Goal: Task Accomplishment & Management: Use online tool/utility

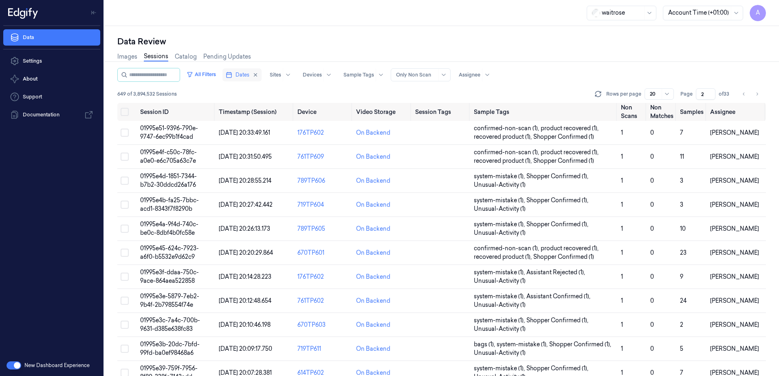
click at [249, 78] on span "Dates" at bounding box center [242, 74] width 14 height 7
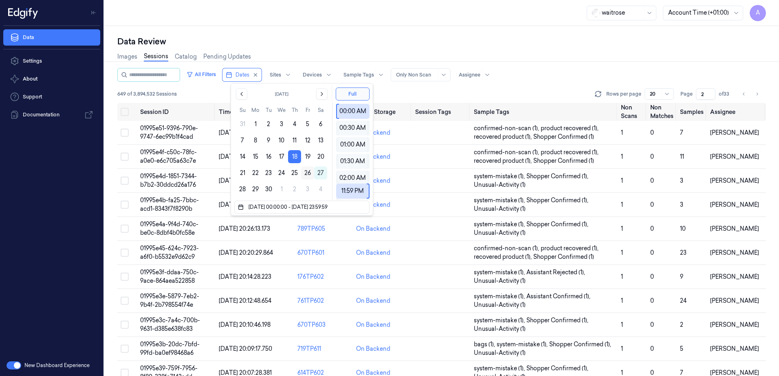
click at [308, 176] on button "26" at bounding box center [307, 173] width 13 height 13
type input "[DATE] 00:00:00 - [DATE] 23:59:59"
click at [314, 31] on div "Data Review Images Sessions Catalog Pending Updates All Filters Dates Sites Dev…" at bounding box center [441, 201] width 675 height 350
type input "1"
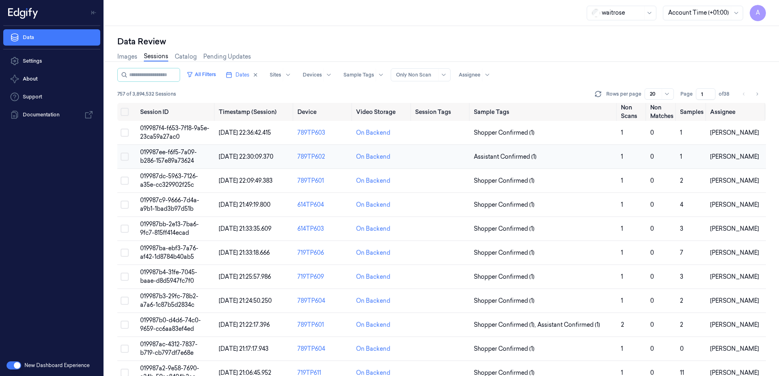
click at [171, 158] on span "019987ee-f6f5-7a09-b286-157e89a73624" at bounding box center [168, 157] width 57 height 16
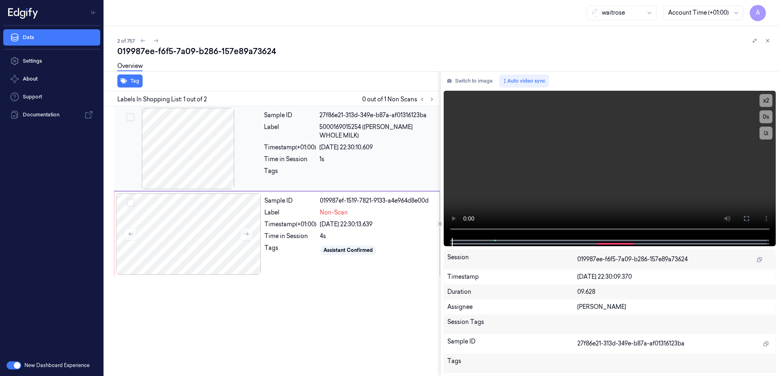
click at [268, 169] on div "Tags" at bounding box center [290, 173] width 52 height 13
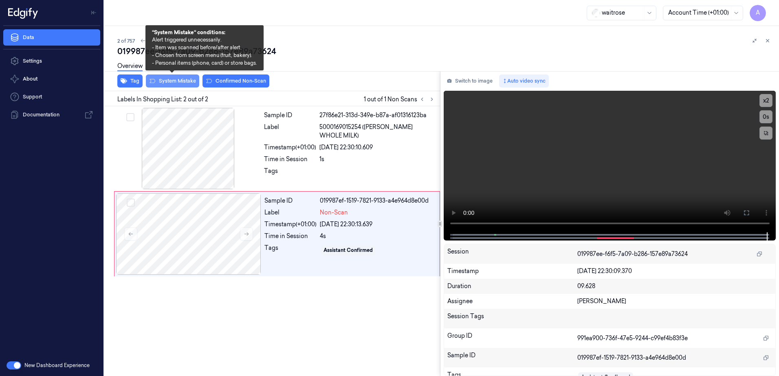
click at [172, 83] on button "System Mistake" at bounding box center [172, 81] width 53 height 13
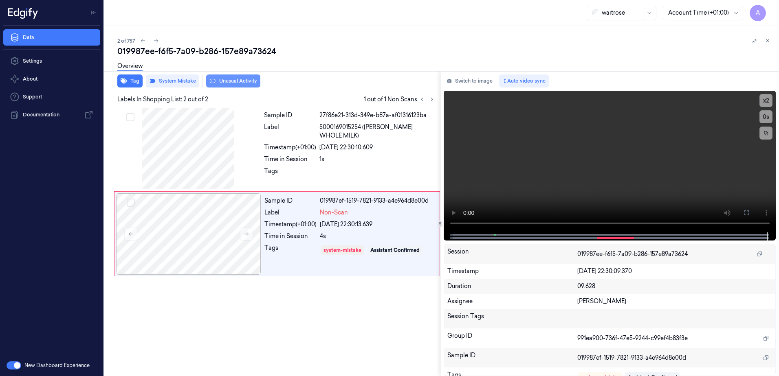
click at [233, 86] on button "Unusual Activity" at bounding box center [233, 81] width 54 height 13
click at [768, 40] on icon at bounding box center [768, 41] width 6 height 6
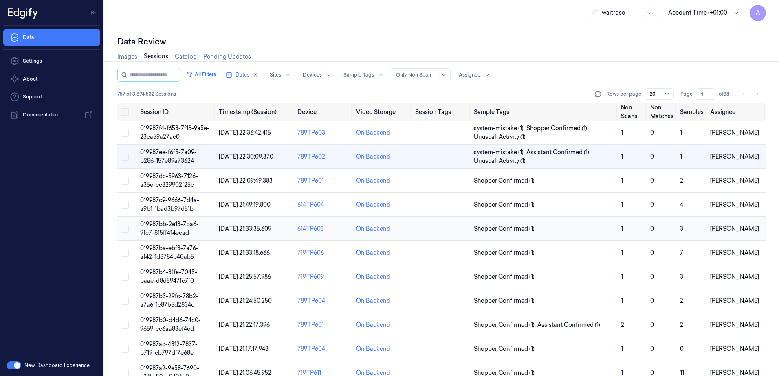
click at [154, 222] on span "019987bb-2e13-7ba6-9fc7-815ff414ecad" at bounding box center [169, 229] width 59 height 16
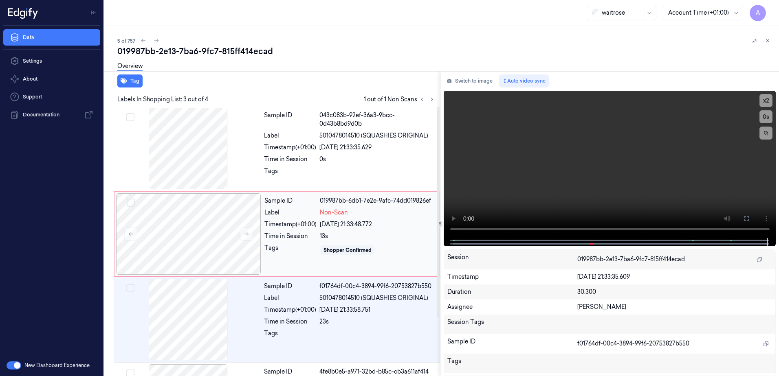
click at [410, 222] on div "26/09/2025 21:33:48.772" at bounding box center [377, 224] width 115 height 9
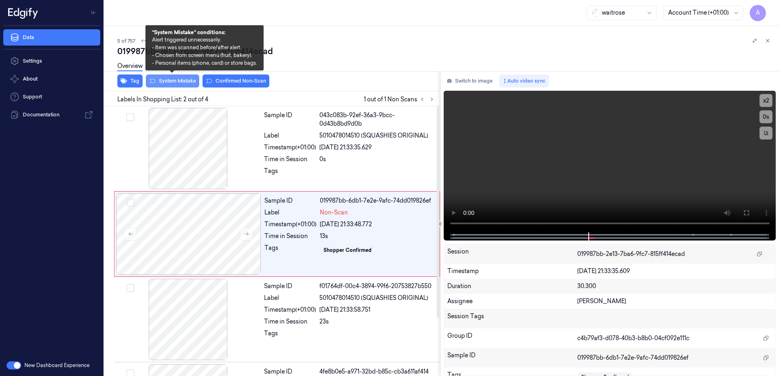
click at [174, 84] on button "System Mistake" at bounding box center [172, 81] width 53 height 13
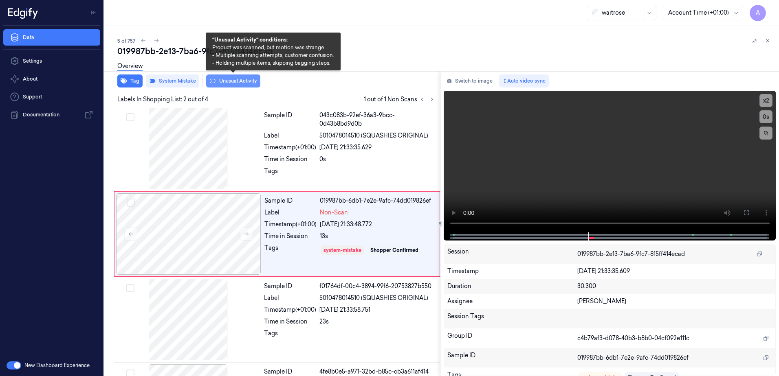
click at [233, 86] on button "Unusual Activity" at bounding box center [233, 81] width 54 height 13
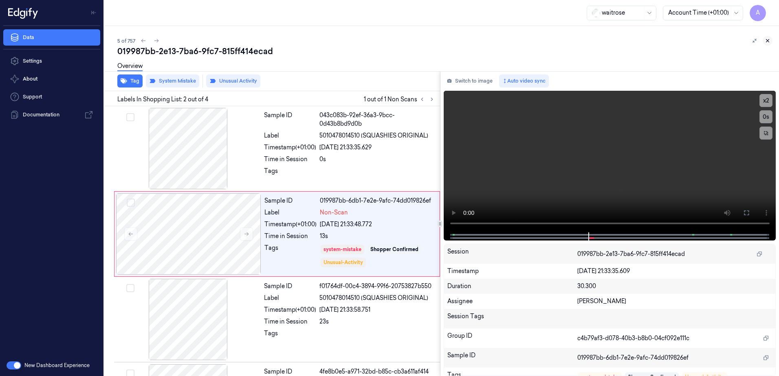
click at [766, 41] on icon at bounding box center [768, 41] width 6 height 6
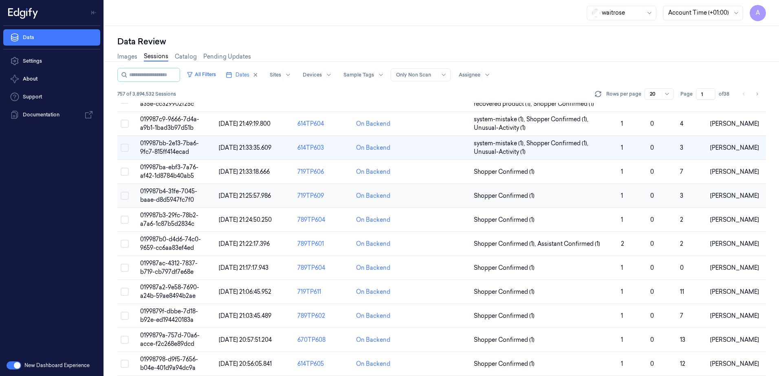
scroll to position [81, 0]
click at [166, 214] on span "019987b3-29fc-78b2-a7a6-1c87b5d2834c" at bounding box center [169, 219] width 58 height 16
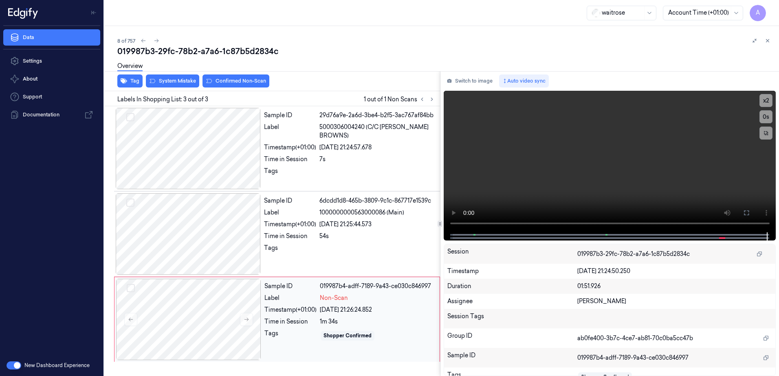
click at [374, 318] on div "1m 34s" at bounding box center [377, 322] width 115 height 9
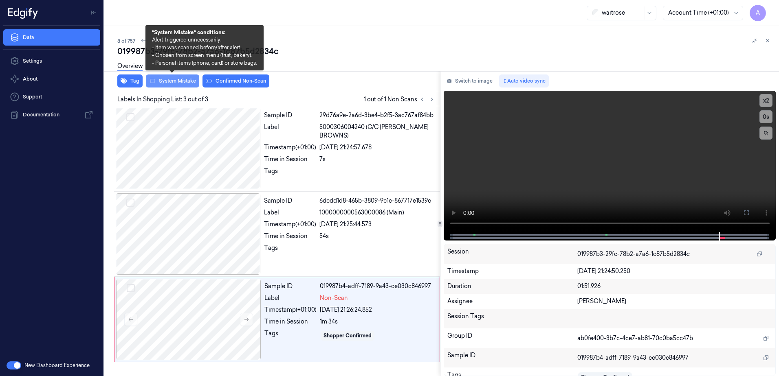
click at [165, 80] on button "System Mistake" at bounding box center [172, 81] width 53 height 13
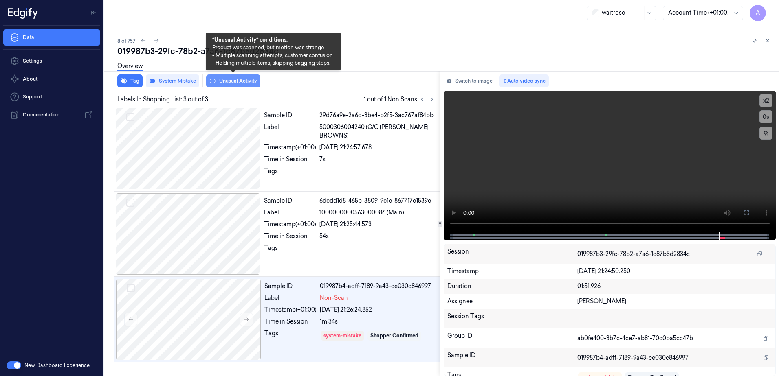
click at [236, 84] on button "Unusual Activity" at bounding box center [233, 81] width 54 height 13
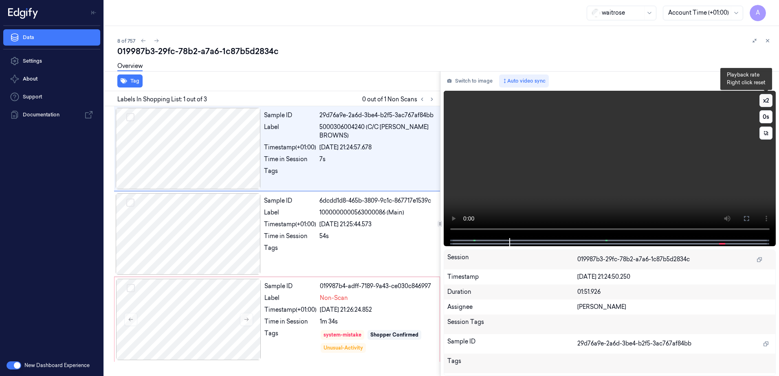
click at [768, 104] on button "x 2" at bounding box center [765, 100] width 13 height 13
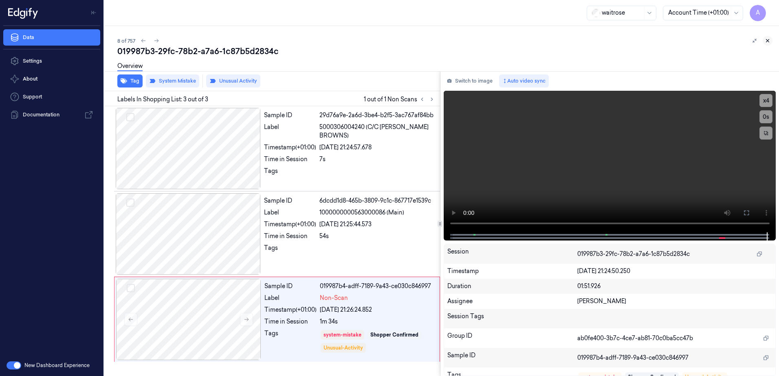
click at [770, 40] on icon at bounding box center [768, 41] width 6 height 6
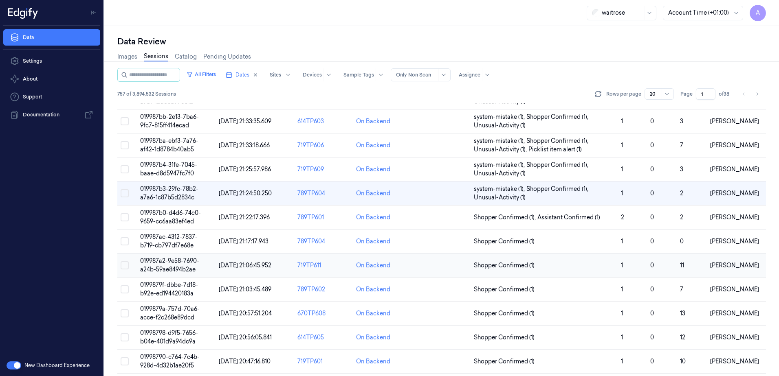
scroll to position [147, 0]
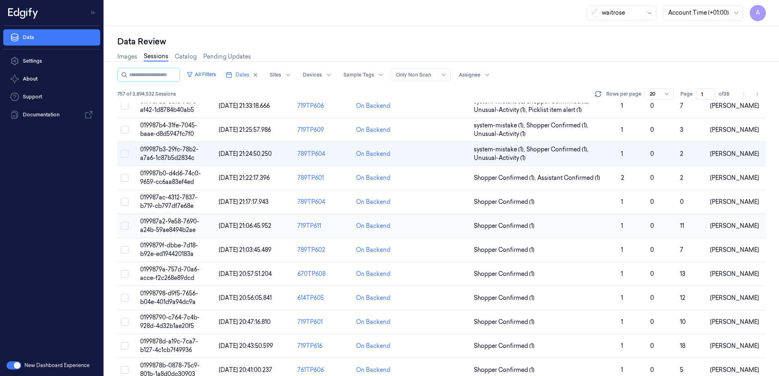
click at [172, 226] on td "019987a2-9e58-7690-a24b-59ae8494b2ae" at bounding box center [176, 226] width 79 height 24
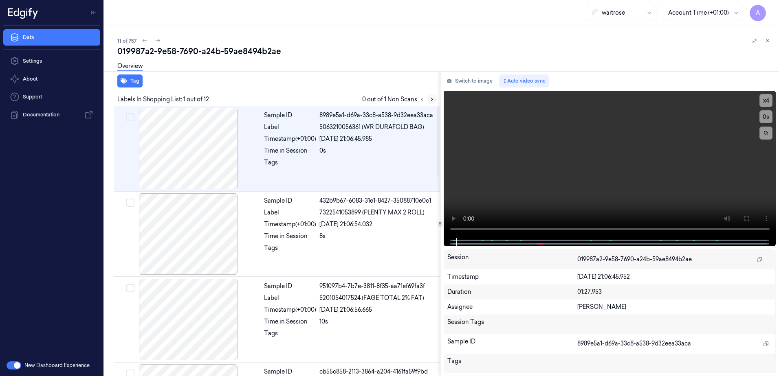
click at [430, 101] on icon at bounding box center [432, 100] width 6 height 6
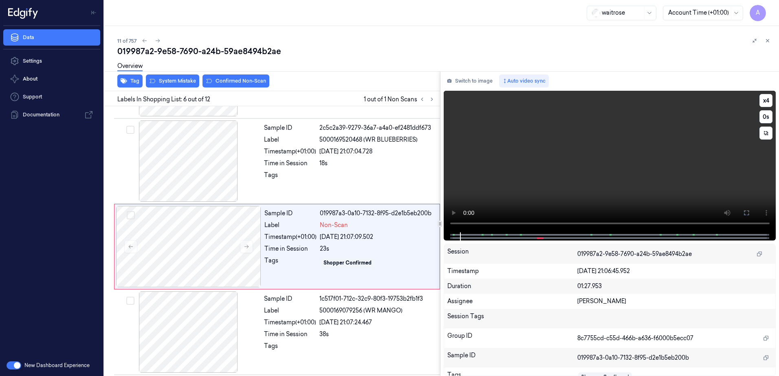
scroll to position [335, 0]
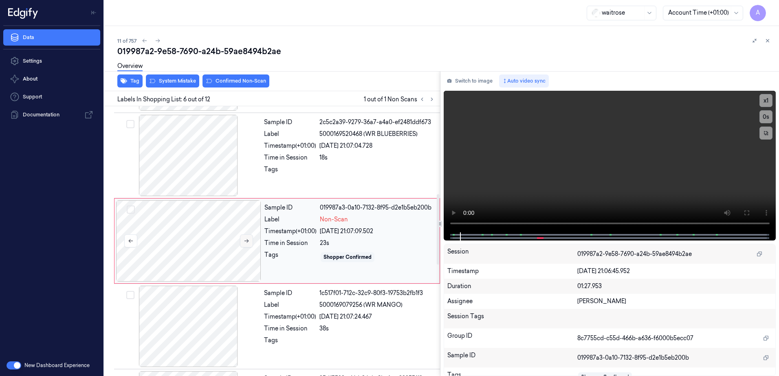
click at [246, 241] on icon at bounding box center [246, 242] width 4 height 4
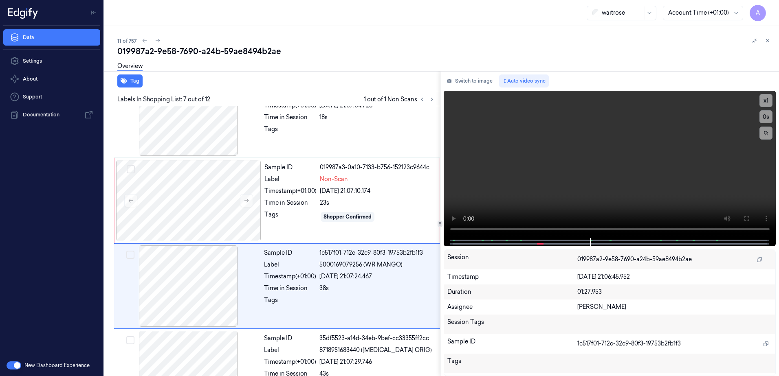
scroll to position [421, 0]
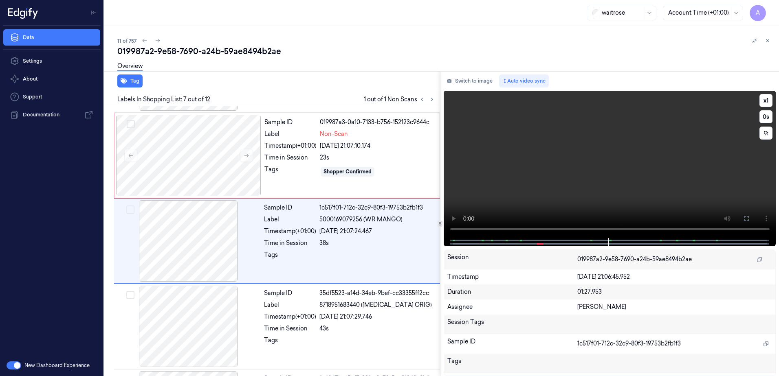
click at [581, 194] on video at bounding box center [610, 164] width 332 height 147
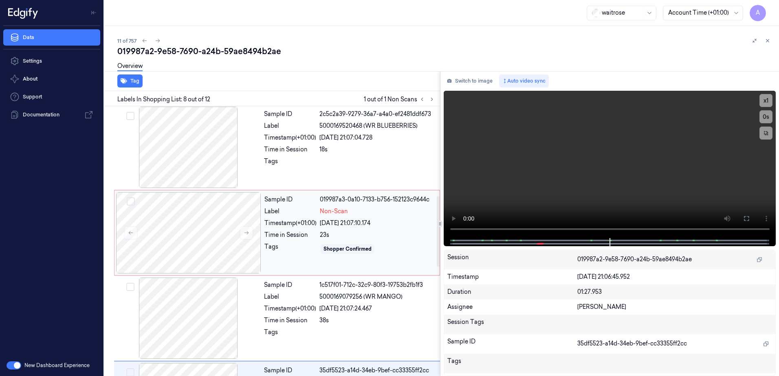
click at [390, 249] on div "Shopper Confirmed" at bounding box center [377, 249] width 115 height 13
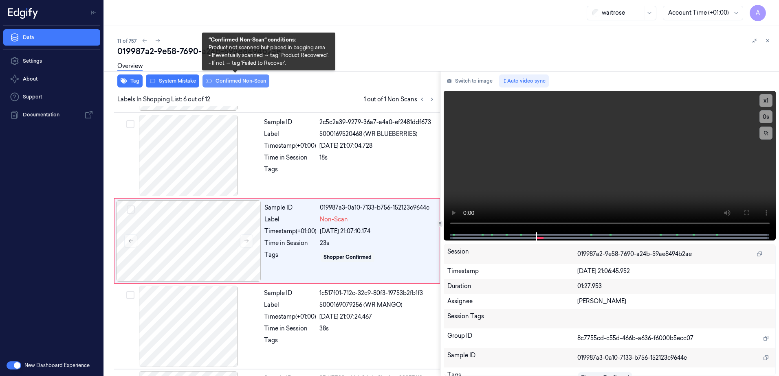
click at [235, 85] on button "Confirmed Non-Scan" at bounding box center [235, 81] width 67 height 13
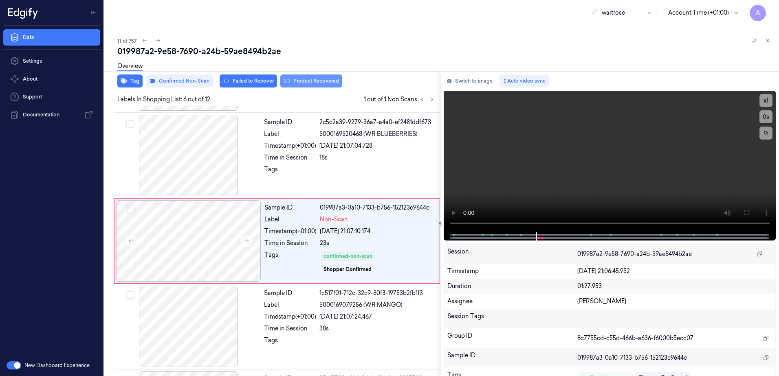
click at [306, 83] on button "Product Recovered" at bounding box center [311, 81] width 62 height 13
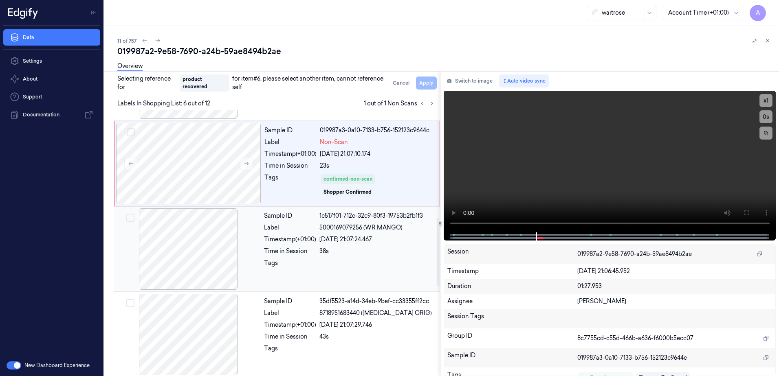
click at [321, 265] on div at bounding box center [377, 265] width 116 height 13
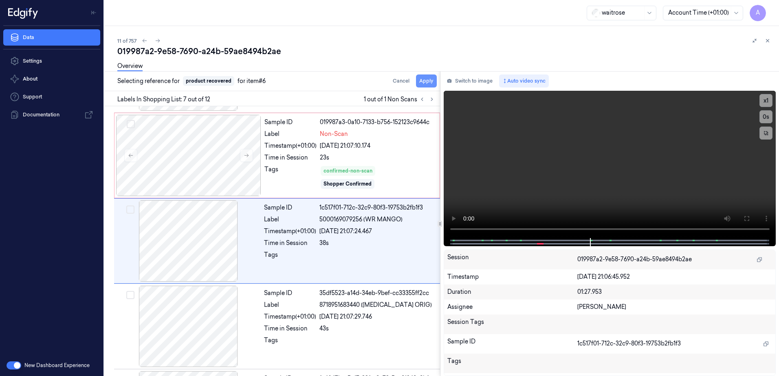
click at [423, 84] on button "Apply" at bounding box center [426, 81] width 21 height 13
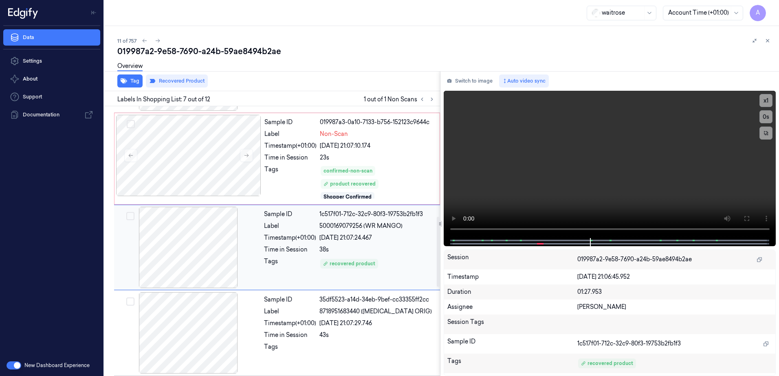
scroll to position [427, 0]
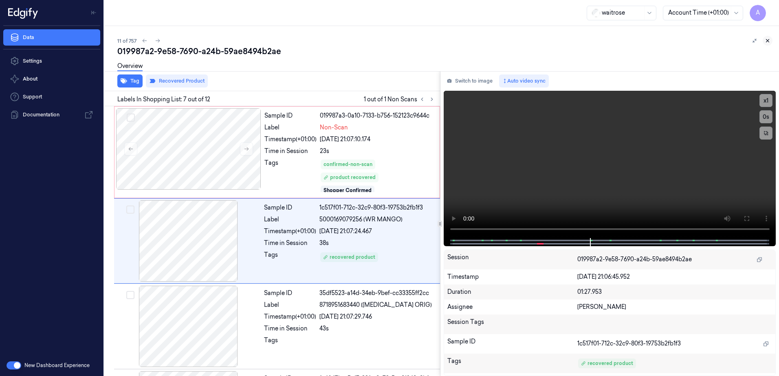
click at [768, 43] on icon at bounding box center [768, 41] width 6 height 6
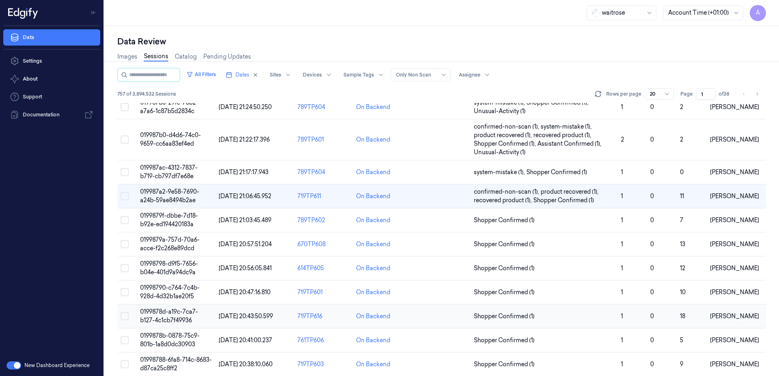
scroll to position [209, 0]
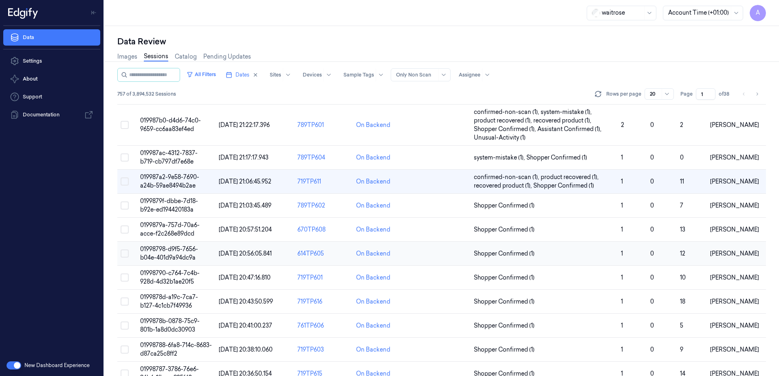
click at [169, 251] on span "01998798-d9f5-7656-b04e-401d9a94dc9a" at bounding box center [169, 254] width 58 height 16
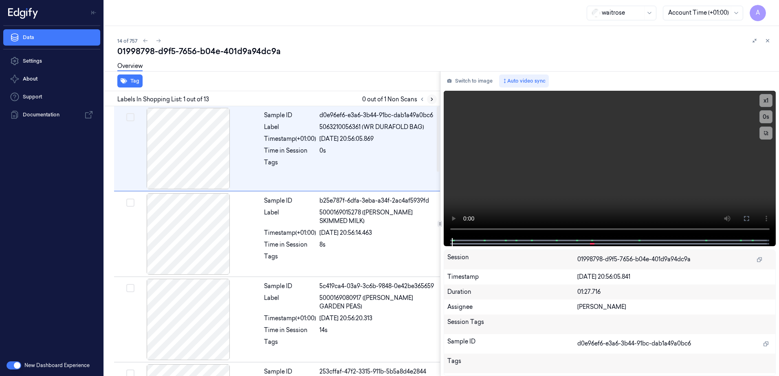
click at [429, 98] on icon at bounding box center [432, 100] width 6 height 6
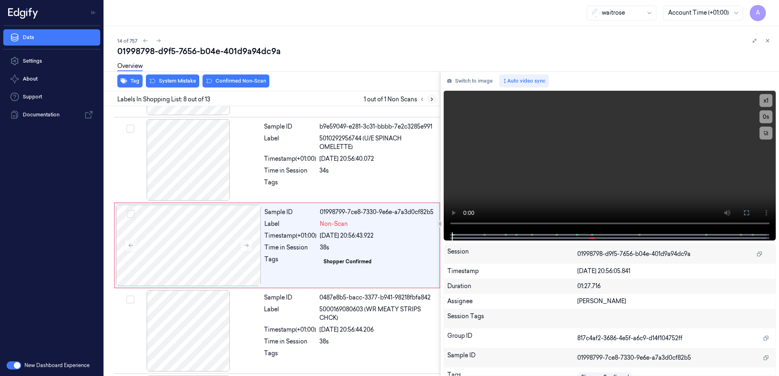
scroll to position [509, 0]
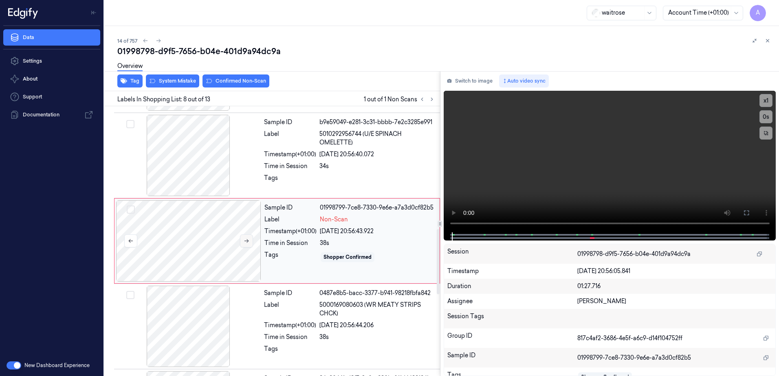
click at [247, 242] on icon at bounding box center [247, 241] width 6 height 6
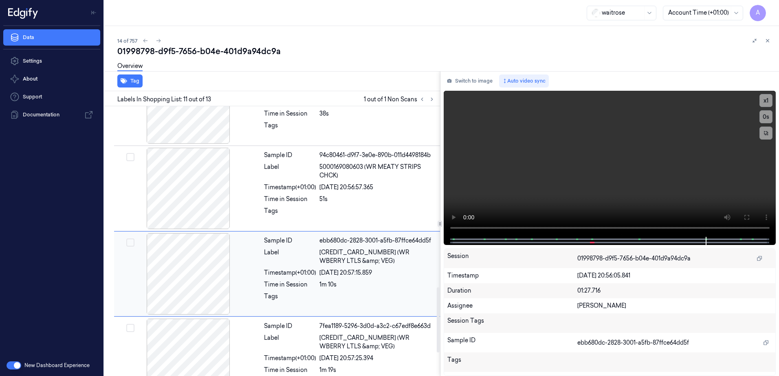
scroll to position [765, 0]
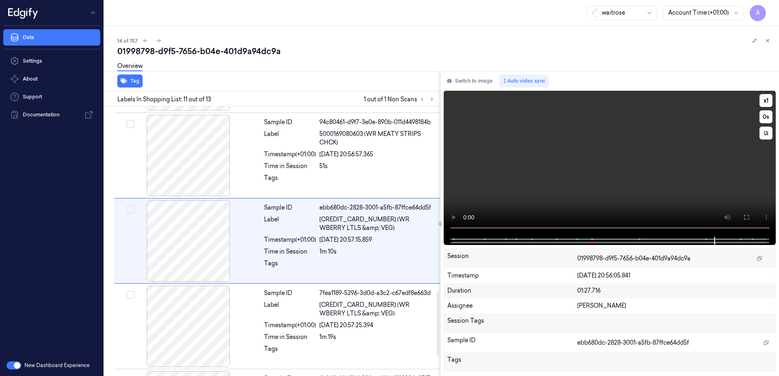
click at [568, 187] on video at bounding box center [610, 164] width 332 height 146
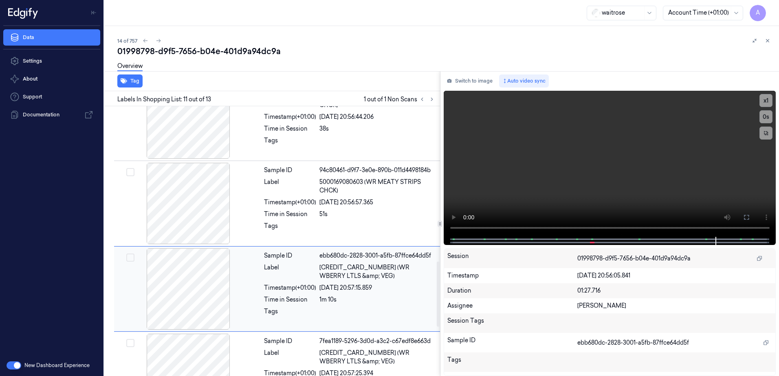
scroll to position [643, 0]
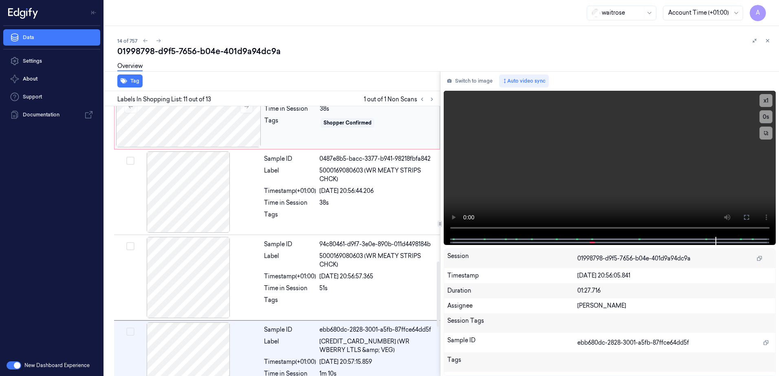
click at [367, 144] on div "Sample ID 01998799-7ce8-7331-a977-58375caded95 Label Non-Scan Timestamp (+01:00…" at bounding box center [349, 106] width 177 height 81
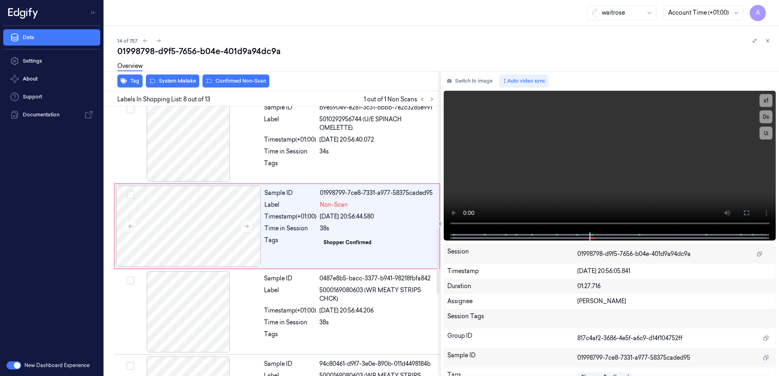
scroll to position [509, 0]
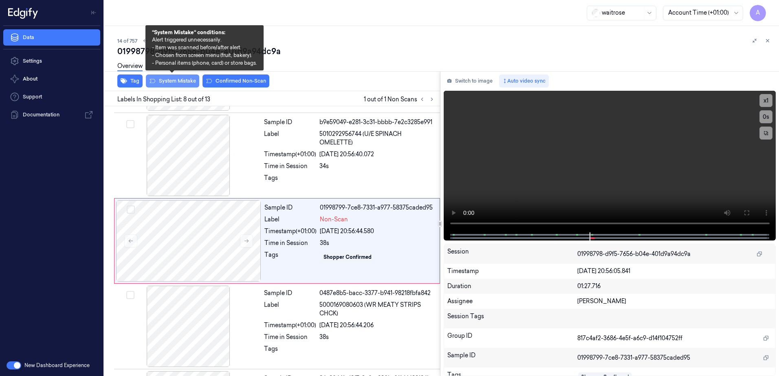
click at [168, 81] on button "System Mistake" at bounding box center [172, 81] width 53 height 13
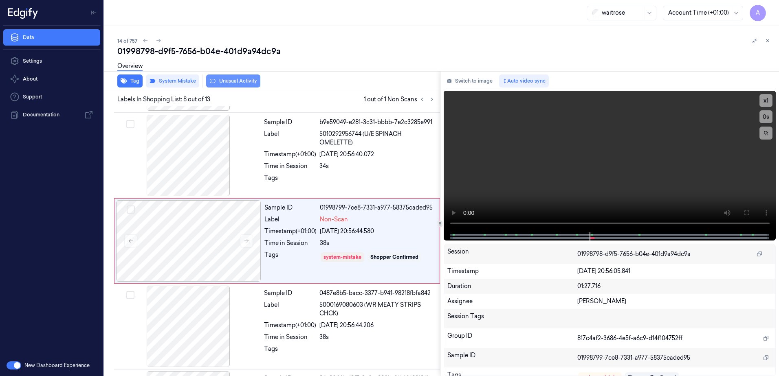
click at [226, 85] on button "Unusual Activity" at bounding box center [233, 81] width 54 height 13
click at [769, 45] on button at bounding box center [768, 41] width 10 height 10
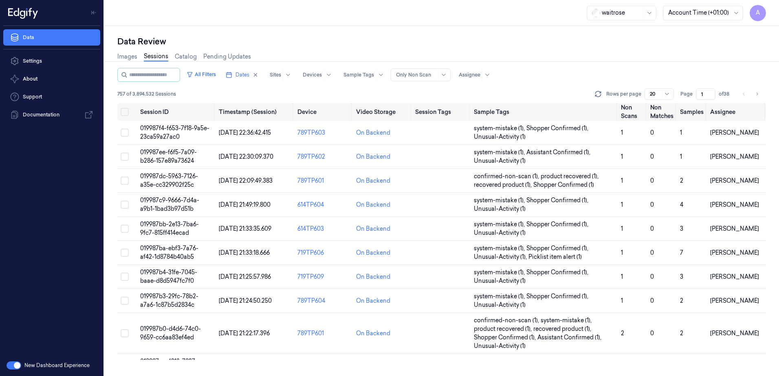
scroll to position [231, 0]
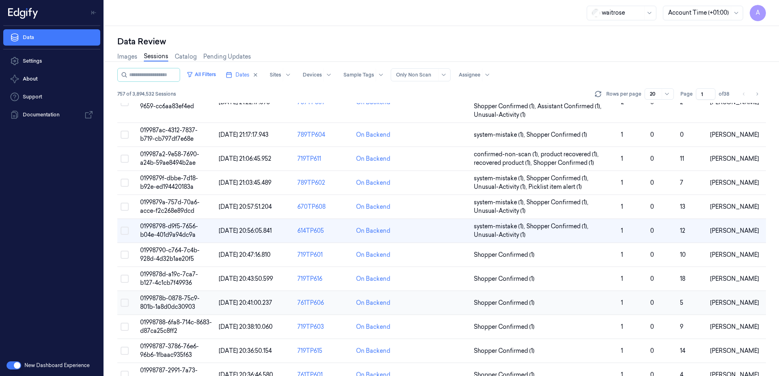
click at [159, 302] on td "0199878b-0878-75c9-801b-1a8d0dc30903" at bounding box center [176, 303] width 79 height 24
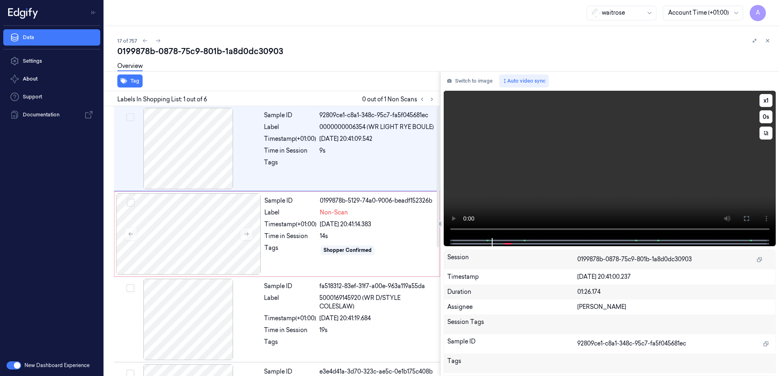
click at [557, 199] on video at bounding box center [610, 164] width 332 height 147
click at [403, 254] on div "Shopper Confirmed" at bounding box center [377, 250] width 115 height 13
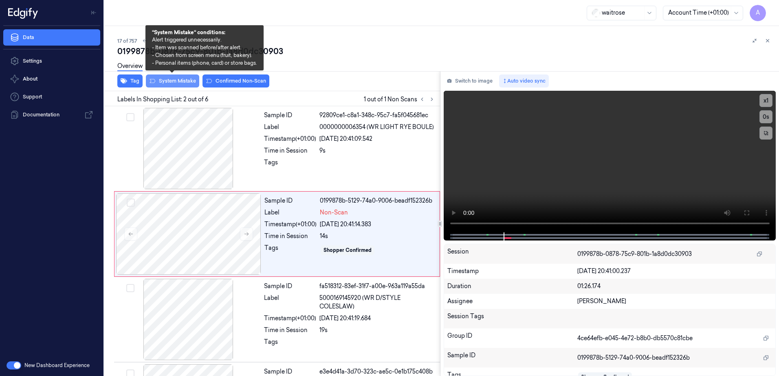
click at [168, 84] on button "System Mistake" at bounding box center [172, 81] width 53 height 13
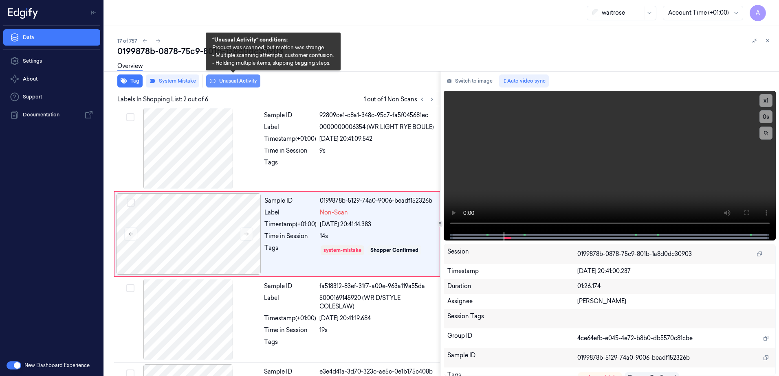
click at [220, 85] on button "Unusual Activity" at bounding box center [233, 81] width 54 height 13
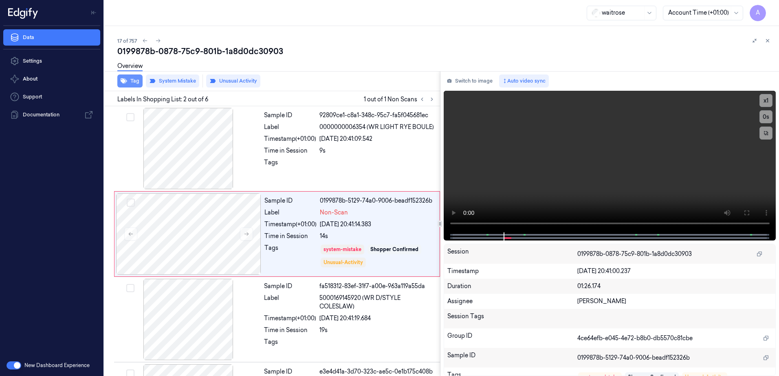
click at [126, 84] on icon "button" at bounding box center [124, 81] width 7 height 7
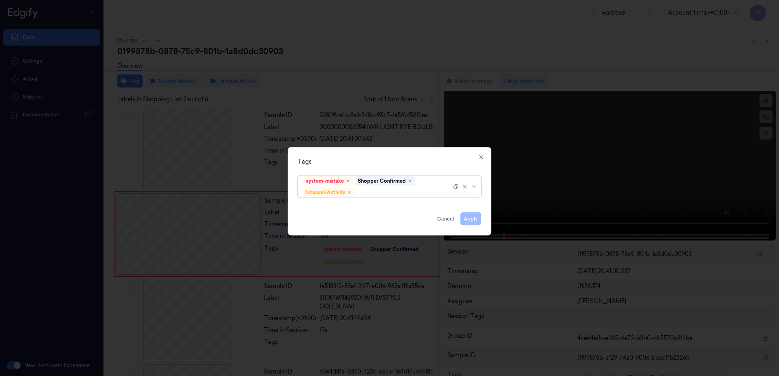
click at [382, 191] on div at bounding box center [403, 192] width 95 height 9
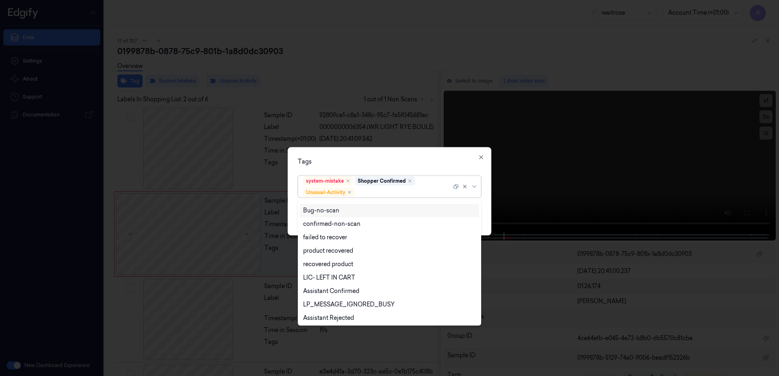
scroll to position [106, 0]
click at [340, 305] on div "Picklist item alert" at bounding box center [326, 303] width 47 height 9
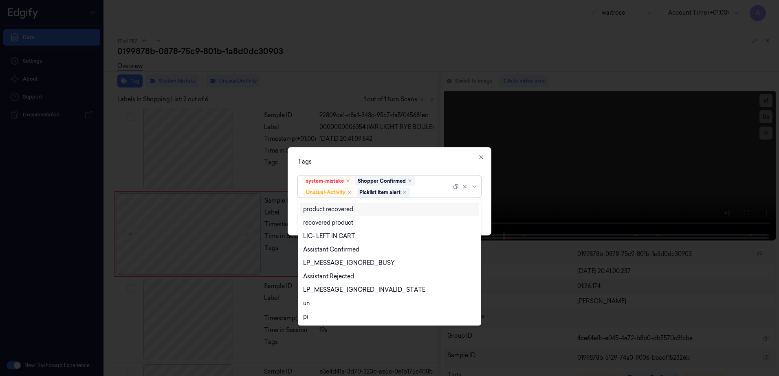
click at [385, 164] on div "Tags" at bounding box center [389, 162] width 183 height 9
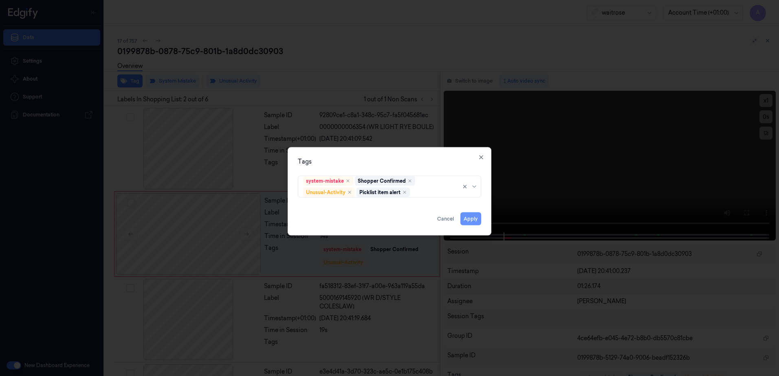
click at [479, 222] on button "Apply" at bounding box center [470, 219] width 21 height 13
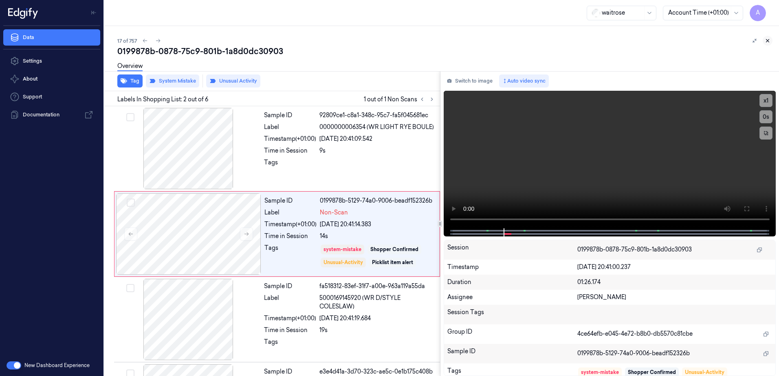
click at [768, 43] on icon at bounding box center [768, 41] width 6 height 6
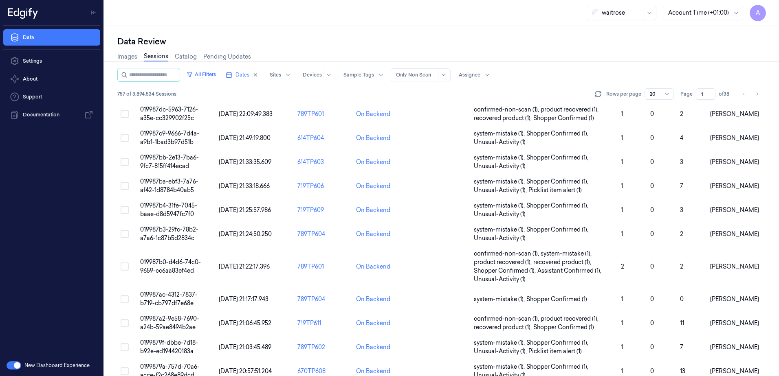
scroll to position [249, 0]
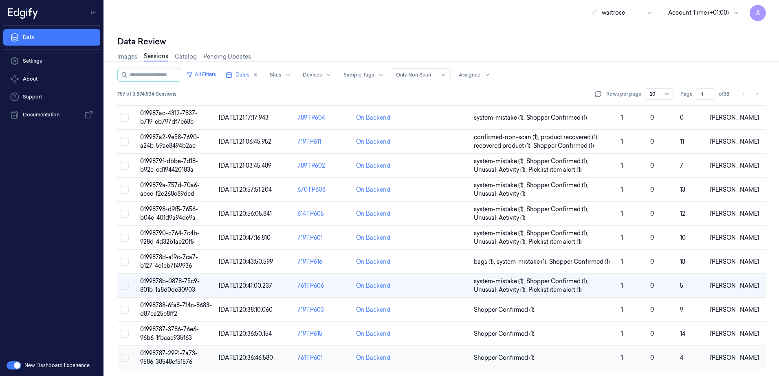
click at [173, 353] on span "01998787-2991-7a73-9586-38548cf51576" at bounding box center [168, 358] width 57 height 16
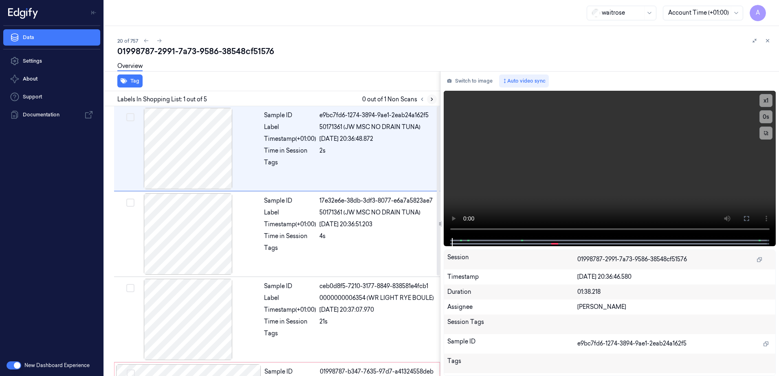
click at [433, 96] on button at bounding box center [432, 100] width 10 height 10
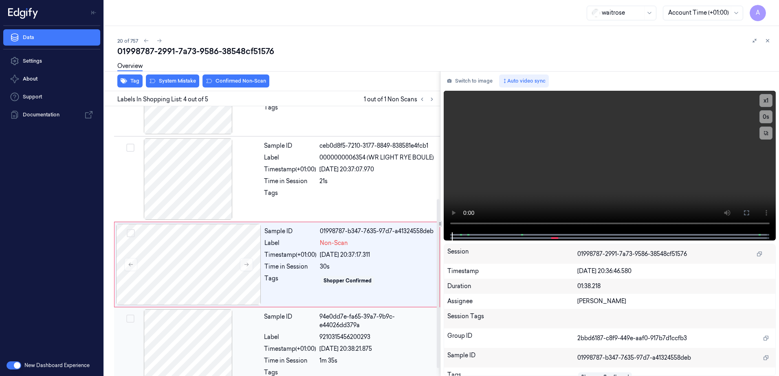
scroll to position [160, 0]
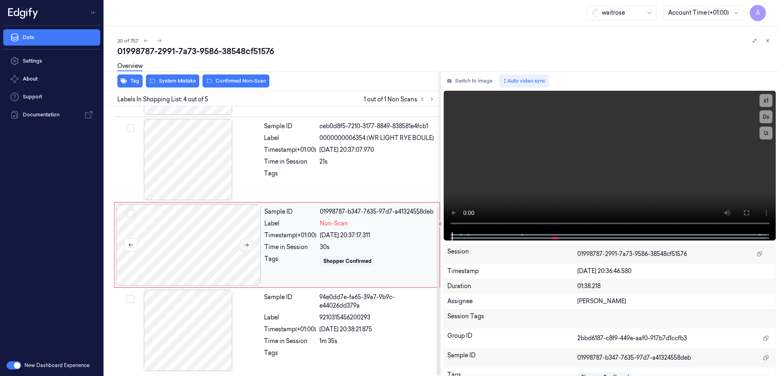
click at [243, 244] on button at bounding box center [246, 245] width 13 height 13
click at [583, 197] on video at bounding box center [610, 162] width 332 height 142
click at [167, 88] on div "Tag System Mistake Confirmed Non-Scan" at bounding box center [270, 81] width 339 height 20
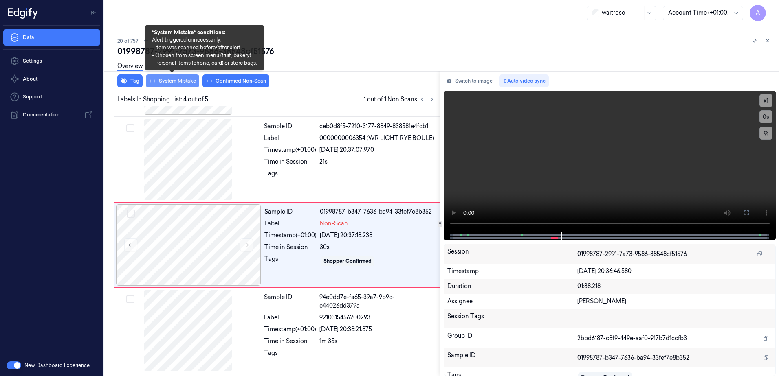
click at [170, 86] on button "System Mistake" at bounding box center [172, 81] width 53 height 13
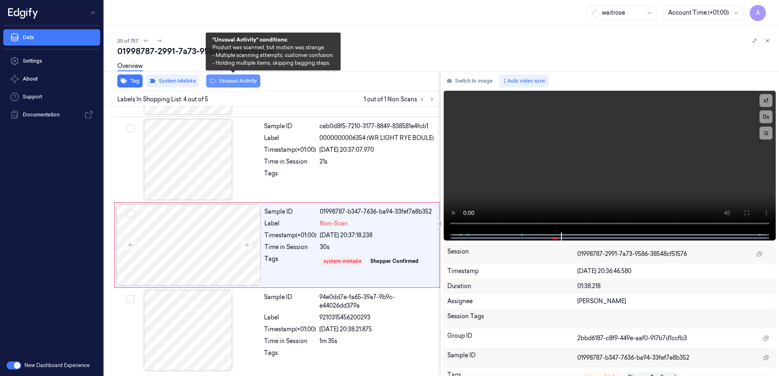
click at [220, 84] on button "Unusual Activity" at bounding box center [233, 81] width 54 height 13
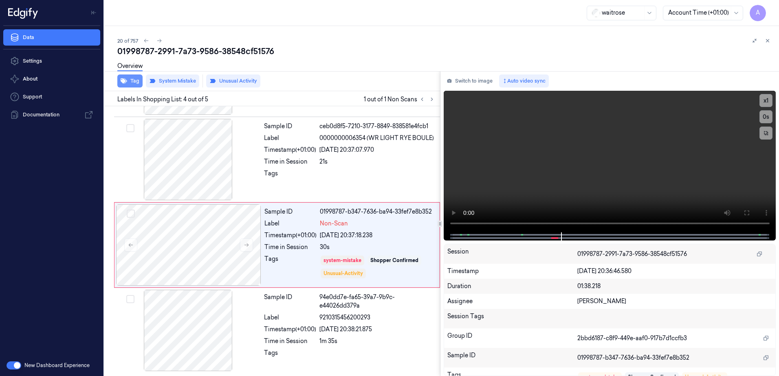
click at [134, 86] on button "Tag" at bounding box center [129, 81] width 25 height 13
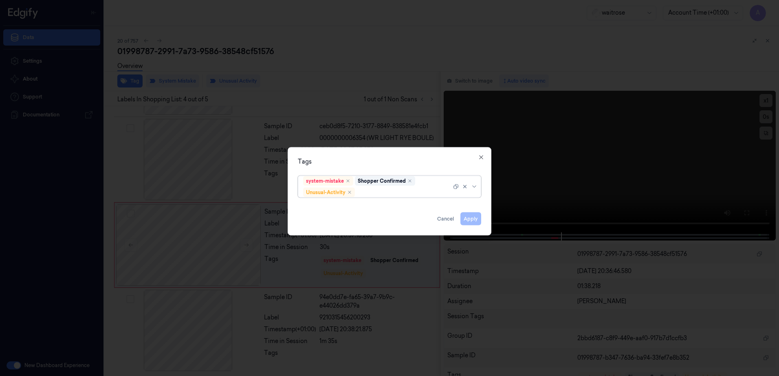
click at [376, 194] on div at bounding box center [403, 192] width 95 height 9
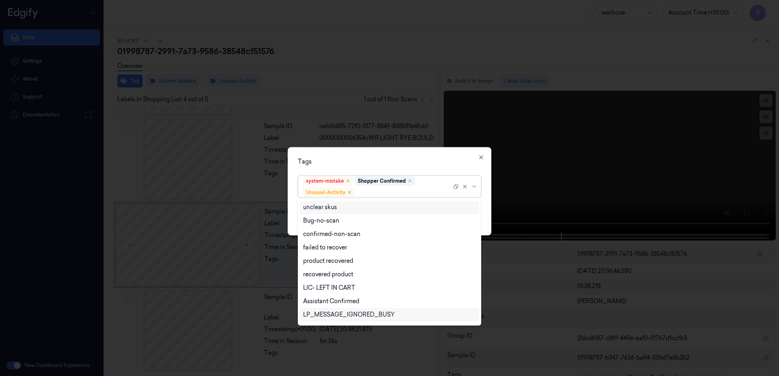
scroll to position [106, 0]
click at [325, 300] on div "Picklist item alert" at bounding box center [326, 303] width 47 height 9
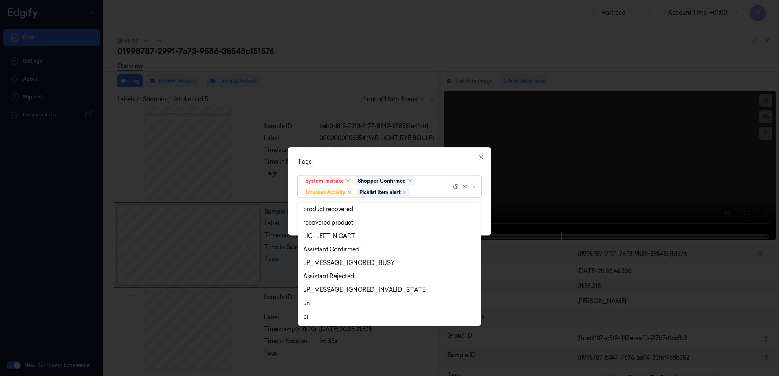
click at [378, 158] on div "Tags" at bounding box center [389, 162] width 183 height 9
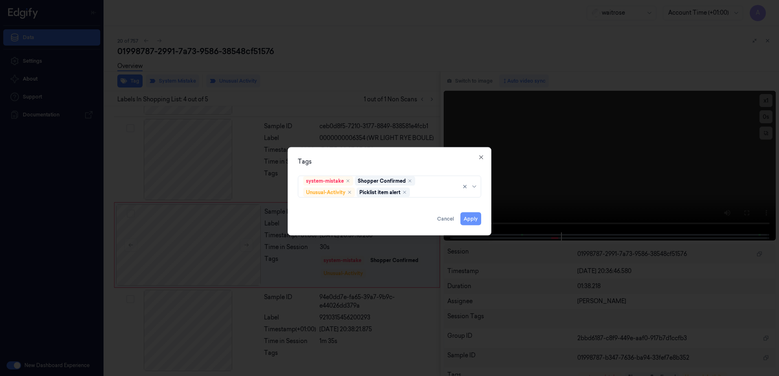
click at [473, 223] on button "Apply" at bounding box center [470, 219] width 21 height 13
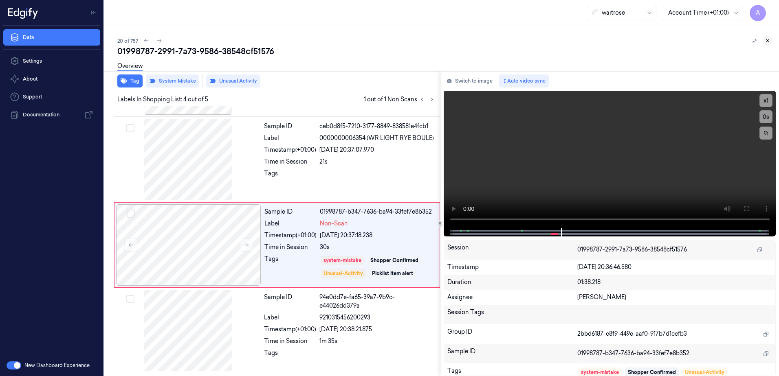
click at [768, 40] on icon at bounding box center [768, 41] width 6 height 6
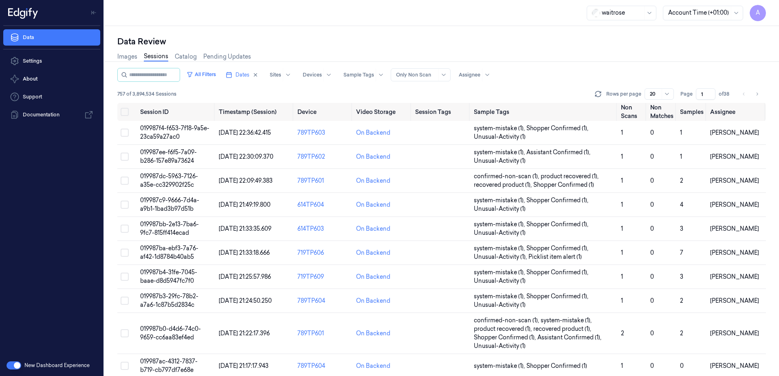
scroll to position [249, 0]
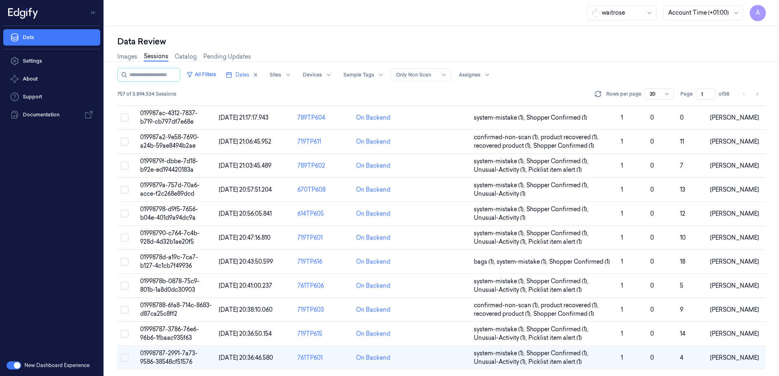
drag, startPoint x: 706, startPoint y: 95, endPoint x: 701, endPoint y: 101, distance: 7.8
click at [701, 101] on div "All Filters Dates Sites Devices Sample Tags Alert Type Only Non Scan Assignee 7…" at bounding box center [441, 85] width 649 height 35
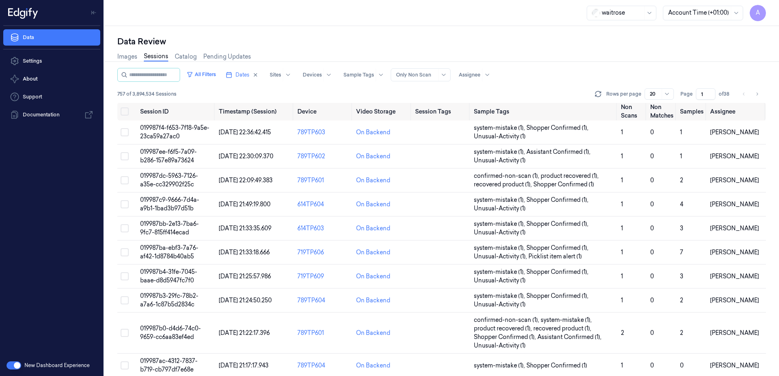
scroll to position [0, 0]
drag, startPoint x: 706, startPoint y: 93, endPoint x: 688, endPoint y: 106, distance: 21.4
click at [688, 106] on div "All Filters Dates Sites Devices Sample Tags Alert Type Only Non Scan Assignee 7…" at bounding box center [441, 222] width 649 height 308
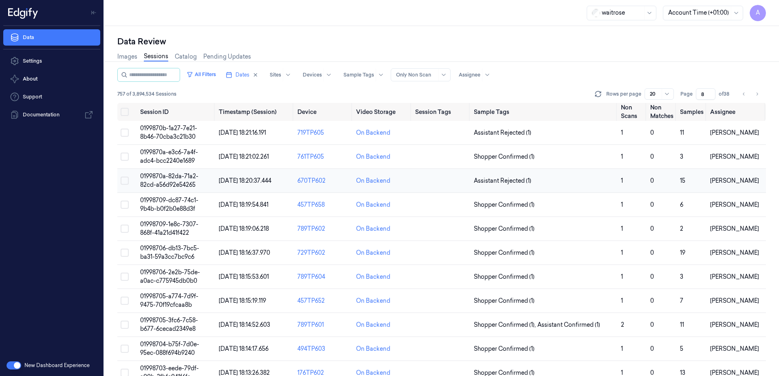
type input "8"
click at [173, 180] on td "0199870a-82da-71a2-82cd-a56d92e54265" at bounding box center [176, 181] width 79 height 24
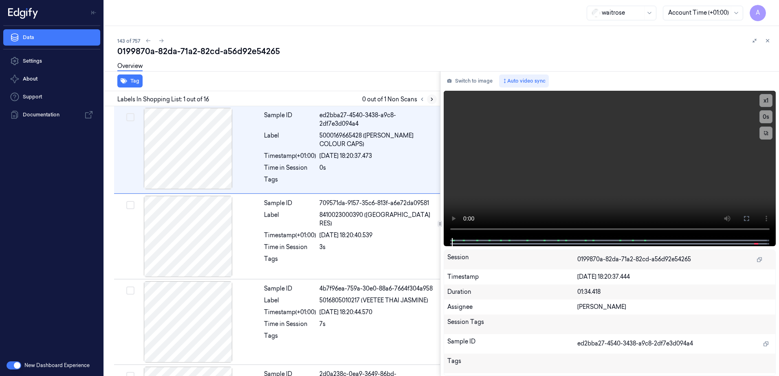
click at [429, 99] on icon at bounding box center [432, 100] width 6 height 6
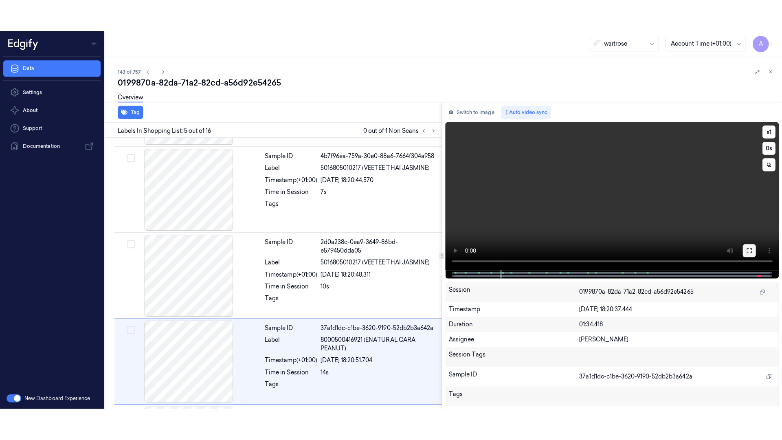
scroll to position [250, 0]
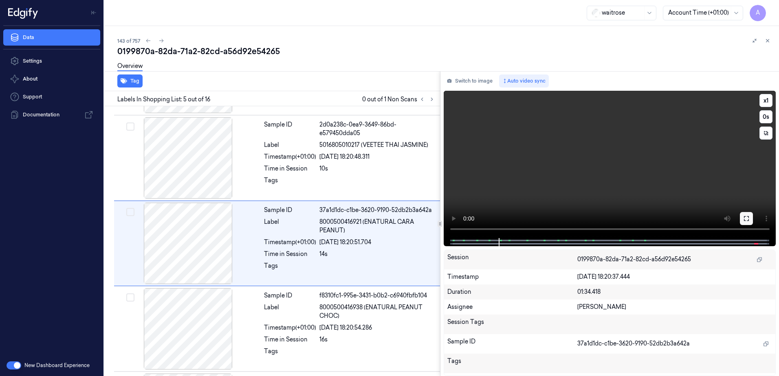
click at [746, 218] on icon at bounding box center [746, 219] width 7 height 7
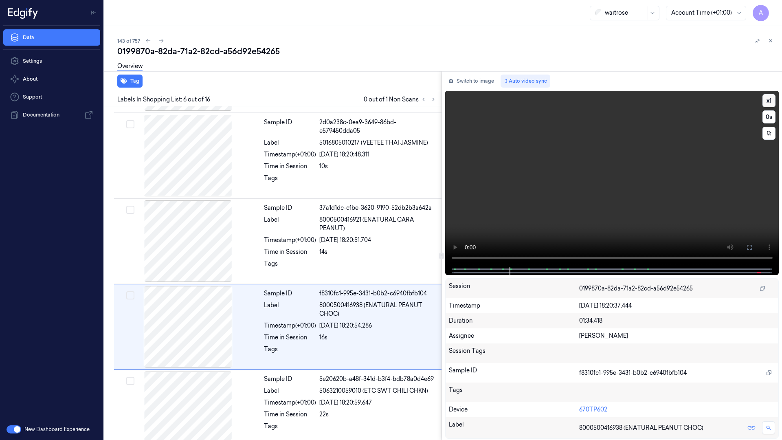
scroll to position [303, 0]
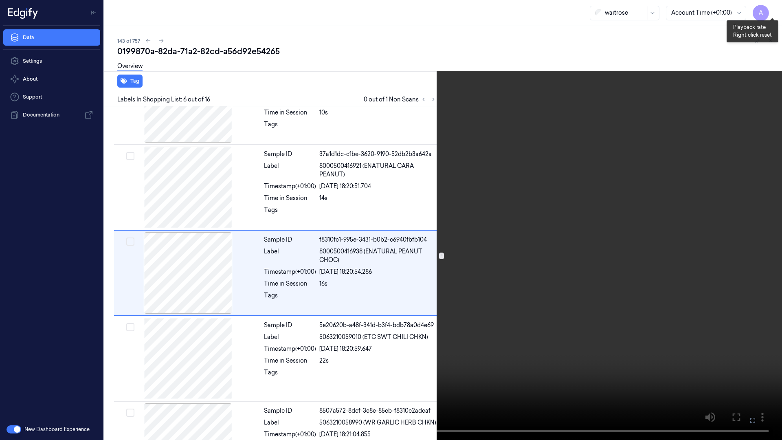
click at [777, 13] on button "x 1" at bounding box center [772, 9] width 13 height 13
click at [0, 0] on button at bounding box center [0, 0] width 0 height 0
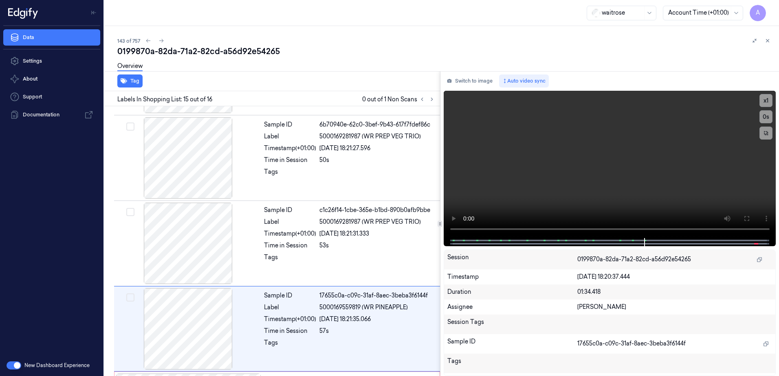
scroll to position [1101, 0]
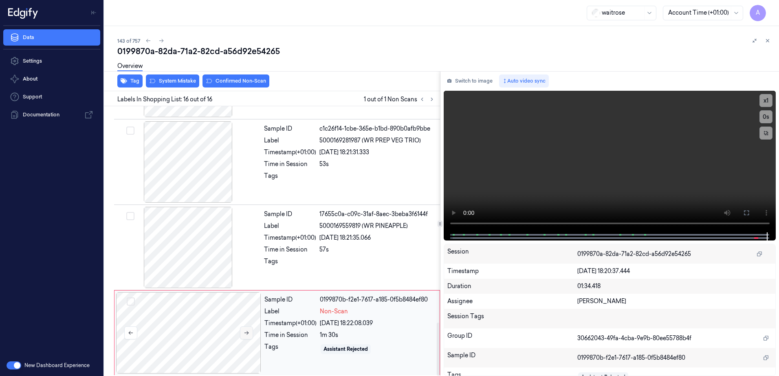
click at [244, 330] on icon at bounding box center [247, 333] width 6 height 6
click at [245, 334] on button at bounding box center [246, 333] width 13 height 13
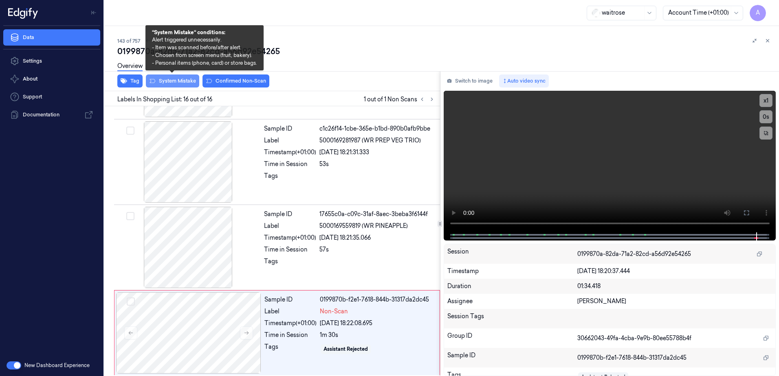
click at [169, 84] on button "System Mistake" at bounding box center [172, 81] width 53 height 13
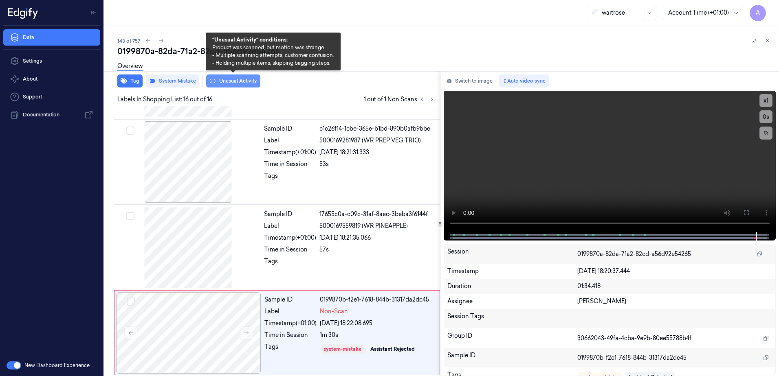
click at [223, 84] on button "Unusual Activity" at bounding box center [233, 81] width 54 height 13
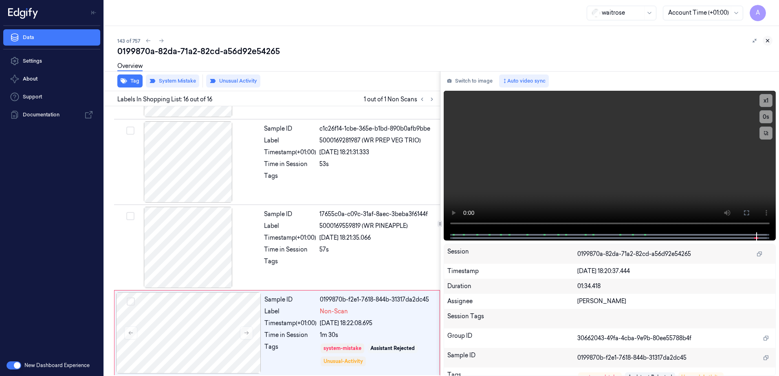
click at [769, 42] on icon at bounding box center [768, 41] width 6 height 6
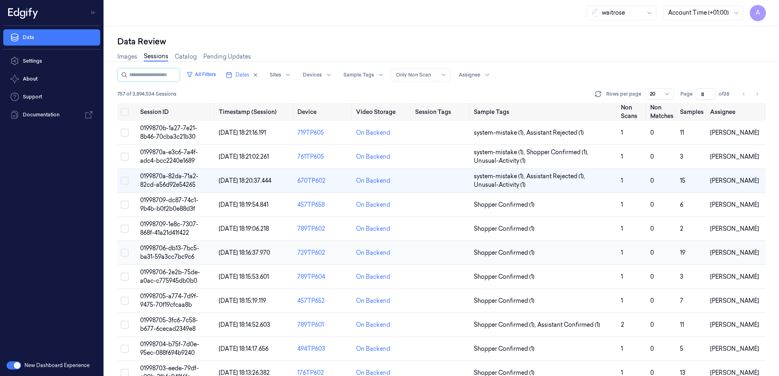
click at [166, 249] on span "01998706-db13-7bc5-ba31-59a3cc7bc9c6" at bounding box center [169, 253] width 59 height 16
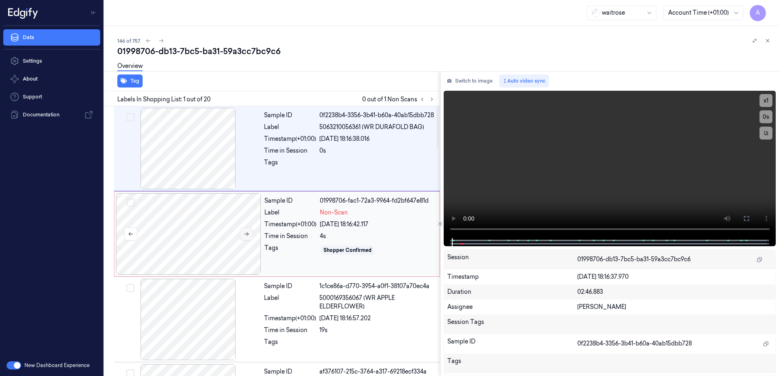
click at [244, 236] on icon at bounding box center [247, 234] width 6 height 6
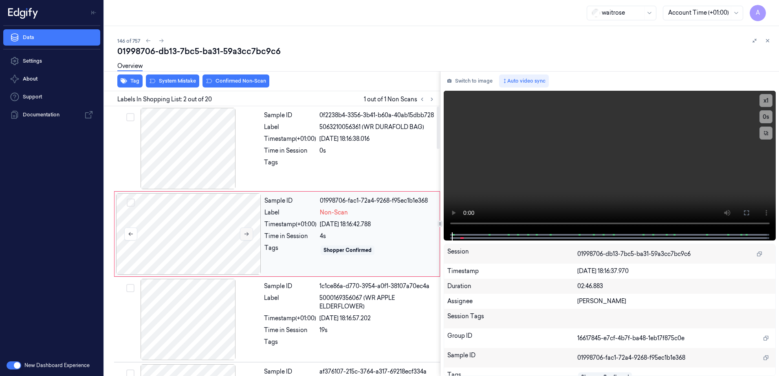
click at [251, 238] on button at bounding box center [246, 234] width 13 height 13
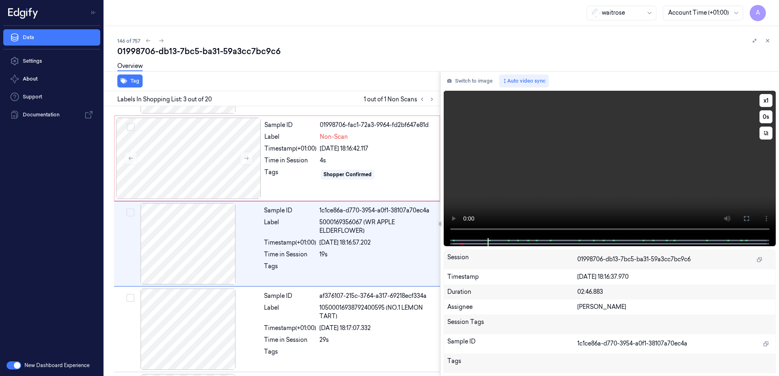
scroll to position [79, 0]
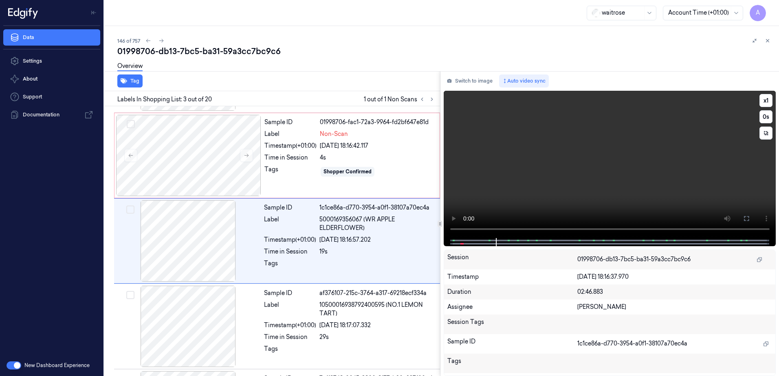
click at [563, 178] on video at bounding box center [610, 164] width 332 height 147
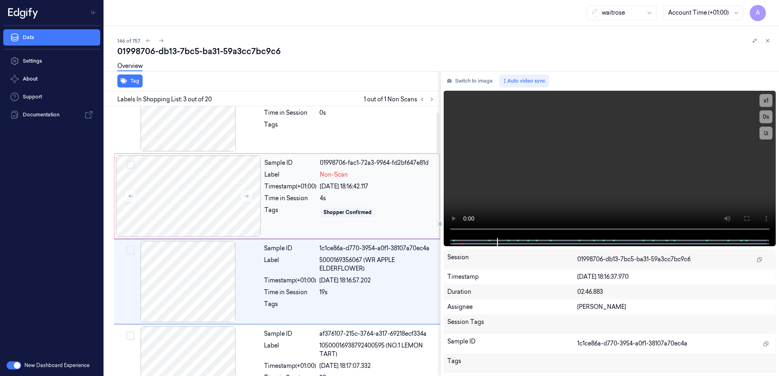
click at [408, 220] on div "Sample ID 01998706-fac1-72a3-9964-fd2bf647e81d Label Non-Scan Timestamp (+01:00…" at bounding box center [349, 196] width 177 height 81
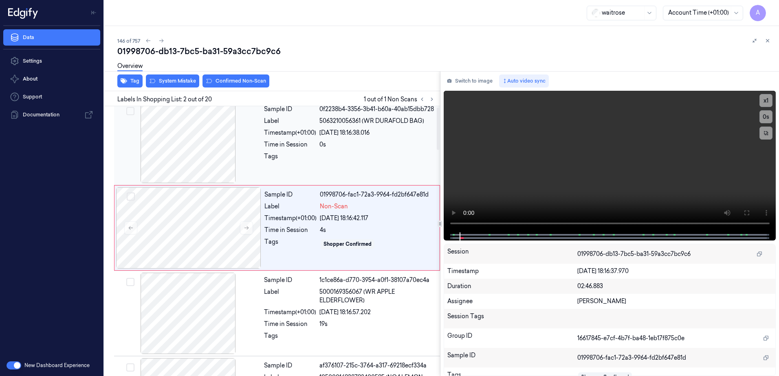
scroll to position [0, 0]
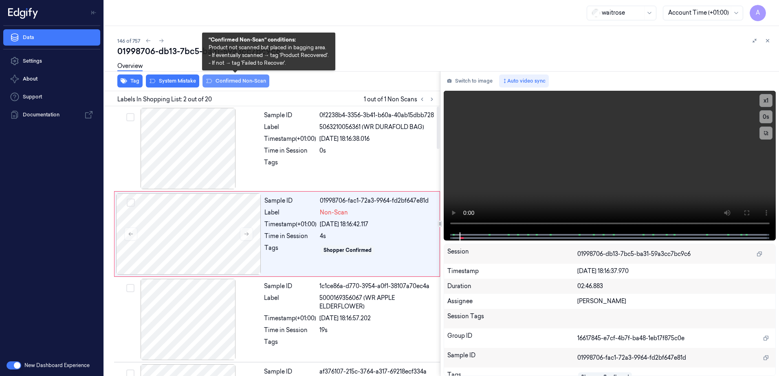
click at [238, 82] on button "Confirmed Non-Scan" at bounding box center [235, 81] width 67 height 13
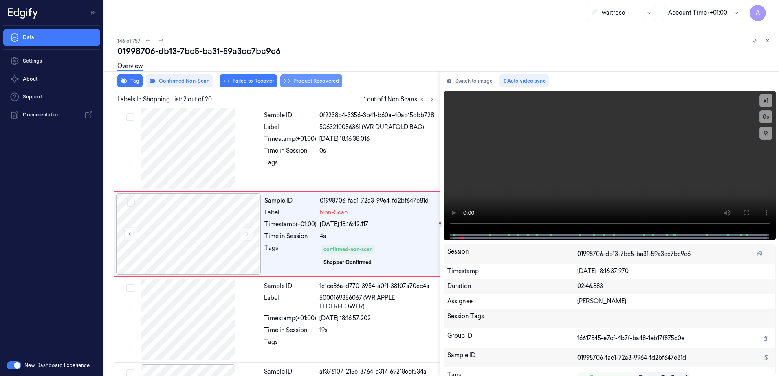
click at [301, 86] on button "Product Recovered" at bounding box center [311, 81] width 62 height 13
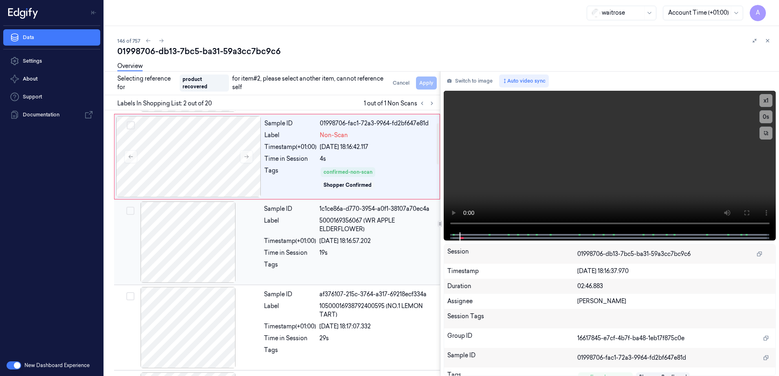
click at [357, 257] on div "19s" at bounding box center [377, 253] width 116 height 9
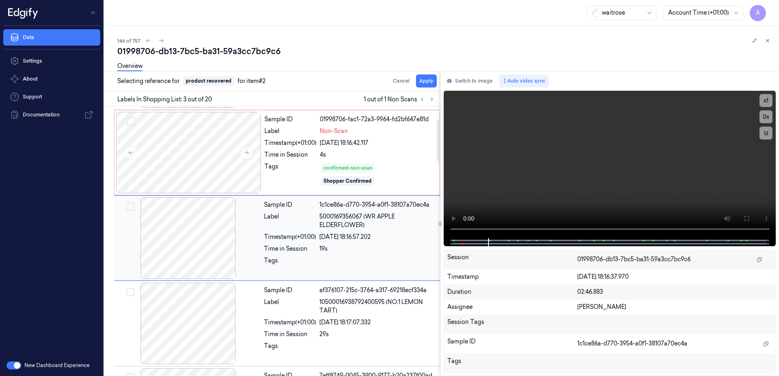
scroll to position [79, 0]
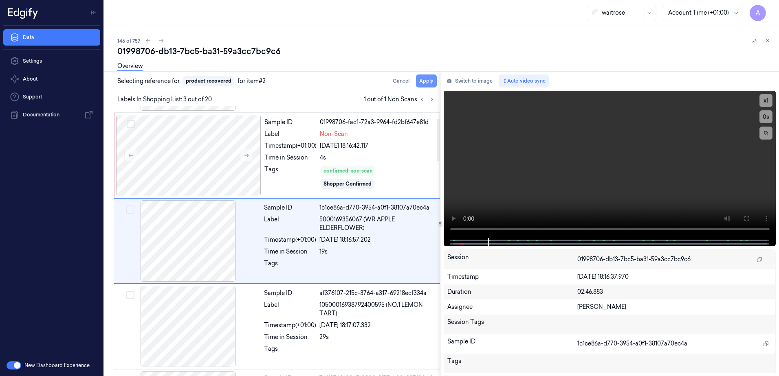
click at [424, 85] on button "Apply" at bounding box center [426, 81] width 21 height 13
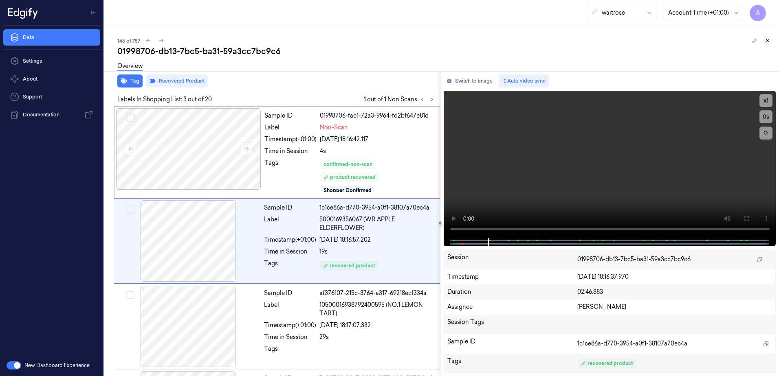
click at [769, 41] on icon at bounding box center [768, 41] width 6 height 6
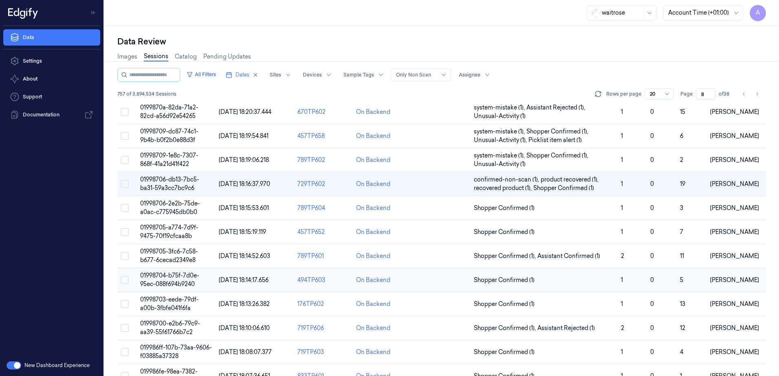
scroll to position [18, 0]
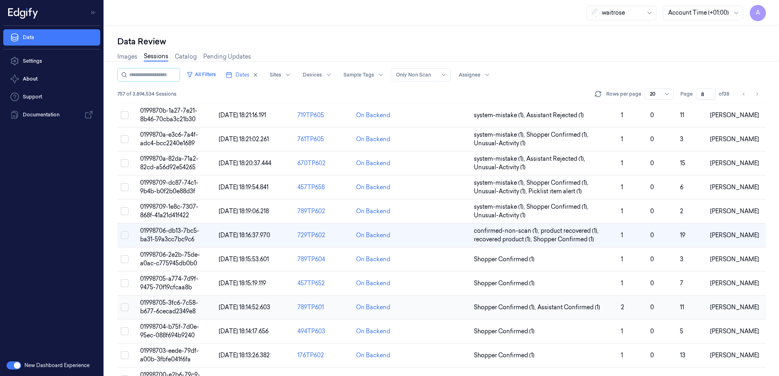
click at [168, 305] on span "01998705-3fc6-7c58-b677-6cecad2349e8" at bounding box center [169, 307] width 58 height 16
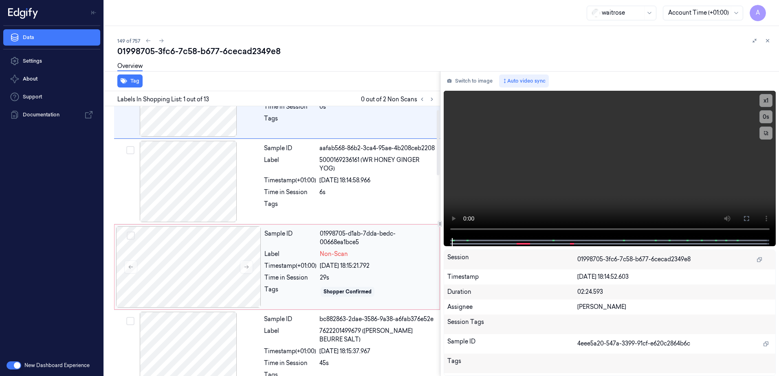
scroll to position [81, 0]
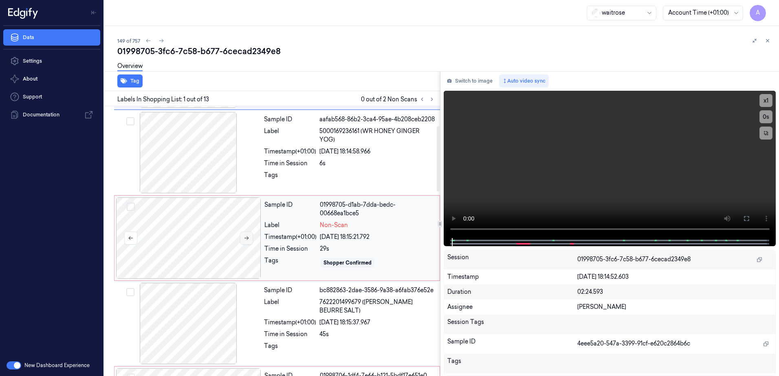
click at [250, 238] on button at bounding box center [246, 238] width 13 height 13
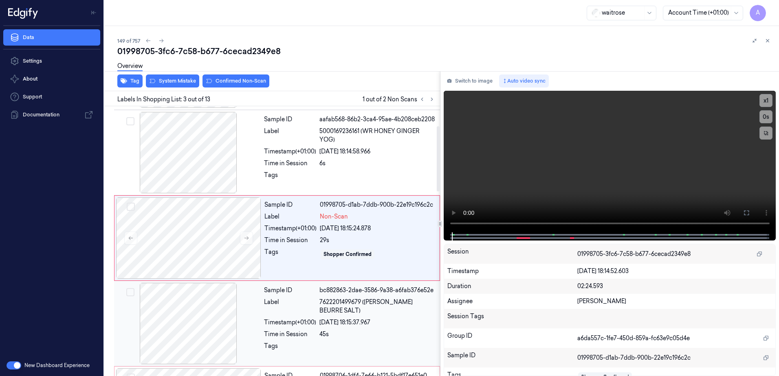
scroll to position [79, 0]
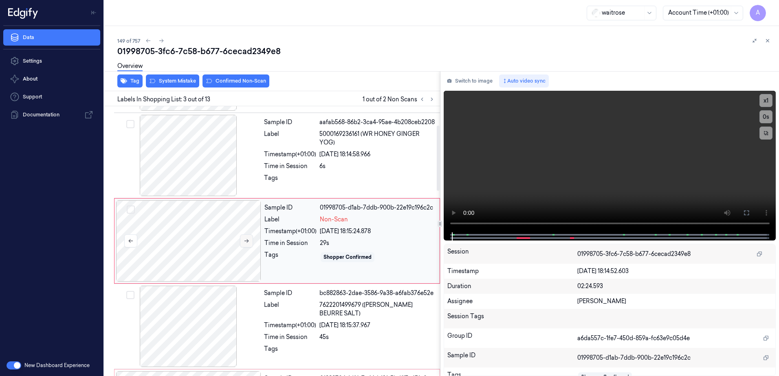
click at [243, 241] on button at bounding box center [246, 241] width 13 height 13
click at [249, 242] on icon at bounding box center [247, 241] width 6 height 6
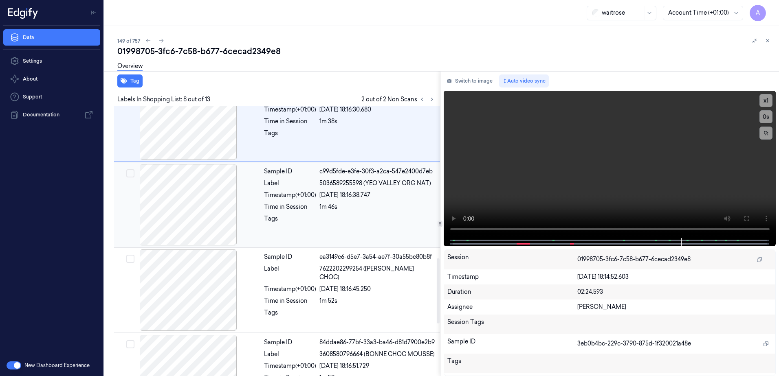
scroll to position [629, 0]
click at [767, 98] on button "x 1" at bounding box center [765, 100] width 13 height 13
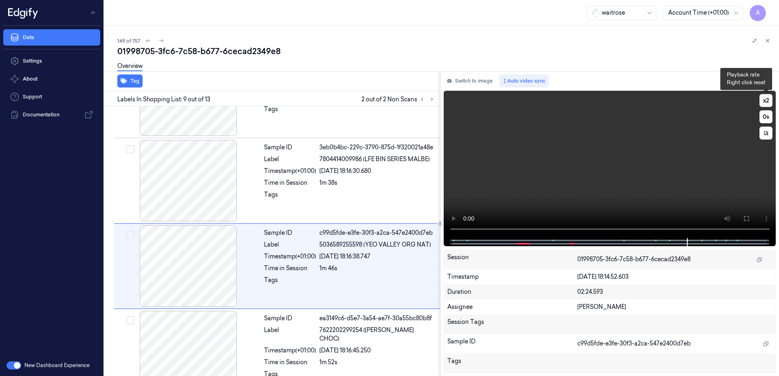
scroll to position [592, 0]
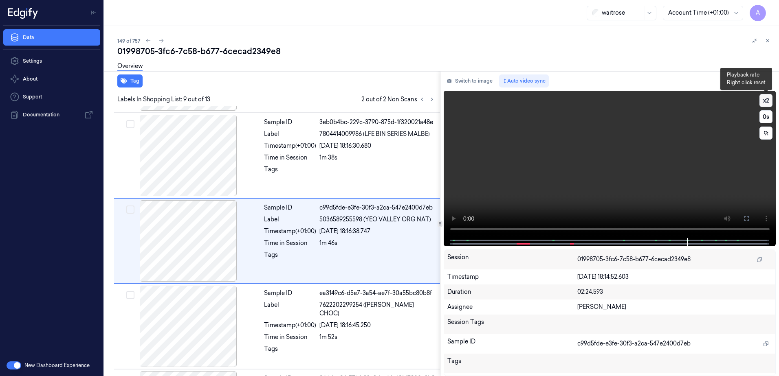
click at [765, 103] on button "x 2" at bounding box center [765, 100] width 13 height 13
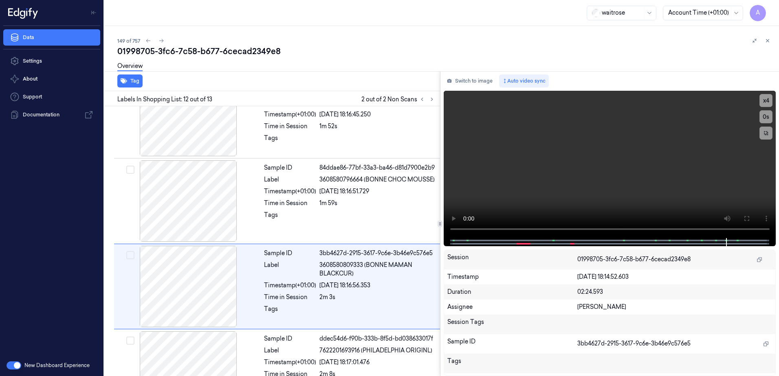
scroll to position [845, 0]
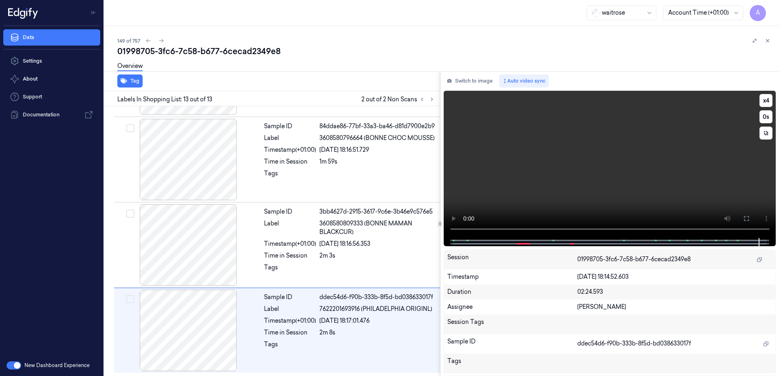
click at [614, 197] on video at bounding box center [610, 164] width 332 height 147
click at [525, 244] on span at bounding box center [525, 244] width 1 height 4
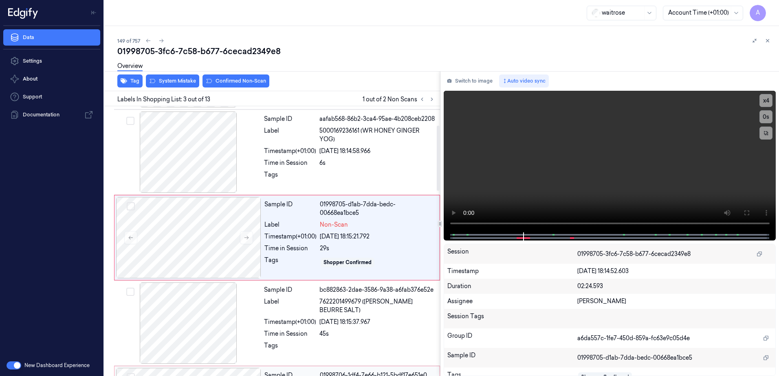
scroll to position [79, 0]
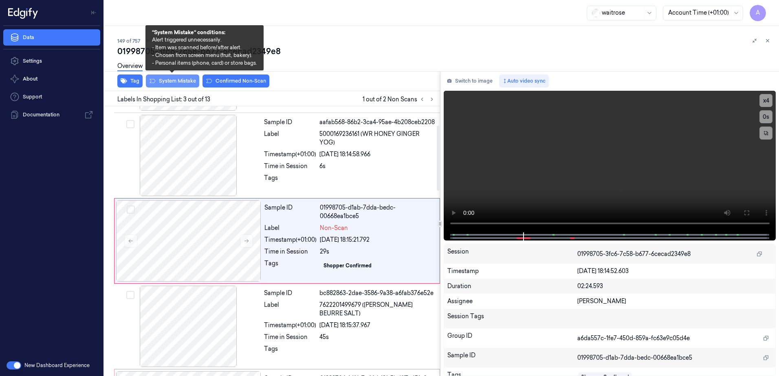
click at [159, 85] on button "System Mistake" at bounding box center [172, 81] width 53 height 13
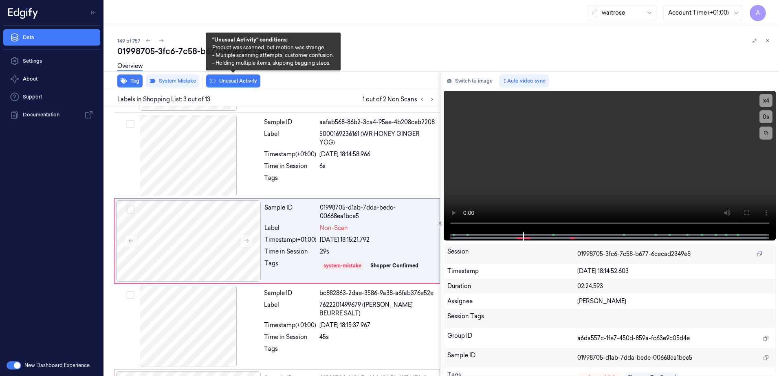
click at [225, 84] on button "Unusual Activity" at bounding box center [233, 81] width 54 height 13
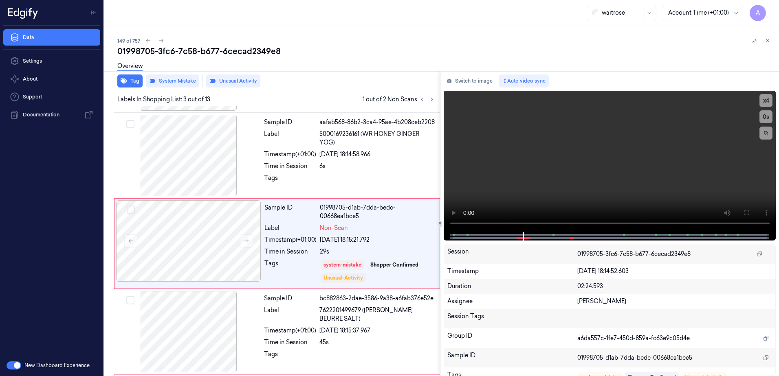
scroll to position [81, 0]
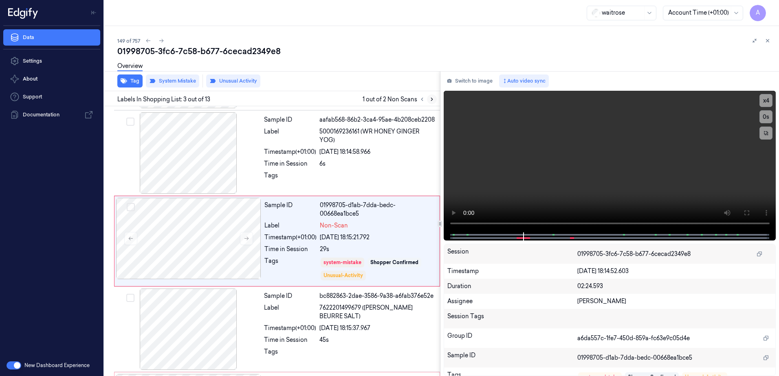
click at [431, 100] on icon at bounding box center [432, 100] width 6 height 6
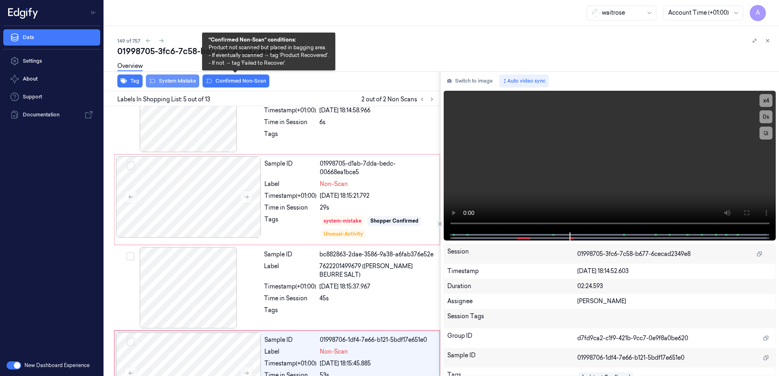
scroll to position [255, 0]
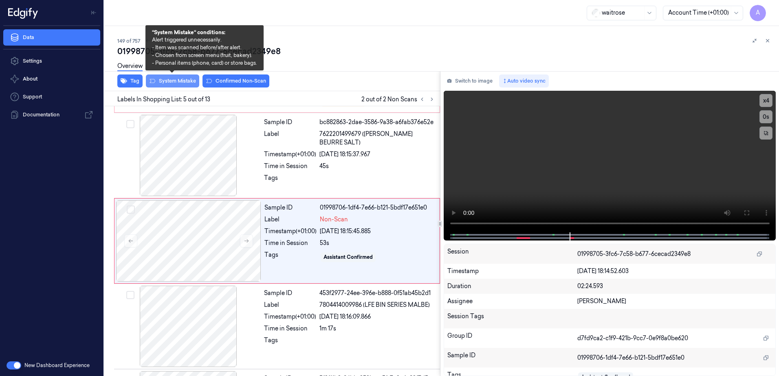
click at [175, 86] on button "System Mistake" at bounding box center [172, 81] width 53 height 13
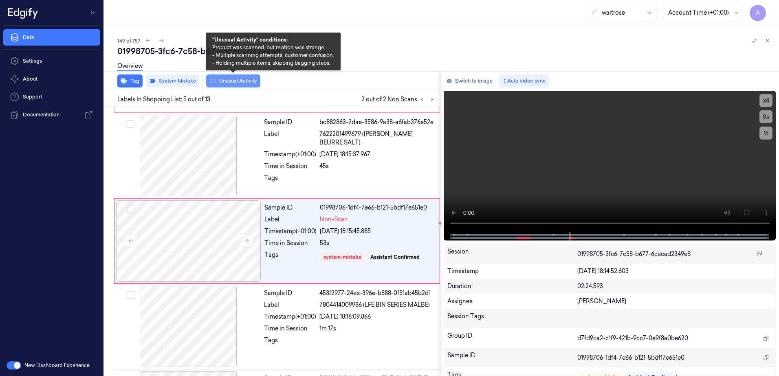
click at [221, 84] on button "Unusual Activity" at bounding box center [233, 81] width 54 height 13
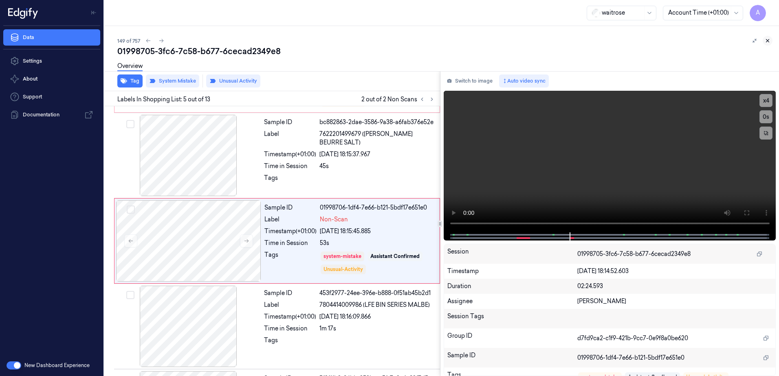
click at [768, 44] on button at bounding box center [768, 41] width 10 height 10
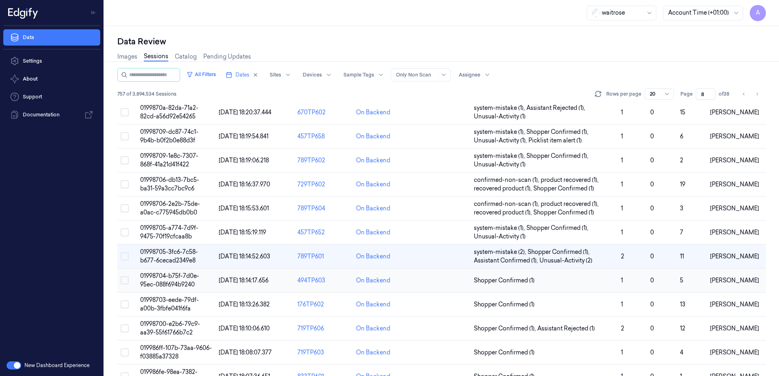
scroll to position [120, 0]
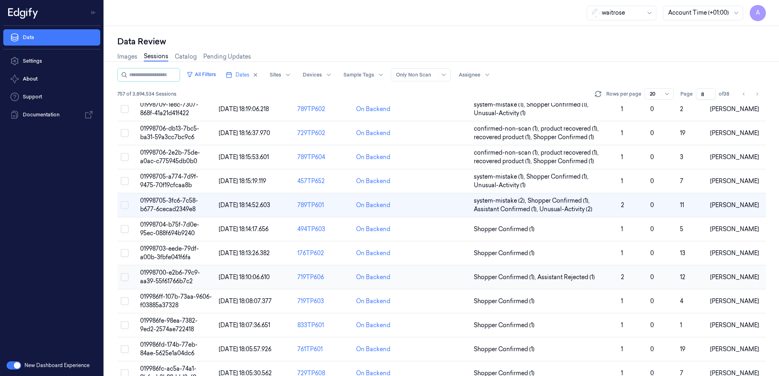
click at [178, 279] on span "01998700-e2b6-79c9-aa39-55f61766b7c2" at bounding box center [170, 277] width 60 height 16
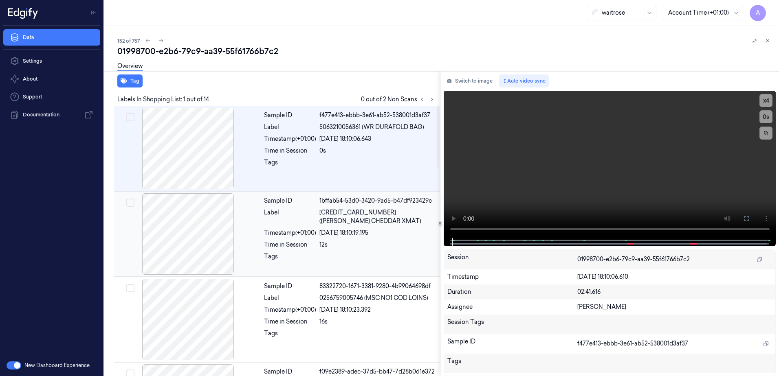
click at [293, 201] on div "Sample ID" at bounding box center [290, 201] width 52 height 9
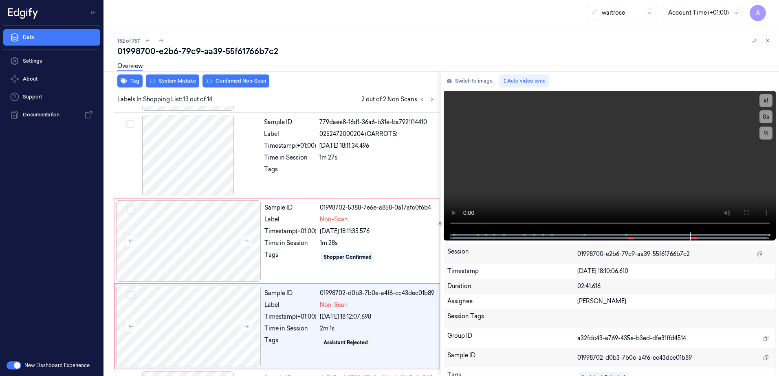
scroll to position [930, 0]
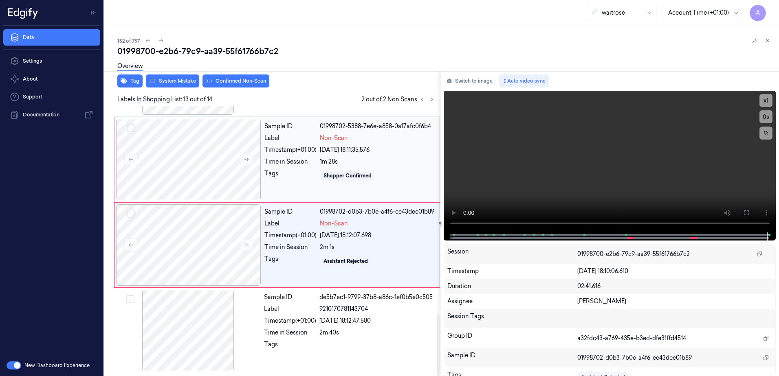
click at [389, 180] on div "Shopper Confirmed" at bounding box center [377, 175] width 115 height 13
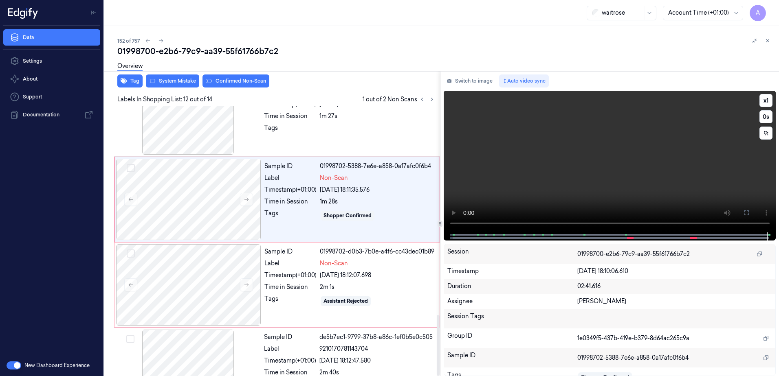
scroll to position [849, 0]
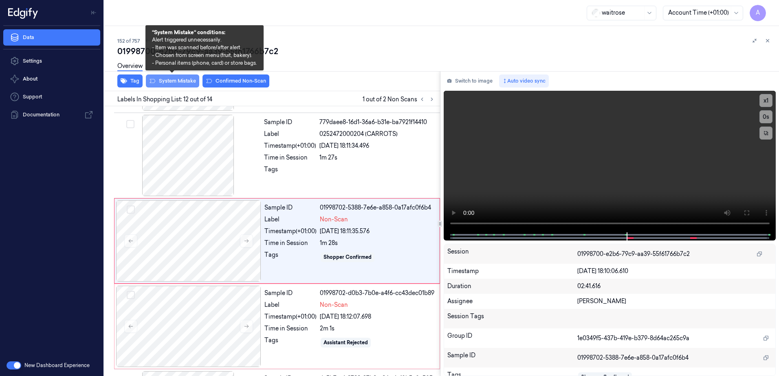
click at [169, 82] on button "System Mistake" at bounding box center [172, 81] width 53 height 13
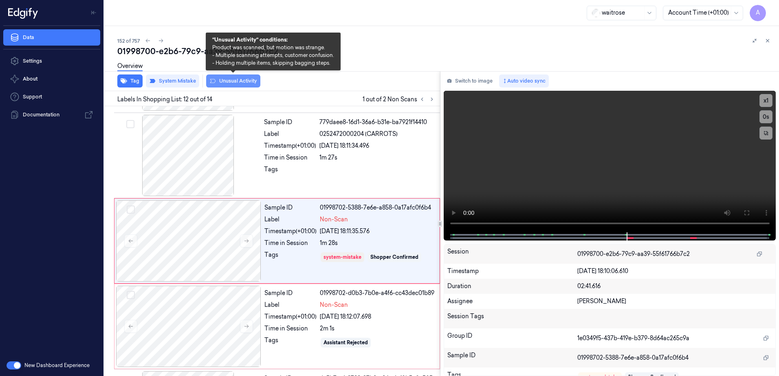
click at [236, 81] on button "Unusual Activity" at bounding box center [233, 81] width 54 height 13
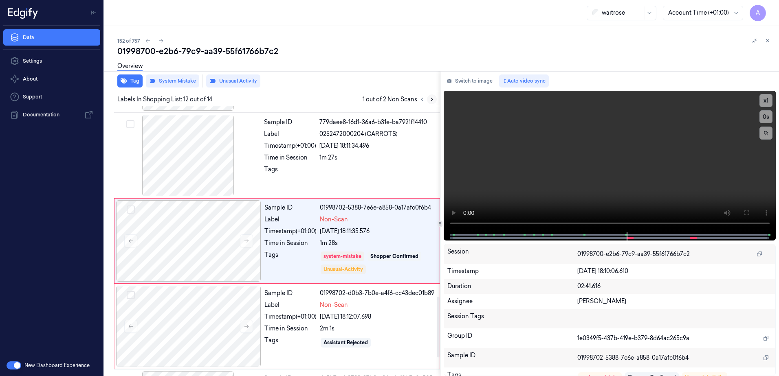
click at [430, 99] on icon at bounding box center [432, 100] width 6 height 6
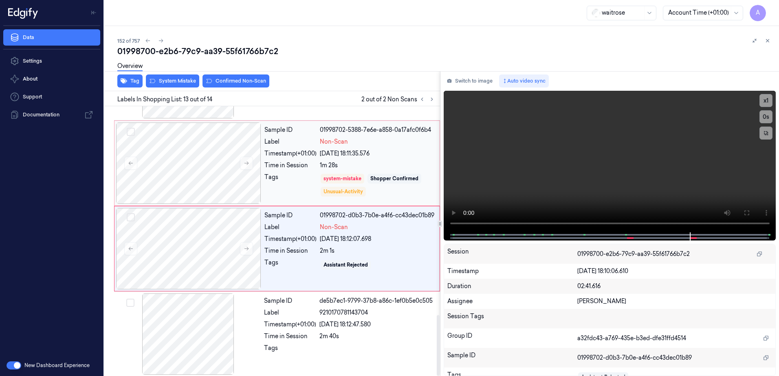
scroll to position [930, 0]
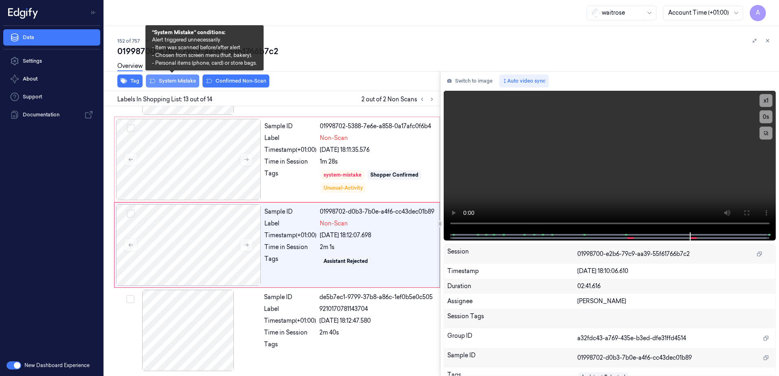
click at [172, 86] on button "System Mistake" at bounding box center [172, 81] width 53 height 13
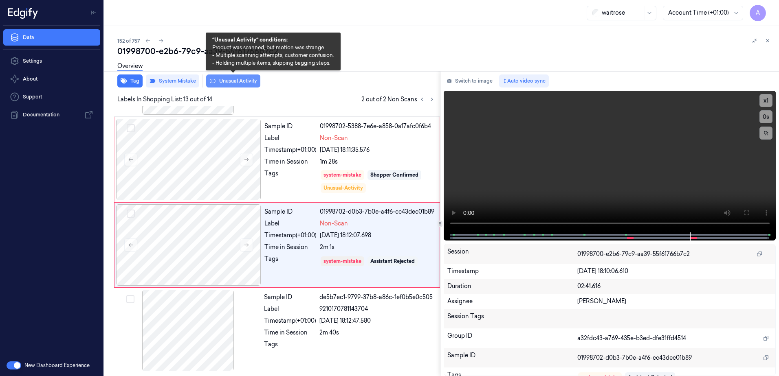
click at [234, 82] on button "Unusual Activity" at bounding box center [233, 81] width 54 height 13
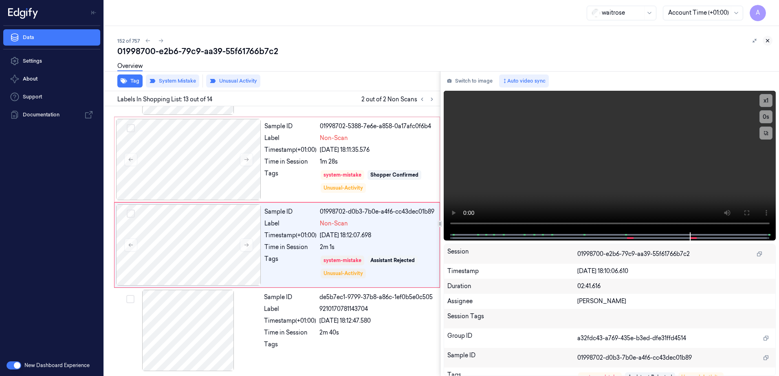
click at [765, 40] on icon at bounding box center [768, 41] width 6 height 6
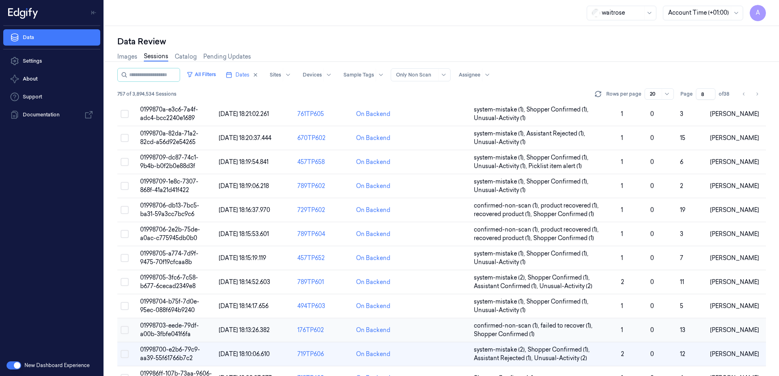
scroll to position [166, 0]
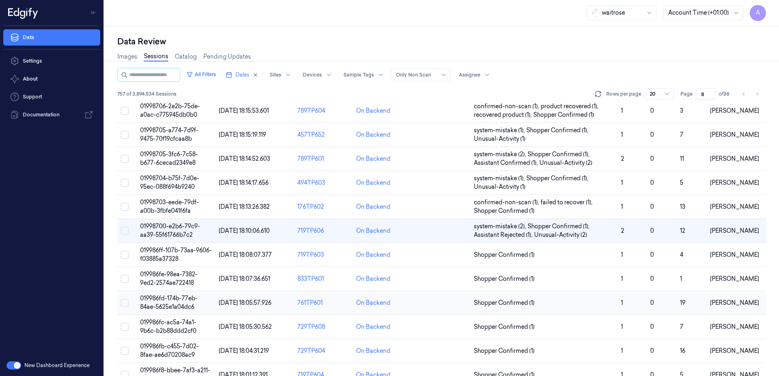
click at [184, 297] on span "019986fd-174b-77eb-84ae-5625e1a04dc6" at bounding box center [168, 303] width 57 height 16
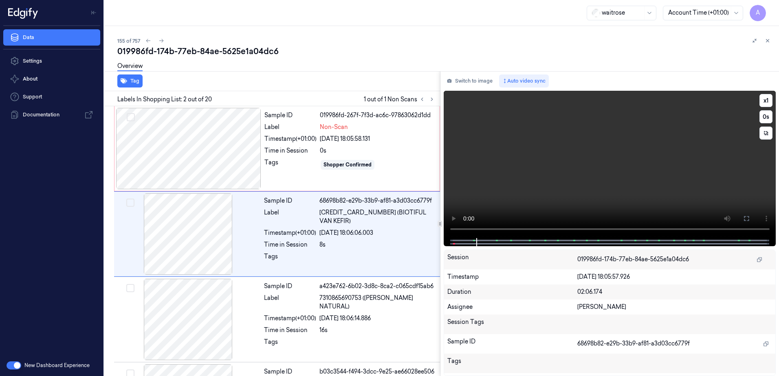
click at [543, 198] on video at bounding box center [610, 164] width 332 height 147
click at [395, 165] on div "Shopper Confirmed" at bounding box center [377, 164] width 115 height 13
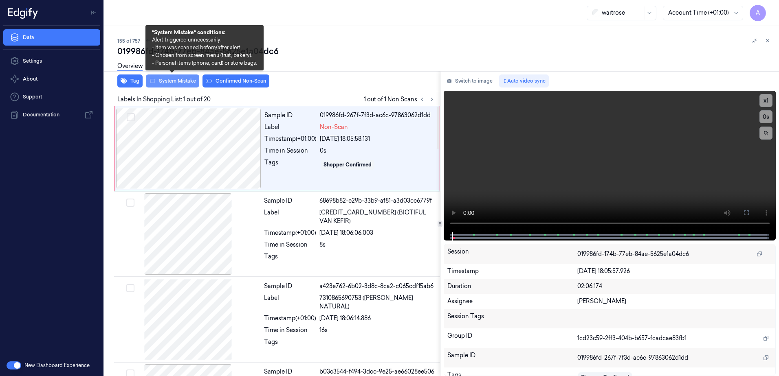
click at [165, 86] on button "System Mistake" at bounding box center [172, 81] width 53 height 13
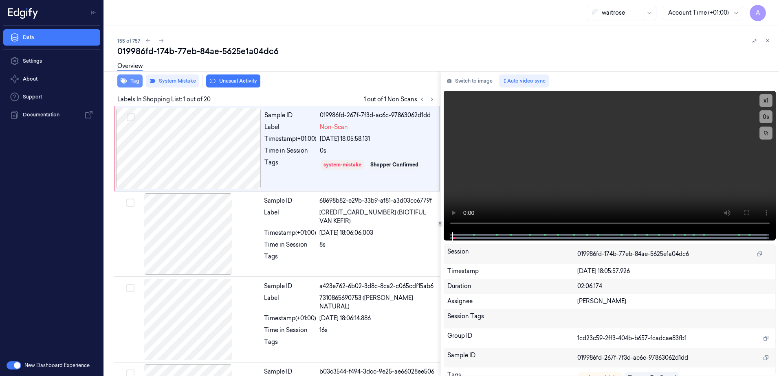
click at [133, 84] on button "Tag" at bounding box center [129, 81] width 25 height 13
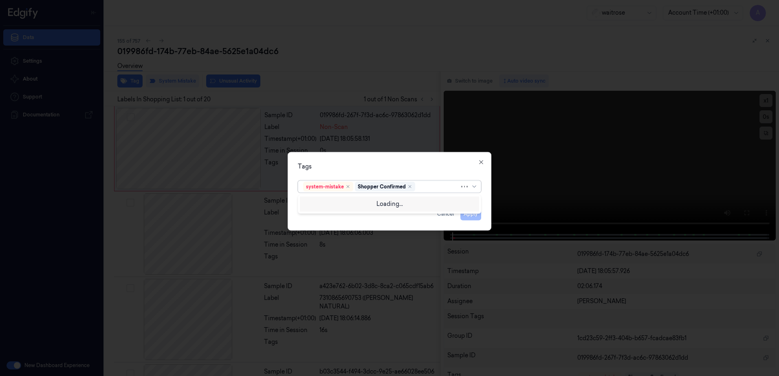
click at [424, 187] on div at bounding box center [438, 187] width 43 height 9
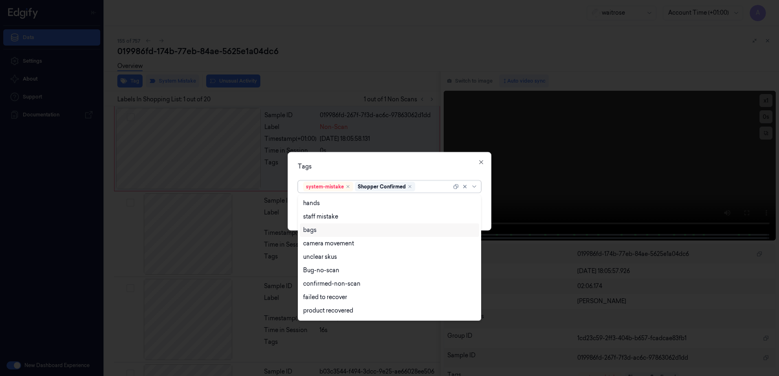
click at [313, 231] on div "bags" at bounding box center [309, 230] width 13 height 9
click at [382, 158] on div "Tags option bags, selected. 17 results available. Use Up and Down to choose opt…" at bounding box center [390, 191] width 204 height 79
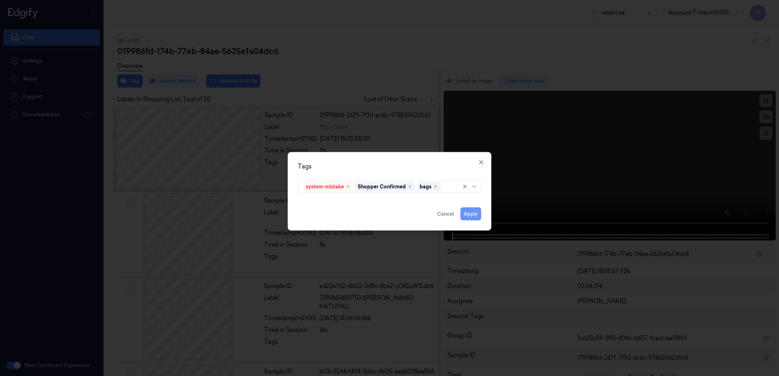
click at [469, 216] on button "Apply" at bounding box center [470, 214] width 21 height 13
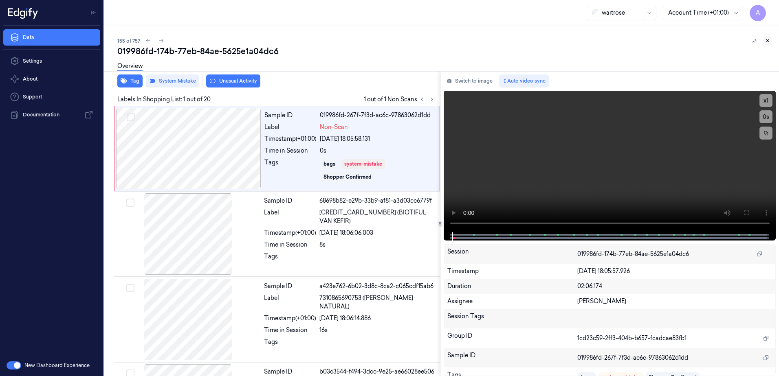
click at [768, 38] on icon at bounding box center [768, 41] width 6 height 6
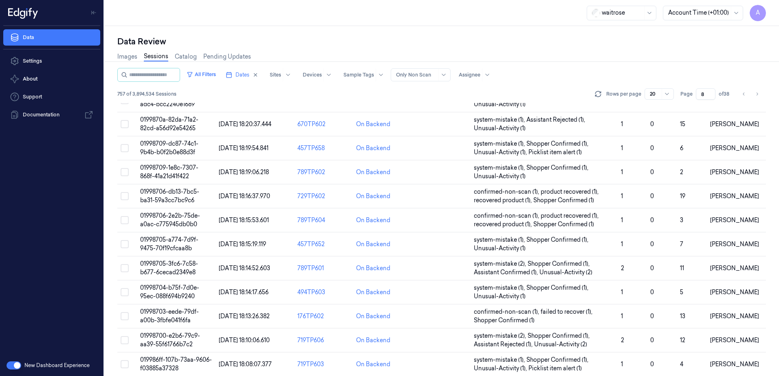
scroll to position [230, 0]
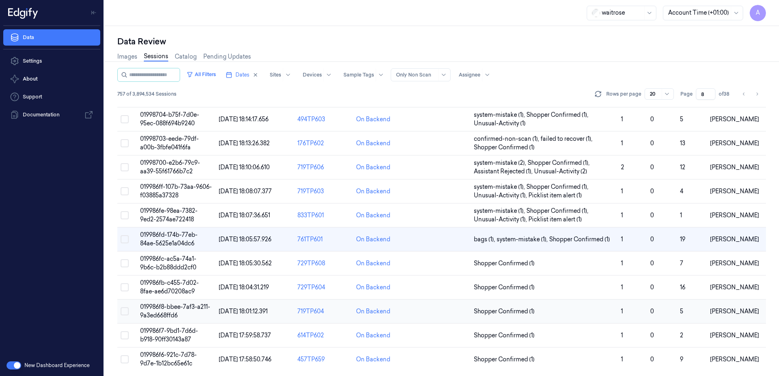
click at [168, 309] on span "019986f8-bbee-7af3-a211-9a3ed668ffd6" at bounding box center [175, 311] width 70 height 16
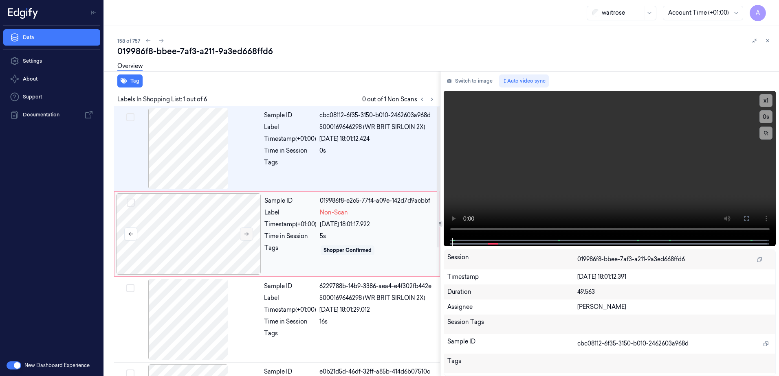
click at [248, 235] on icon at bounding box center [247, 234] width 6 height 6
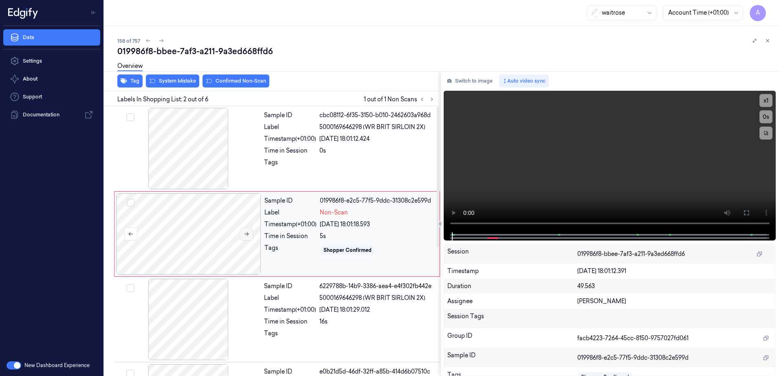
click at [248, 236] on icon at bounding box center [247, 234] width 6 height 6
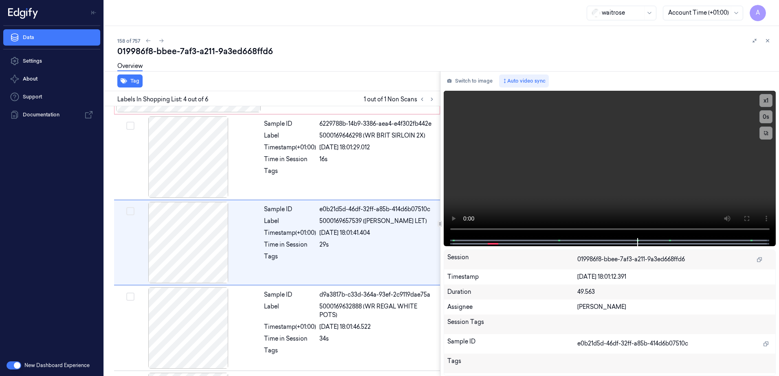
scroll to position [164, 0]
click at [590, 198] on video at bounding box center [610, 164] width 332 height 147
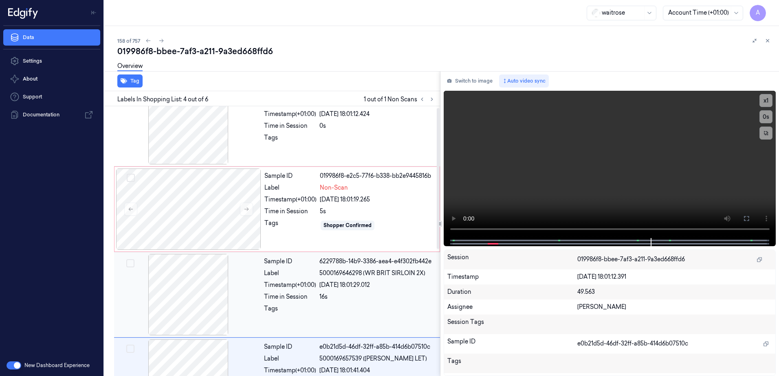
scroll to position [1, 0]
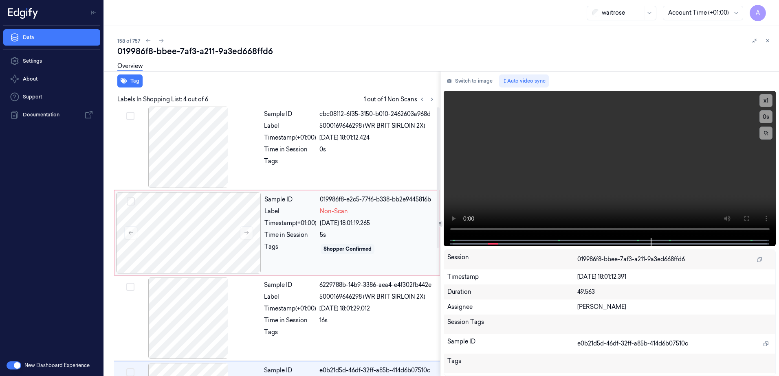
click at [372, 240] on div "Sample ID 019986f8-e2c5-77f6-b338-bb2e9445816b Label Non-Scan Timestamp (+01:00…" at bounding box center [349, 232] width 177 height 81
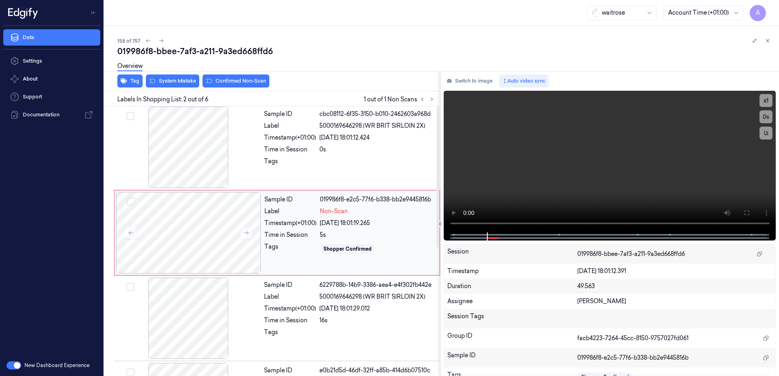
scroll to position [0, 0]
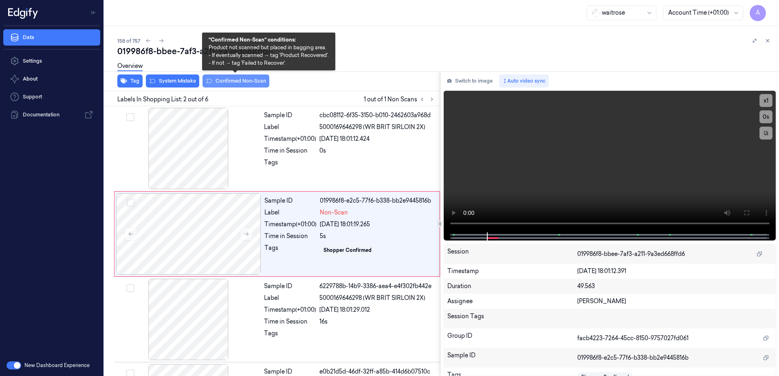
click at [237, 81] on button "Confirmed Non-Scan" at bounding box center [235, 81] width 67 height 13
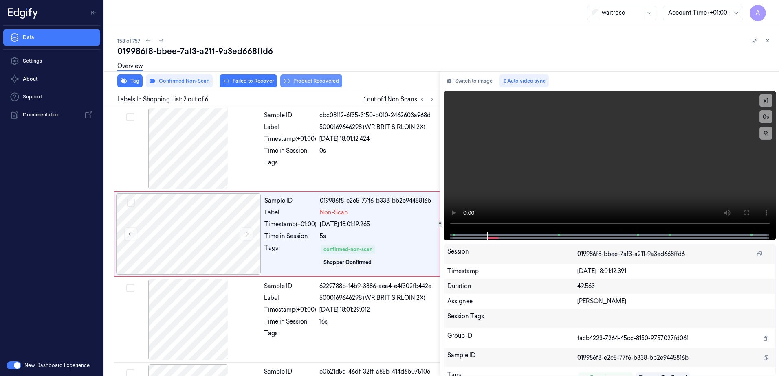
click at [295, 82] on button "Product Recovered" at bounding box center [311, 81] width 62 height 13
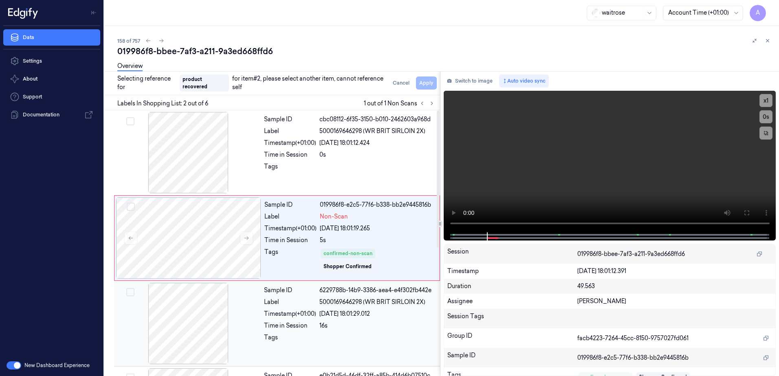
click at [314, 311] on div "Timestamp (+01:00)" at bounding box center [290, 314] width 52 height 9
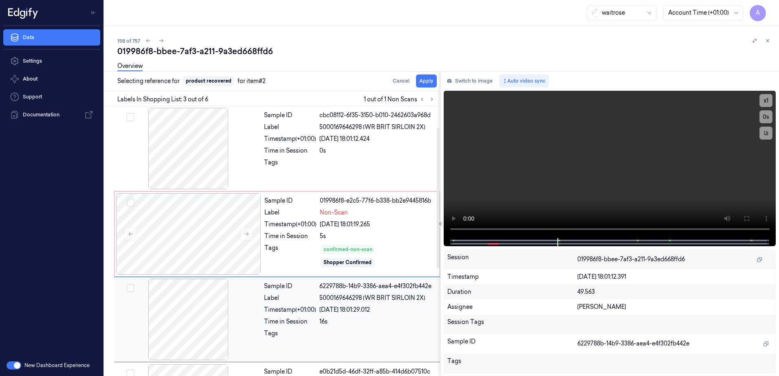
scroll to position [79, 0]
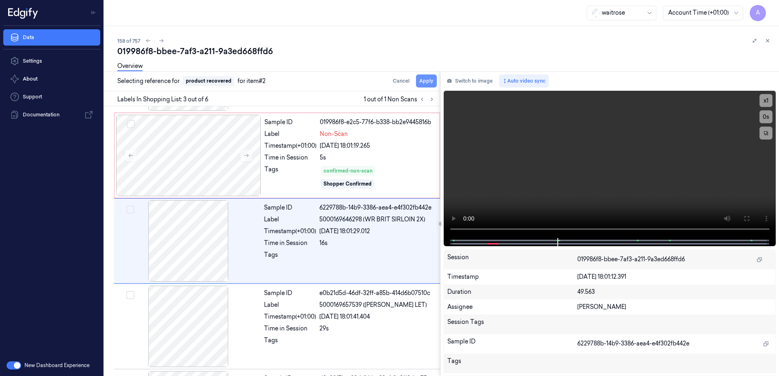
click at [422, 81] on button "Apply" at bounding box center [426, 81] width 21 height 13
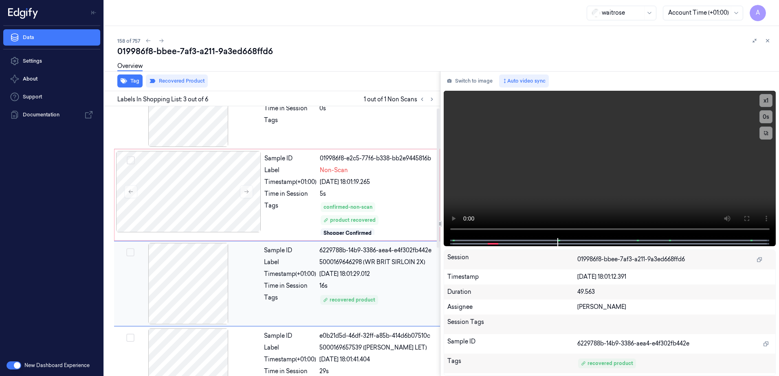
scroll to position [4, 0]
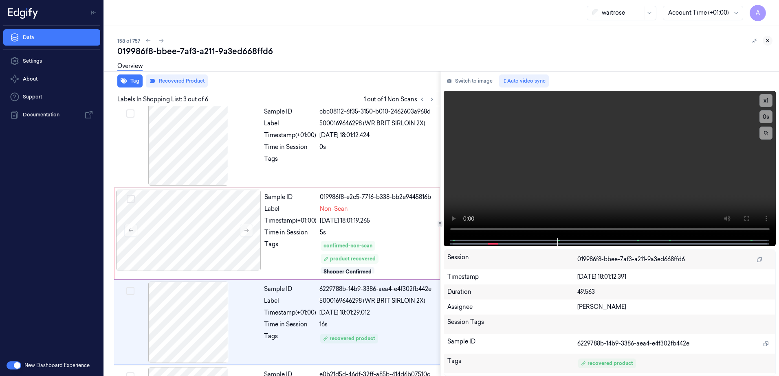
click at [772, 42] on button at bounding box center [768, 41] width 10 height 10
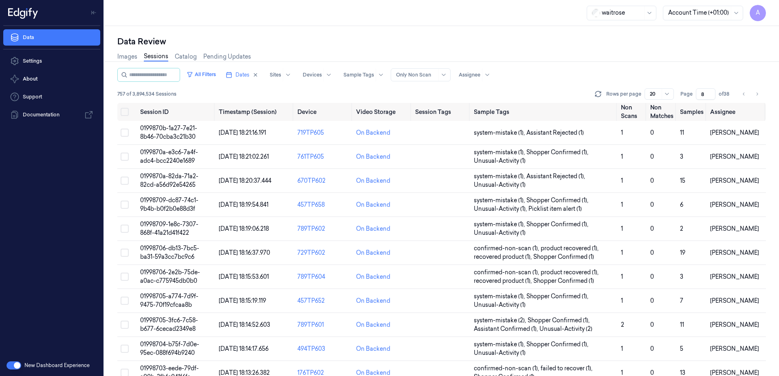
drag, startPoint x: 706, startPoint y: 96, endPoint x: 699, endPoint y: 99, distance: 8.2
click at [699, 99] on input "8" at bounding box center [706, 93] width 20 height 11
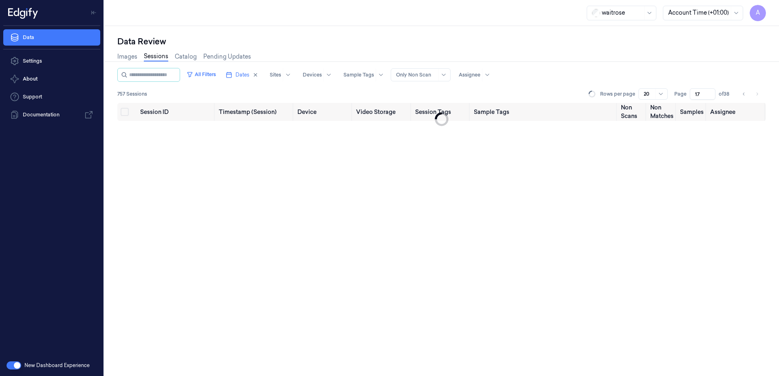
type input "1"
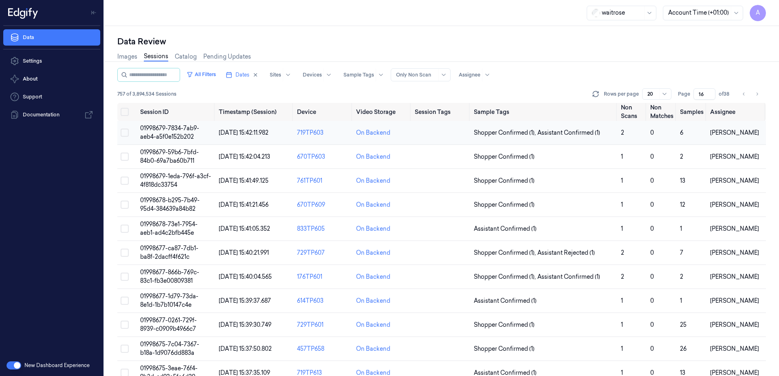
type input "16"
click at [176, 128] on span "01998679-7834-7ab9-aeb4-a5f0e152b202" at bounding box center [169, 133] width 59 height 16
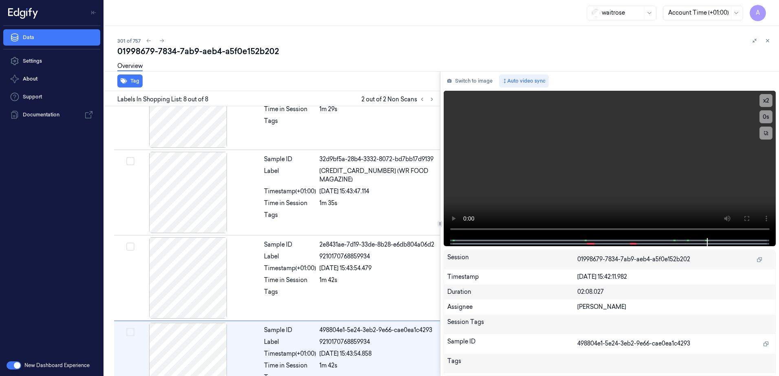
scroll to position [417, 0]
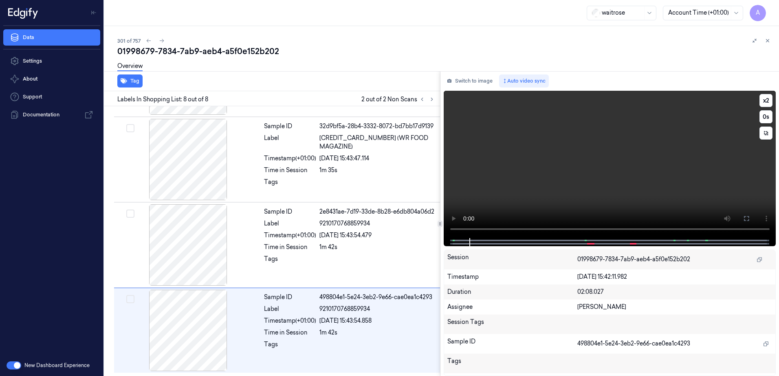
click at [537, 181] on video at bounding box center [610, 164] width 332 height 147
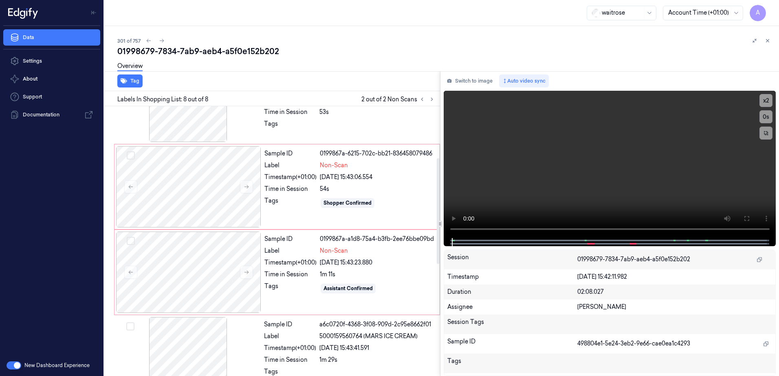
scroll to position [132, 0]
click at [249, 272] on icon at bounding box center [247, 274] width 6 height 6
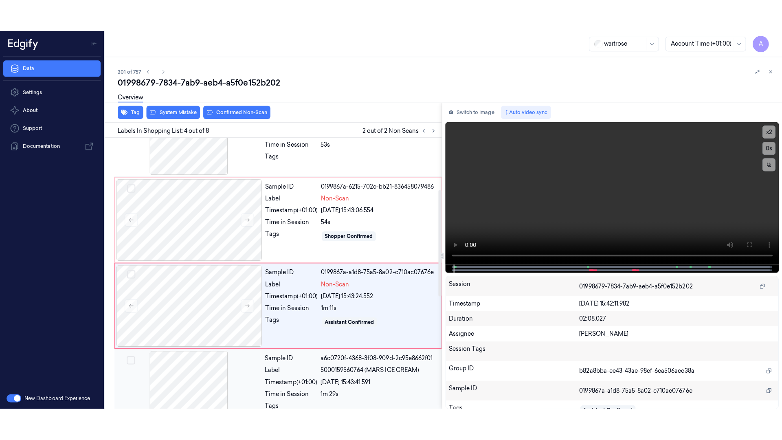
scroll to position [164, 0]
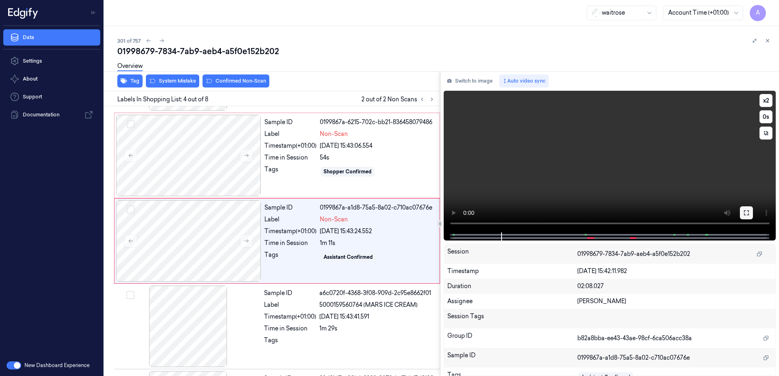
click at [743, 216] on button at bounding box center [746, 213] width 13 height 13
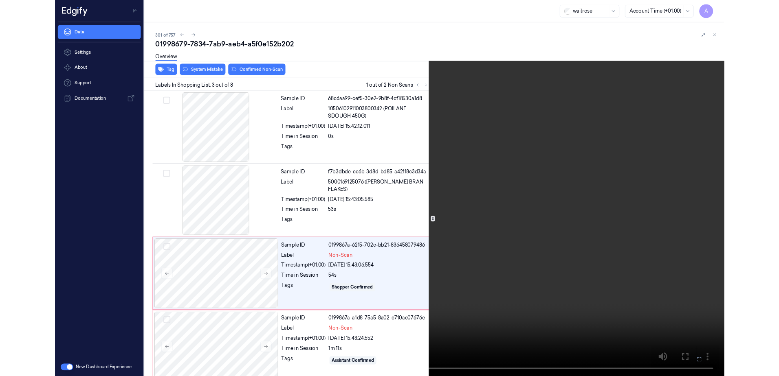
scroll to position [47, 0]
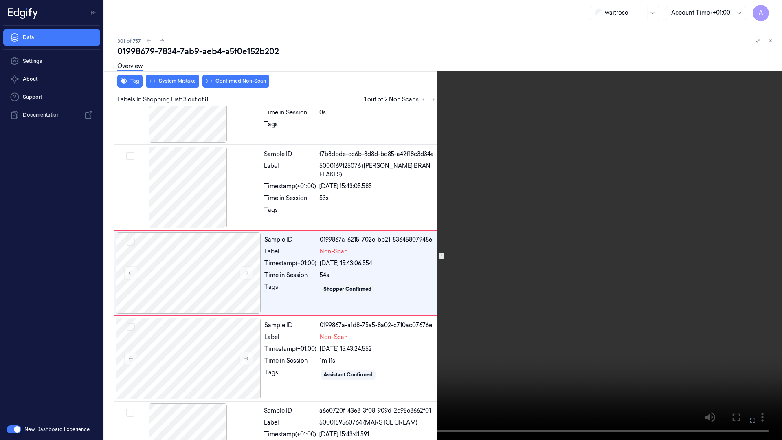
click at [0, 0] on icon at bounding box center [0, 0] width 0 height 0
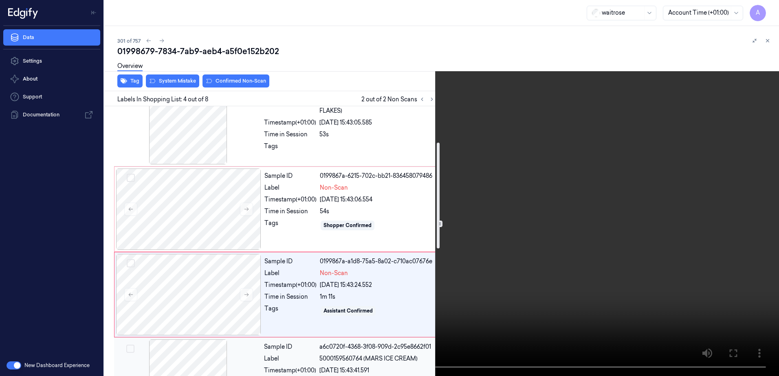
scroll to position [83, 0]
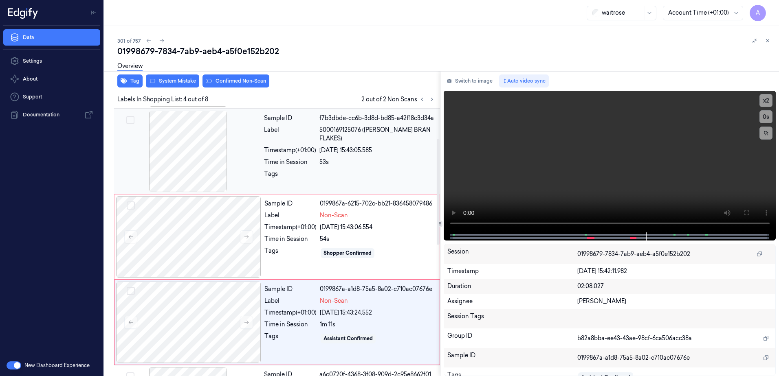
click at [387, 170] on div at bounding box center [377, 176] width 116 height 13
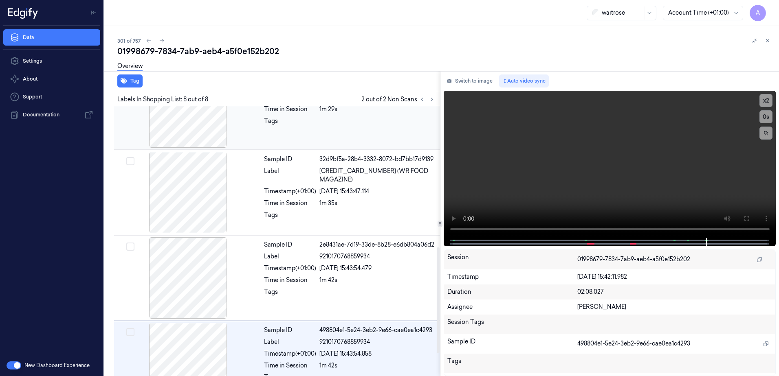
scroll to position [417, 0]
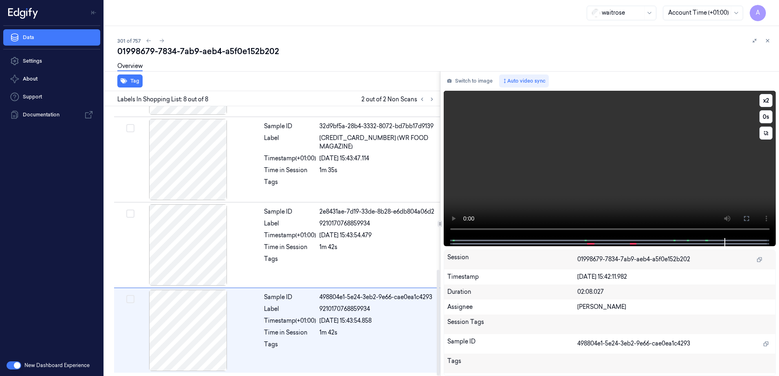
click at [551, 177] on video at bounding box center [610, 164] width 332 height 147
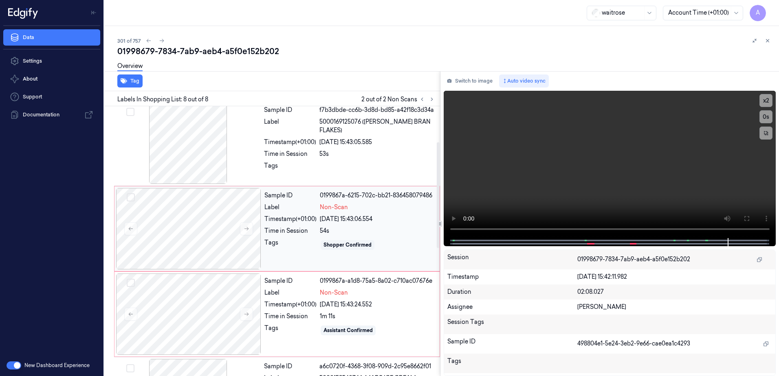
click at [409, 238] on div "Sample ID 0199867a-6215-702c-bb21-836458079486 Label Non-Scan Timestamp (+01:00…" at bounding box center [349, 228] width 177 height 81
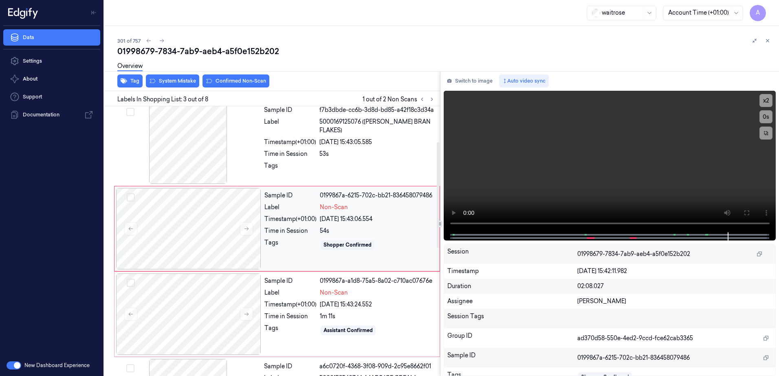
scroll to position [79, 0]
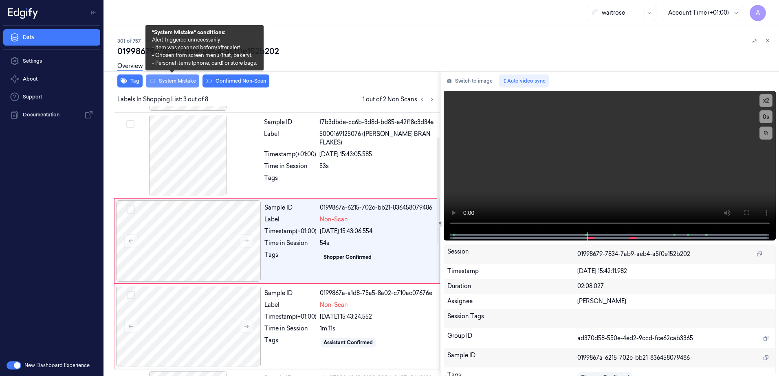
click at [165, 83] on button "System Mistake" at bounding box center [172, 81] width 53 height 13
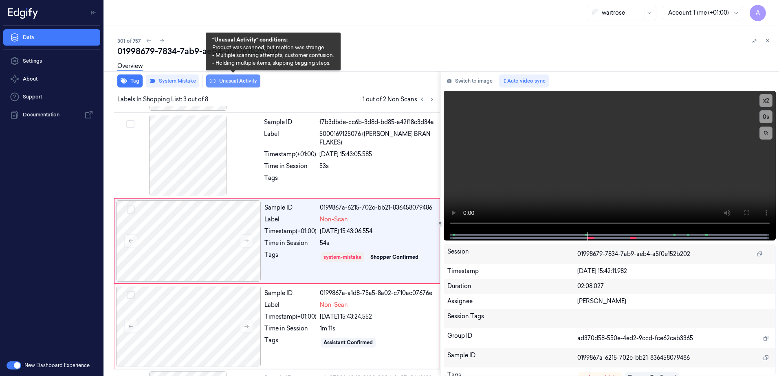
click at [220, 84] on button "Unusual Activity" at bounding box center [233, 81] width 54 height 13
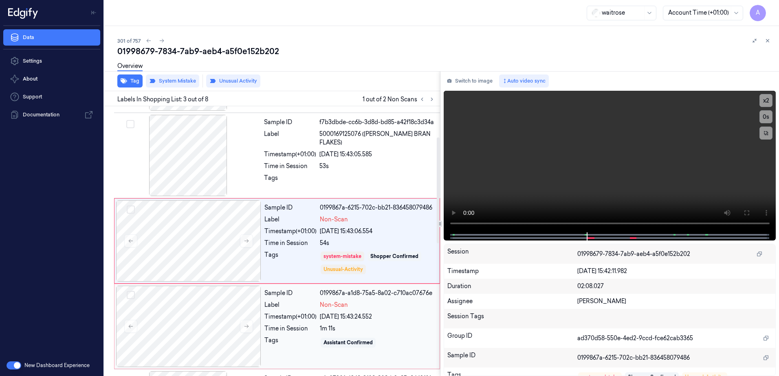
click at [309, 336] on div "Sample ID 0199867a-a1d8-75a5-8a02-c710ac07676e Label Non-Scan Timestamp (+01:00…" at bounding box center [349, 326] width 177 height 81
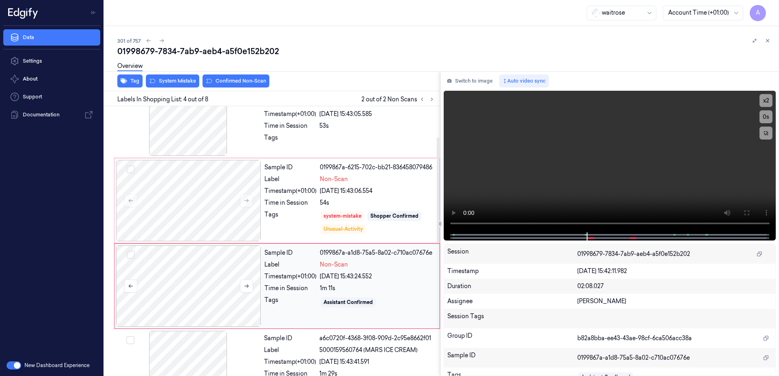
scroll to position [164, 0]
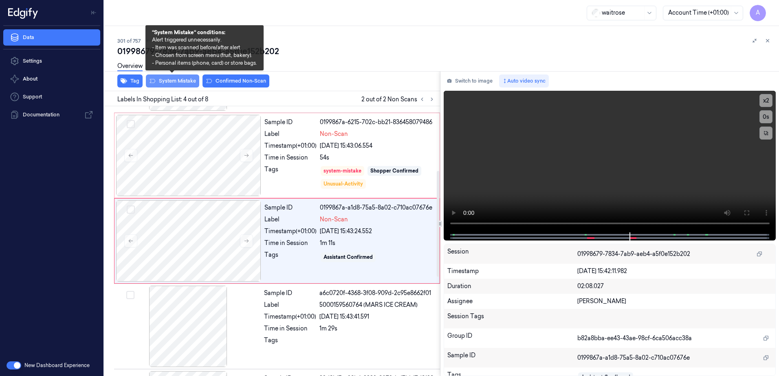
click at [174, 85] on button "System Mistake" at bounding box center [172, 81] width 53 height 13
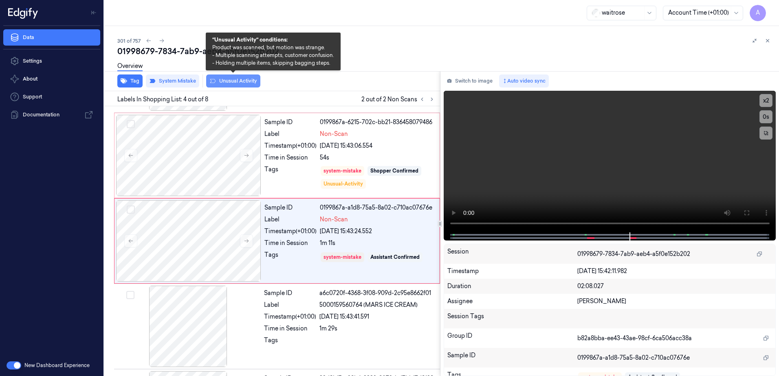
click at [230, 85] on button "Unusual Activity" at bounding box center [233, 81] width 54 height 13
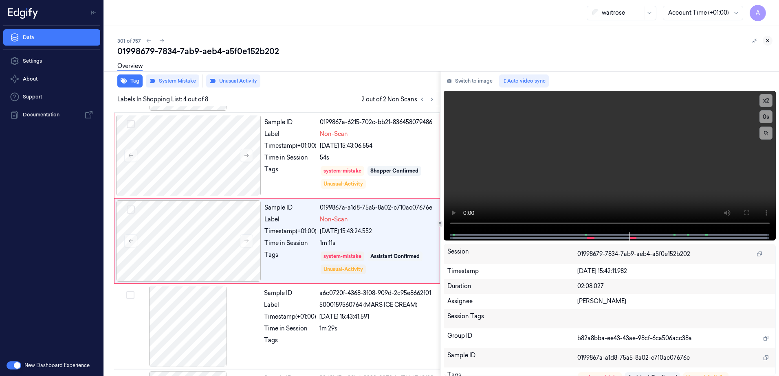
click at [767, 42] on icon at bounding box center [768, 41] width 6 height 6
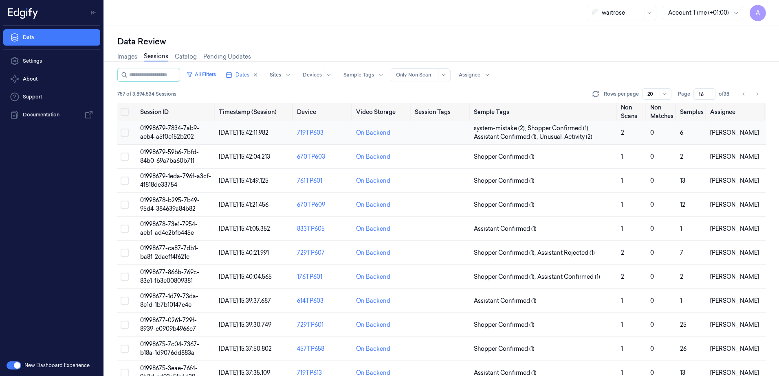
click at [181, 136] on span "01998679-7834-7ab9-aeb4-a5f0e152b202" at bounding box center [169, 133] width 59 height 16
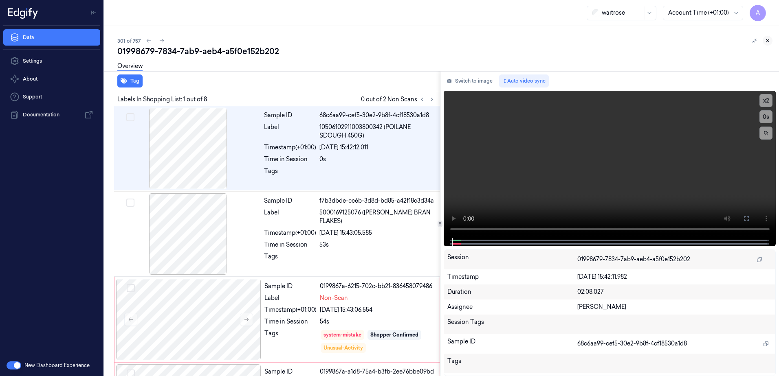
click at [767, 42] on icon at bounding box center [768, 41] width 6 height 6
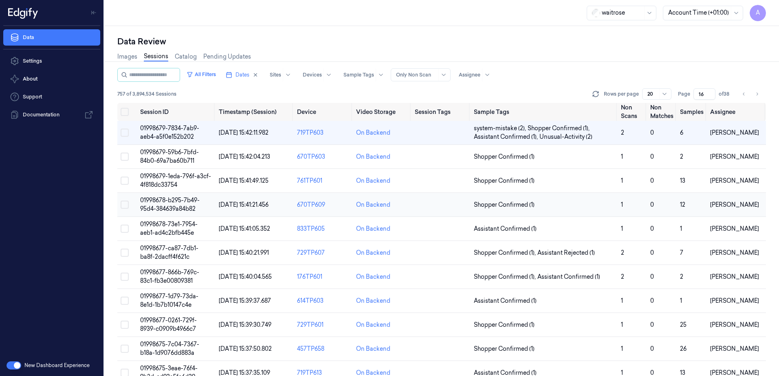
click at [158, 200] on span "01998678-b295-7b49-95d4-384639a84b82" at bounding box center [169, 205] width 59 height 16
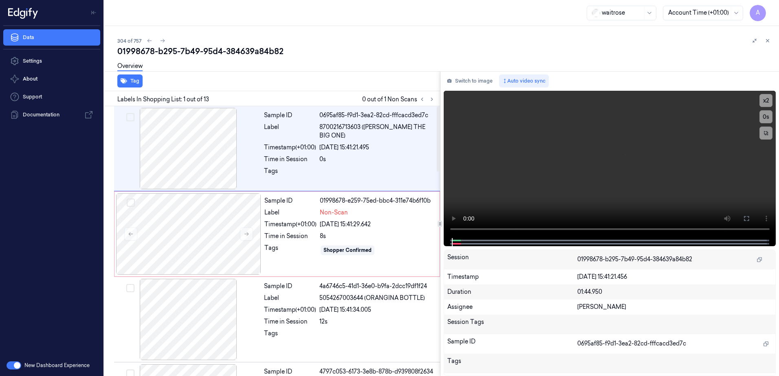
click at [441, 218] on div "Tag Labels In Shopping List: 1 out of 13 0 out of 1 Non Scans Sample ID 0695af8…" at bounding box center [440, 223] width 678 height 305
click at [314, 156] on div "Sample ID 0695af85-f9d1-3ea2-82cd-fffcacd3ed7c Label 8700216713603 (ARIEL THE B…" at bounding box center [350, 148] width 178 height 81
click at [246, 232] on icon at bounding box center [247, 234] width 6 height 6
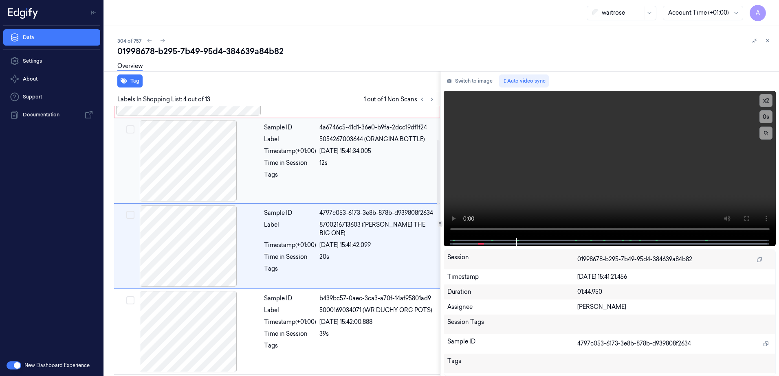
scroll to position [164, 0]
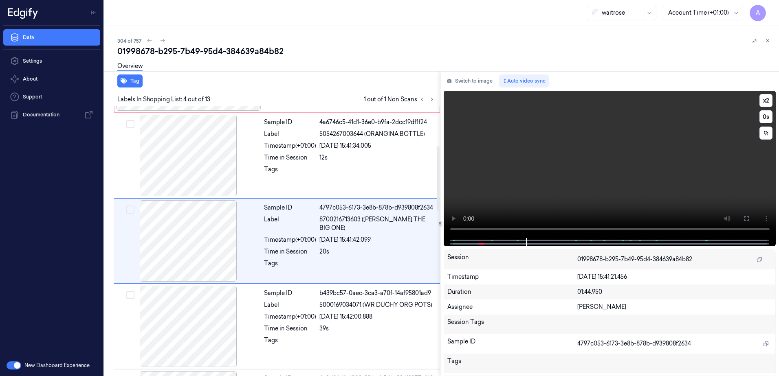
click at [553, 176] on video at bounding box center [610, 164] width 332 height 147
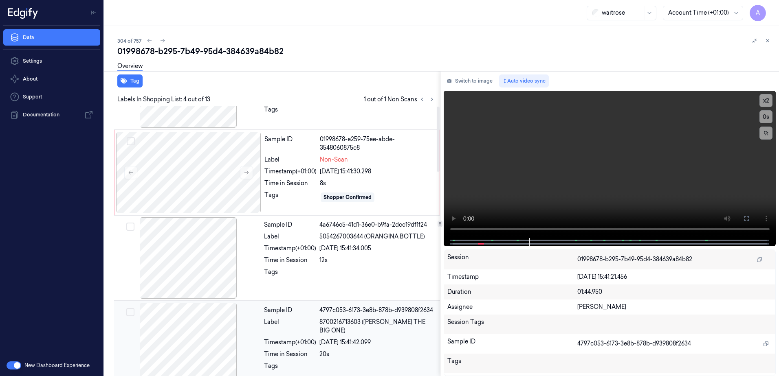
scroll to position [0, 0]
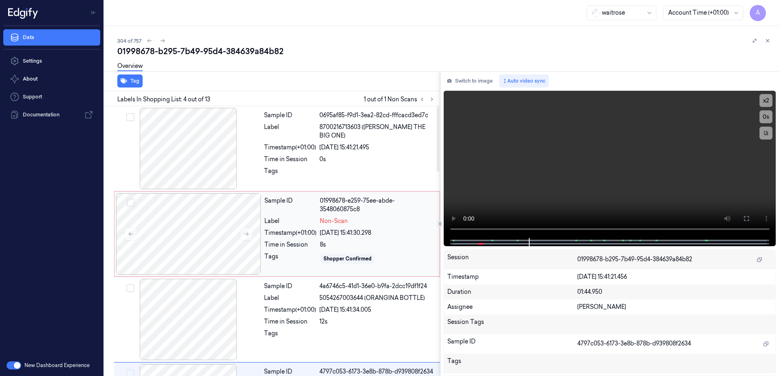
click at [405, 229] on div "Sample ID 01998678-e259-75ee-abde-3548060875c8 Label Non-Scan Timestamp (+01:00…" at bounding box center [349, 234] width 177 height 81
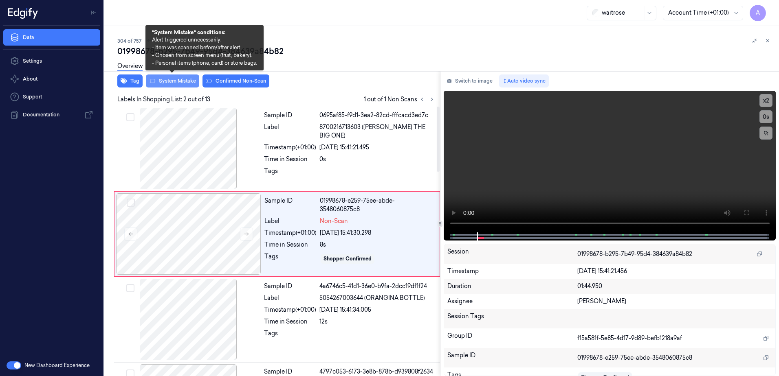
click at [170, 80] on button "System Mistake" at bounding box center [172, 81] width 53 height 13
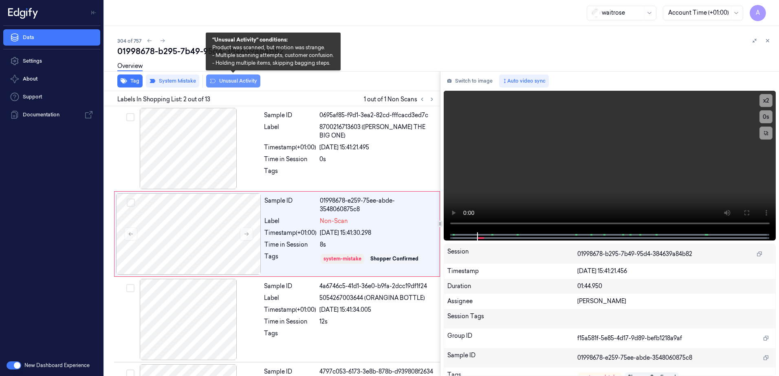
click at [224, 81] on button "Unusual Activity" at bounding box center [233, 81] width 54 height 13
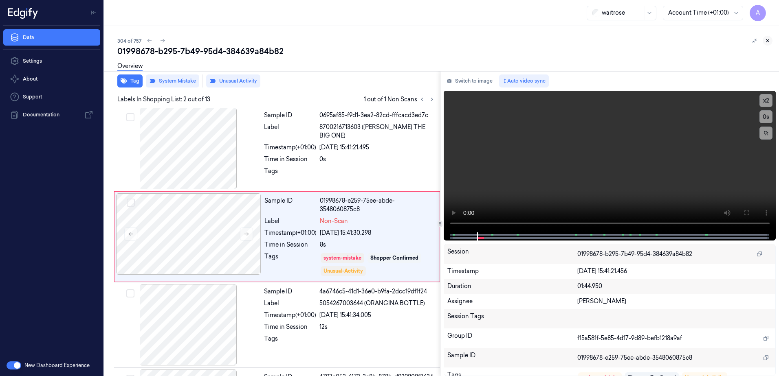
click at [768, 42] on icon at bounding box center [768, 41] width 6 height 6
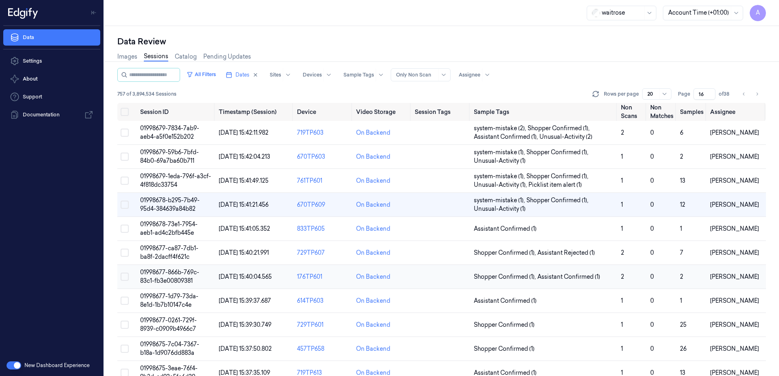
click at [171, 275] on span "01998677-866b-769c-83c1-fb3e00809381" at bounding box center [169, 277] width 59 height 16
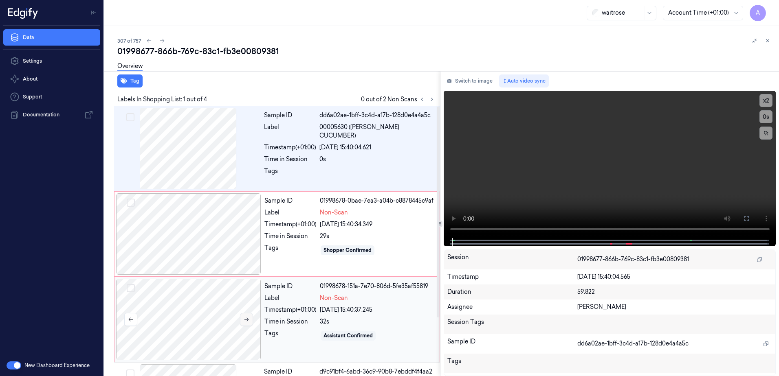
click at [245, 323] on button at bounding box center [246, 319] width 13 height 13
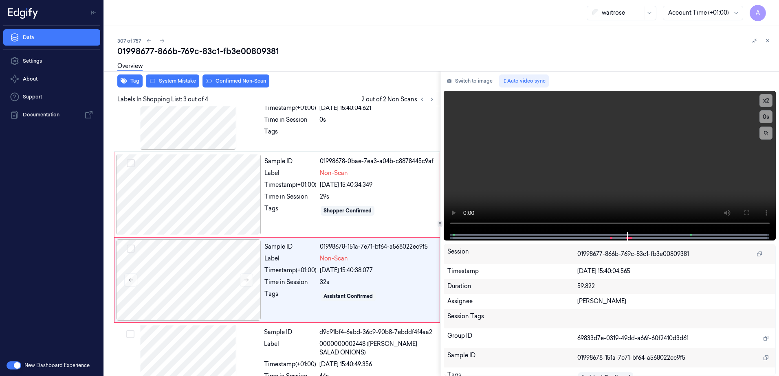
scroll to position [75, 0]
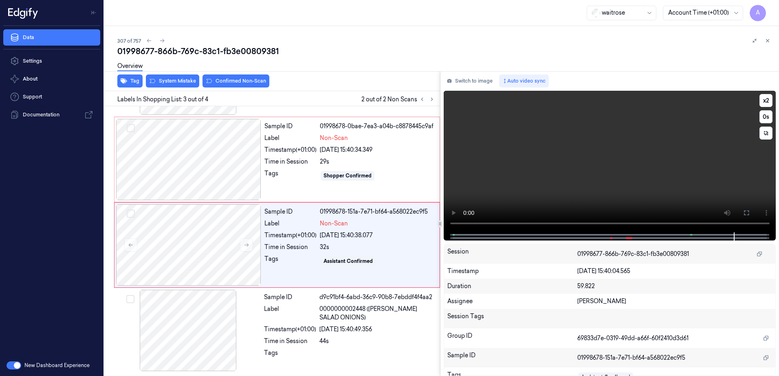
click at [564, 189] on video at bounding box center [610, 162] width 332 height 142
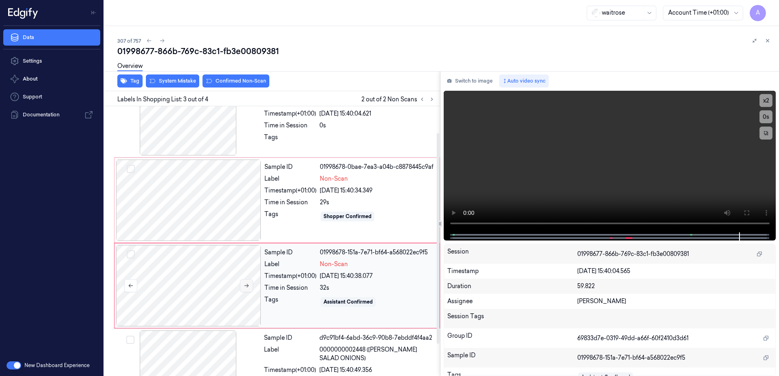
click at [250, 290] on button at bounding box center [246, 285] width 13 height 13
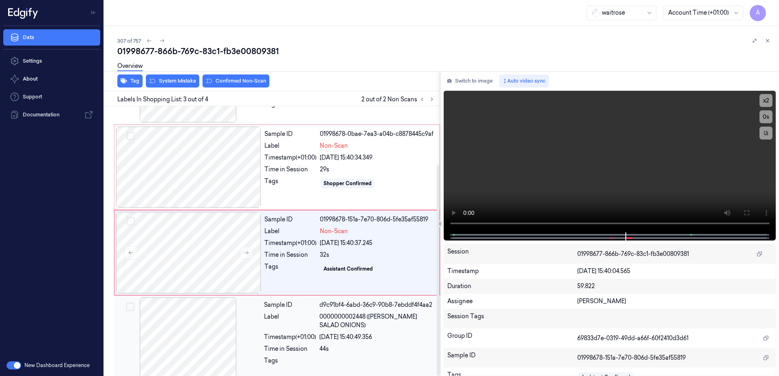
scroll to position [75, 0]
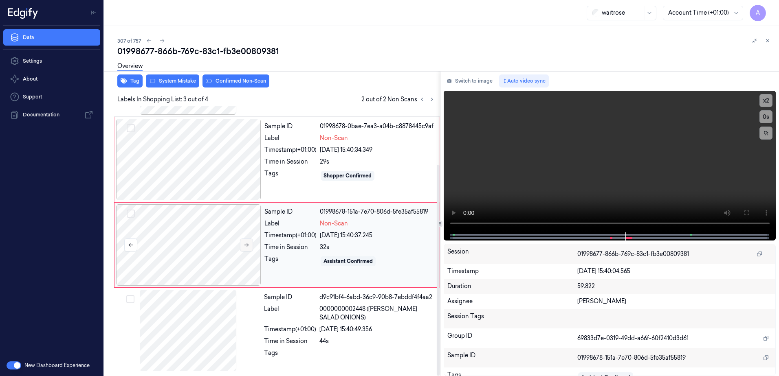
click at [244, 246] on icon at bounding box center [247, 245] width 6 height 6
click at [242, 249] on button at bounding box center [246, 245] width 13 height 13
click at [244, 162] on div at bounding box center [188, 159] width 145 height 81
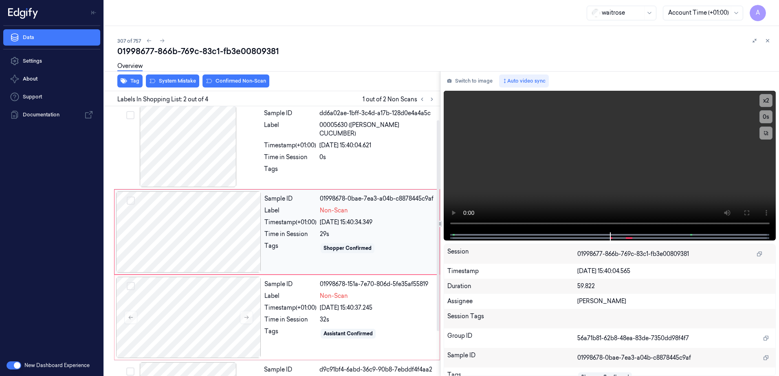
scroll to position [0, 0]
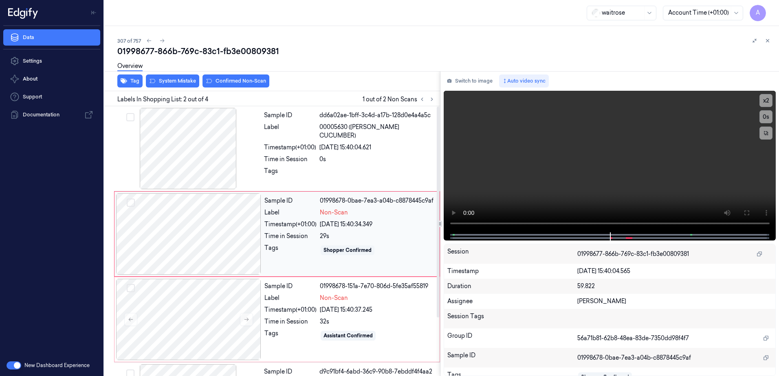
click at [283, 249] on div "Tags" at bounding box center [290, 250] width 52 height 13
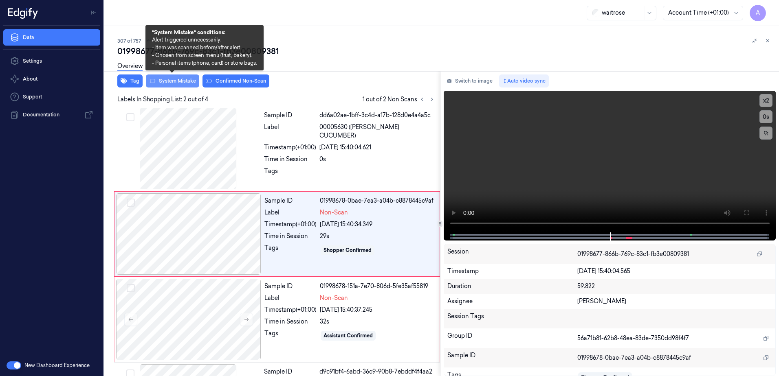
click at [178, 81] on button "System Mistake" at bounding box center [172, 81] width 53 height 13
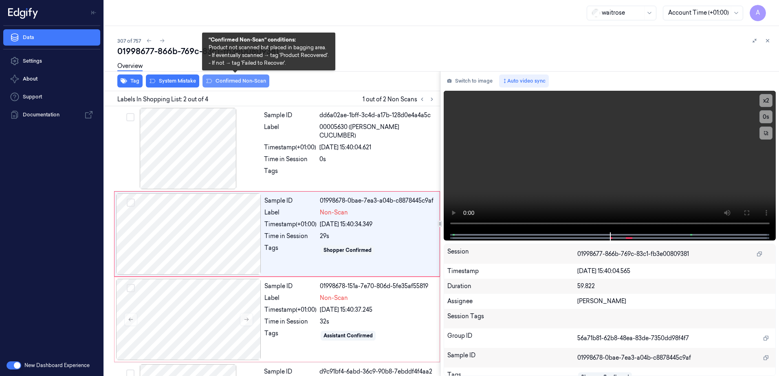
click at [223, 83] on button "Confirmed Non-Scan" at bounding box center [235, 81] width 67 height 13
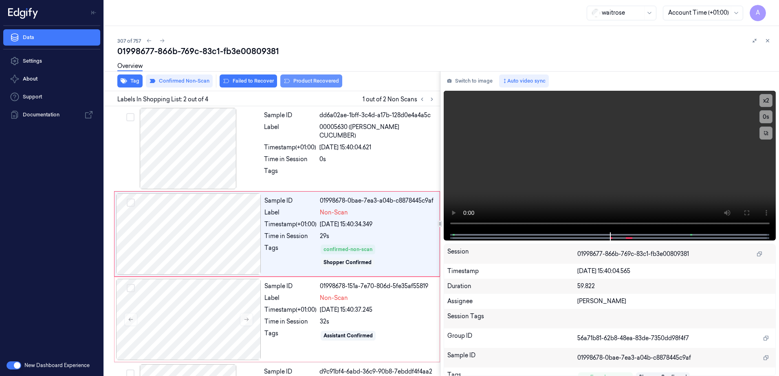
click at [300, 81] on button "Product Recovered" at bounding box center [311, 81] width 62 height 13
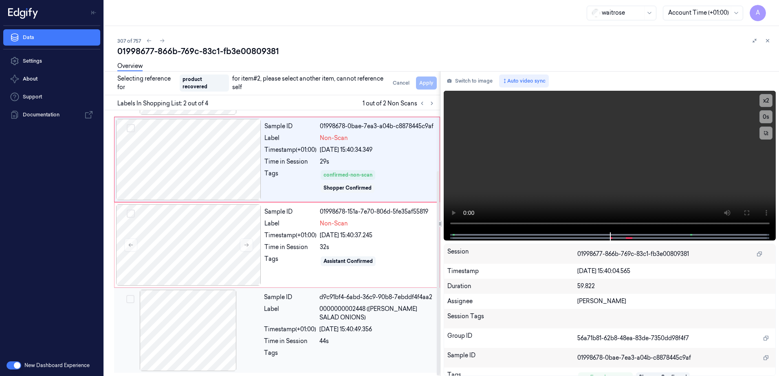
click at [363, 357] on div at bounding box center [377, 355] width 116 height 13
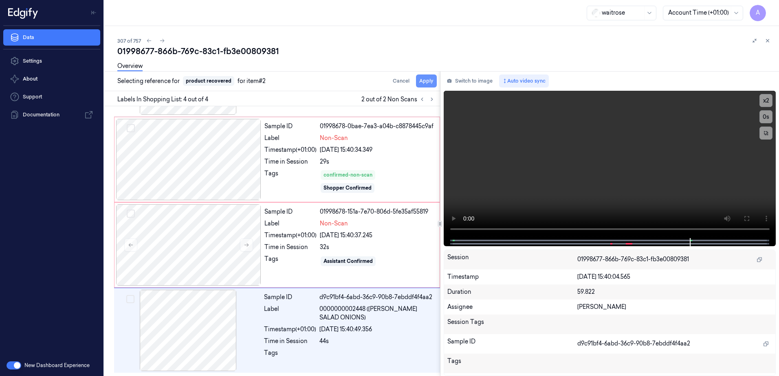
click at [418, 82] on button "Apply" at bounding box center [426, 81] width 21 height 13
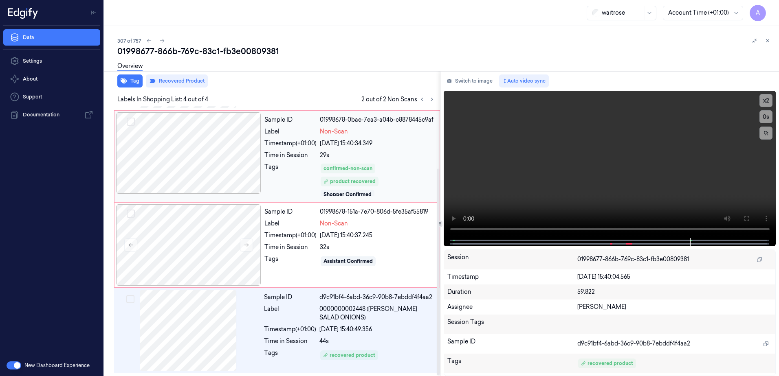
click at [293, 174] on div "Tags" at bounding box center [290, 180] width 52 height 34
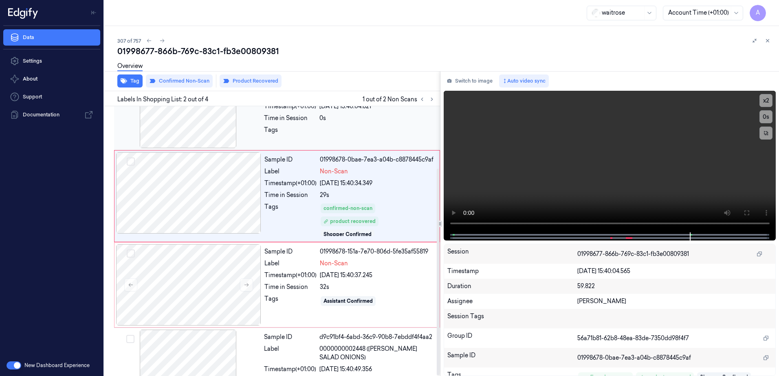
scroll to position [0, 0]
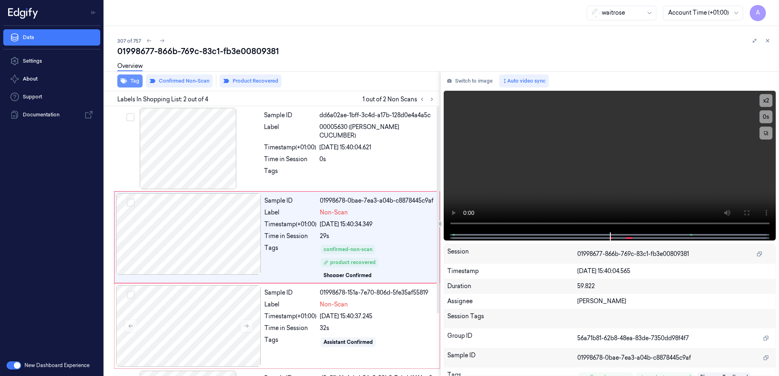
click at [129, 82] on button "Tag" at bounding box center [129, 81] width 25 height 13
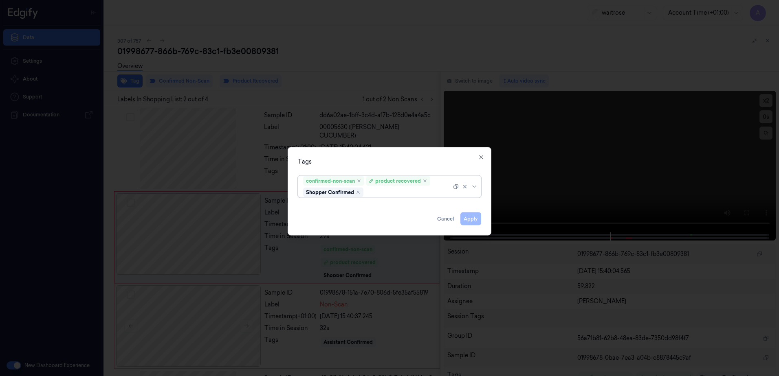
click at [405, 191] on div at bounding box center [408, 192] width 86 height 9
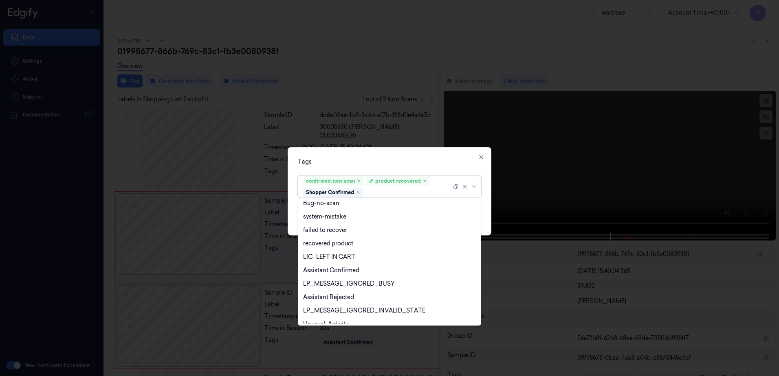
scroll to position [106, 0]
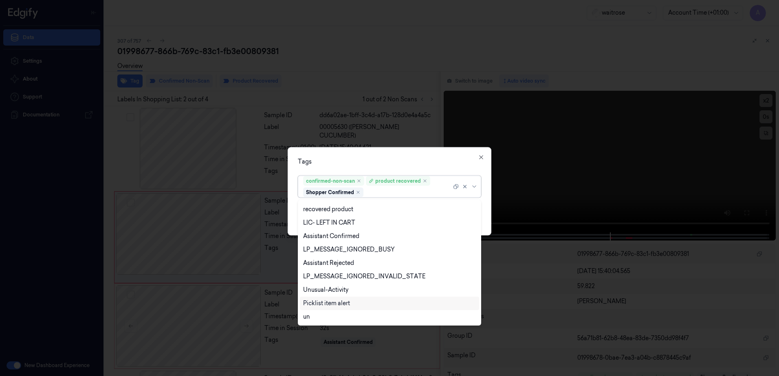
click at [330, 301] on div "Picklist item alert" at bounding box center [326, 303] width 47 height 9
click at [380, 150] on div "Tags option Picklist item alert, selected. 20 results available. Use Up and Dow…" at bounding box center [390, 191] width 204 height 88
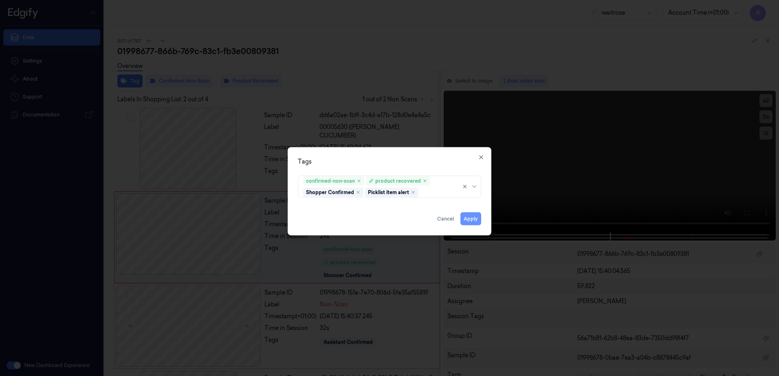
click at [470, 218] on button "Apply" at bounding box center [470, 219] width 21 height 13
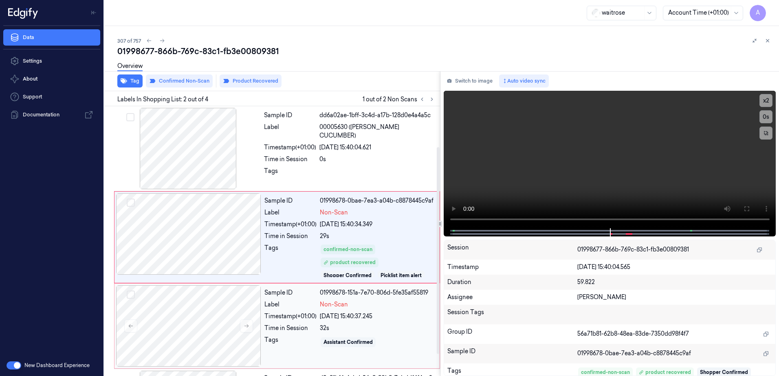
scroll to position [81, 0]
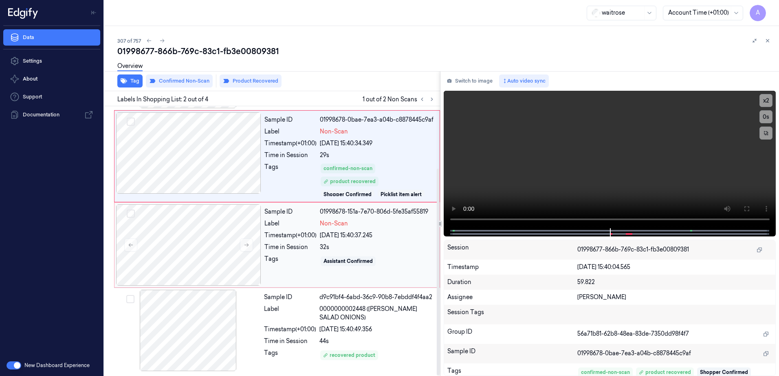
click at [319, 273] on div "Sample ID 01998678-151a-7e70-806d-5fe35af55819 Label Non-Scan Timestamp (+01:00…" at bounding box center [349, 245] width 177 height 81
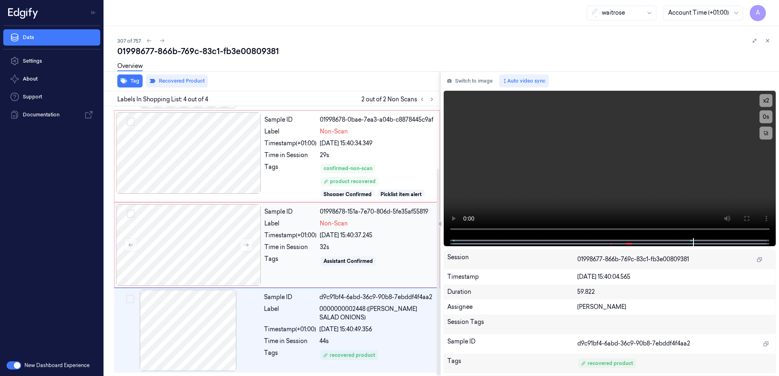
click at [306, 265] on div "Tags" at bounding box center [290, 261] width 52 height 13
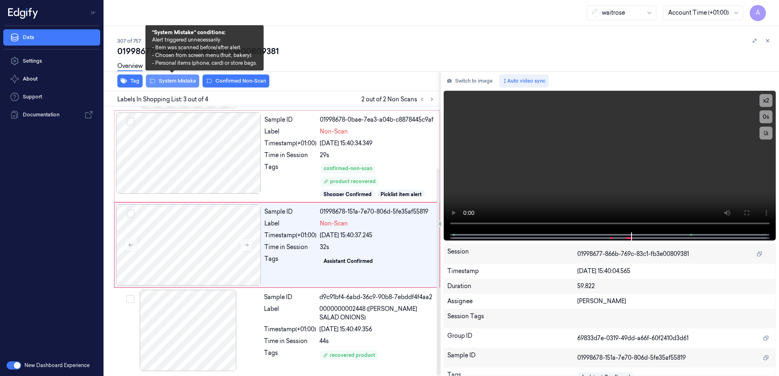
click at [178, 78] on button "System Mistake" at bounding box center [172, 81] width 53 height 13
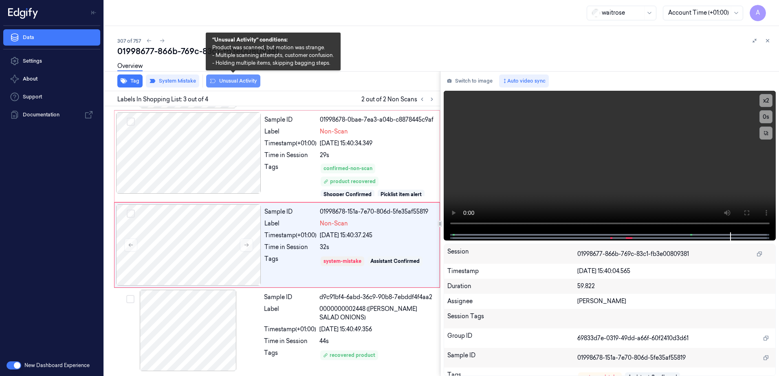
click at [234, 83] on button "Unusual Activity" at bounding box center [233, 81] width 54 height 13
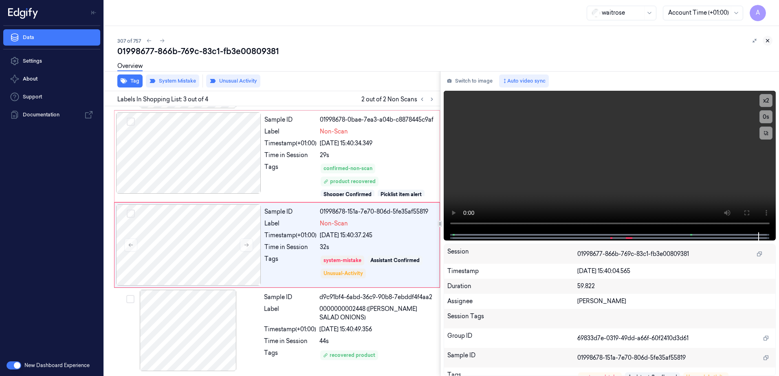
click at [769, 42] on icon at bounding box center [768, 41] width 6 height 6
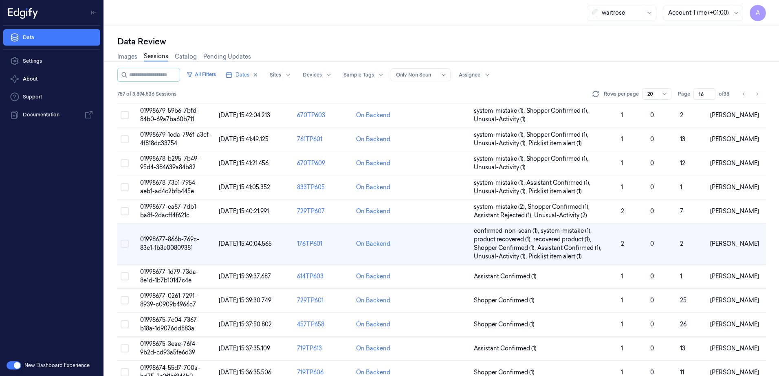
scroll to position [63, 0]
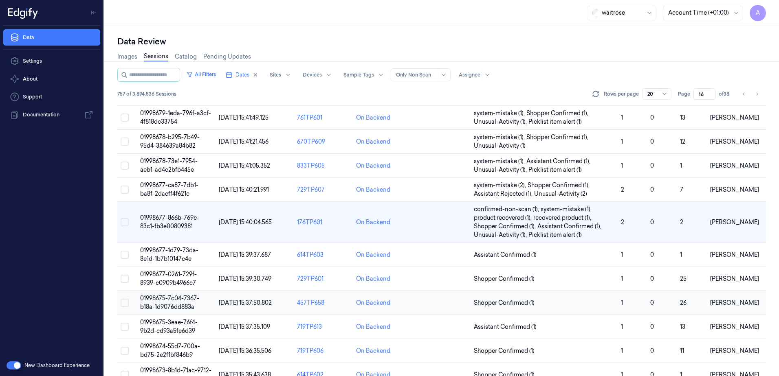
click at [161, 302] on td "01998675-7c04-7367-b18a-1d9076dd883a" at bounding box center [176, 303] width 79 height 24
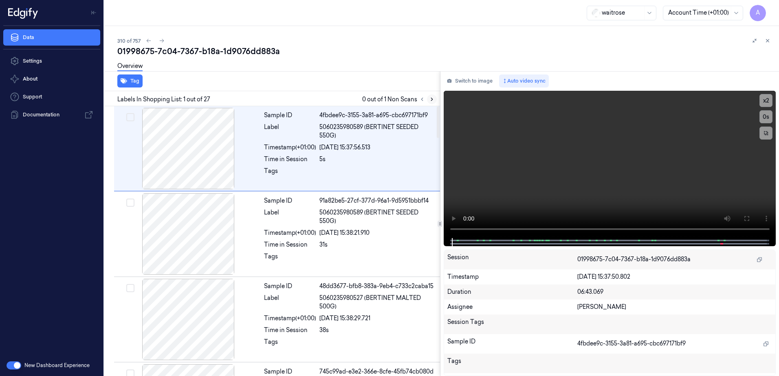
click at [429, 96] on button at bounding box center [432, 100] width 10 height 10
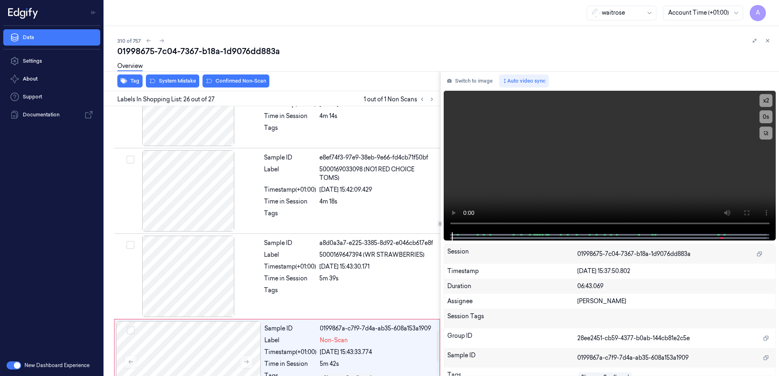
scroll to position [2042, 0]
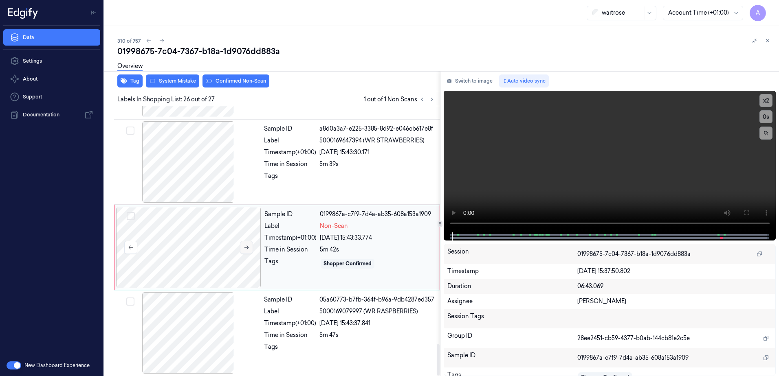
click at [248, 247] on icon at bounding box center [247, 248] width 6 height 6
click at [249, 245] on icon at bounding box center [247, 248] width 6 height 6
click at [569, 177] on video at bounding box center [610, 162] width 332 height 142
click at [385, 264] on div "Shopper Confirmed" at bounding box center [377, 263] width 115 height 13
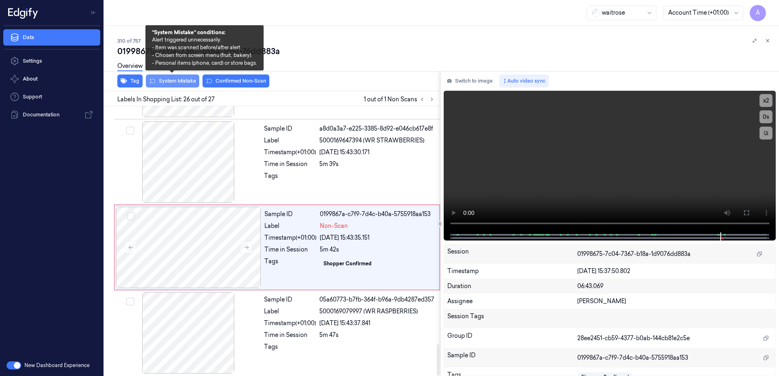
click at [174, 79] on button "System Mistake" at bounding box center [172, 81] width 53 height 13
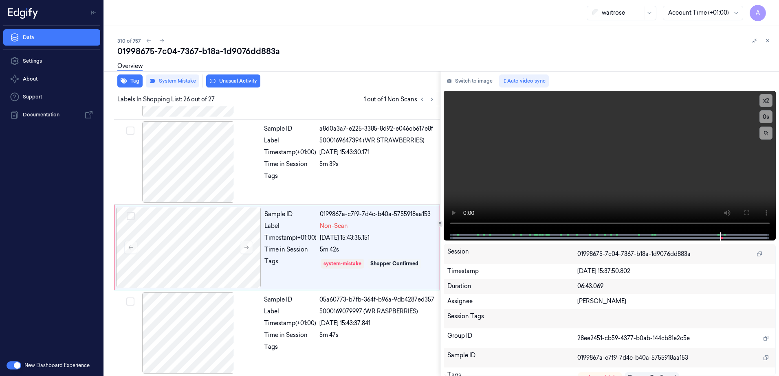
click at [234, 82] on button "Unusual Activity" at bounding box center [233, 81] width 54 height 13
click at [770, 42] on button at bounding box center [768, 41] width 10 height 10
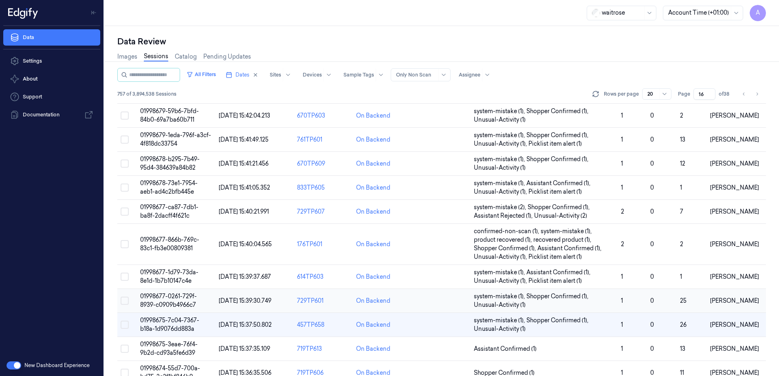
scroll to position [135, 0]
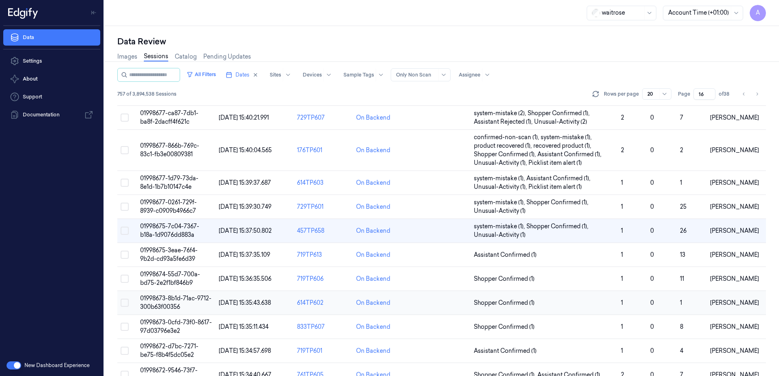
click at [166, 301] on span "01998673-8b1d-71ac-9712-300b63f00356" at bounding box center [175, 303] width 71 height 16
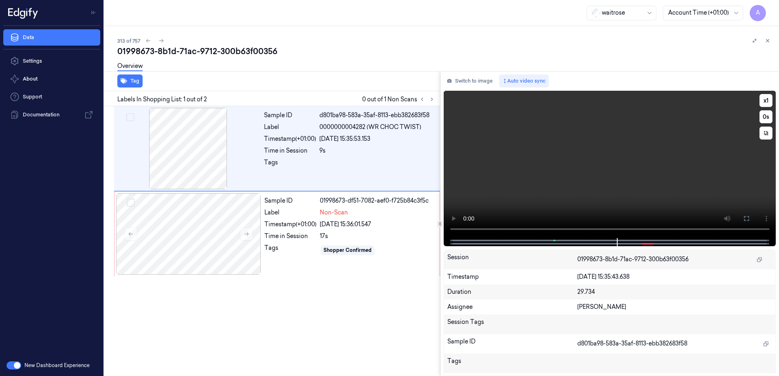
drag, startPoint x: 587, startPoint y: 196, endPoint x: 576, endPoint y: 196, distance: 11.8
click at [587, 196] on video at bounding box center [610, 164] width 332 height 147
click at [385, 249] on div "Shopper Confirmed" at bounding box center [377, 250] width 115 height 13
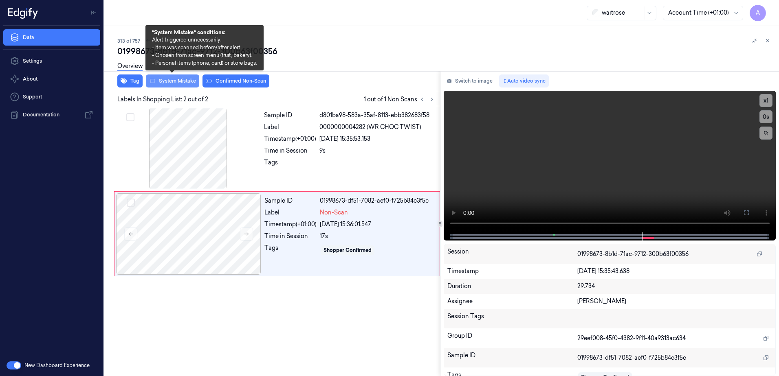
click at [171, 84] on button "System Mistake" at bounding box center [172, 81] width 53 height 13
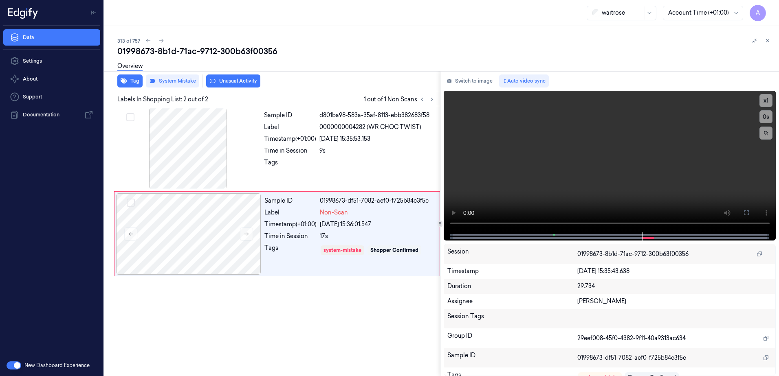
click at [235, 85] on button "Unusual Activity" at bounding box center [233, 81] width 54 height 13
click at [128, 84] on button "Tag" at bounding box center [129, 81] width 25 height 13
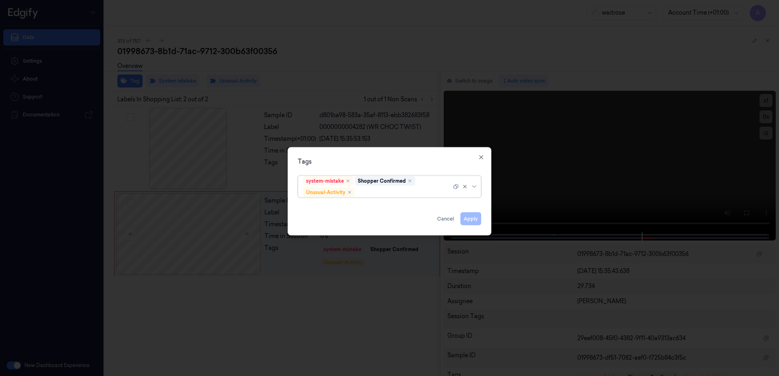
click at [374, 192] on div at bounding box center [403, 192] width 95 height 9
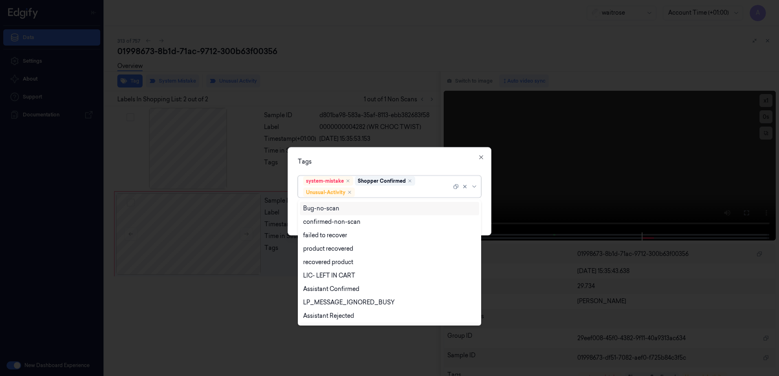
scroll to position [106, 0]
click at [334, 304] on div "Picklist item alert" at bounding box center [326, 303] width 47 height 9
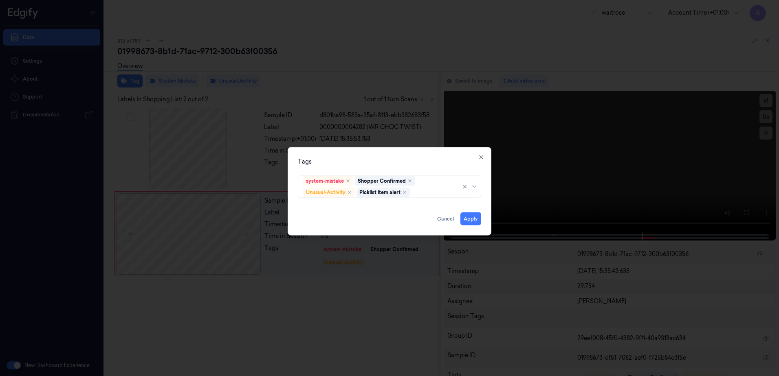
click at [384, 169] on div "Tags system-mistake Shopper Confirmed Unusual-Activity Picklist item alert Appl…" at bounding box center [390, 191] width 204 height 88
click at [470, 217] on button "Apply" at bounding box center [470, 219] width 21 height 13
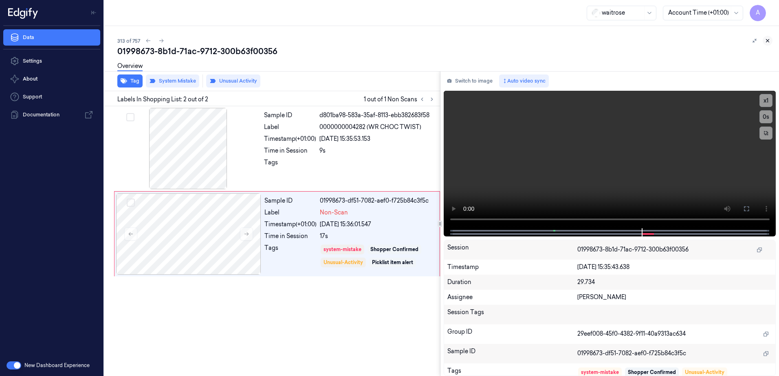
click at [770, 38] on icon at bounding box center [768, 41] width 6 height 6
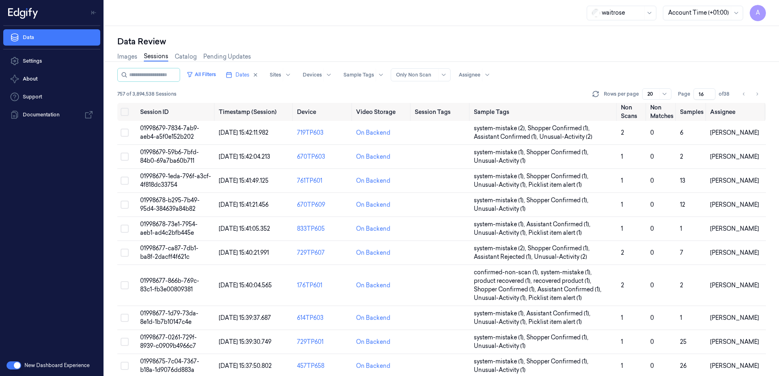
scroll to position [207, 0]
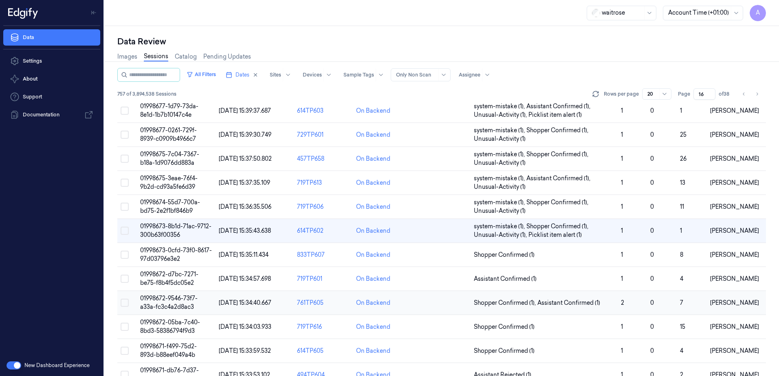
click at [161, 301] on span "01998672-9546-73f7-a33a-fc3c4a2d8ac3" at bounding box center [168, 303] width 57 height 16
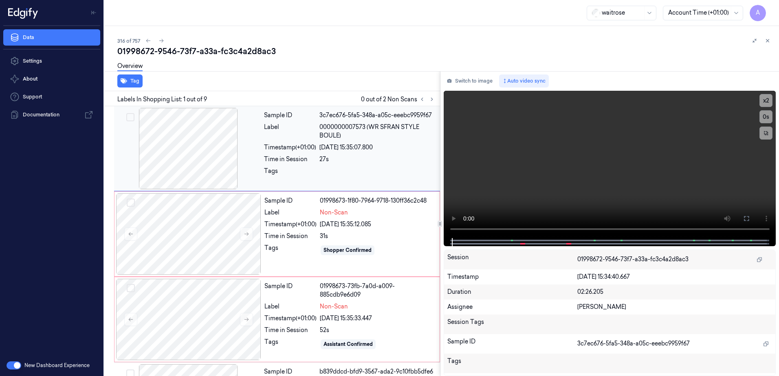
click at [279, 156] on div "Time in Session" at bounding box center [290, 159] width 52 height 9
click at [245, 235] on icon at bounding box center [247, 234] width 6 height 6
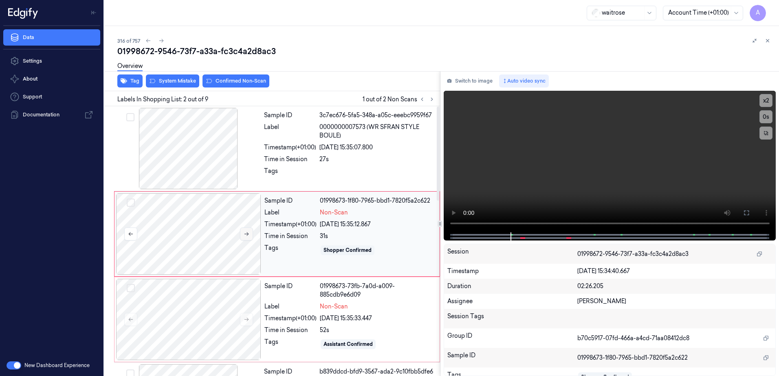
click at [249, 235] on button at bounding box center [246, 234] width 13 height 13
click at [765, 95] on button "x 2" at bounding box center [765, 100] width 13 height 13
click at [767, 99] on button "x 4" at bounding box center [765, 100] width 13 height 13
click at [767, 99] on button "x 1" at bounding box center [765, 100] width 13 height 13
click at [765, 101] on button "x 2" at bounding box center [765, 100] width 13 height 13
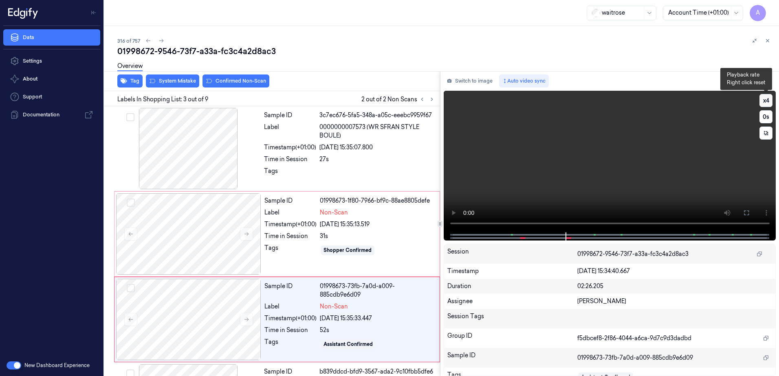
scroll to position [79, 0]
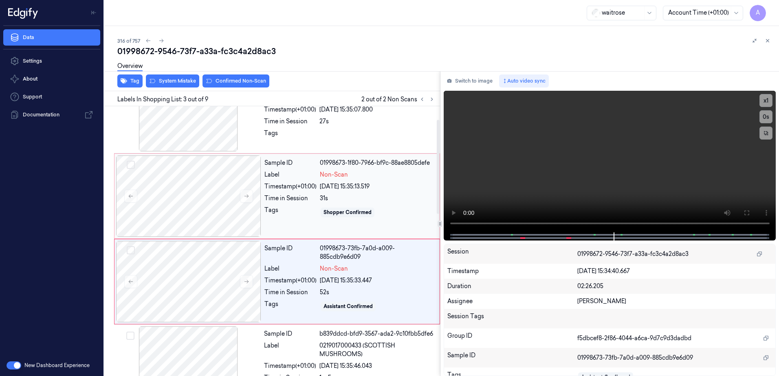
click at [388, 221] on div "Sample ID 01998673-1f80-7966-bf9c-88ae8805defe Label Non-Scan Timestamp (+01:00…" at bounding box center [349, 196] width 177 height 81
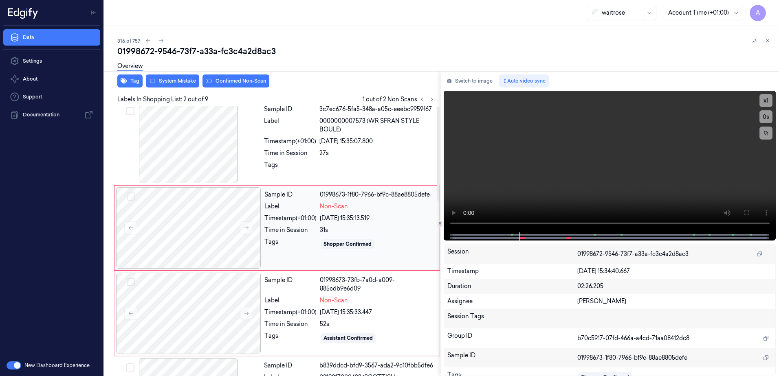
scroll to position [0, 0]
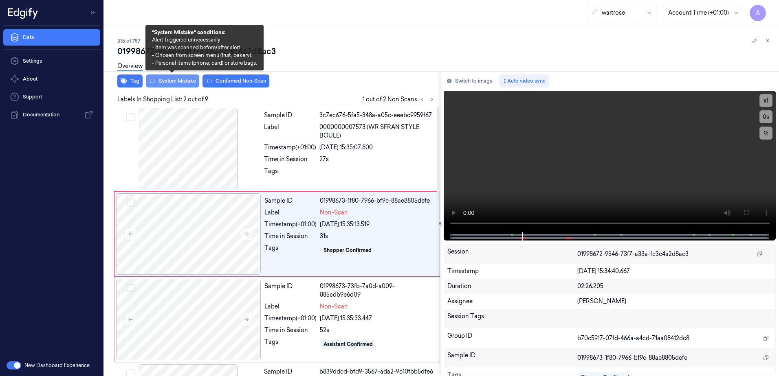
click at [185, 82] on button "System Mistake" at bounding box center [172, 81] width 53 height 13
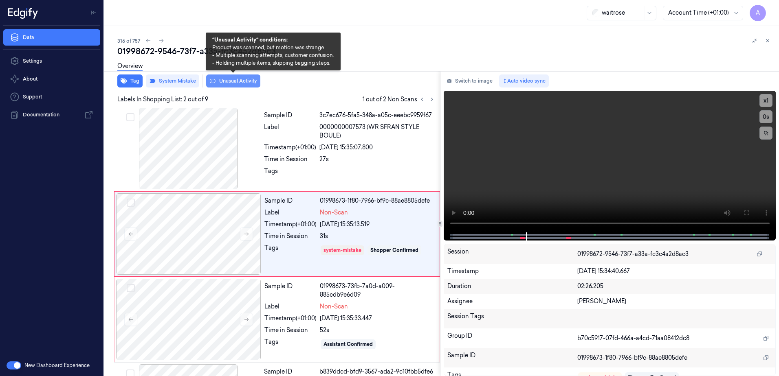
click at [221, 86] on button "Unusual Activity" at bounding box center [233, 81] width 54 height 13
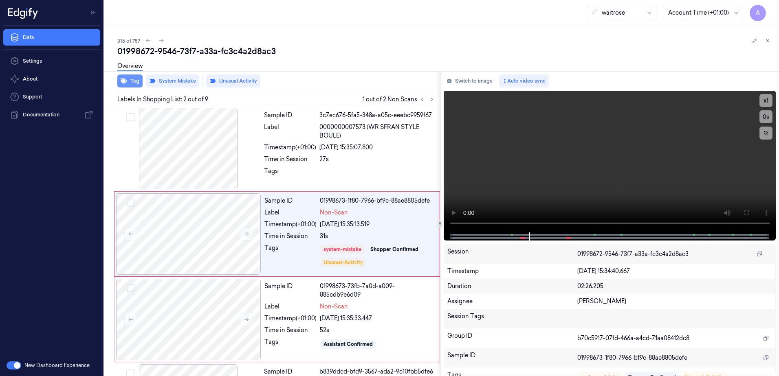
click at [136, 86] on button "Tag" at bounding box center [129, 81] width 25 height 13
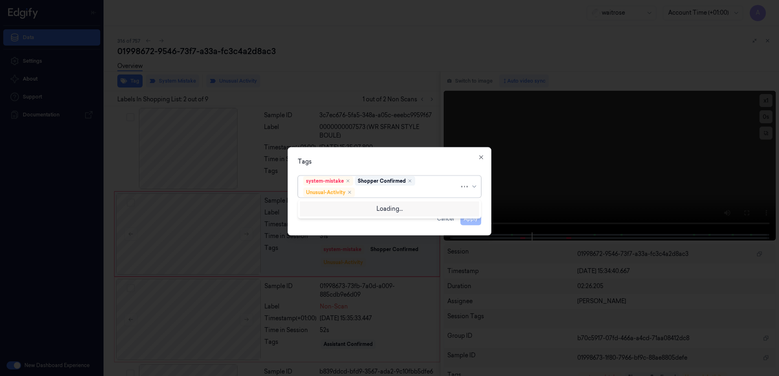
click at [383, 194] on div at bounding box center [407, 192] width 103 height 9
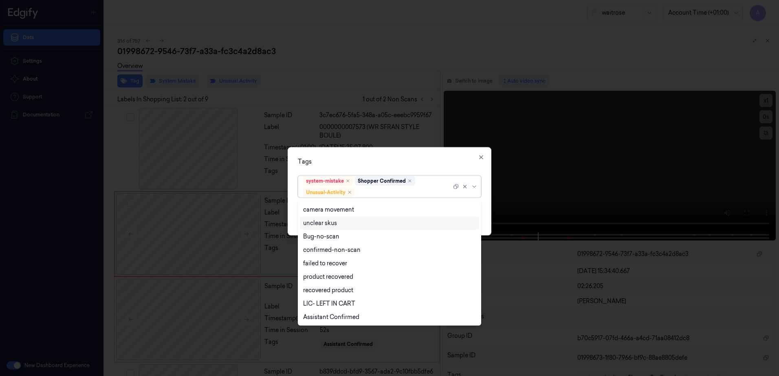
scroll to position [106, 0]
click at [353, 305] on div "Picklist item alert" at bounding box center [389, 303] width 173 height 9
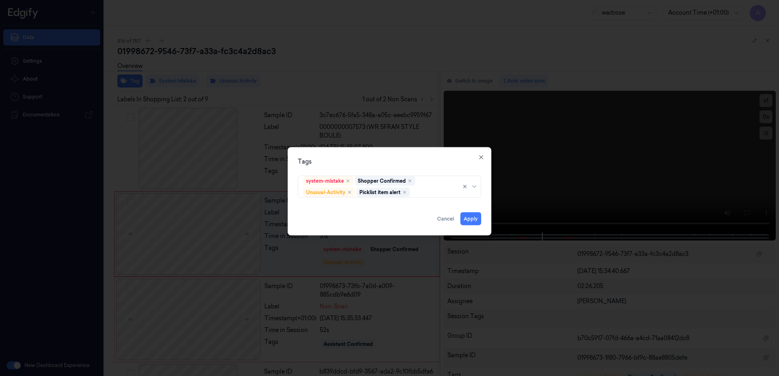
click at [396, 158] on div "Tags" at bounding box center [389, 162] width 183 height 9
click at [475, 219] on button "Apply" at bounding box center [470, 219] width 21 height 13
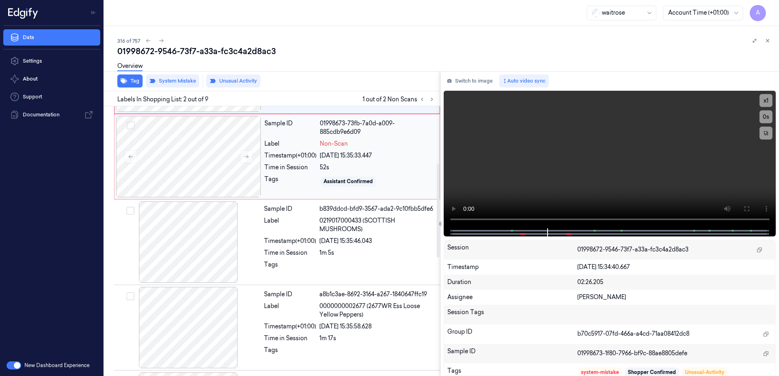
click at [306, 182] on div "Tags" at bounding box center [290, 181] width 52 height 13
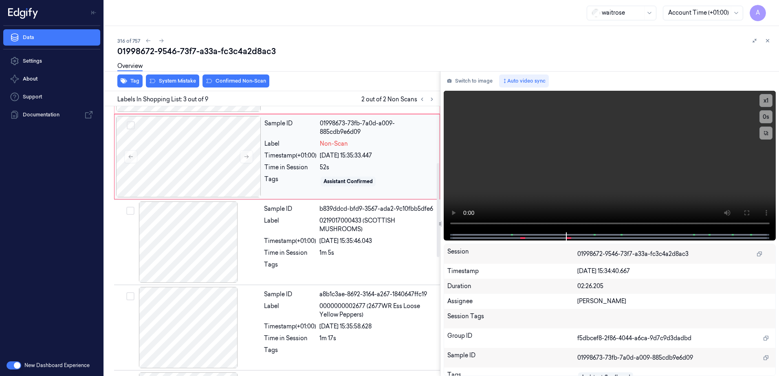
scroll to position [79, 0]
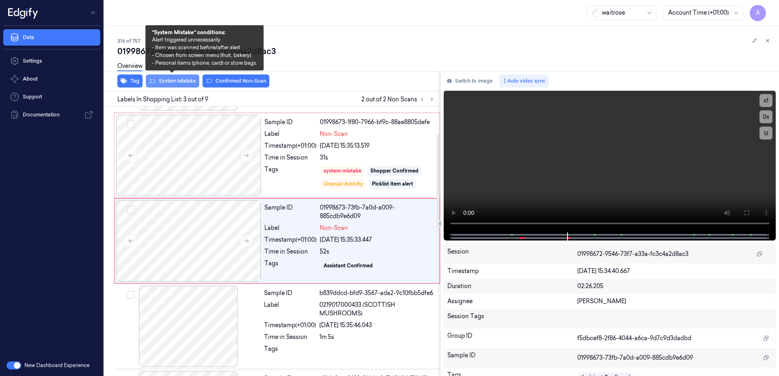
click at [166, 81] on button "System Mistake" at bounding box center [172, 81] width 53 height 13
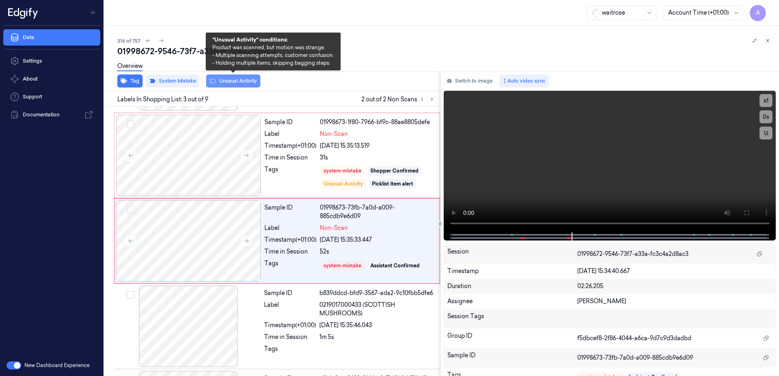
click at [229, 81] on button "Unusual Activity" at bounding box center [233, 81] width 54 height 13
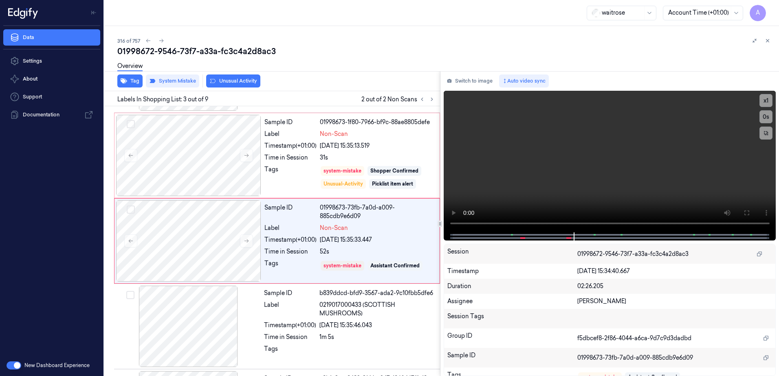
scroll to position [81, 0]
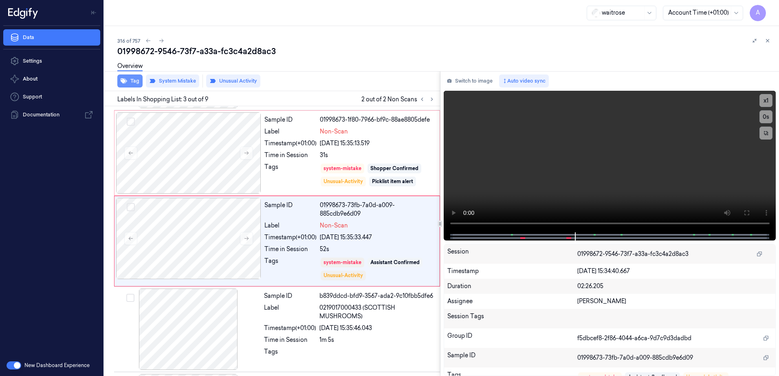
click at [138, 84] on button "Tag" at bounding box center [129, 81] width 25 height 13
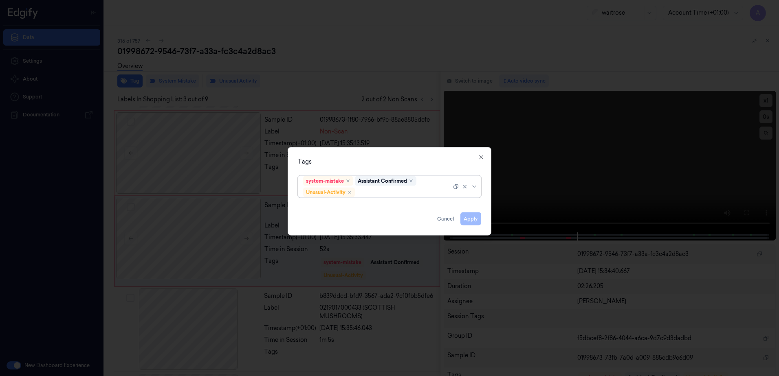
click at [385, 193] on div at bounding box center [403, 192] width 95 height 9
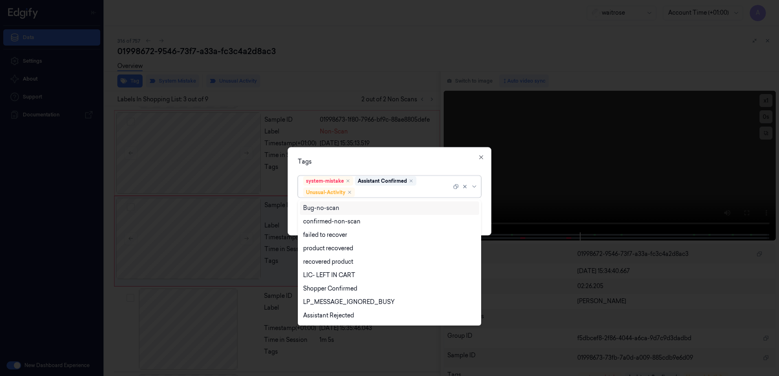
scroll to position [106, 0]
click at [323, 303] on div "Picklist item alert" at bounding box center [326, 303] width 47 height 9
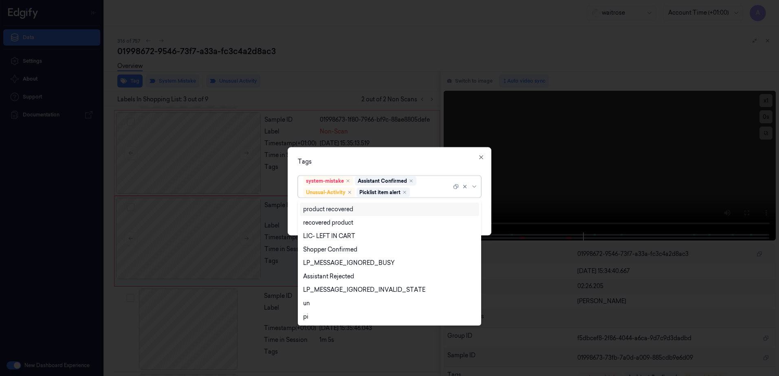
click at [380, 167] on div "Tags option Picklist item alert, selected. 20 results available. Use Up and Dow…" at bounding box center [390, 191] width 204 height 88
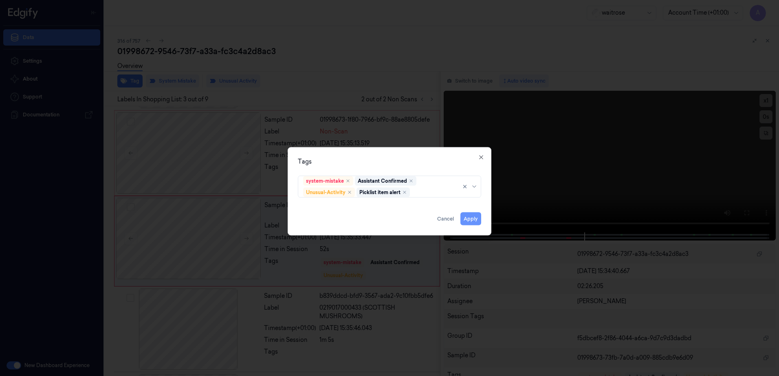
click at [470, 224] on button "Apply" at bounding box center [470, 219] width 21 height 13
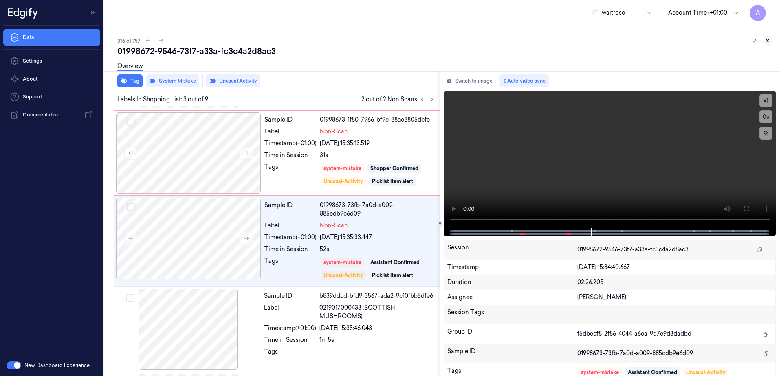
click at [768, 41] on icon at bounding box center [768, 41] width 6 height 6
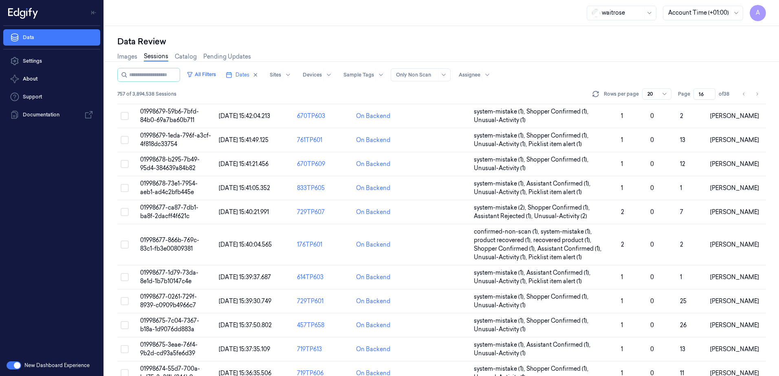
scroll to position [266, 0]
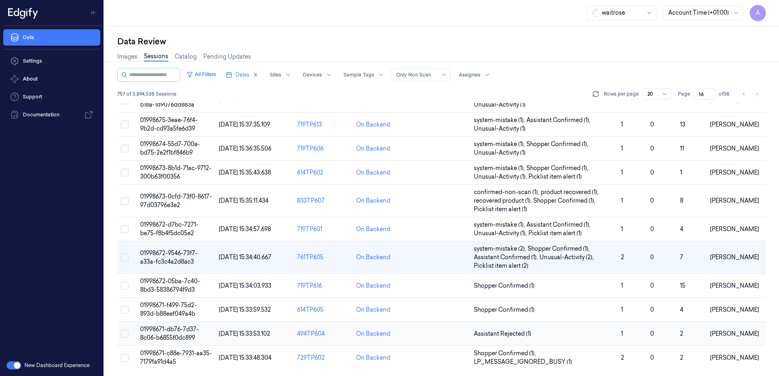
click at [166, 329] on span "01998671-db76-7d37-8c06-b6855f0dc899" at bounding box center [169, 334] width 59 height 16
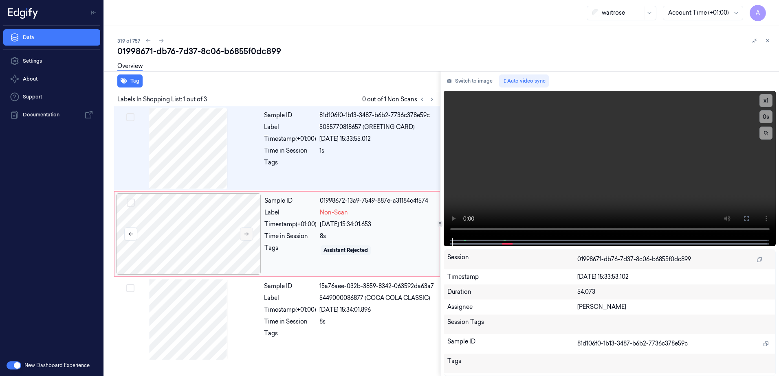
click at [244, 235] on icon at bounding box center [247, 234] width 6 height 6
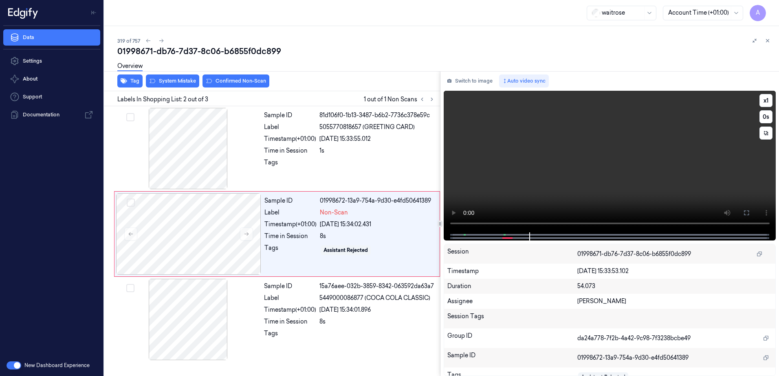
click at [595, 191] on video at bounding box center [610, 162] width 332 height 142
click at [366, 261] on div "Sample ID 01998672-13a9-754a-9d30-e4fd50641389 Label Non-Scan Timestamp (+01:00…" at bounding box center [349, 234] width 177 height 81
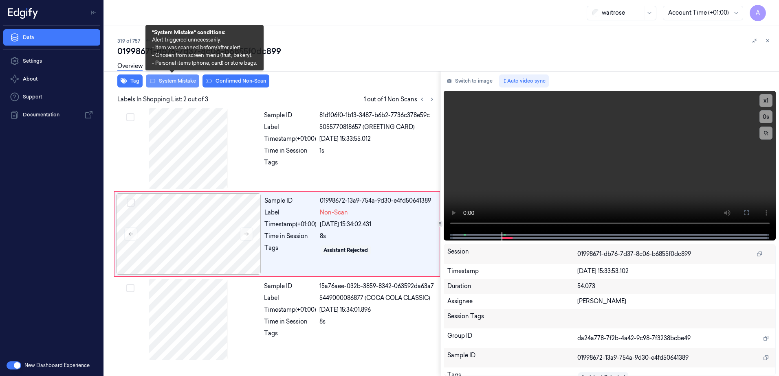
click at [171, 86] on button "System Mistake" at bounding box center [172, 81] width 53 height 13
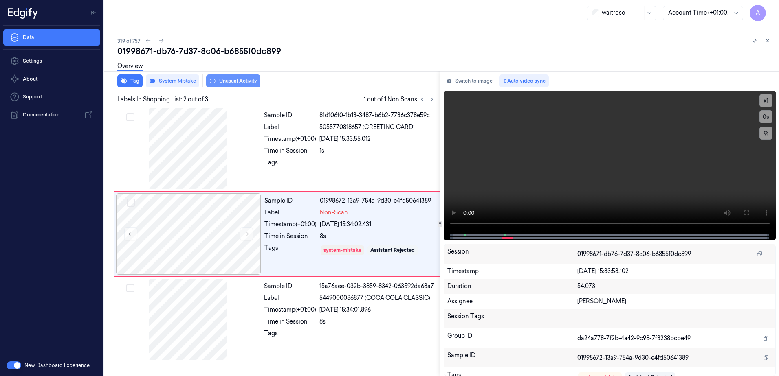
click at [231, 81] on button "Unusual Activity" at bounding box center [233, 81] width 54 height 13
click at [766, 41] on icon at bounding box center [768, 41] width 6 height 6
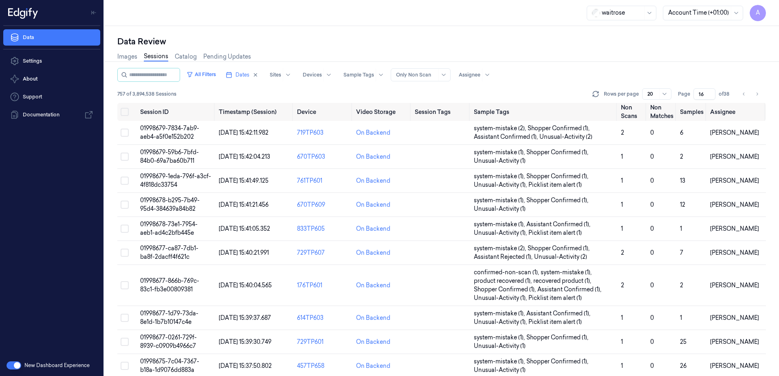
scroll to position [266, 0]
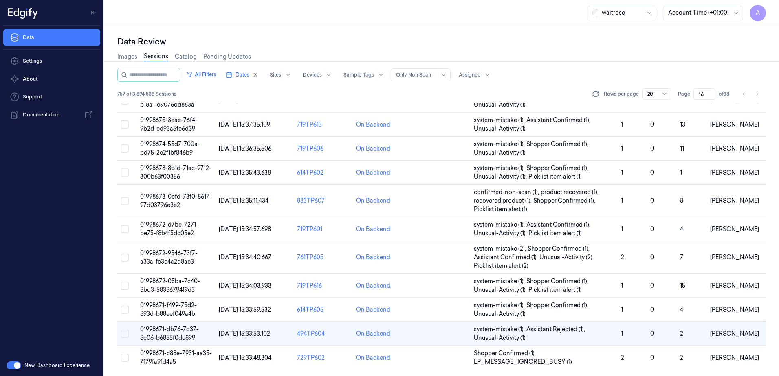
drag, startPoint x: 704, startPoint y: 92, endPoint x: 695, endPoint y: 97, distance: 10.4
click at [695, 97] on input "16" at bounding box center [704, 93] width 22 height 11
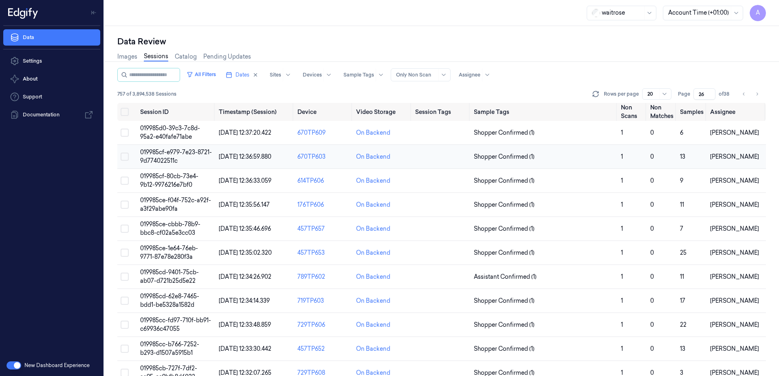
type input "26"
click at [161, 155] on span "019985cf-e979-7e23-8721-9d774022511c" at bounding box center [176, 157] width 72 height 16
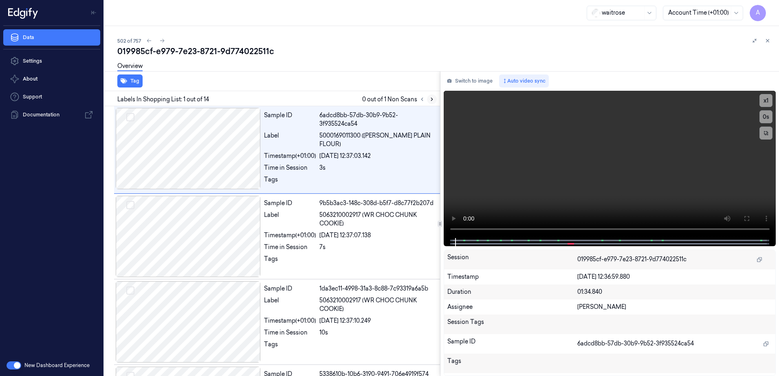
click at [433, 97] on icon at bounding box center [432, 100] width 6 height 6
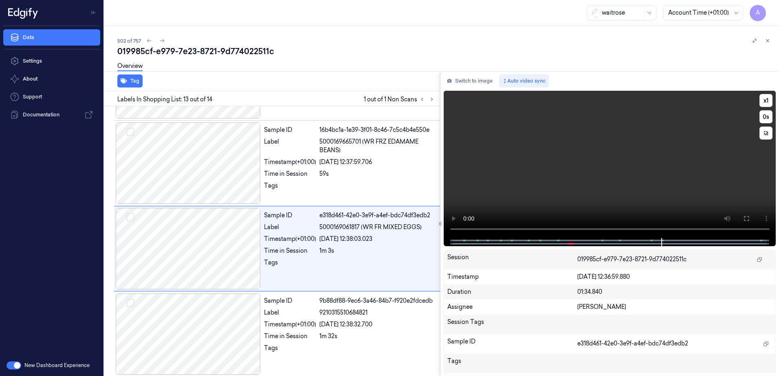
scroll to position [932, 0]
click at [572, 156] on video at bounding box center [610, 164] width 332 height 147
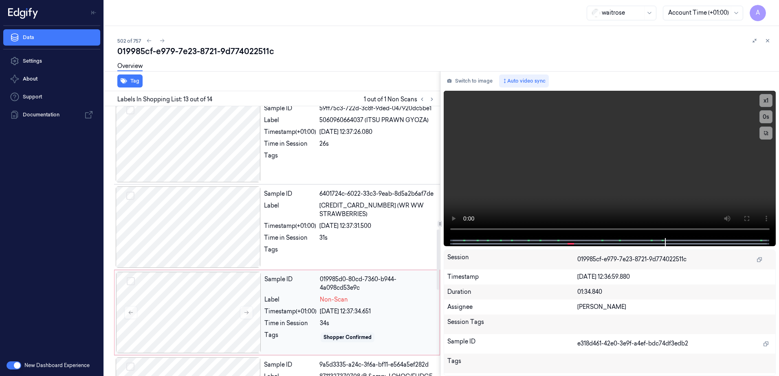
scroll to position [607, 0]
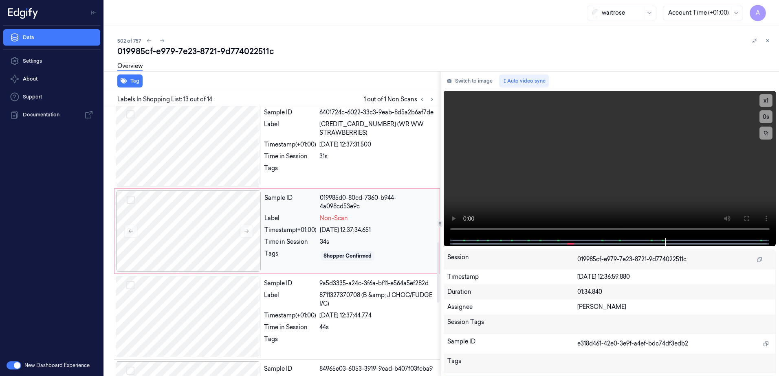
click at [405, 238] on div "34s" at bounding box center [377, 242] width 115 height 9
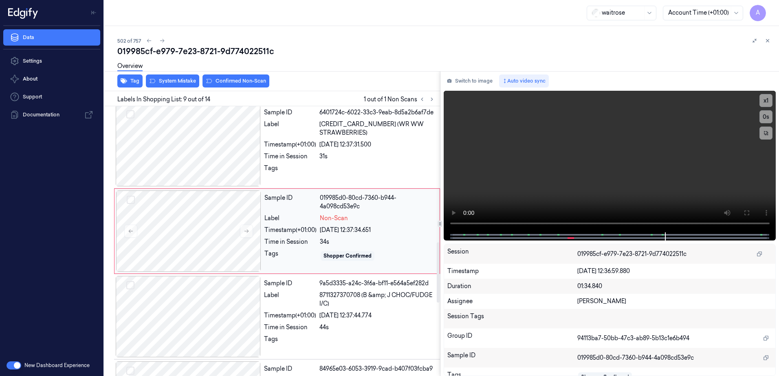
scroll to position [594, 0]
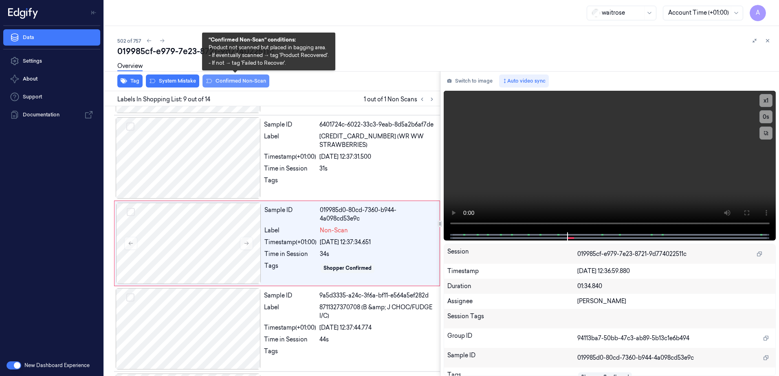
click at [232, 84] on button "Confirmed Non-Scan" at bounding box center [235, 81] width 67 height 13
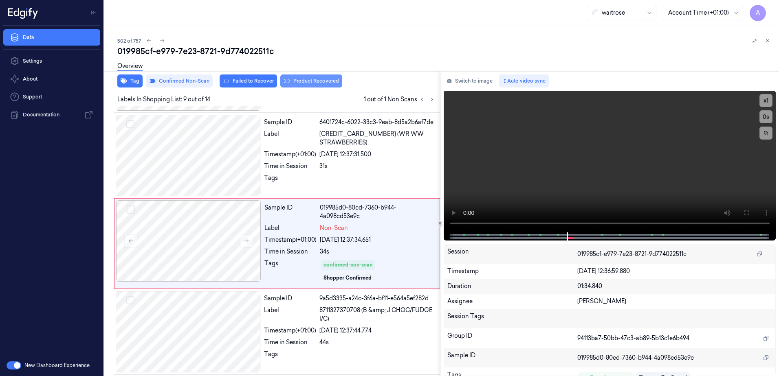
click at [328, 79] on button "Product Recovered" at bounding box center [311, 81] width 62 height 13
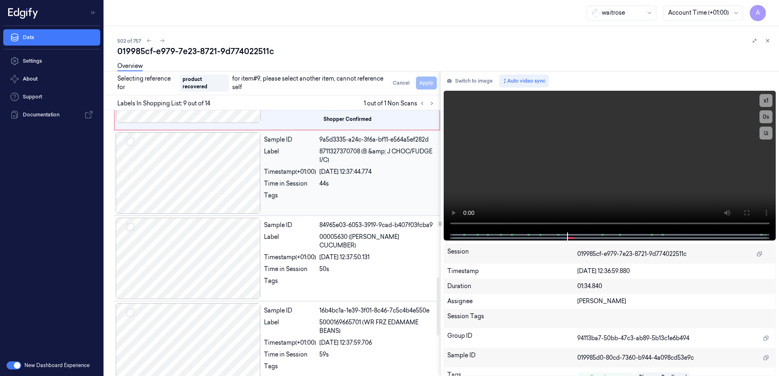
click at [314, 200] on div "Tags" at bounding box center [290, 197] width 52 height 13
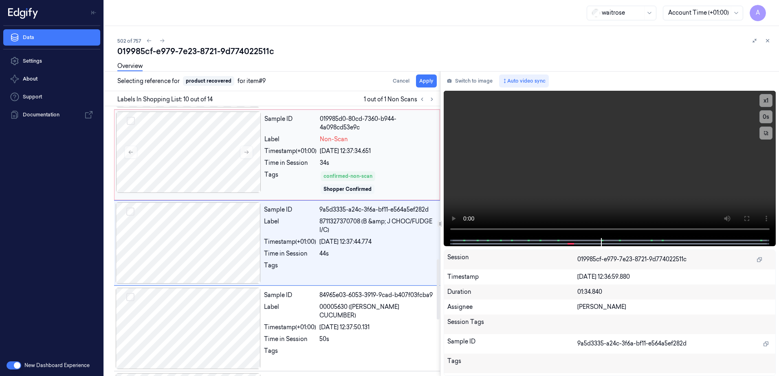
scroll to position [685, 0]
click at [426, 88] on div "Selecting reference for product recovered for item #9 Cancel Apply" at bounding box center [270, 81] width 339 height 20
click at [426, 84] on button "Apply" at bounding box center [426, 81] width 21 height 13
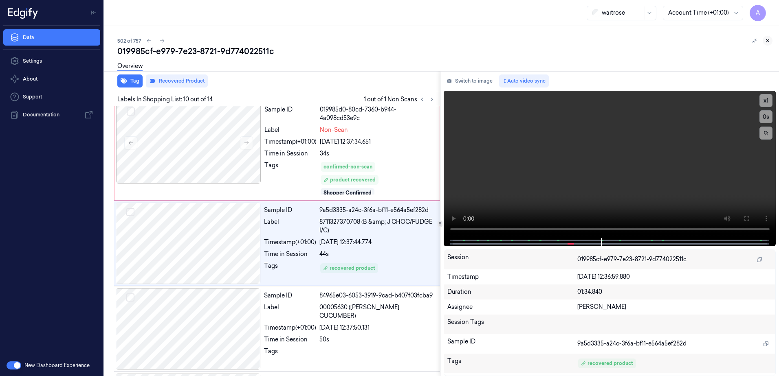
click at [766, 42] on icon at bounding box center [768, 41] width 6 height 6
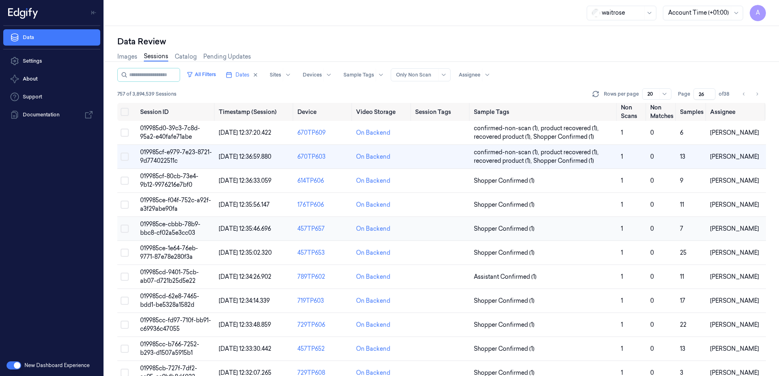
click at [164, 229] on td "019985ce-cbbb-78b9-bbc8-cf02a5e3cc03" at bounding box center [176, 229] width 79 height 24
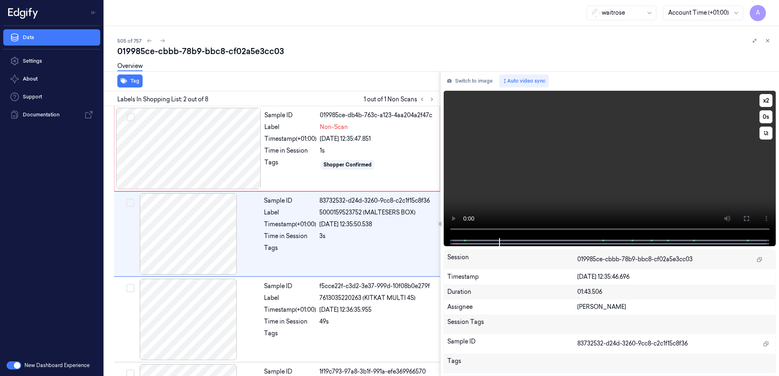
click at [619, 196] on video at bounding box center [610, 164] width 332 height 147
click at [206, 159] on div at bounding box center [188, 148] width 145 height 81
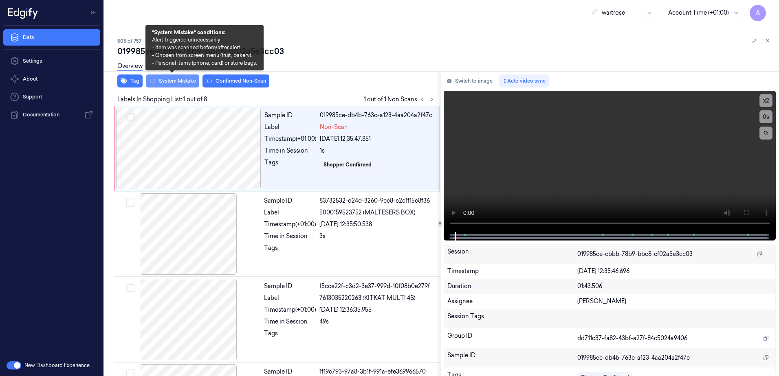
click at [167, 86] on button "System Mistake" at bounding box center [172, 81] width 53 height 13
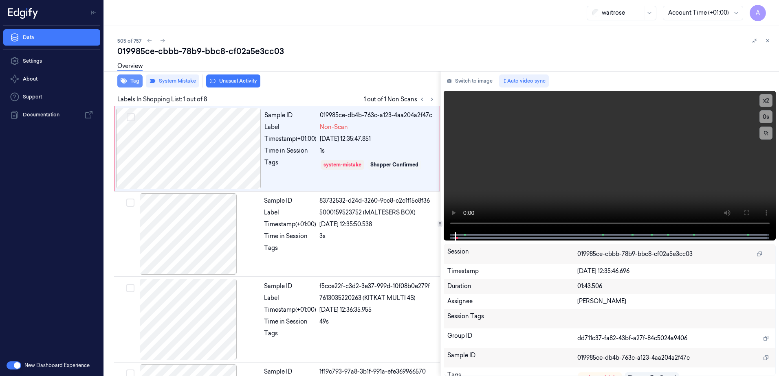
click at [134, 85] on button "Tag" at bounding box center [129, 81] width 25 height 13
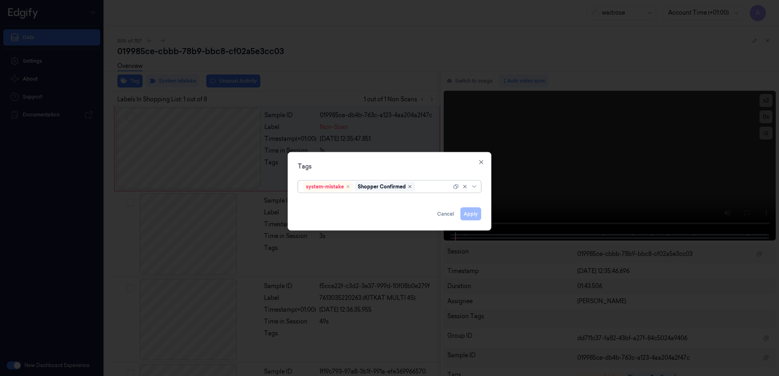
click at [410, 189] on icon "Remove ,Shopper Confirmed" at bounding box center [409, 187] width 5 height 5
click at [440, 215] on button "Cancel" at bounding box center [445, 214] width 23 height 13
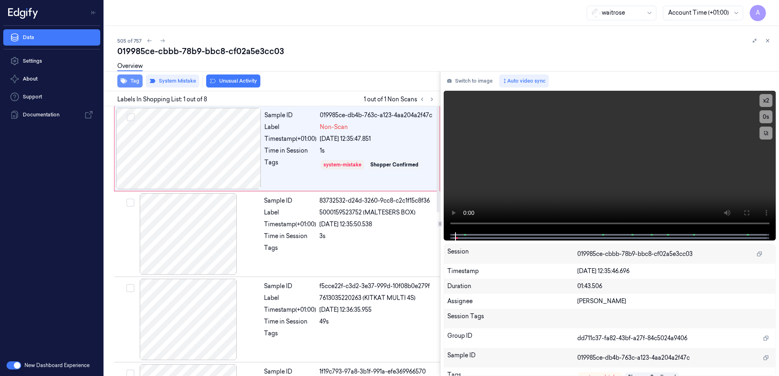
click at [134, 84] on button "Tag" at bounding box center [129, 81] width 25 height 13
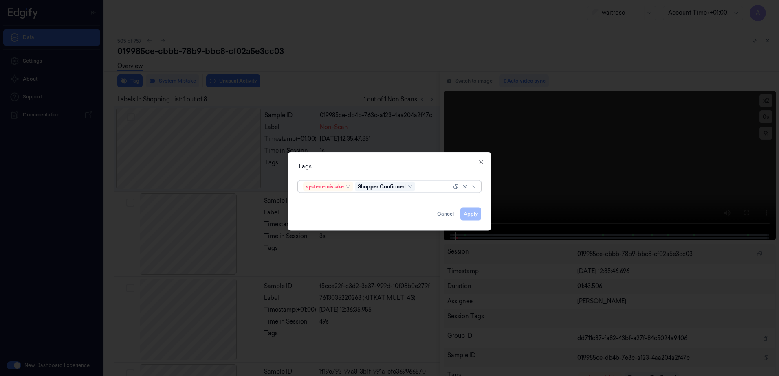
click at [431, 187] on div at bounding box center [434, 187] width 35 height 9
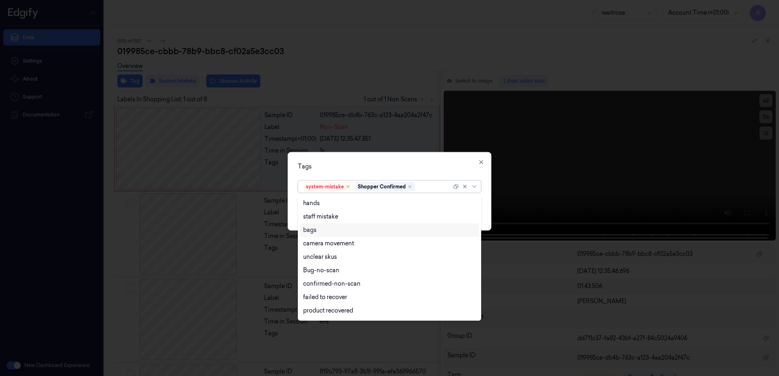
click at [336, 235] on div "bags" at bounding box center [389, 230] width 179 height 13
click at [381, 173] on div "Tags option bags, selected. 17 results available. Use Up and Down to choose opt…" at bounding box center [390, 191] width 204 height 79
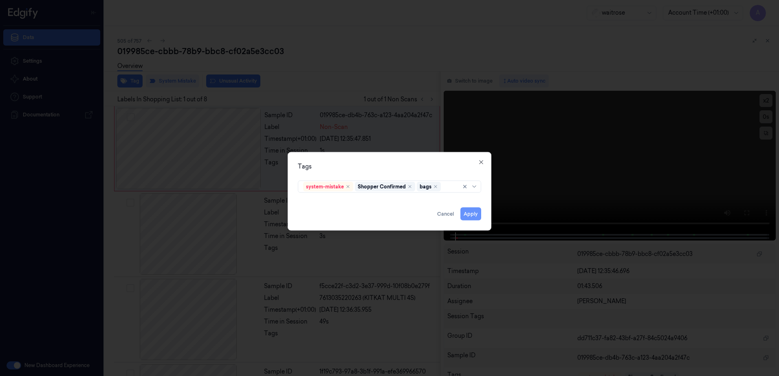
click at [468, 215] on button "Apply" at bounding box center [470, 214] width 21 height 13
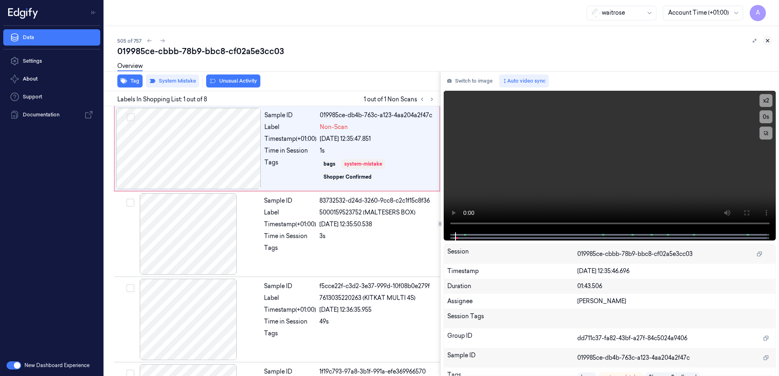
click at [767, 39] on icon at bounding box center [768, 41] width 6 height 6
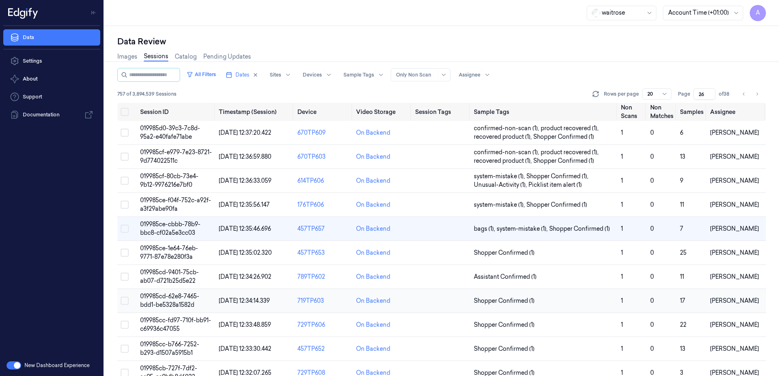
click at [165, 295] on span "019985cd-62e8-7465-bdd1-be5328a1582d" at bounding box center [169, 301] width 59 height 16
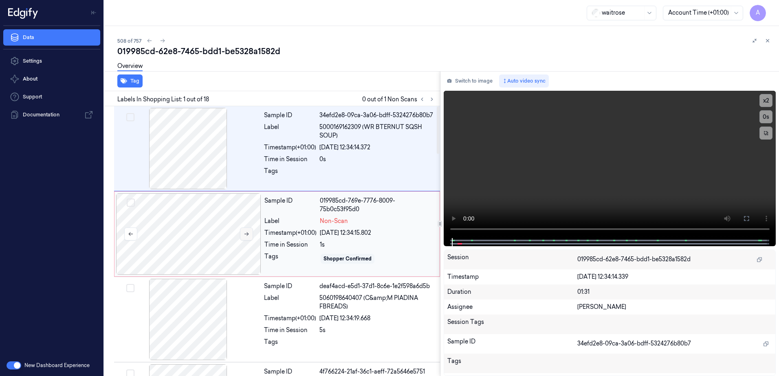
click at [242, 234] on button at bounding box center [246, 234] width 13 height 13
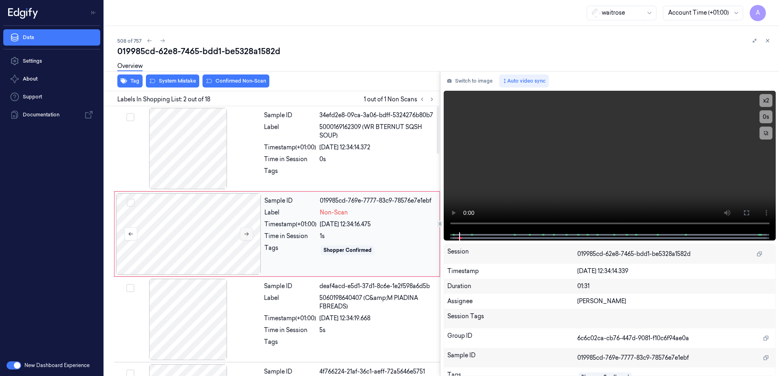
click at [244, 235] on icon at bounding box center [247, 234] width 6 height 6
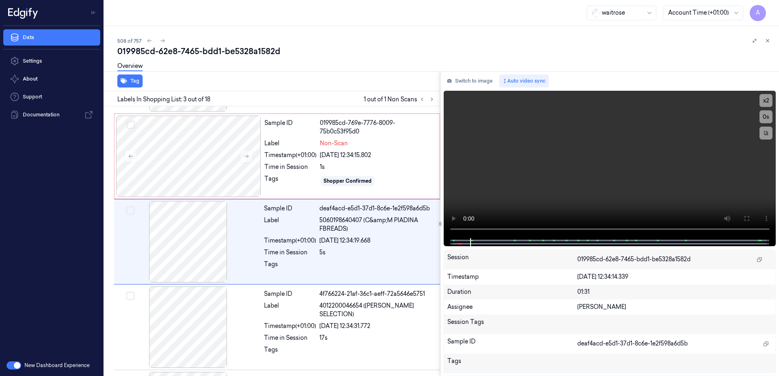
scroll to position [79, 0]
click at [555, 190] on video at bounding box center [610, 164] width 332 height 147
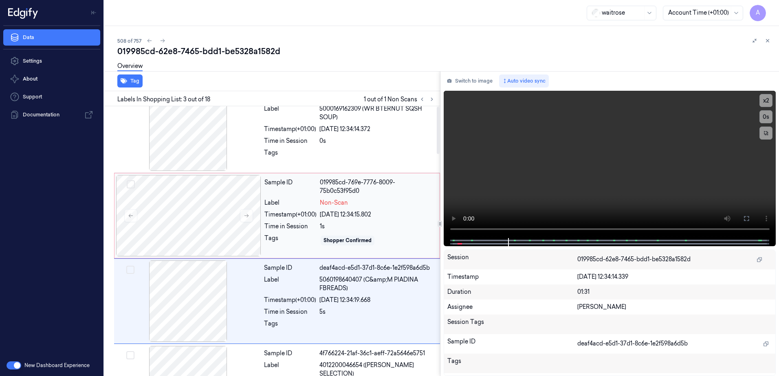
scroll to position [0, 0]
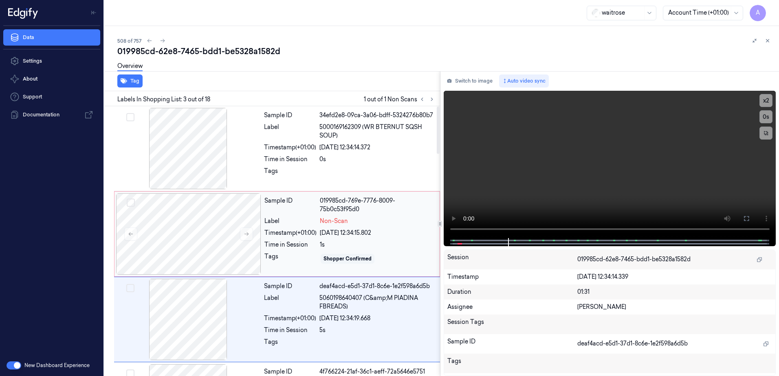
click at [365, 217] on div "Non-Scan" at bounding box center [377, 221] width 115 height 9
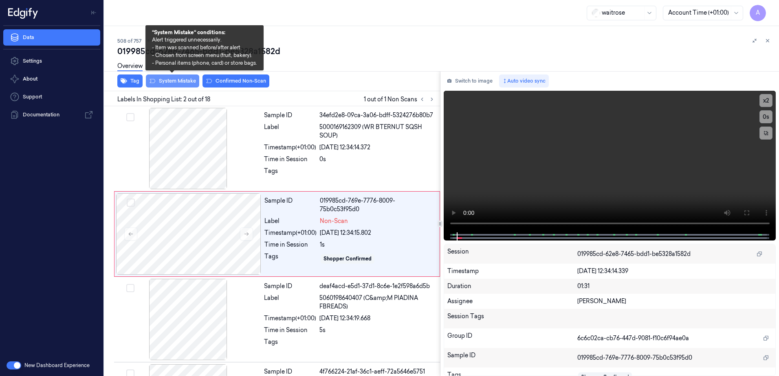
click at [172, 85] on button "System Mistake" at bounding box center [172, 81] width 53 height 13
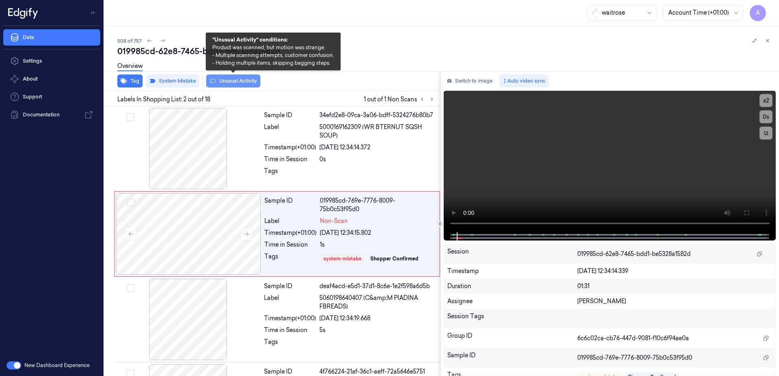
click at [229, 79] on button "Unusual Activity" at bounding box center [233, 81] width 54 height 13
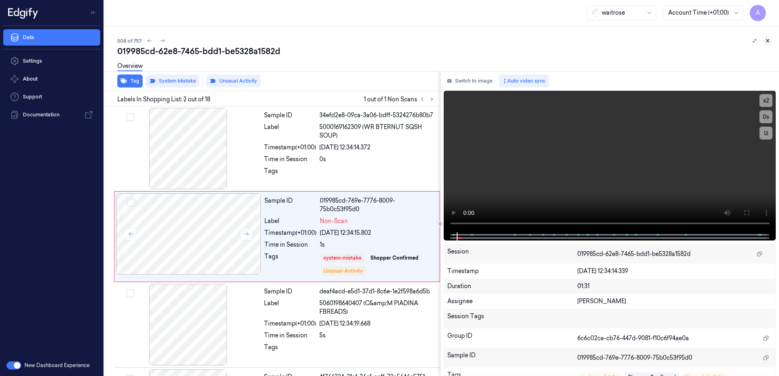
click at [770, 41] on icon at bounding box center [768, 41] width 6 height 6
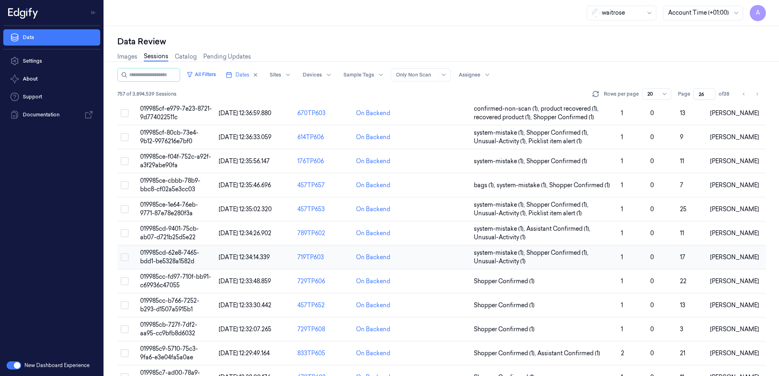
scroll to position [29, 0]
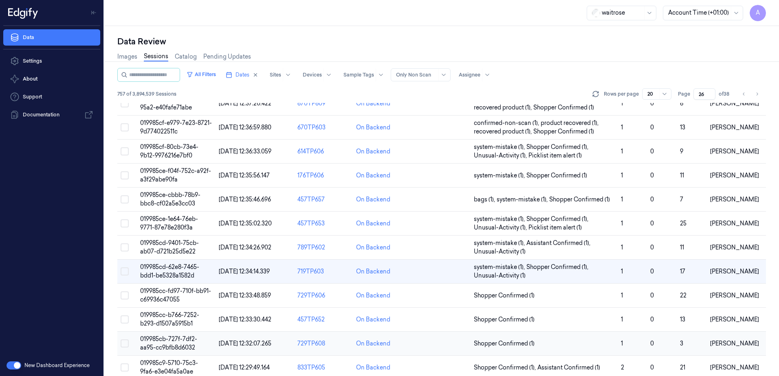
click at [161, 338] on span "019985cb-727f-7df2-aa95-cc9bfb8d6032" at bounding box center [168, 344] width 57 height 16
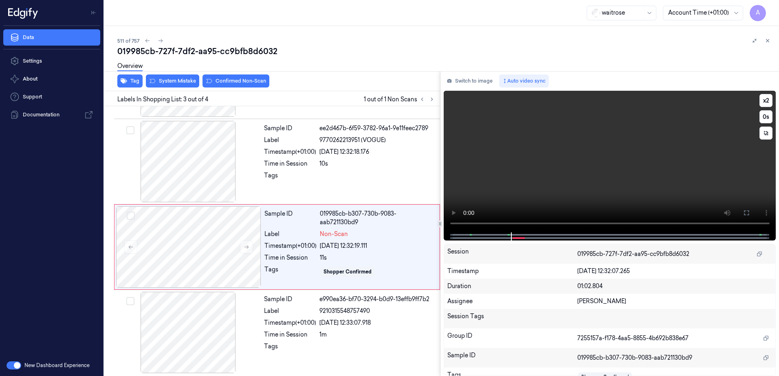
scroll to position [75, 0]
click at [578, 185] on video at bounding box center [610, 162] width 332 height 142
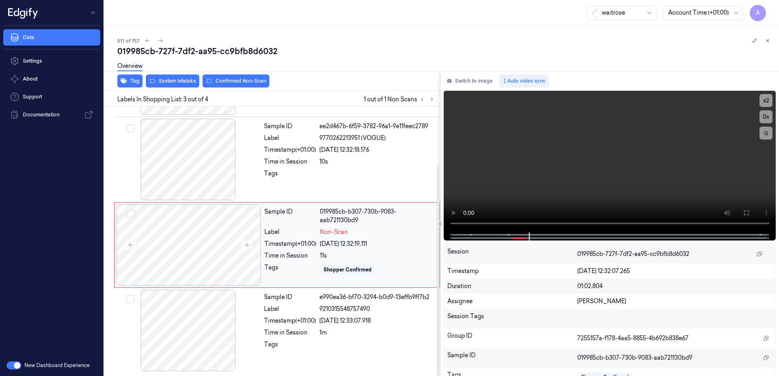
click at [392, 252] on div "11s" at bounding box center [377, 256] width 115 height 9
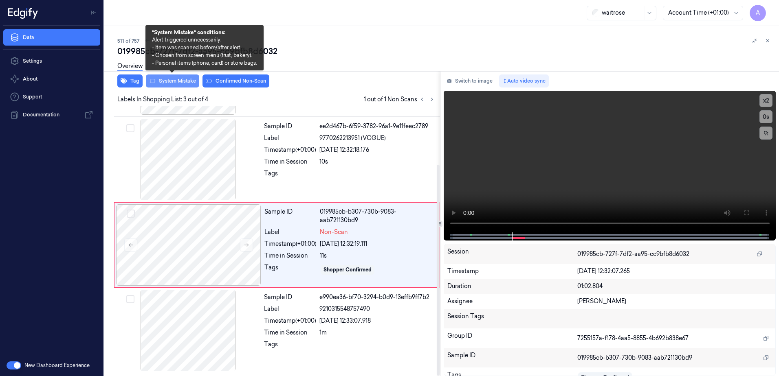
click at [173, 84] on button "System Mistake" at bounding box center [172, 81] width 53 height 13
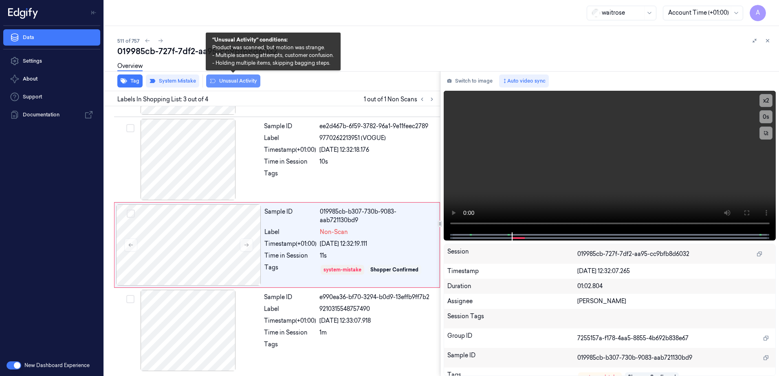
click at [227, 86] on button "Unusual Activity" at bounding box center [233, 81] width 54 height 13
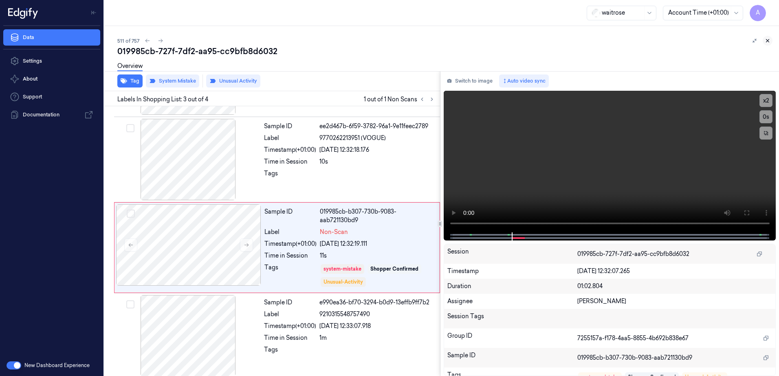
click at [767, 43] on icon at bounding box center [768, 41] width 6 height 6
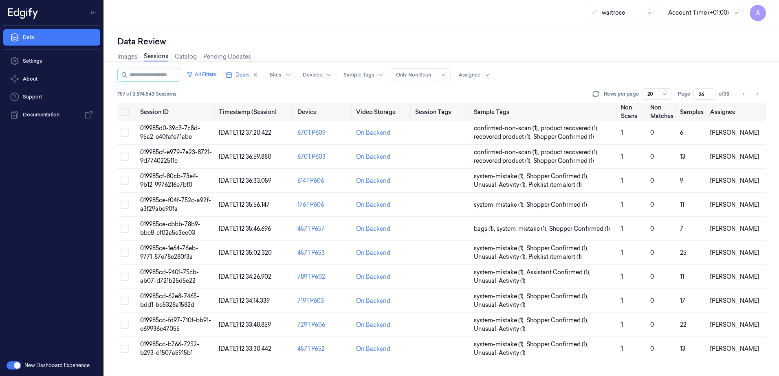
scroll to position [134, 0]
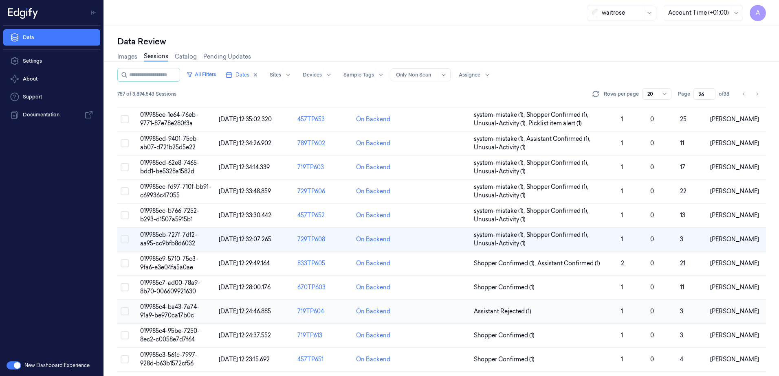
click at [169, 312] on td "019985c4-ba43-7a74-91a9-be970ca17b0c" at bounding box center [176, 312] width 79 height 24
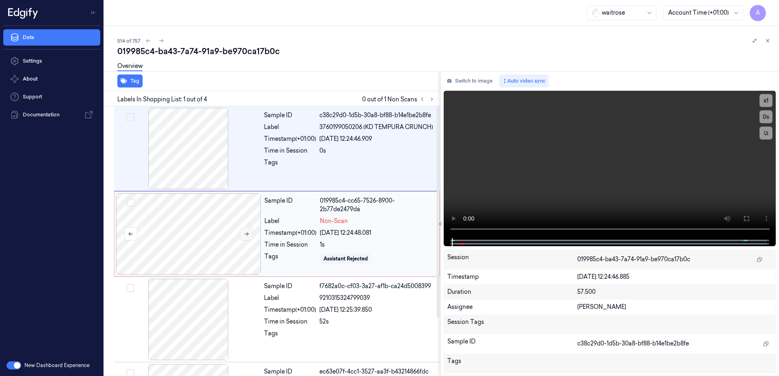
click at [247, 233] on icon at bounding box center [247, 234] width 6 height 6
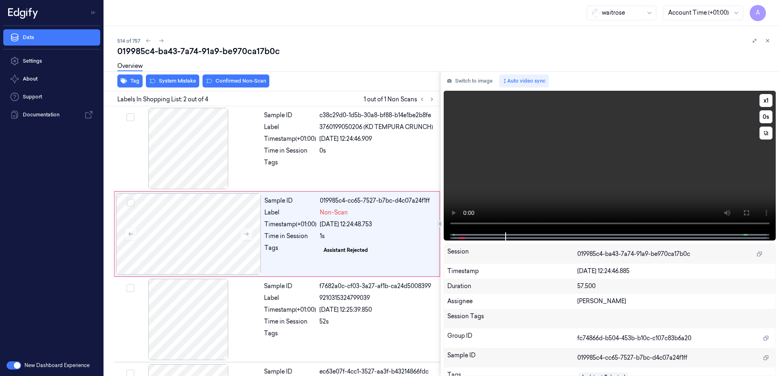
click at [546, 198] on video at bounding box center [610, 162] width 332 height 142
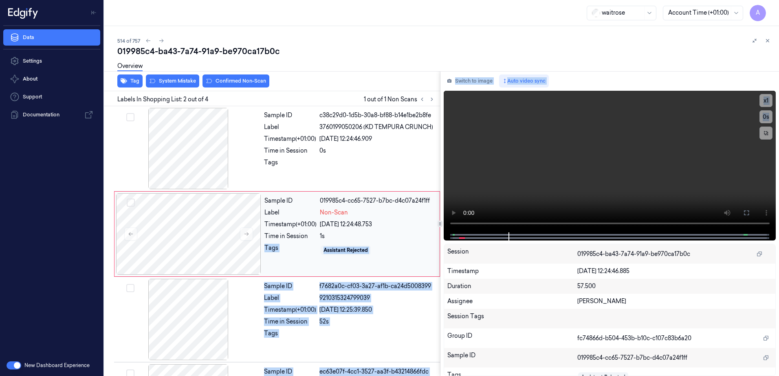
drag, startPoint x: 472, startPoint y: 234, endPoint x: 433, endPoint y: 231, distance: 38.8
click at [433, 231] on div "Tag System Mistake Confirmed Non-Scan Labels In Shopping List: 2 out of 4 1 out…" at bounding box center [440, 223] width 678 height 305
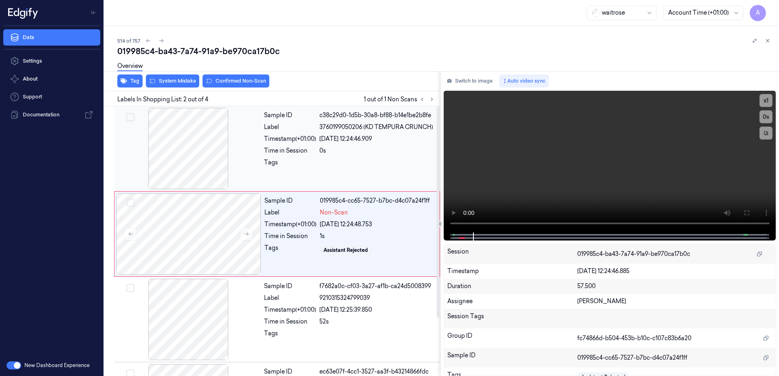
click at [413, 173] on div "Sample ID c38c29d0-1d5b-30a8-bf88-b14e1be2b8fe Label 3760199050206 (KD TEMPURA …" at bounding box center [350, 148] width 178 height 81
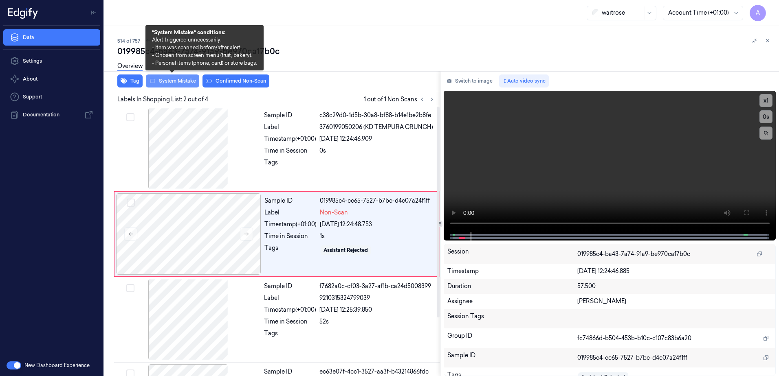
click at [178, 85] on button "System Mistake" at bounding box center [172, 81] width 53 height 13
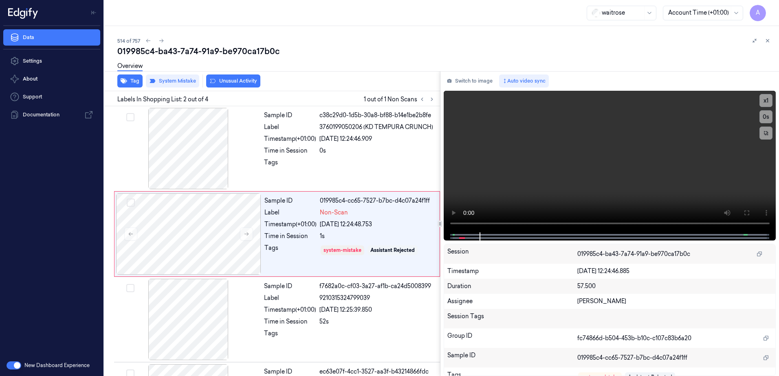
click at [227, 84] on button "Unusual Activity" at bounding box center [233, 81] width 54 height 13
click at [768, 42] on icon at bounding box center [768, 41] width 6 height 6
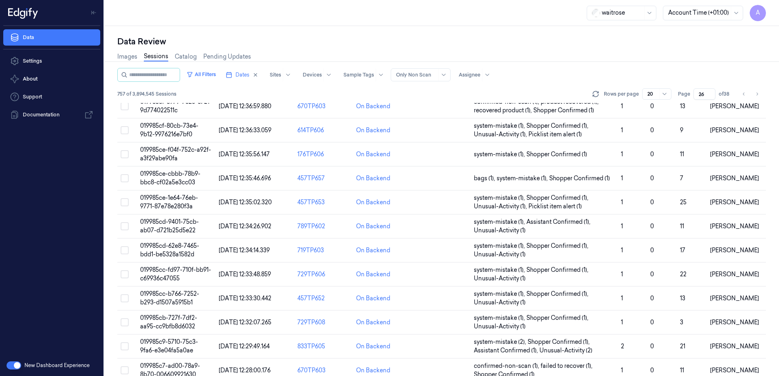
scroll to position [206, 0]
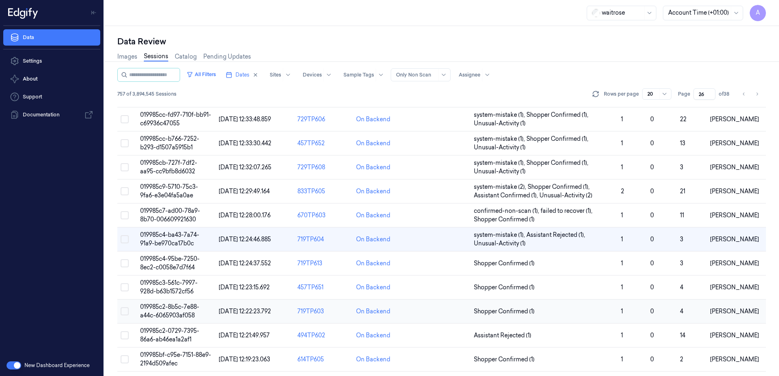
click at [174, 306] on span "019985c2-8b5c-7e88-a44c-6065903af058" at bounding box center [169, 311] width 59 height 16
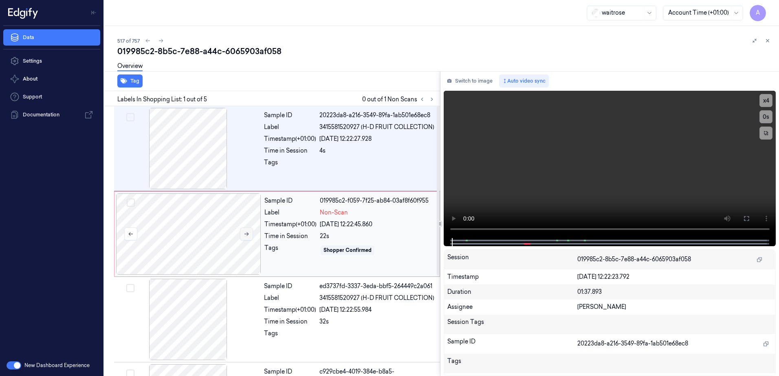
click at [245, 233] on icon at bounding box center [247, 234] width 6 height 6
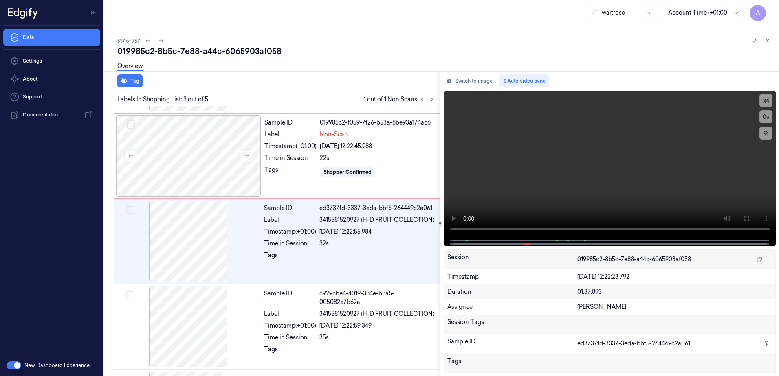
scroll to position [79, 0]
click at [603, 191] on video at bounding box center [610, 164] width 332 height 147
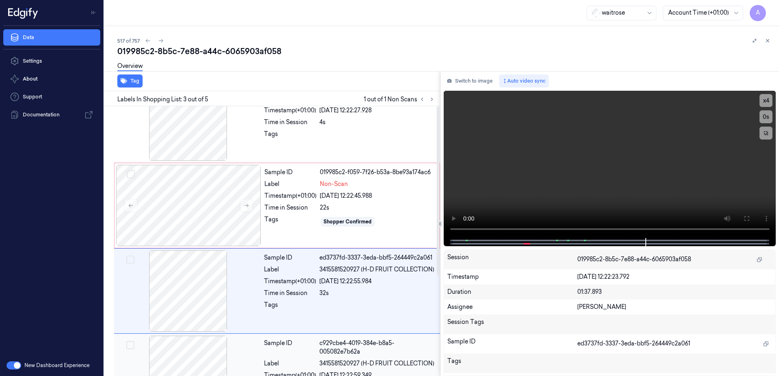
scroll to position [0, 0]
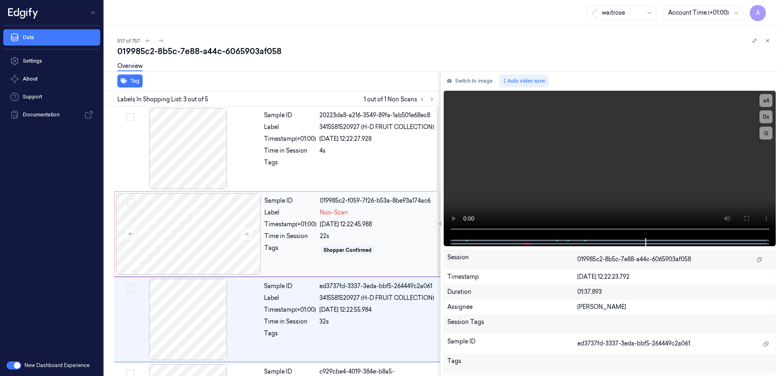
click at [375, 240] on div "22s" at bounding box center [377, 236] width 115 height 9
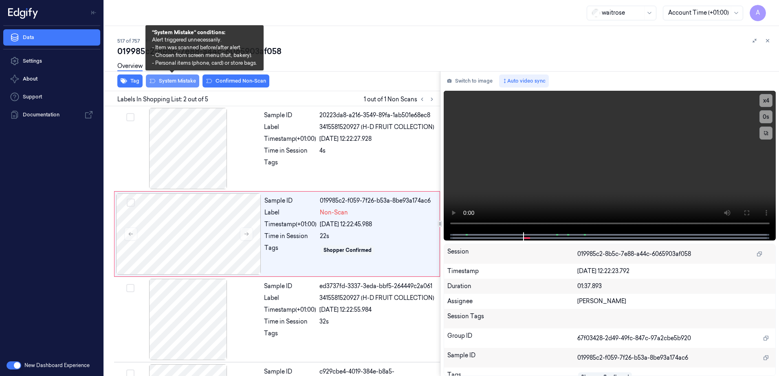
click at [164, 82] on button "System Mistake" at bounding box center [172, 81] width 53 height 13
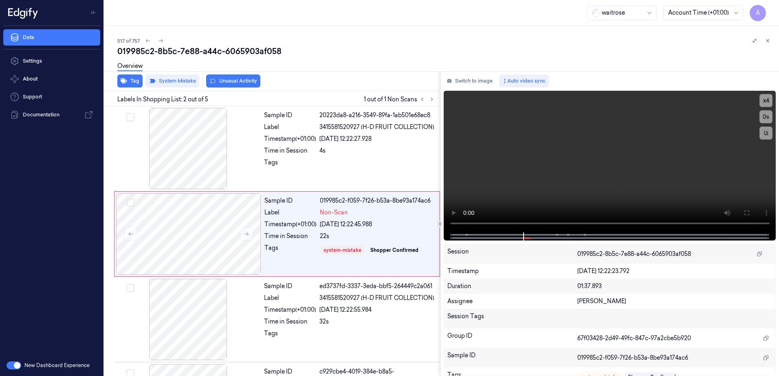
click at [231, 83] on button "Unusual Activity" at bounding box center [233, 81] width 54 height 13
click at [763, 41] on button at bounding box center [768, 41] width 10 height 10
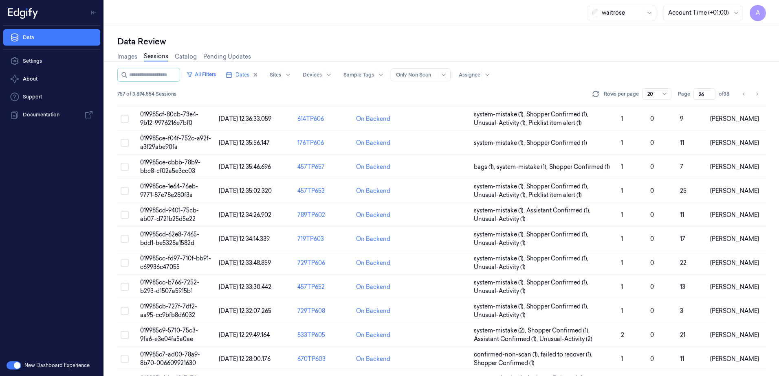
scroll to position [231, 0]
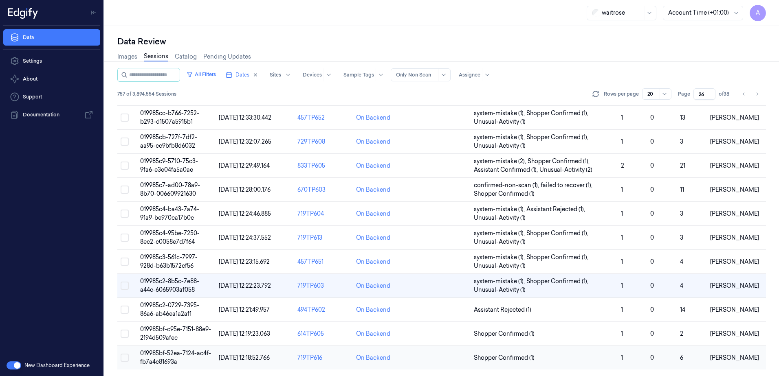
click at [163, 352] on span "019985bf-52ea-7124-ac4f-fb7a4c81693a" at bounding box center [175, 358] width 71 height 16
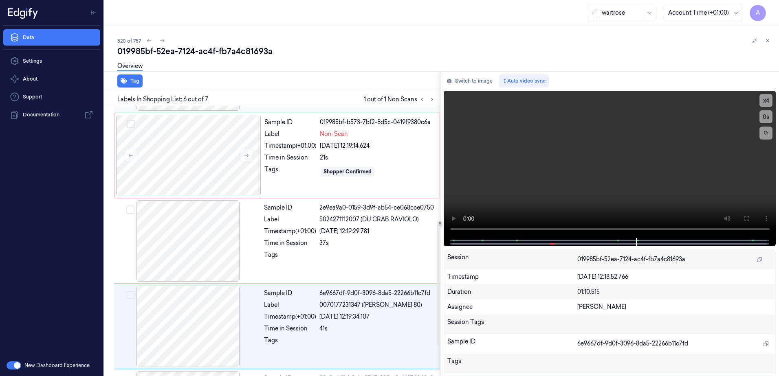
scroll to position [331, 0]
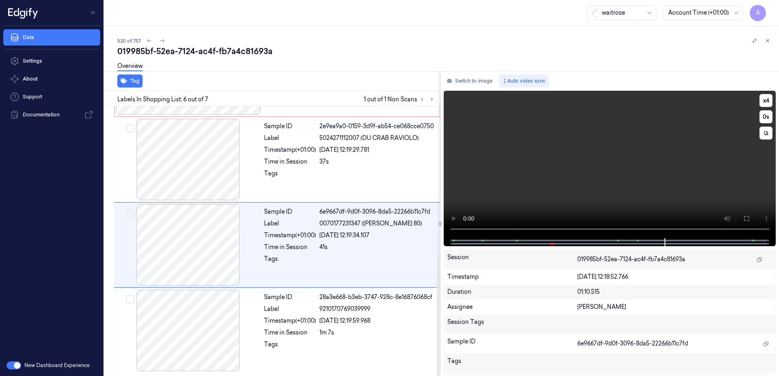
click at [589, 162] on video at bounding box center [610, 164] width 332 height 147
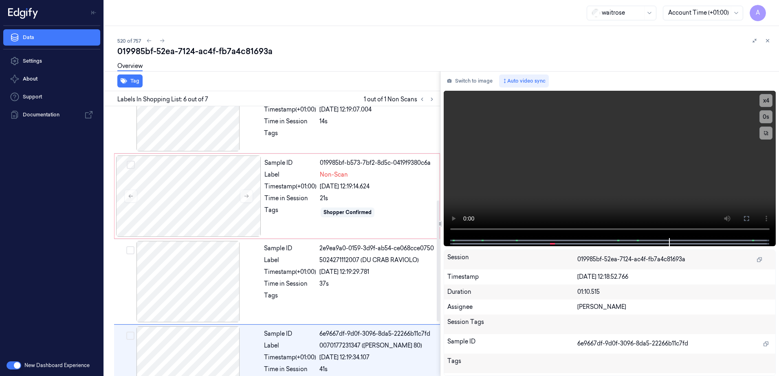
scroll to position [250, 0]
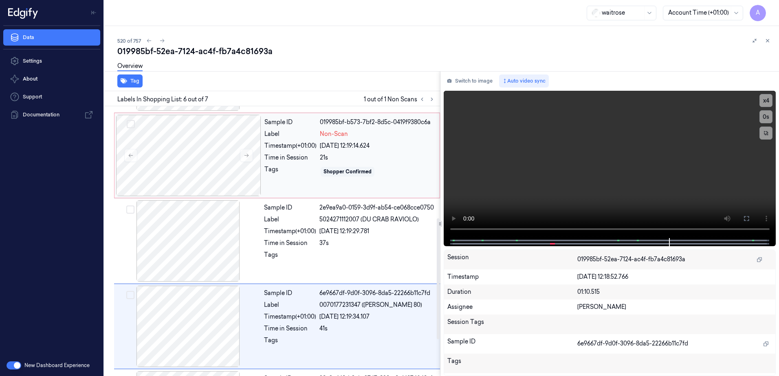
click at [399, 177] on div "Shopper Confirmed" at bounding box center [377, 171] width 115 height 13
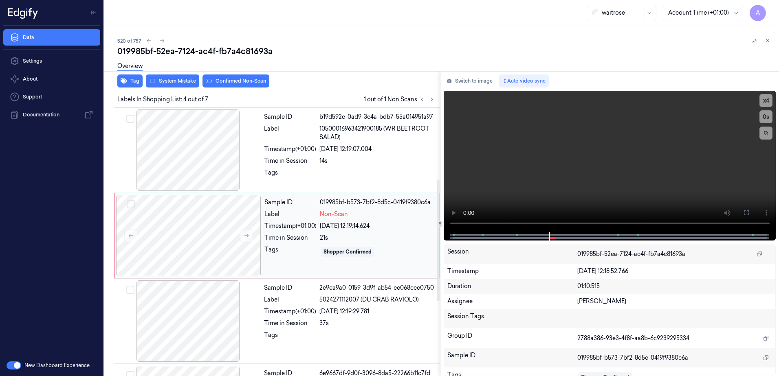
scroll to position [164, 0]
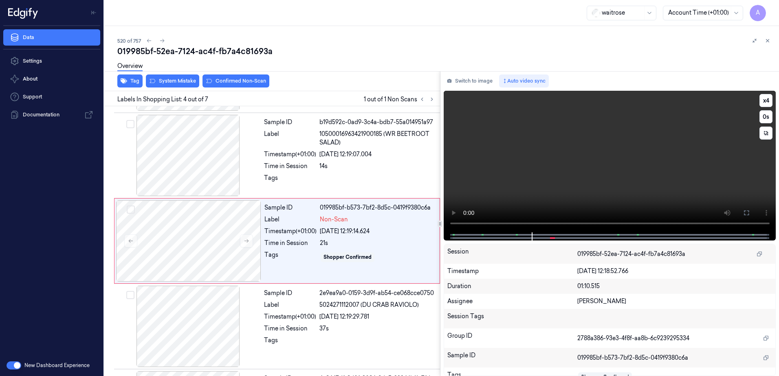
click at [550, 201] on video at bounding box center [610, 162] width 332 height 142
click at [564, 162] on video at bounding box center [610, 162] width 332 height 142
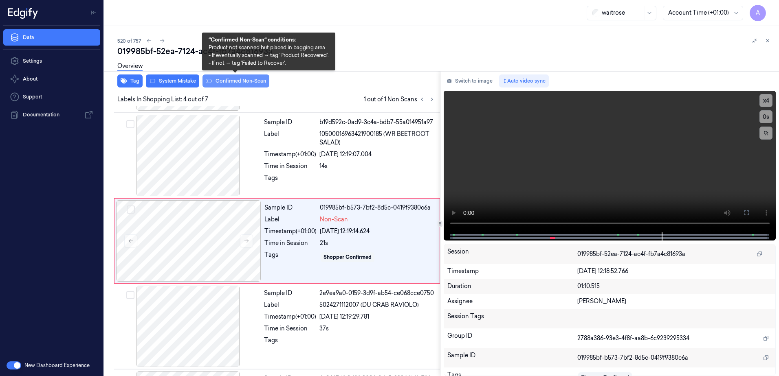
click at [228, 84] on button "Confirmed Non-Scan" at bounding box center [235, 81] width 67 height 13
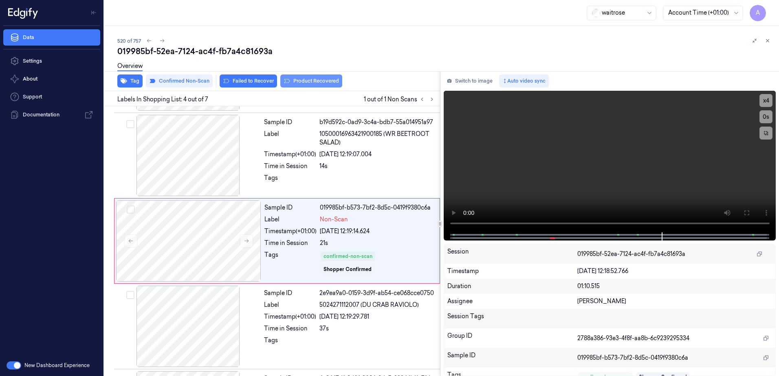
click at [304, 84] on button "Product Recovered" at bounding box center [311, 81] width 62 height 13
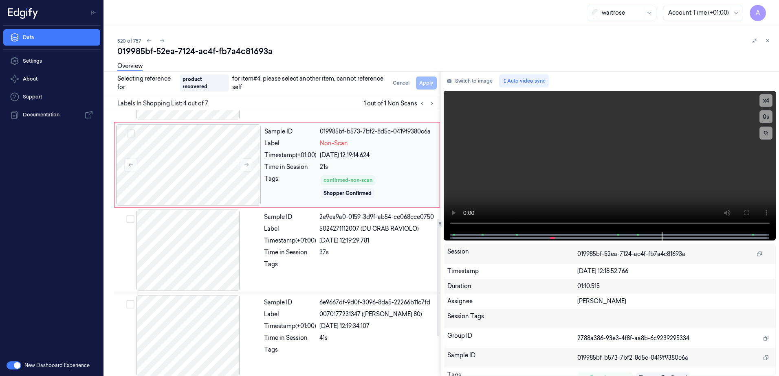
scroll to position [246, 0]
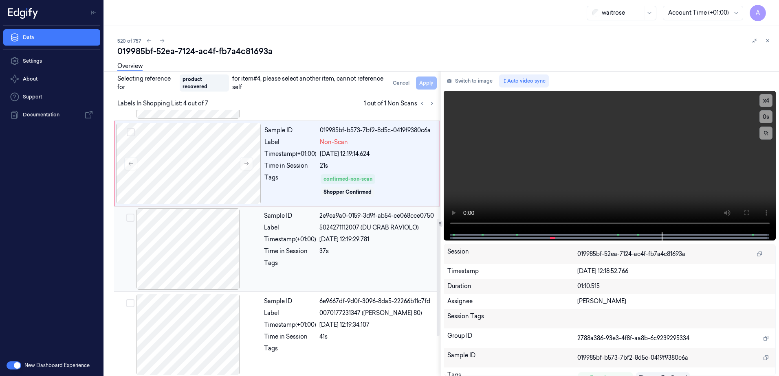
click at [302, 265] on div "Tags" at bounding box center [290, 265] width 52 height 13
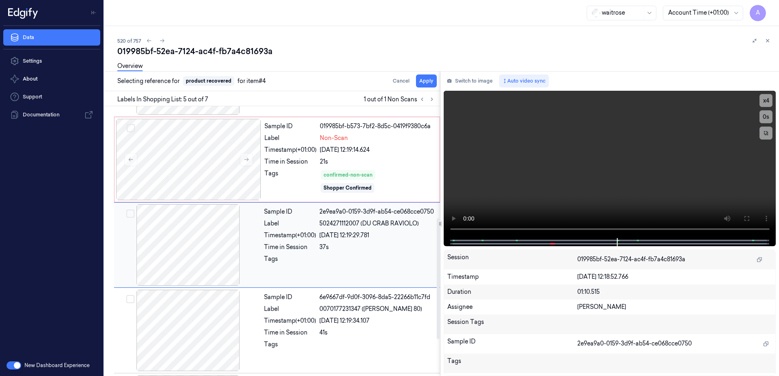
scroll to position [250, 0]
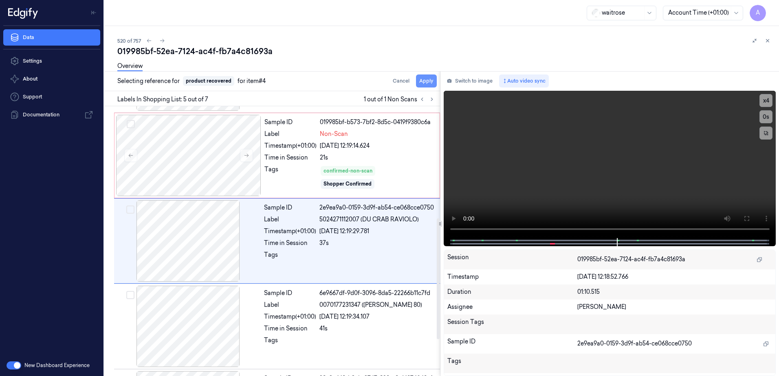
click at [420, 84] on button "Apply" at bounding box center [426, 81] width 21 height 13
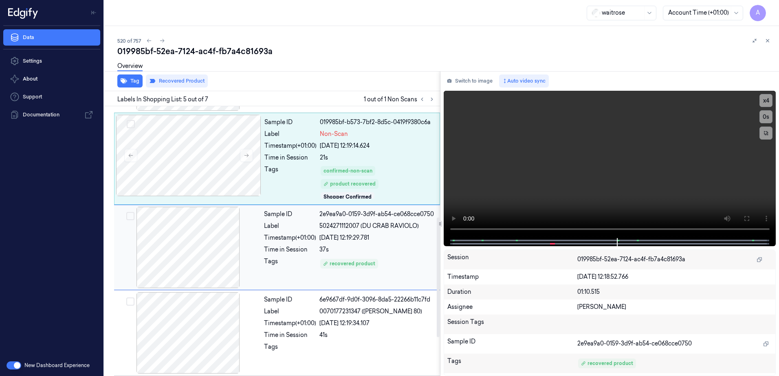
scroll to position [256, 0]
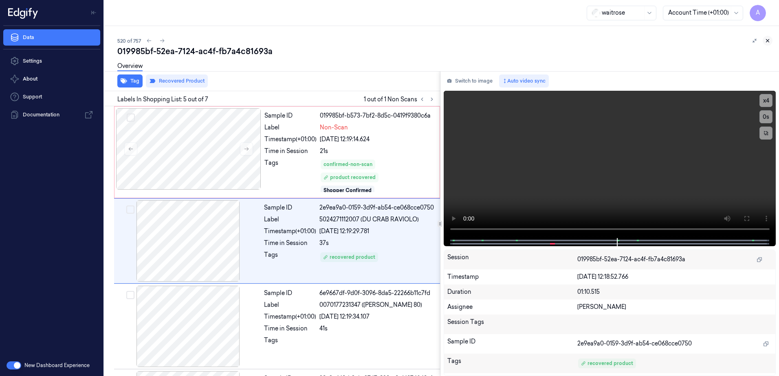
click at [765, 40] on icon at bounding box center [768, 41] width 6 height 6
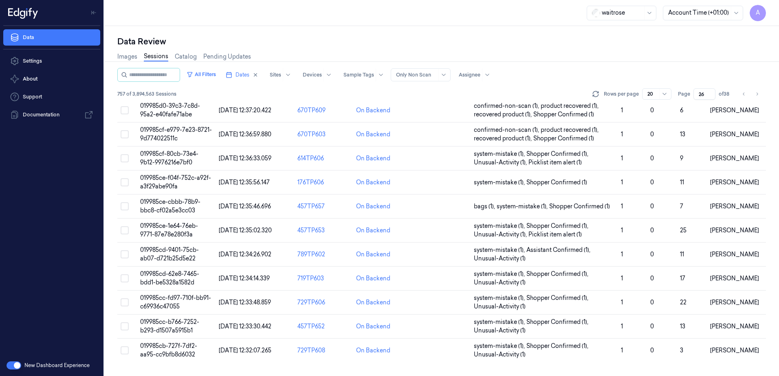
scroll to position [231, 0]
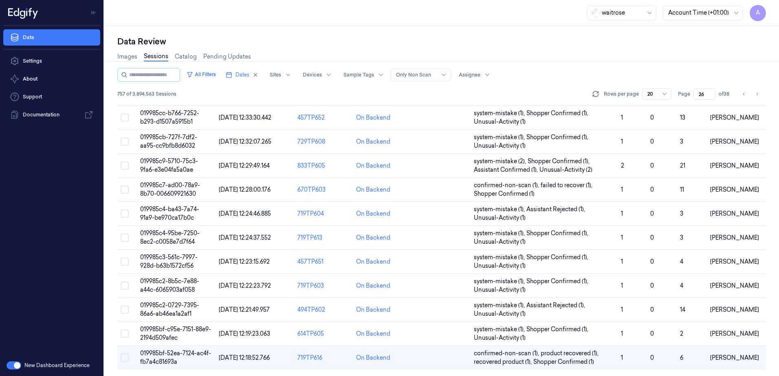
drag, startPoint x: 705, startPoint y: 93, endPoint x: 692, endPoint y: 98, distance: 13.9
click at [692, 98] on div "Page 26 of 38" at bounding box center [705, 93] width 54 height 11
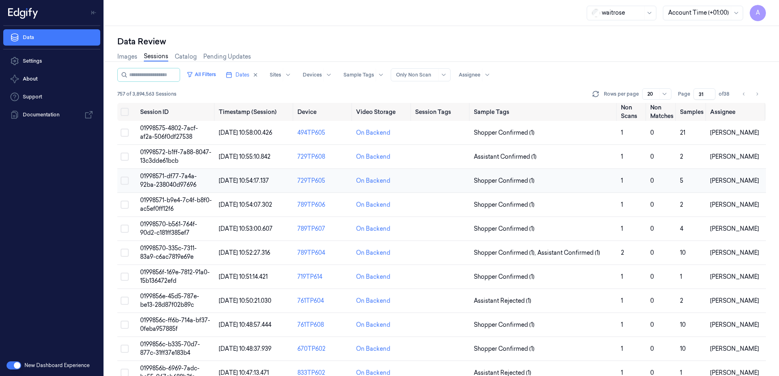
type input "31"
click at [179, 180] on span "01998571-df77-7a4a-92ba-238040d97696" at bounding box center [168, 181] width 57 height 16
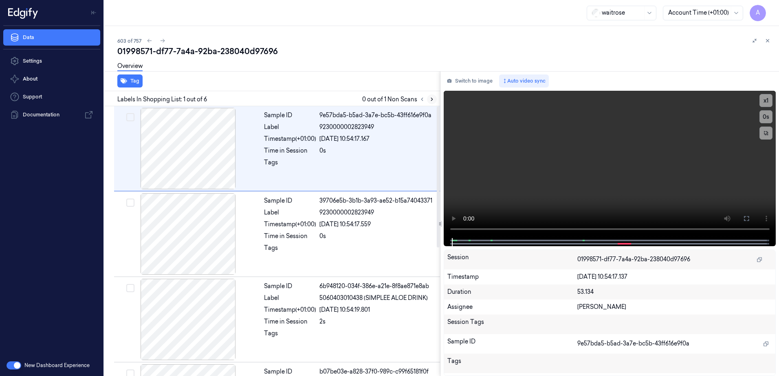
click at [430, 100] on icon at bounding box center [432, 100] width 6 height 6
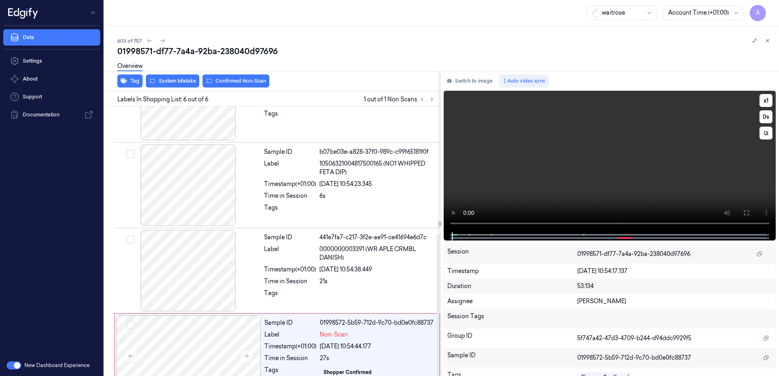
scroll to position [246, 0]
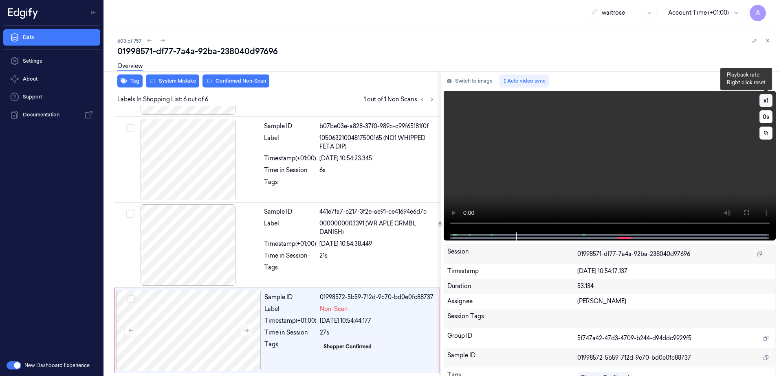
click at [768, 101] on button "x 1" at bounding box center [765, 100] width 13 height 13
click at [768, 101] on button "x 2" at bounding box center [765, 100] width 13 height 13
click at [525, 171] on video at bounding box center [610, 162] width 332 height 142
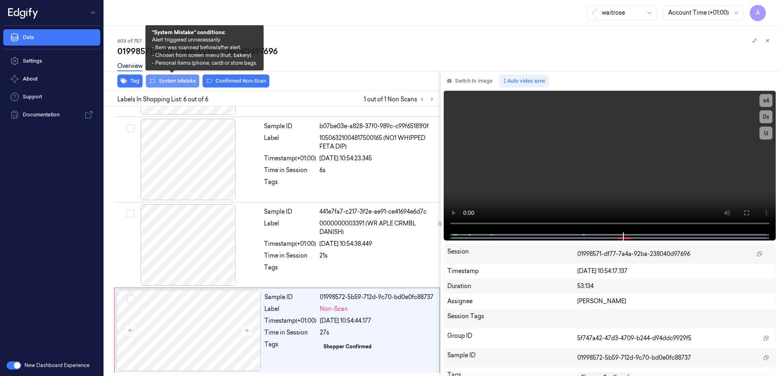
click at [169, 85] on button "System Mistake" at bounding box center [172, 81] width 53 height 13
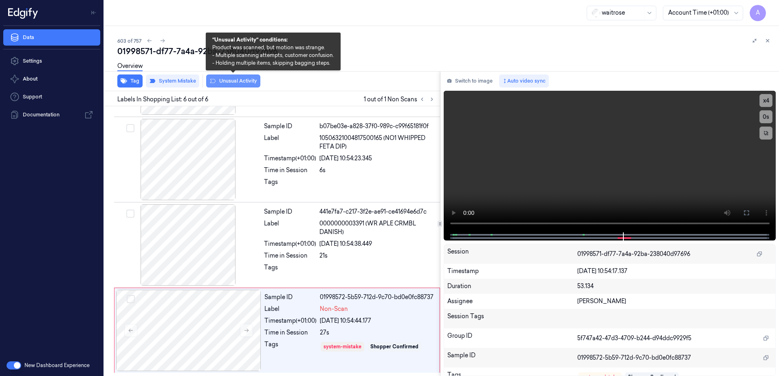
click at [231, 85] on button "Unusual Activity" at bounding box center [233, 81] width 54 height 13
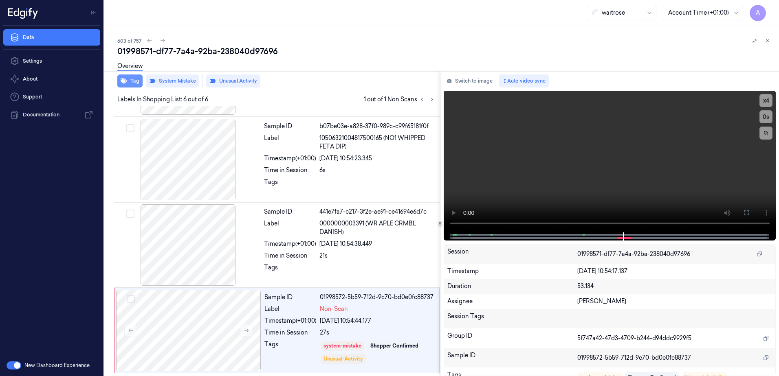
click at [130, 86] on button "Tag" at bounding box center [129, 81] width 25 height 13
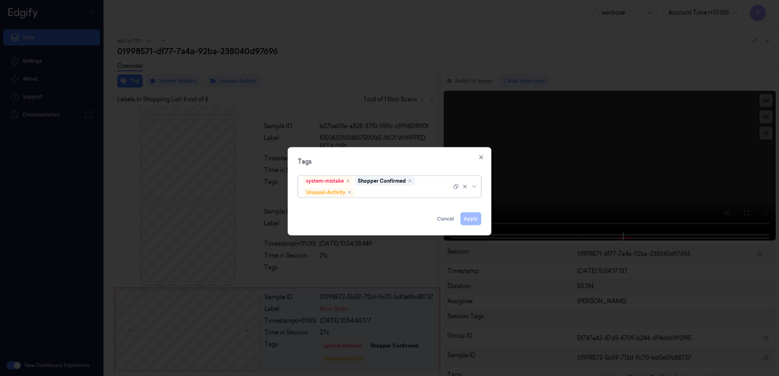
click at [383, 191] on div at bounding box center [403, 192] width 95 height 9
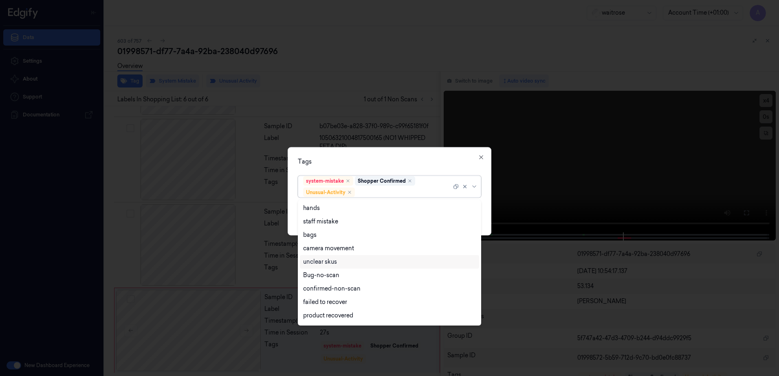
scroll to position [106, 0]
click at [328, 301] on div "Picklist item alert" at bounding box center [326, 303] width 47 height 9
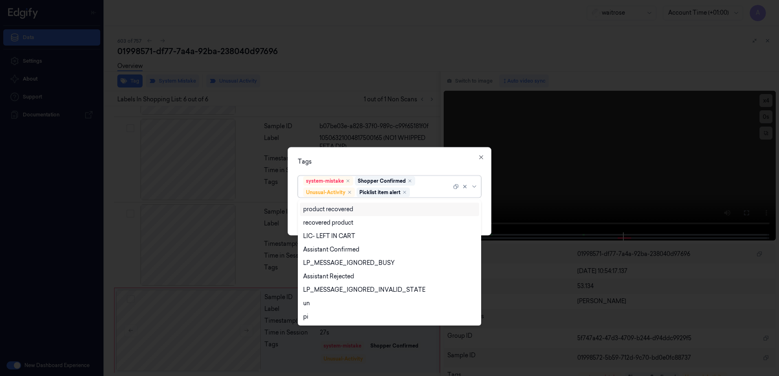
click at [347, 161] on div "Tags" at bounding box center [389, 162] width 183 height 9
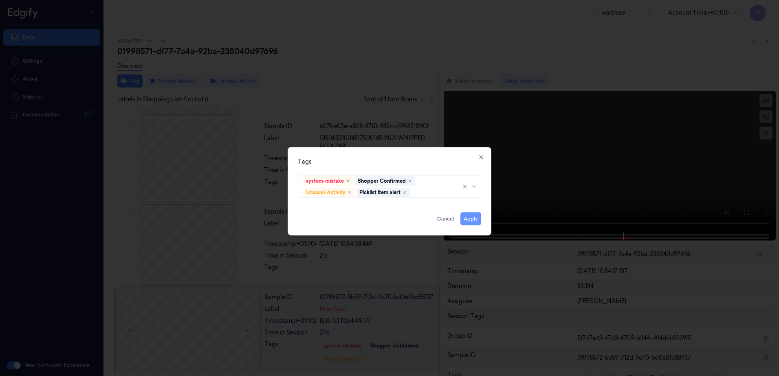
click at [462, 218] on button "Apply" at bounding box center [470, 219] width 21 height 13
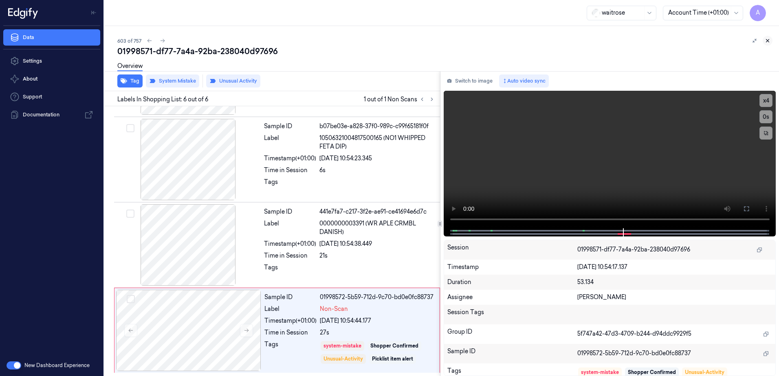
click at [770, 41] on icon at bounding box center [768, 41] width 6 height 6
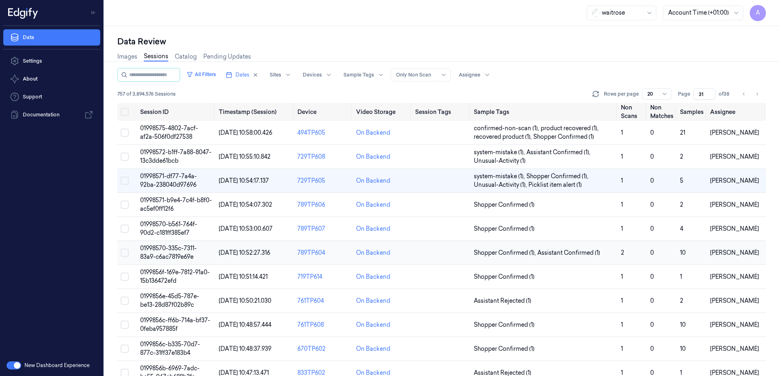
click at [167, 249] on span "01998570-335c-7311-83a9-c6ac7819e69e" at bounding box center [168, 253] width 57 height 16
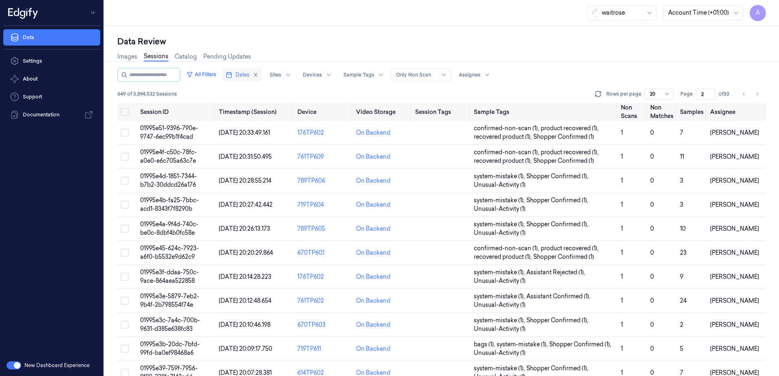
click at [249, 78] on span "Dates" at bounding box center [242, 74] width 14 height 7
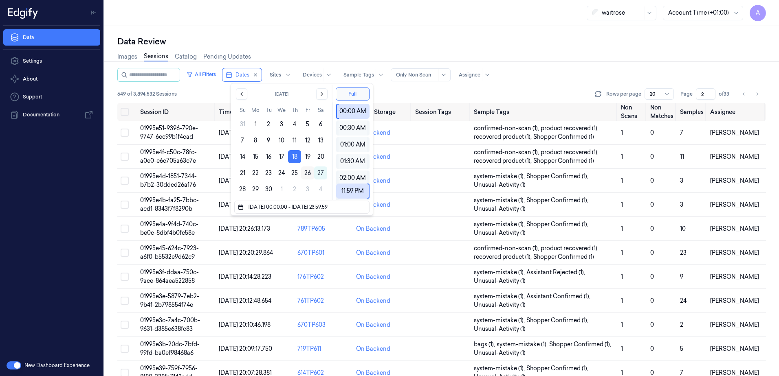
click at [306, 175] on button "26" at bounding box center [307, 173] width 13 height 13
type input "[DATE] 00:00:00 - [DATE] 23:59:59"
click at [317, 43] on div "Data Review" at bounding box center [441, 41] width 649 height 11
type input "1"
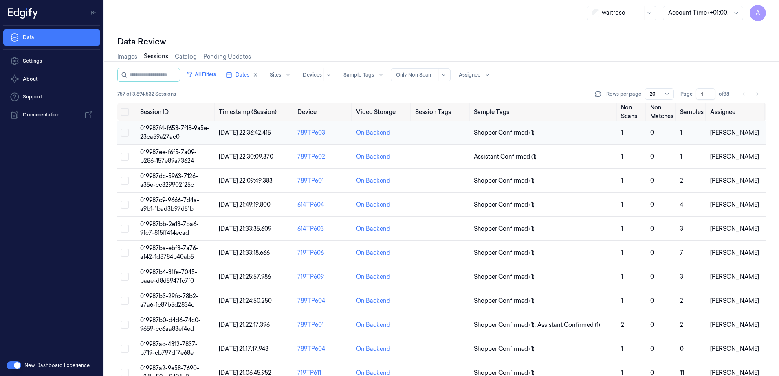
click at [174, 128] on span "019987f4-f653-7f18-9a5e-23ca59a27ac0" at bounding box center [174, 133] width 69 height 16
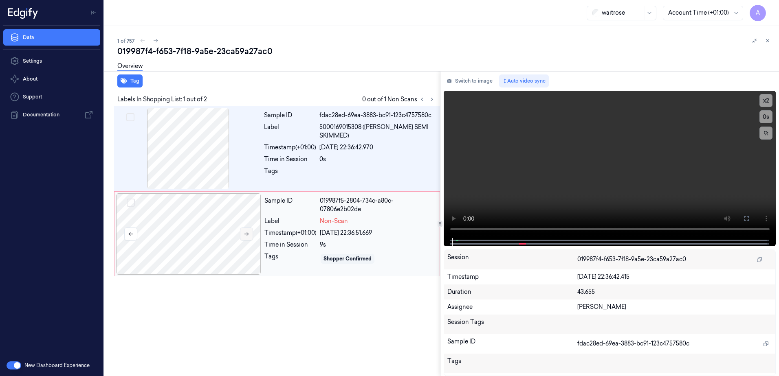
click at [242, 233] on button at bounding box center [246, 234] width 13 height 13
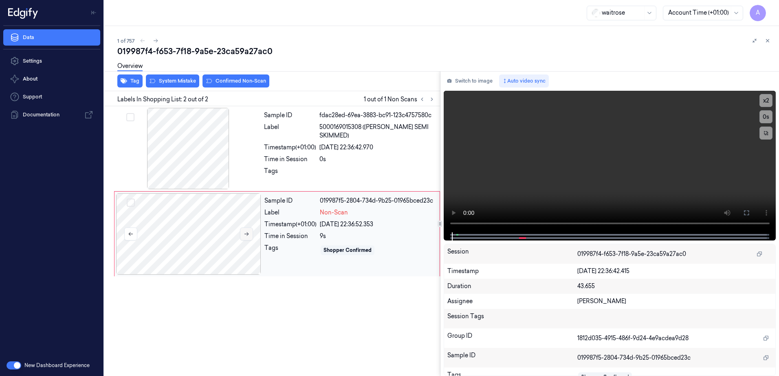
click at [243, 235] on button at bounding box center [246, 234] width 13 height 13
drag, startPoint x: 478, startPoint y: 233, endPoint x: 437, endPoint y: 234, distance: 40.7
click at [437, 234] on div "Tag System Mistake Confirmed Non-Scan Labels In Shopping List: 2 out of 2 1 out…" at bounding box center [440, 223] width 678 height 305
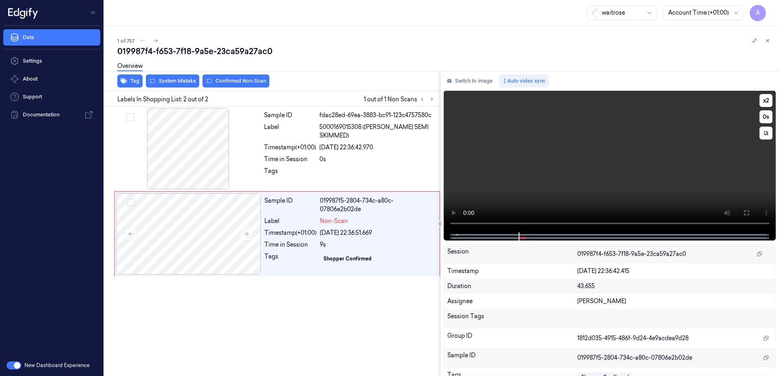
drag, startPoint x: 437, startPoint y: 234, endPoint x: 539, endPoint y: 202, distance: 106.2
click at [539, 202] on video at bounding box center [610, 162] width 332 height 142
click at [390, 298] on div "Sample ID fdac28ed-69ea-3883-bc91-123c4757580c Label 5000169015308 ([PERSON_NAM…" at bounding box center [270, 241] width 339 height 270
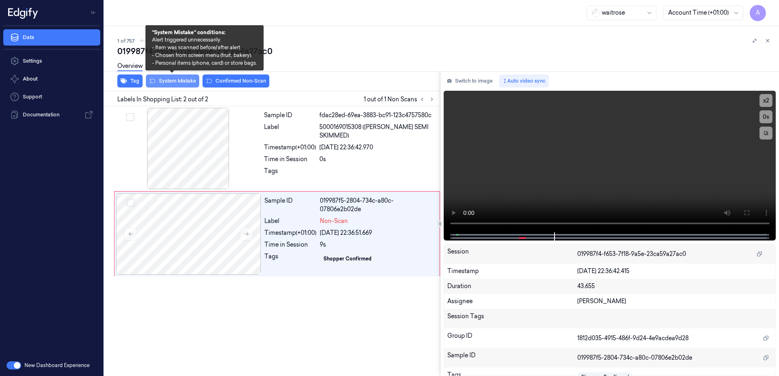
click at [166, 84] on button "System Mistake" at bounding box center [172, 81] width 53 height 13
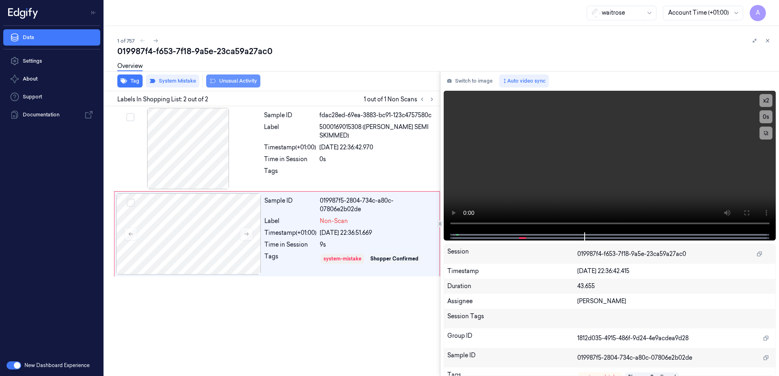
click at [227, 86] on button "Unusual Activity" at bounding box center [233, 81] width 54 height 13
click at [770, 43] on icon at bounding box center [768, 41] width 6 height 6
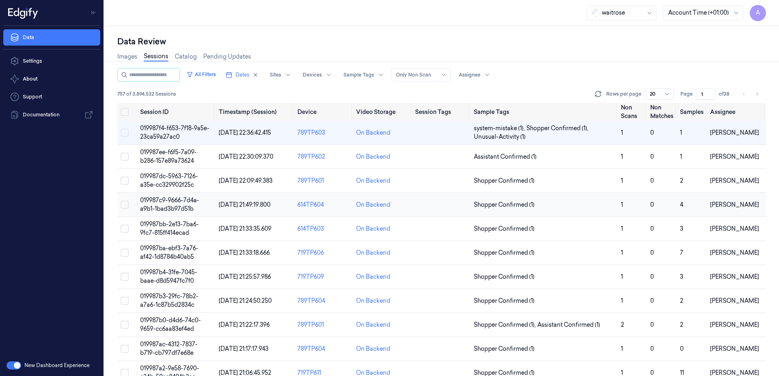
click at [163, 200] on span "019987c9-9666-7d4a-a9b1-1bad3b97d51b" at bounding box center [169, 205] width 59 height 16
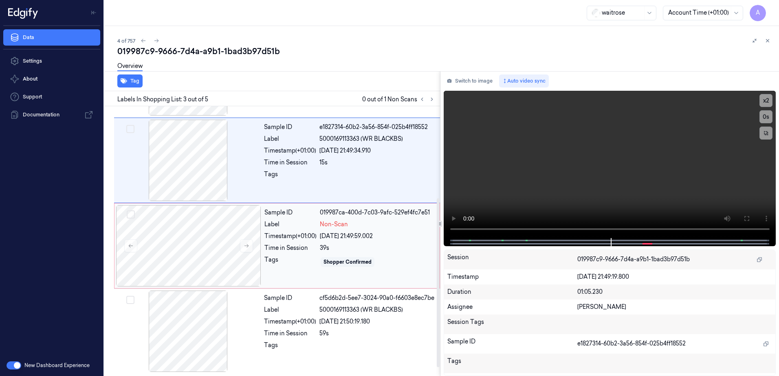
scroll to position [160, 0]
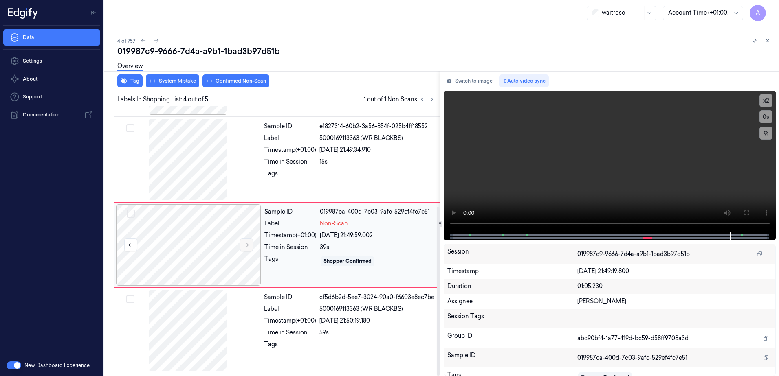
click at [242, 246] on button at bounding box center [246, 245] width 13 height 13
click at [602, 172] on video at bounding box center [610, 162] width 332 height 142
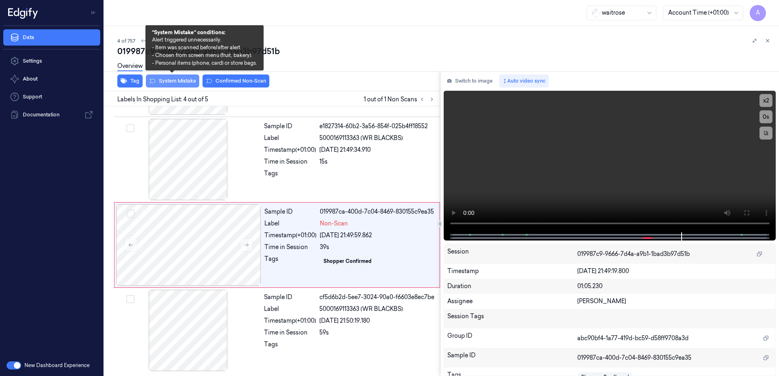
click at [167, 84] on button "System Mistake" at bounding box center [172, 81] width 53 height 13
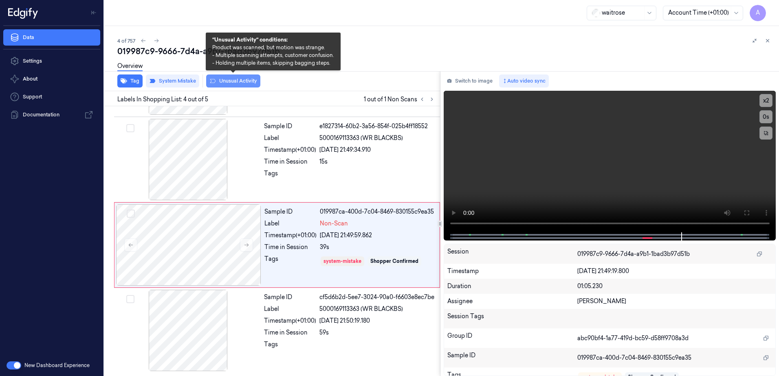
click at [233, 86] on button "Unusual Activity" at bounding box center [233, 81] width 54 height 13
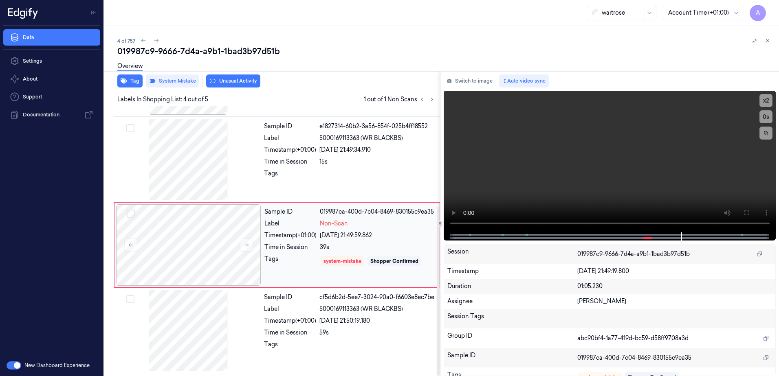
scroll to position [165, 0]
click at [249, 240] on button at bounding box center [246, 245] width 13 height 13
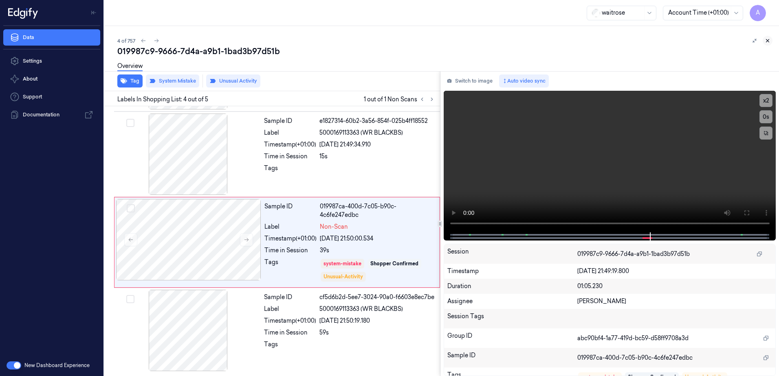
click at [767, 41] on icon at bounding box center [767, 41] width 3 height 3
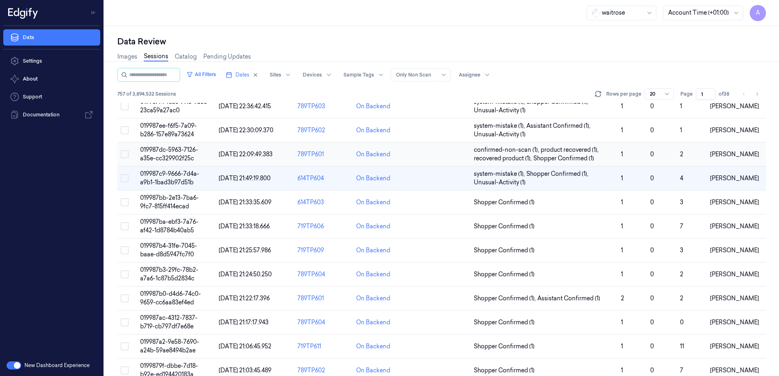
scroll to position [41, 0]
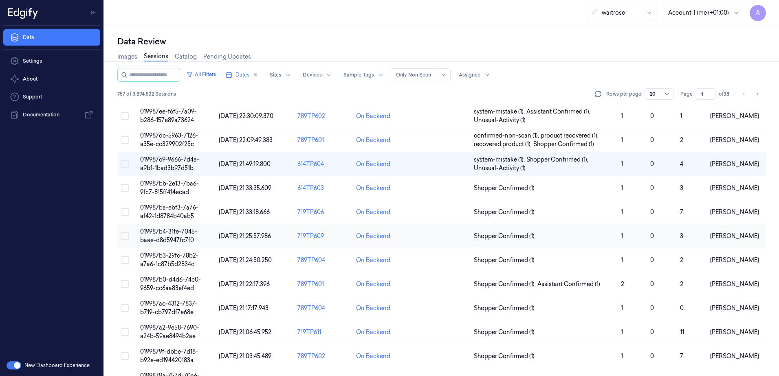
click at [163, 232] on span "019987b4-31fe-7045-baae-d8d5947fc7f0" at bounding box center [168, 236] width 57 height 16
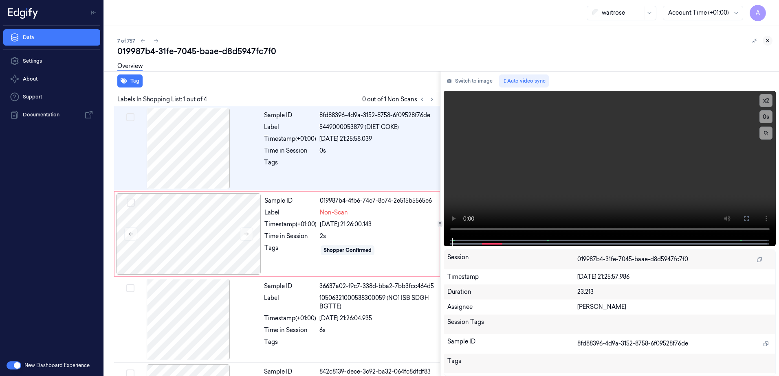
click at [765, 42] on icon at bounding box center [768, 41] width 6 height 6
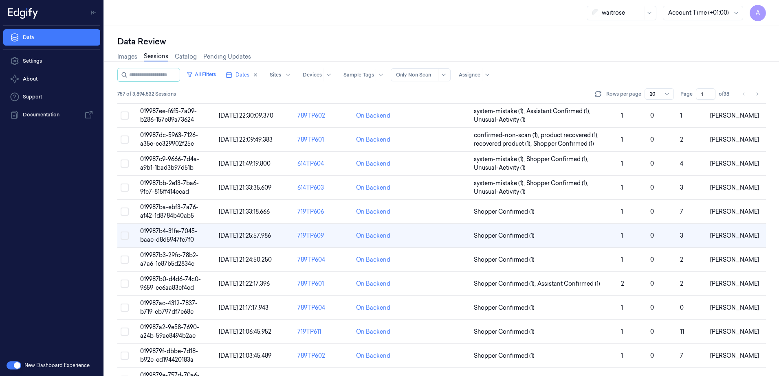
scroll to position [46, 0]
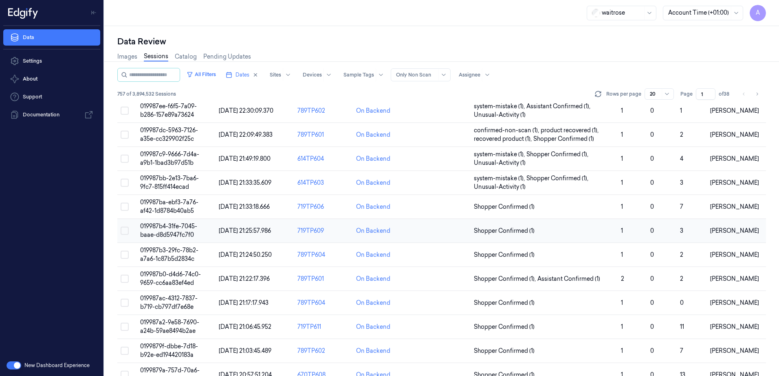
click at [179, 234] on span "019987b4-31fe-7045-baae-d8d5947fc7f0" at bounding box center [168, 231] width 57 height 16
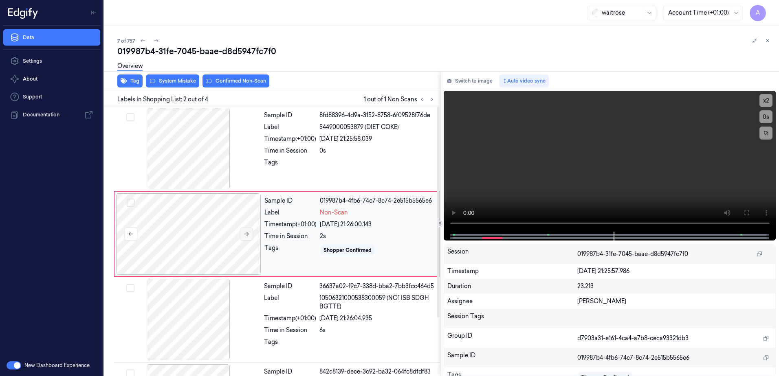
click at [246, 234] on icon at bounding box center [247, 234] width 6 height 6
click at [245, 234] on icon at bounding box center [246, 235] width 4 height 4
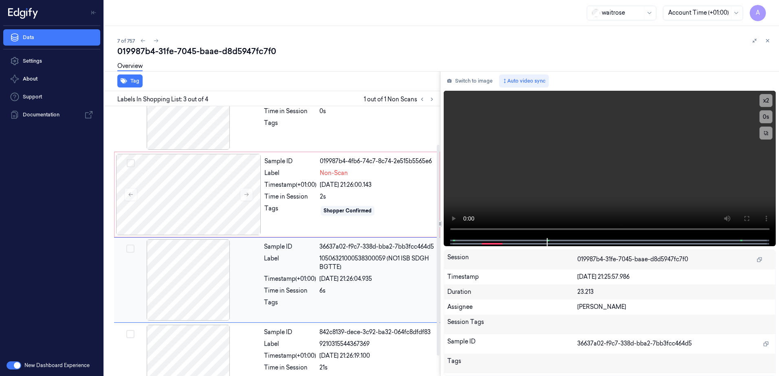
scroll to position [75, 0]
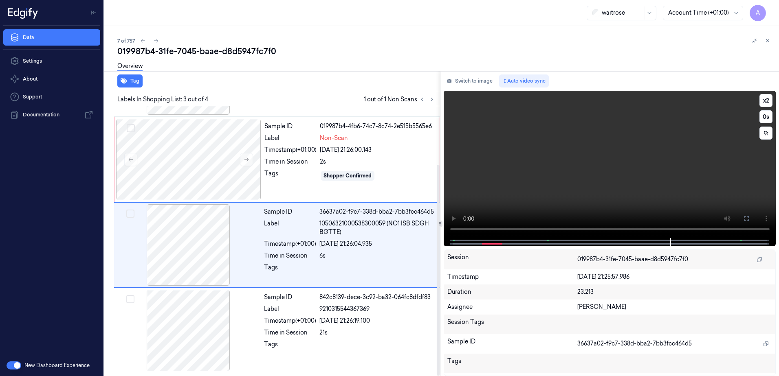
click at [559, 196] on video at bounding box center [610, 164] width 332 height 147
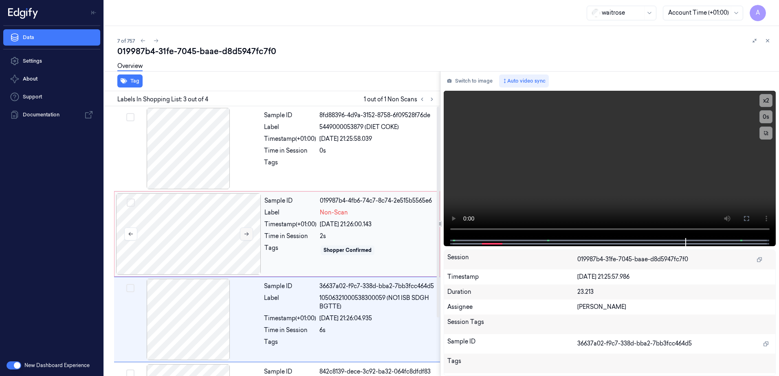
click at [244, 236] on icon at bounding box center [247, 234] width 6 height 6
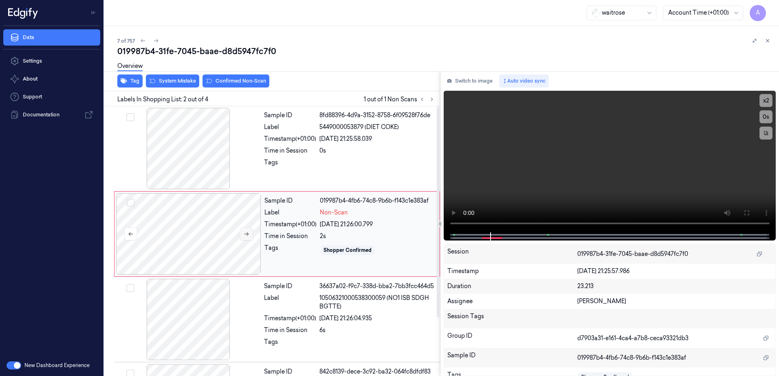
click at [244, 236] on icon at bounding box center [247, 234] width 6 height 6
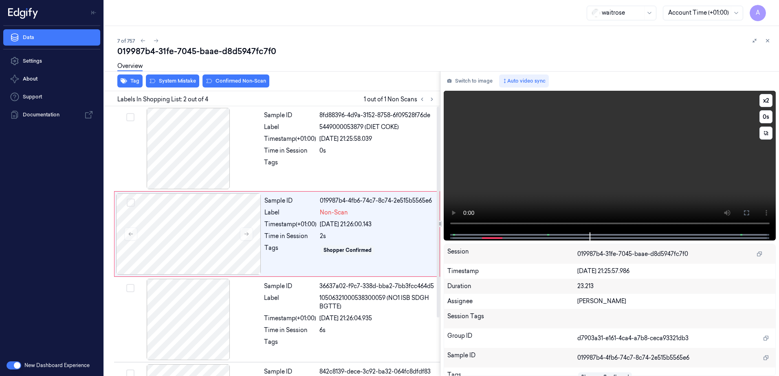
click at [555, 185] on video at bounding box center [610, 162] width 332 height 142
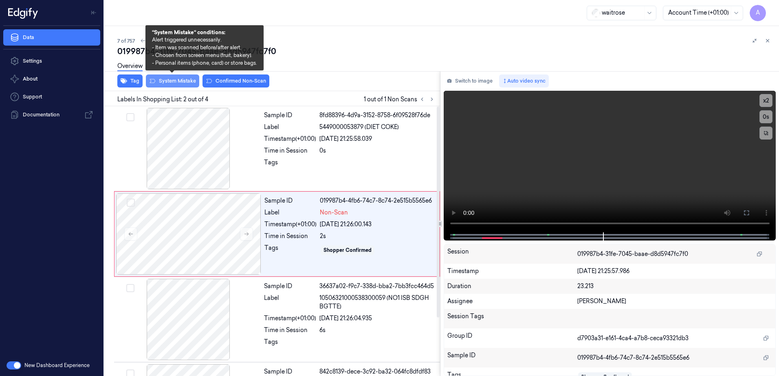
click at [164, 85] on button "System Mistake" at bounding box center [172, 81] width 53 height 13
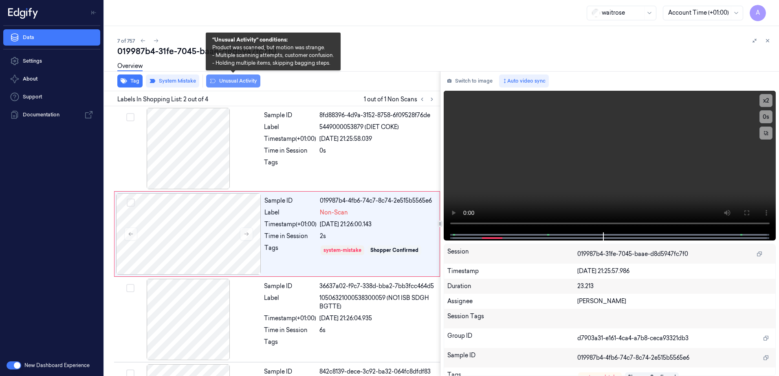
click at [232, 82] on button "Unusual Activity" at bounding box center [233, 81] width 54 height 13
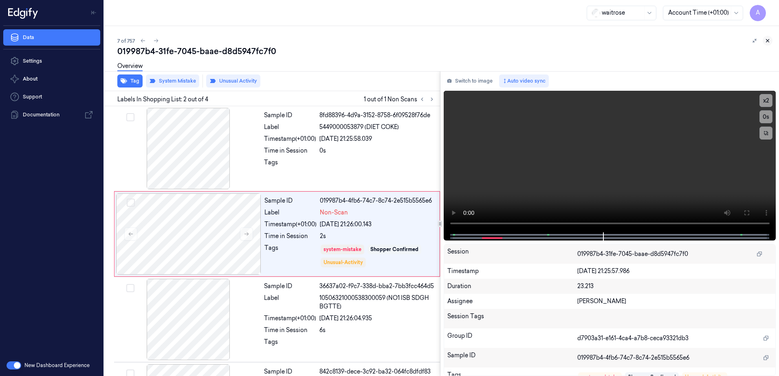
click at [768, 42] on icon at bounding box center [768, 41] width 6 height 6
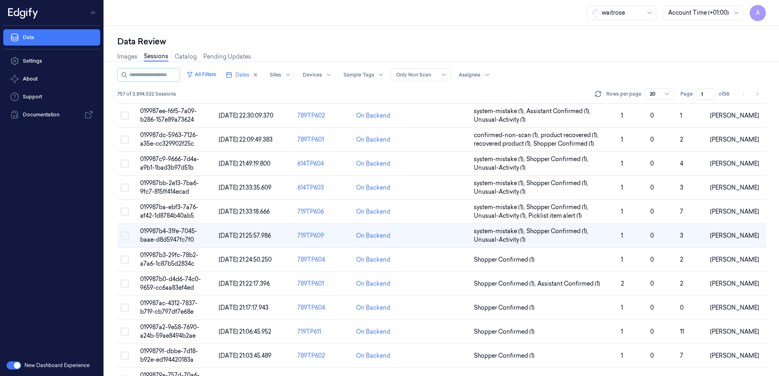
scroll to position [55, 0]
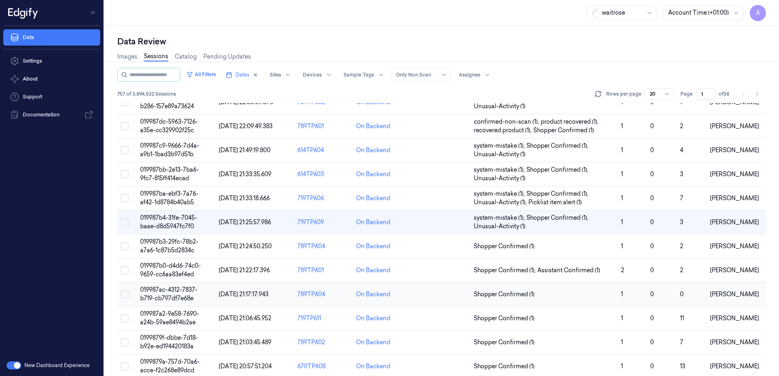
click at [158, 291] on span "019987ac-4312-7837-b719-cb797df7e68e" at bounding box center [168, 294] width 57 height 16
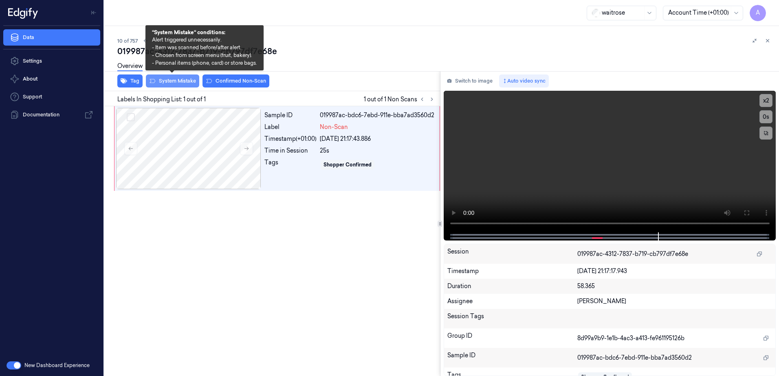
click at [167, 84] on button "System Mistake" at bounding box center [172, 81] width 53 height 13
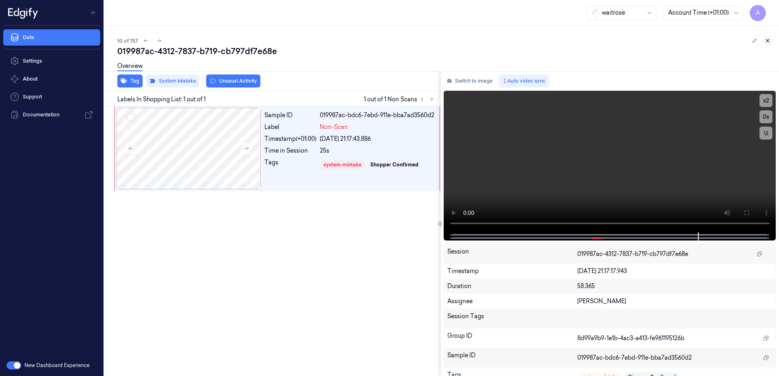
click at [768, 40] on icon at bounding box center [768, 41] width 6 height 6
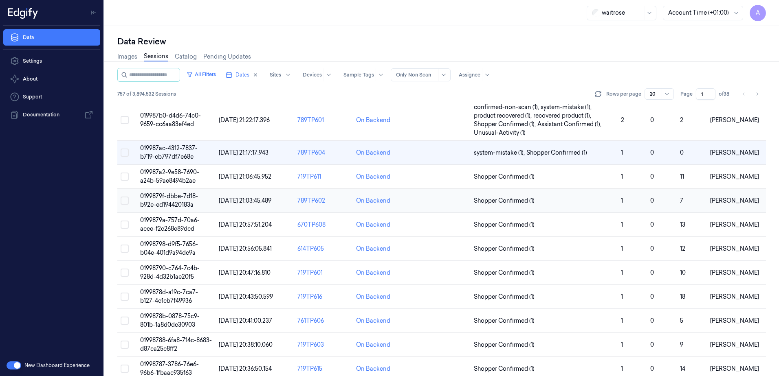
scroll to position [217, 0]
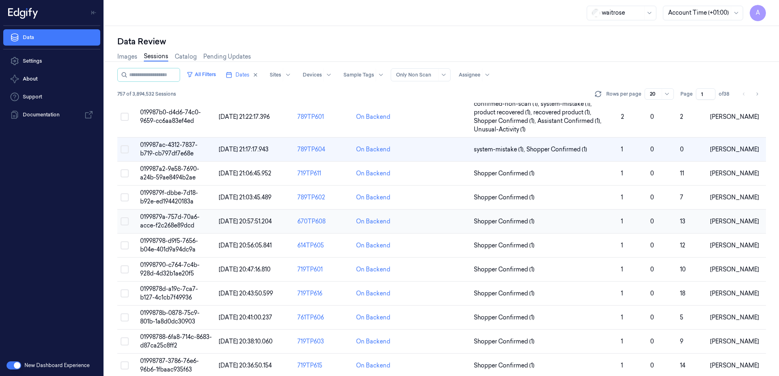
click at [176, 222] on td "0199879a-757d-70a6-acce-f2c268e89dcd" at bounding box center [176, 222] width 79 height 24
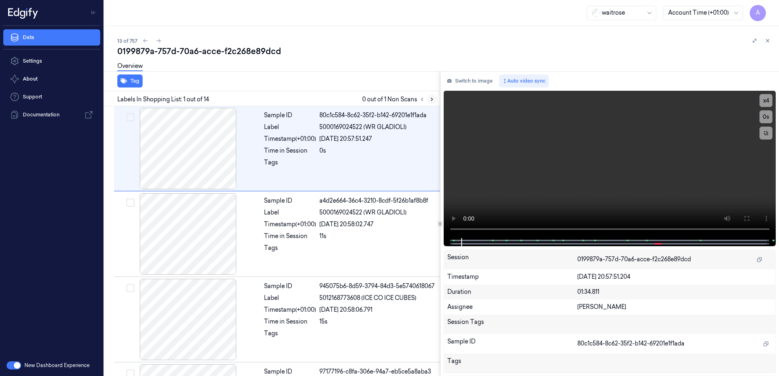
click at [427, 99] on button at bounding box center [432, 100] width 10 height 10
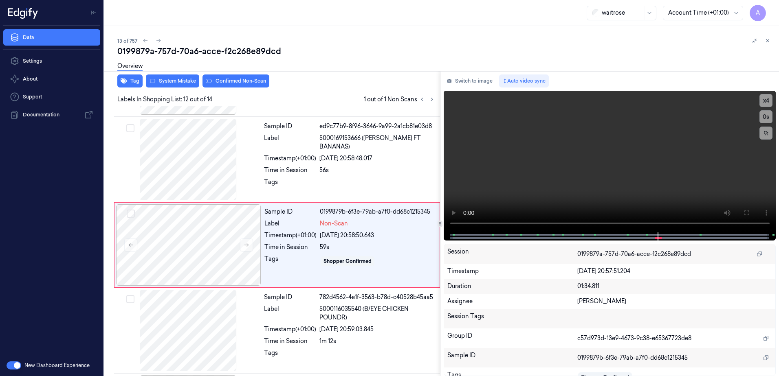
scroll to position [849, 0]
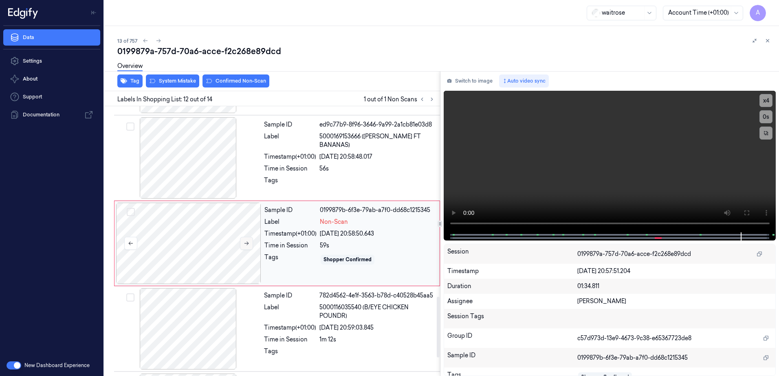
click at [246, 242] on icon at bounding box center [247, 244] width 6 height 6
click at [244, 243] on icon at bounding box center [247, 244] width 6 height 6
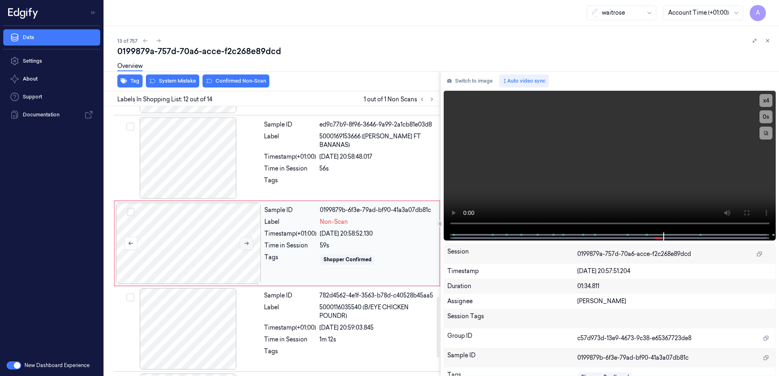
click at [244, 243] on icon at bounding box center [247, 244] width 6 height 6
click at [556, 194] on video at bounding box center [610, 162] width 332 height 142
click at [177, 85] on button "System Mistake" at bounding box center [172, 81] width 53 height 13
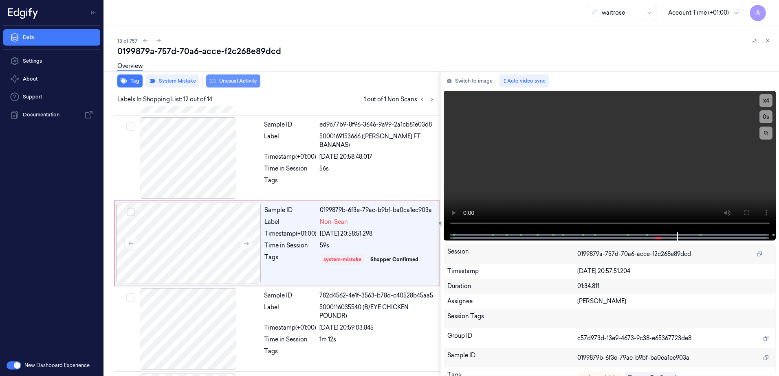
click at [227, 85] on button "Unusual Activity" at bounding box center [233, 81] width 54 height 13
click at [768, 42] on icon at bounding box center [767, 41] width 3 height 3
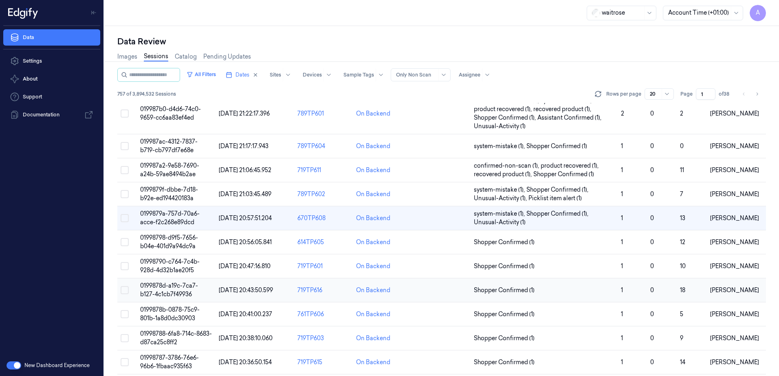
scroll to position [249, 0]
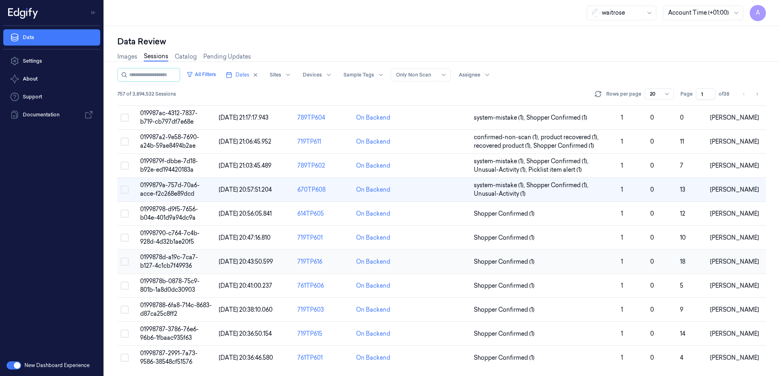
click at [167, 257] on span "0199878d-a19c-7ca7-b127-4c1cb7f49936" at bounding box center [169, 262] width 58 height 16
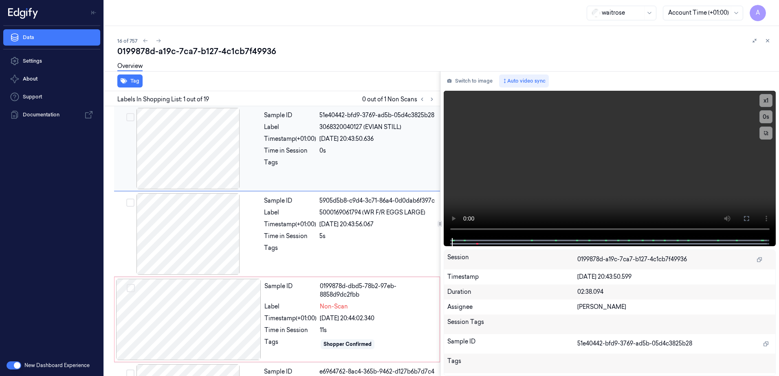
click at [265, 158] on div "Sample ID 51e40442-bfd9-3769-ad5b-05d4c3825b28 Label 3068320040127 (EVIAN STILL…" at bounding box center [350, 148] width 178 height 81
click at [275, 198] on div "Sample ID" at bounding box center [290, 201] width 52 height 9
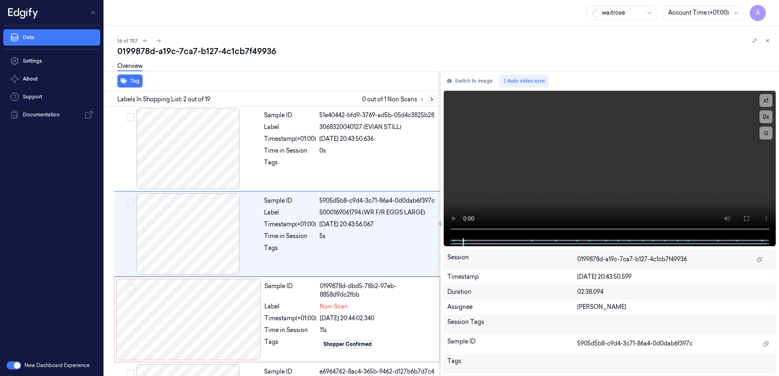
click at [434, 98] on icon at bounding box center [432, 100] width 6 height 6
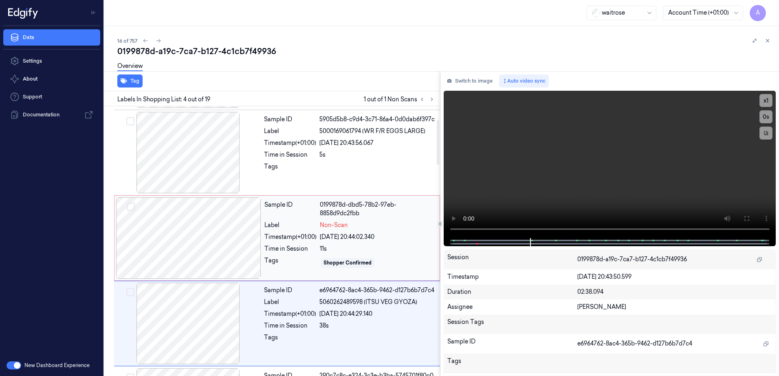
scroll to position [164, 0]
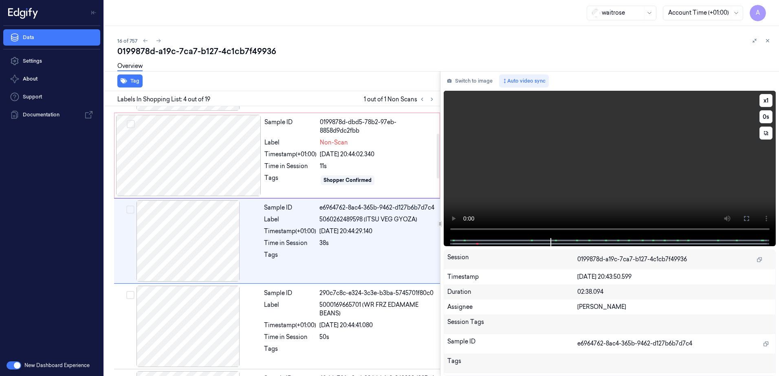
click at [568, 186] on video at bounding box center [610, 164] width 332 height 147
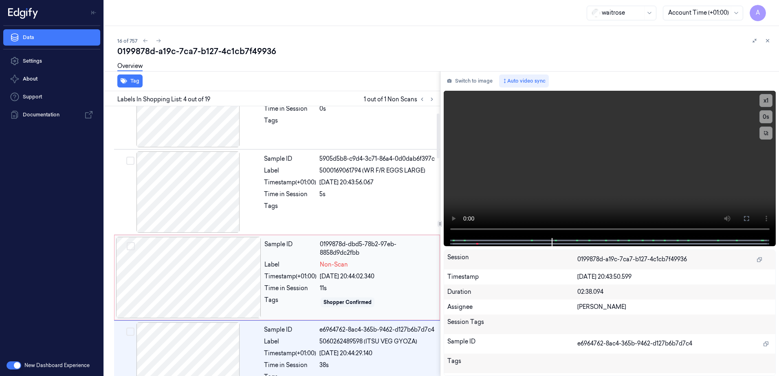
click at [425, 282] on div "Sample ID 0199878d-dbd5-78b2-97eb-8858d9dc2fbb Label Non-Scan Timestamp (+01:00…" at bounding box center [349, 277] width 177 height 81
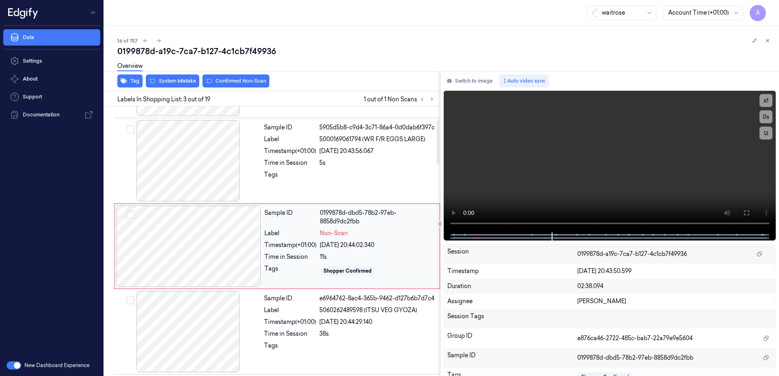
scroll to position [79, 0]
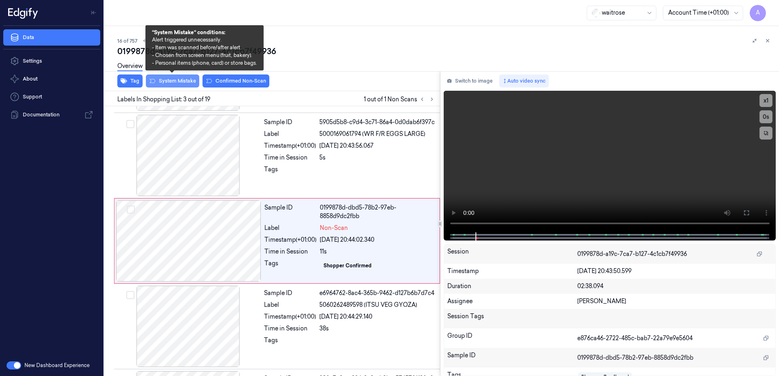
click at [169, 84] on button "System Mistake" at bounding box center [172, 81] width 53 height 13
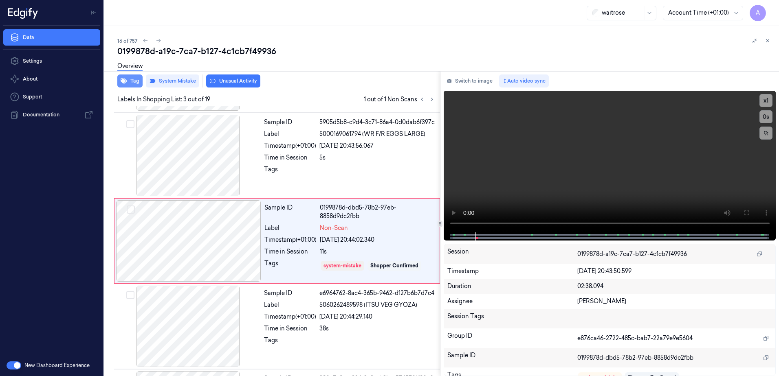
click at [125, 81] on icon "button" at bounding box center [124, 81] width 7 height 5
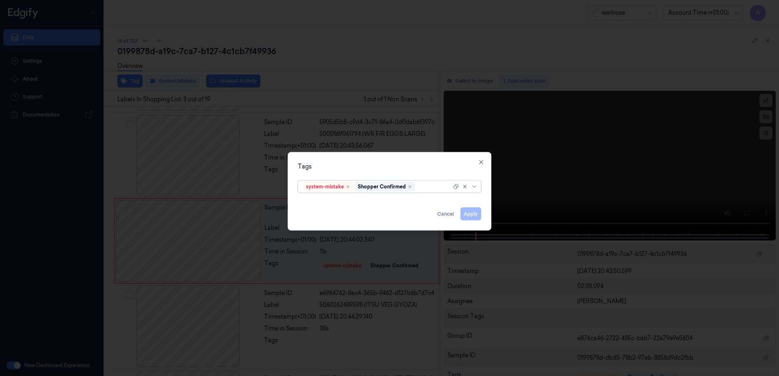
click at [434, 187] on div at bounding box center [434, 187] width 35 height 9
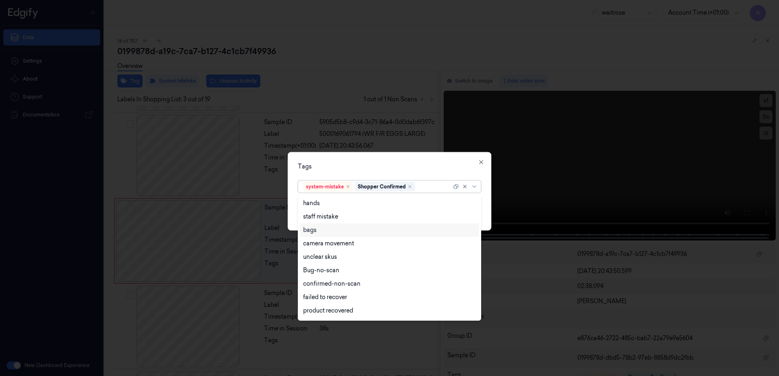
click at [328, 229] on div "bags" at bounding box center [389, 230] width 173 height 9
click at [390, 163] on div "Tags" at bounding box center [389, 167] width 183 height 9
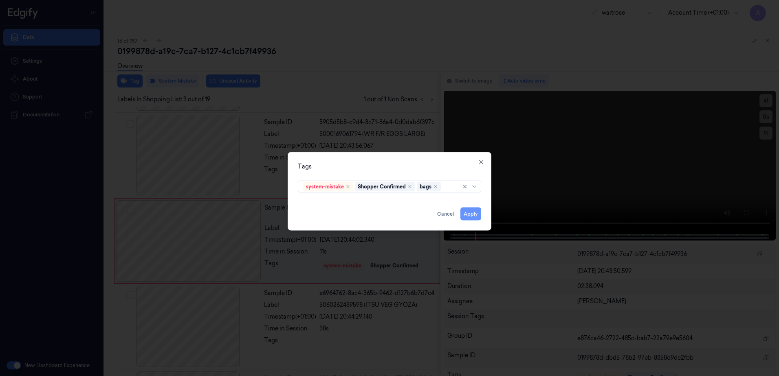
click at [474, 216] on button "Apply" at bounding box center [470, 214] width 21 height 13
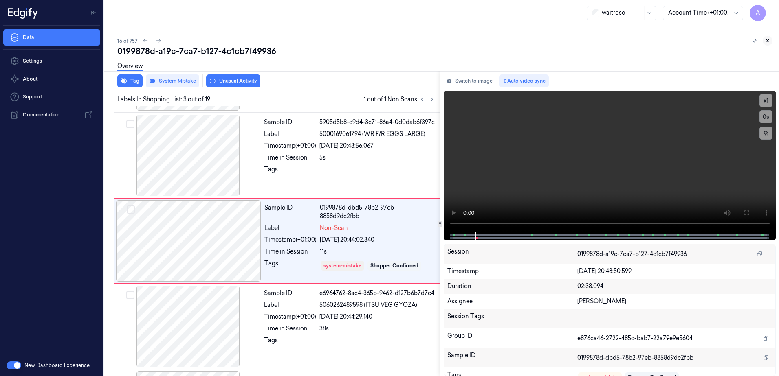
scroll to position [81, 0]
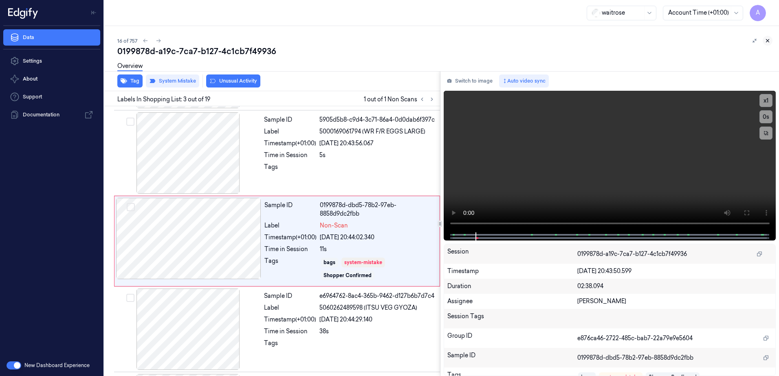
click at [766, 41] on icon at bounding box center [768, 41] width 6 height 6
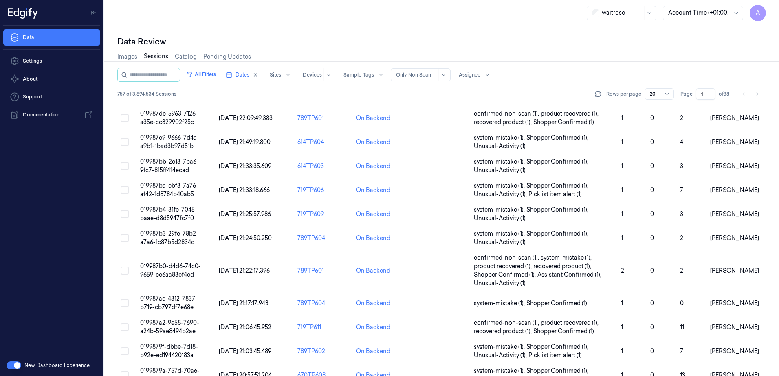
scroll to position [249, 0]
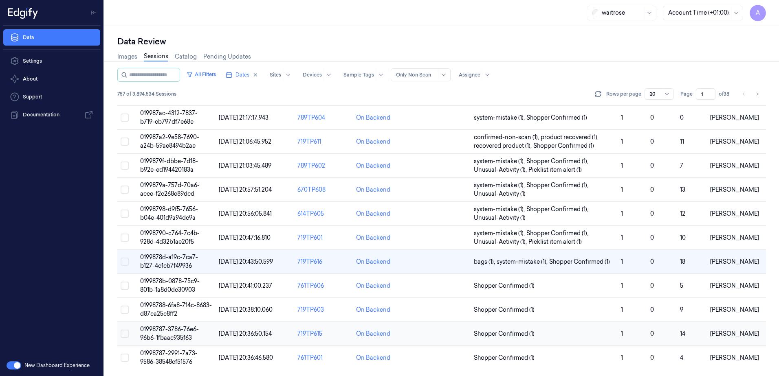
click at [163, 330] on span "01998787-3786-76e6-96b6-1fbaac935f63" at bounding box center [169, 334] width 59 height 16
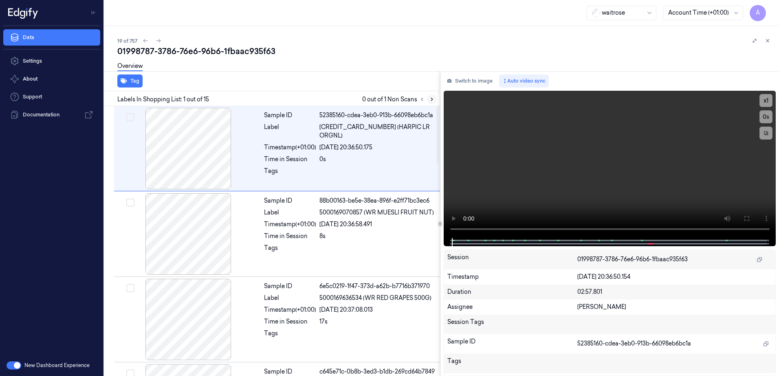
click at [433, 100] on icon at bounding box center [432, 100] width 6 height 6
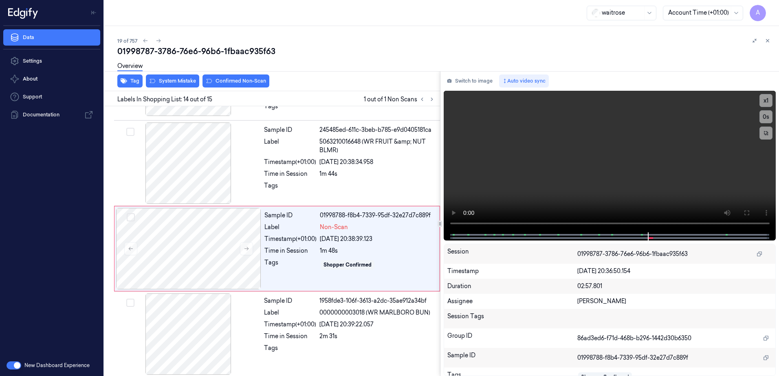
scroll to position [1016, 0]
click at [623, 182] on video at bounding box center [610, 162] width 332 height 142
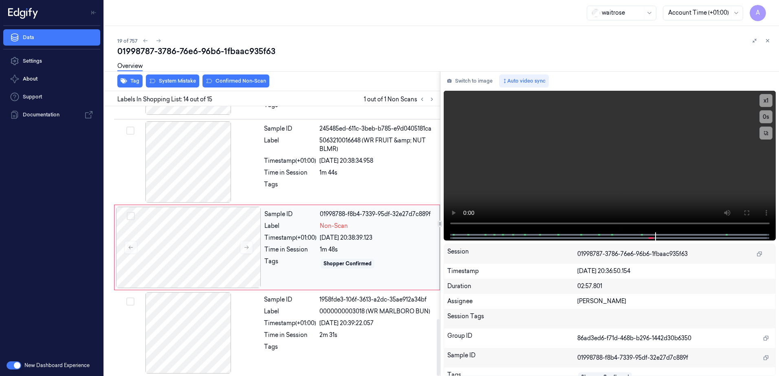
click at [292, 257] on div "Tags" at bounding box center [290, 263] width 52 height 13
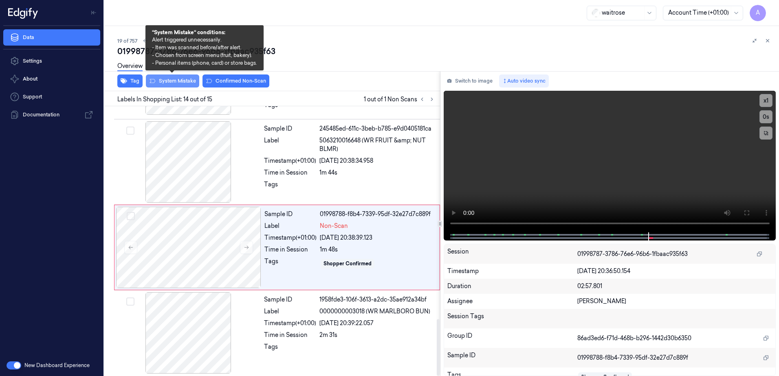
click at [177, 81] on button "System Mistake" at bounding box center [172, 81] width 53 height 13
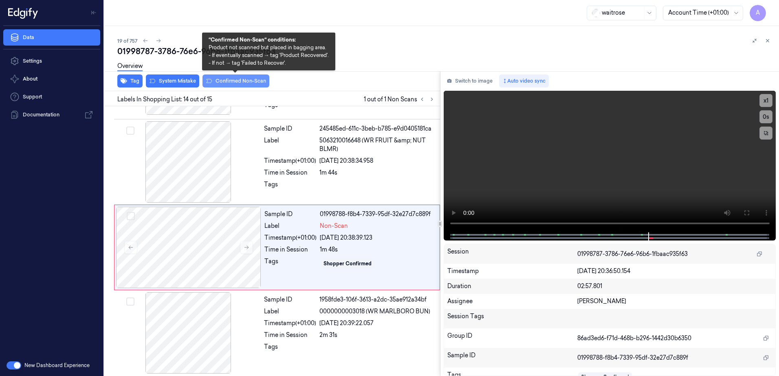
click at [229, 84] on button "Confirmed Non-Scan" at bounding box center [235, 81] width 67 height 13
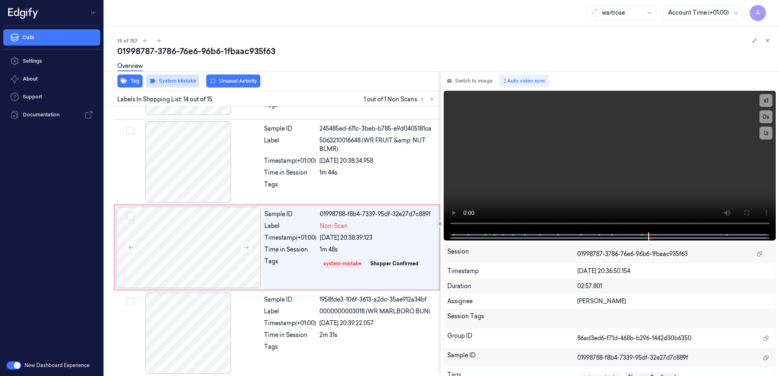
scroll to position [1028, 0]
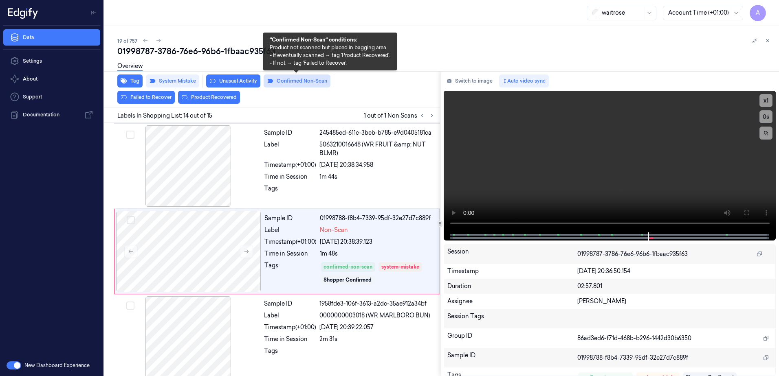
click at [290, 82] on button "Confirmed Non-Scan" at bounding box center [297, 81] width 67 height 13
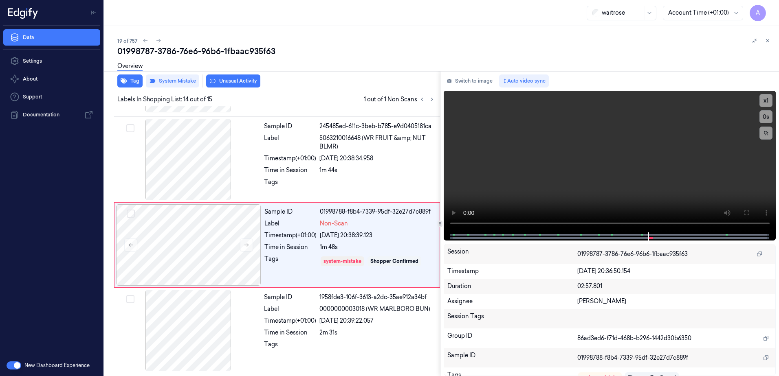
scroll to position [1016, 0]
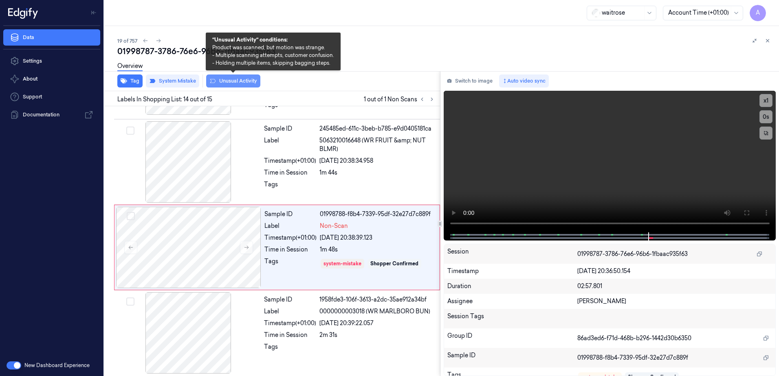
click at [234, 86] on button "Unusual Activity" at bounding box center [233, 81] width 54 height 13
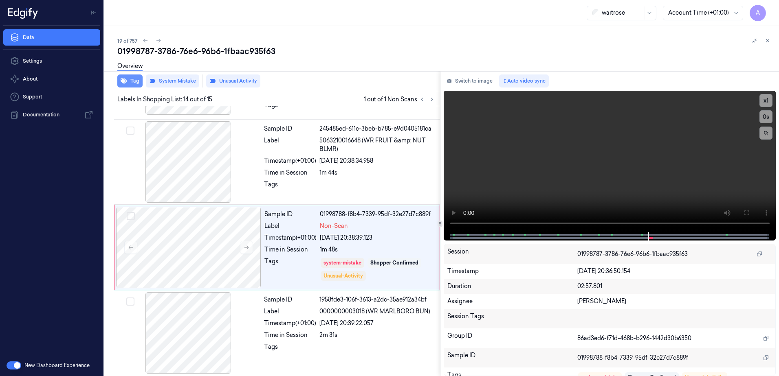
click at [126, 86] on button "Tag" at bounding box center [129, 81] width 25 height 13
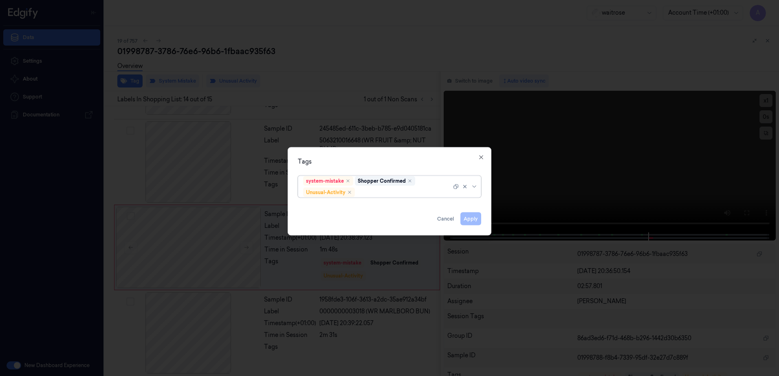
click at [380, 189] on div at bounding box center [403, 192] width 95 height 9
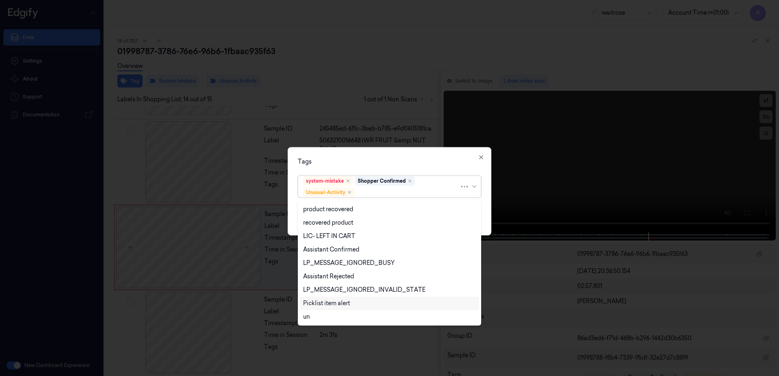
click at [333, 303] on div "Picklist item alert" at bounding box center [326, 303] width 47 height 9
click at [373, 158] on div "Tags" at bounding box center [389, 162] width 183 height 9
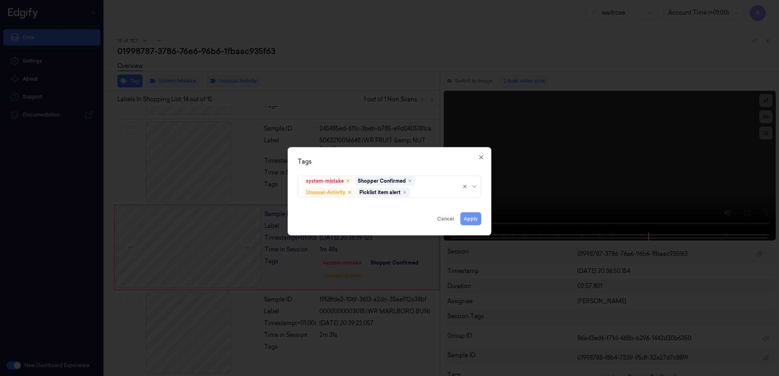
click at [469, 221] on button "Apply" at bounding box center [470, 219] width 21 height 13
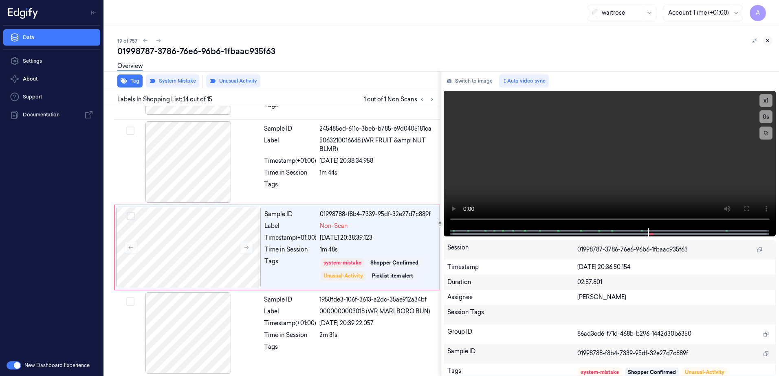
click at [768, 38] on icon at bounding box center [768, 41] width 6 height 6
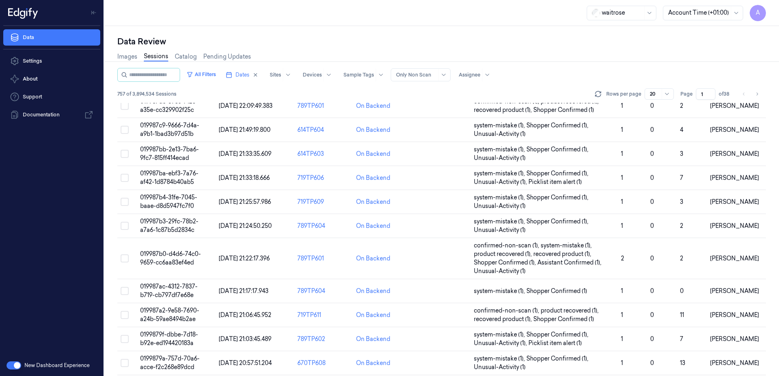
scroll to position [249, 0]
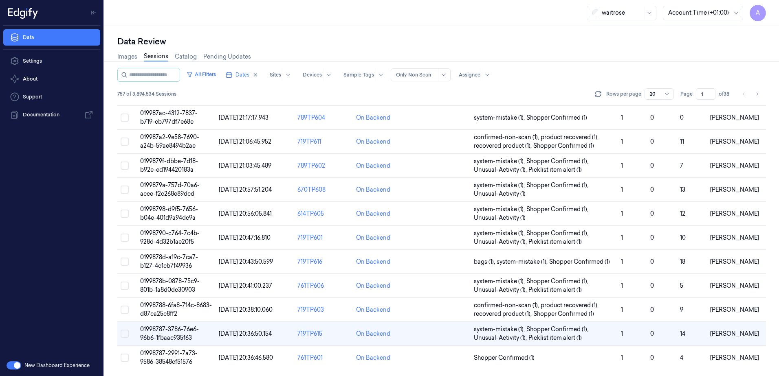
drag, startPoint x: 703, startPoint y: 93, endPoint x: 698, endPoint y: 97, distance: 6.1
click at [698, 97] on input "1" at bounding box center [706, 93] width 20 height 11
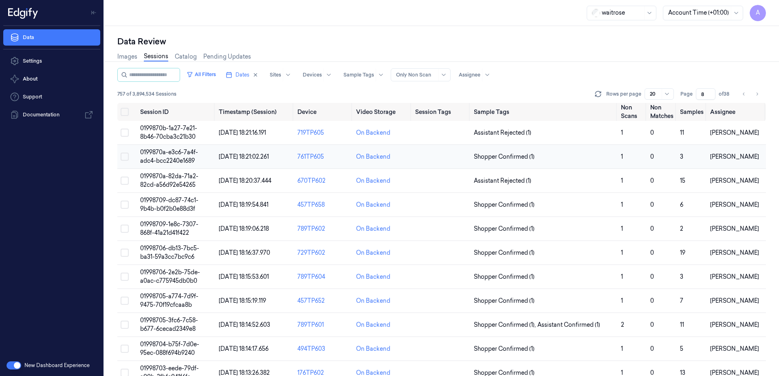
type input "8"
click at [179, 159] on span "0199870a-e3c6-7a4f-adc4-bcc2240e1689" at bounding box center [169, 157] width 58 height 16
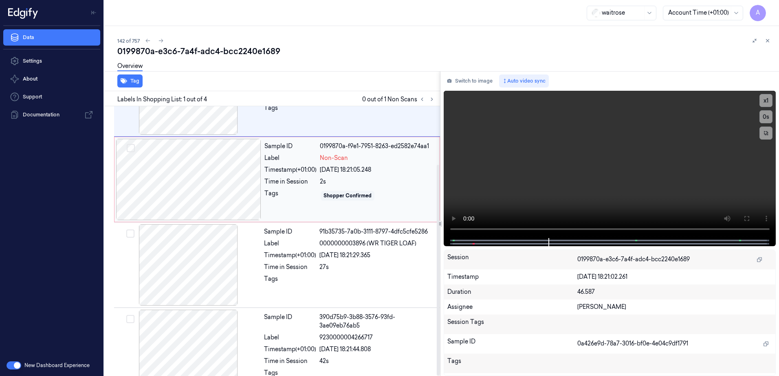
scroll to position [75, 0]
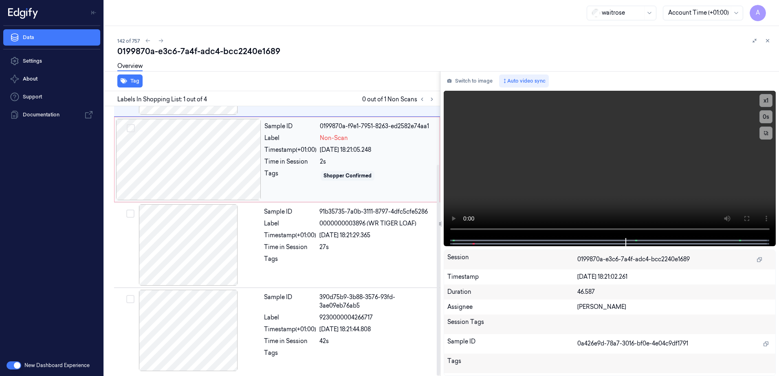
click at [377, 186] on div "Sample ID 0199870a-f9e1-7951-8263-ed2582e74aa1 Label Non-Scan Timestamp (+01:00…" at bounding box center [349, 159] width 177 height 81
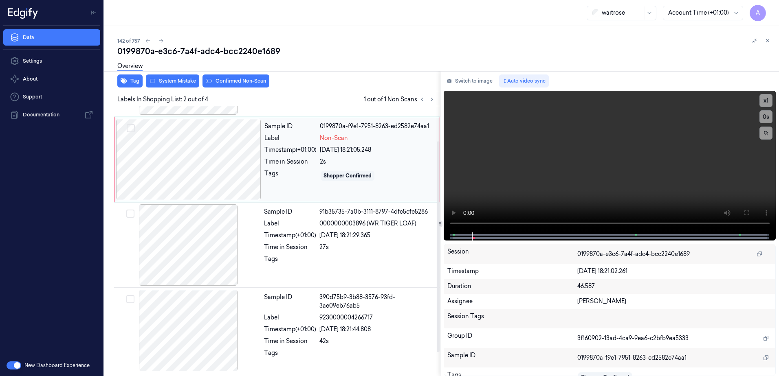
scroll to position [0, 0]
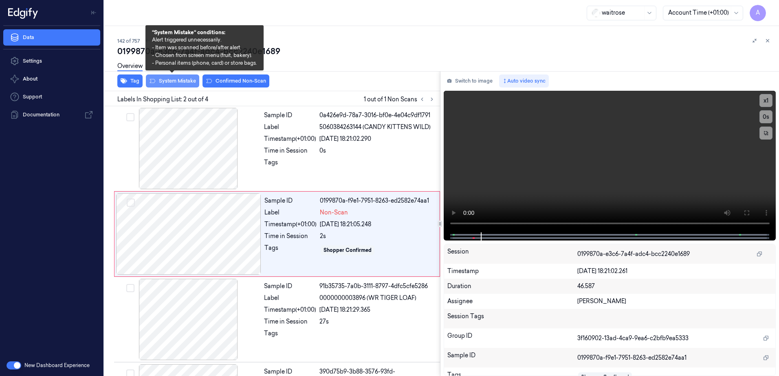
click at [175, 83] on button "System Mistake" at bounding box center [172, 81] width 53 height 13
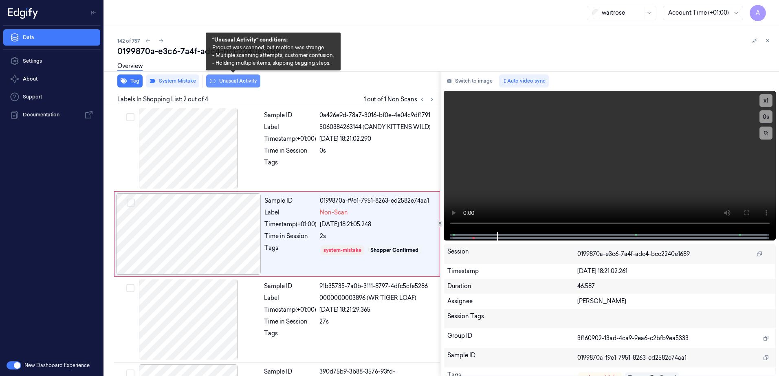
click at [234, 84] on button "Unusual Activity" at bounding box center [233, 81] width 54 height 13
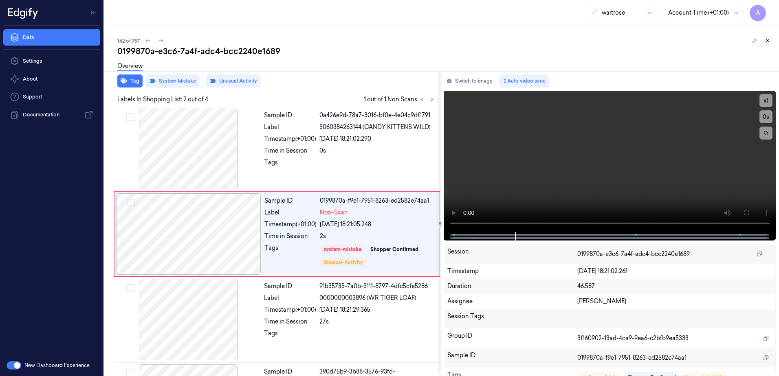
click at [767, 39] on icon at bounding box center [768, 41] width 6 height 6
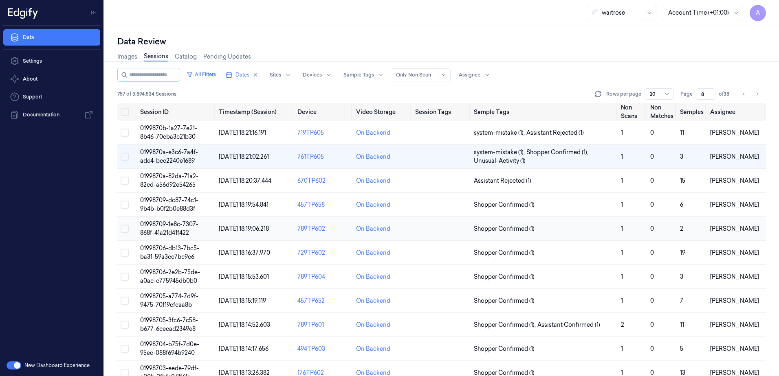
click at [168, 227] on span "01998709-1e8c-7307-868f-41a21d41f422" at bounding box center [169, 229] width 58 height 16
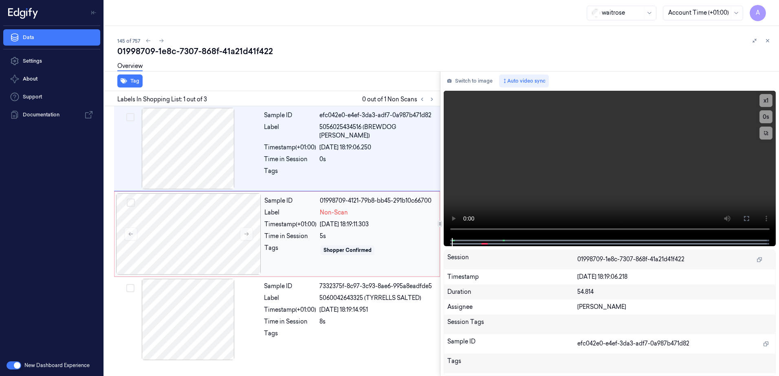
click at [308, 195] on div "Sample ID 01998709-4121-79b8-bb45-291b10c66700 Label Non-Scan Timestamp (+01:00…" at bounding box center [349, 234] width 177 height 81
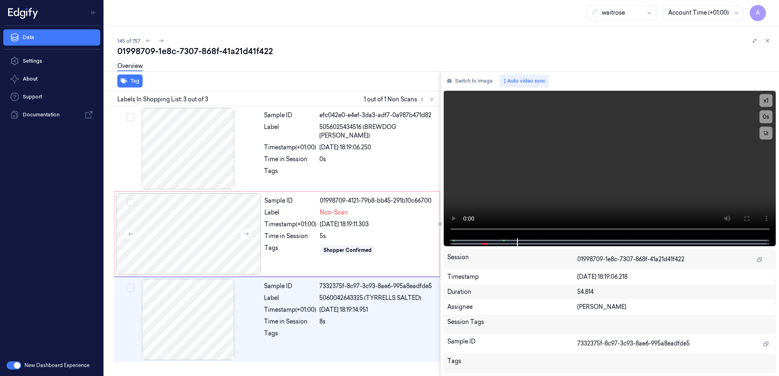
click at [691, 345] on div "7332375f-8c97-3c93-8ae6-995a8eadfde5" at bounding box center [674, 344] width 195 height 13
click at [576, 135] on video at bounding box center [610, 164] width 332 height 147
click at [392, 240] on div "5s" at bounding box center [377, 236] width 115 height 9
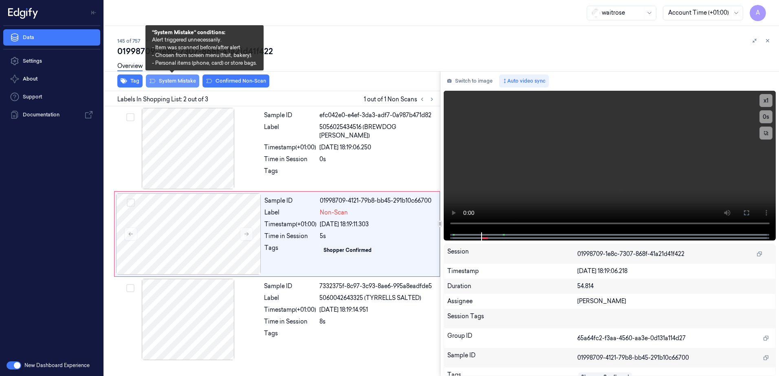
click at [167, 83] on button "System Mistake" at bounding box center [172, 81] width 53 height 13
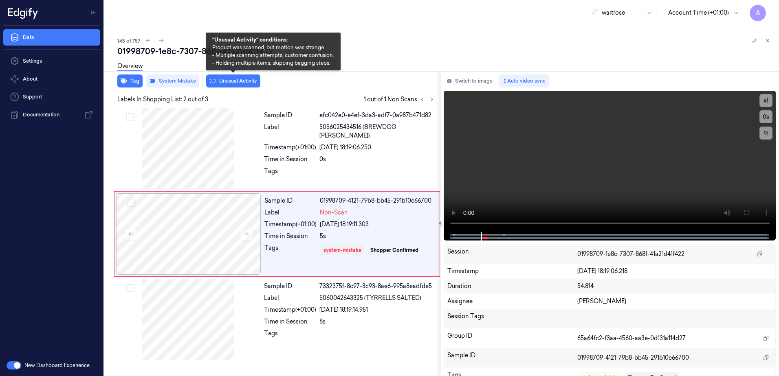
click at [236, 87] on button "Unusual Activity" at bounding box center [233, 81] width 54 height 13
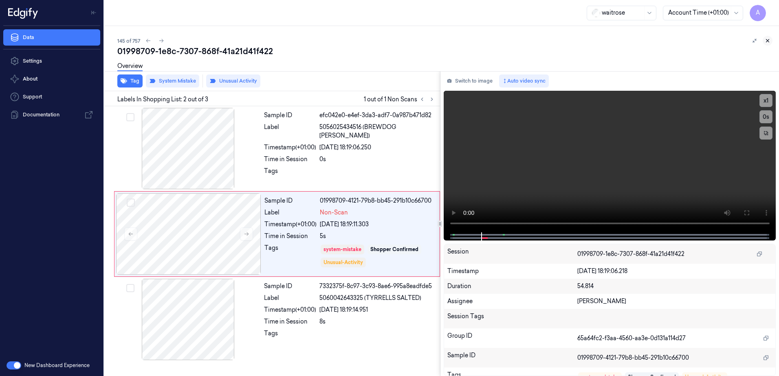
click at [771, 42] on button at bounding box center [768, 41] width 10 height 10
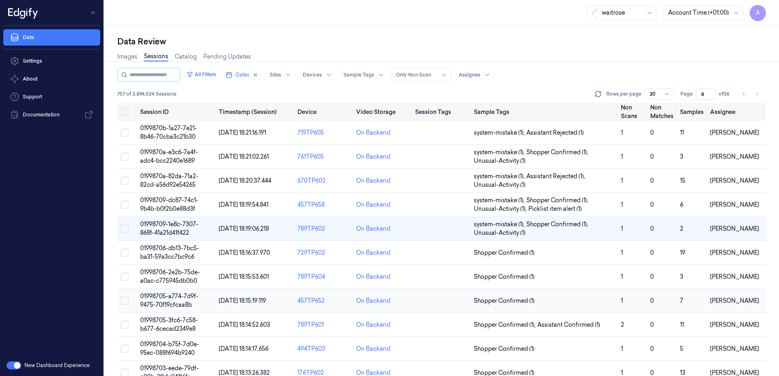
click at [165, 294] on span "01998705-a774-7d9f-9475-70f19cfcaa8b" at bounding box center [169, 301] width 58 height 16
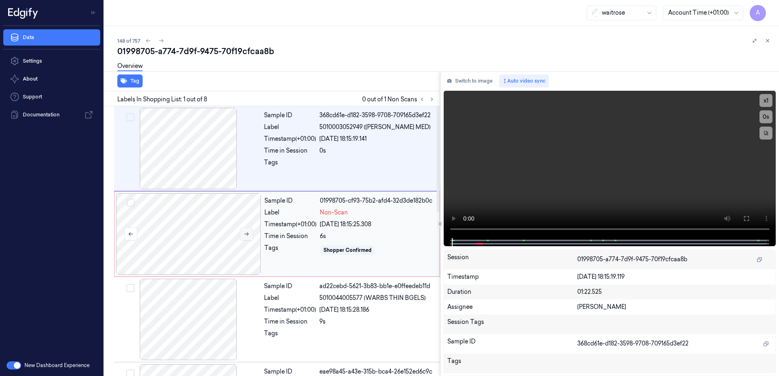
click at [247, 236] on icon at bounding box center [247, 234] width 6 height 6
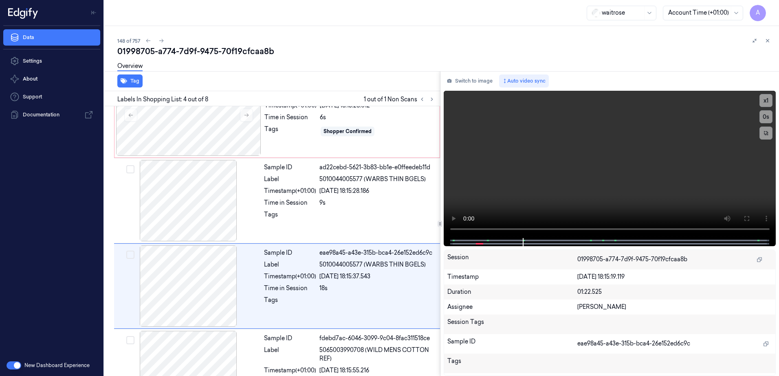
scroll to position [164, 0]
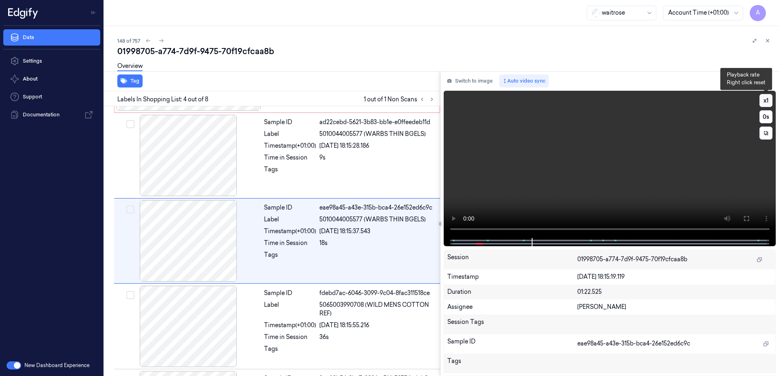
click at [764, 106] on button "x 1" at bounding box center [765, 100] width 13 height 13
click at [766, 104] on button "x 2" at bounding box center [765, 100] width 13 height 13
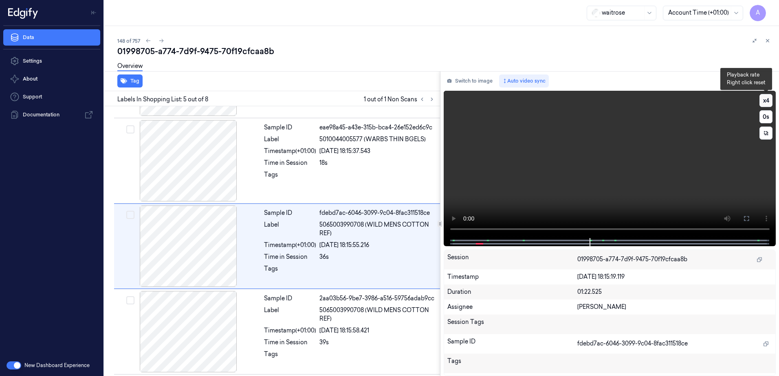
scroll to position [250, 0]
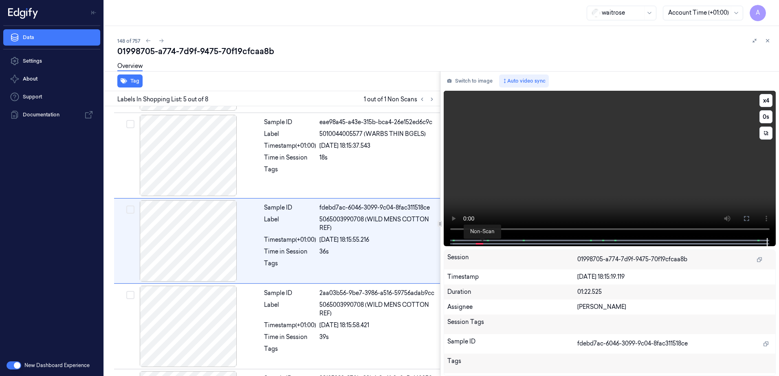
click at [482, 245] on span at bounding box center [481, 244] width 1 height 4
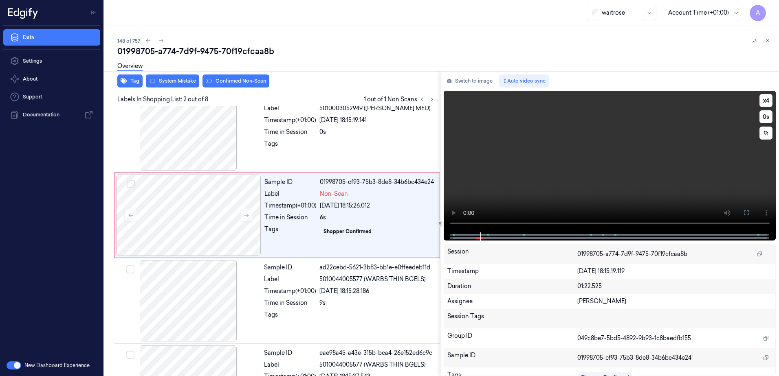
scroll to position [0, 0]
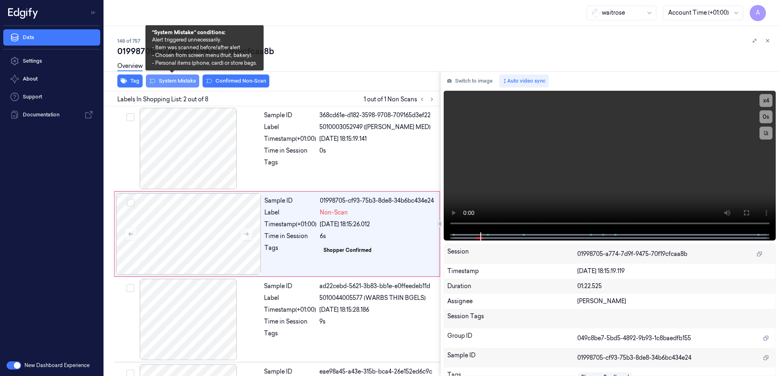
click at [161, 78] on button "System Mistake" at bounding box center [172, 81] width 53 height 13
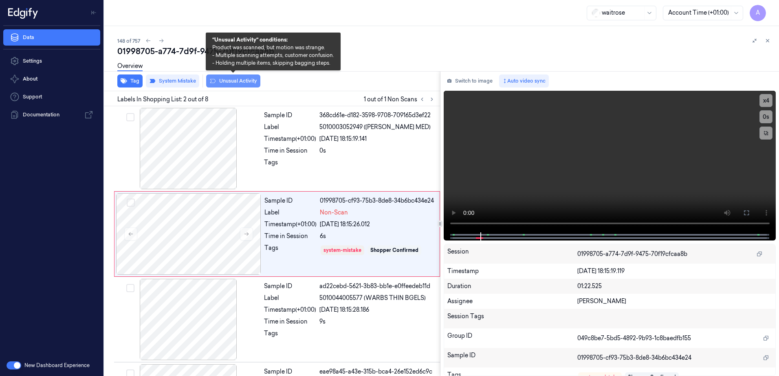
click at [238, 82] on button "Unusual Activity" at bounding box center [233, 81] width 54 height 13
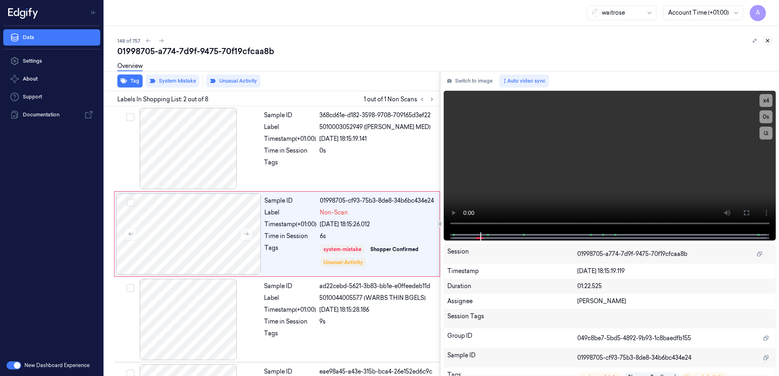
click at [767, 42] on icon at bounding box center [768, 41] width 6 height 6
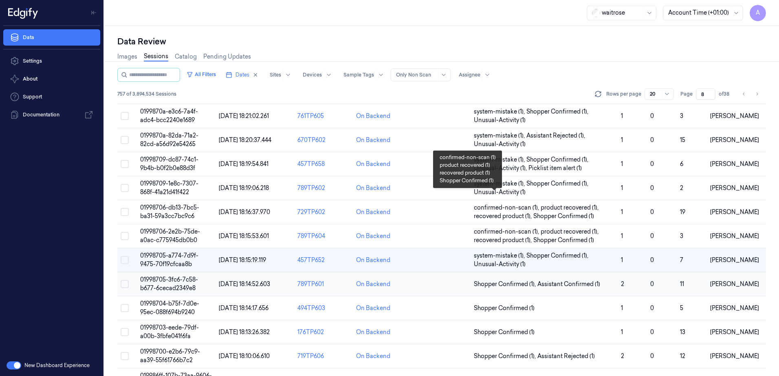
scroll to position [62, 0]
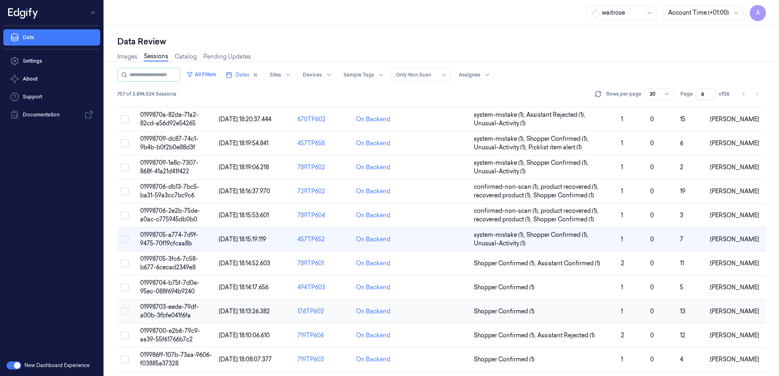
click at [169, 306] on span "01998703-eede-79df-a00b-3fbfe041f6fa" at bounding box center [169, 311] width 59 height 16
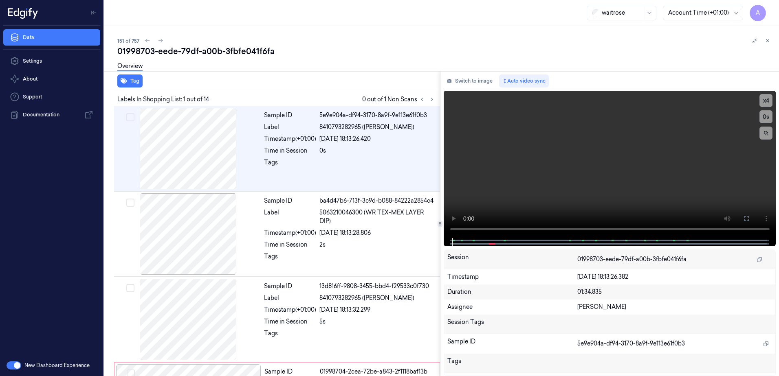
click at [437, 99] on div "Labels In Shopping List: 1 out of 14 0 out of 1 Non Scans" at bounding box center [270, 98] width 339 height 15
click at [432, 101] on icon at bounding box center [432, 100] width 6 height 6
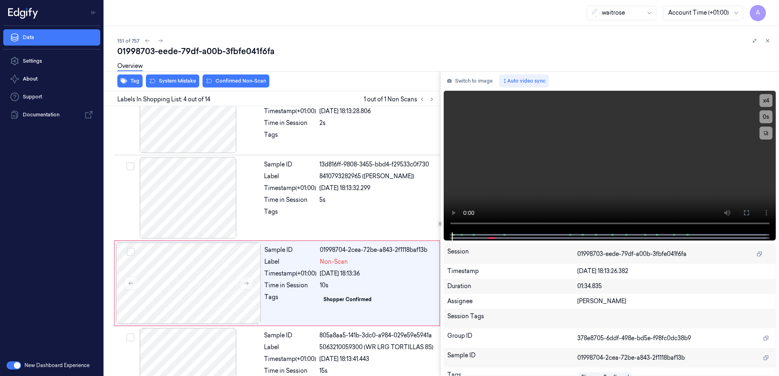
scroll to position [164, 0]
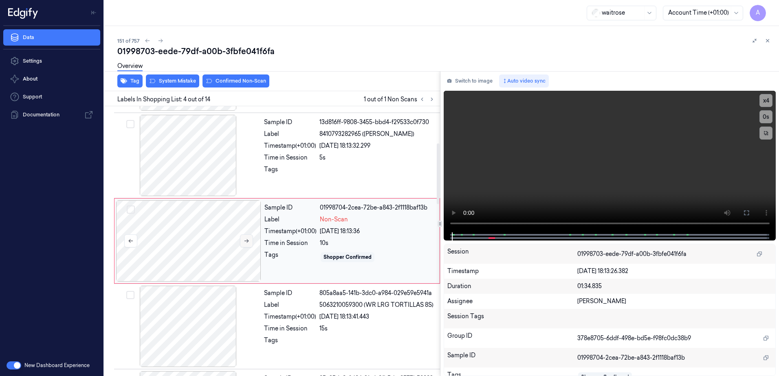
click at [244, 240] on icon at bounding box center [247, 241] width 6 height 6
click at [242, 237] on button at bounding box center [246, 241] width 13 height 13
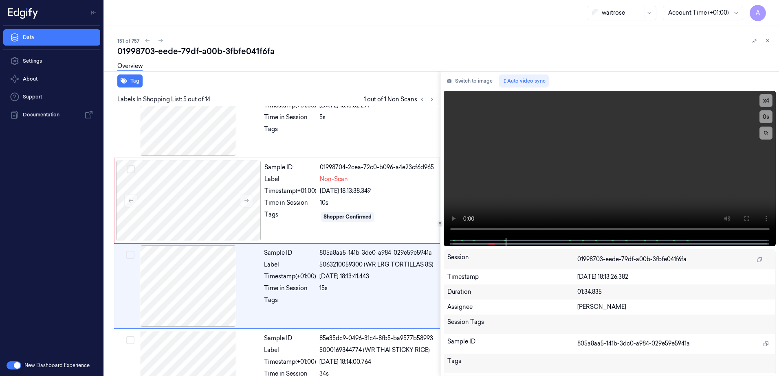
scroll to position [250, 0]
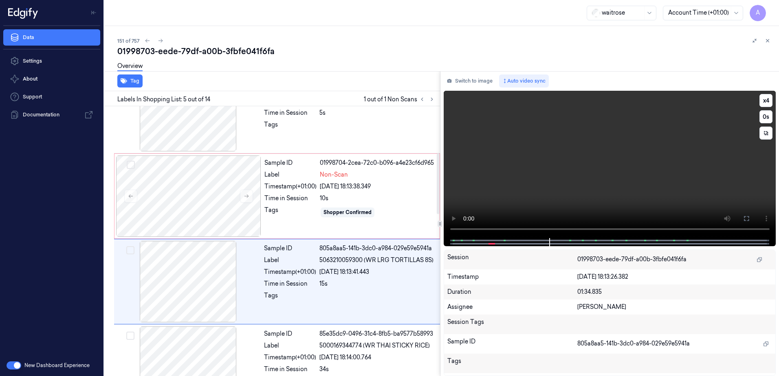
click at [534, 185] on video at bounding box center [610, 164] width 332 height 147
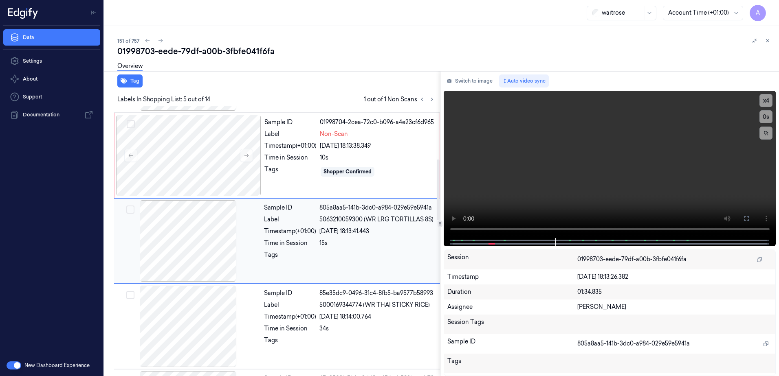
scroll to position [128, 0]
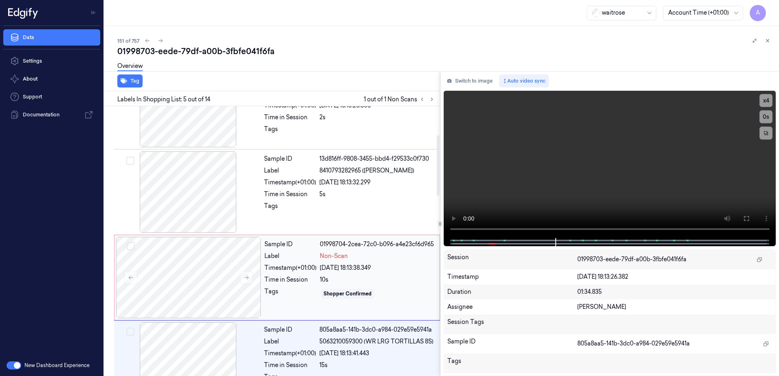
click at [396, 271] on div "26/09/2025 18:13:38.349" at bounding box center [377, 268] width 115 height 9
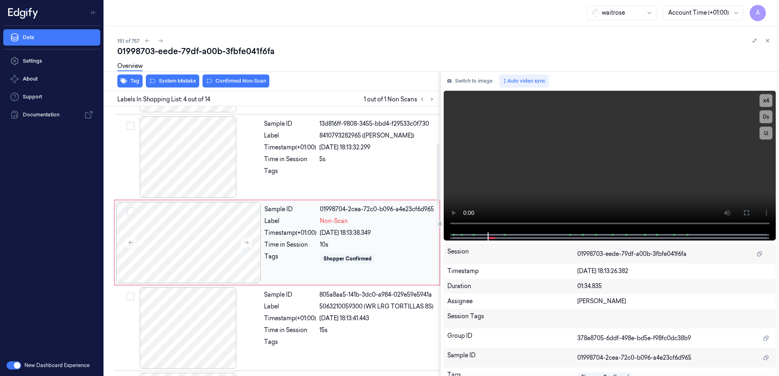
scroll to position [164, 0]
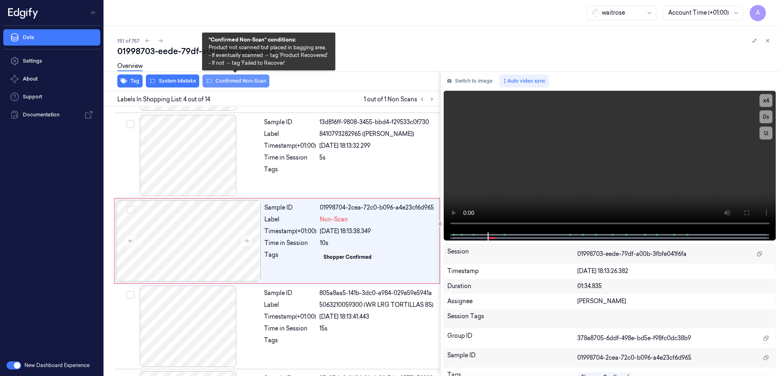
click at [234, 85] on button "Confirmed Non-Scan" at bounding box center [235, 81] width 67 height 13
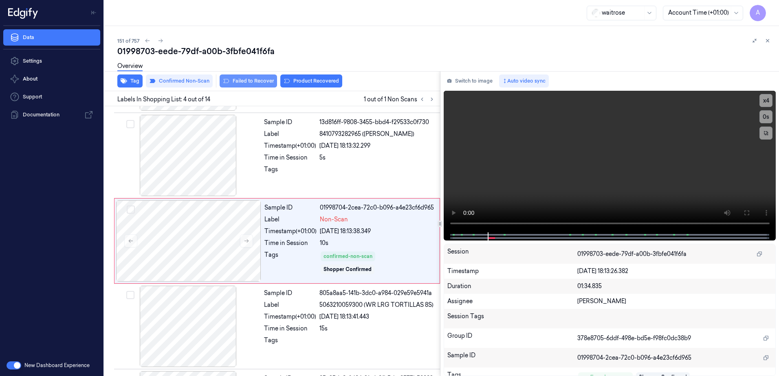
click at [250, 82] on button "Failed to Recover" at bounding box center [248, 81] width 57 height 13
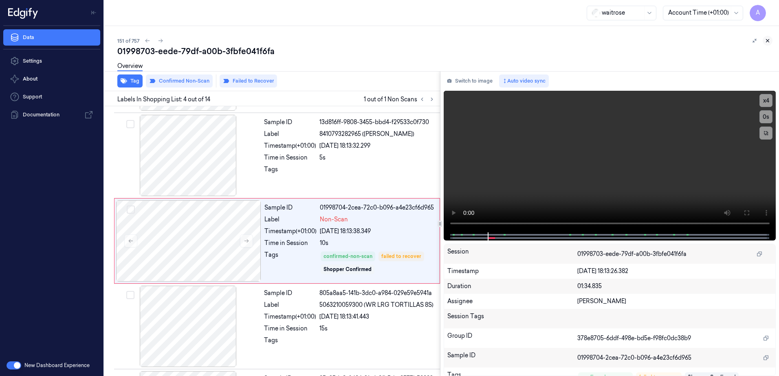
click at [768, 40] on icon at bounding box center [768, 41] width 6 height 6
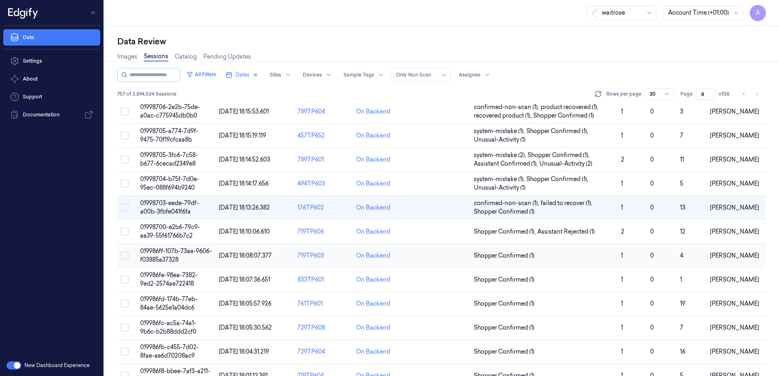
scroll to position [146, 0]
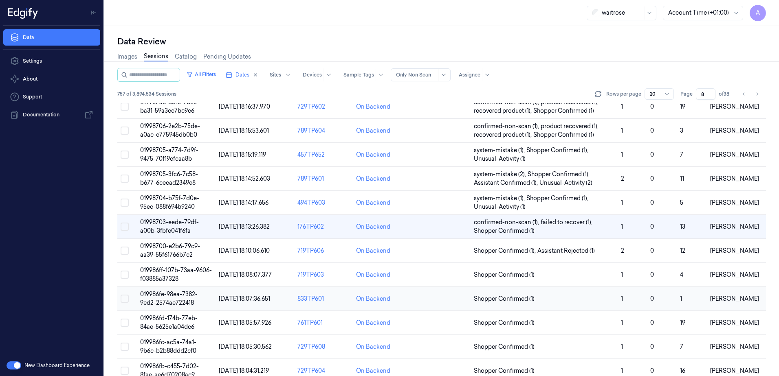
click at [157, 296] on span "019986fe-98ea-7382-9ed2-2574ae722418" at bounding box center [168, 299] width 57 height 16
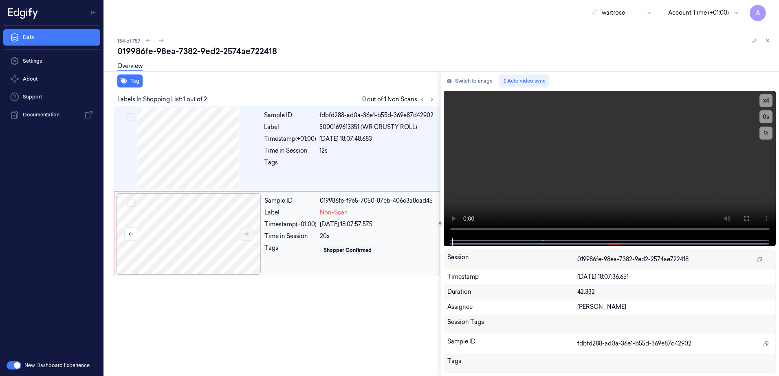
click at [246, 238] on button at bounding box center [246, 234] width 13 height 13
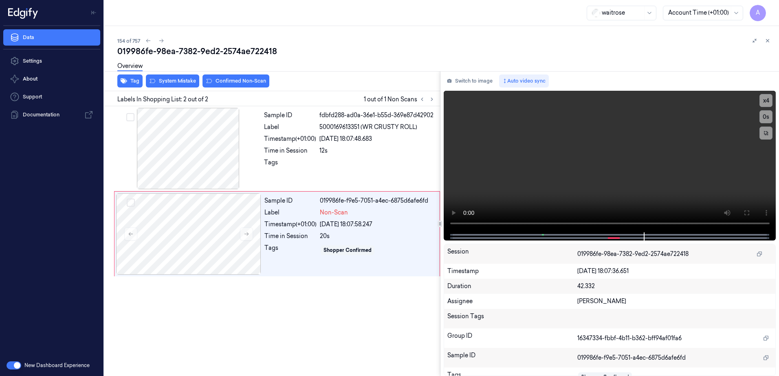
click at [442, 224] on div at bounding box center [440, 224] width 5 height 7
click at [569, 180] on video at bounding box center [610, 162] width 332 height 142
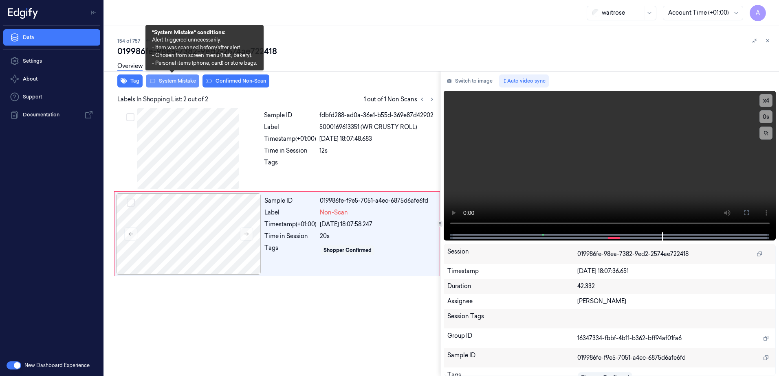
click at [169, 84] on button "System Mistake" at bounding box center [172, 81] width 53 height 13
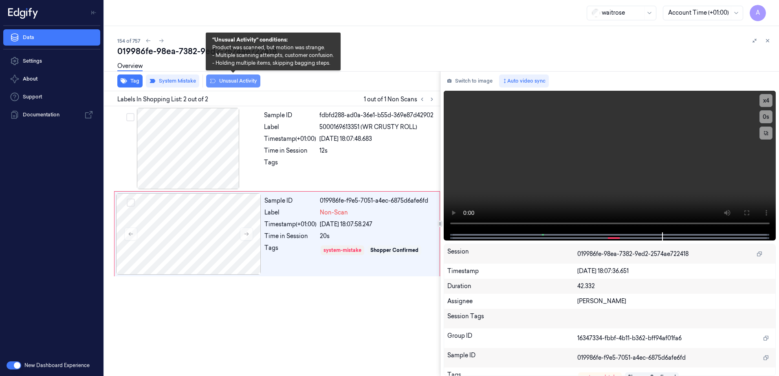
click at [222, 84] on button "Unusual Activity" at bounding box center [233, 81] width 54 height 13
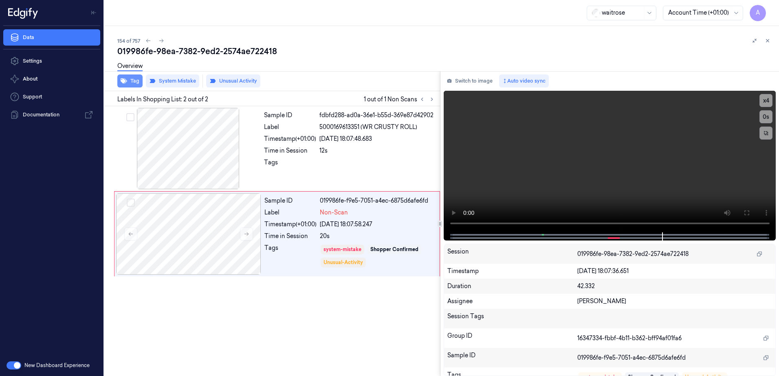
click at [126, 82] on icon "button" at bounding box center [124, 81] width 7 height 5
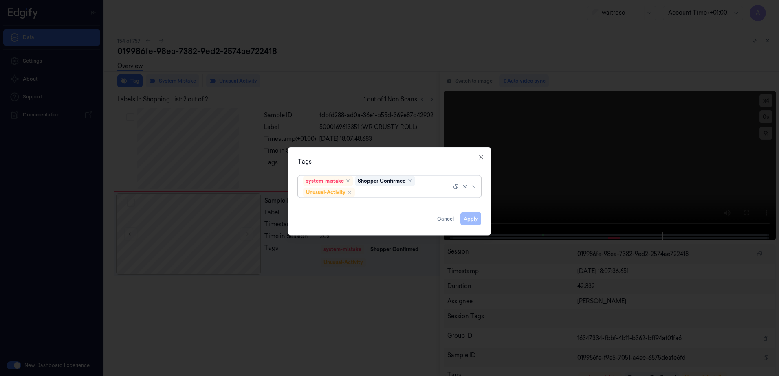
click at [370, 195] on div at bounding box center [403, 192] width 95 height 9
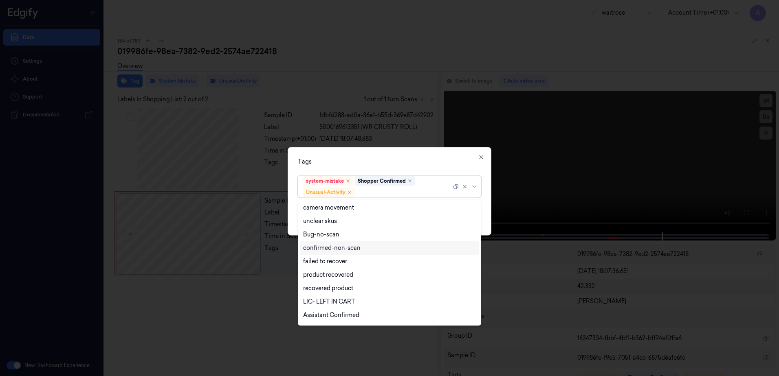
scroll to position [106, 0]
click at [326, 303] on div "Picklist item alert" at bounding box center [326, 303] width 47 height 9
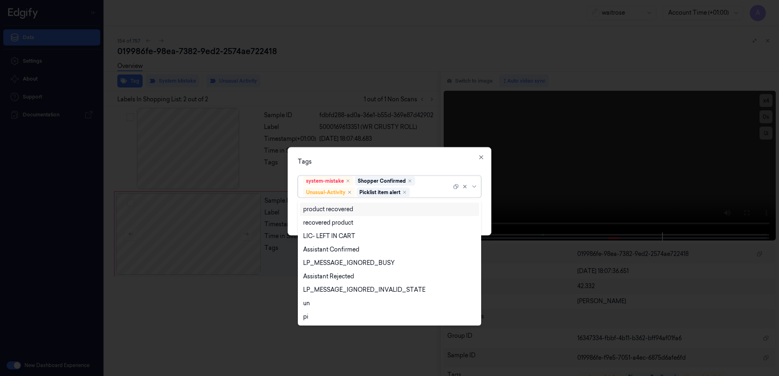
click at [376, 159] on div "Tags" at bounding box center [389, 162] width 183 height 9
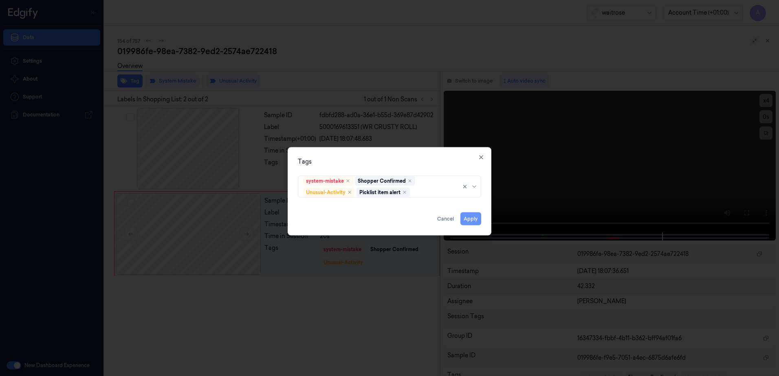
click at [469, 218] on button "Apply" at bounding box center [470, 219] width 21 height 13
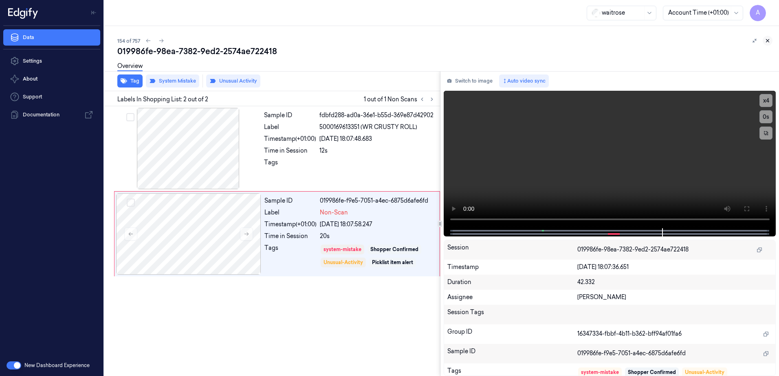
click at [766, 40] on icon at bounding box center [767, 41] width 3 height 3
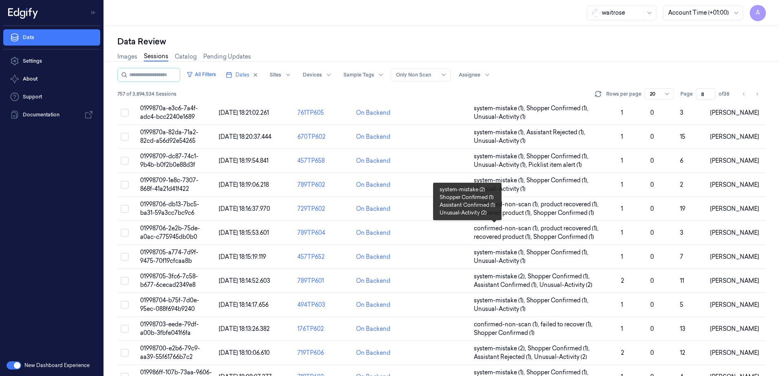
scroll to position [206, 0]
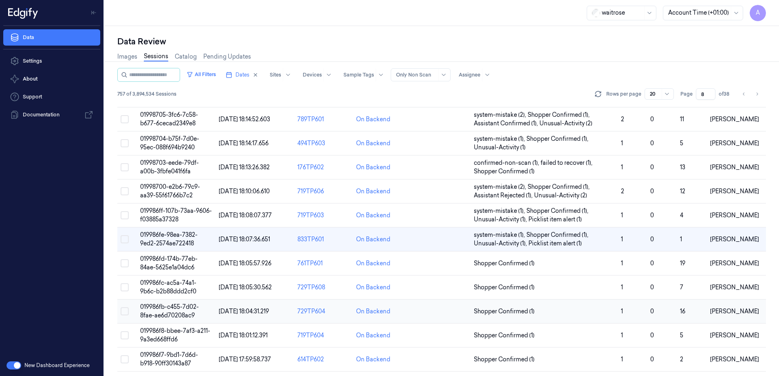
click at [158, 308] on span "019986fb-c455-7d02-8fae-ae6d70208ac9" at bounding box center [169, 311] width 59 height 16
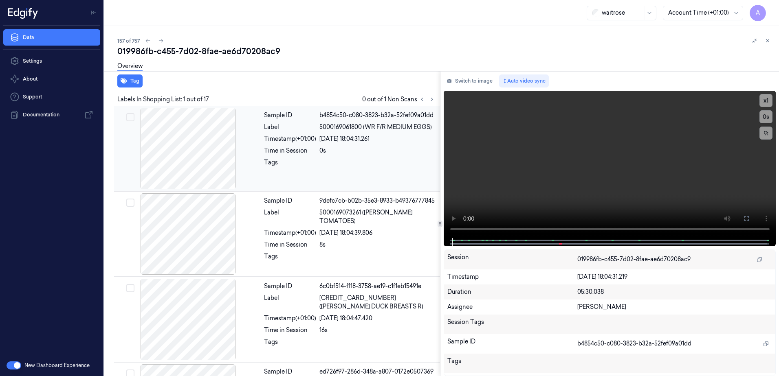
click at [304, 173] on div "Sample ID b4854c50-c080-3823-b32a-52fef09a01dd Label 5000169061800 (WR F/R MEDI…" at bounding box center [350, 148] width 178 height 81
click at [275, 167] on div "Tags" at bounding box center [290, 164] width 52 height 13
click at [433, 101] on icon at bounding box center [432, 100] width 6 height 6
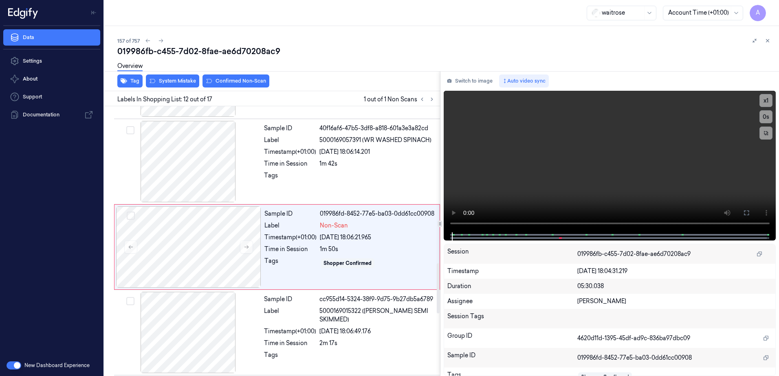
scroll to position [849, 0]
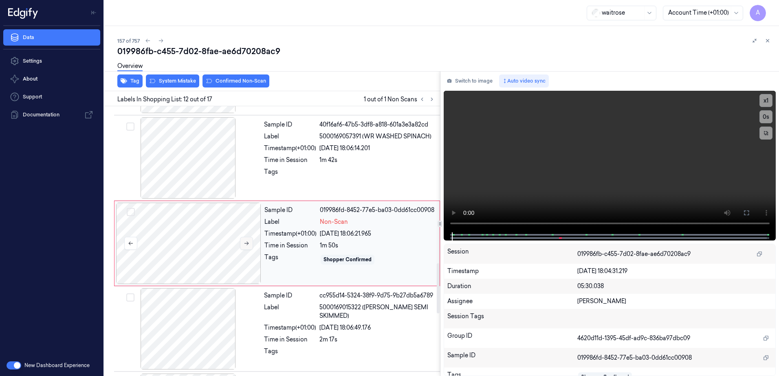
click at [245, 237] on button at bounding box center [246, 243] width 13 height 13
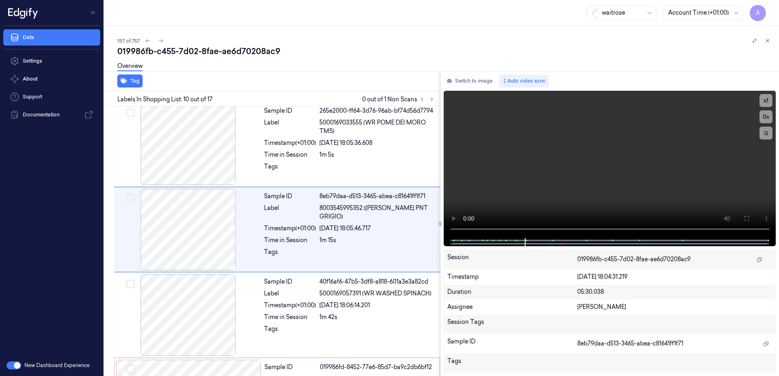
scroll to position [677, 0]
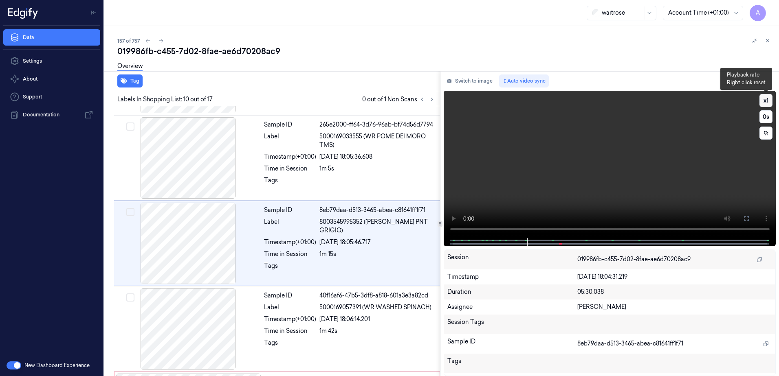
click at [765, 99] on button "x 1" at bounding box center [765, 100] width 13 height 13
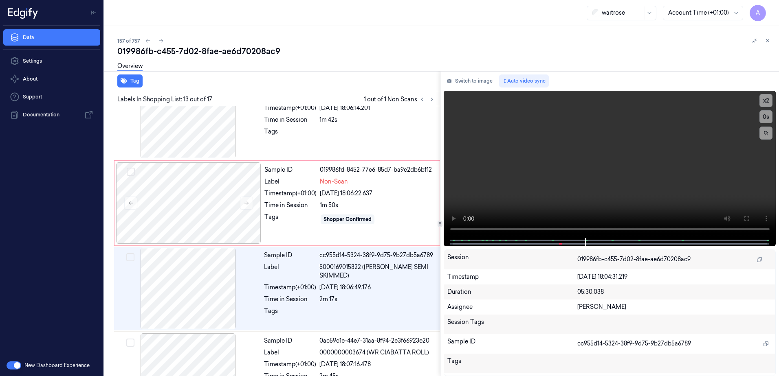
scroll to position [934, 0]
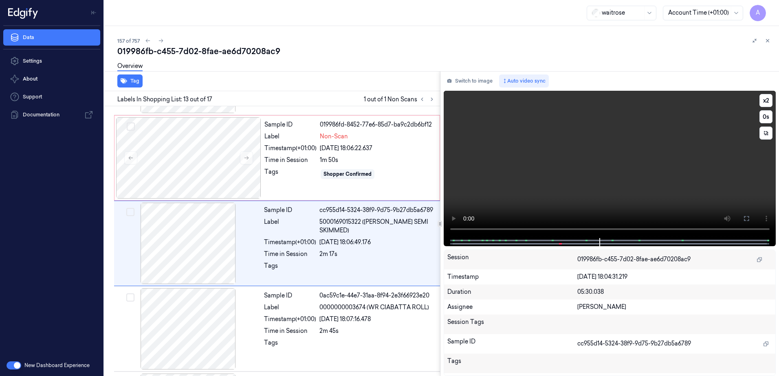
click at [611, 132] on video at bounding box center [610, 164] width 332 height 147
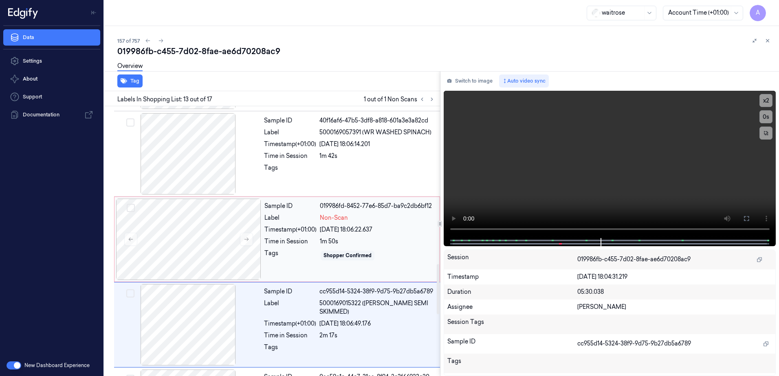
click at [383, 242] on div "1m 50s" at bounding box center [377, 242] width 115 height 9
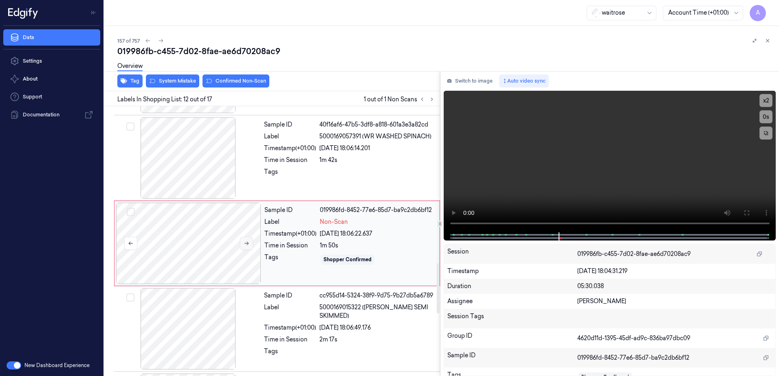
click at [246, 241] on icon at bounding box center [247, 244] width 6 height 6
click at [244, 241] on icon at bounding box center [247, 244] width 6 height 6
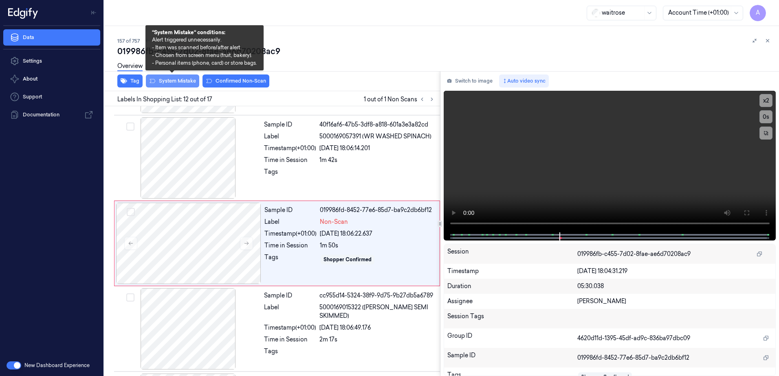
click at [172, 83] on button "System Mistake" at bounding box center [172, 81] width 53 height 13
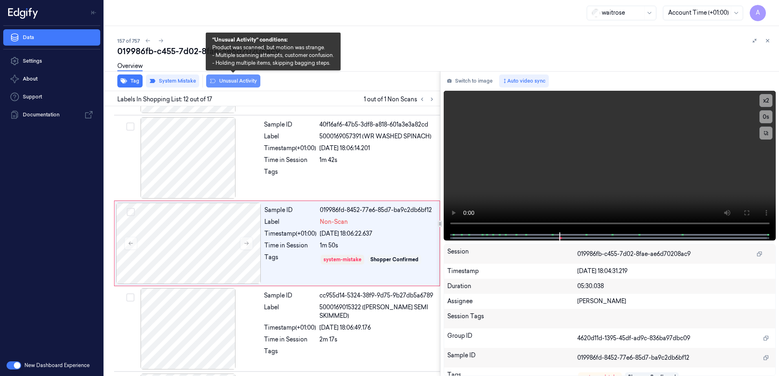
click at [225, 82] on button "Unusual Activity" at bounding box center [233, 81] width 54 height 13
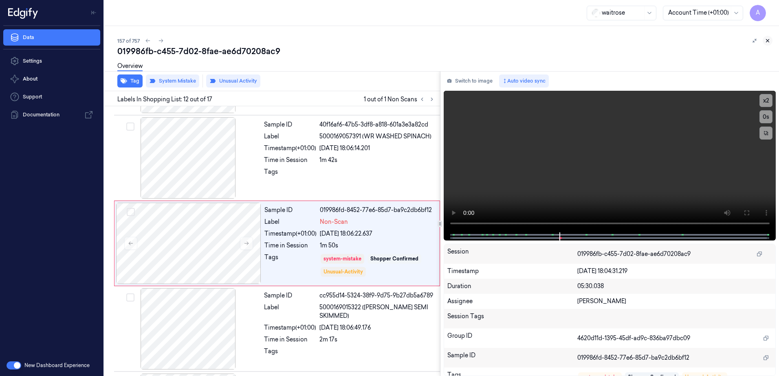
click at [771, 43] on button at bounding box center [768, 41] width 10 height 10
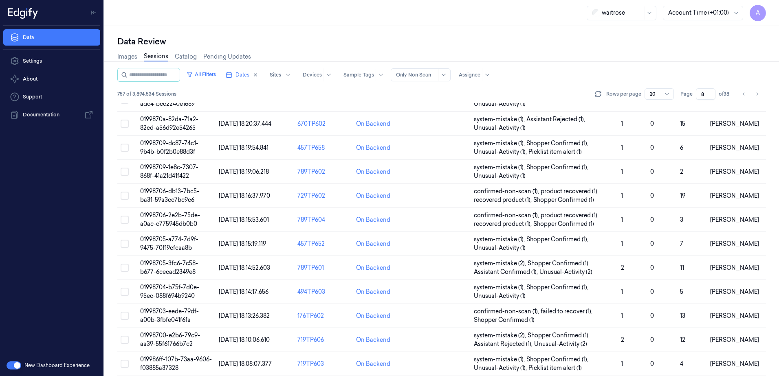
scroll to position [231, 0]
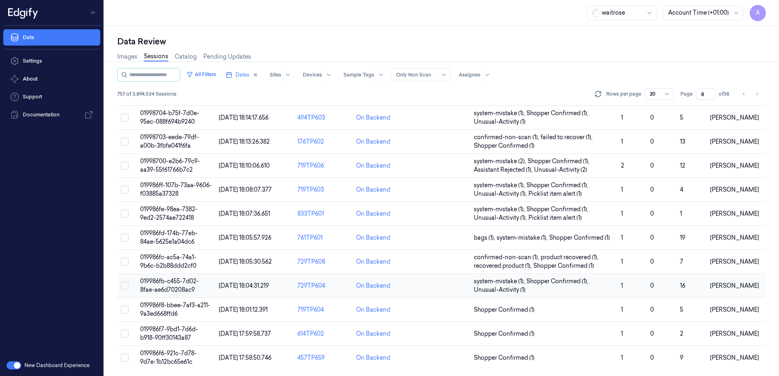
click at [169, 282] on span "019986fb-c455-7d02-8fae-ae6d70208ac9" at bounding box center [169, 286] width 59 height 16
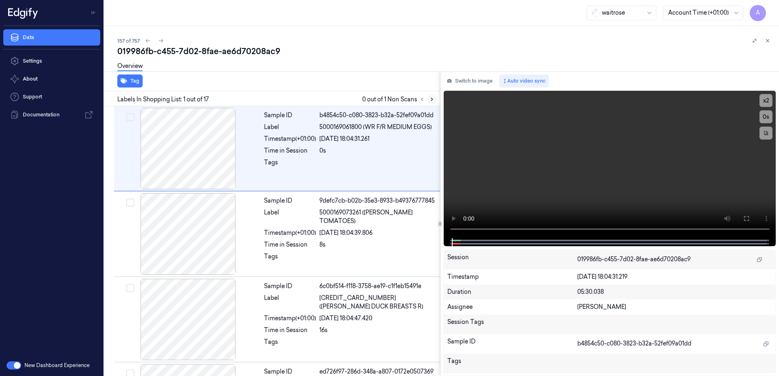
click at [429, 99] on icon at bounding box center [432, 100] width 6 height 6
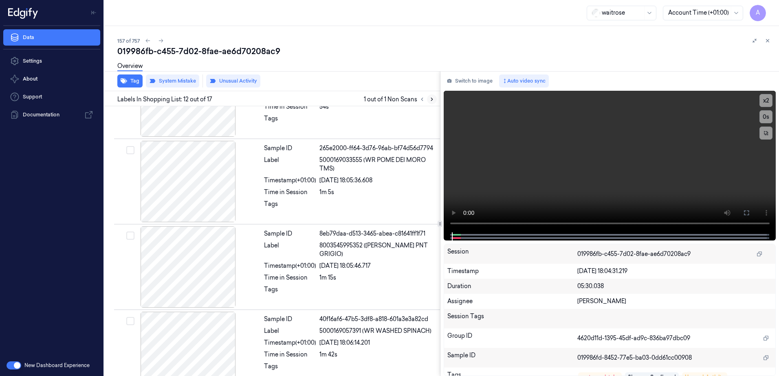
scroll to position [851, 0]
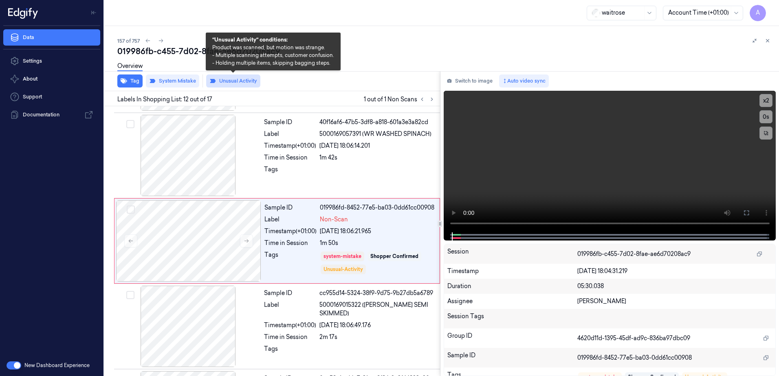
click at [227, 79] on button "Unusual Activity" at bounding box center [233, 81] width 54 height 13
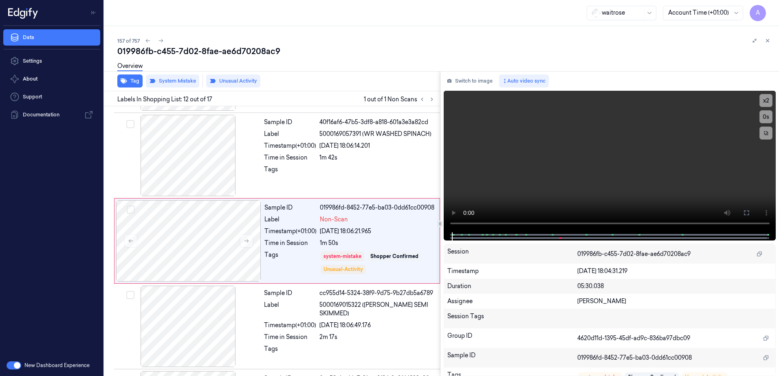
scroll to position [849, 0]
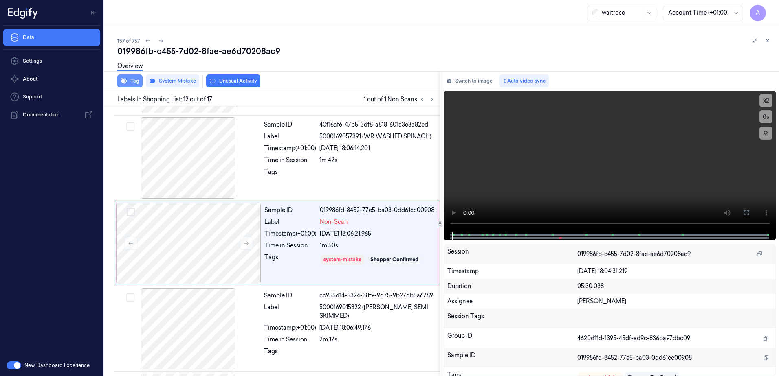
click at [130, 85] on button "Tag" at bounding box center [129, 81] width 25 height 13
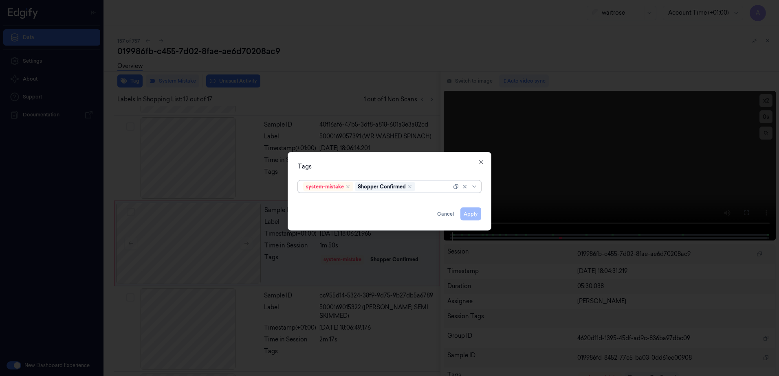
click at [431, 189] on div at bounding box center [434, 187] width 35 height 9
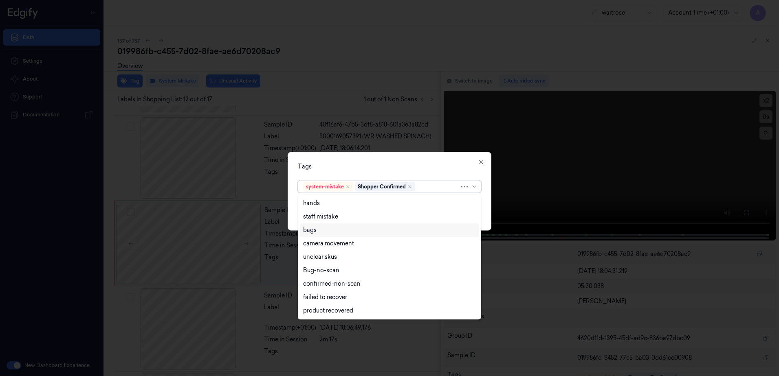
click at [326, 228] on div "bags" at bounding box center [389, 230] width 173 height 9
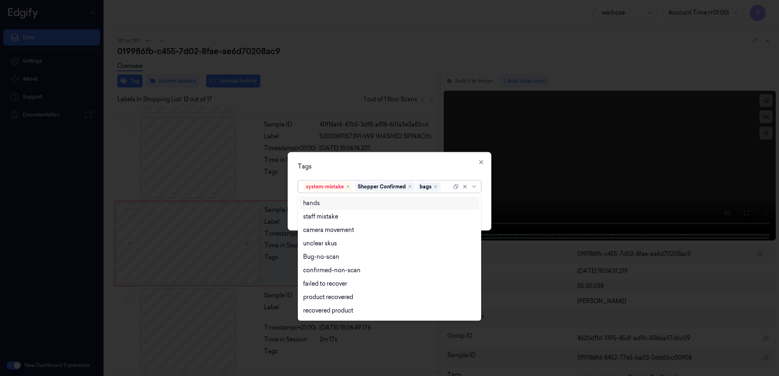
click at [372, 167] on div "Tags" at bounding box center [389, 167] width 183 height 9
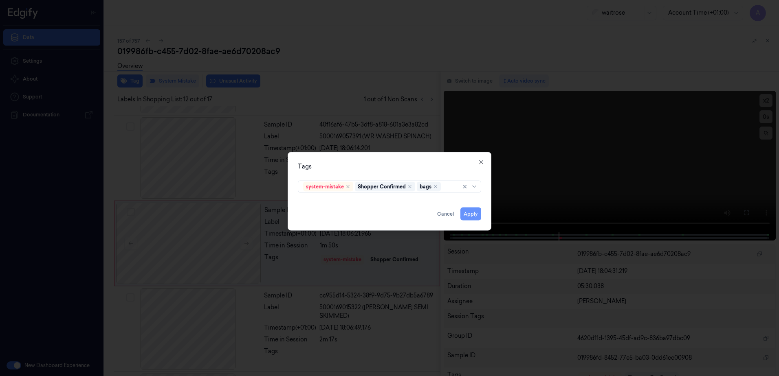
click at [464, 215] on button "Apply" at bounding box center [470, 214] width 21 height 13
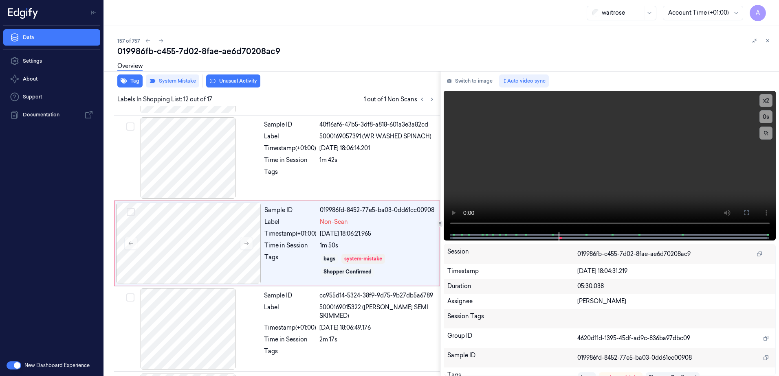
scroll to position [851, 0]
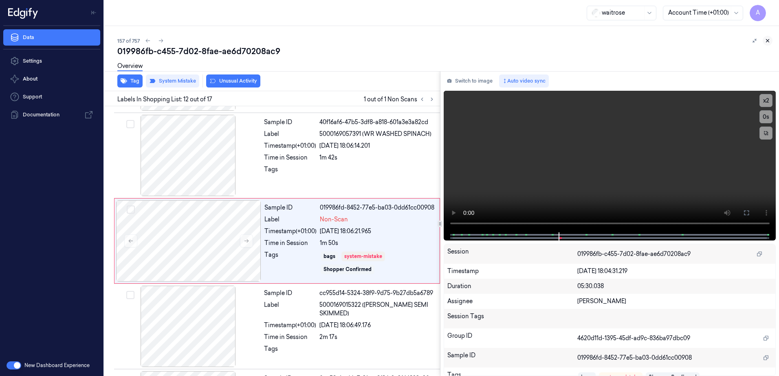
click at [767, 43] on icon at bounding box center [768, 41] width 6 height 6
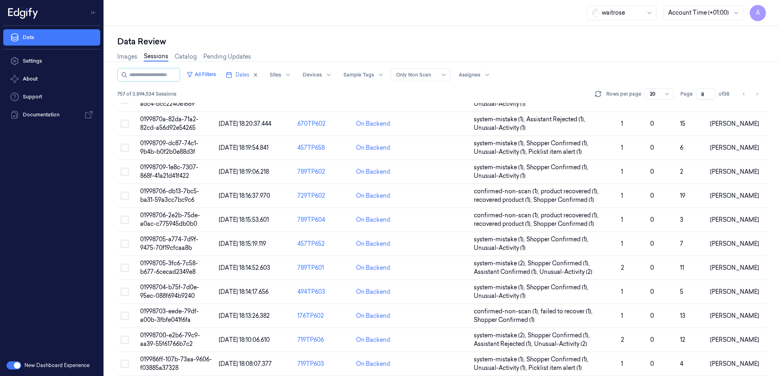
scroll to position [231, 0]
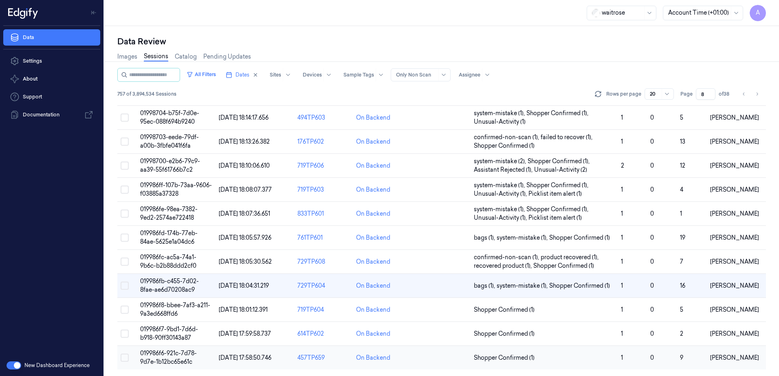
click at [161, 359] on span "019986f6-921c-7d78-9d7e-1b12bc65e61c" at bounding box center [168, 358] width 57 height 16
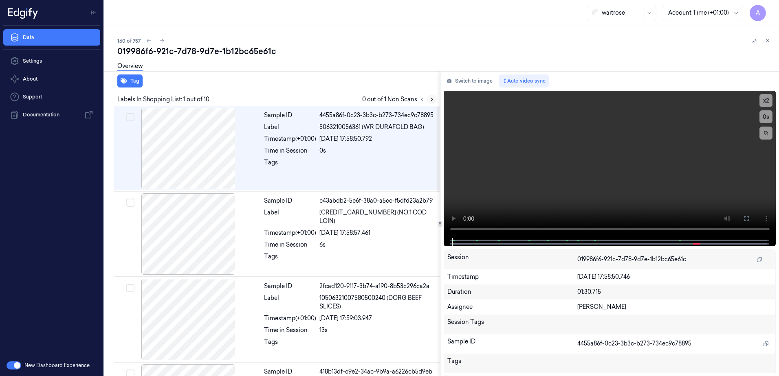
click at [431, 98] on icon at bounding box center [432, 100] width 6 height 6
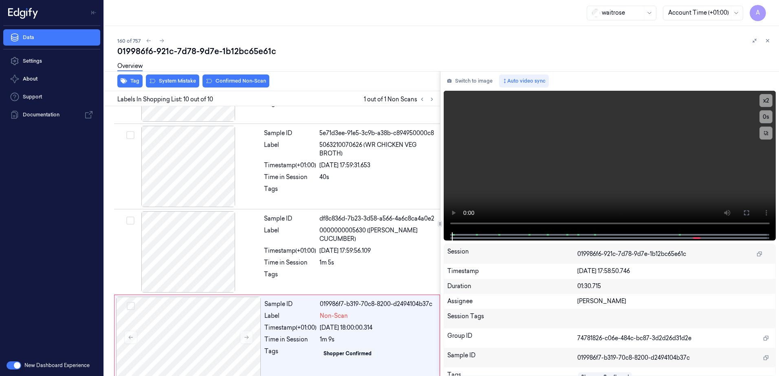
scroll to position [588, 0]
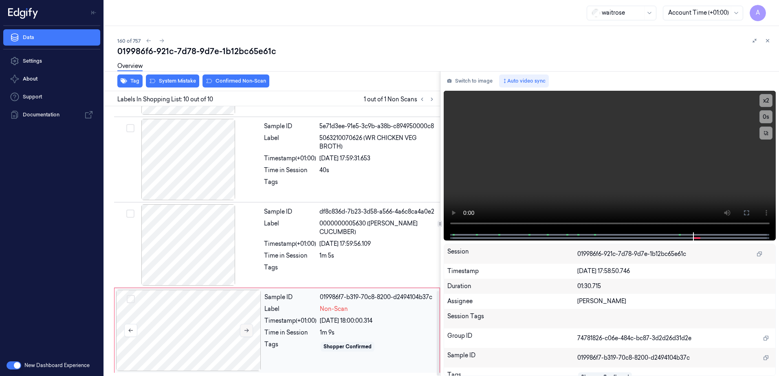
click at [242, 334] on button at bounding box center [246, 330] width 13 height 13
click at [243, 330] on button at bounding box center [246, 330] width 13 height 13
click at [544, 197] on video at bounding box center [610, 162] width 332 height 142
click at [389, 361] on div "Sample ID 019986f7-b319-70ca-b0c3-6ed890e64b13 Label Non-Scan Timestamp (+01:00…" at bounding box center [349, 330] width 177 height 81
click at [177, 88] on div "Tag System Mistake Confirmed Non-Scan" at bounding box center [270, 81] width 339 height 20
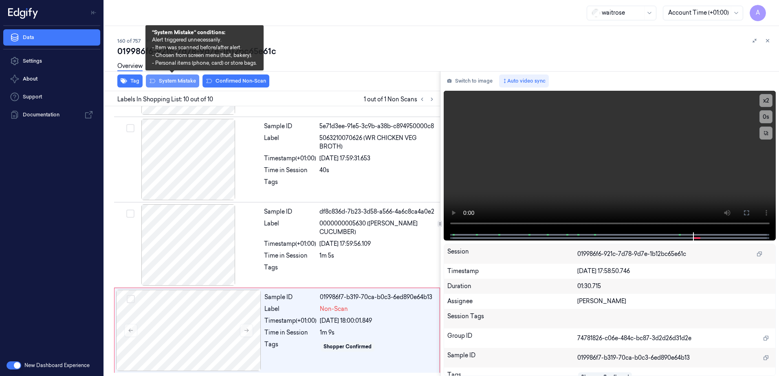
click at [178, 86] on button "System Mistake" at bounding box center [172, 81] width 53 height 13
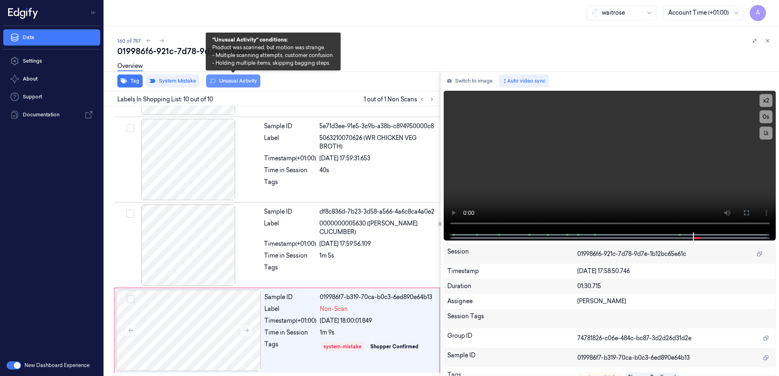
click at [229, 83] on button "Unusual Activity" at bounding box center [233, 81] width 54 height 13
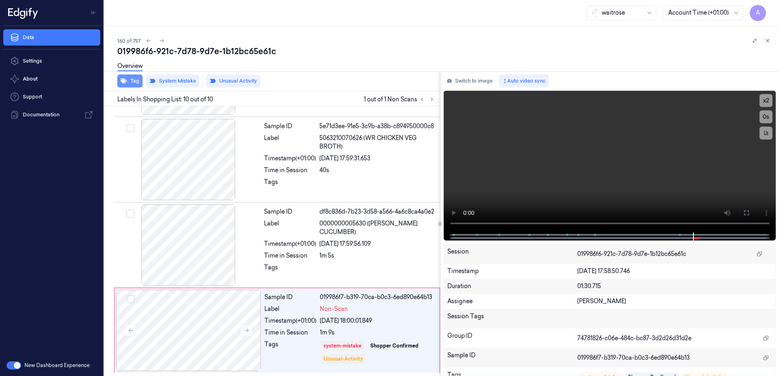
click at [131, 87] on button "Tag" at bounding box center [129, 81] width 25 height 13
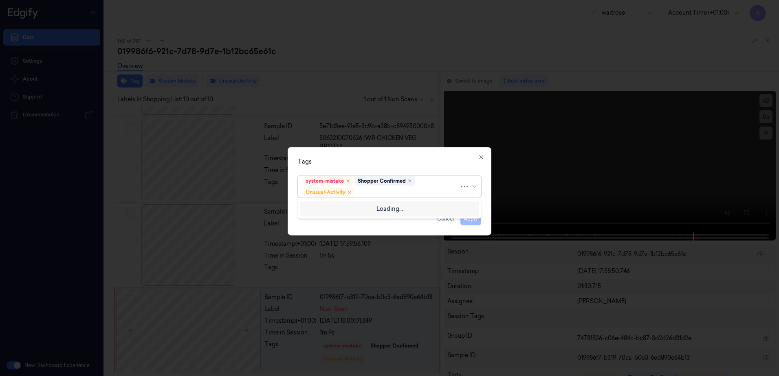
click at [374, 192] on div at bounding box center [407, 192] width 103 height 9
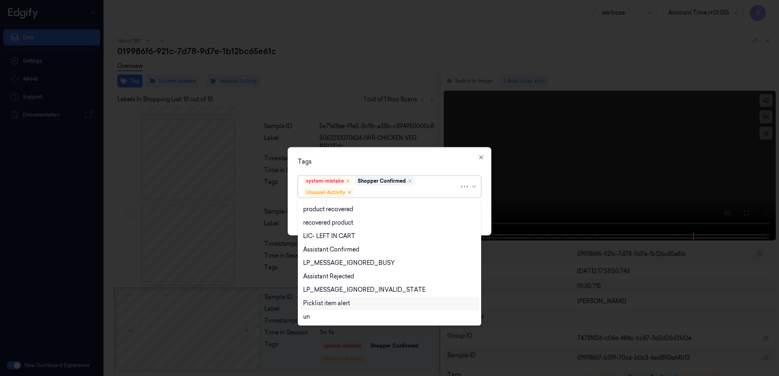
click at [340, 302] on div "Picklist item alert" at bounding box center [326, 303] width 47 height 9
click at [373, 154] on div "Tags option Picklist item alert, selected. 20 results available. Use Up and Dow…" at bounding box center [390, 191] width 204 height 88
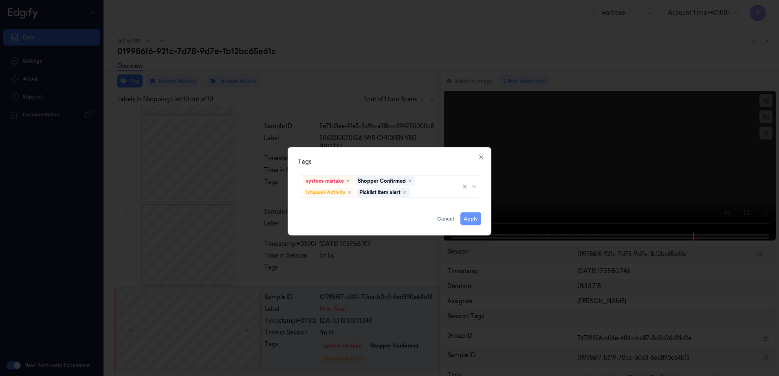
click at [466, 218] on button "Apply" at bounding box center [470, 219] width 21 height 13
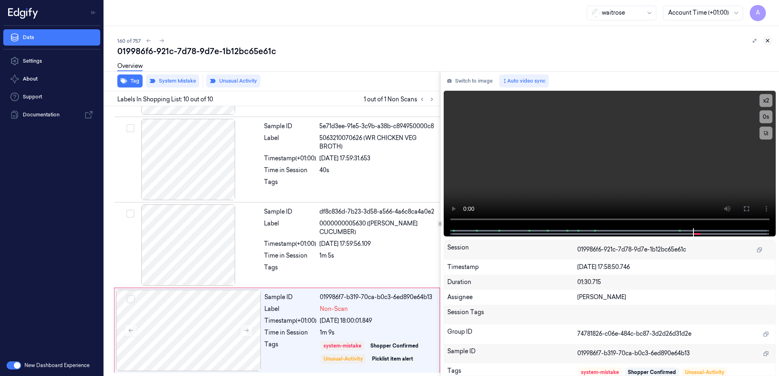
click at [765, 42] on icon at bounding box center [768, 41] width 6 height 6
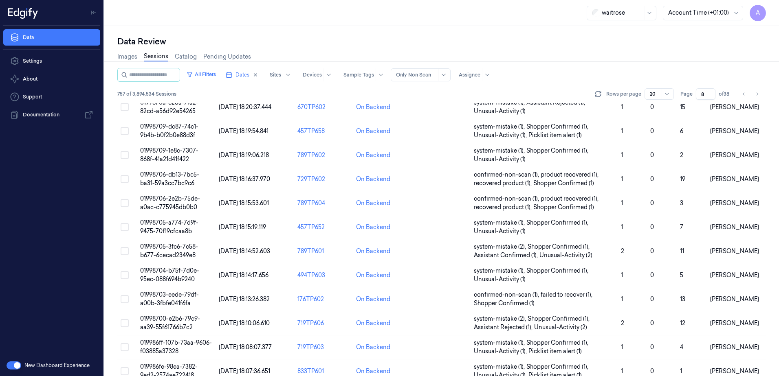
scroll to position [231, 0]
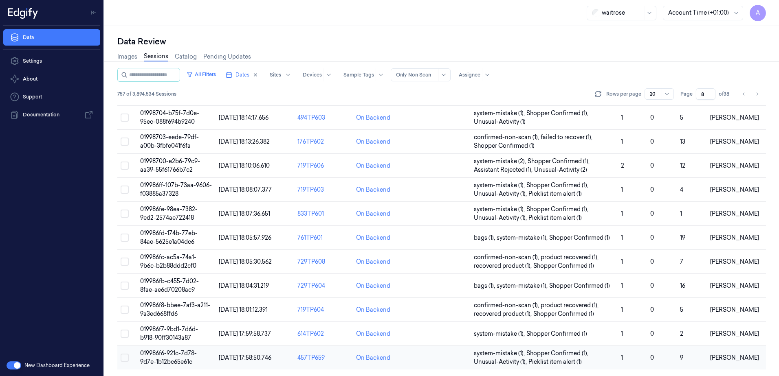
click at [172, 358] on td "019986f6-921c-7d78-9d7e-1b12bc65e61c" at bounding box center [176, 358] width 79 height 24
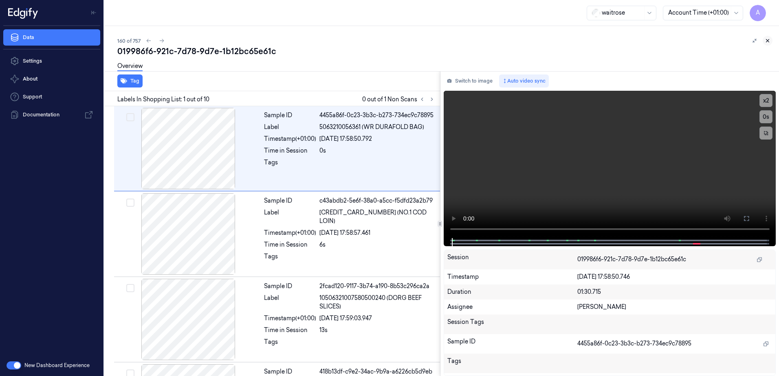
click at [769, 42] on icon at bounding box center [768, 41] width 6 height 6
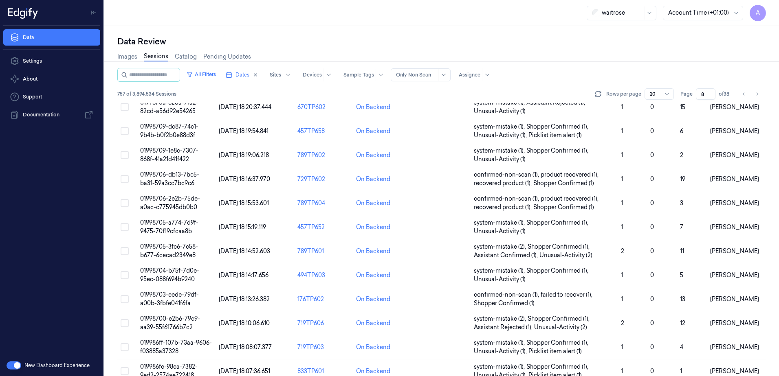
scroll to position [231, 0]
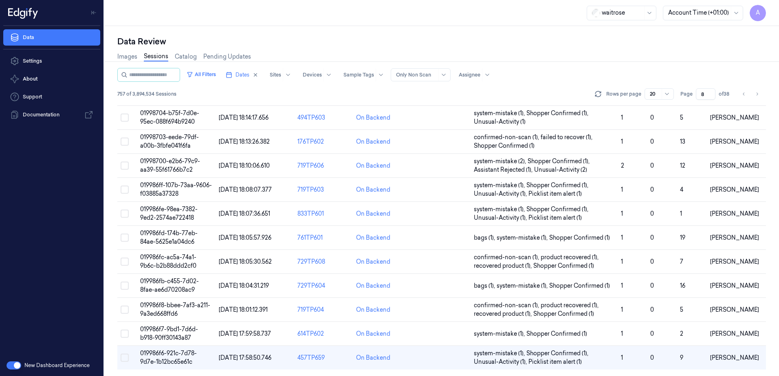
drag, startPoint x: 704, startPoint y: 93, endPoint x: 698, endPoint y: 97, distance: 6.7
click at [698, 97] on input "8" at bounding box center [706, 93] width 20 height 11
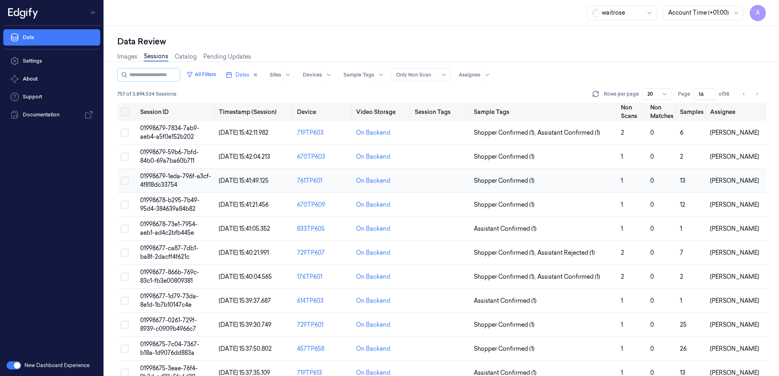
type input "16"
click at [173, 179] on span "01998679-1eda-796f-a3cf-4f818dc33754" at bounding box center [175, 181] width 71 height 16
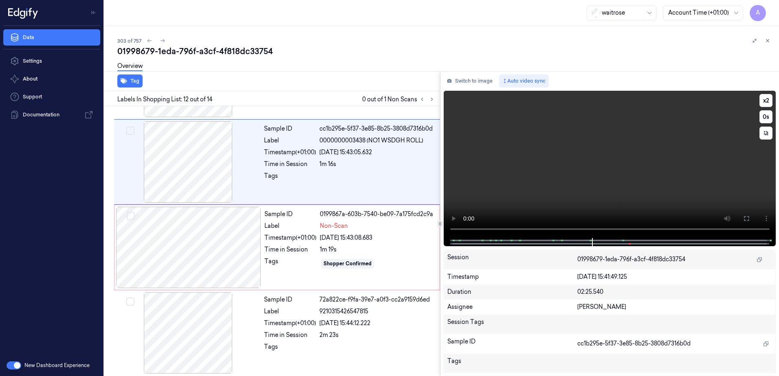
scroll to position [849, 0]
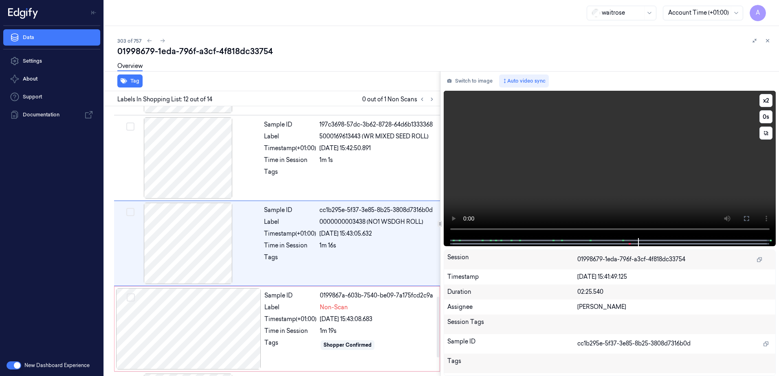
click at [589, 185] on video at bounding box center [610, 164] width 332 height 147
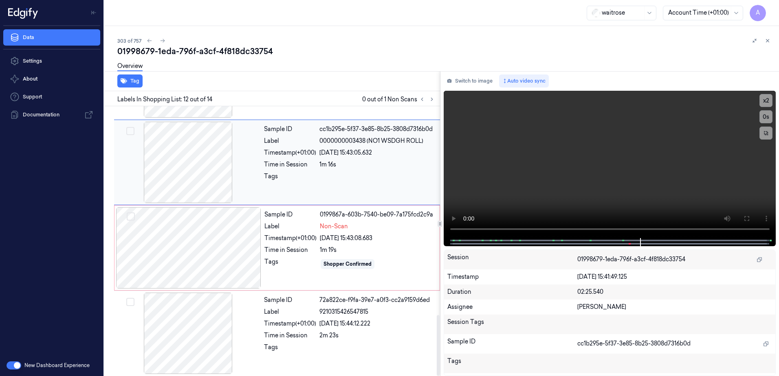
scroll to position [930, 0]
click at [394, 246] on div "1m 19s" at bounding box center [377, 250] width 115 height 9
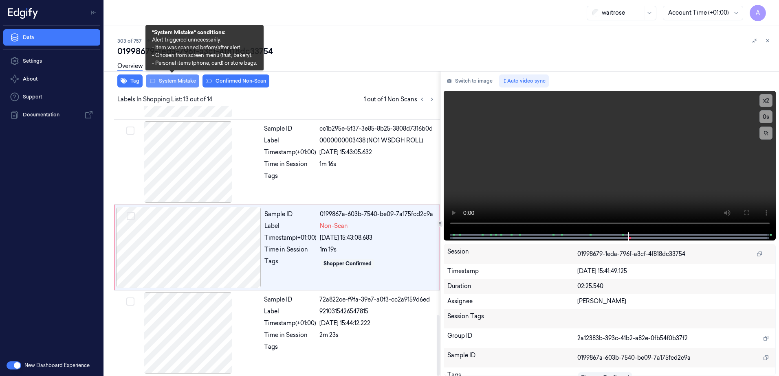
click at [172, 84] on button "System Mistake" at bounding box center [172, 81] width 53 height 13
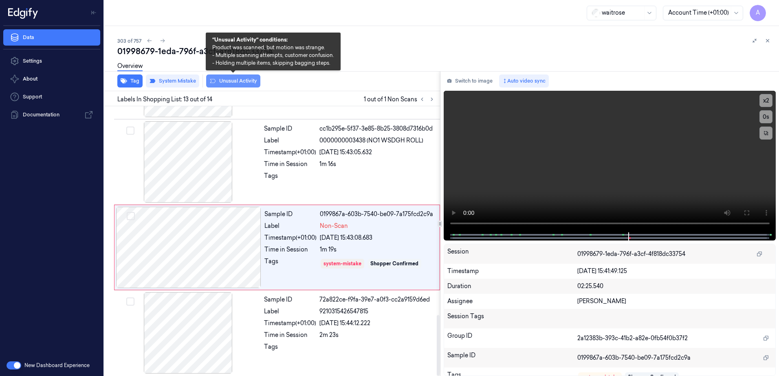
click at [238, 84] on button "Unusual Activity" at bounding box center [233, 81] width 54 height 13
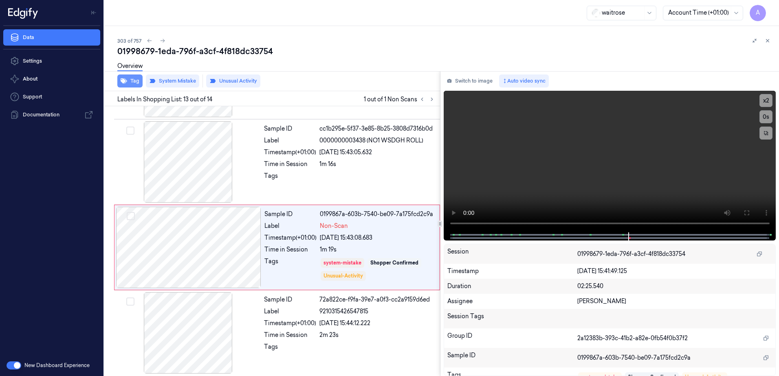
click at [130, 86] on button "Tag" at bounding box center [129, 81] width 25 height 13
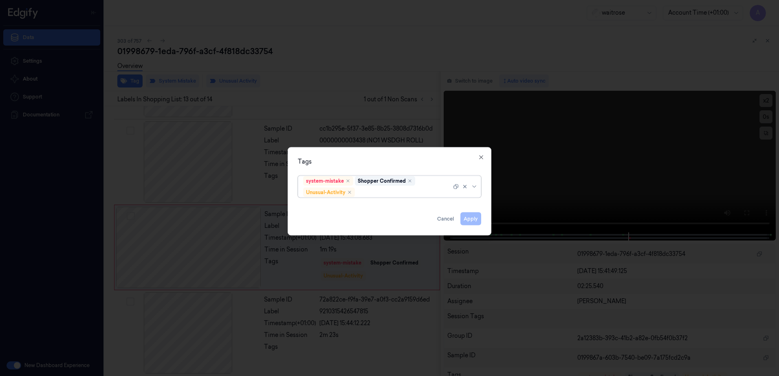
click at [387, 196] on div at bounding box center [403, 192] width 95 height 9
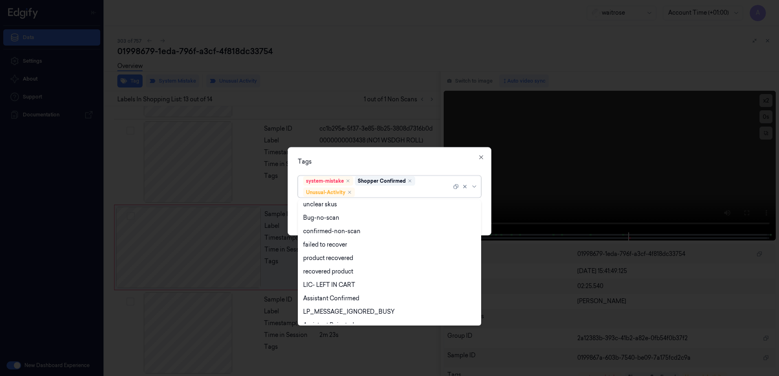
scroll to position [106, 0]
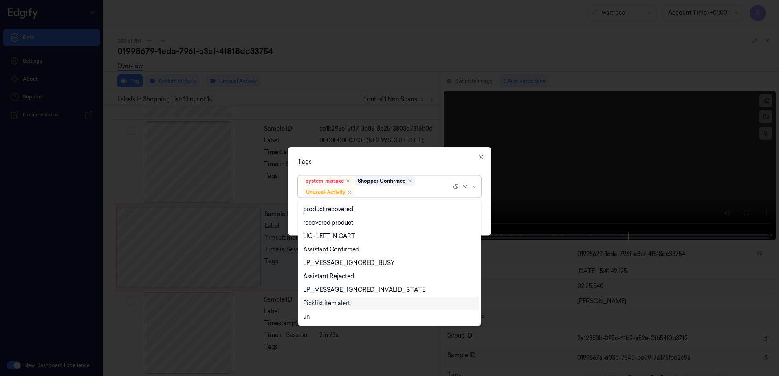
click at [336, 305] on div "Picklist item alert" at bounding box center [326, 303] width 47 height 9
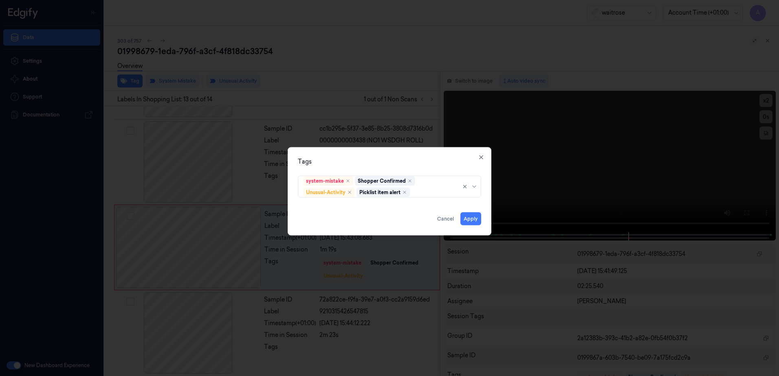
click at [369, 151] on div "Tags system-mistake Shopper Confirmed Unusual-Activity Picklist item alert Appl…" at bounding box center [390, 191] width 204 height 88
click at [478, 220] on button "Apply" at bounding box center [470, 219] width 21 height 13
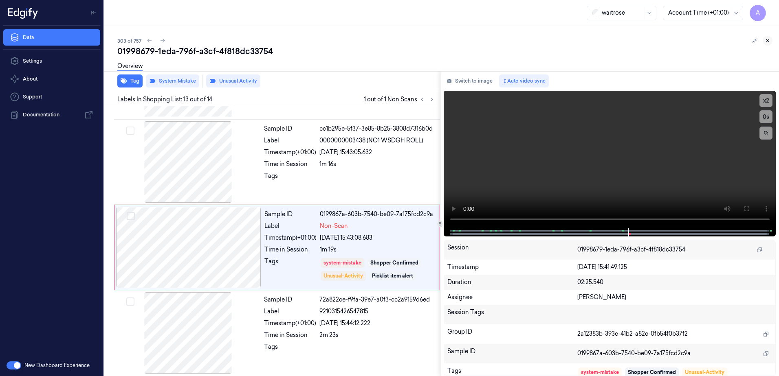
click at [768, 39] on icon at bounding box center [768, 41] width 6 height 6
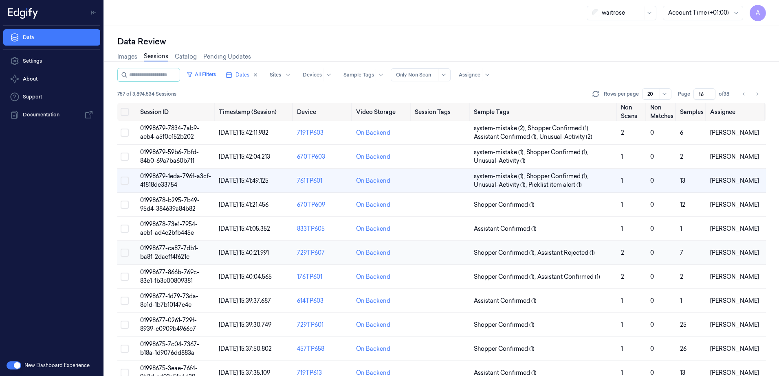
click at [154, 247] on span "01998677-ca87-7db1-ba8f-2dacff4f621c" at bounding box center [169, 253] width 58 height 16
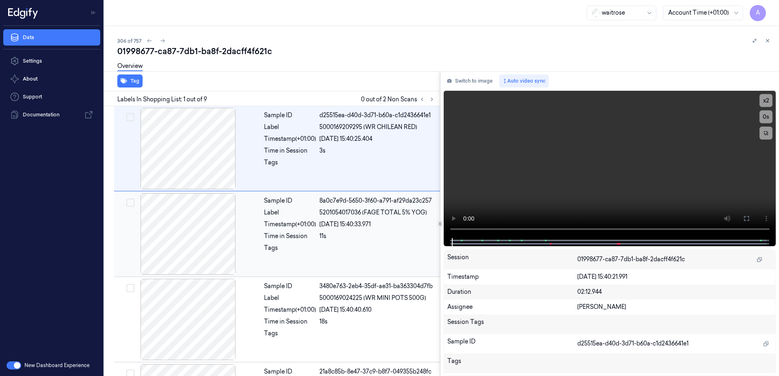
drag, startPoint x: 424, startPoint y: 14, endPoint x: 305, endPoint y: 203, distance: 223.5
click at [305, 203] on div "Sample ID" at bounding box center [290, 201] width 52 height 9
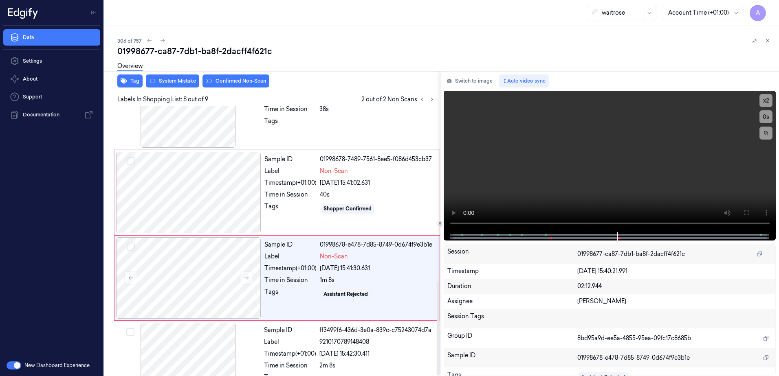
scroll to position [502, 0]
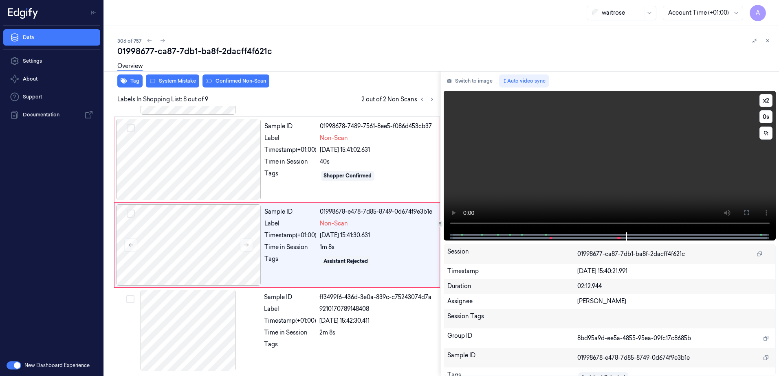
click at [589, 179] on video at bounding box center [610, 162] width 332 height 142
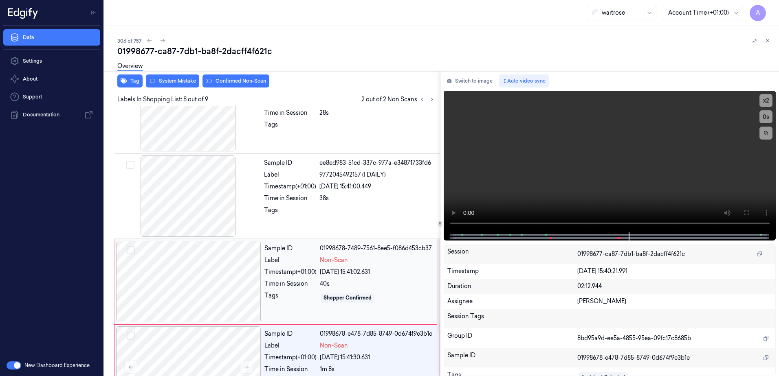
click at [397, 279] on div "Sample ID 01998678-7489-7561-8ee5-f086d453cb37 Label Non-Scan Timestamp (+01:00…" at bounding box center [349, 281] width 177 height 81
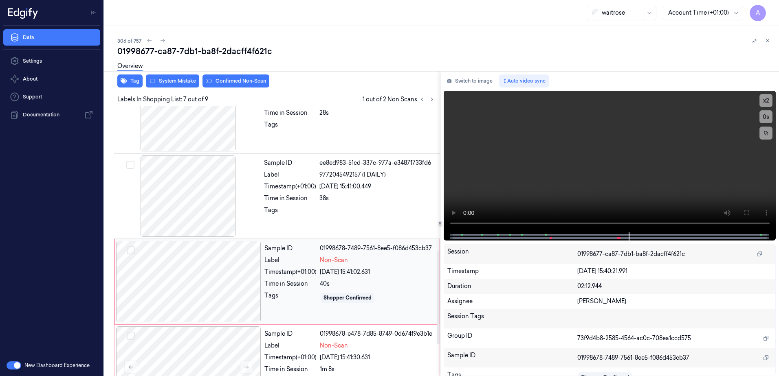
scroll to position [421, 0]
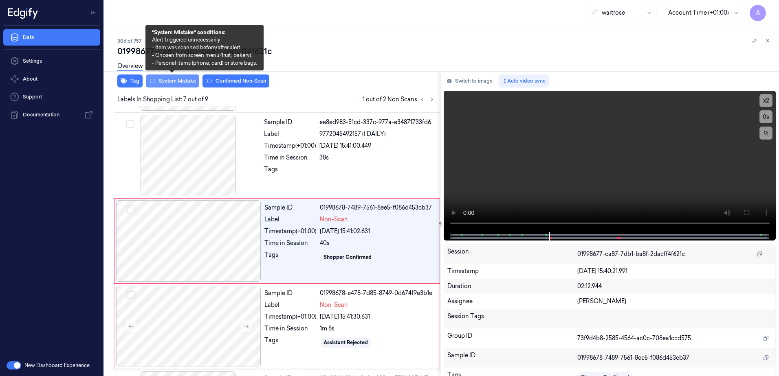
click at [172, 86] on button "System Mistake" at bounding box center [172, 81] width 53 height 13
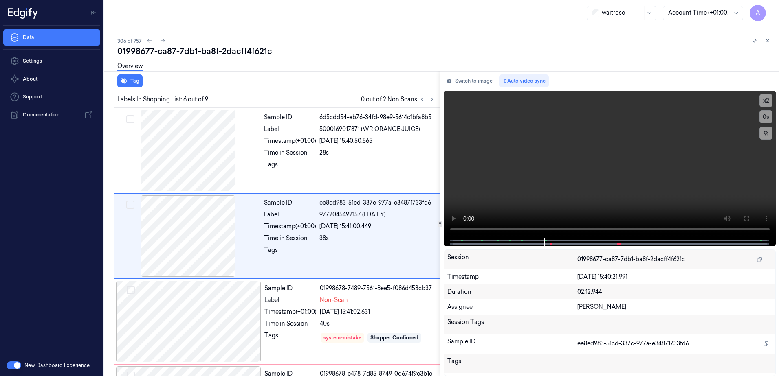
scroll to position [335, 0]
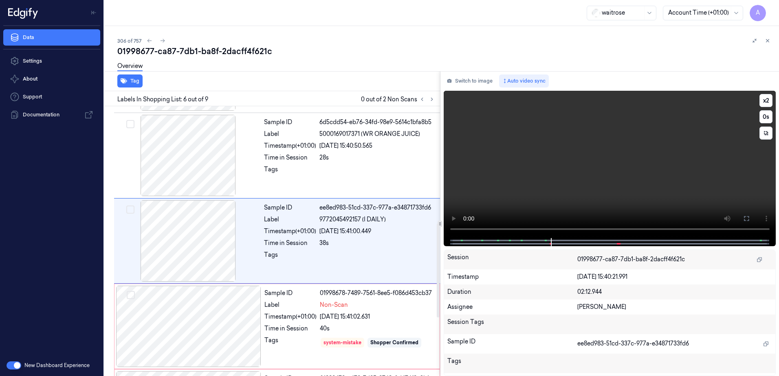
click at [568, 167] on video at bounding box center [610, 164] width 332 height 147
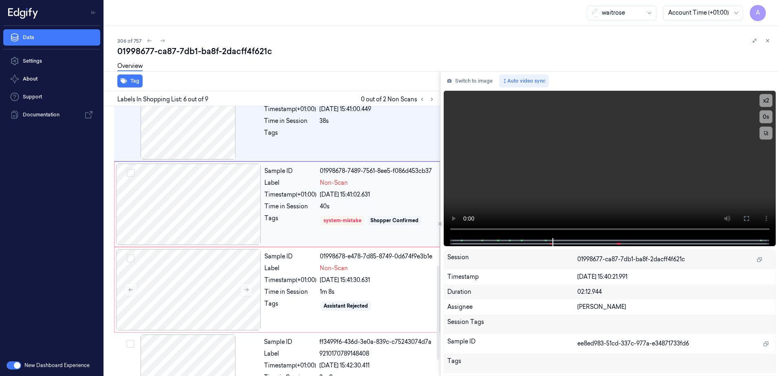
click at [294, 219] on div "Tags" at bounding box center [290, 220] width 52 height 13
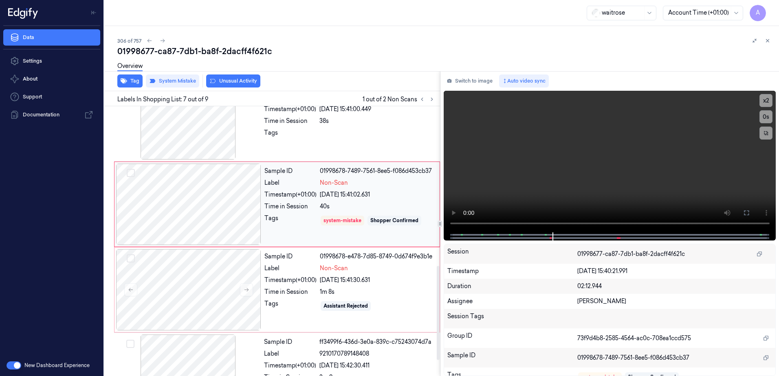
scroll to position [421, 0]
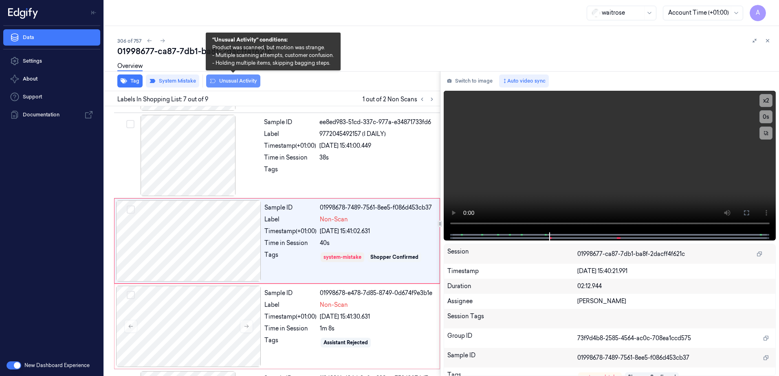
click at [224, 85] on button "Unusual Activity" at bounding box center [233, 81] width 54 height 13
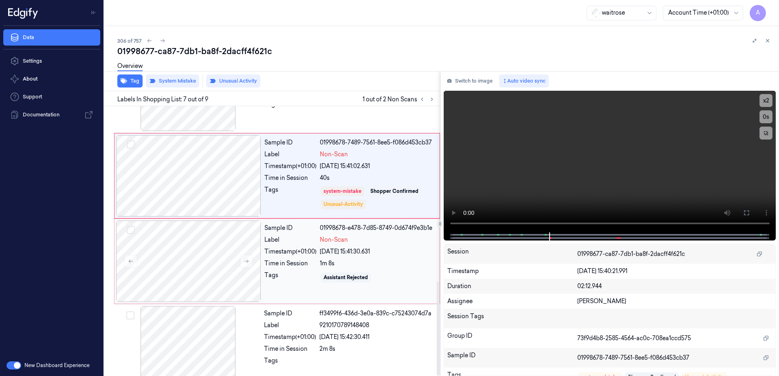
scroll to position [502, 0]
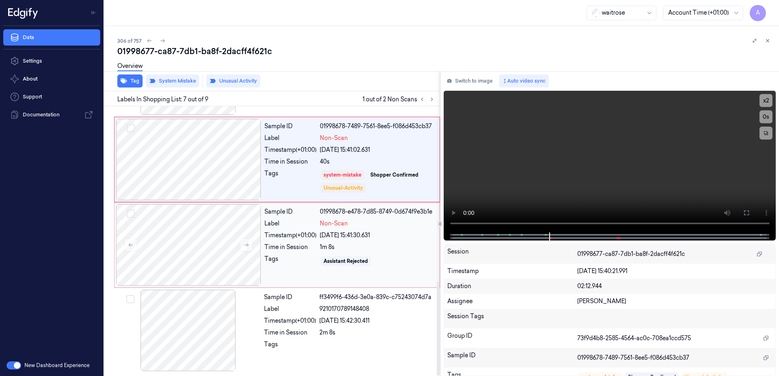
click at [296, 254] on div "Sample ID 01998678-e478-7d85-8749-0d674f9e3b1e Label Non-Scan Timestamp (+01:00…" at bounding box center [349, 245] width 177 height 81
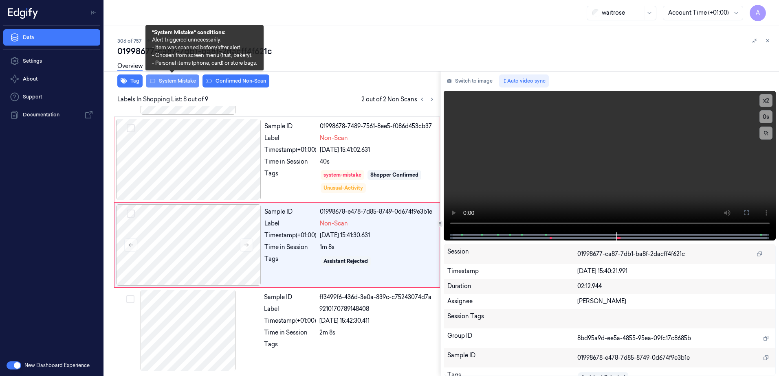
click at [166, 85] on button "System Mistake" at bounding box center [172, 81] width 53 height 13
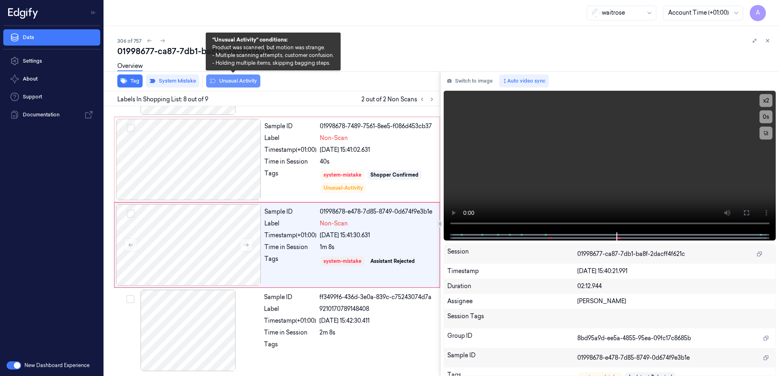
click at [229, 84] on button "Unusual Activity" at bounding box center [233, 81] width 54 height 13
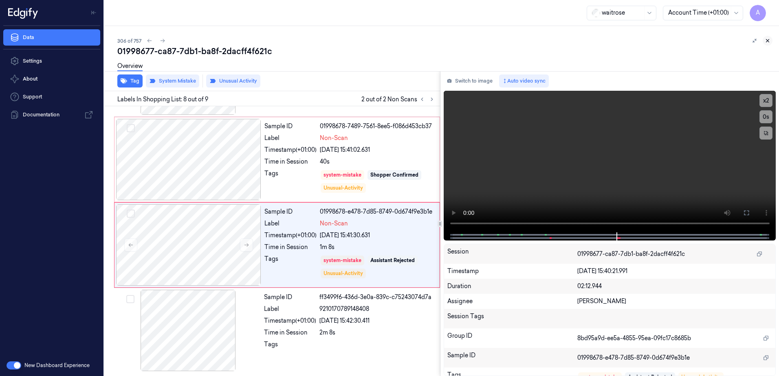
click at [766, 43] on icon at bounding box center [768, 41] width 6 height 6
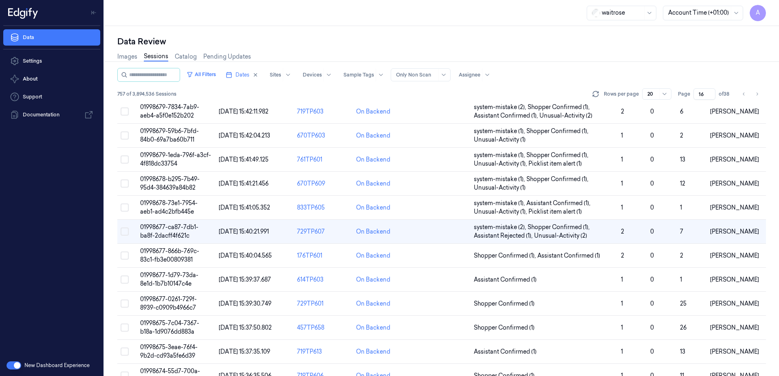
scroll to position [13, 0]
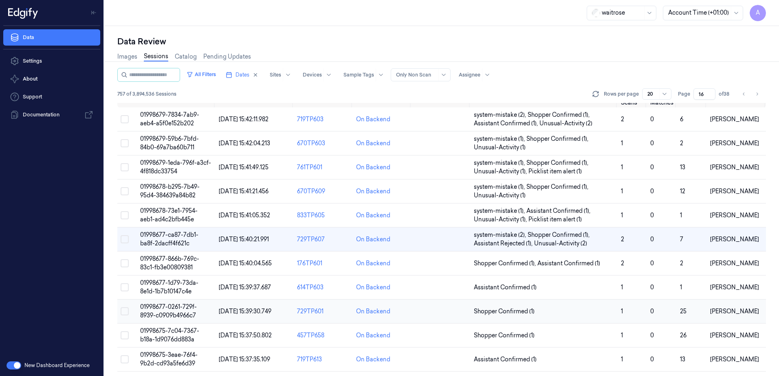
click at [161, 308] on span "01998677-0261-729f-8939-c0909b4966c7" at bounding box center [168, 311] width 57 height 16
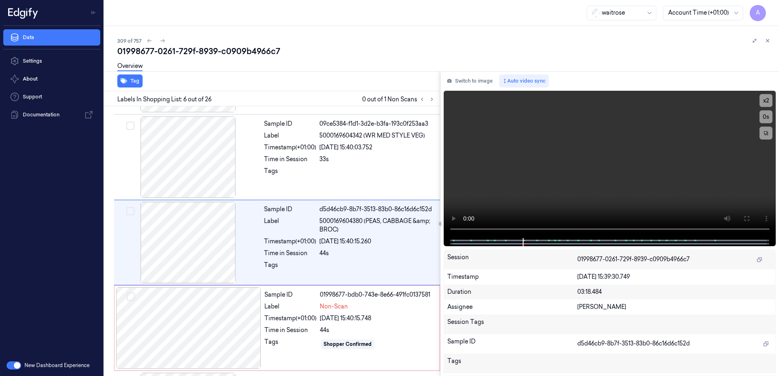
scroll to position [335, 0]
click at [277, 337] on div "Tags" at bounding box center [290, 342] width 52 height 13
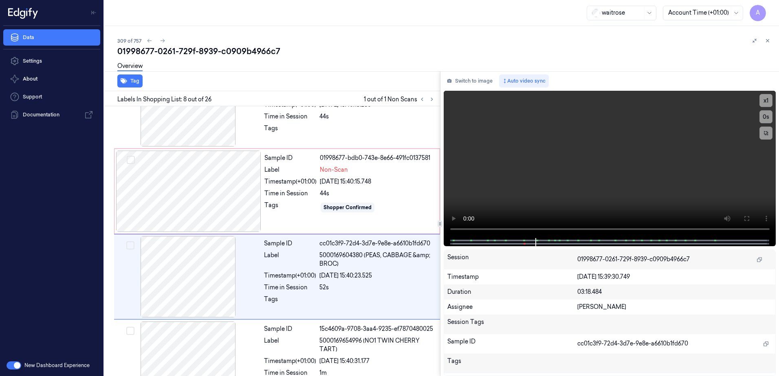
scroll to position [506, 0]
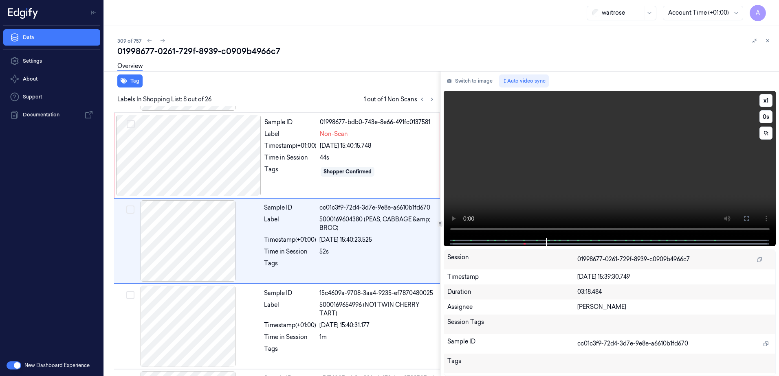
click at [514, 189] on video at bounding box center [610, 164] width 332 height 147
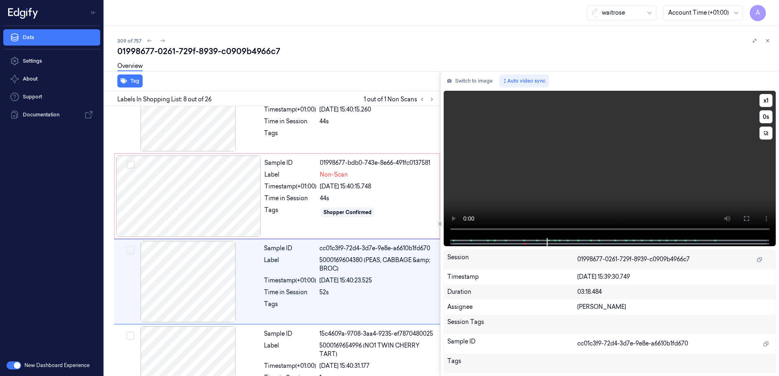
click at [524, 206] on video at bounding box center [610, 164] width 332 height 147
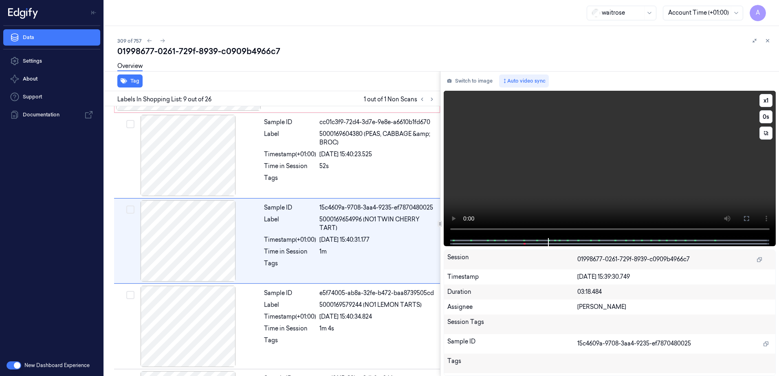
click at [561, 185] on video at bounding box center [610, 164] width 332 height 147
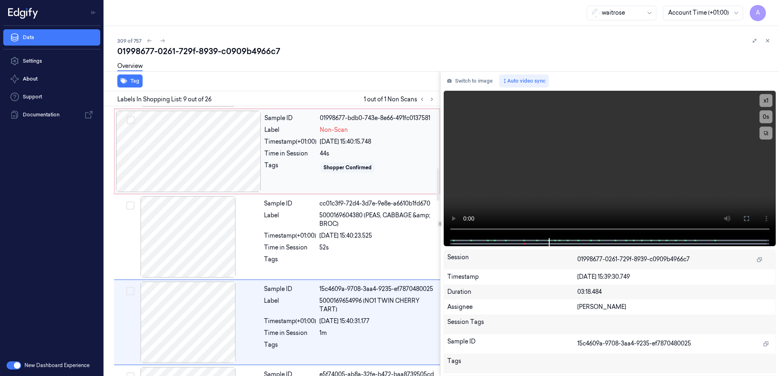
click at [378, 171] on div "Shopper Confirmed" at bounding box center [377, 167] width 115 height 13
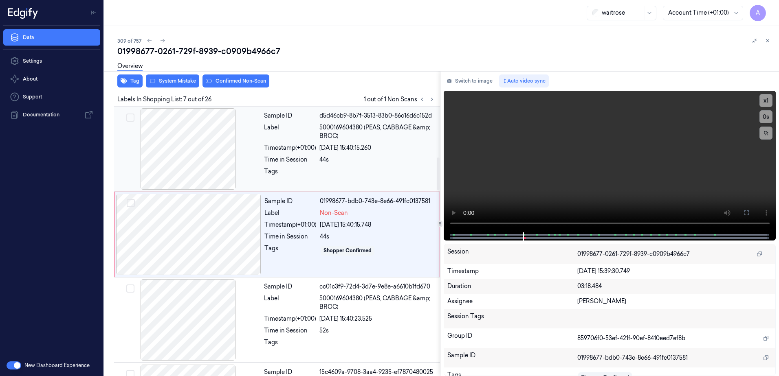
scroll to position [421, 0]
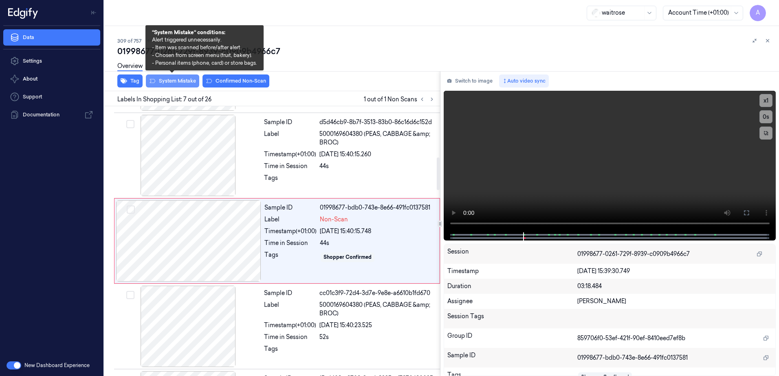
click at [172, 86] on button "System Mistake" at bounding box center [172, 81] width 53 height 13
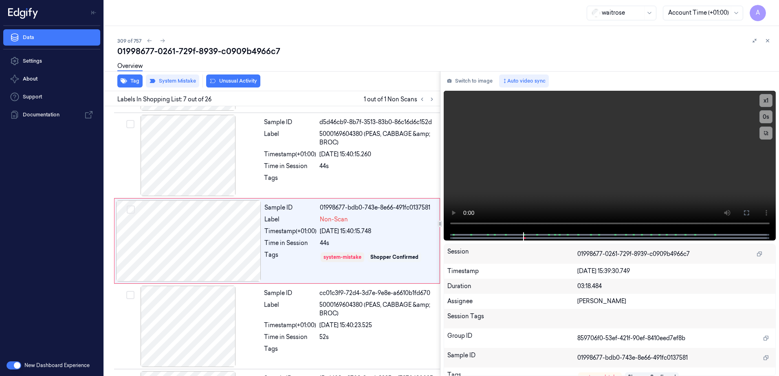
click at [233, 85] on button "Unusual Activity" at bounding box center [233, 81] width 54 height 13
click at [768, 42] on icon at bounding box center [768, 41] width 6 height 6
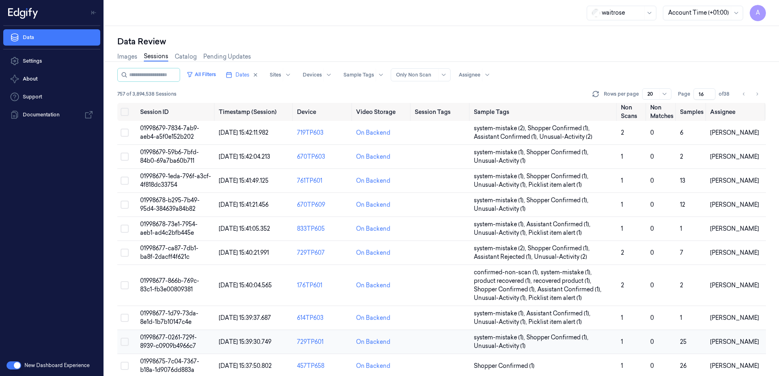
scroll to position [111, 0]
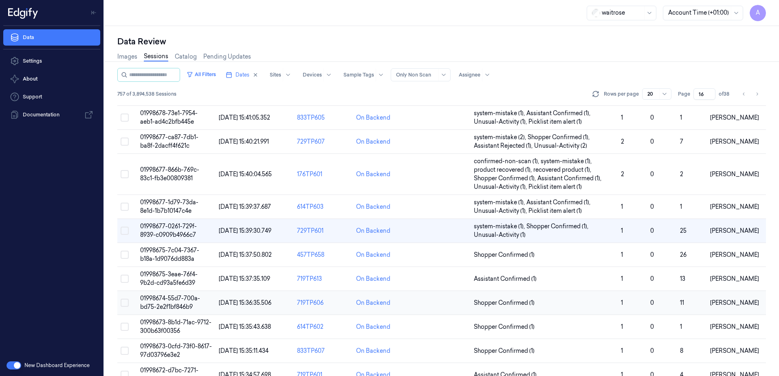
click at [170, 298] on span "01998674-55d7-700a-bd75-2e2f1bf846b9" at bounding box center [170, 303] width 60 height 16
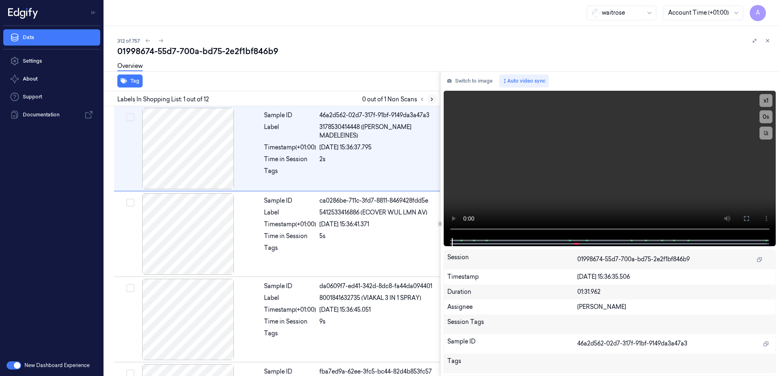
click at [427, 99] on button at bounding box center [432, 100] width 10 height 10
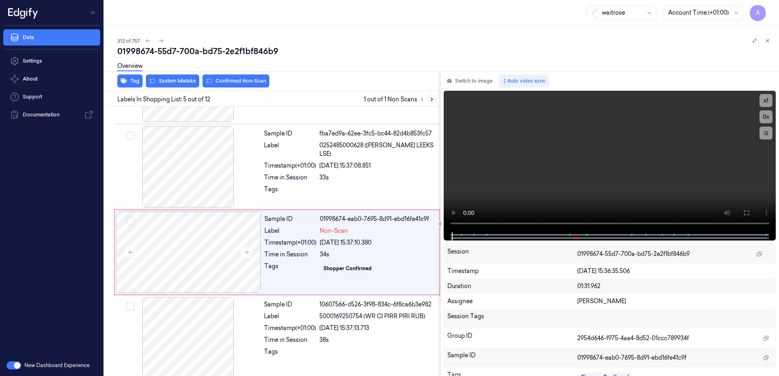
scroll to position [250, 0]
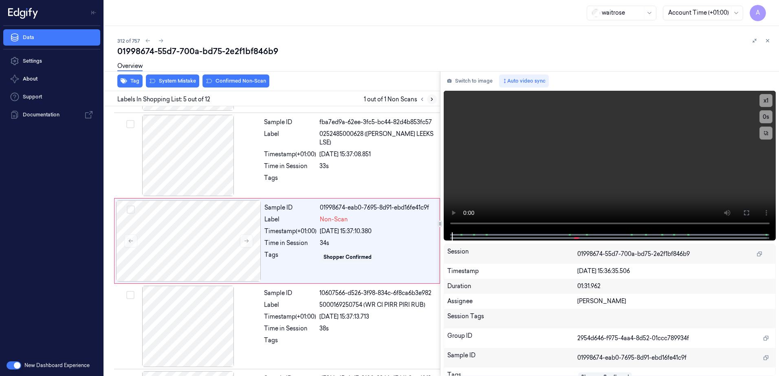
click at [431, 99] on icon at bounding box center [432, 100] width 6 height 6
click at [244, 240] on icon at bounding box center [247, 241] width 6 height 6
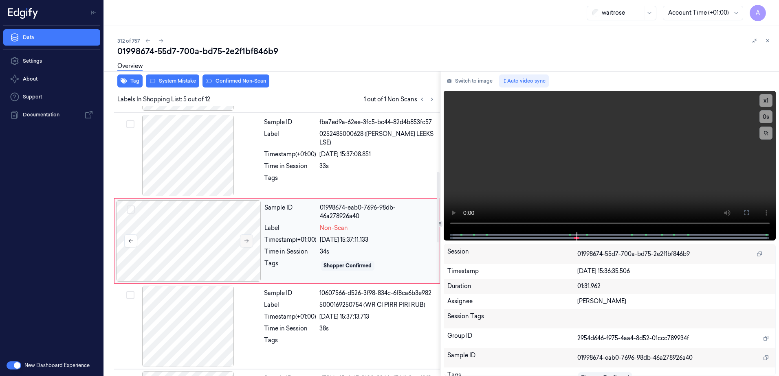
click at [250, 241] on button at bounding box center [246, 241] width 13 height 13
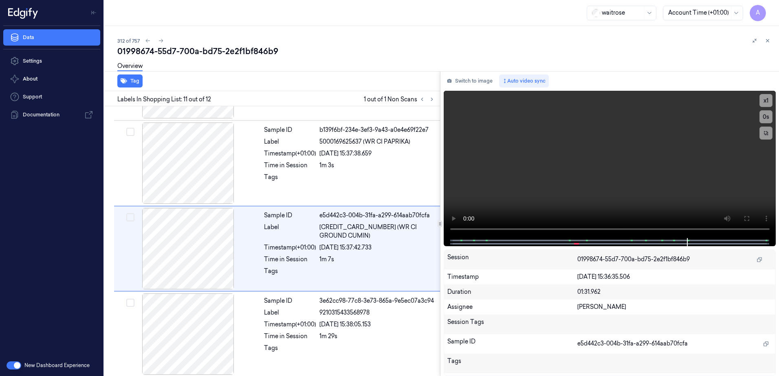
scroll to position [759, 0]
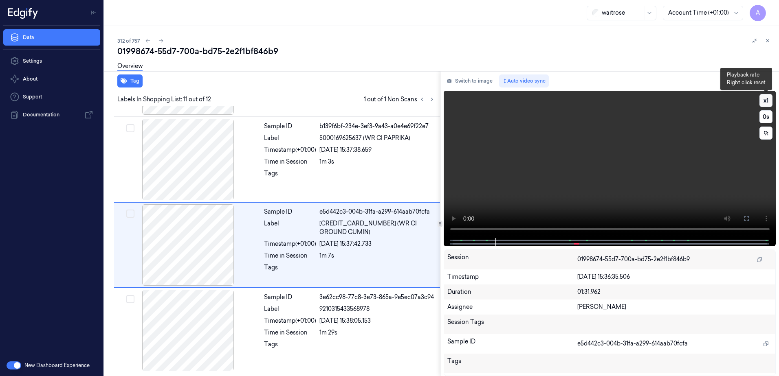
click at [764, 101] on button "x 1" at bounding box center [765, 100] width 13 height 13
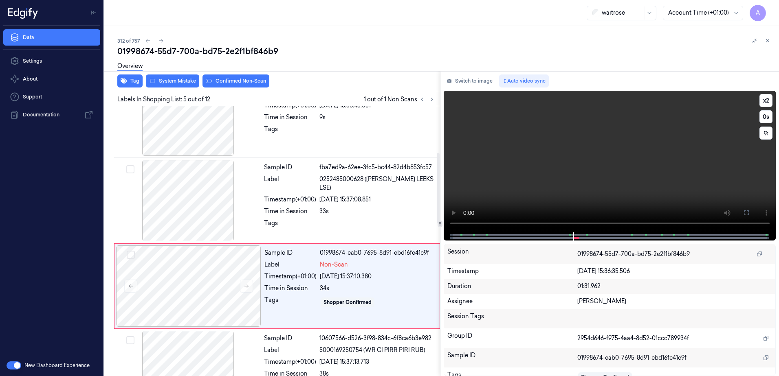
scroll to position [250, 0]
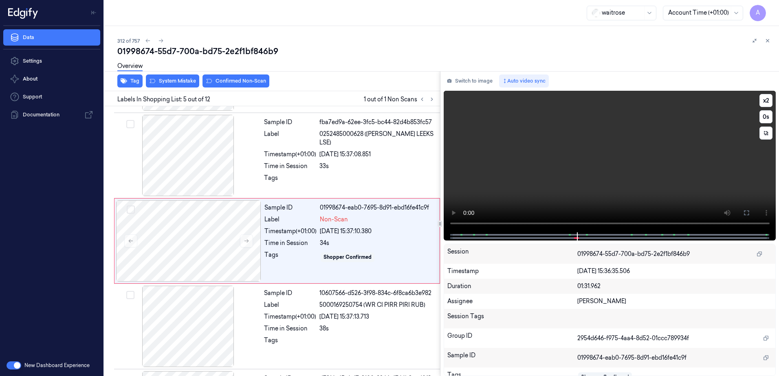
click at [578, 189] on video at bounding box center [610, 162] width 332 height 142
click at [249, 244] on button at bounding box center [246, 241] width 13 height 13
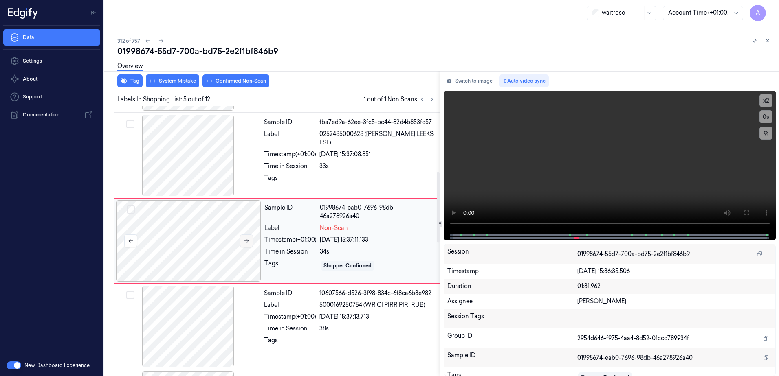
click at [248, 239] on icon at bounding box center [247, 241] width 6 height 6
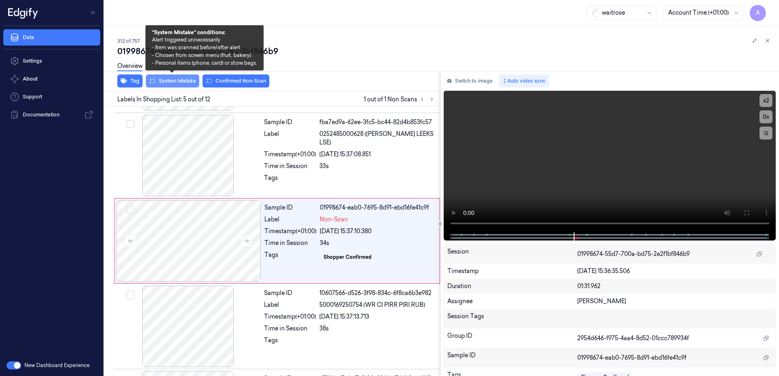
click at [174, 83] on button "System Mistake" at bounding box center [172, 81] width 53 height 13
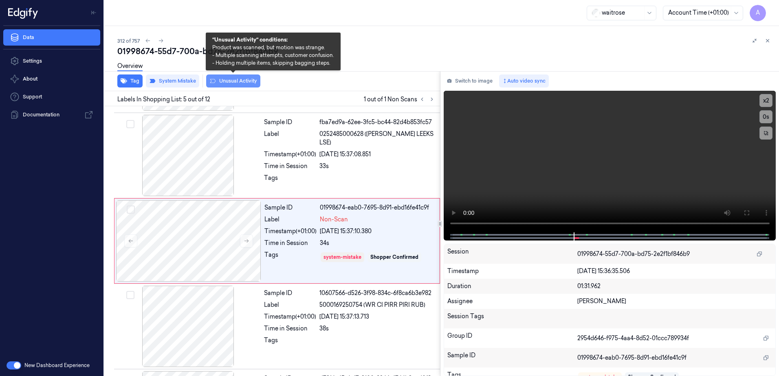
click at [244, 87] on button "Unusual Activity" at bounding box center [233, 81] width 54 height 13
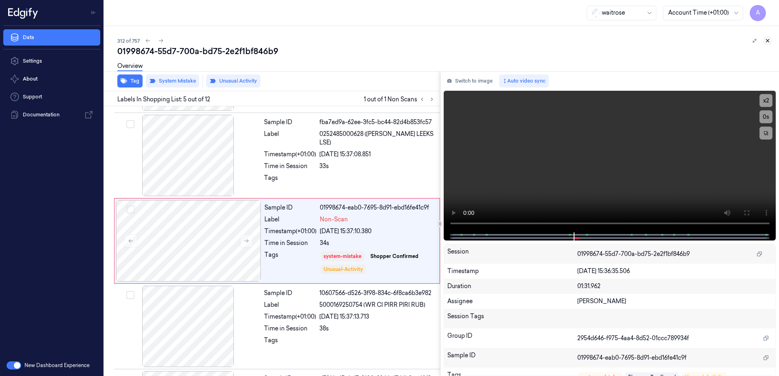
click at [767, 39] on icon at bounding box center [768, 41] width 6 height 6
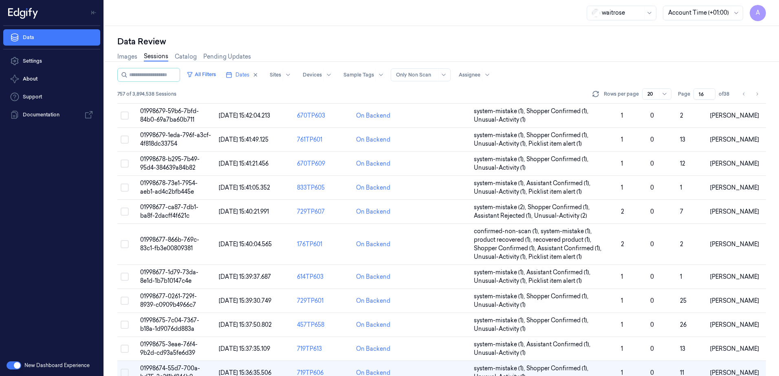
scroll to position [179, 0]
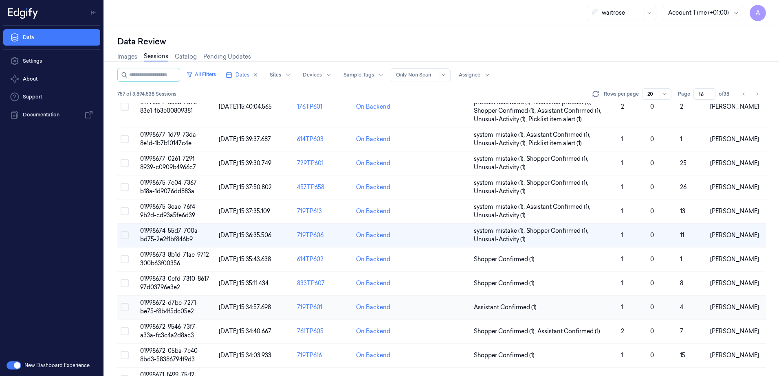
click at [156, 302] on span "01998672-d7bc-7271-be75-f8b4f5dc05e2" at bounding box center [169, 307] width 58 height 16
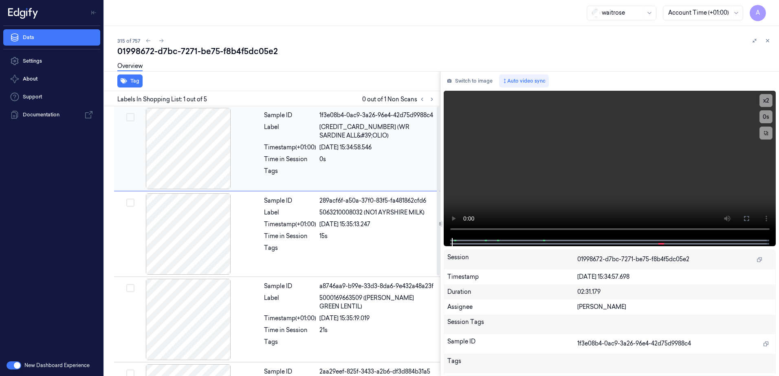
click at [287, 159] on div "Time in Session" at bounding box center [290, 159] width 52 height 9
click at [430, 99] on icon at bounding box center [432, 100] width 6 height 6
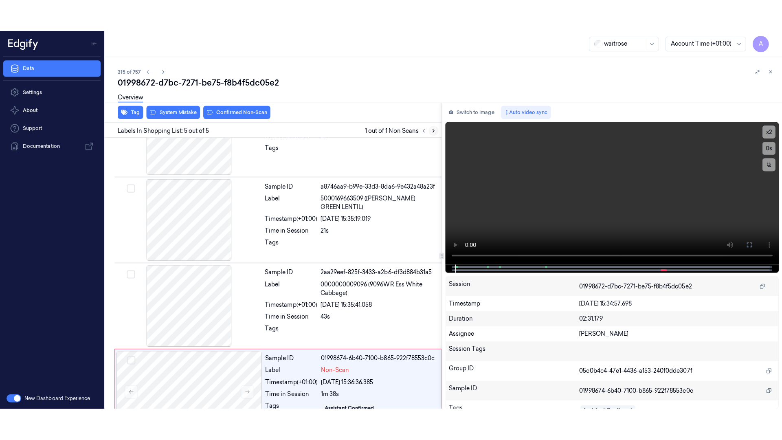
scroll to position [160, 0]
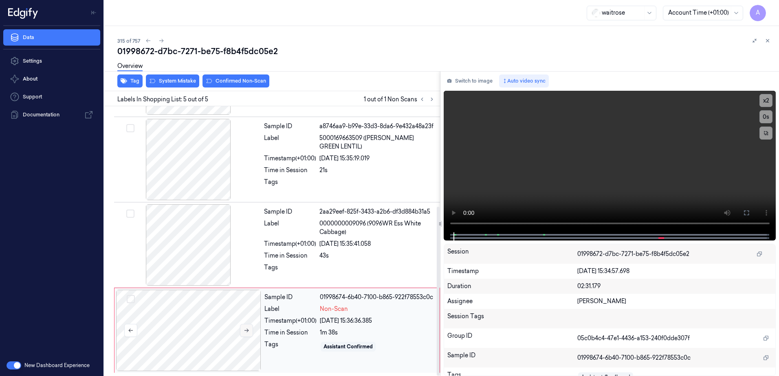
click at [246, 330] on icon at bounding box center [247, 331] width 6 height 6
click at [241, 332] on button at bounding box center [246, 330] width 13 height 13
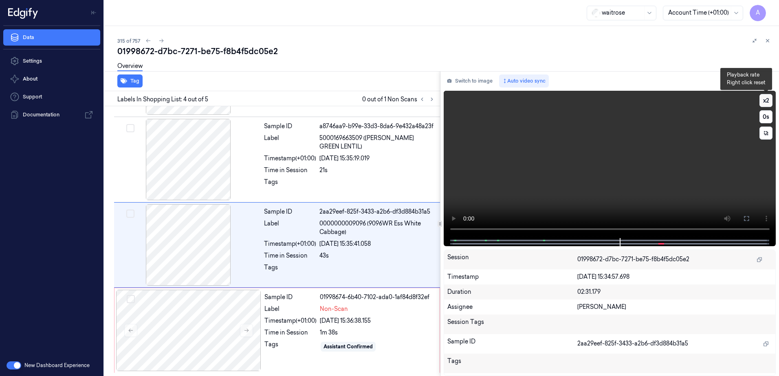
click at [766, 99] on button "x 2" at bounding box center [765, 100] width 13 height 13
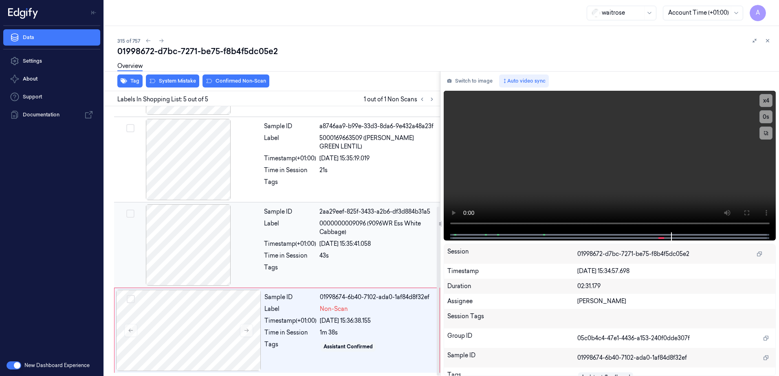
click at [381, 264] on div at bounding box center [377, 270] width 116 height 13
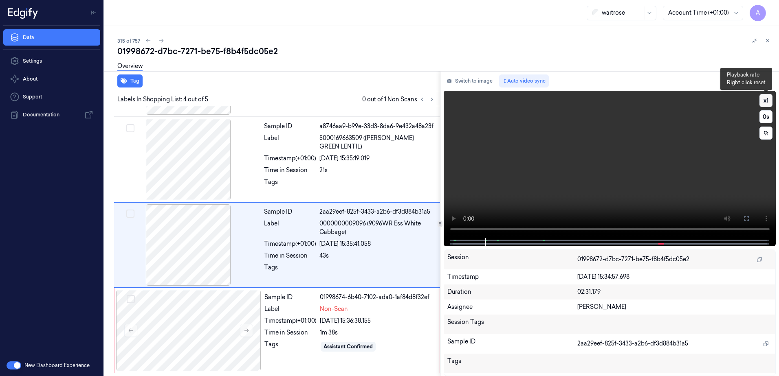
click at [769, 100] on button "x 1" at bounding box center [765, 100] width 13 height 13
click at [746, 214] on button at bounding box center [746, 218] width 13 height 13
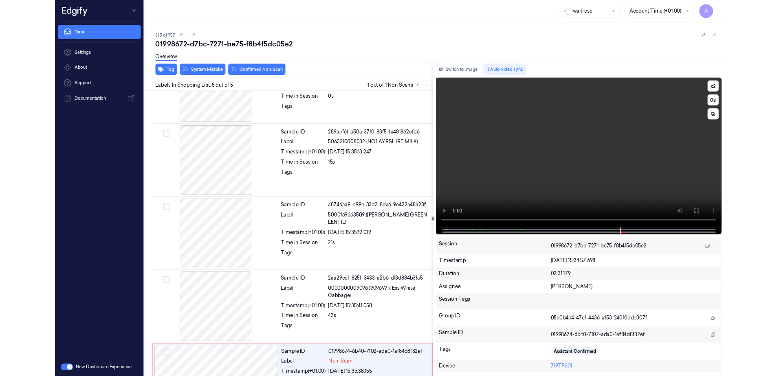
scroll to position [97, 0]
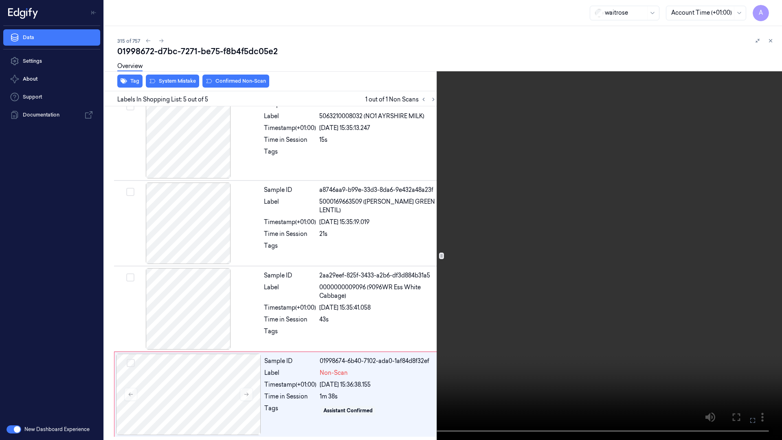
drag, startPoint x: 748, startPoint y: 420, endPoint x: 708, endPoint y: 358, distance: 74.6
click at [0, 0] on button at bounding box center [0, 0] width 0 height 0
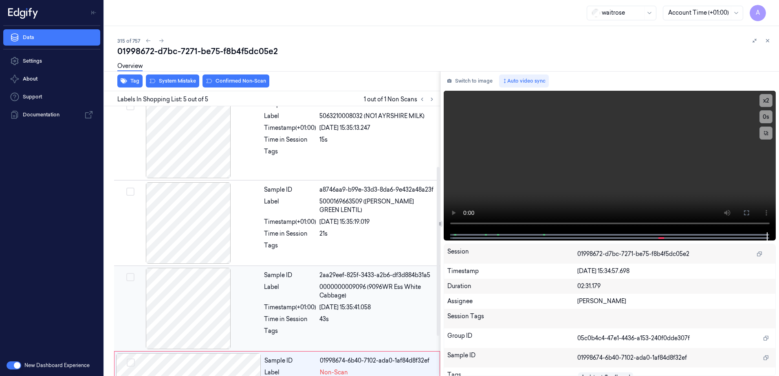
click at [311, 328] on div "Tags" at bounding box center [290, 333] width 52 height 13
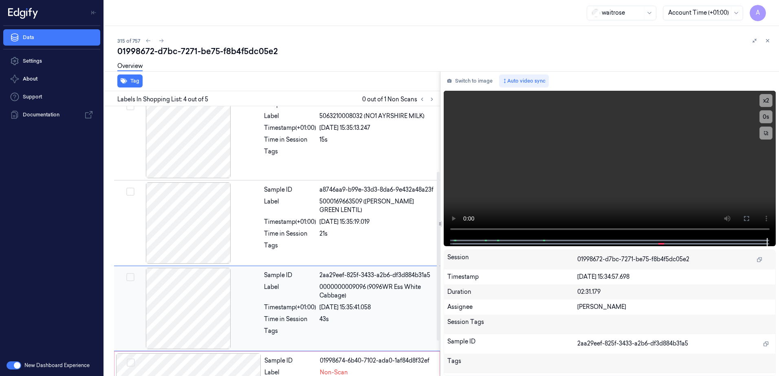
scroll to position [160, 0]
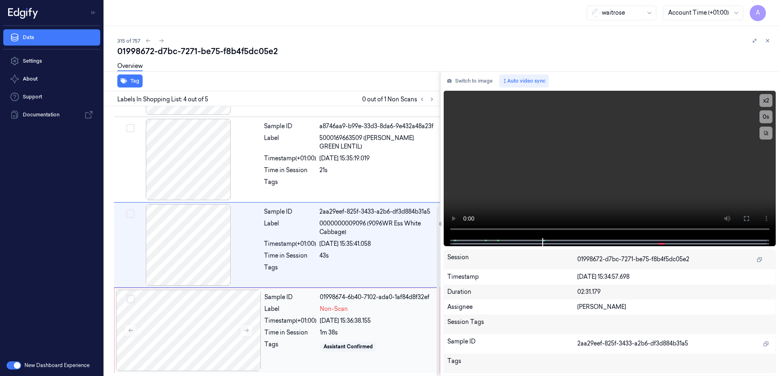
click at [291, 324] on div "Timestamp (+01:00)" at bounding box center [290, 321] width 52 height 9
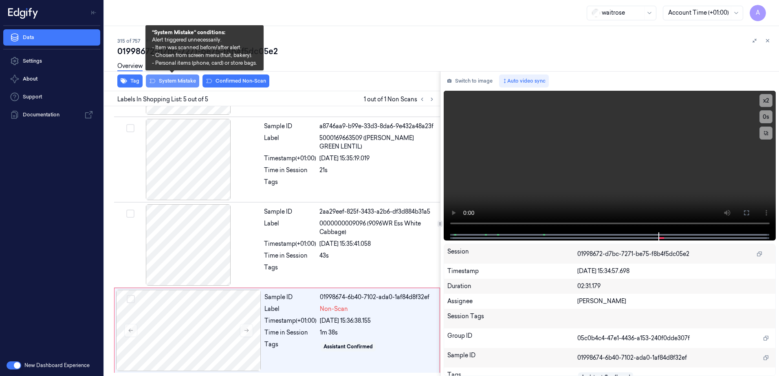
click at [173, 87] on button "System Mistake" at bounding box center [172, 81] width 53 height 13
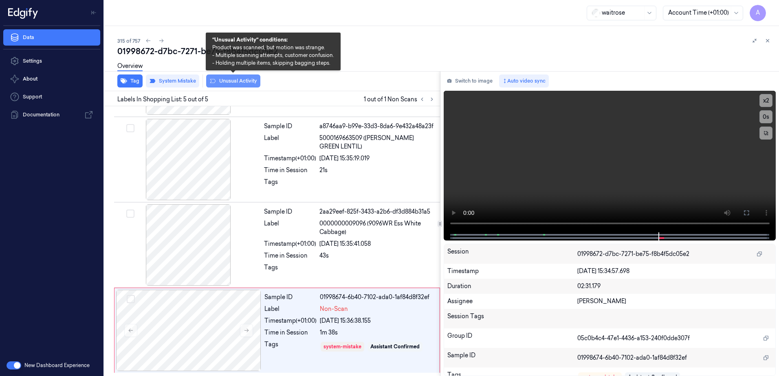
click at [231, 86] on button "Unusual Activity" at bounding box center [233, 81] width 54 height 13
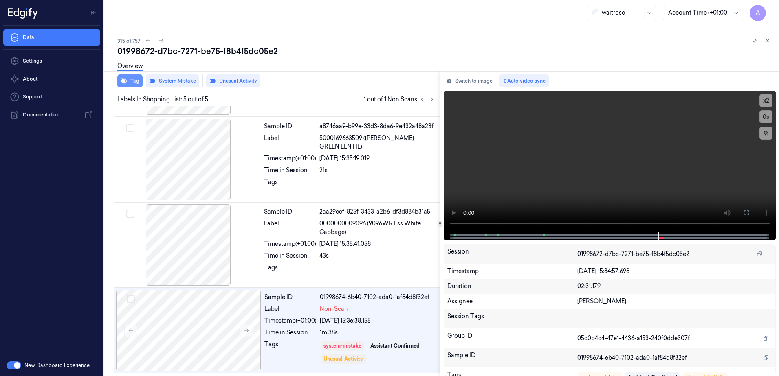
click at [129, 81] on button "Tag" at bounding box center [129, 81] width 25 height 13
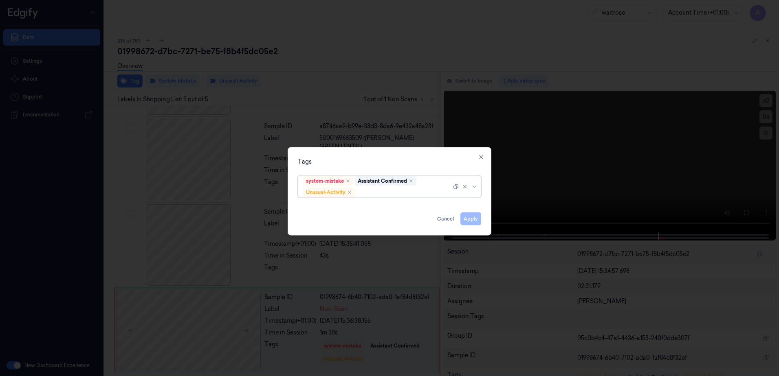
click at [389, 191] on div at bounding box center [403, 192] width 95 height 9
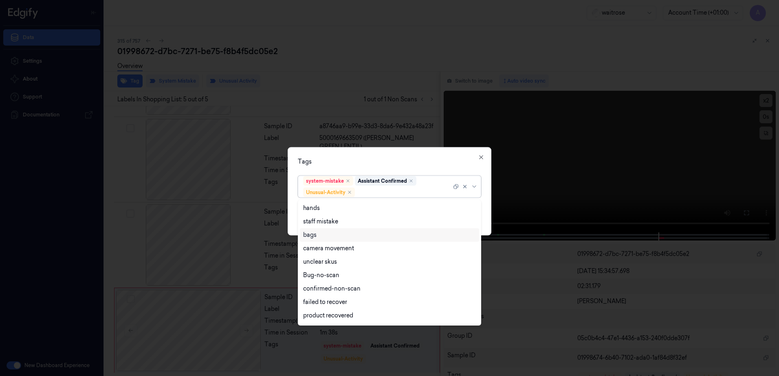
scroll to position [106, 0]
click at [343, 304] on div "Picklist item alert" at bounding box center [326, 303] width 47 height 9
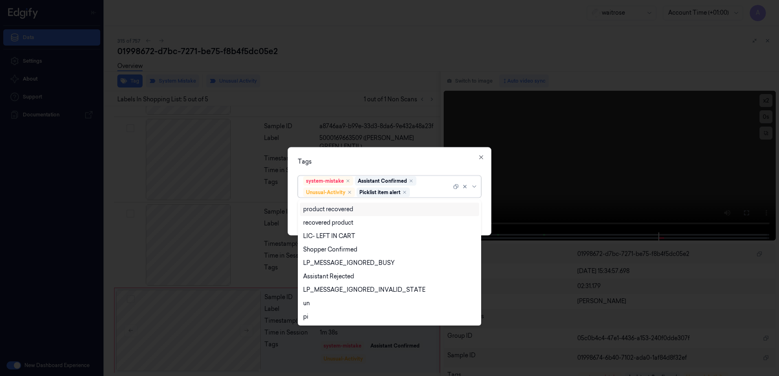
click at [372, 161] on div "Tags" at bounding box center [389, 162] width 183 height 9
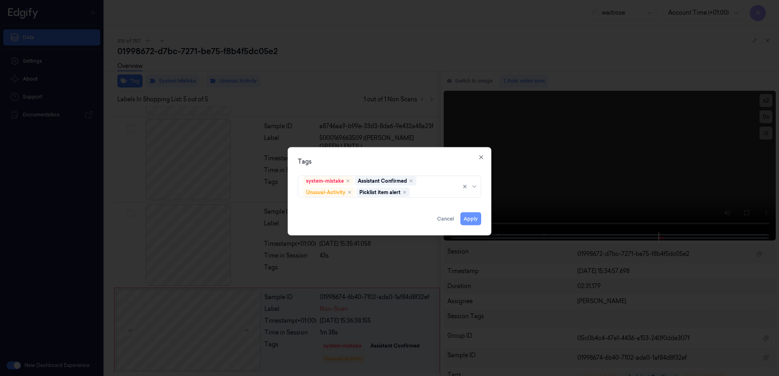
click at [474, 220] on button "Apply" at bounding box center [470, 219] width 21 height 13
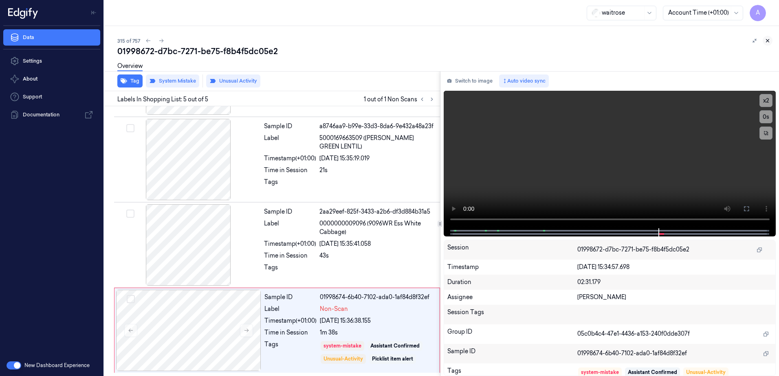
click at [768, 40] on icon at bounding box center [768, 41] width 6 height 6
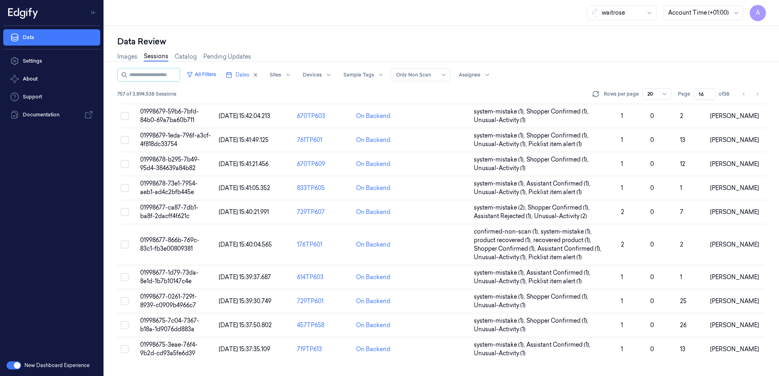
scroll to position [255, 0]
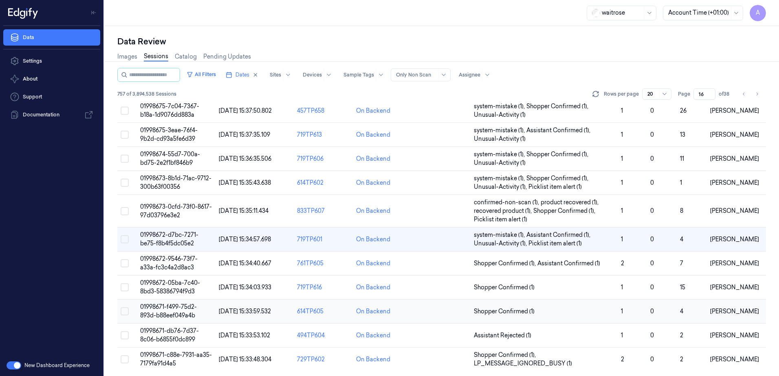
click at [170, 306] on span "01998671-f499-75d2-893d-b88eef049a4b" at bounding box center [168, 311] width 57 height 16
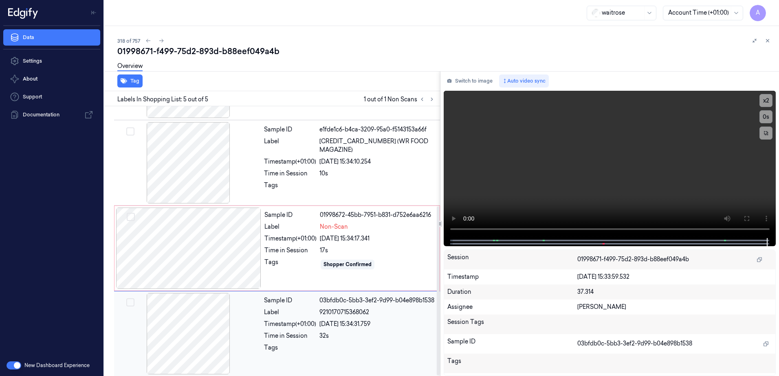
scroll to position [160, 0]
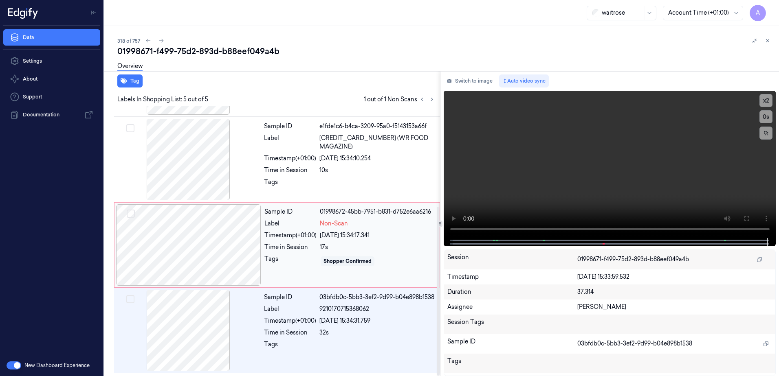
click at [376, 273] on div "Sample ID 01998672-45bb-7951-b831-d752e6aa6216 Label Non-Scan Timestamp (+01:00…" at bounding box center [349, 245] width 177 height 81
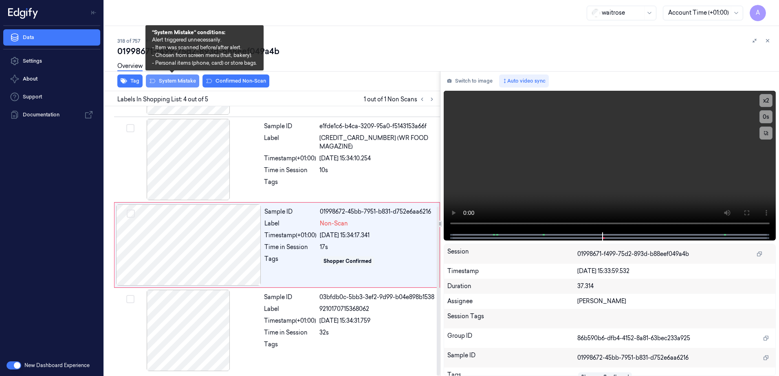
click at [174, 85] on button "System Mistake" at bounding box center [172, 81] width 53 height 13
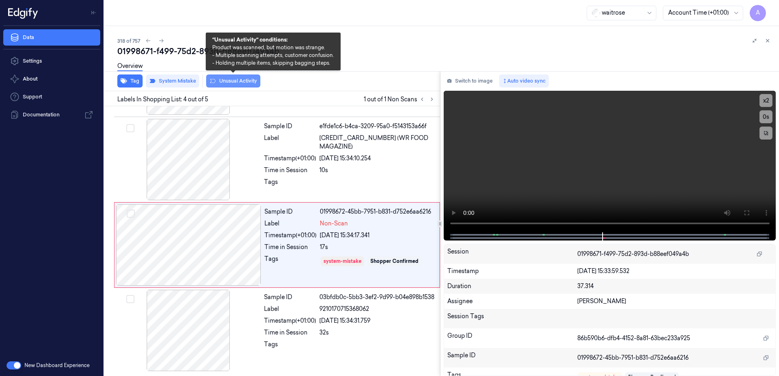
click at [218, 81] on button "Unusual Activity" at bounding box center [233, 81] width 54 height 13
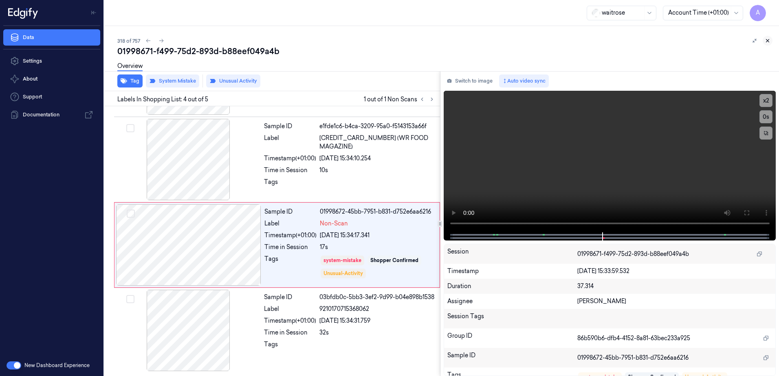
click at [772, 41] on button at bounding box center [768, 41] width 10 height 10
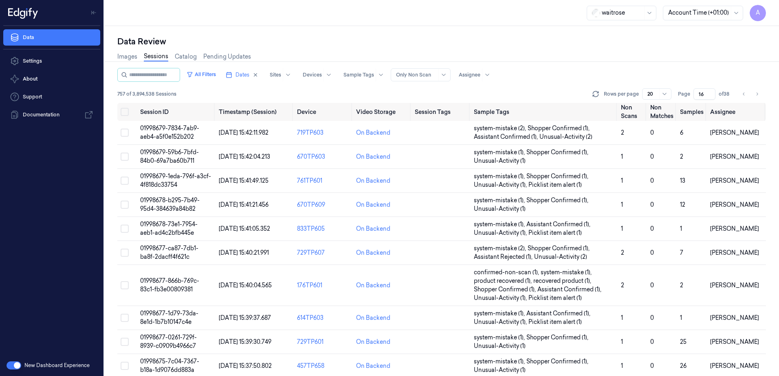
drag, startPoint x: 703, startPoint y: 94, endPoint x: 695, endPoint y: 100, distance: 9.5
click at [695, 100] on div "All Filters Dates Sites Devices Sample Tags Alert Type Only Non Scan Assignee 7…" at bounding box center [441, 85] width 649 height 35
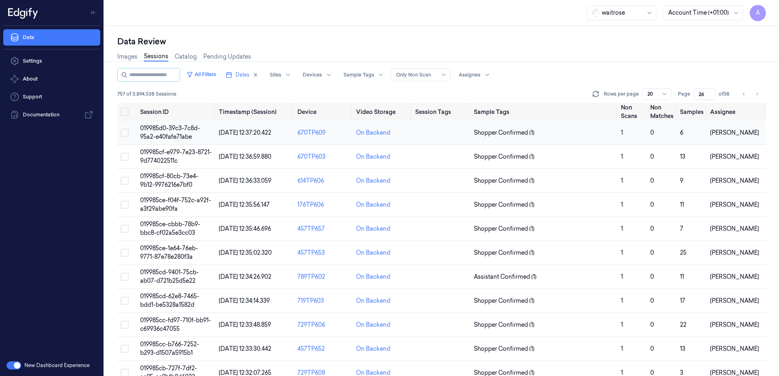
type input "26"
click at [160, 132] on span "019985d0-39c3-7c8d-95a2-e40fafe71abe" at bounding box center [170, 133] width 60 height 16
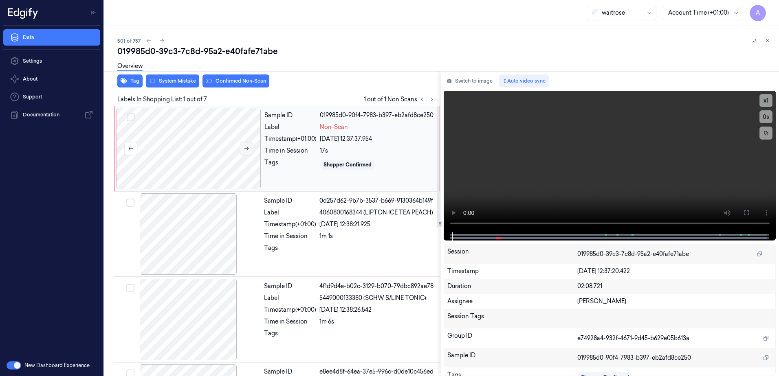
click at [247, 150] on icon at bounding box center [246, 149] width 4 height 4
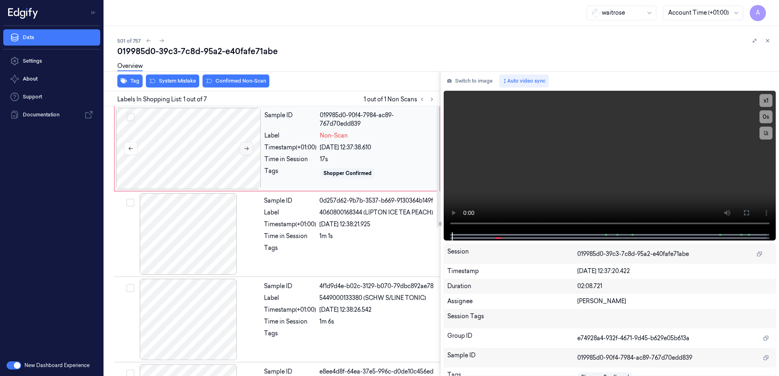
click at [244, 143] on button at bounding box center [246, 148] width 13 height 13
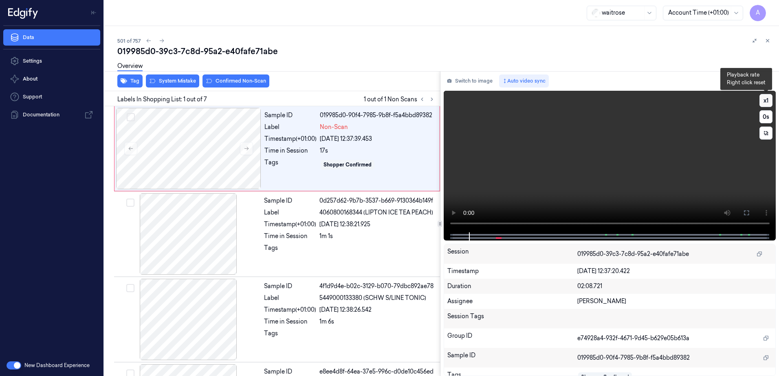
click at [764, 101] on button "x 1" at bounding box center [765, 100] width 13 height 13
click at [496, 233] on div at bounding box center [609, 237] width 315 height 8
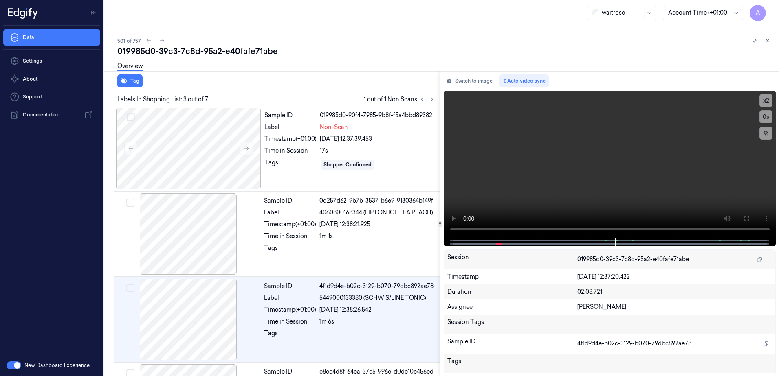
scroll to position [79, 0]
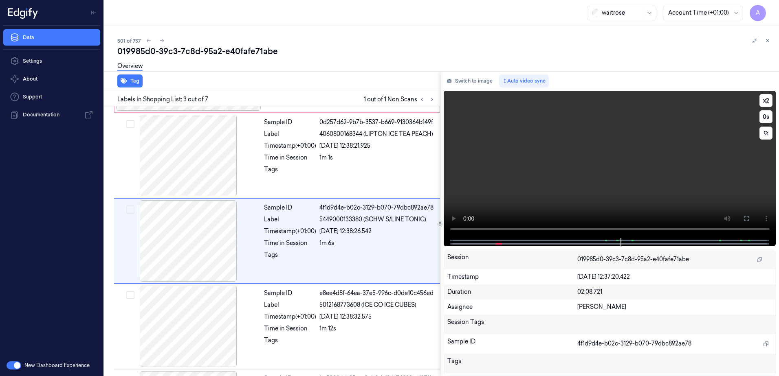
click at [551, 176] on video at bounding box center [610, 164] width 332 height 147
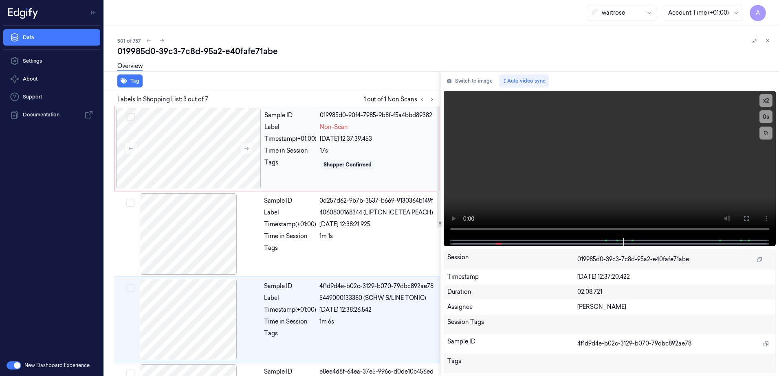
click at [356, 161] on div "Shopper Confirmed" at bounding box center [348, 165] width 54 height 10
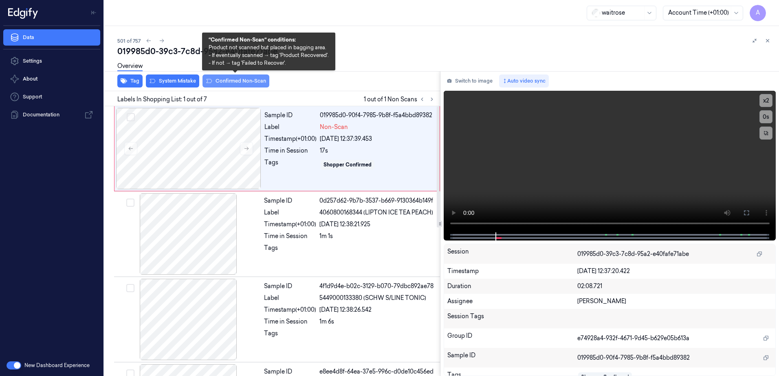
click at [231, 87] on button "Confirmed Non-Scan" at bounding box center [235, 81] width 67 height 13
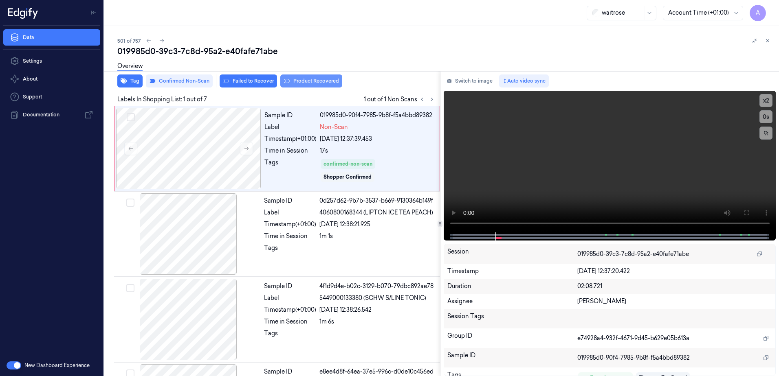
click at [306, 84] on button "Product Recovered" at bounding box center [311, 81] width 62 height 13
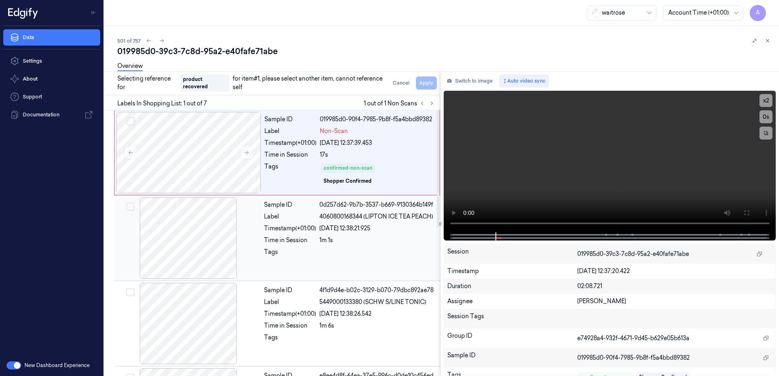
click at [361, 257] on div at bounding box center [377, 254] width 116 height 13
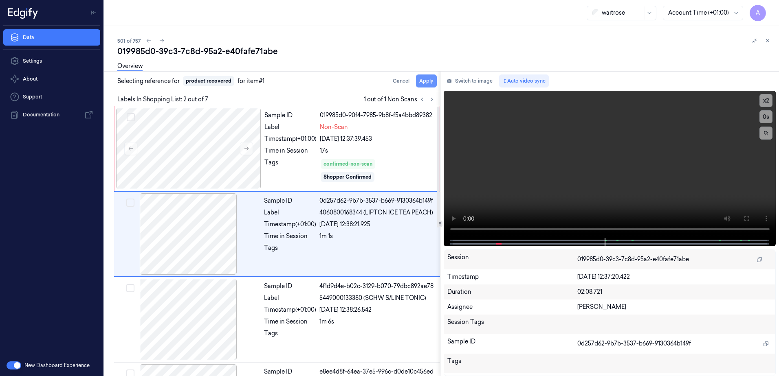
click at [422, 85] on button "Apply" at bounding box center [426, 81] width 21 height 13
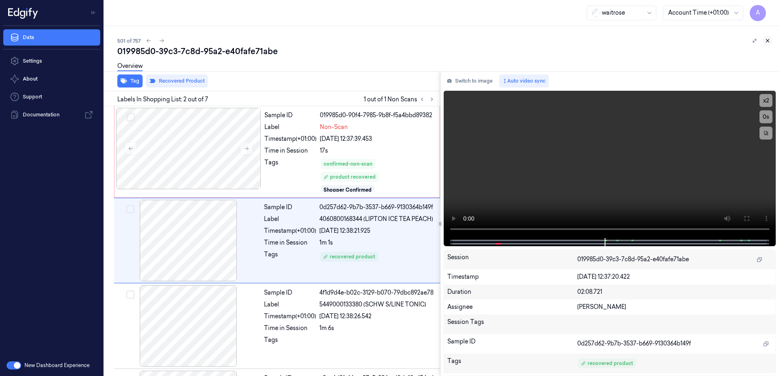
click at [768, 40] on icon at bounding box center [768, 41] width 6 height 6
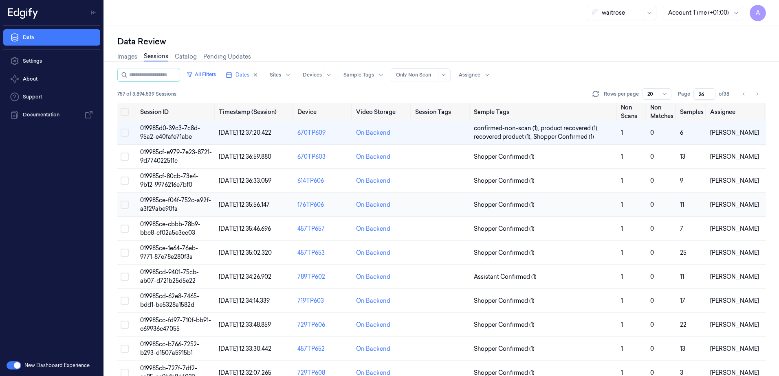
click at [169, 202] on span "019985ce-f04f-752c-a92f-a3f29abe90fa" at bounding box center [175, 205] width 71 height 16
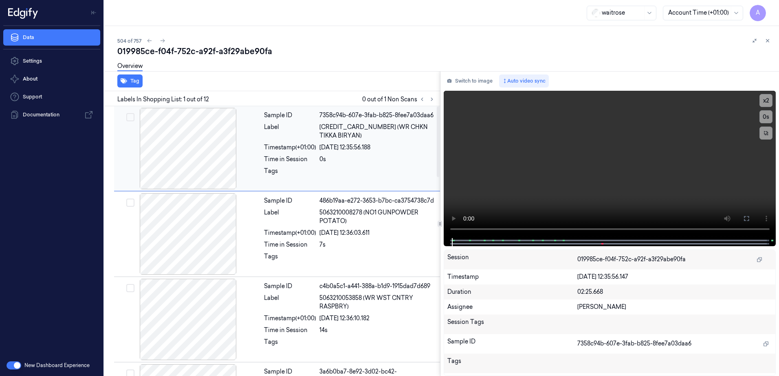
click at [304, 191] on div "Sample ID 7358c94b-607e-3fab-b825-8fee7a03daa6 Label 5063210069095 (WR CHKN TIK…" at bounding box center [277, 148] width 326 height 85
click at [434, 98] on icon at bounding box center [432, 100] width 6 height 6
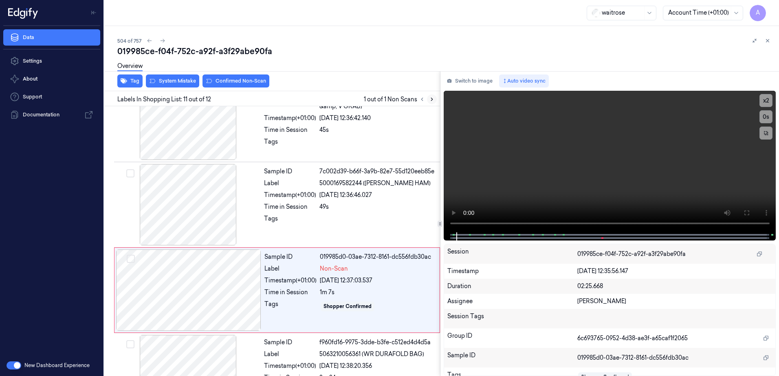
scroll to position [759, 0]
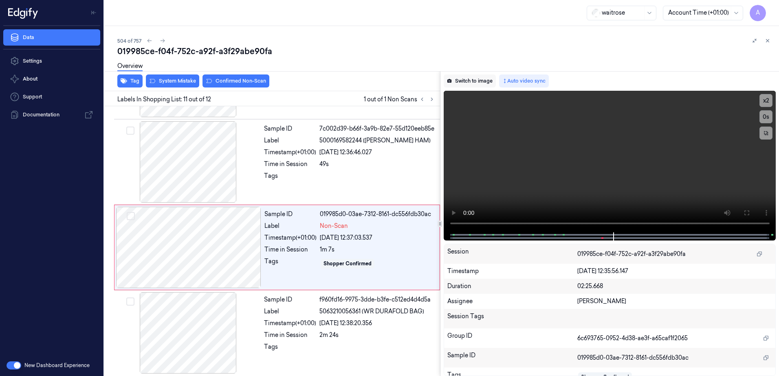
click at [466, 79] on button "Switch to image" at bounding box center [470, 81] width 52 height 13
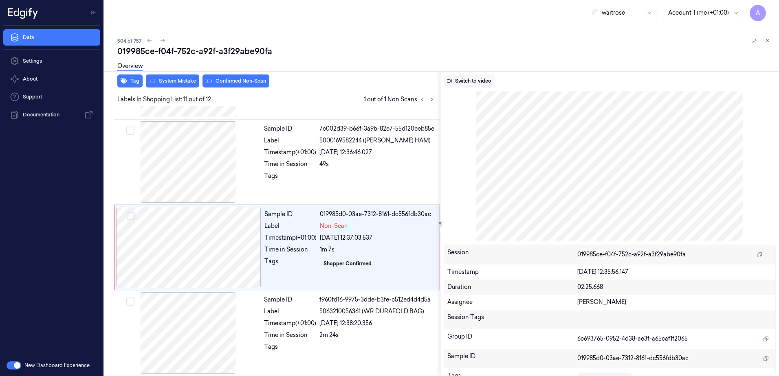
click at [468, 80] on button "Switch to video" at bounding box center [469, 81] width 51 height 13
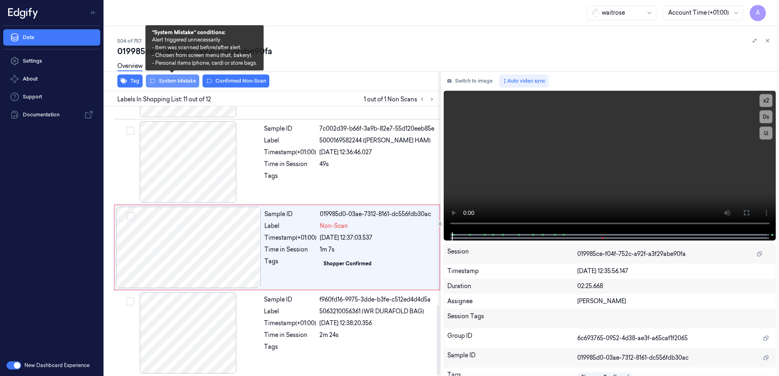
click at [170, 83] on button "System Mistake" at bounding box center [172, 81] width 53 height 13
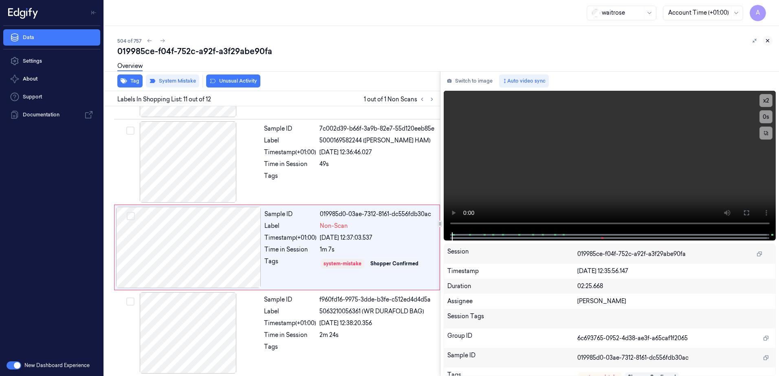
click at [768, 40] on icon at bounding box center [768, 41] width 6 height 6
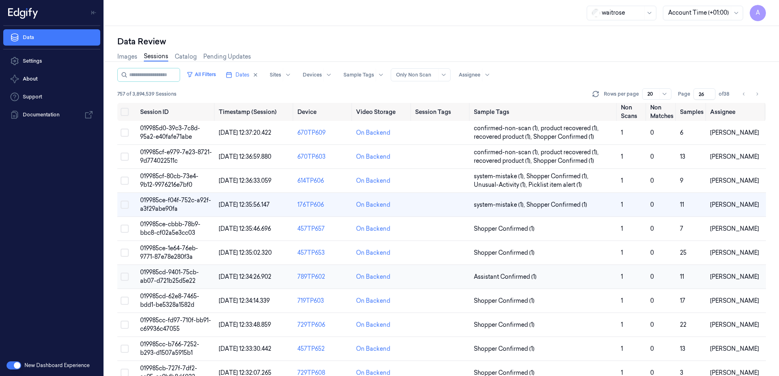
click at [166, 274] on span "019985cd-9401-75cb-ab07-d721b25d5e22" at bounding box center [169, 277] width 59 height 16
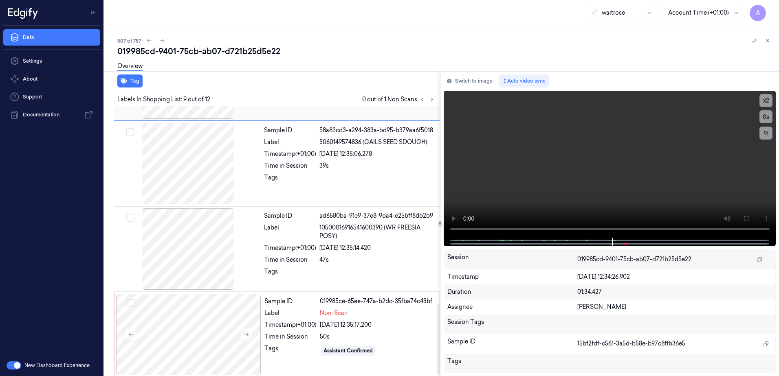
scroll to position [759, 0]
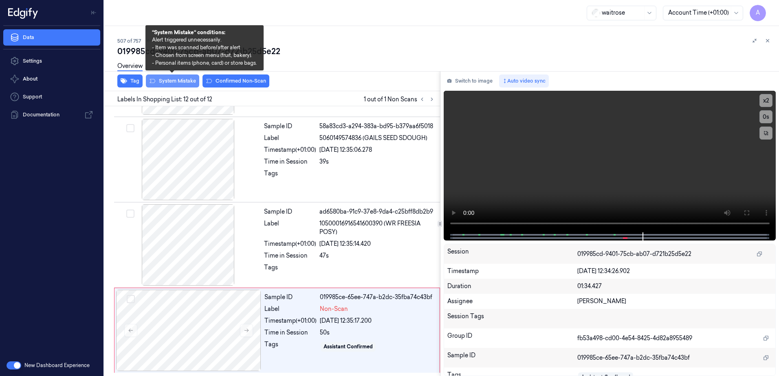
click at [172, 87] on button "System Mistake" at bounding box center [172, 81] width 53 height 13
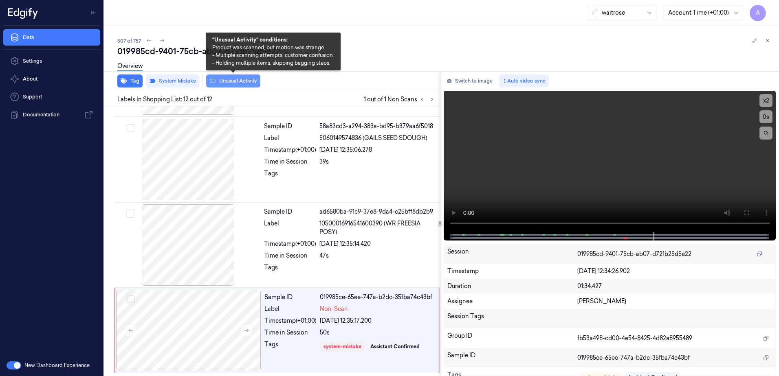
click at [225, 84] on button "Unusual Activity" at bounding box center [233, 81] width 54 height 13
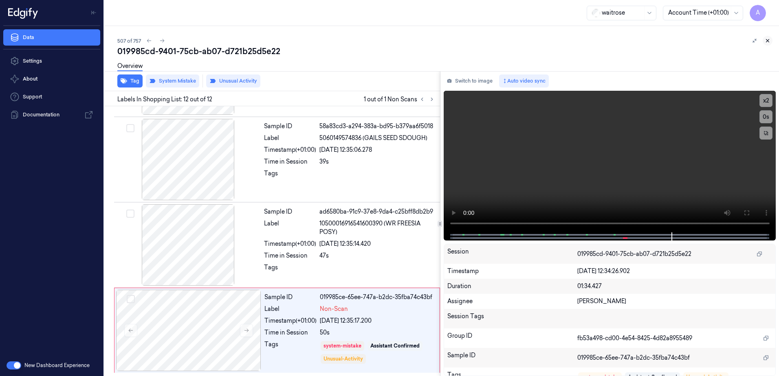
click at [766, 42] on icon at bounding box center [767, 41] width 3 height 3
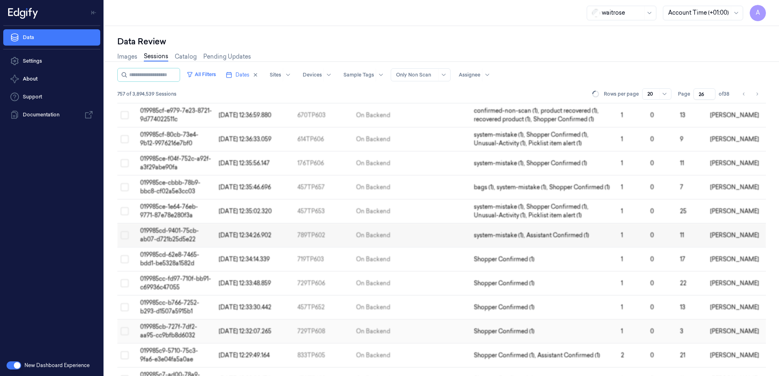
scroll to position [37, 0]
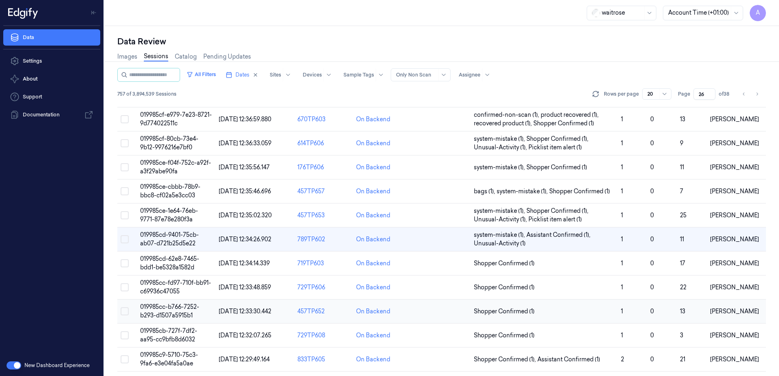
click at [174, 303] on span "019985cc-b766-7252-b293-d1507a5915b1" at bounding box center [169, 311] width 59 height 16
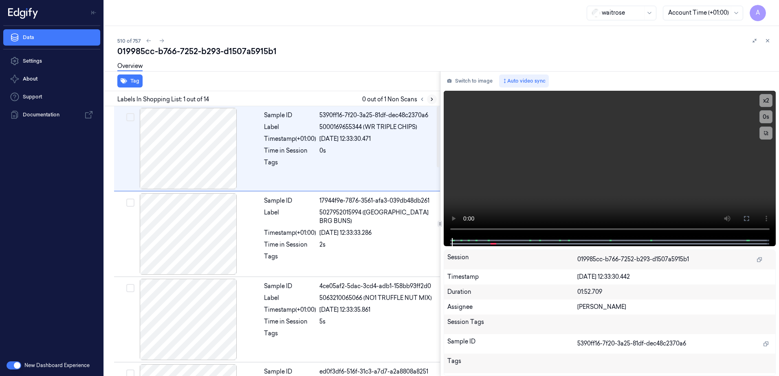
click at [433, 98] on icon at bounding box center [432, 100] width 6 height 6
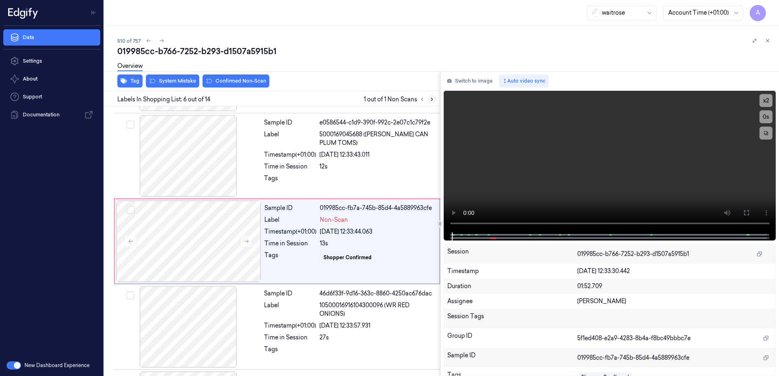
scroll to position [335, 0]
click at [245, 243] on icon at bounding box center [247, 241] width 6 height 6
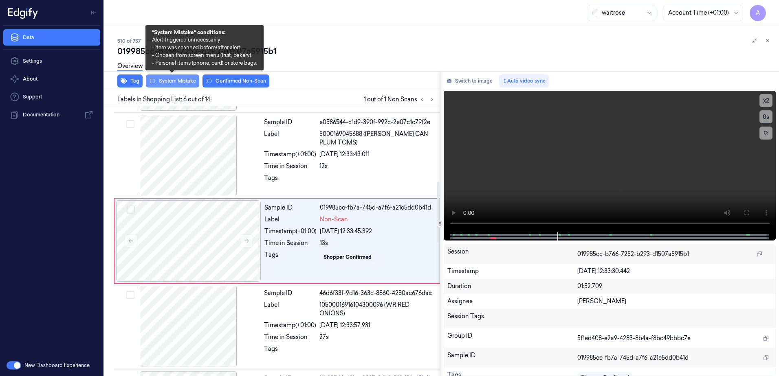
click at [174, 84] on button "System Mistake" at bounding box center [172, 81] width 53 height 13
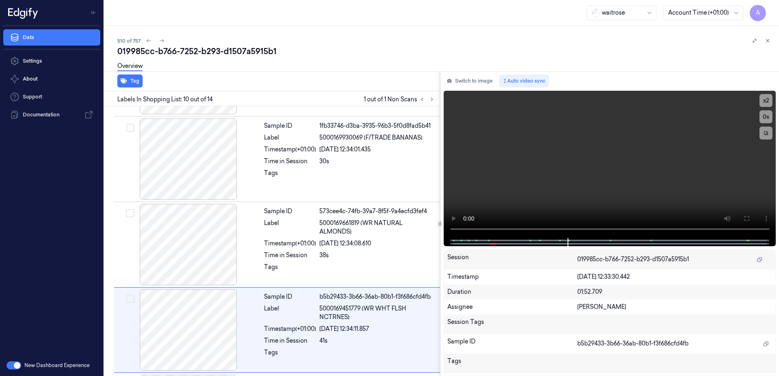
click at [237, 83] on div "Tag" at bounding box center [270, 81] width 339 height 20
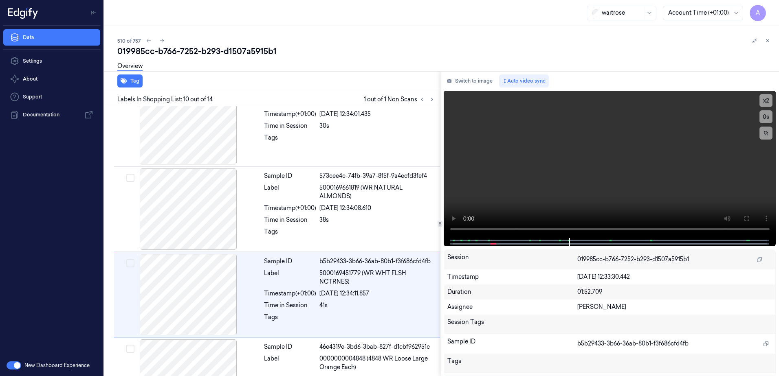
scroll to position [677, 0]
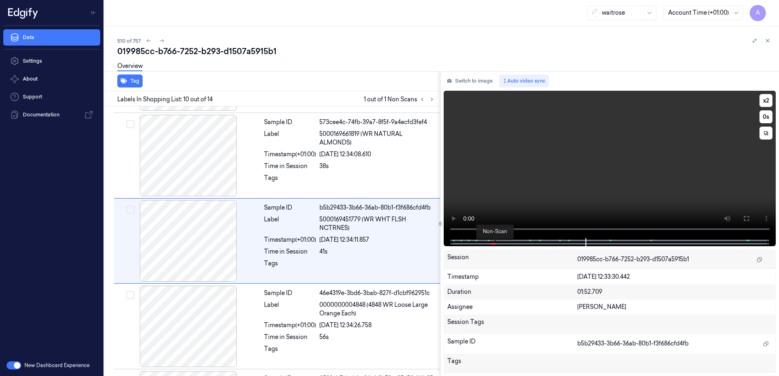
click at [494, 243] on span at bounding box center [494, 244] width 1 height 4
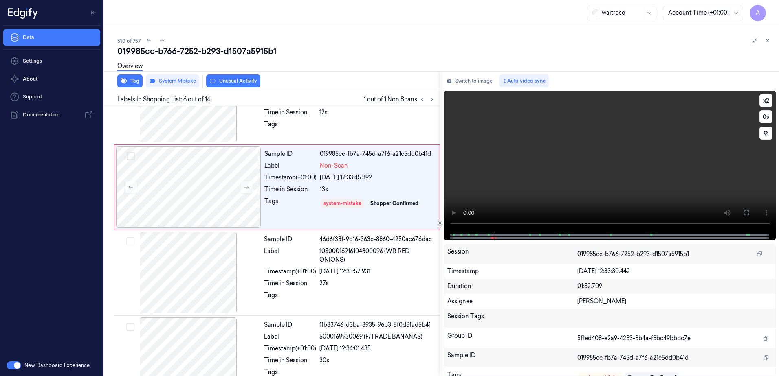
scroll to position [335, 0]
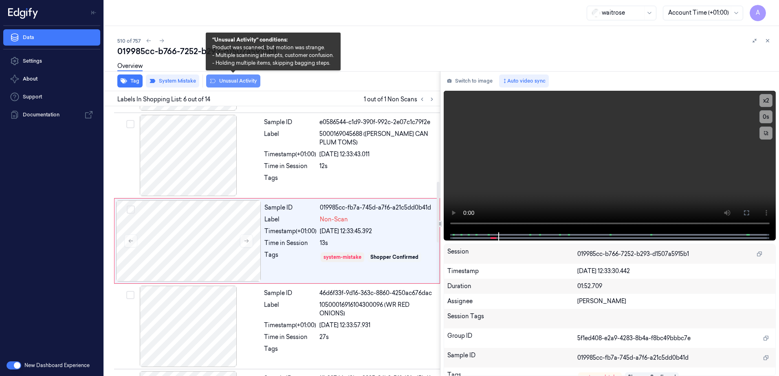
click at [233, 85] on button "Unusual Activity" at bounding box center [233, 81] width 54 height 13
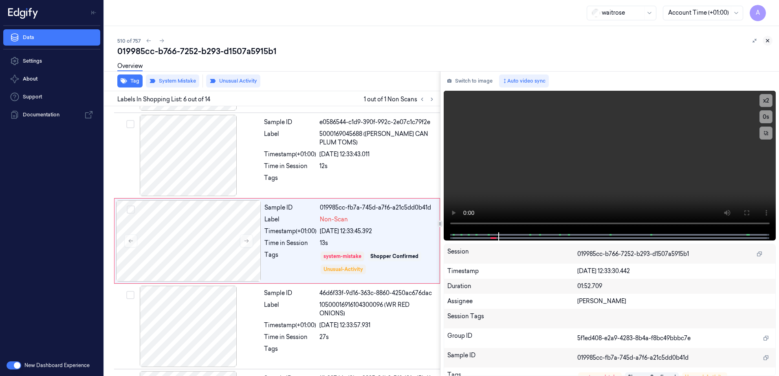
click at [767, 40] on icon at bounding box center [767, 41] width 3 height 3
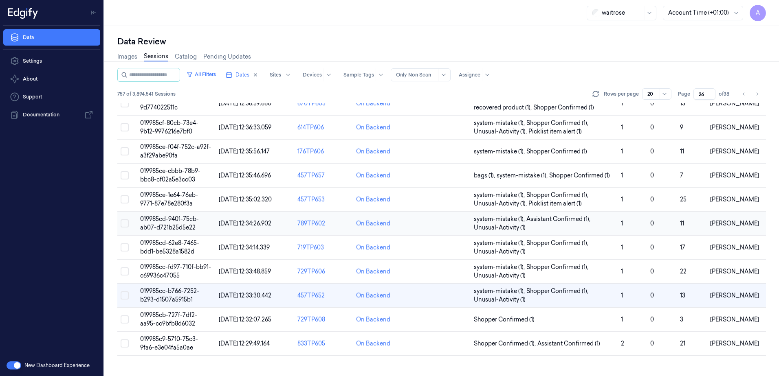
scroll to position [110, 0]
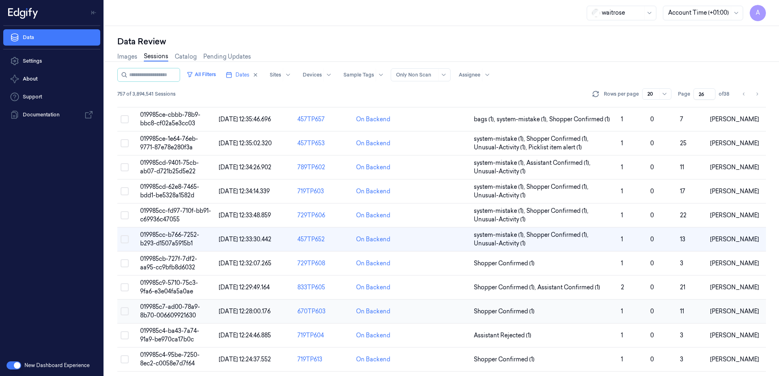
click at [156, 308] on span "019985c7-ad00-78a9-8b70-006609921630" at bounding box center [170, 311] width 60 height 16
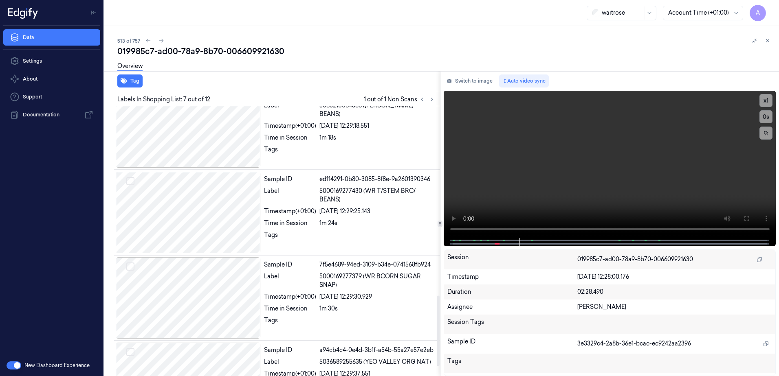
scroll to position [747, 0]
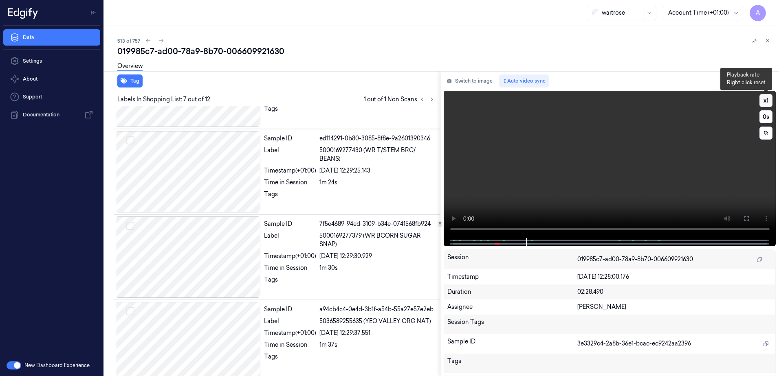
click at [766, 100] on button "x 1" at bounding box center [765, 100] width 13 height 13
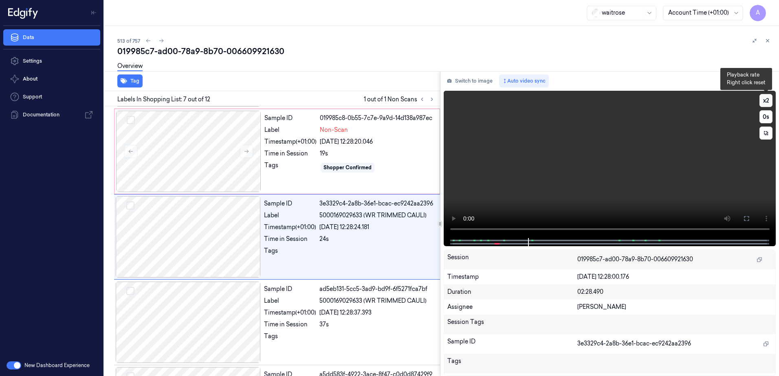
click at [765, 101] on button "x 2" at bounding box center [765, 100] width 13 height 13
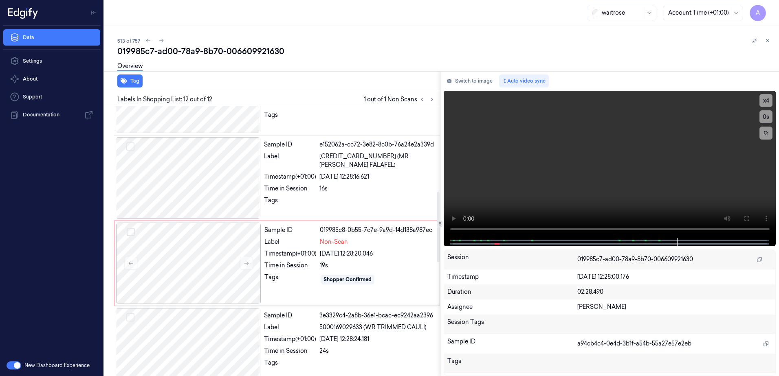
scroll to position [311, 0]
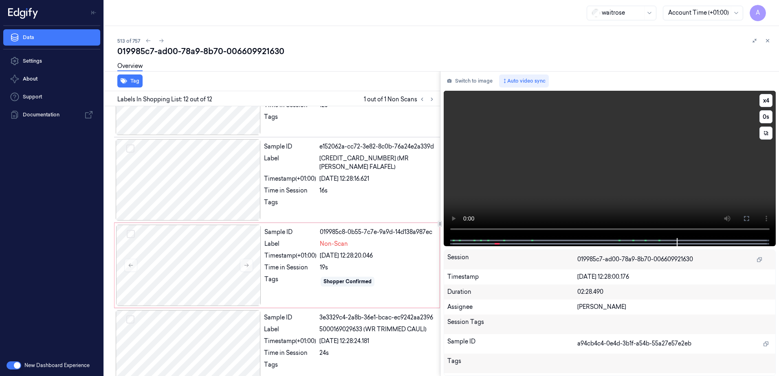
drag, startPoint x: 625, startPoint y: 165, endPoint x: 594, endPoint y: 264, distance: 104.1
click at [625, 165] on video at bounding box center [610, 164] width 332 height 147
click at [394, 271] on div "19s" at bounding box center [377, 268] width 115 height 9
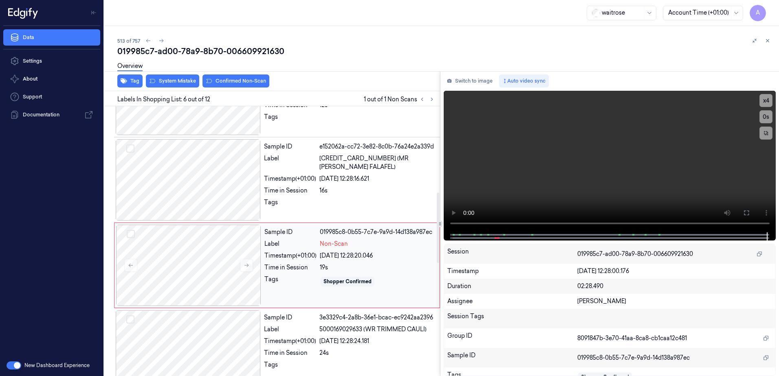
scroll to position [335, 0]
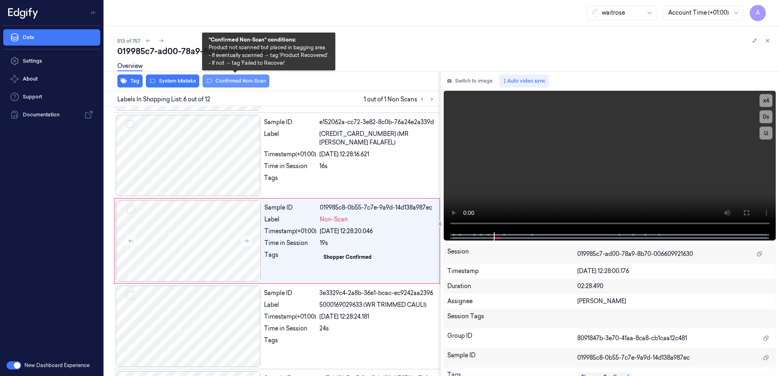
click at [224, 81] on button "Confirmed Non-Scan" at bounding box center [235, 81] width 67 height 13
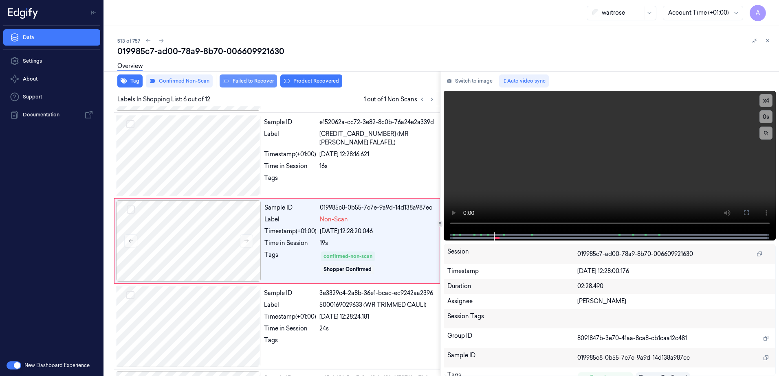
click at [257, 81] on button "Failed to Recover" at bounding box center [248, 81] width 57 height 13
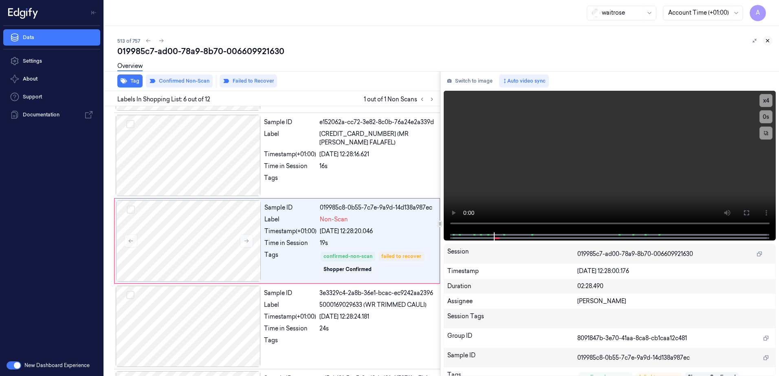
click at [769, 42] on icon at bounding box center [767, 41] width 3 height 3
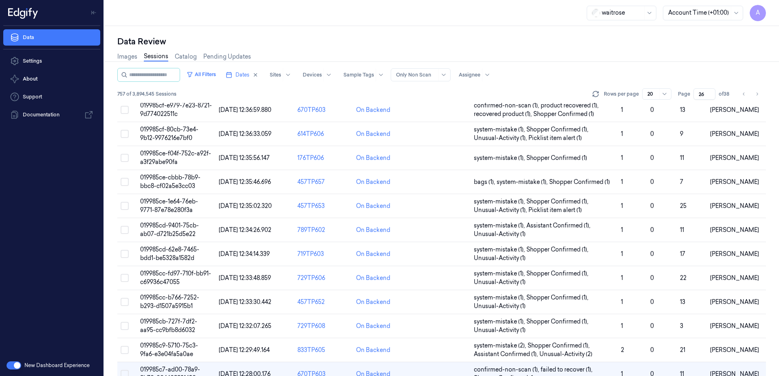
scroll to position [182, 0]
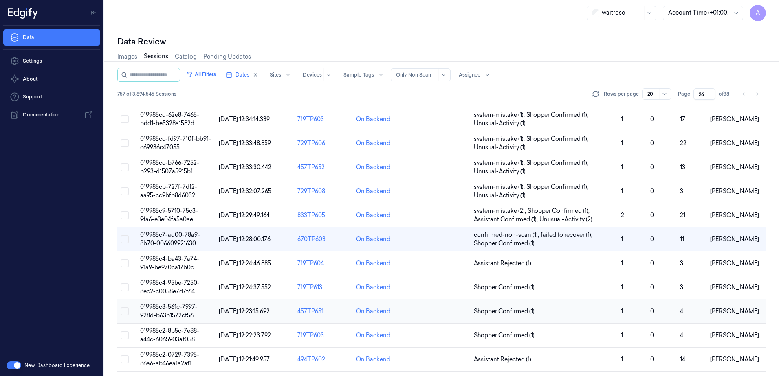
click at [163, 309] on span "019985c3-561c-7997-928d-b63b1572cf56" at bounding box center [168, 311] width 57 height 16
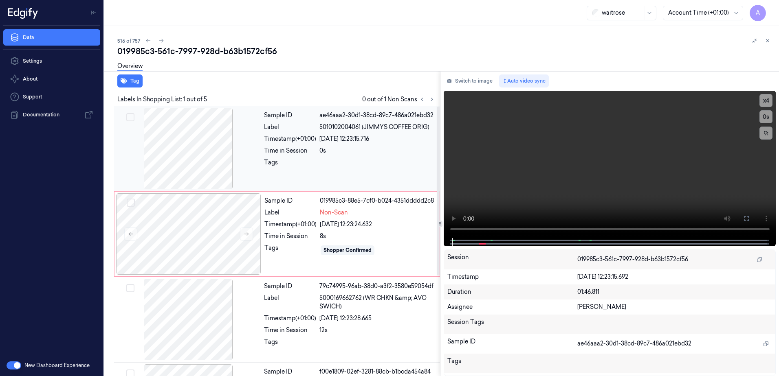
click at [309, 160] on div "Tags" at bounding box center [290, 164] width 52 height 13
click at [244, 236] on icon at bounding box center [247, 234] width 6 height 6
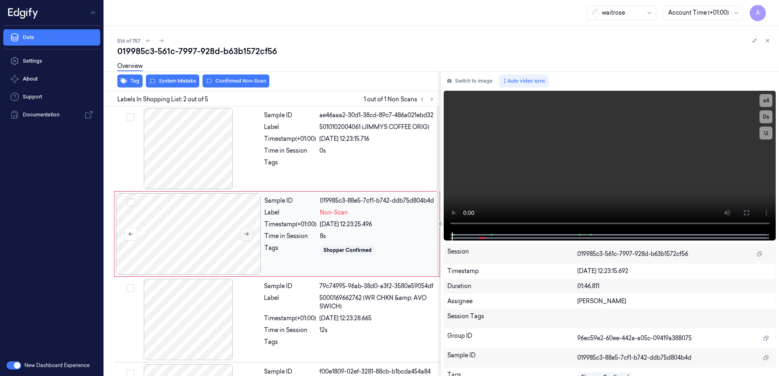
click at [244, 234] on icon at bounding box center [247, 234] width 6 height 6
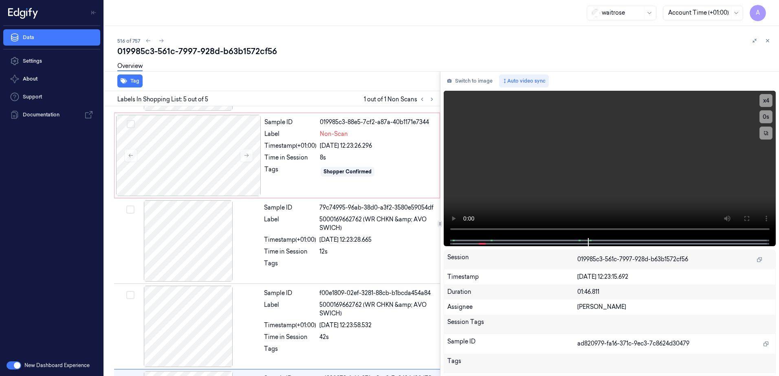
scroll to position [160, 0]
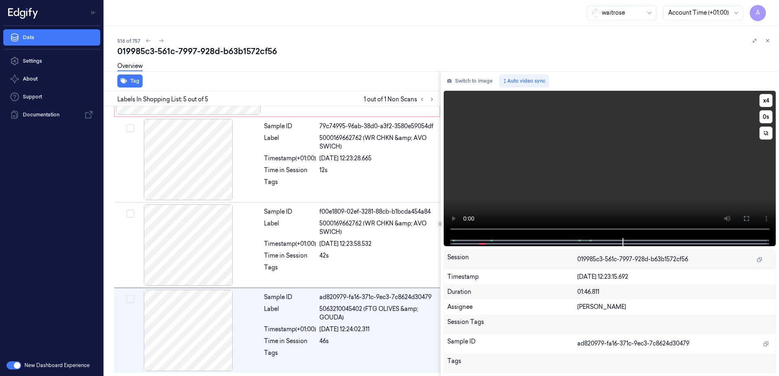
click at [558, 163] on video at bounding box center [610, 164] width 332 height 147
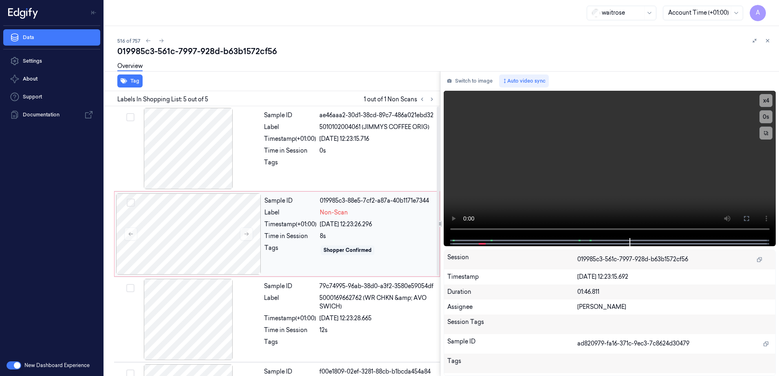
click at [293, 246] on div "Tags" at bounding box center [290, 250] width 52 height 13
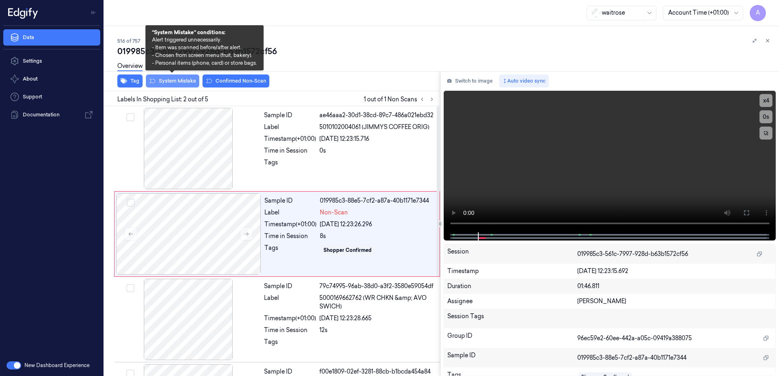
click at [175, 82] on button "System Mistake" at bounding box center [172, 81] width 53 height 13
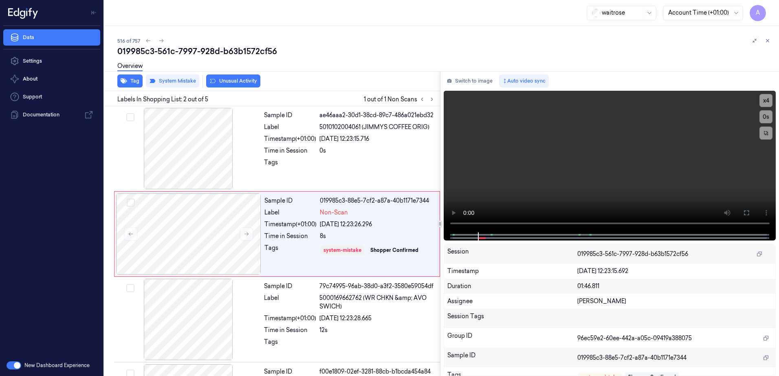
click at [223, 77] on div "Overview" at bounding box center [444, 67] width 655 height 21
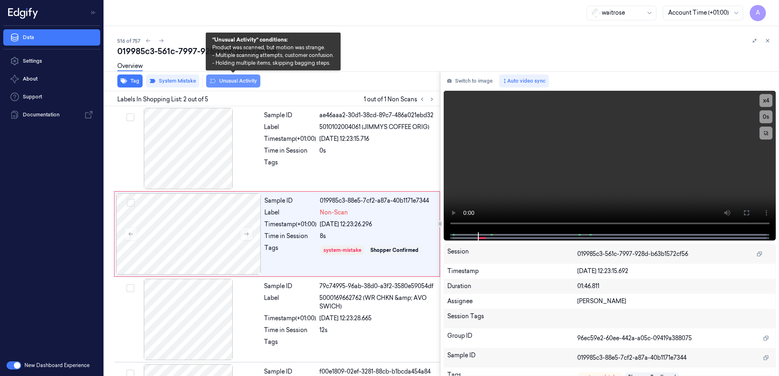
click at [233, 84] on button "Unusual Activity" at bounding box center [233, 81] width 54 height 13
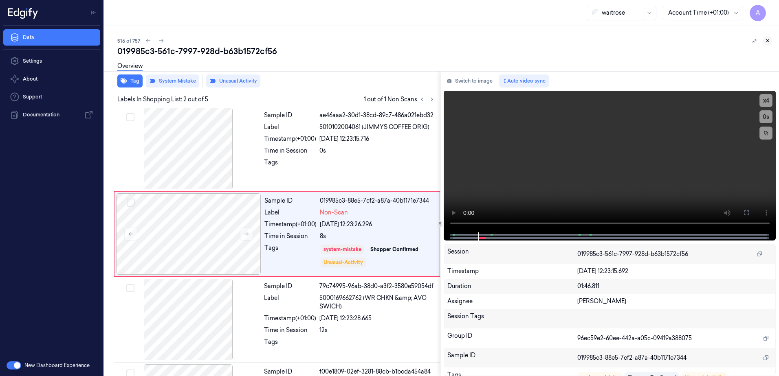
click at [768, 40] on icon at bounding box center [768, 41] width 6 height 6
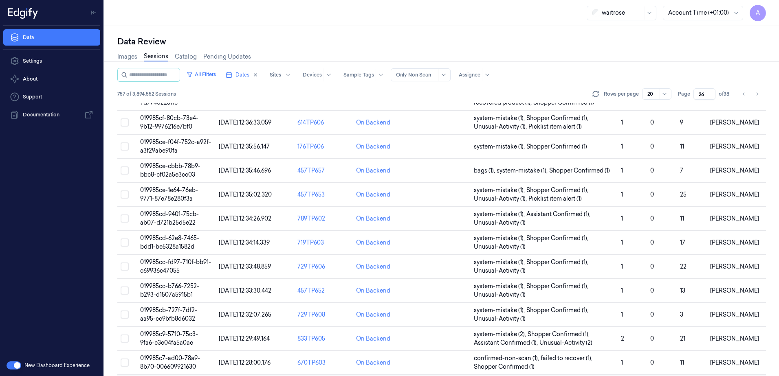
scroll to position [231, 0]
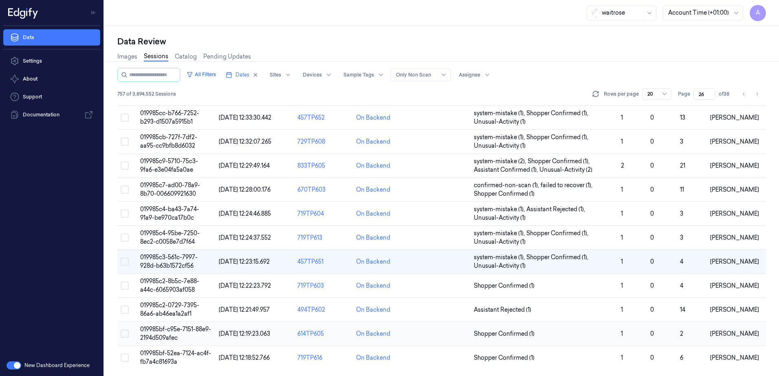
click at [158, 336] on span "019985bf-c95e-7151-88e9-2194d509afec" at bounding box center [175, 334] width 71 height 16
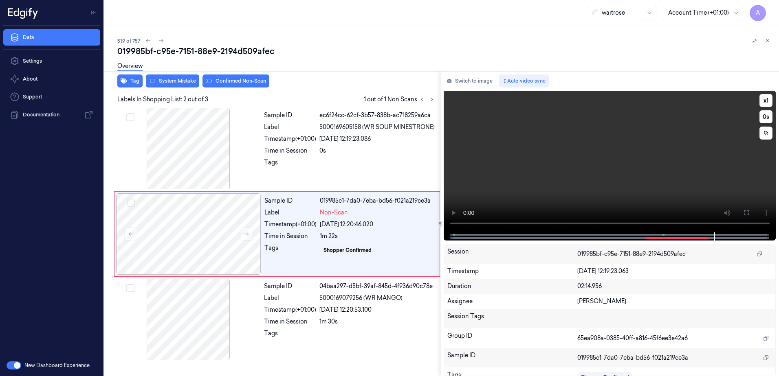
click at [594, 183] on video at bounding box center [610, 162] width 332 height 142
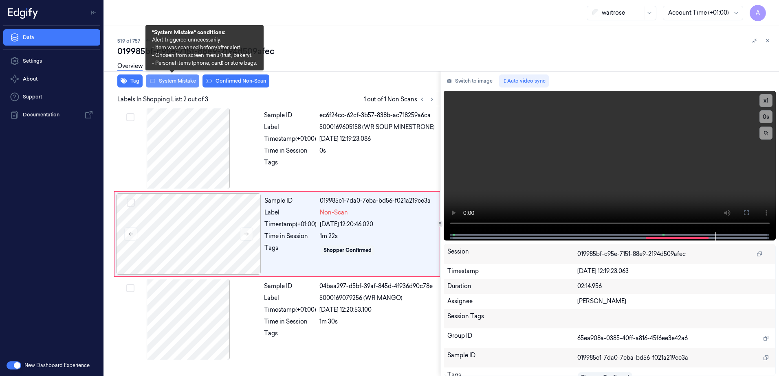
click at [174, 86] on button "System Mistake" at bounding box center [172, 81] width 53 height 13
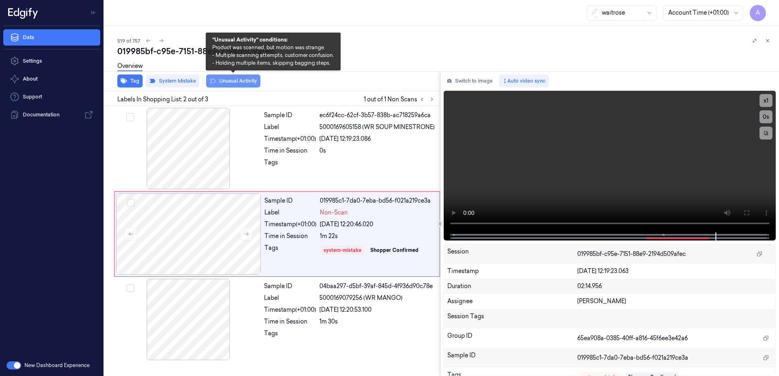
click at [224, 84] on button "Unusual Activity" at bounding box center [233, 81] width 54 height 13
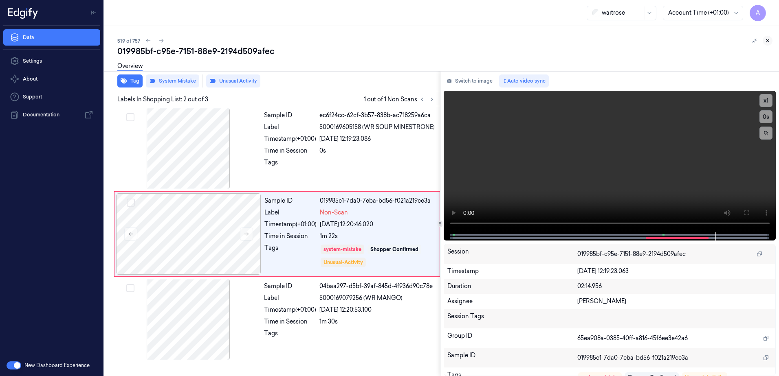
click at [771, 43] on button at bounding box center [768, 41] width 10 height 10
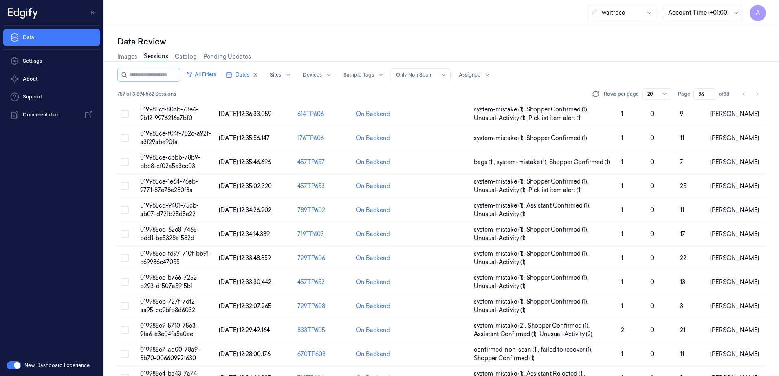
scroll to position [231, 0]
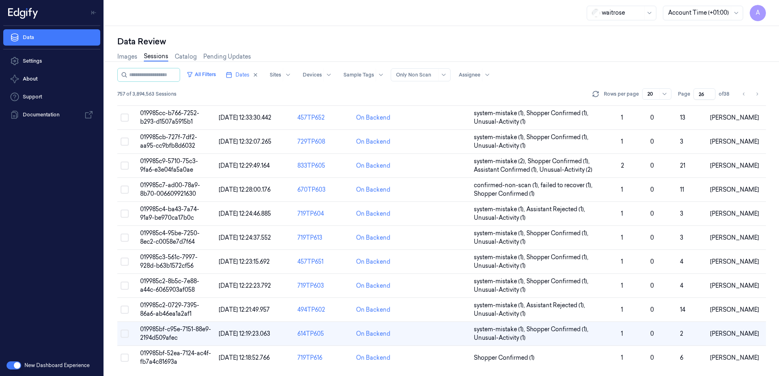
drag, startPoint x: 705, startPoint y: 93, endPoint x: 696, endPoint y: 97, distance: 9.7
click at [696, 97] on input "26" at bounding box center [704, 93] width 22 height 11
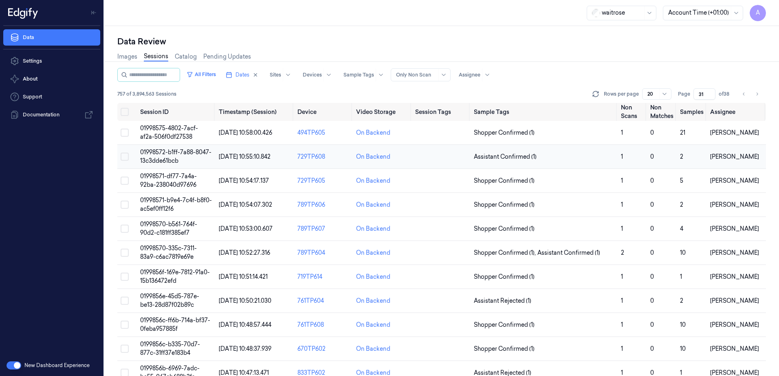
type input "31"
click at [158, 156] on td "01998572-b1ff-7a88-8047-13c3dde61bcb" at bounding box center [176, 157] width 79 height 24
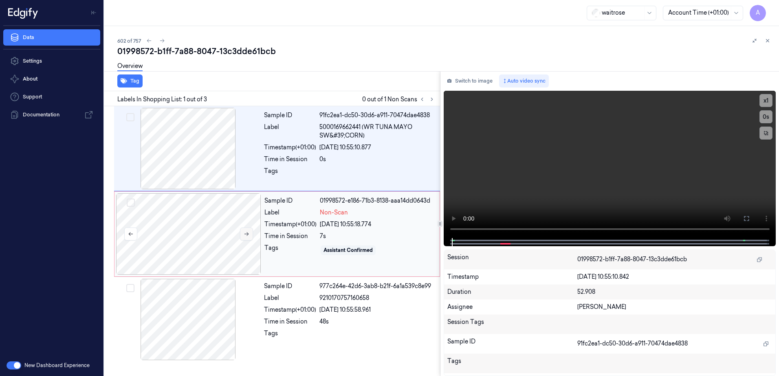
click at [246, 238] on button at bounding box center [246, 234] width 13 height 13
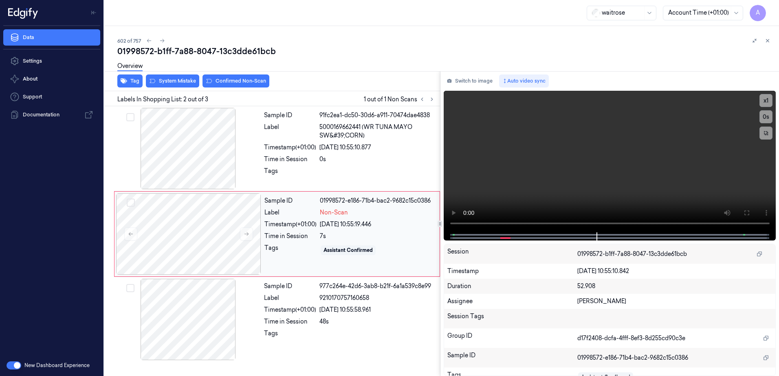
click at [339, 228] on div "26/09/2025 10:55:19.446" at bounding box center [377, 224] width 115 height 9
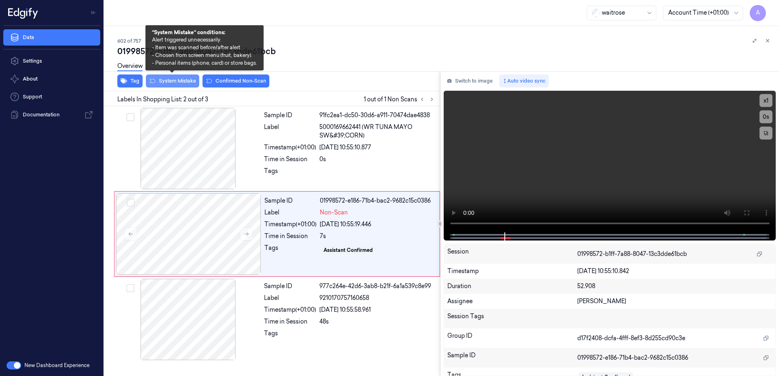
click at [171, 84] on button "System Mistake" at bounding box center [172, 81] width 53 height 13
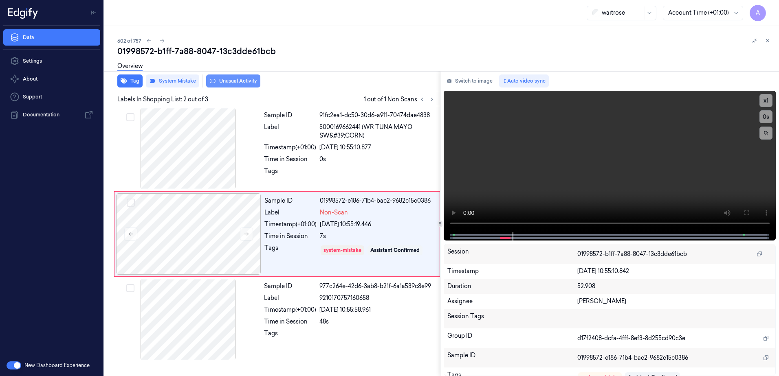
click at [233, 85] on button "Unusual Activity" at bounding box center [233, 81] width 54 height 13
click at [770, 42] on icon at bounding box center [768, 41] width 6 height 6
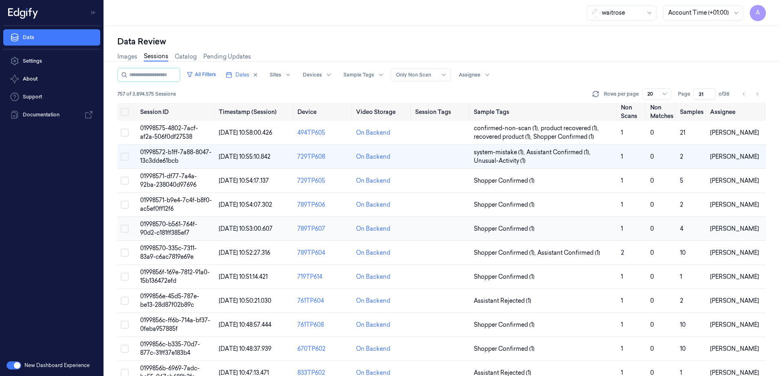
click at [172, 225] on span "01998570-b561-764f-90d2-c181ff385ef7" at bounding box center [168, 229] width 57 height 16
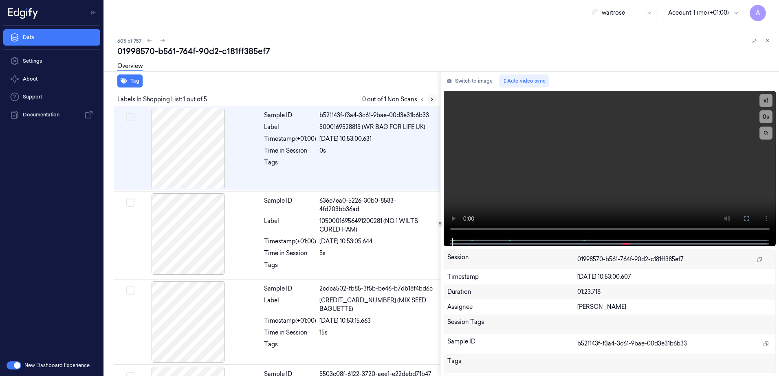
click at [433, 96] on button at bounding box center [432, 100] width 10 height 10
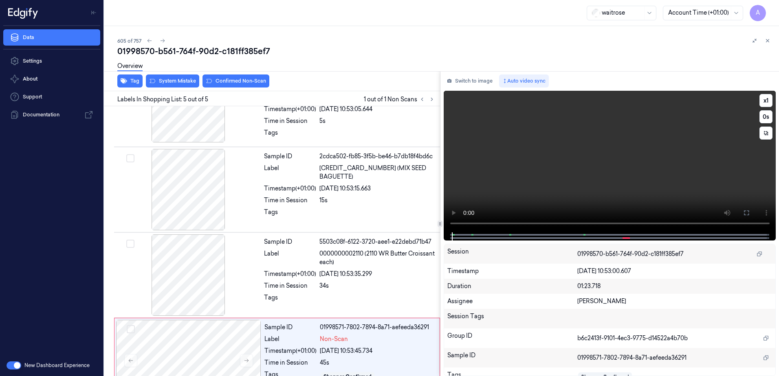
scroll to position [163, 0]
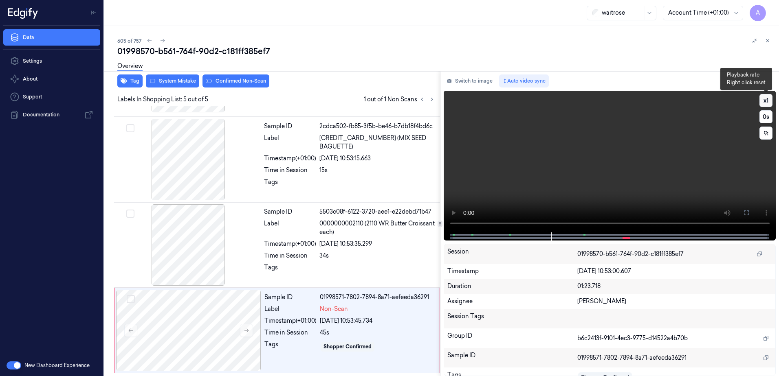
click at [767, 97] on button "x 1" at bounding box center [765, 100] width 13 height 13
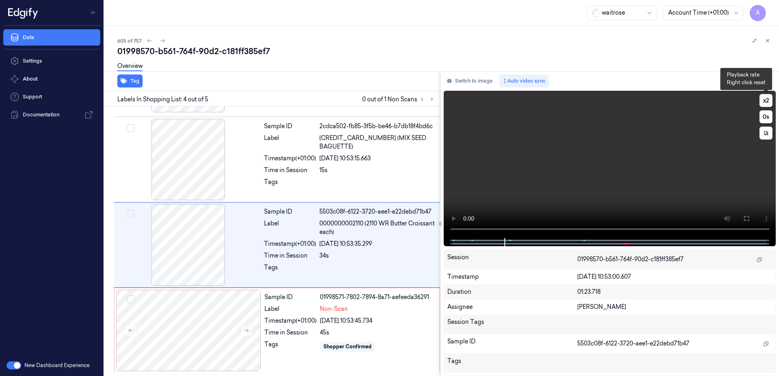
click at [768, 99] on button "x 2" at bounding box center [765, 100] width 13 height 13
click at [563, 205] on video at bounding box center [610, 164] width 332 height 147
click at [292, 339] on div "Sample ID 01998571-7802-7894-8a71-aefeeda36291 Label Non-Scan Timestamp (+01:00…" at bounding box center [349, 330] width 177 height 81
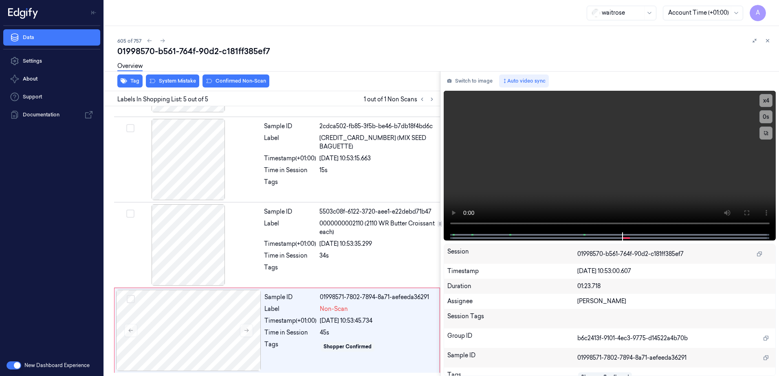
click at [171, 77] on div "Overview" at bounding box center [444, 67] width 655 height 21
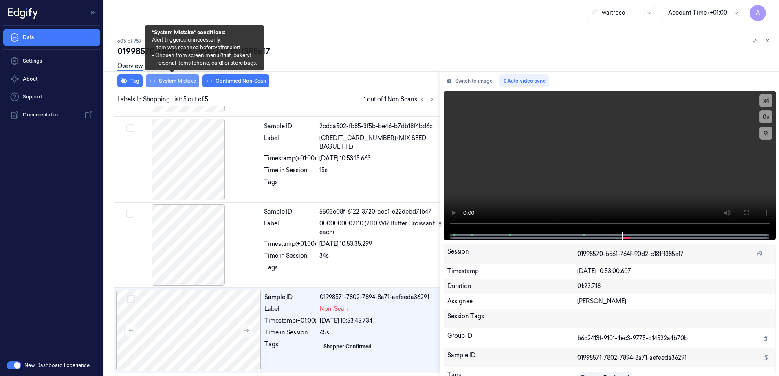
click at [170, 84] on button "System Mistake" at bounding box center [172, 81] width 53 height 13
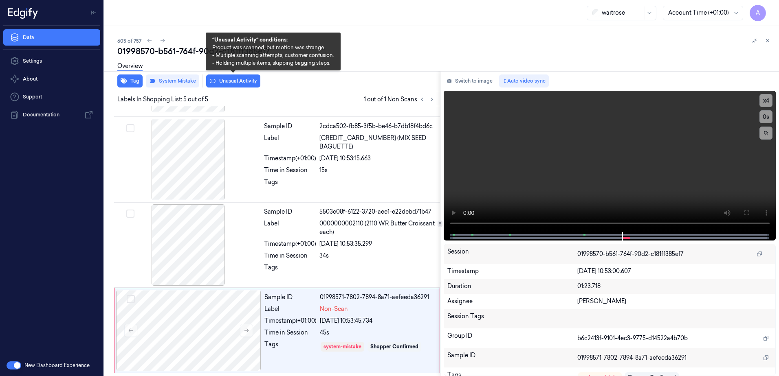
click at [228, 84] on button "Unusual Activity" at bounding box center [233, 81] width 54 height 13
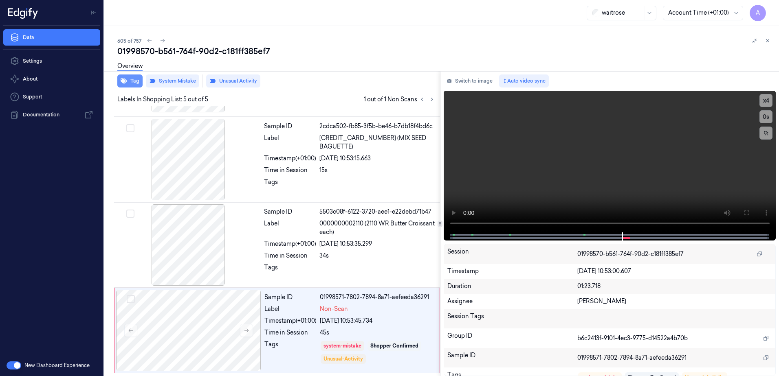
click at [139, 84] on button "Tag" at bounding box center [129, 81] width 25 height 13
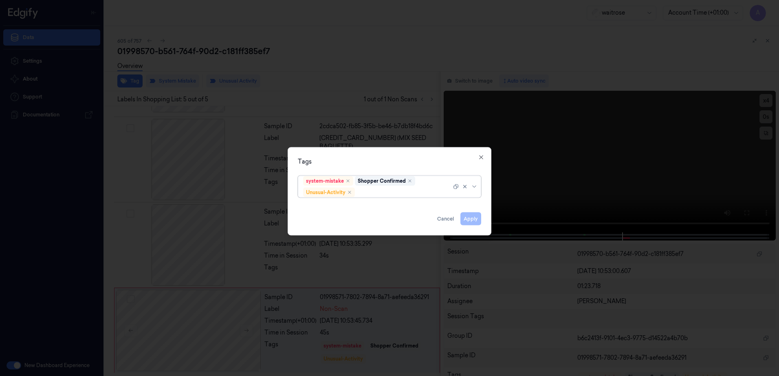
click at [380, 190] on div at bounding box center [403, 192] width 95 height 9
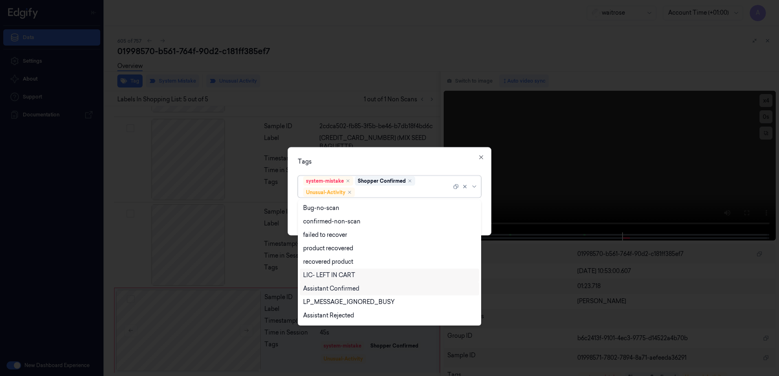
scroll to position [106, 0]
click at [338, 300] on div "Picklist item alert" at bounding box center [326, 303] width 47 height 9
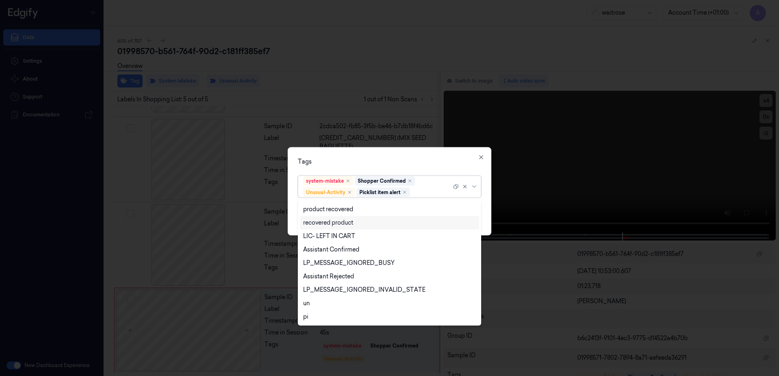
click at [387, 154] on div "Tags option Picklist item alert, selected. 20 results available. Use Up and Dow…" at bounding box center [390, 191] width 204 height 88
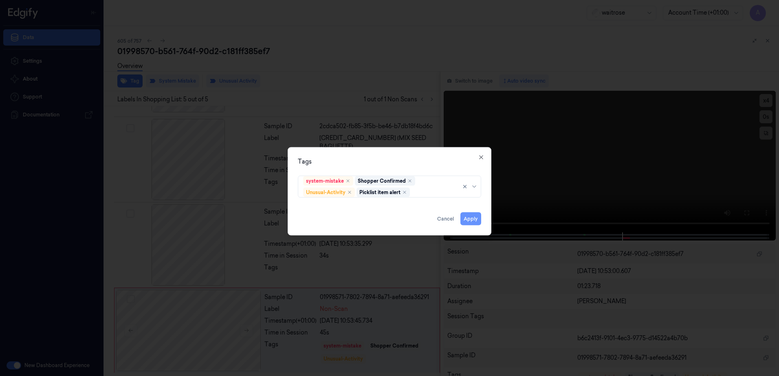
click at [467, 216] on button "Apply" at bounding box center [470, 219] width 21 height 13
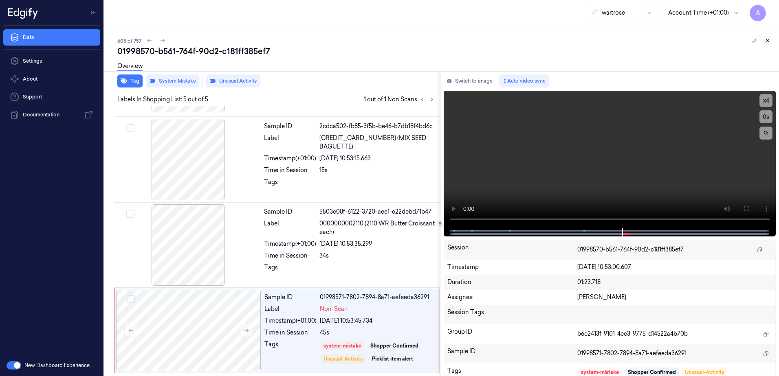
click at [767, 43] on icon at bounding box center [768, 41] width 6 height 6
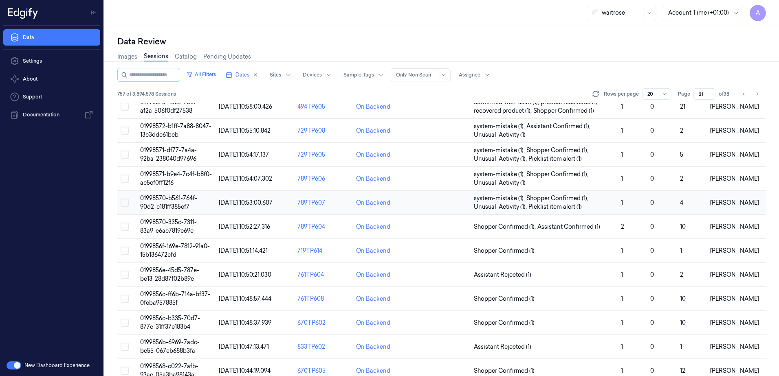
scroll to position [41, 0]
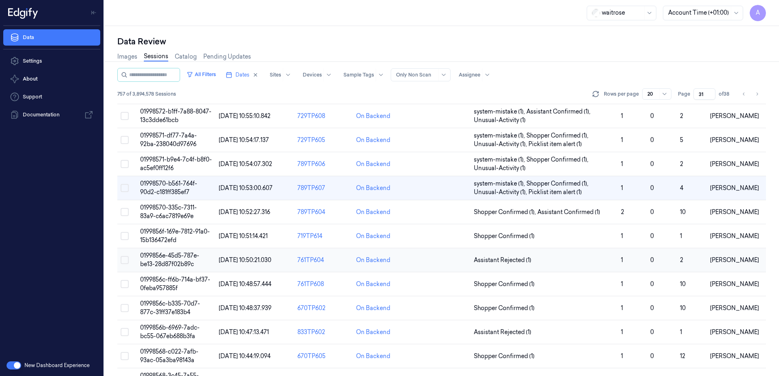
click at [178, 256] on span "0199856e-45d5-787e-be13-28d87f02b89c" at bounding box center [169, 260] width 59 height 16
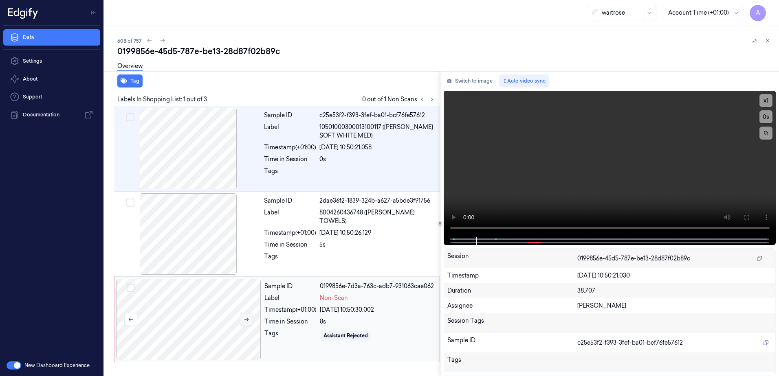
click at [244, 322] on icon at bounding box center [247, 320] width 6 height 6
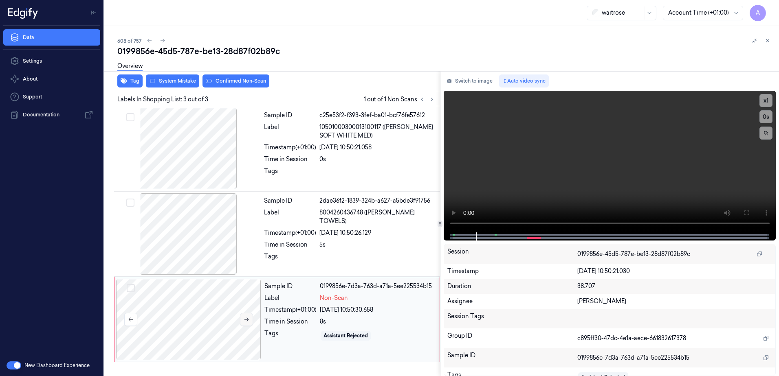
click at [251, 321] on button at bounding box center [246, 319] width 13 height 13
click at [248, 319] on icon at bounding box center [247, 320] width 6 height 6
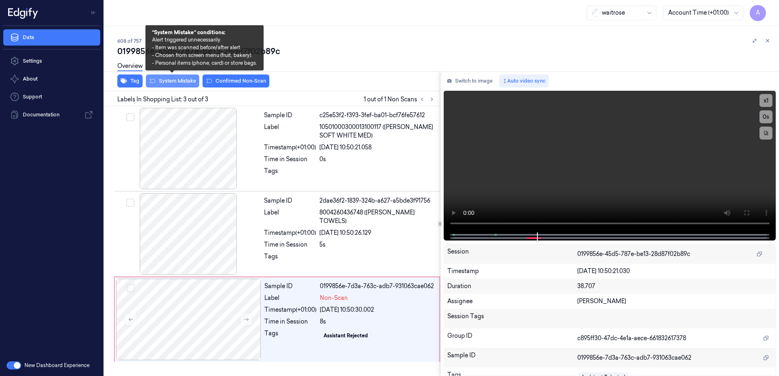
click at [168, 81] on button "System Mistake" at bounding box center [172, 81] width 53 height 13
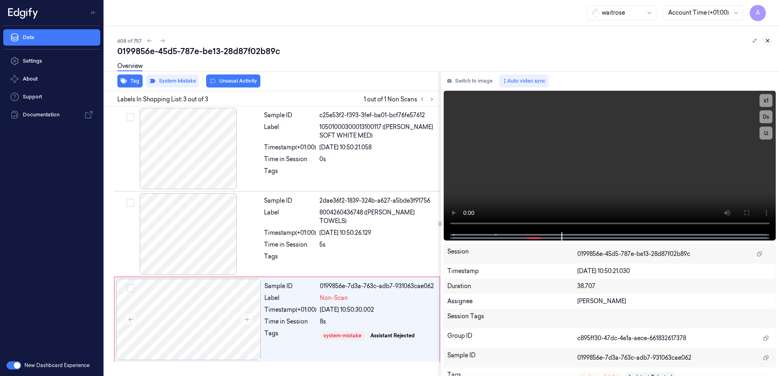
click at [767, 44] on button at bounding box center [768, 41] width 10 height 10
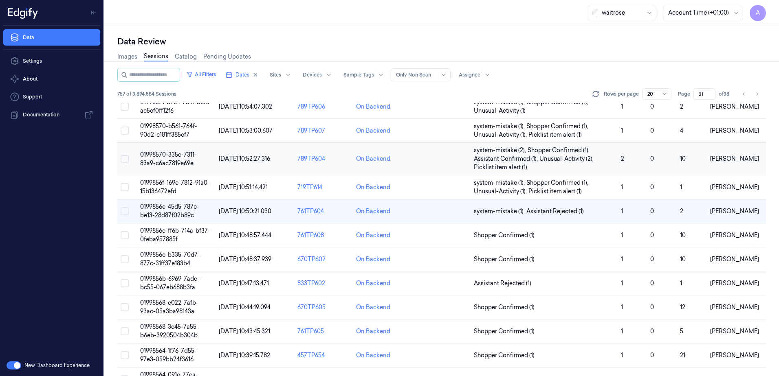
scroll to position [111, 0]
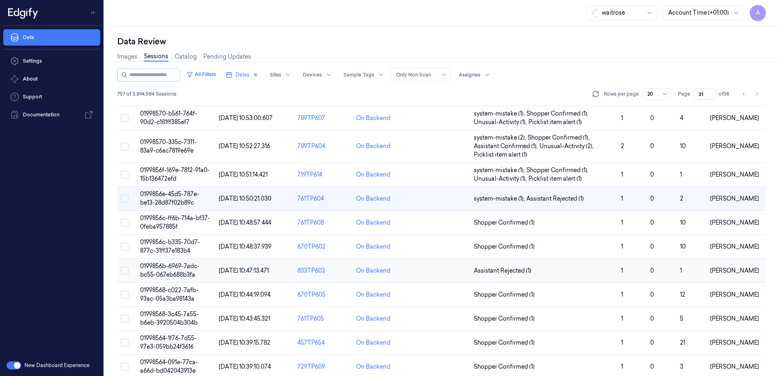
click at [178, 269] on span "0199856b-6969-7adc-bc55-067eb688b3fa" at bounding box center [169, 271] width 59 height 16
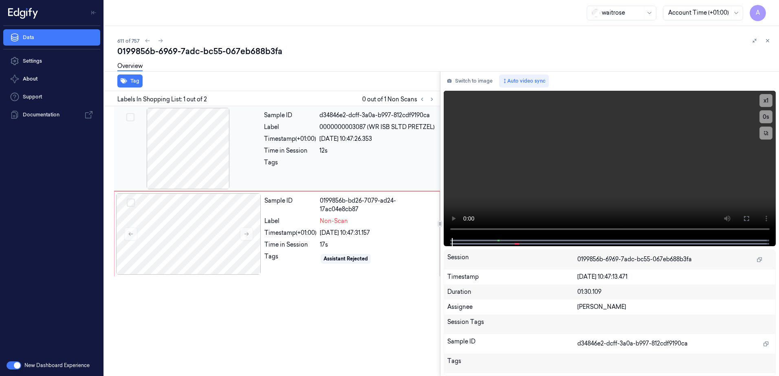
click at [345, 187] on div "Sample ID d34846e2-dcff-3a0a-b997-812cdf9190ca Label 0000000003087 (WR ISB SLTD…" at bounding box center [350, 148] width 178 height 81
click at [448, 235] on video at bounding box center [610, 164] width 332 height 147
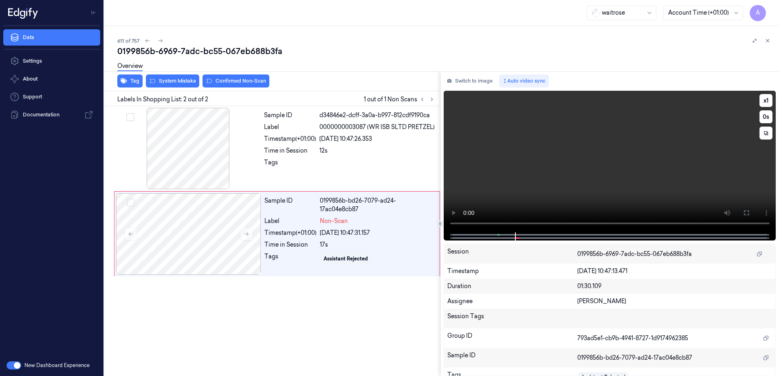
click at [578, 187] on video at bounding box center [610, 162] width 332 height 142
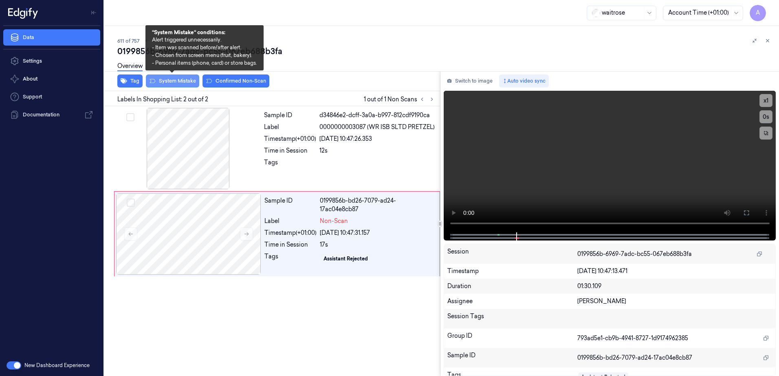
click at [172, 84] on button "System Mistake" at bounding box center [172, 81] width 53 height 13
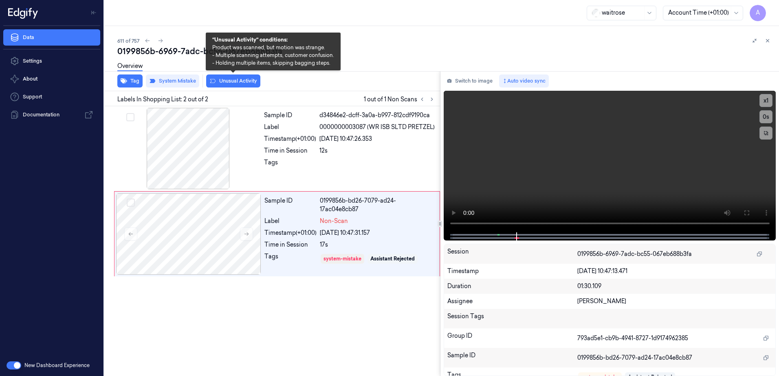
click at [226, 84] on button "Unusual Activity" at bounding box center [233, 81] width 54 height 13
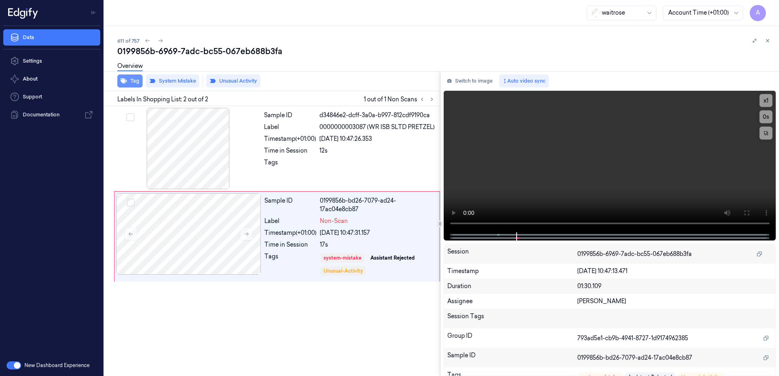
click at [130, 84] on button "Tag" at bounding box center [129, 81] width 25 height 13
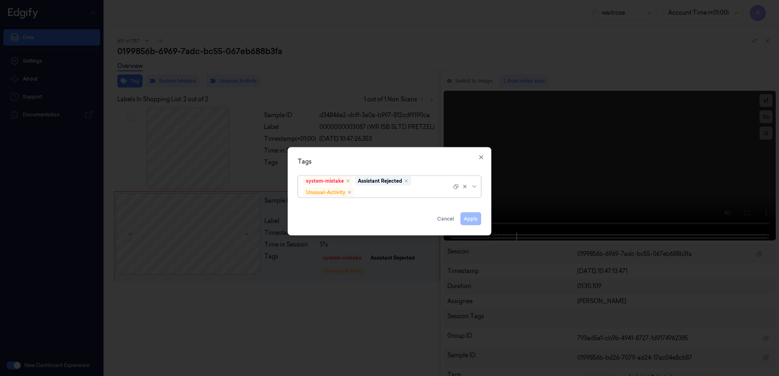
click at [374, 196] on div at bounding box center [403, 192] width 95 height 9
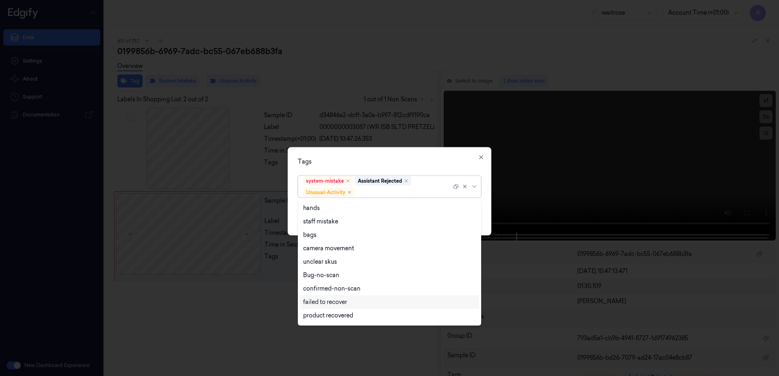
scroll to position [106, 0]
click at [334, 305] on div "Picklist item alert" at bounding box center [326, 303] width 47 height 9
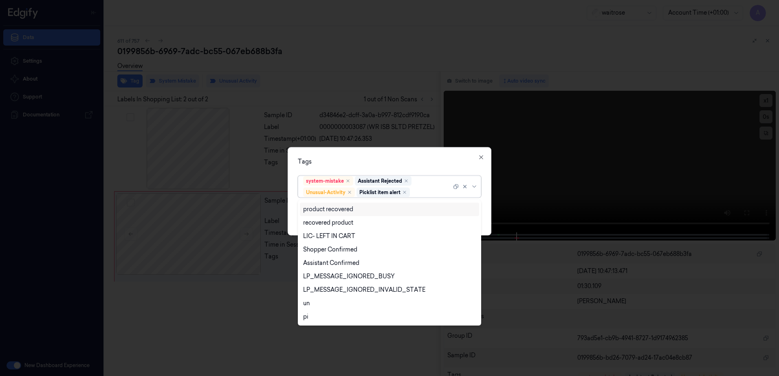
click at [409, 154] on div "Tags option Picklist item alert, selected. 20 results available. Use Up and Dow…" at bounding box center [390, 191] width 204 height 88
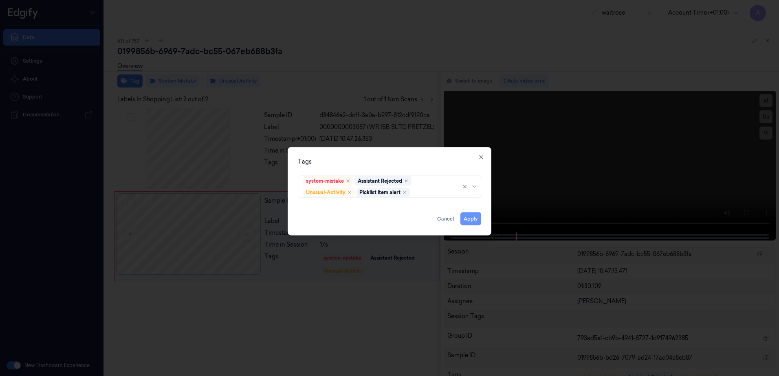
click at [471, 219] on button "Apply" at bounding box center [470, 219] width 21 height 13
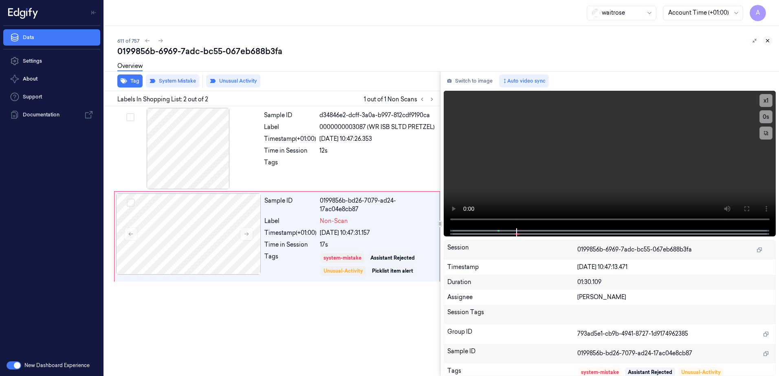
click at [768, 39] on icon at bounding box center [768, 41] width 6 height 6
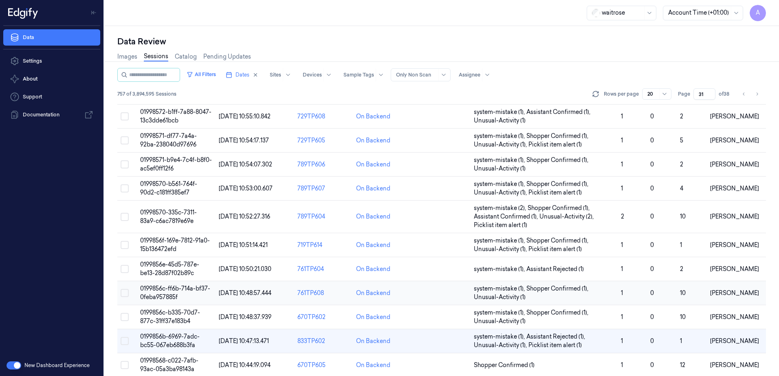
scroll to position [142, 0]
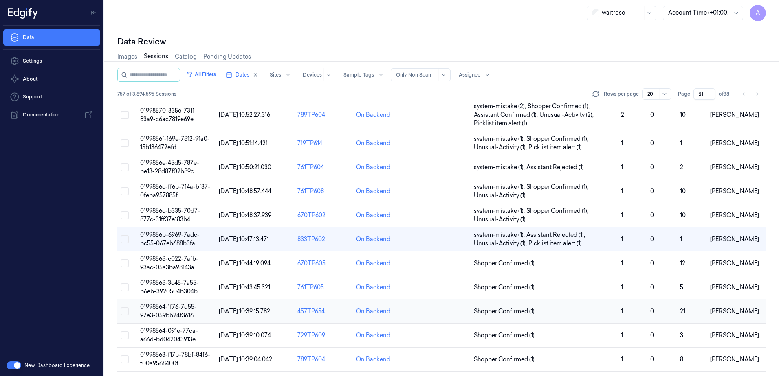
click at [158, 310] on span "01998564-1f76-7d55-97e3-059bb24f3616" at bounding box center [168, 311] width 57 height 16
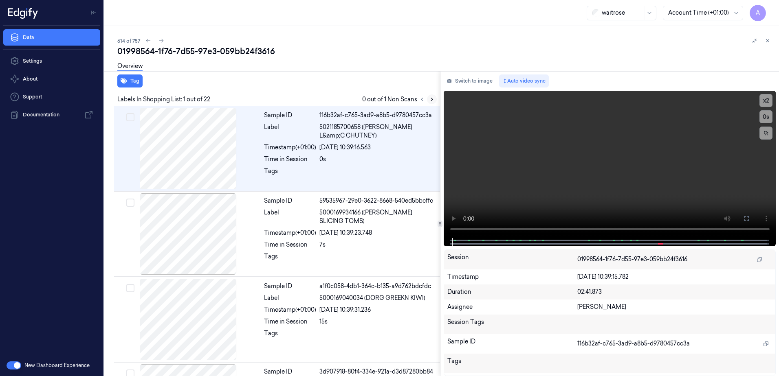
click at [433, 101] on icon at bounding box center [432, 100] width 6 height 6
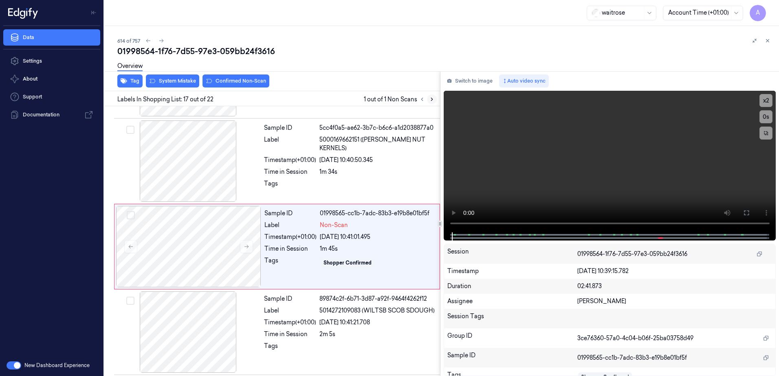
scroll to position [1276, 0]
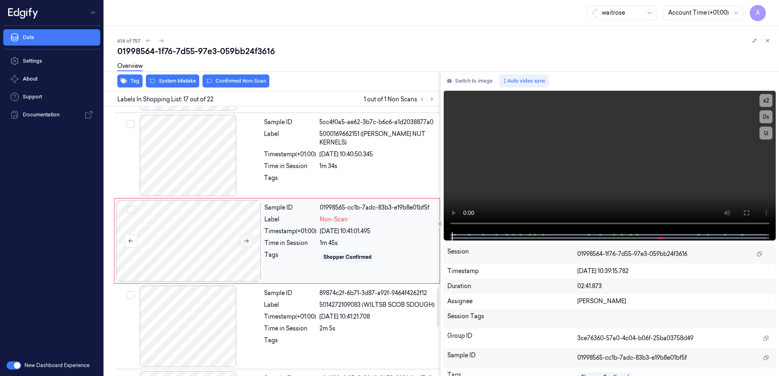
click at [246, 243] on icon at bounding box center [247, 241] width 6 height 6
click at [246, 241] on icon at bounding box center [247, 241] width 6 height 6
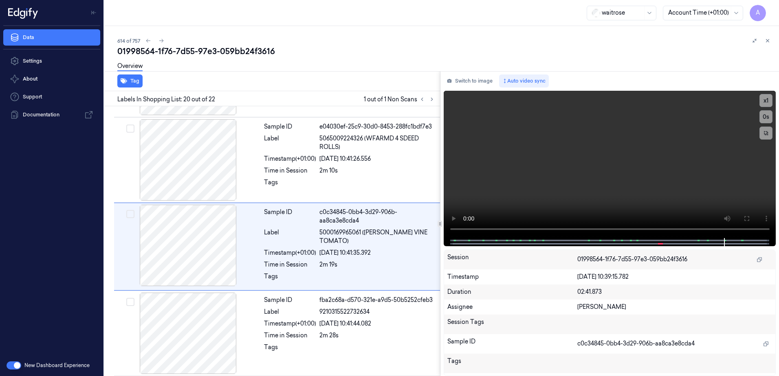
scroll to position [1534, 0]
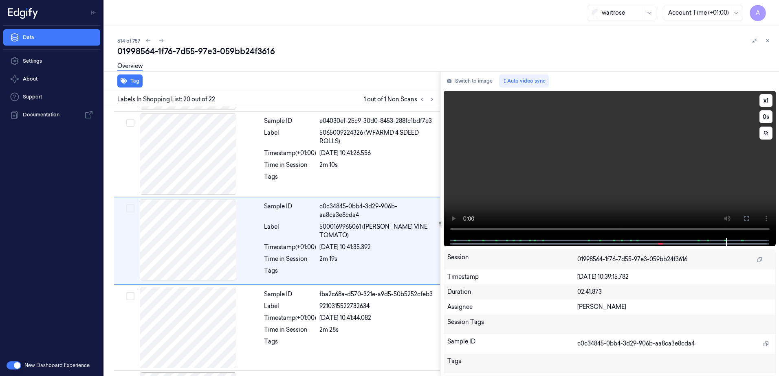
click at [568, 175] on video at bounding box center [610, 164] width 332 height 147
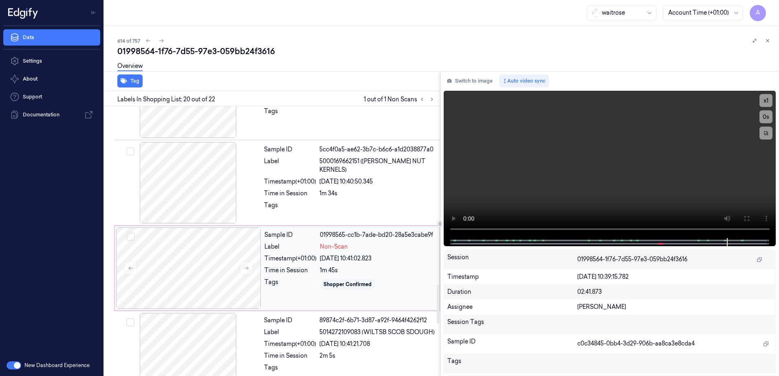
click at [370, 264] on div "Sample ID 01998565-cc1b-7ade-bd20-28a5e3cabe9f Label Non-Scan Timestamp (+01:00…" at bounding box center [349, 268] width 177 height 81
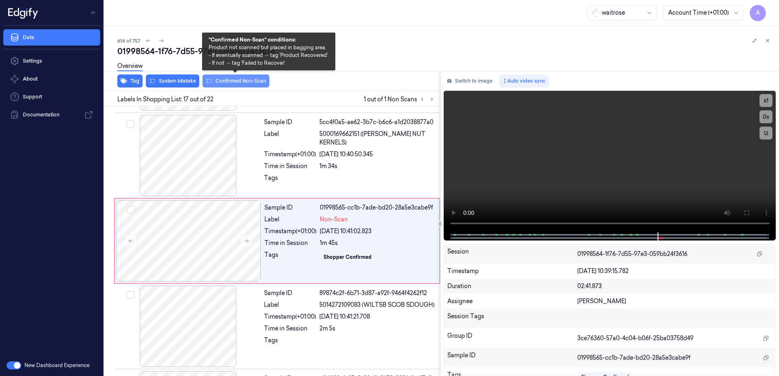
click at [230, 82] on button "Confirmed Non-Scan" at bounding box center [235, 81] width 67 height 13
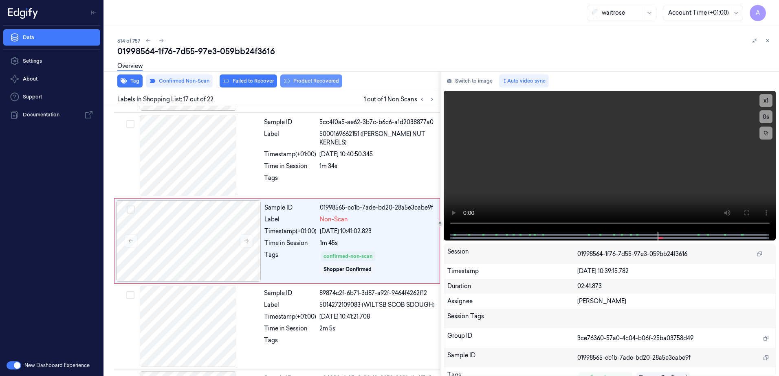
click at [292, 81] on button "Product Recovered" at bounding box center [311, 81] width 62 height 13
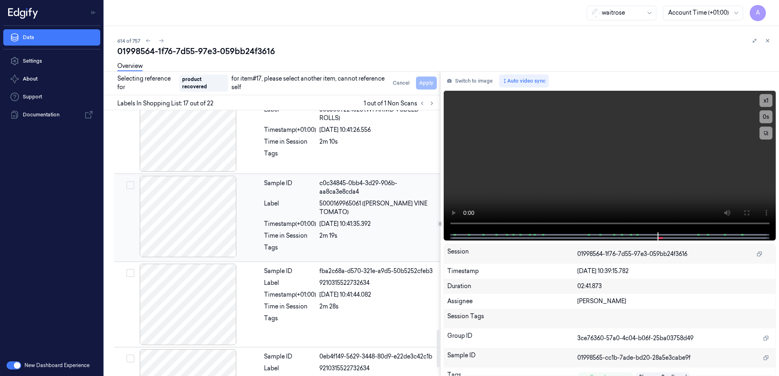
click at [386, 235] on div "2m 19s" at bounding box center [377, 236] width 116 height 9
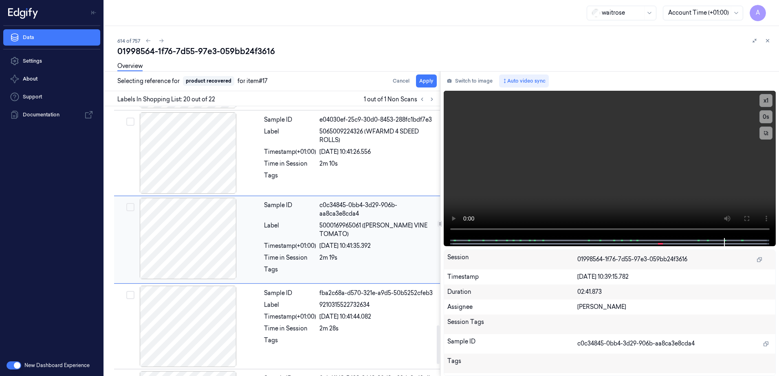
scroll to position [1534, 0]
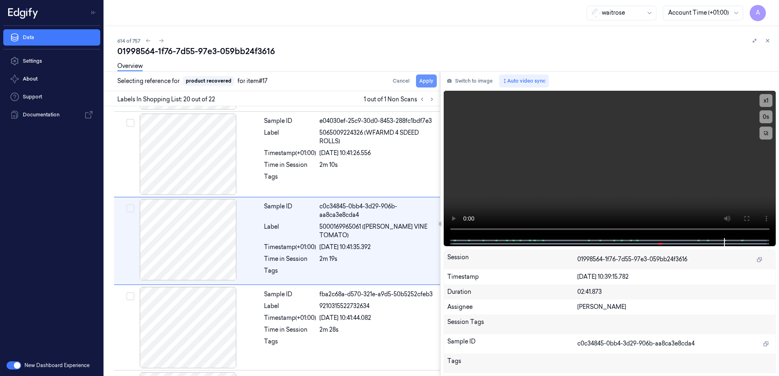
click at [427, 85] on button "Apply" at bounding box center [426, 81] width 21 height 13
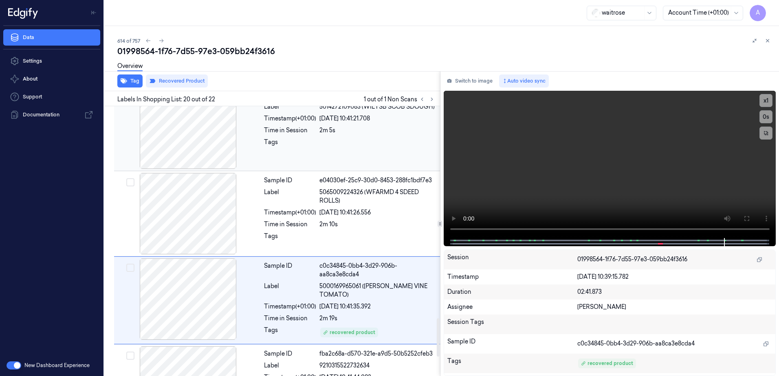
scroll to position [1500, 0]
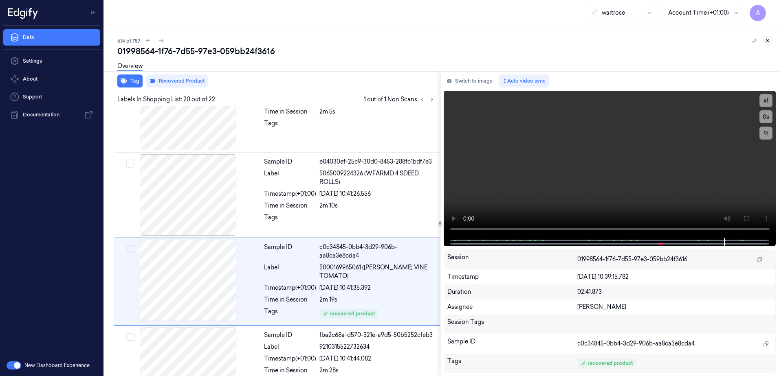
click at [770, 42] on icon at bounding box center [768, 41] width 6 height 6
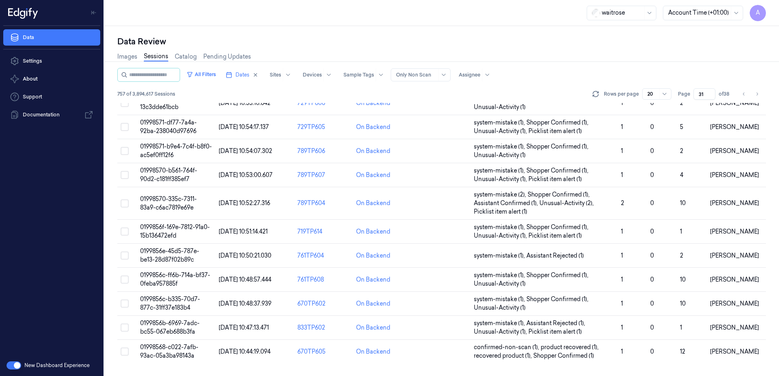
scroll to position [227, 0]
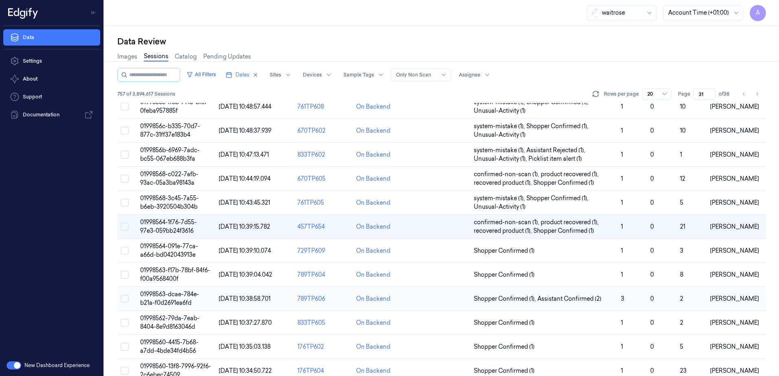
click at [161, 295] on span "01998563-dcae-784e-b21a-f0d2691ea6fd" at bounding box center [169, 299] width 59 height 16
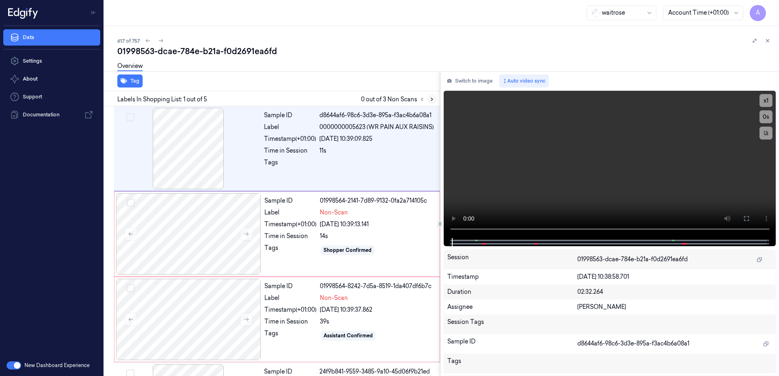
click at [433, 98] on icon at bounding box center [432, 100] width 6 height 6
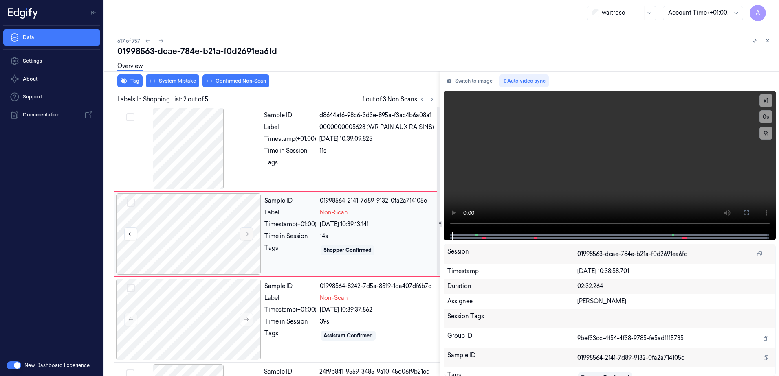
click at [245, 235] on icon at bounding box center [247, 234] width 6 height 6
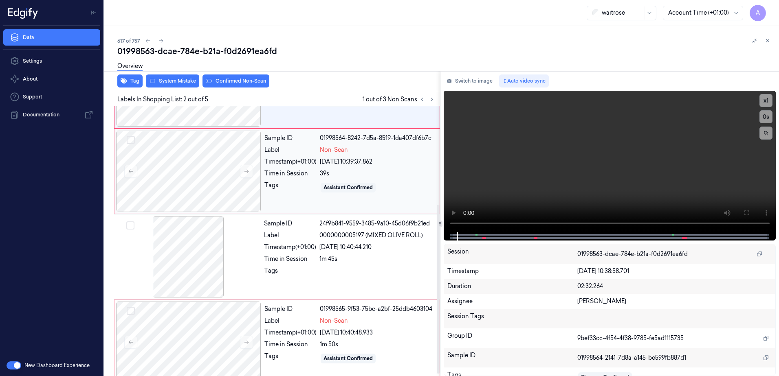
scroll to position [160, 0]
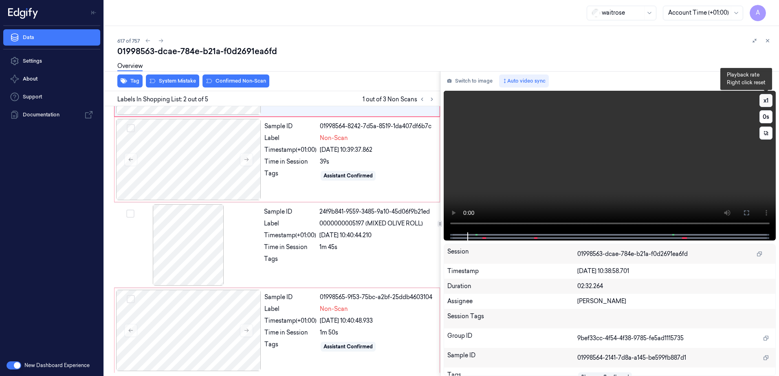
click at [764, 103] on button "x 1" at bounding box center [765, 100] width 13 height 13
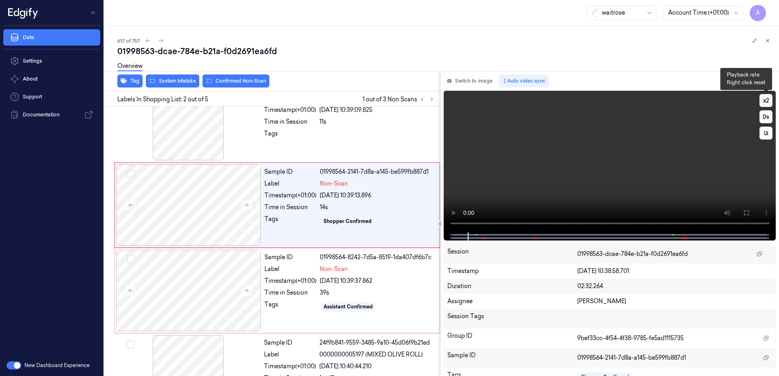
scroll to position [0, 0]
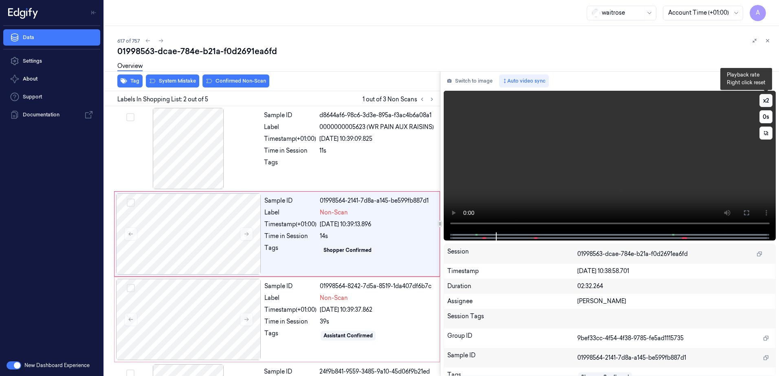
click at [764, 103] on button "x 2" at bounding box center [765, 100] width 13 height 13
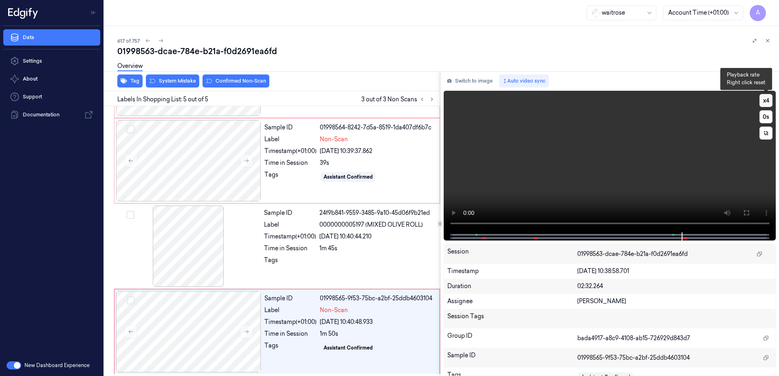
scroll to position [160, 0]
click at [596, 181] on video at bounding box center [610, 162] width 332 height 142
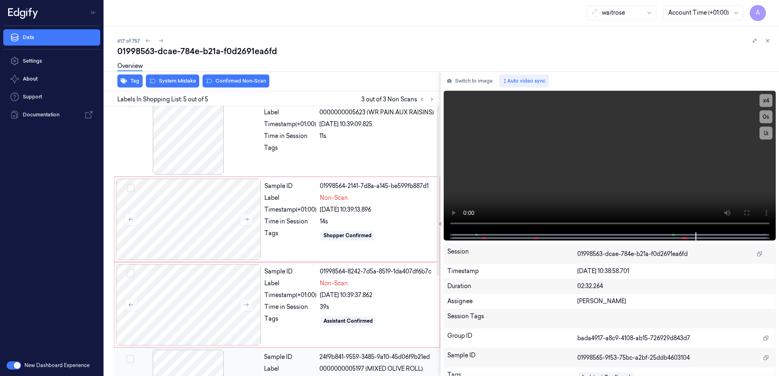
scroll to position [0, 0]
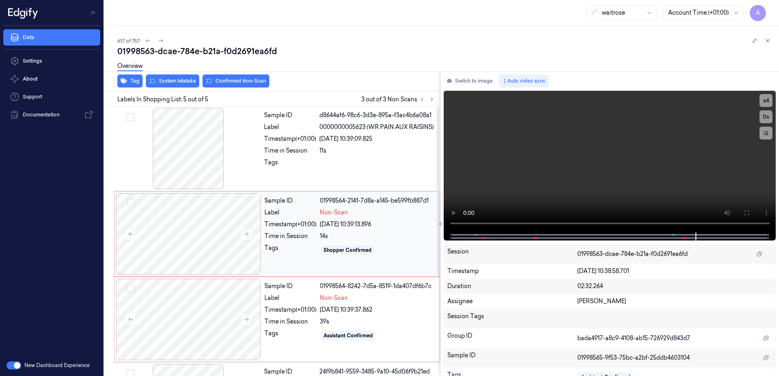
click at [313, 261] on div "Sample ID 01998564-2141-7d8a-a145-be599fb887d1 Label Non-Scan Timestamp (+01:00…" at bounding box center [349, 234] width 177 height 81
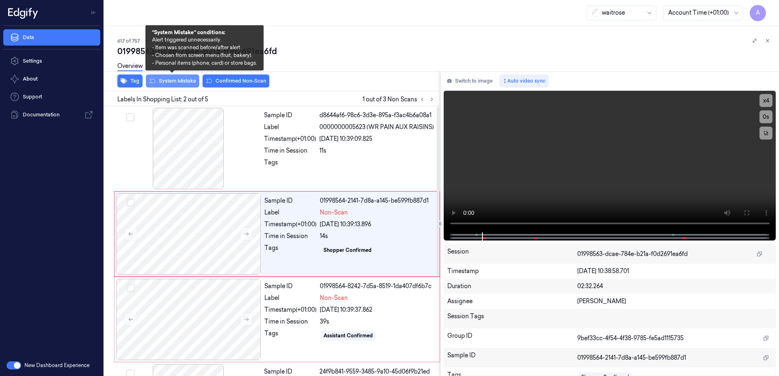
click at [170, 85] on button "System Mistake" at bounding box center [172, 81] width 53 height 13
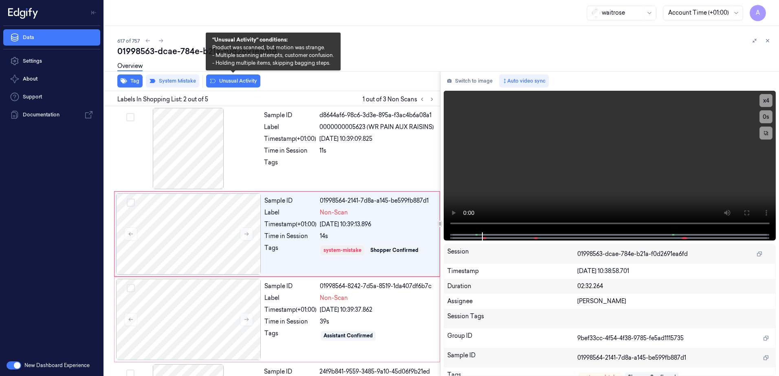
click at [227, 84] on button "Unusual Activity" at bounding box center [233, 81] width 54 height 13
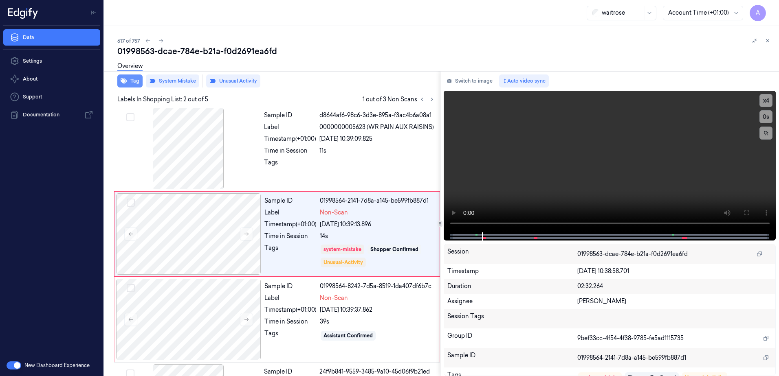
click at [132, 84] on button "Tag" at bounding box center [129, 81] width 25 height 13
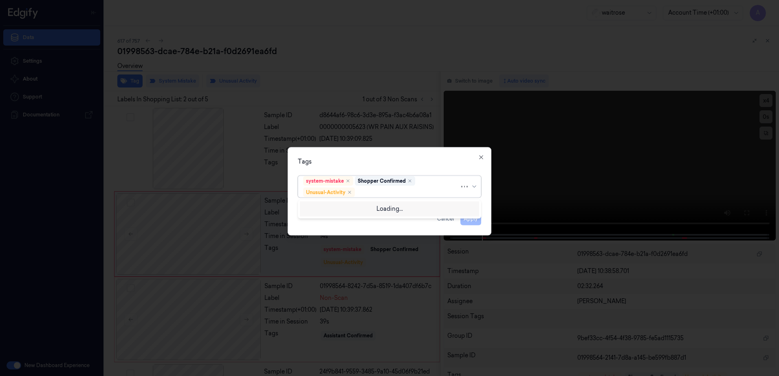
click at [380, 194] on div at bounding box center [407, 192] width 103 height 9
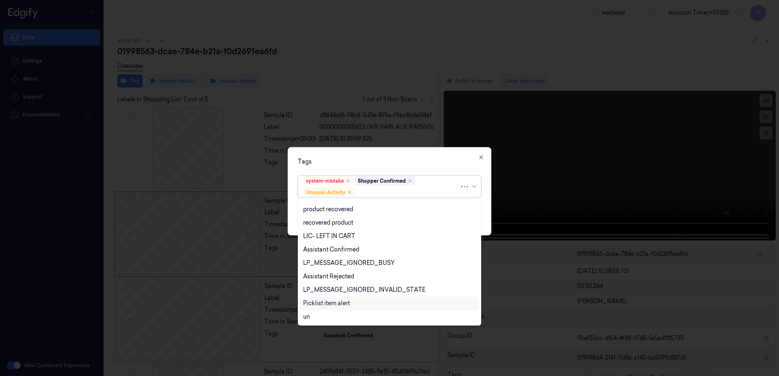
click at [327, 307] on div "Picklist item alert" at bounding box center [326, 303] width 47 height 9
click at [409, 153] on div "Tags option Picklist item alert, selected. 20 results available. Use Up and Dow…" at bounding box center [390, 191] width 204 height 88
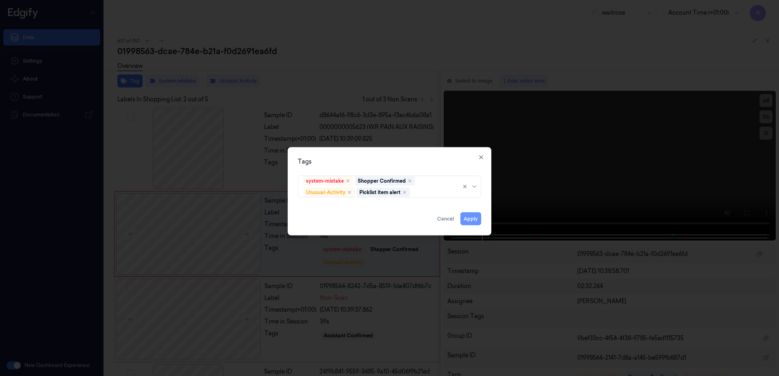
click at [468, 218] on button "Apply" at bounding box center [470, 219] width 21 height 13
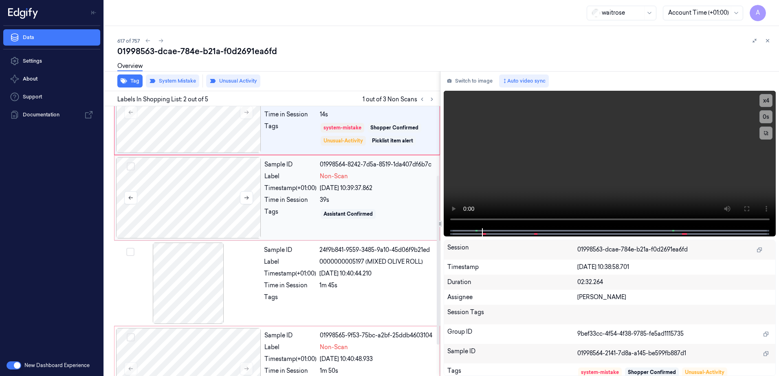
scroll to position [79, 0]
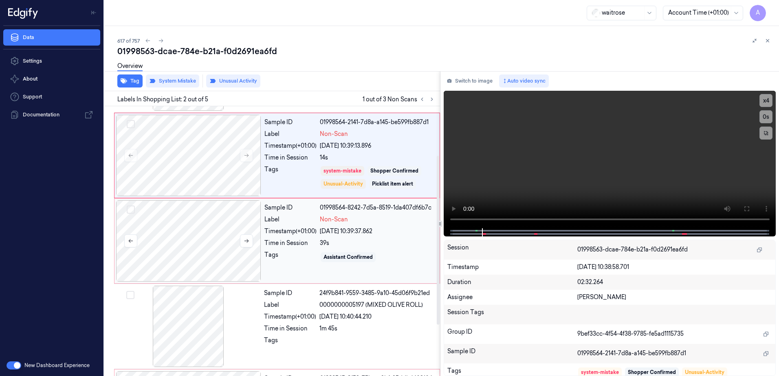
click at [193, 231] on div at bounding box center [188, 240] width 145 height 81
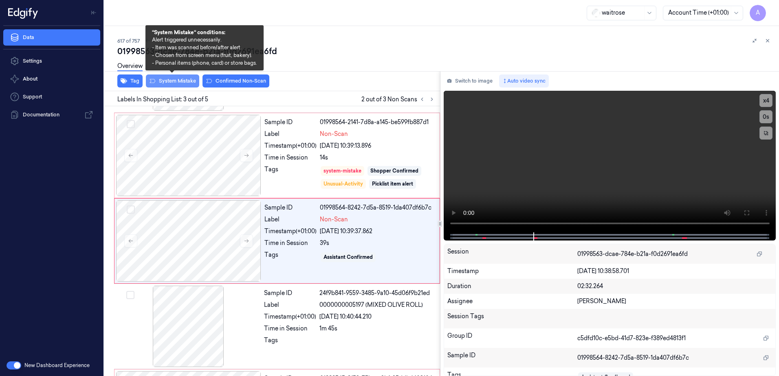
click at [168, 86] on button "System Mistake" at bounding box center [172, 81] width 53 height 13
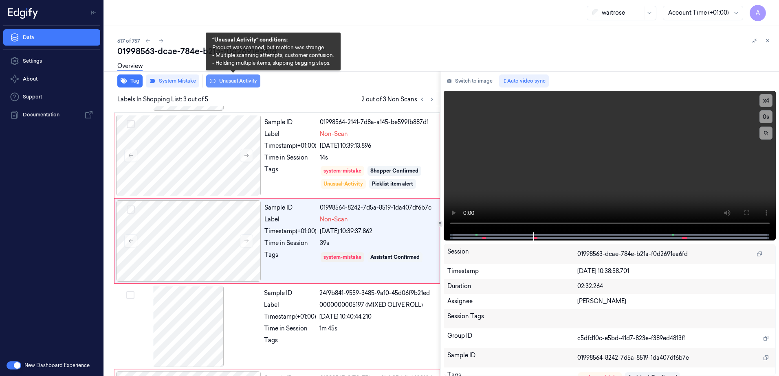
click at [224, 84] on button "Unusual Activity" at bounding box center [233, 81] width 54 height 13
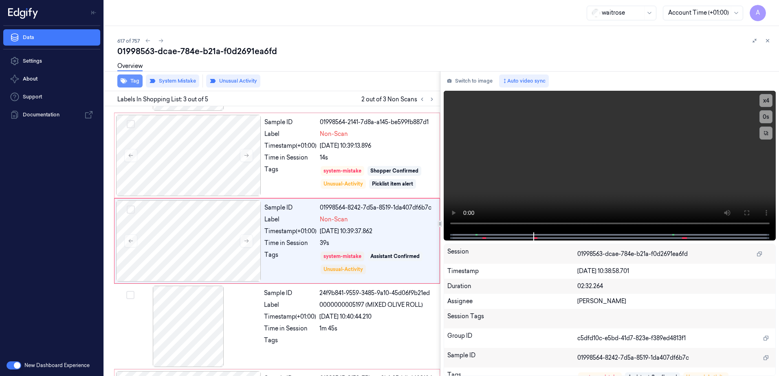
click at [131, 81] on button "Tag" at bounding box center [129, 81] width 25 height 13
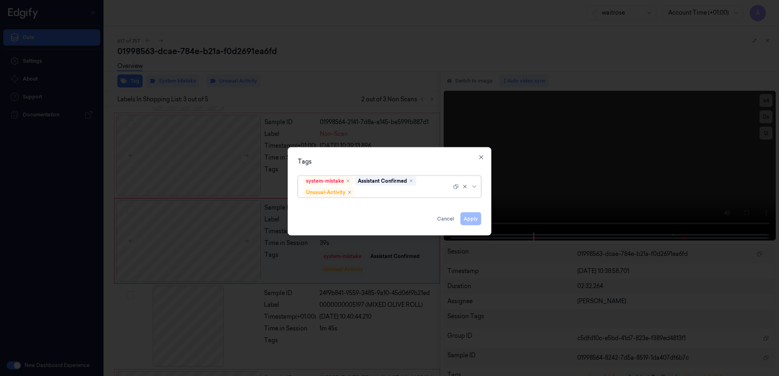
click at [363, 190] on div at bounding box center [403, 192] width 95 height 9
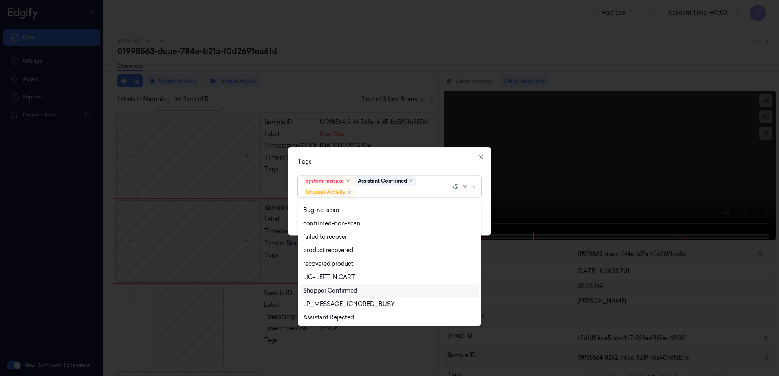
scroll to position [106, 0]
click at [323, 303] on div "Picklist item alert" at bounding box center [326, 303] width 47 height 9
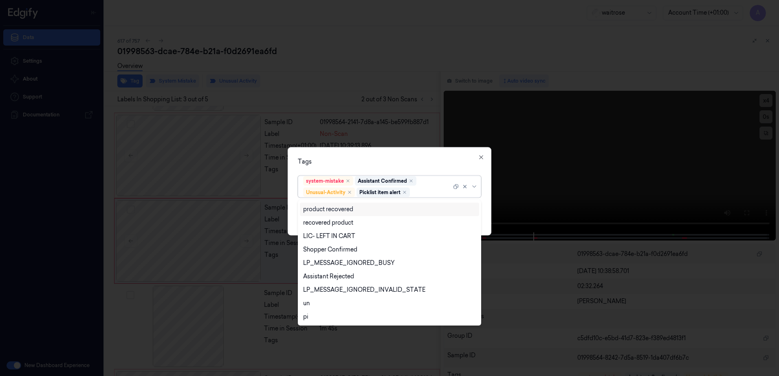
click at [360, 167] on div "Tags option Picklist item alert, selected. 20 results available. Use Up and Dow…" at bounding box center [390, 191] width 204 height 88
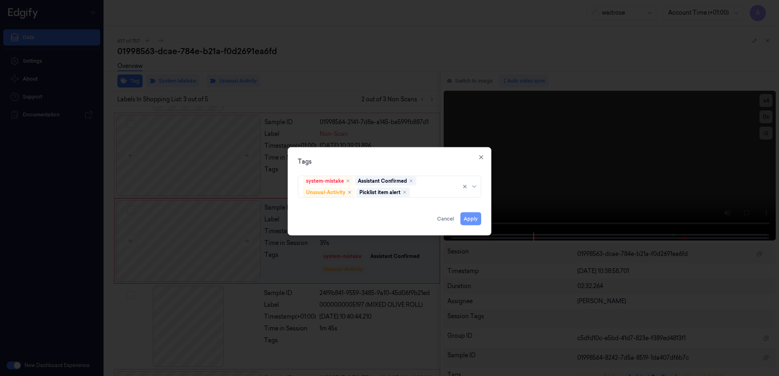
click at [474, 215] on button "Apply" at bounding box center [470, 219] width 21 height 13
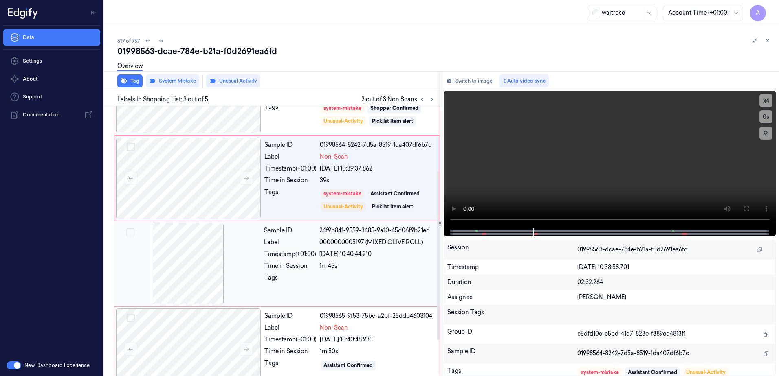
scroll to position [160, 0]
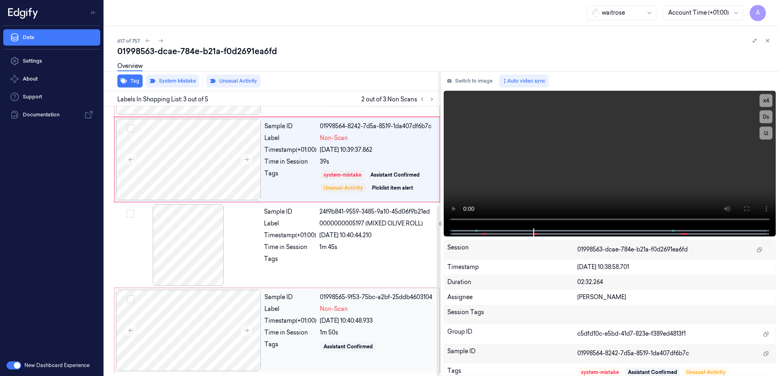
click at [302, 350] on div "Tags" at bounding box center [290, 347] width 52 height 13
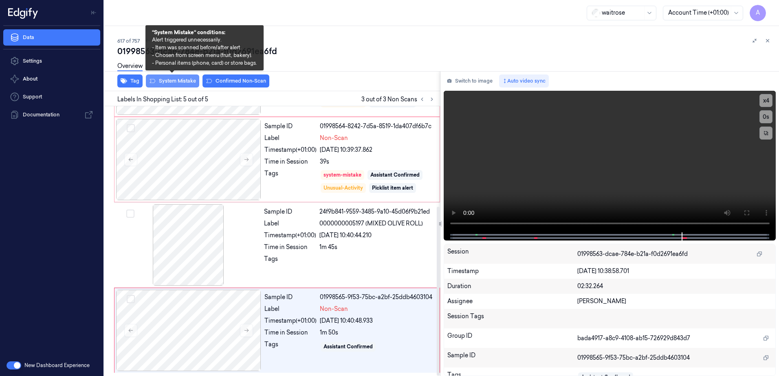
click at [166, 87] on button "System Mistake" at bounding box center [172, 81] width 53 height 13
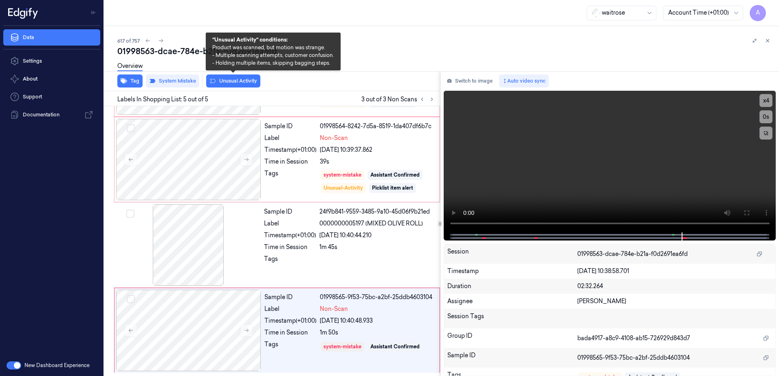
click at [235, 87] on button "Unusual Activity" at bounding box center [233, 81] width 54 height 13
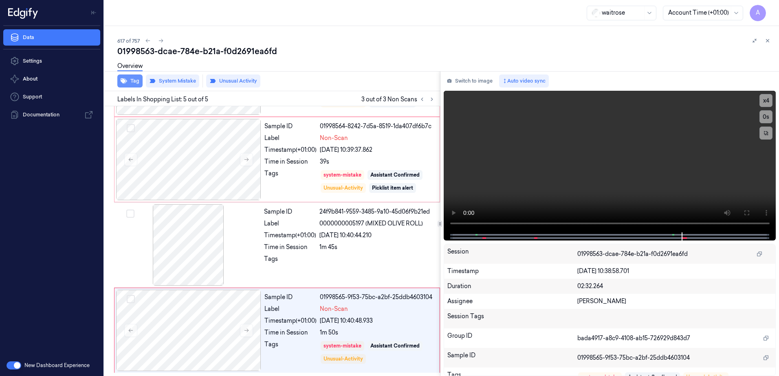
click at [131, 86] on button "Tag" at bounding box center [129, 81] width 25 height 13
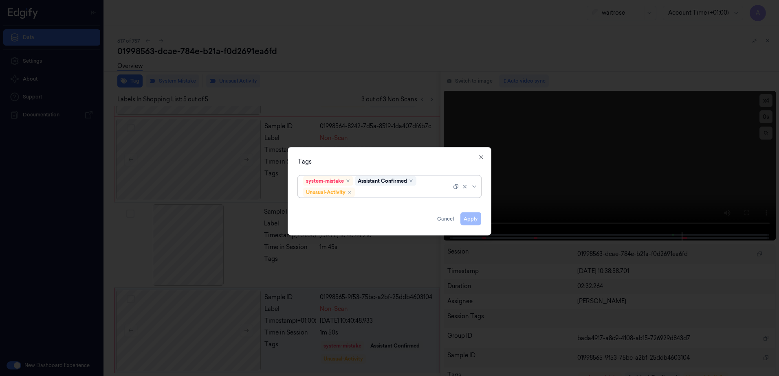
click at [368, 189] on div at bounding box center [403, 192] width 95 height 9
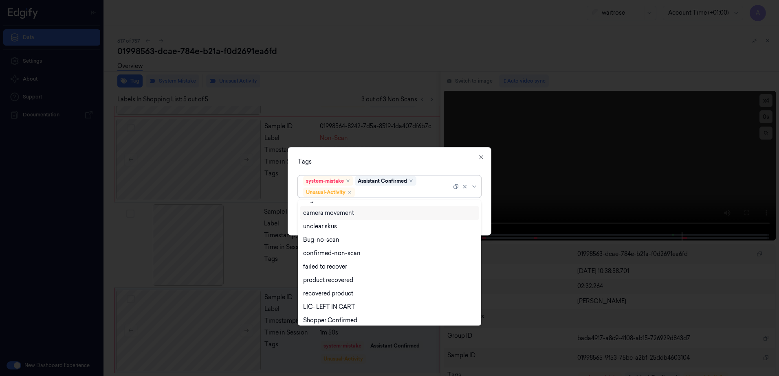
scroll to position [106, 0]
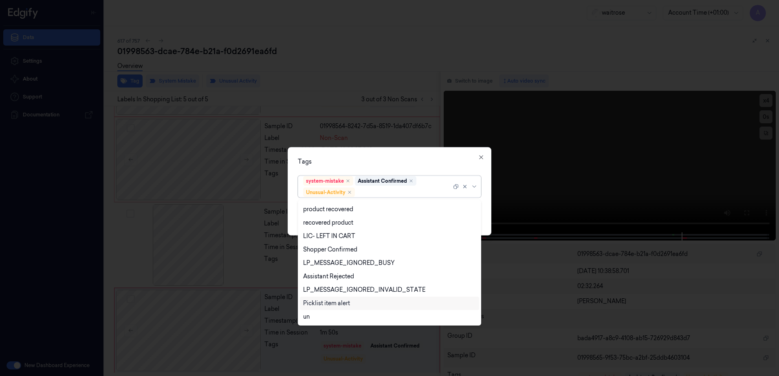
click at [328, 304] on div "Picklist item alert" at bounding box center [326, 303] width 47 height 9
click at [407, 162] on div "Tags" at bounding box center [389, 162] width 183 height 9
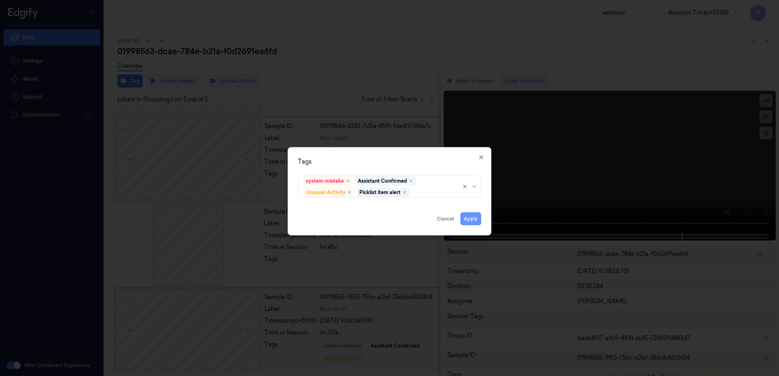
click at [469, 218] on button "Apply" at bounding box center [470, 219] width 21 height 13
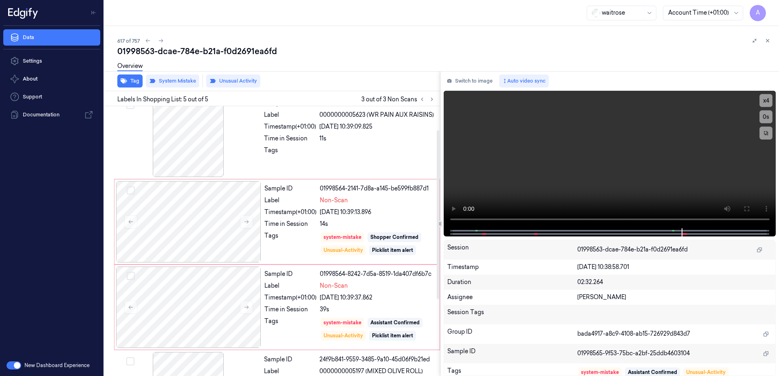
scroll to position [0, 0]
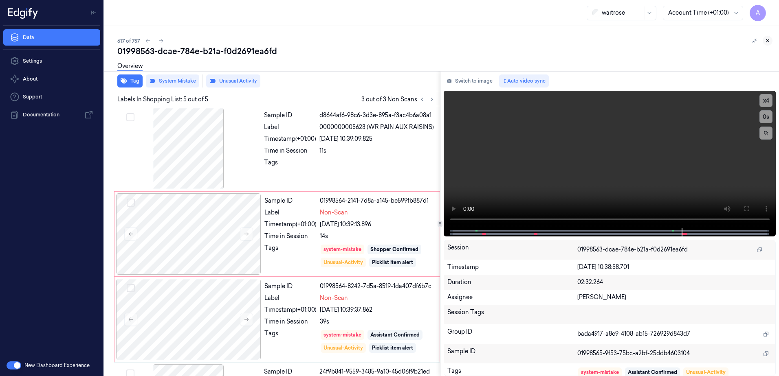
click at [769, 42] on icon at bounding box center [768, 41] width 6 height 6
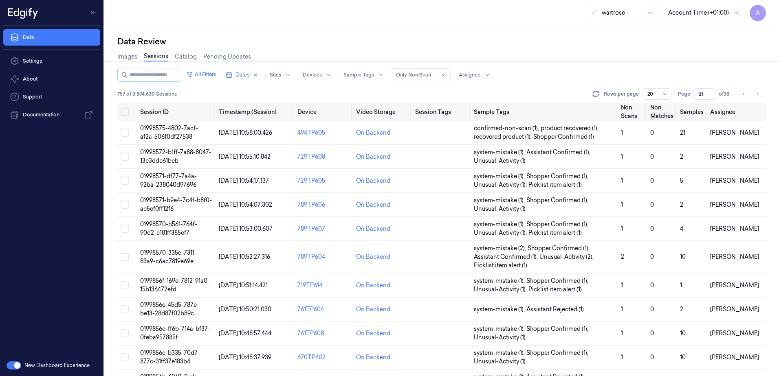
scroll to position [249, 0]
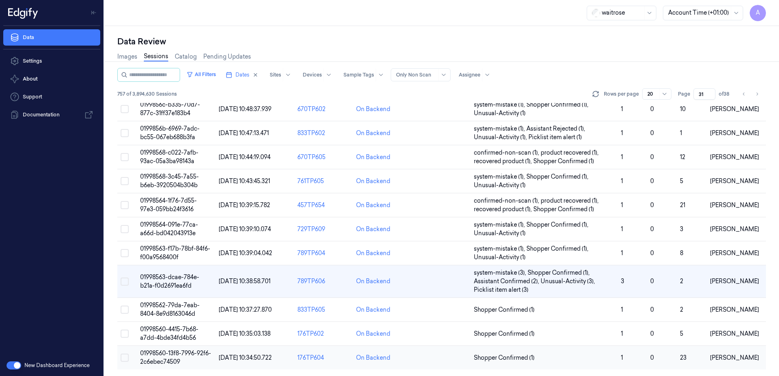
click at [166, 358] on td "01998560-13f8-7996-92f6-2c6ebec74509" at bounding box center [176, 358] width 79 height 24
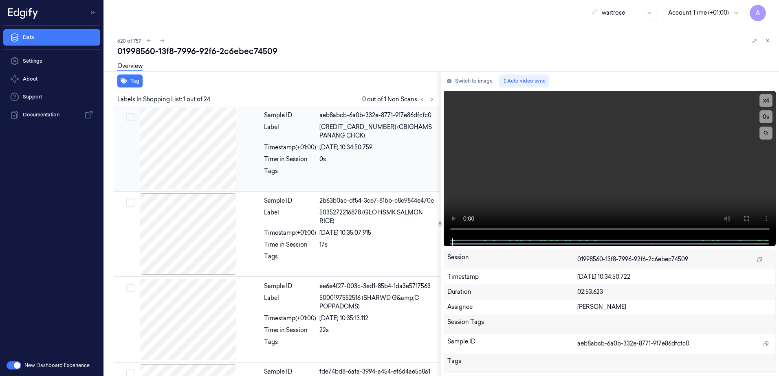
drag, startPoint x: 555, startPoint y: 18, endPoint x: 261, endPoint y: 148, distance: 322.1
click at [253, 167] on div at bounding box center [188, 148] width 145 height 81
click at [433, 101] on icon at bounding box center [432, 100] width 6 height 6
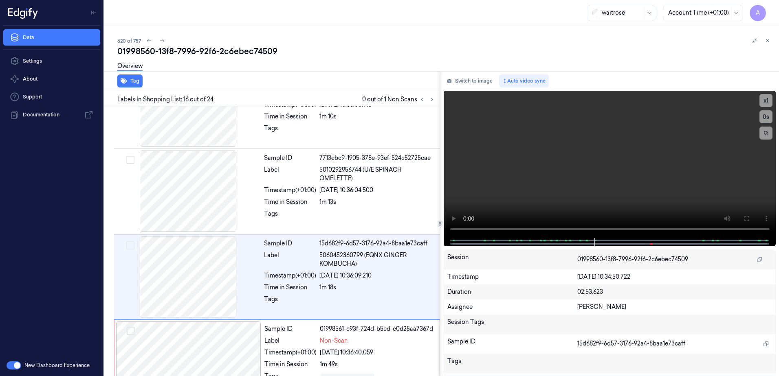
scroll to position [1191, 0]
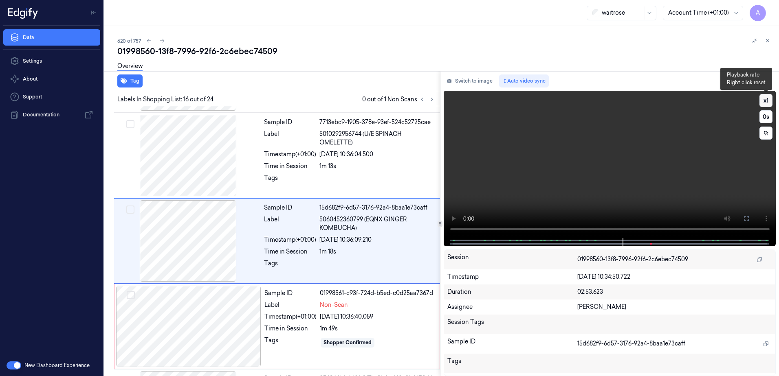
click at [768, 103] on button "x 1" at bounding box center [765, 100] width 13 height 13
click at [768, 103] on button "x 2" at bounding box center [765, 100] width 13 height 13
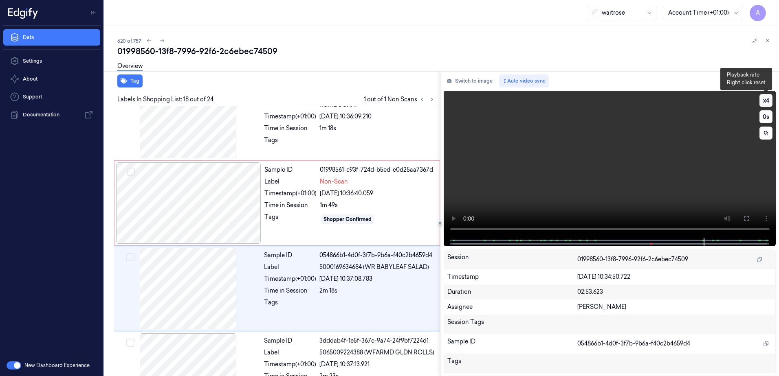
scroll to position [1362, 0]
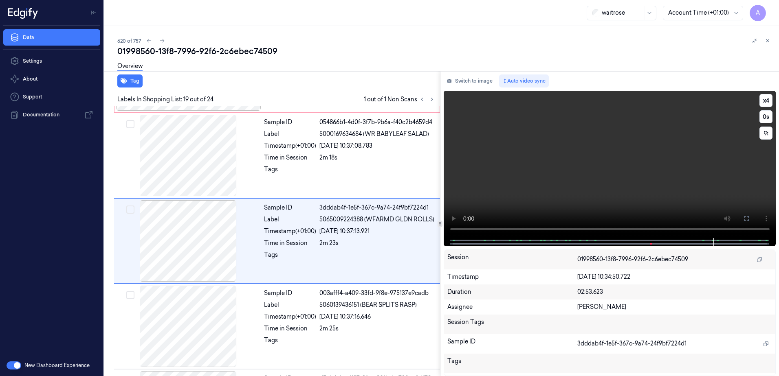
click at [611, 165] on video at bounding box center [610, 164] width 332 height 147
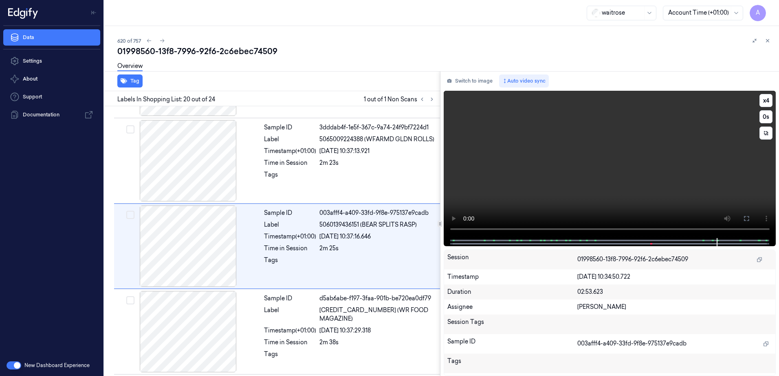
scroll to position [1533, 0]
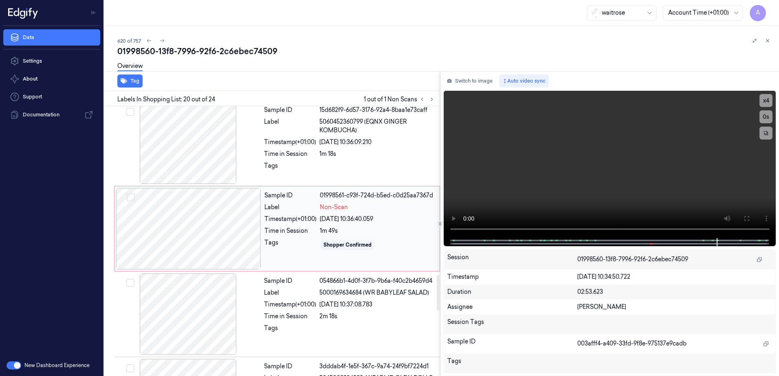
click at [296, 257] on div "Sample ID 01998561-c93f-724d-b5ed-c0d25aa7367d Label Non-Scan Timestamp (+01:00…" at bounding box center [349, 228] width 177 height 81
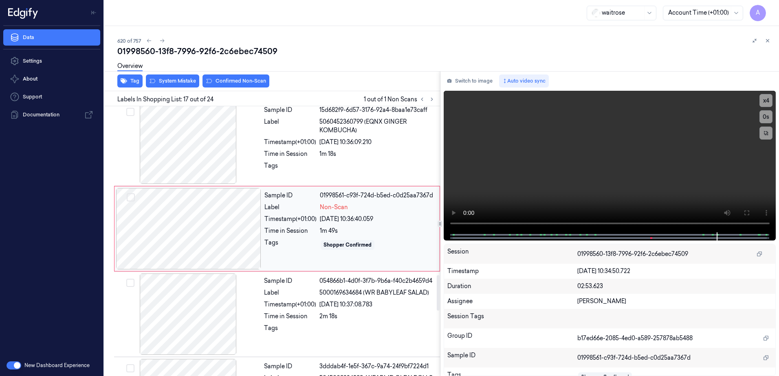
scroll to position [1276, 0]
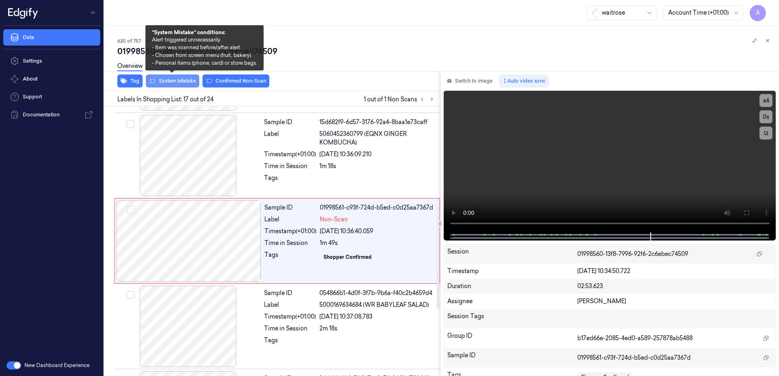
click at [176, 84] on button "System Mistake" at bounding box center [172, 81] width 53 height 13
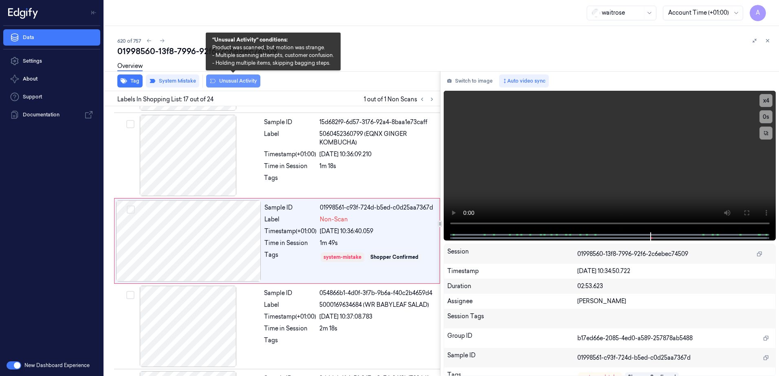
click at [226, 83] on button "Unusual Activity" at bounding box center [233, 81] width 54 height 13
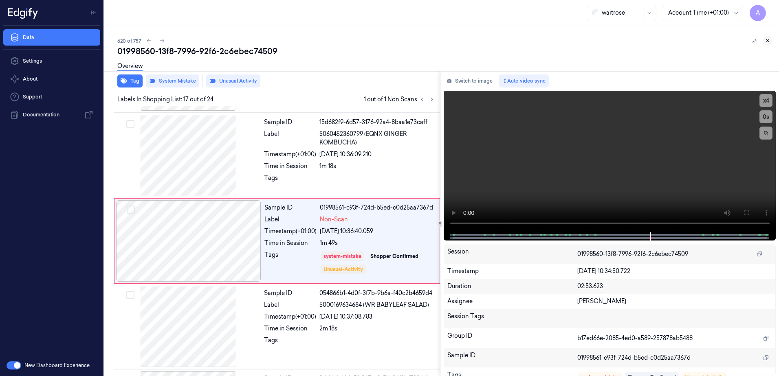
click at [763, 42] on button at bounding box center [768, 41] width 10 height 10
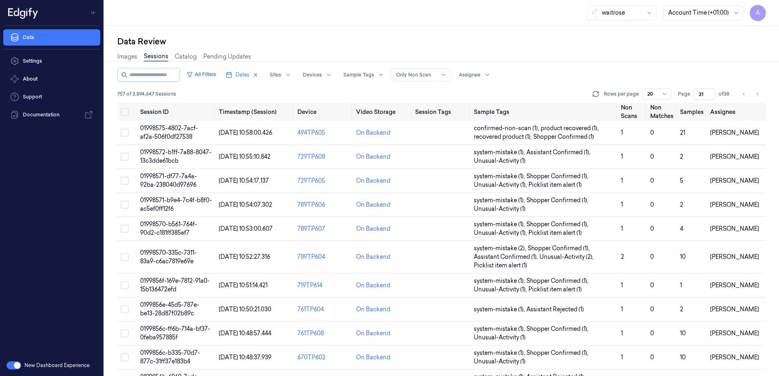
drag, startPoint x: 704, startPoint y: 92, endPoint x: 698, endPoint y: 96, distance: 6.9
click at [698, 96] on input "31" at bounding box center [704, 93] width 22 height 11
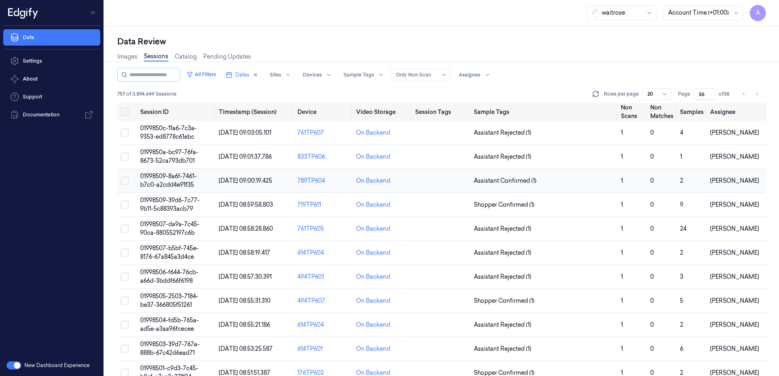
type input "36"
click at [176, 183] on span "01998509-8a6f-7461-b7c0-a2cdd4e91f35" at bounding box center [168, 181] width 57 height 16
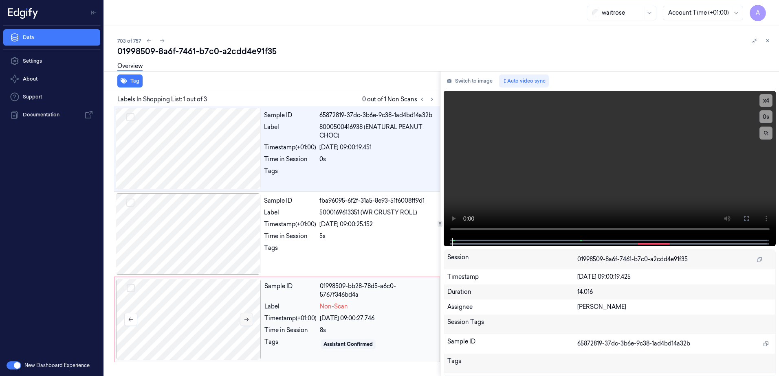
click at [242, 323] on button at bounding box center [246, 319] width 13 height 13
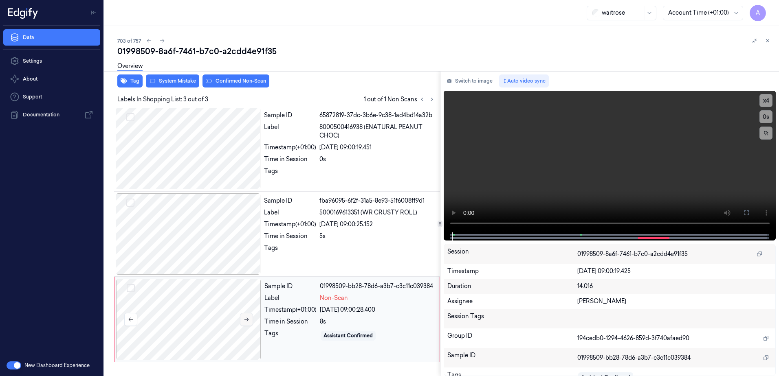
click at [244, 321] on icon at bounding box center [247, 320] width 6 height 6
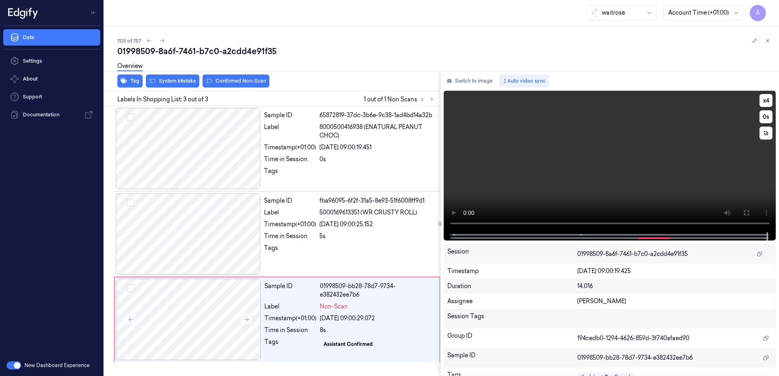
click at [555, 172] on video at bounding box center [610, 162] width 332 height 142
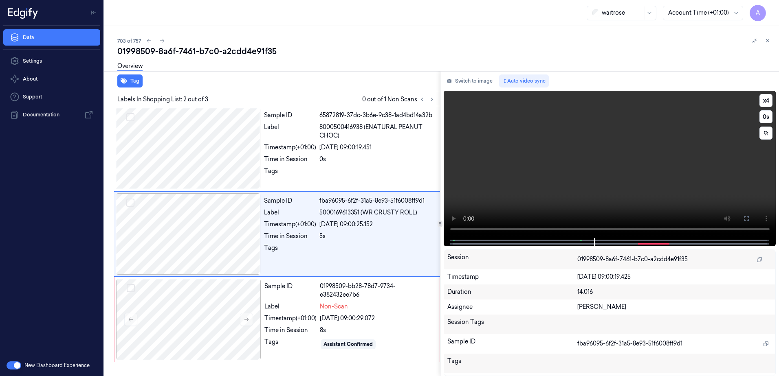
click at [555, 172] on video at bounding box center [610, 164] width 332 height 147
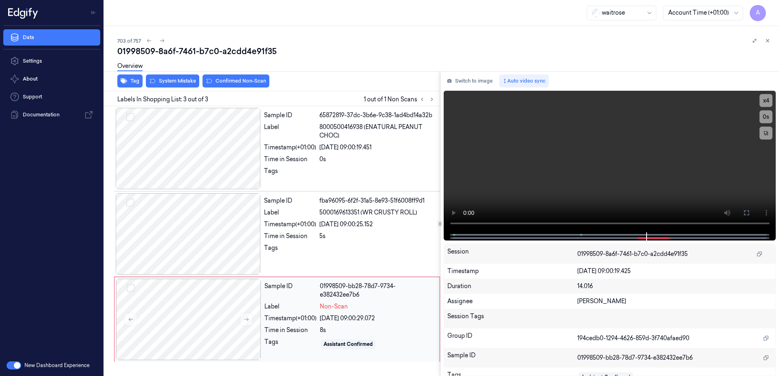
click at [400, 317] on div "26/09/2025 09:00:29.072" at bounding box center [377, 318] width 115 height 9
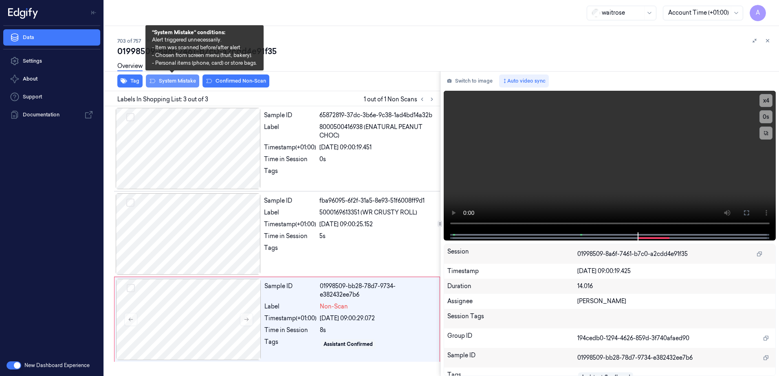
click at [172, 87] on button "System Mistake" at bounding box center [172, 81] width 53 height 13
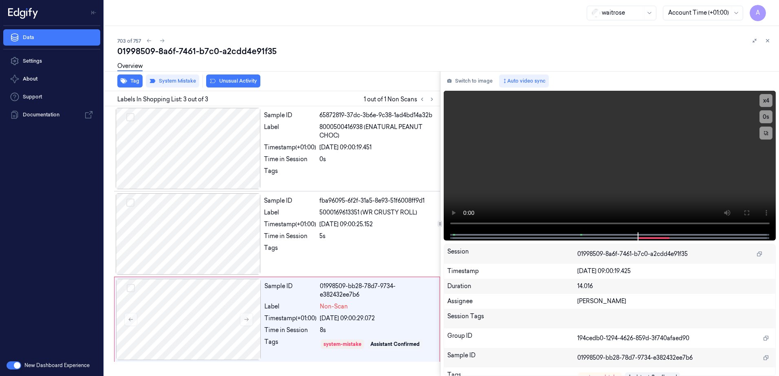
click at [235, 85] on button "Unusual Activity" at bounding box center [233, 81] width 54 height 13
click at [133, 86] on button "Tag" at bounding box center [129, 81] width 25 height 13
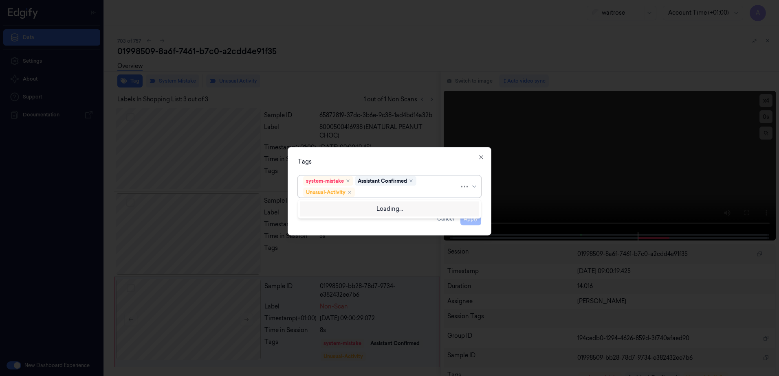
click at [373, 192] on div at bounding box center [407, 192] width 103 height 9
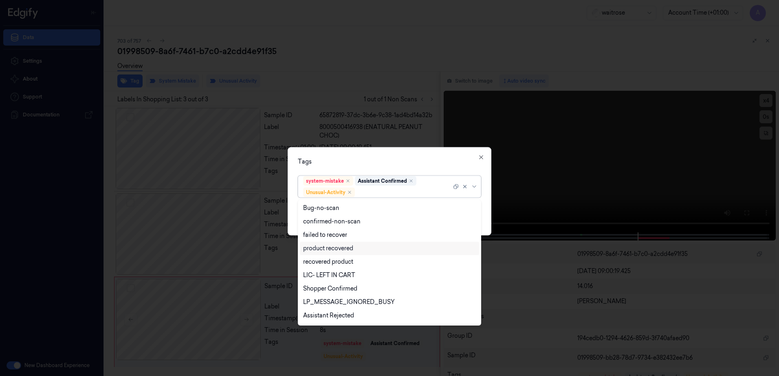
scroll to position [106, 0]
click at [340, 306] on div "Picklist item alert" at bounding box center [326, 303] width 47 height 9
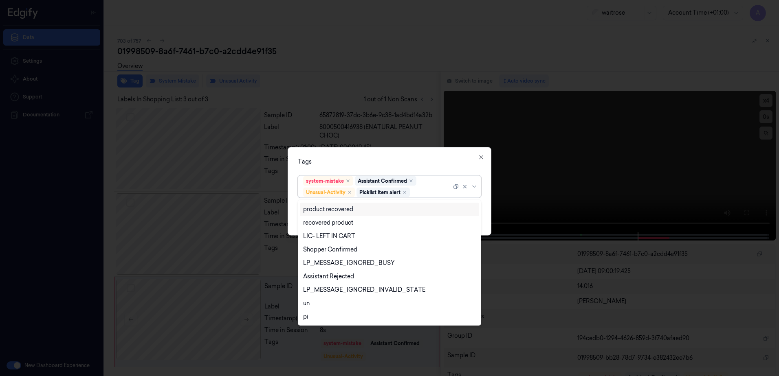
click at [420, 167] on div "Tags option Picklist item alert, selected. 20 results available. Use Up and Dow…" at bounding box center [390, 191] width 204 height 88
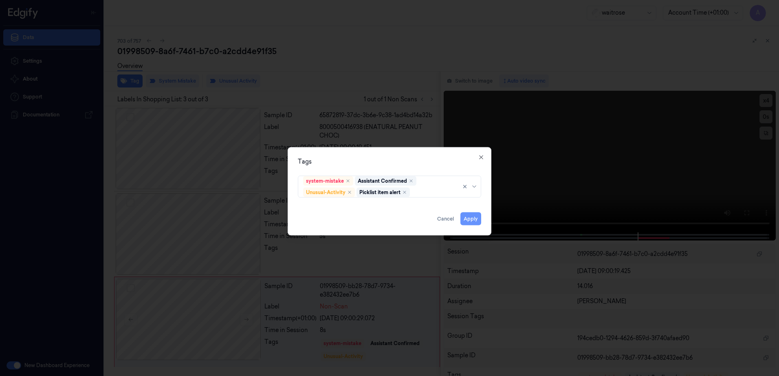
click at [469, 221] on button "Apply" at bounding box center [470, 219] width 21 height 13
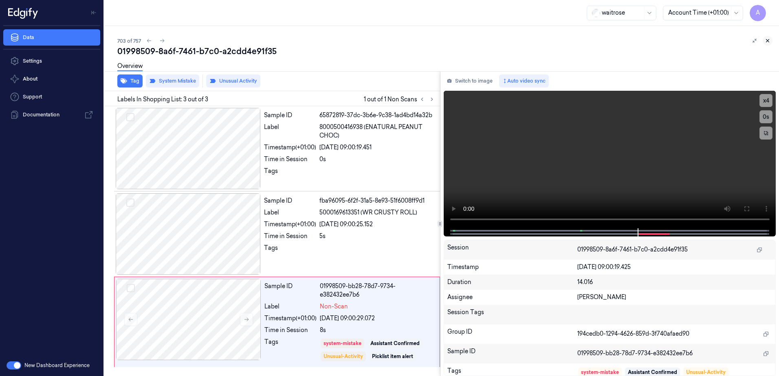
click at [766, 42] on icon at bounding box center [768, 41] width 6 height 6
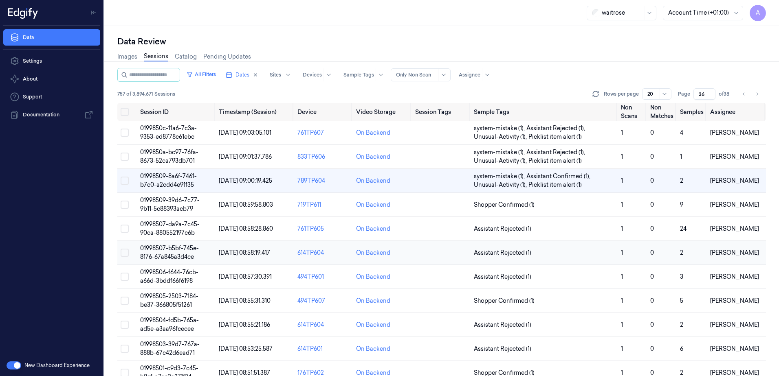
click at [162, 247] on span "01998507-b5bf-745e-8176-67a845a3d4ce" at bounding box center [169, 253] width 59 height 16
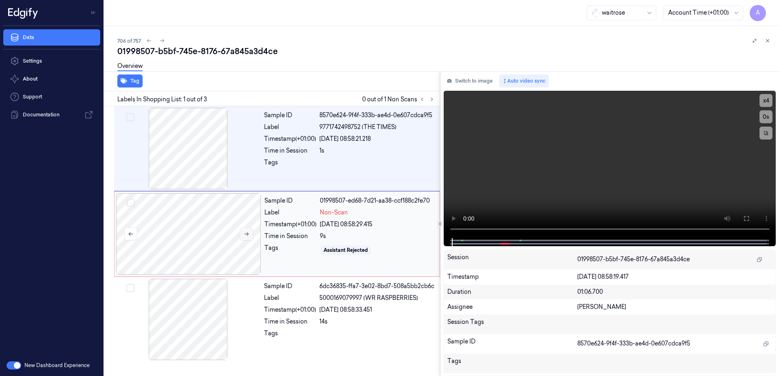
click at [248, 235] on icon at bounding box center [247, 234] width 6 height 6
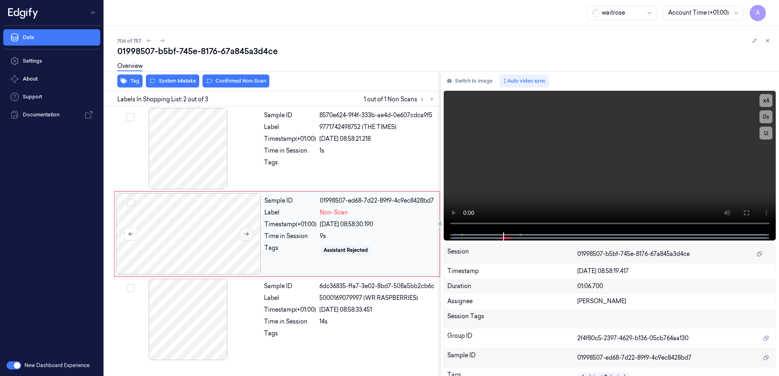
click at [249, 233] on icon at bounding box center [247, 234] width 6 height 6
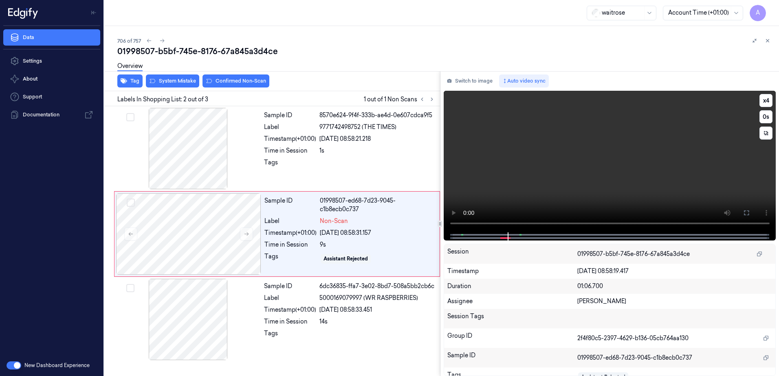
click at [451, 232] on div "x 4 0 s" at bounding box center [610, 162] width 332 height 142
click at [559, 202] on video at bounding box center [610, 162] width 332 height 142
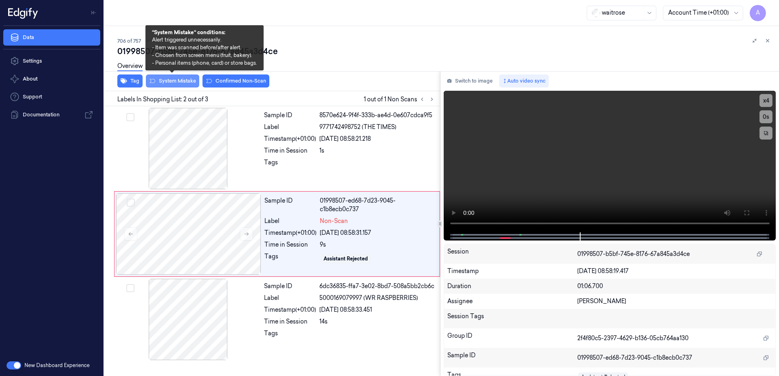
click at [174, 84] on button "System Mistake" at bounding box center [172, 81] width 53 height 13
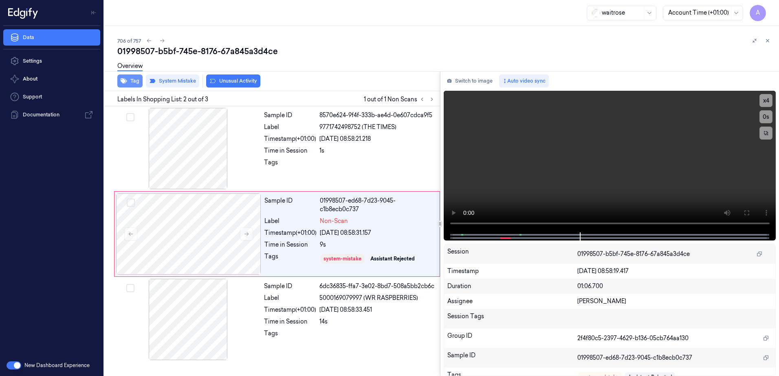
click at [132, 84] on button "Tag" at bounding box center [129, 81] width 25 height 13
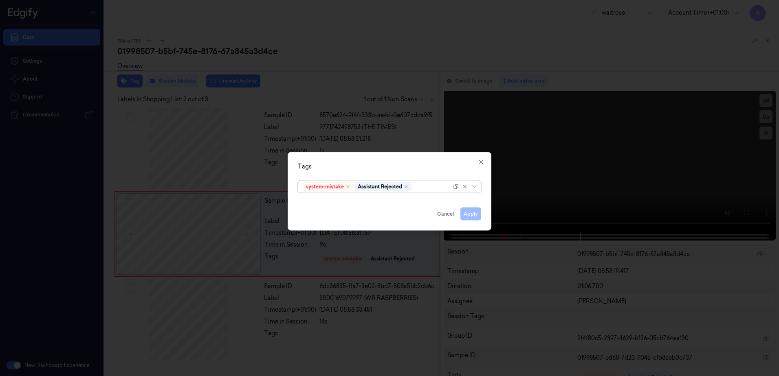
click at [417, 188] on div at bounding box center [432, 187] width 38 height 9
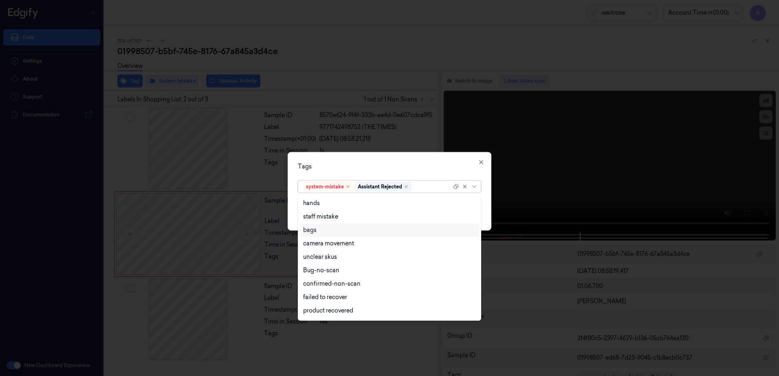
click at [337, 235] on div "bags" at bounding box center [389, 230] width 179 height 13
click at [377, 163] on div "Tags" at bounding box center [389, 167] width 183 height 9
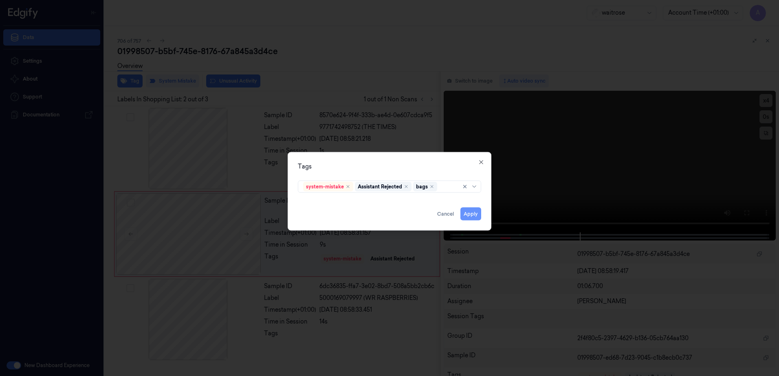
click at [476, 216] on button "Apply" at bounding box center [470, 214] width 21 height 13
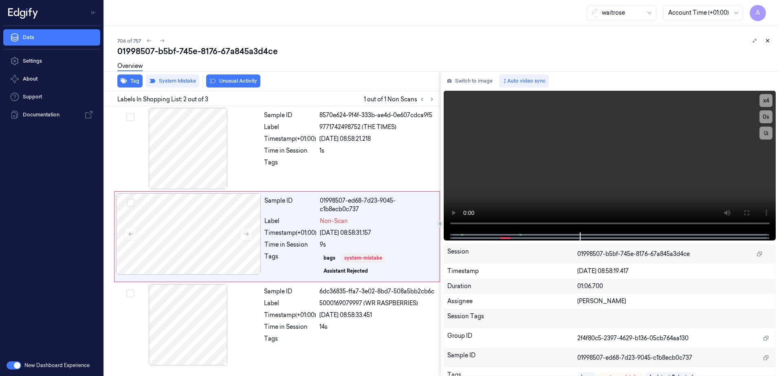
click at [771, 41] on button at bounding box center [768, 41] width 10 height 10
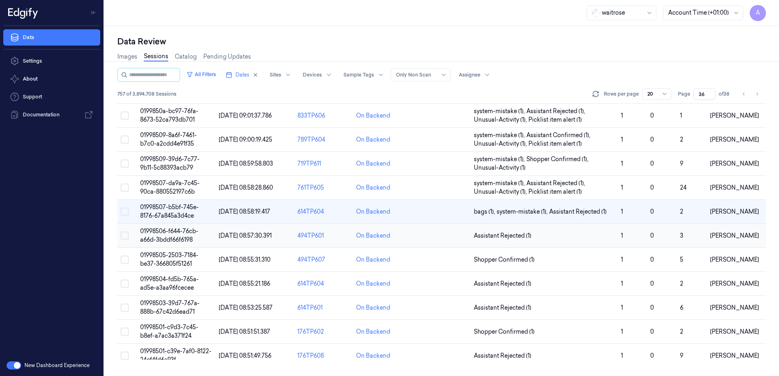
scroll to position [13, 0]
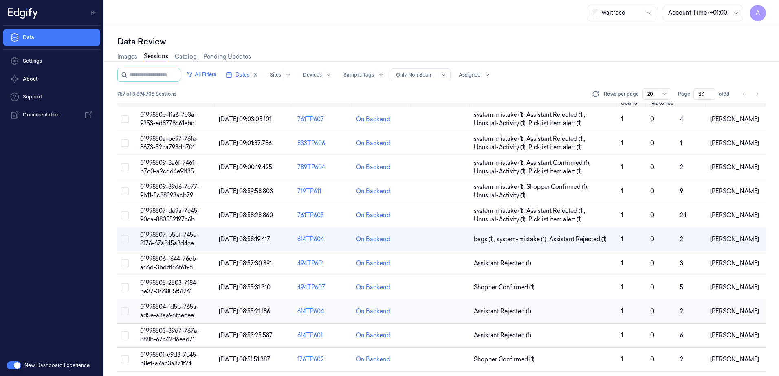
click at [159, 306] on span "01998504-fd5b-765a-ad5e-a3aa96fcecee" at bounding box center [169, 311] width 59 height 16
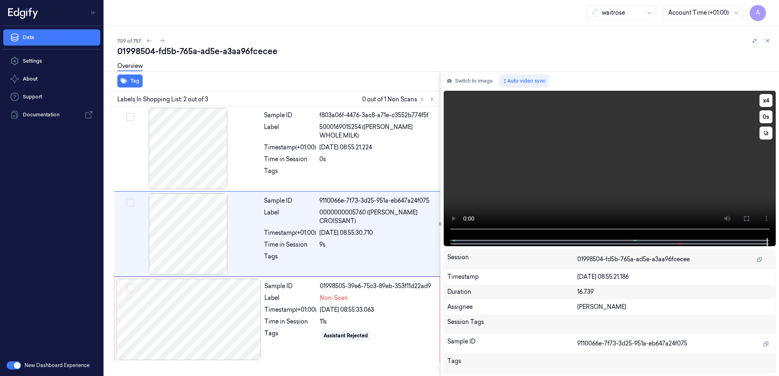
click at [583, 161] on video at bounding box center [610, 164] width 332 height 147
click at [405, 343] on div "Sample ID 01998505-39e6-75c3-89eb-353f11d22ad9 Label Non-Scan Timestamp (+01:00…" at bounding box center [349, 319] width 177 height 81
click at [547, 182] on video at bounding box center [610, 164] width 332 height 147
click at [565, 180] on video at bounding box center [610, 164] width 332 height 147
click at [409, 363] on div "Sample ID f803a06f-4476-3ac8-a71e-c3552b774f5f Label 5000169015254 (WR ESS WHOL…" at bounding box center [270, 235] width 339 height 259
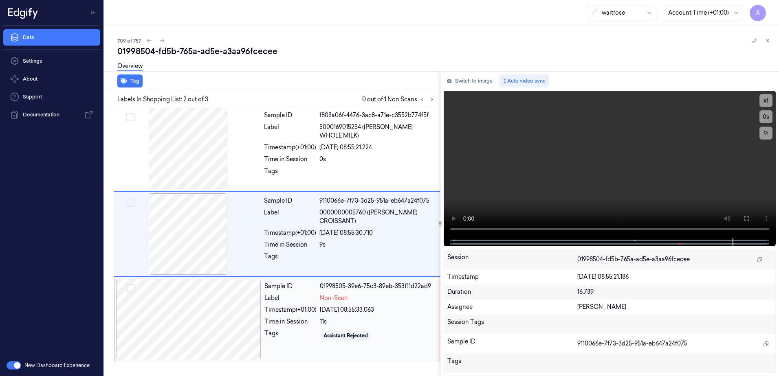
click at [408, 352] on div "Sample ID 01998505-39e6-75c3-89eb-353f11d22ad9 Label Non-Scan Timestamp (+01:00…" at bounding box center [349, 319] width 177 height 81
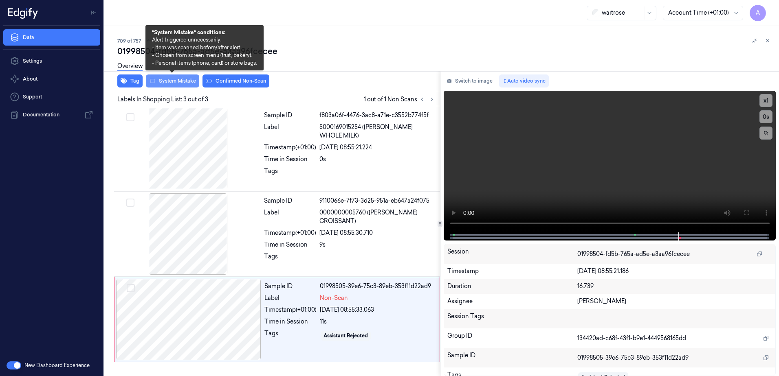
click at [169, 83] on button "System Mistake" at bounding box center [172, 81] width 53 height 13
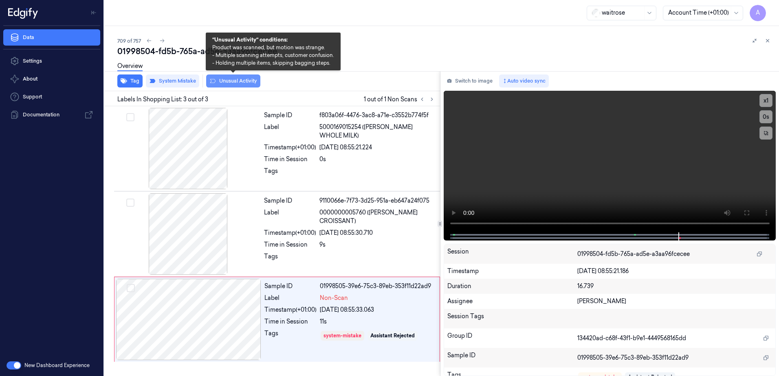
click at [239, 83] on button "Unusual Activity" at bounding box center [233, 81] width 54 height 13
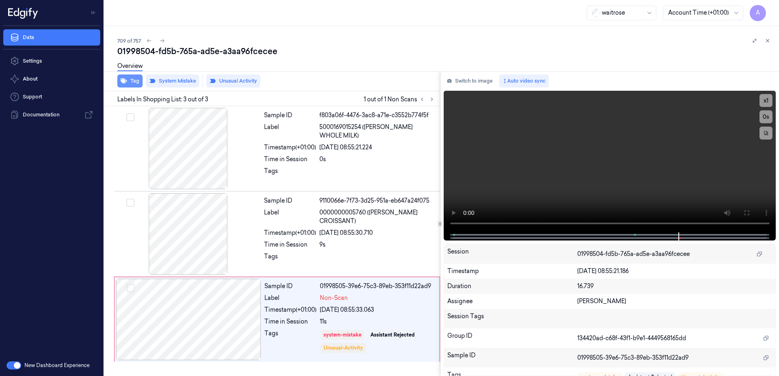
click at [127, 84] on button "Tag" at bounding box center [129, 81] width 25 height 13
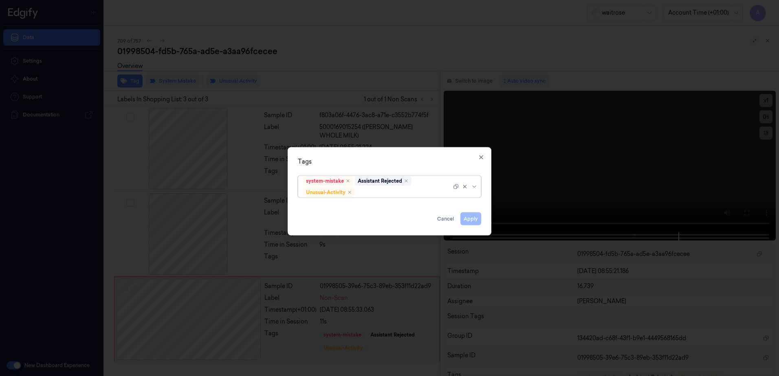
click at [389, 194] on div at bounding box center [403, 192] width 95 height 9
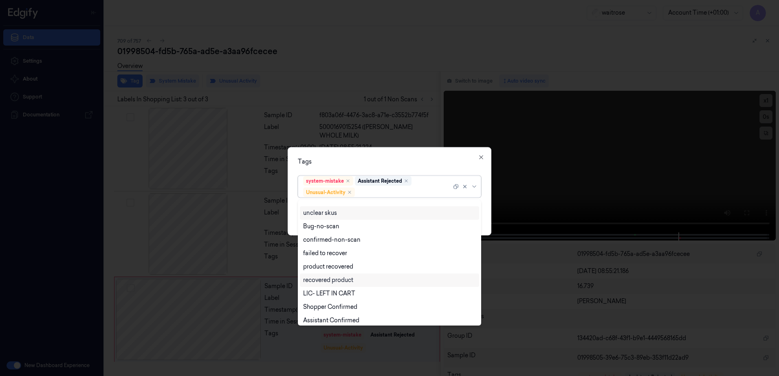
scroll to position [106, 0]
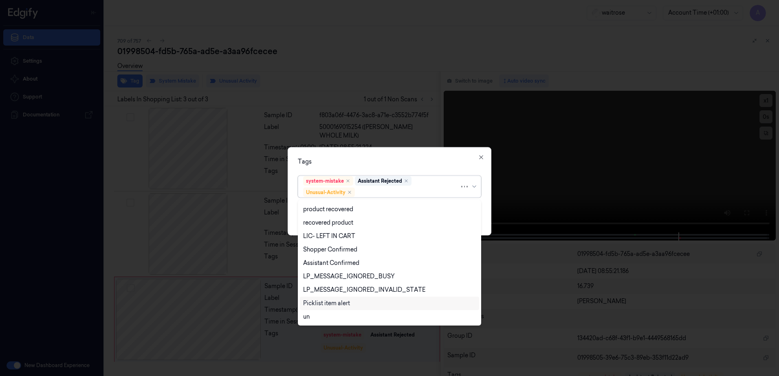
click at [336, 299] on div "Picklist item alert" at bounding box center [389, 303] width 179 height 13
click at [403, 161] on div "Tags" at bounding box center [389, 162] width 183 height 9
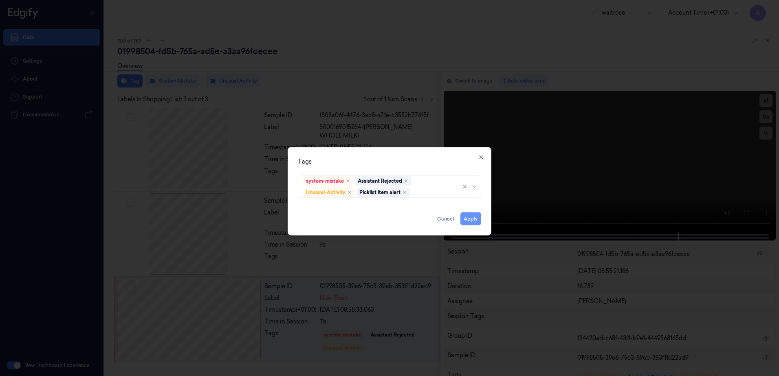
click at [469, 220] on button "Apply" at bounding box center [470, 219] width 21 height 13
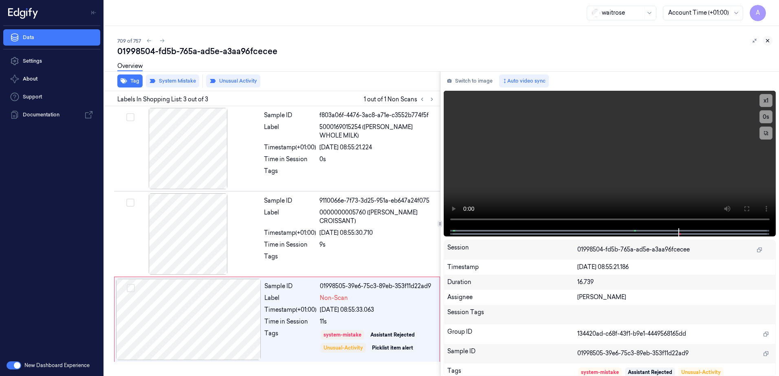
click at [767, 43] on icon at bounding box center [768, 41] width 6 height 6
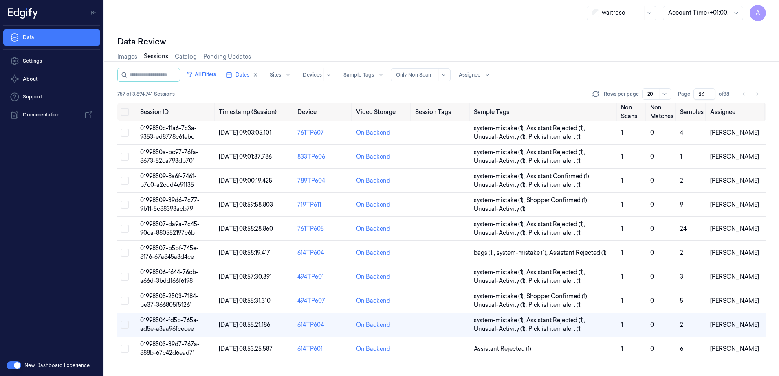
scroll to position [86, 0]
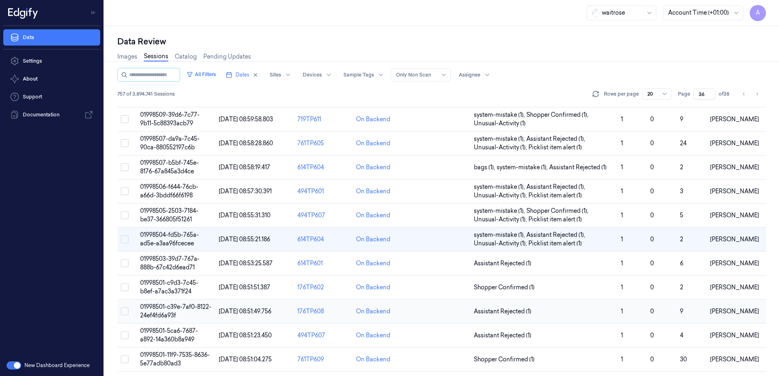
click at [173, 310] on span "01998501-c39e-7af0-8122-24ef4fd6a93f" at bounding box center [175, 311] width 71 height 16
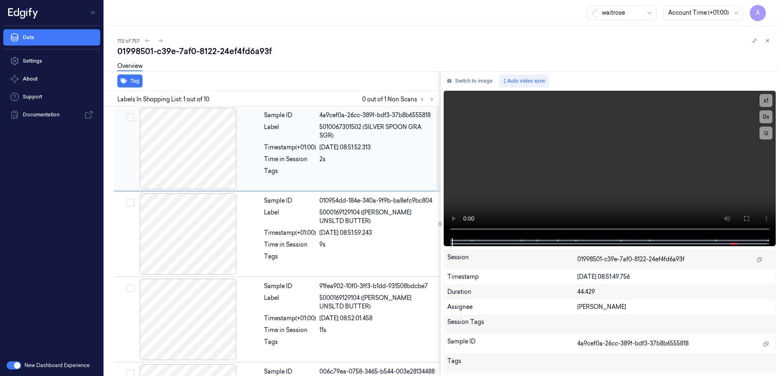
click at [282, 182] on div "Sample ID 4a9cef0a-26cc-389f-bdf3-37b8b6555818 Label 5010067301502 (SILVER SPOO…" at bounding box center [350, 148] width 178 height 81
click at [430, 97] on icon at bounding box center [432, 100] width 6 height 6
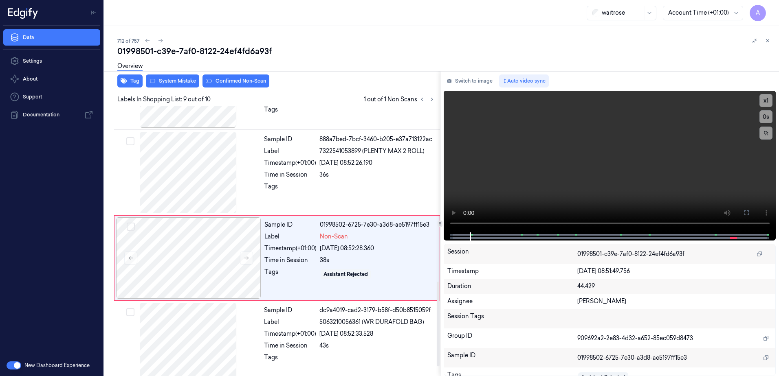
scroll to position [588, 0]
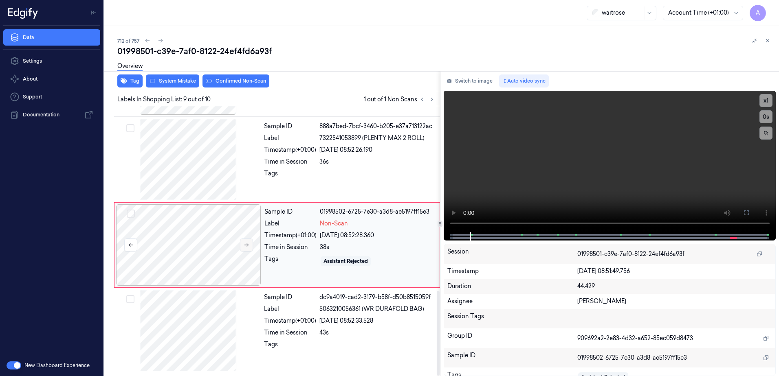
click at [246, 247] on icon at bounding box center [247, 245] width 6 height 6
click at [240, 243] on button at bounding box center [246, 245] width 13 height 13
click at [244, 247] on icon at bounding box center [247, 245] width 6 height 6
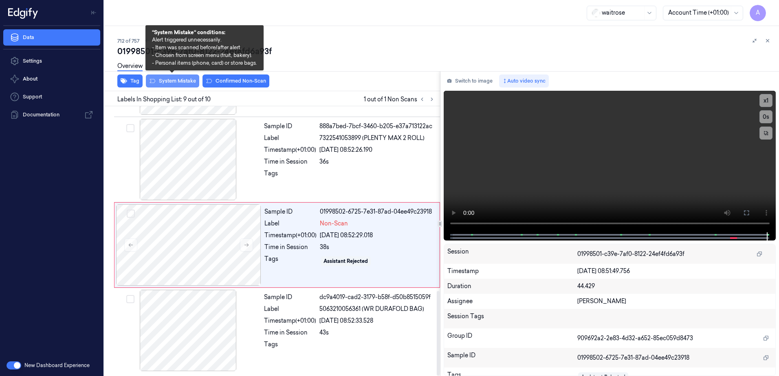
click at [178, 82] on button "System Mistake" at bounding box center [172, 81] width 53 height 13
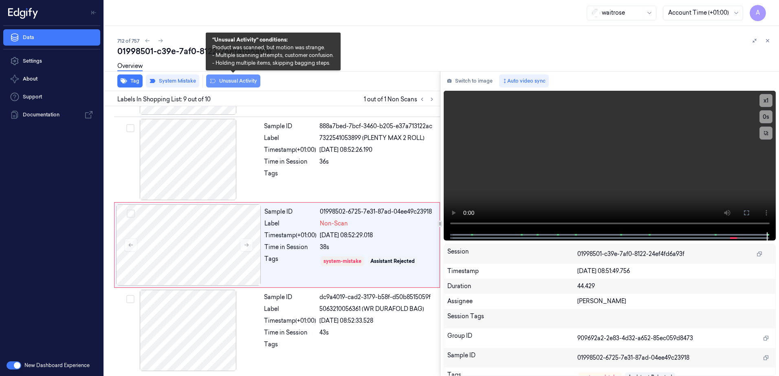
click at [238, 85] on button "Unusual Activity" at bounding box center [233, 81] width 54 height 13
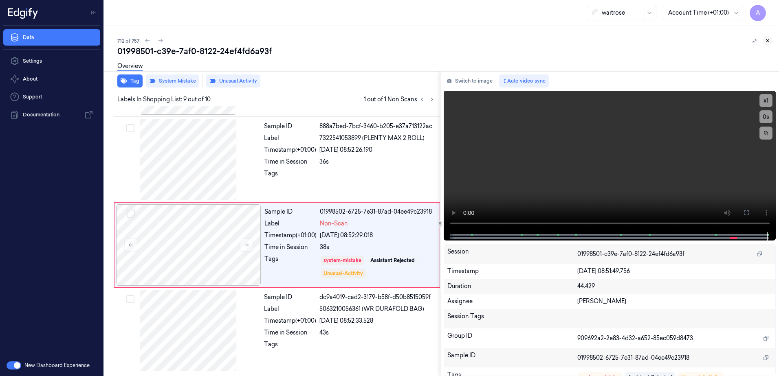
click at [765, 39] on icon at bounding box center [768, 41] width 6 height 6
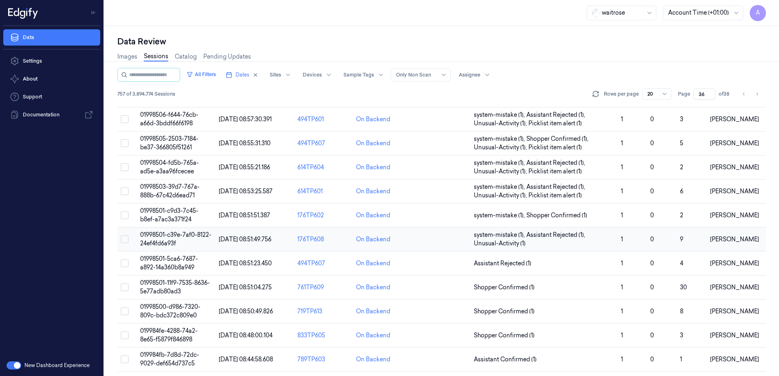
scroll to position [198, 0]
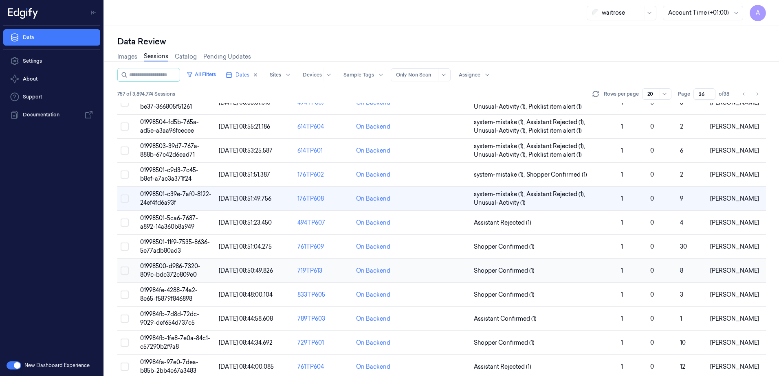
click at [162, 267] on span "01998500-d986-7320-809c-bdc372c809e0" at bounding box center [170, 271] width 60 height 16
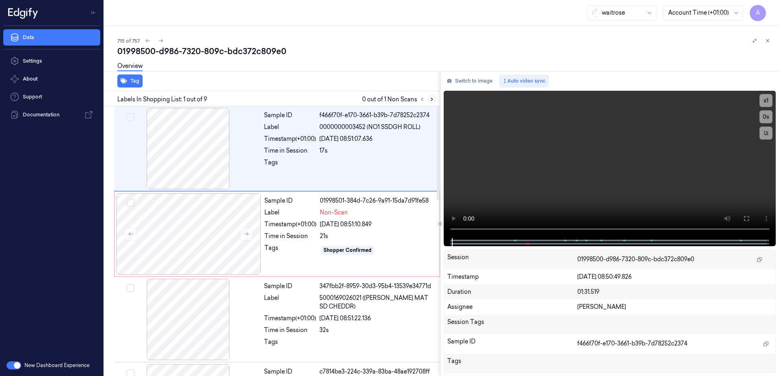
click at [433, 103] on button at bounding box center [432, 100] width 10 height 10
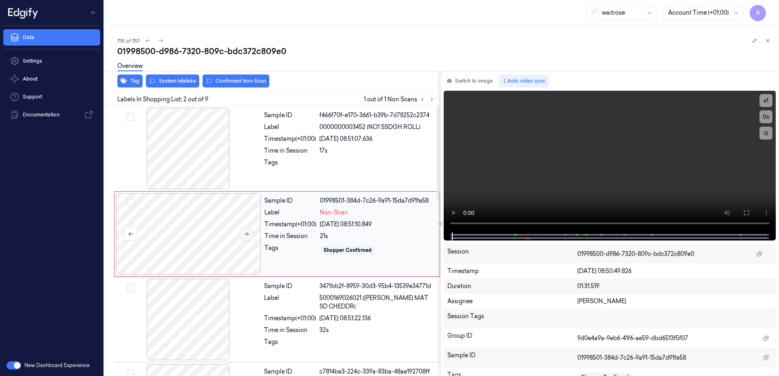
click at [241, 237] on button at bounding box center [246, 234] width 13 height 13
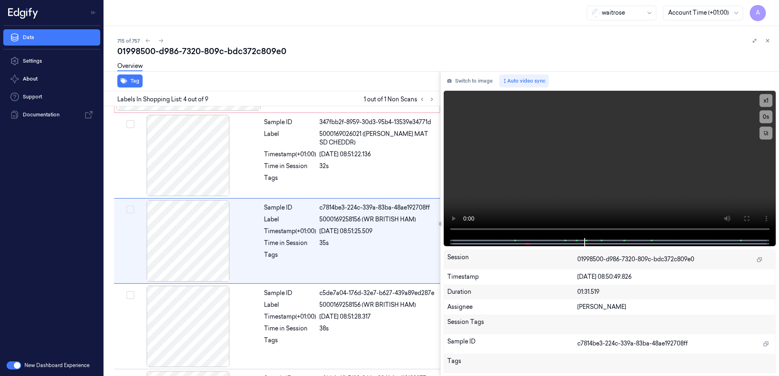
scroll to position [250, 0]
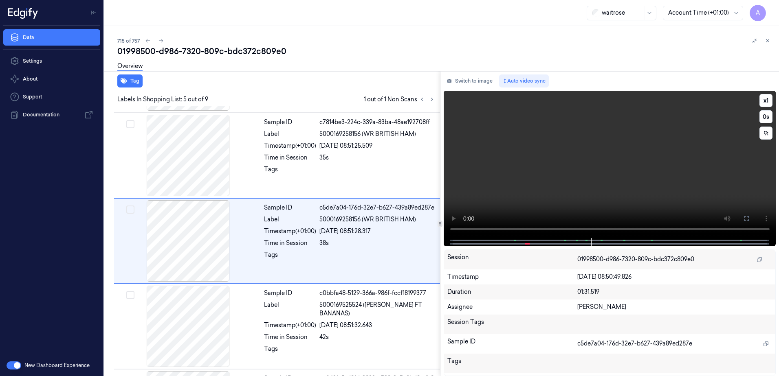
click at [559, 202] on video at bounding box center [610, 164] width 332 height 147
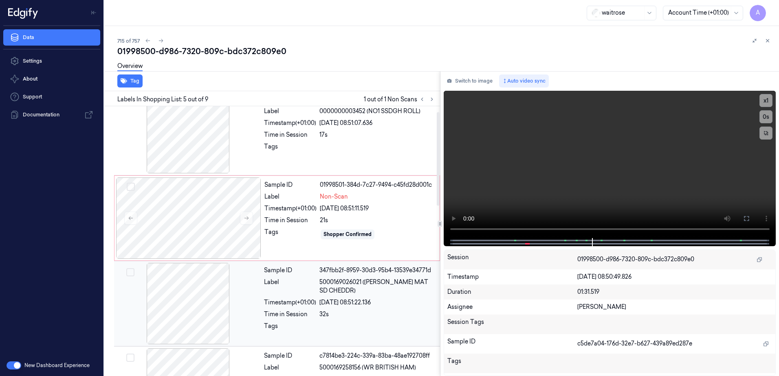
scroll to position [0, 0]
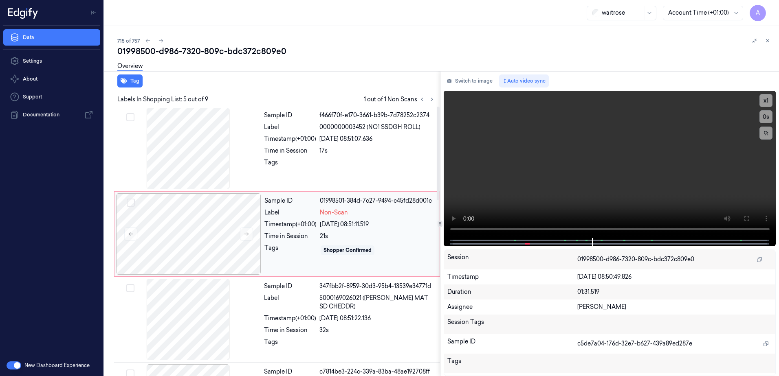
click at [414, 248] on div "Shopper Confirmed" at bounding box center [377, 250] width 115 height 13
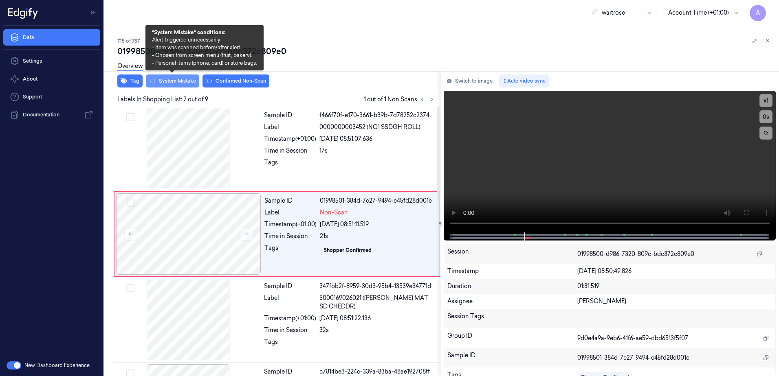
click at [164, 84] on button "System Mistake" at bounding box center [172, 81] width 53 height 13
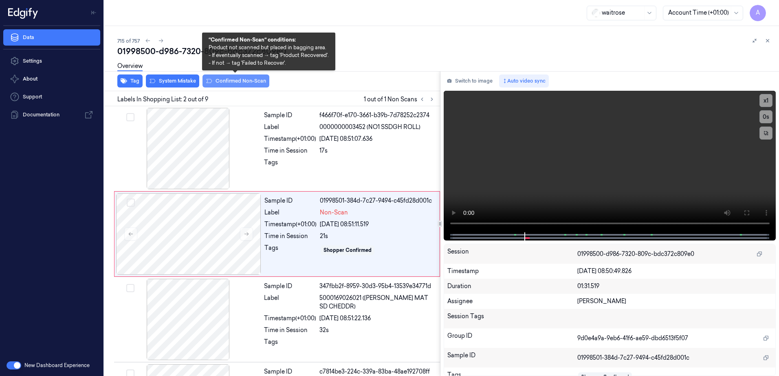
click at [227, 84] on button "Confirmed Non-Scan" at bounding box center [235, 81] width 67 height 13
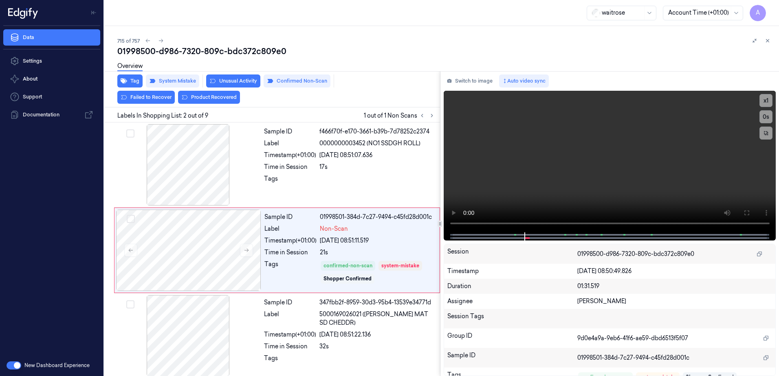
scroll to position [1, 0]
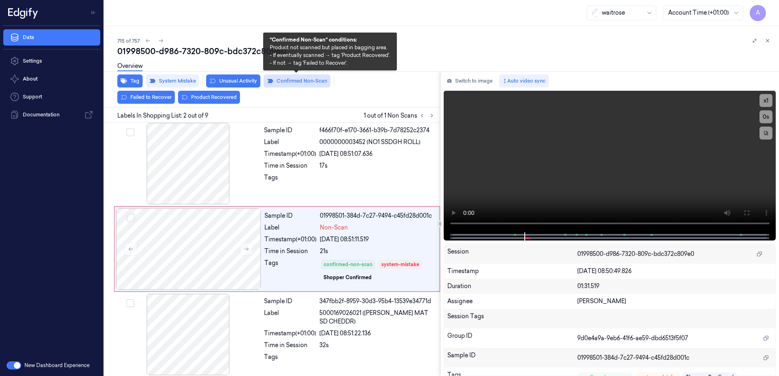
click at [292, 86] on button "Confirmed Non-Scan" at bounding box center [297, 81] width 67 height 13
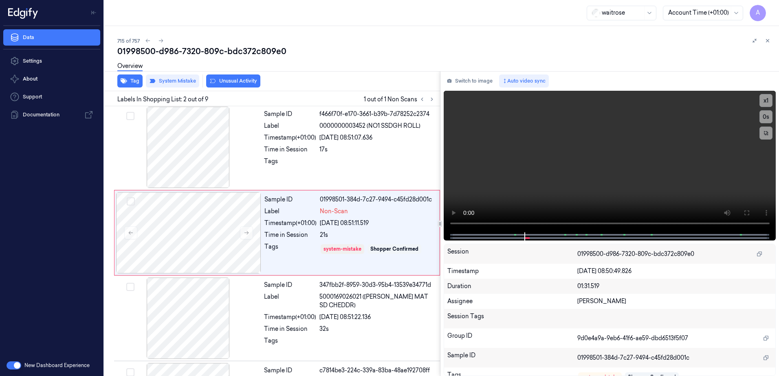
scroll to position [0, 0]
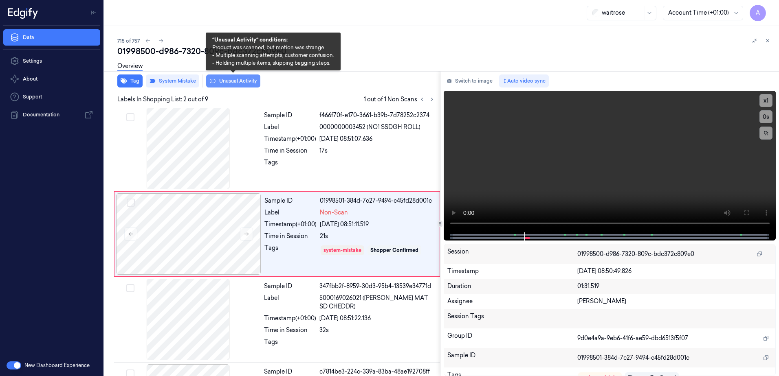
click at [230, 84] on button "Unusual Activity" at bounding box center [233, 81] width 54 height 13
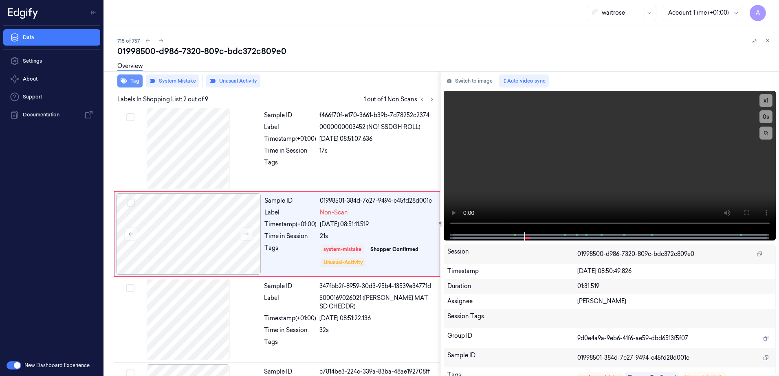
click at [128, 86] on button "Tag" at bounding box center [129, 81] width 25 height 13
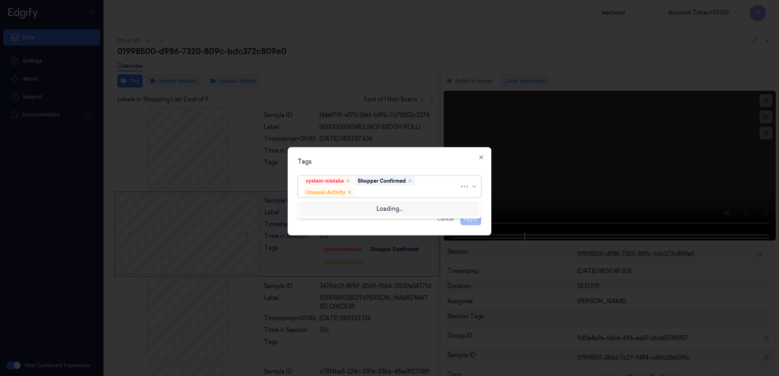
click at [365, 188] on div at bounding box center [407, 192] width 103 height 9
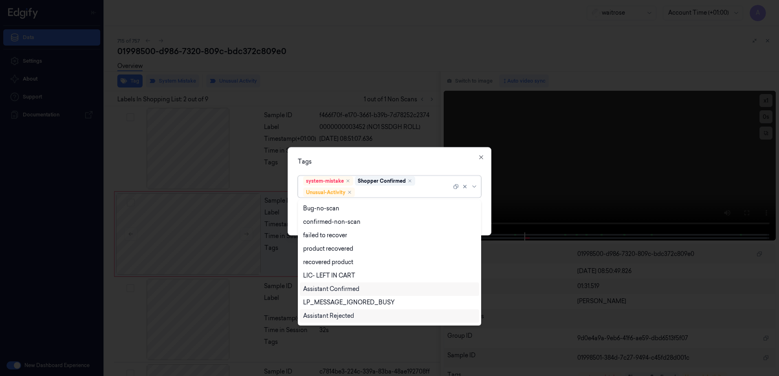
scroll to position [106, 0]
click at [318, 306] on div "Picklist item alert" at bounding box center [326, 303] width 47 height 9
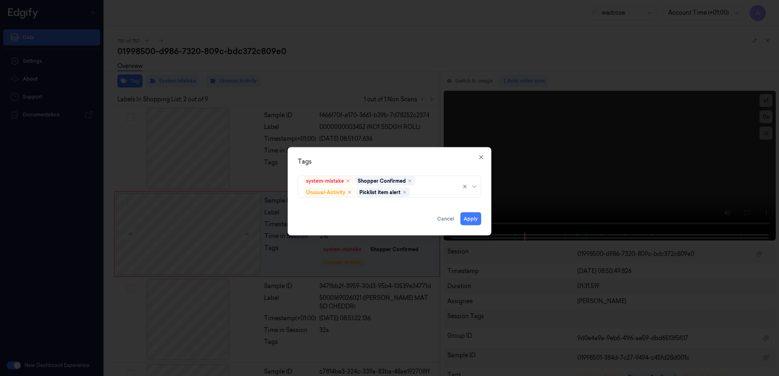
click at [397, 164] on div "Tags" at bounding box center [389, 162] width 183 height 9
click at [473, 218] on button "Apply" at bounding box center [470, 219] width 21 height 13
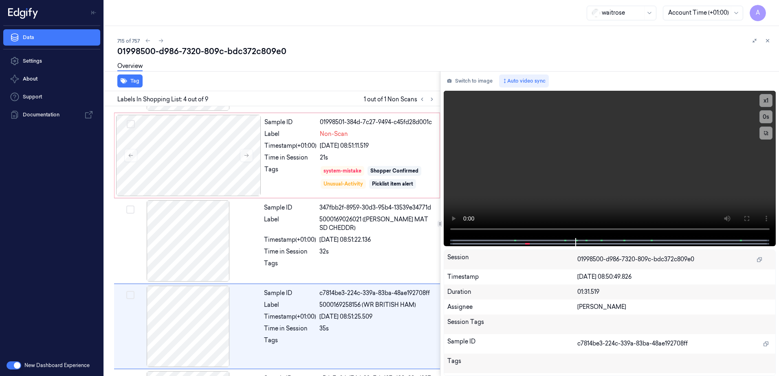
scroll to position [164, 0]
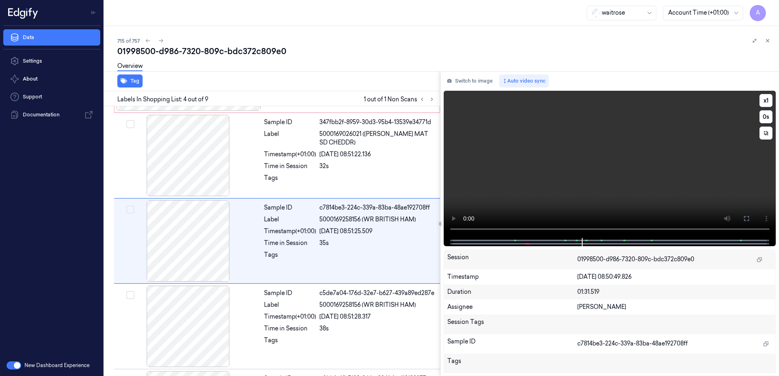
click at [677, 157] on video at bounding box center [610, 164] width 332 height 147
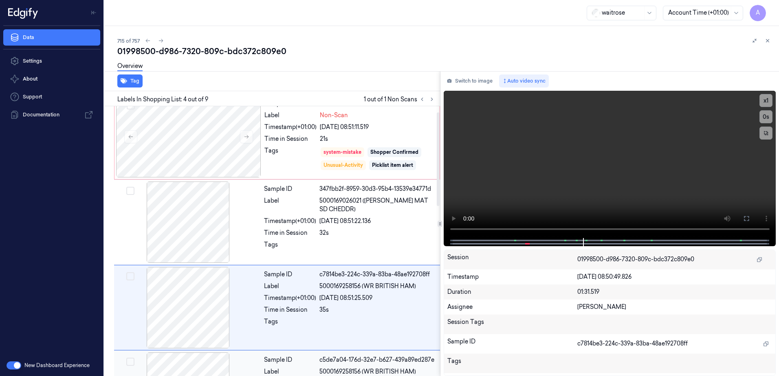
scroll to position [1, 0]
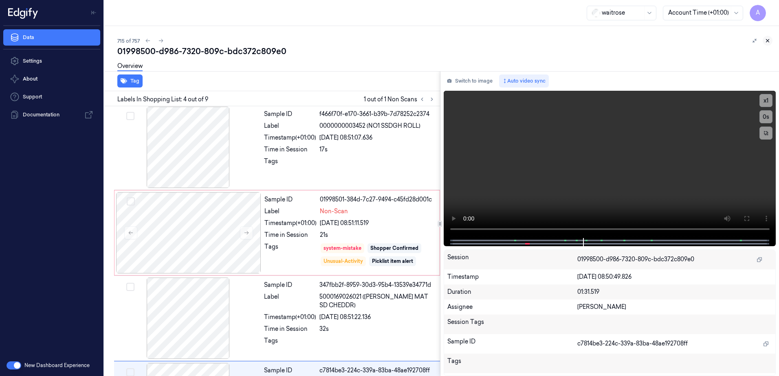
click at [769, 42] on icon at bounding box center [768, 41] width 6 height 6
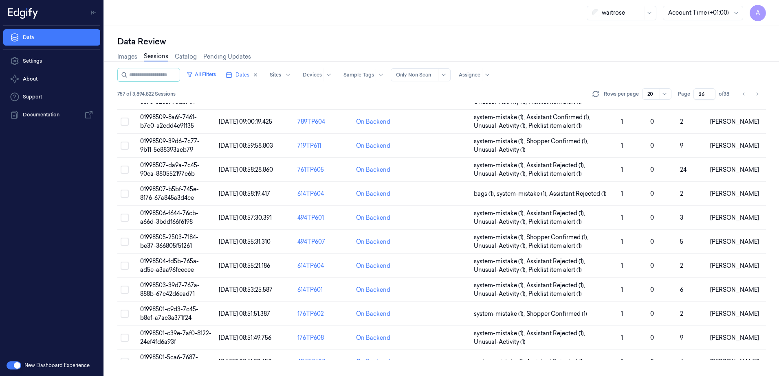
scroll to position [231, 0]
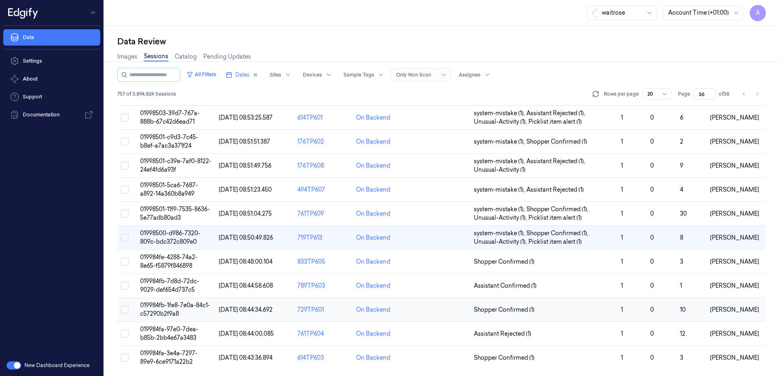
click at [163, 312] on span "019984fb-1fe8-7e0a-84c1-c57290b2f9a8" at bounding box center [175, 310] width 70 height 16
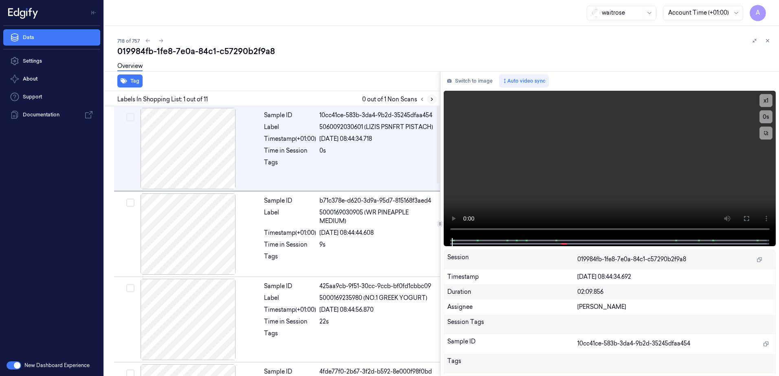
click at [430, 97] on icon at bounding box center [432, 100] width 6 height 6
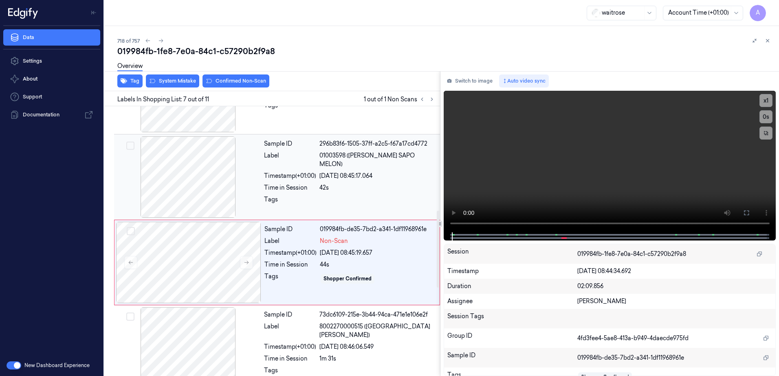
scroll to position [421, 0]
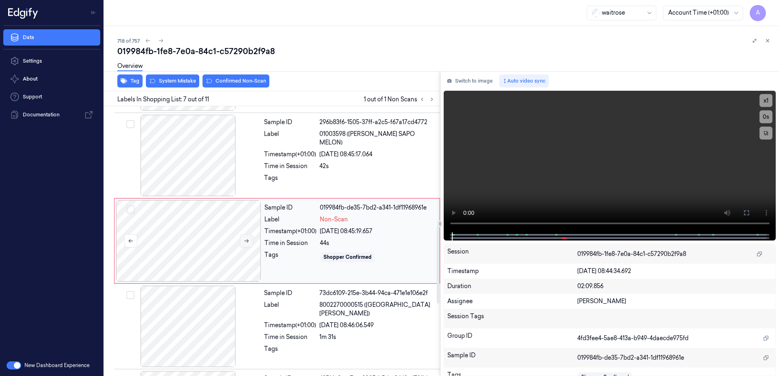
click at [242, 240] on button at bounding box center [246, 241] width 13 height 13
click at [247, 241] on icon at bounding box center [246, 242] width 4 height 4
click at [579, 176] on video at bounding box center [610, 162] width 332 height 142
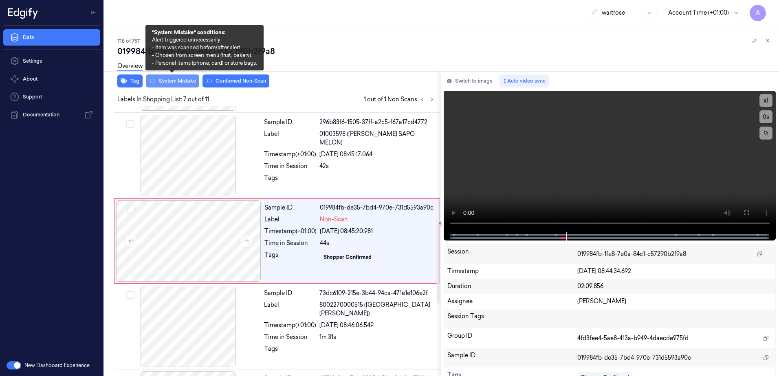
click at [169, 82] on button "System Mistake" at bounding box center [172, 81] width 53 height 13
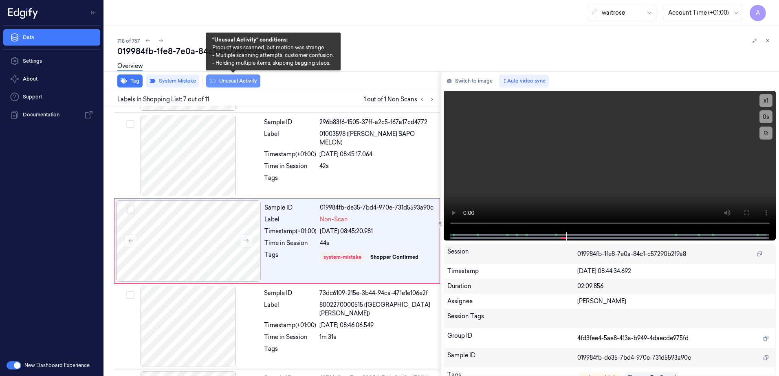
click at [244, 86] on button "Unusual Activity" at bounding box center [233, 81] width 54 height 13
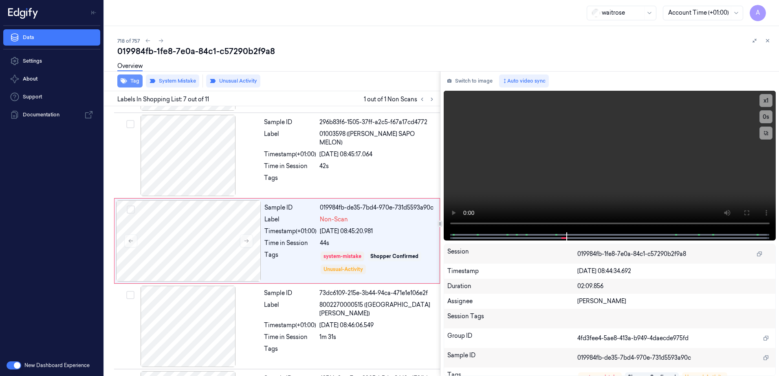
click at [130, 82] on button "Tag" at bounding box center [129, 81] width 25 height 13
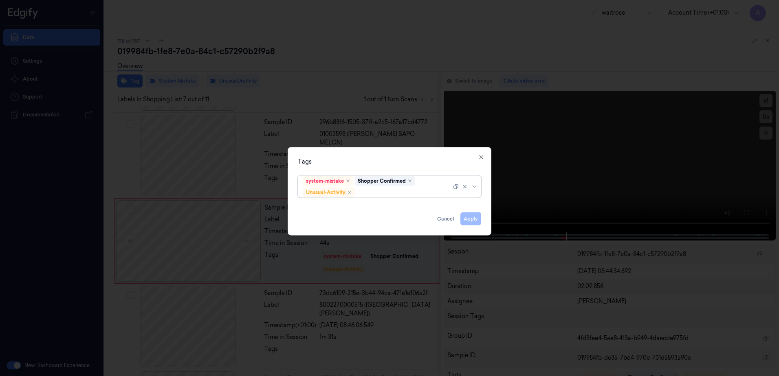
click at [375, 193] on div at bounding box center [403, 192] width 95 height 9
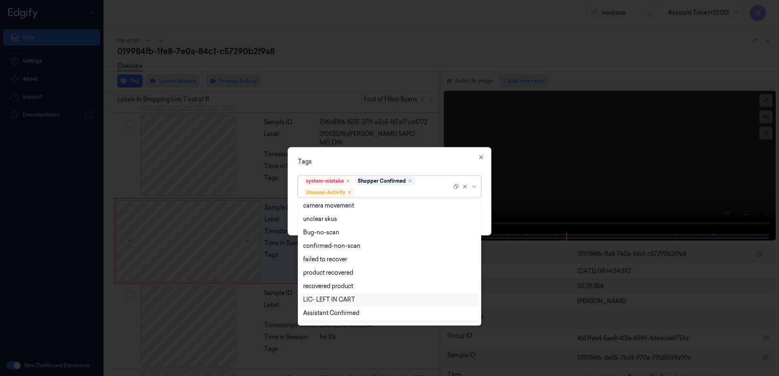
scroll to position [106, 0]
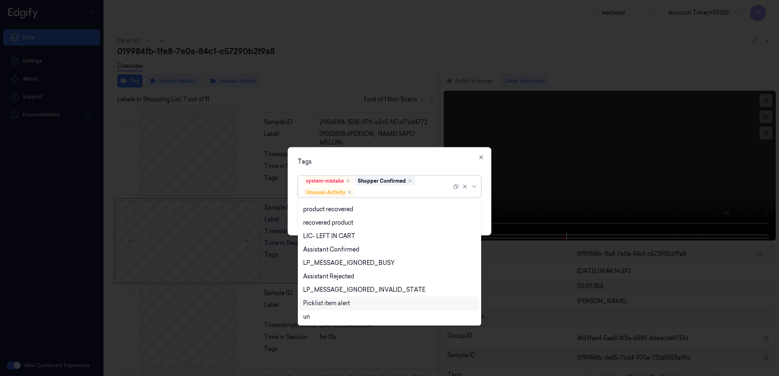
click at [331, 303] on div "Picklist item alert" at bounding box center [326, 303] width 47 height 9
click at [399, 166] on div "Tags" at bounding box center [389, 162] width 183 height 9
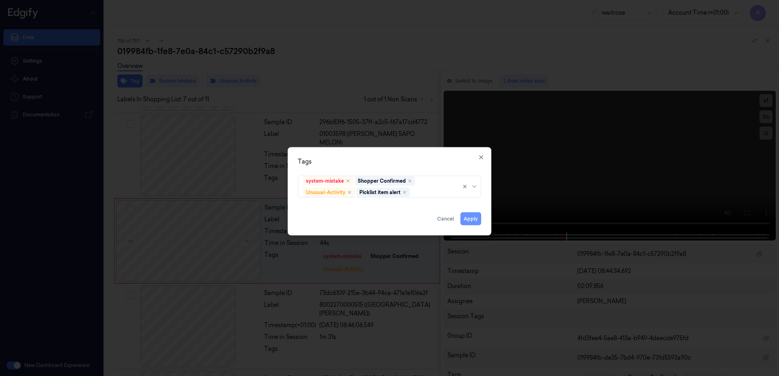
click at [465, 220] on button "Apply" at bounding box center [470, 219] width 21 height 13
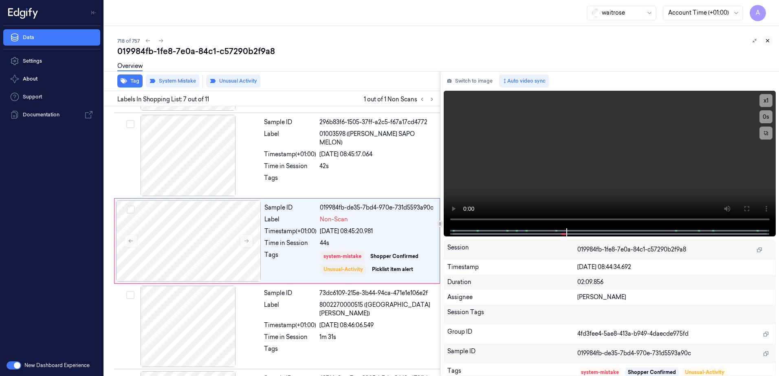
click at [768, 39] on icon at bounding box center [768, 41] width 6 height 6
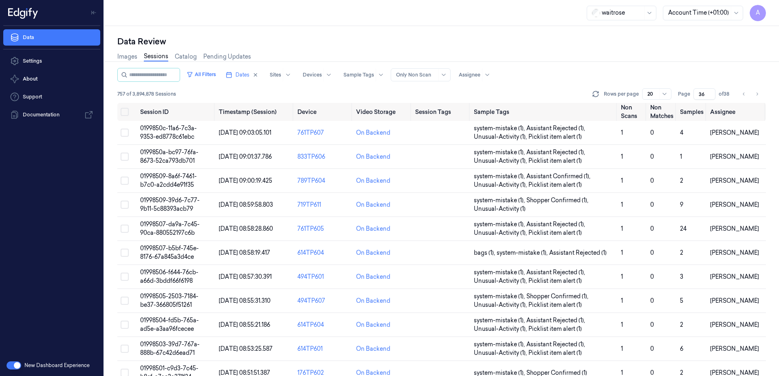
scroll to position [231, 0]
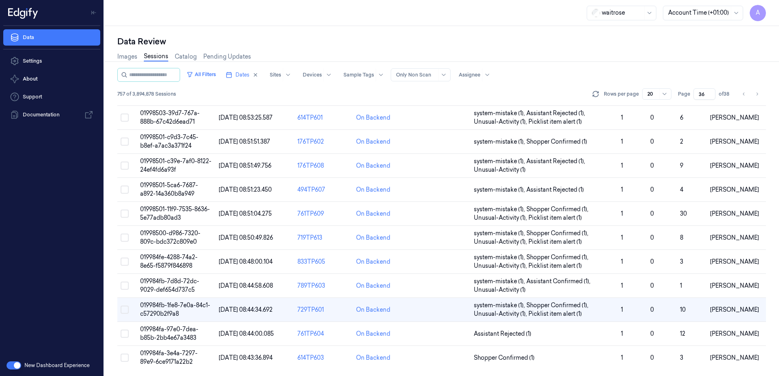
drag, startPoint x: 706, startPoint y: 93, endPoint x: 698, endPoint y: 97, distance: 8.9
click at [698, 97] on input "36" at bounding box center [704, 93] width 22 height 11
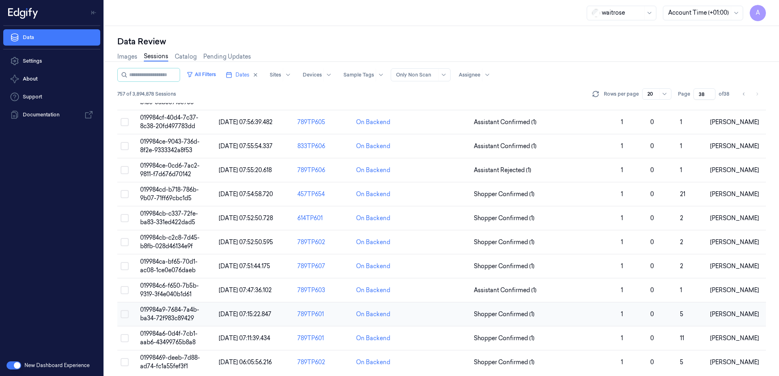
scroll to position [159, 0]
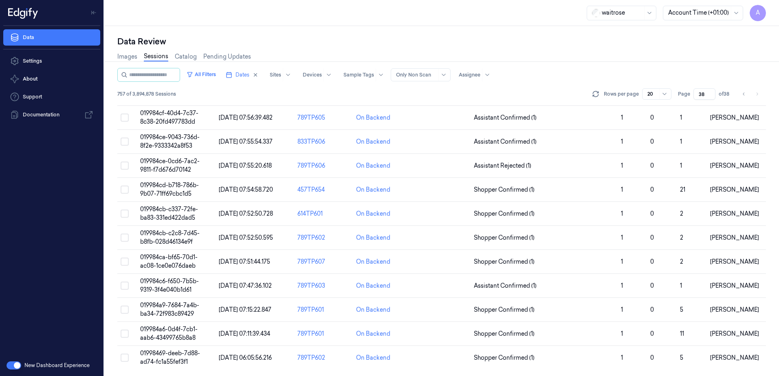
type input "38"
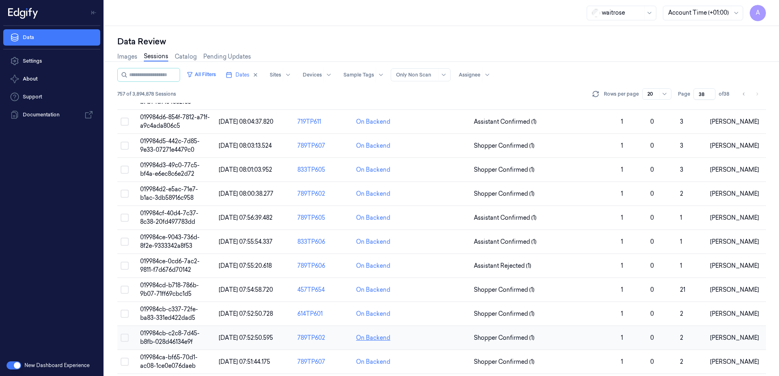
scroll to position [0, 0]
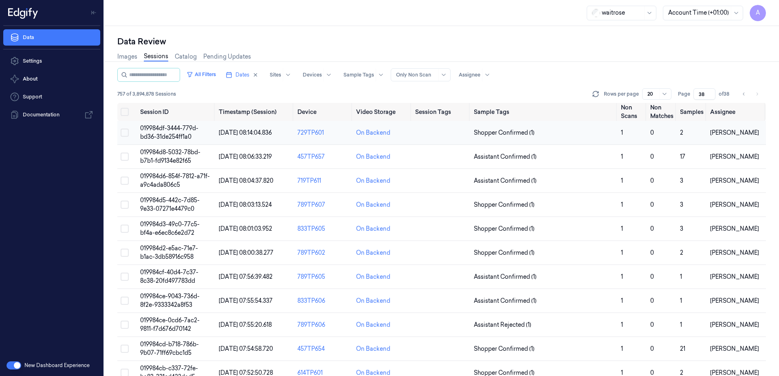
click at [172, 138] on span "019984df-3444-779d-bd36-31de254ff1a0" at bounding box center [169, 133] width 58 height 16
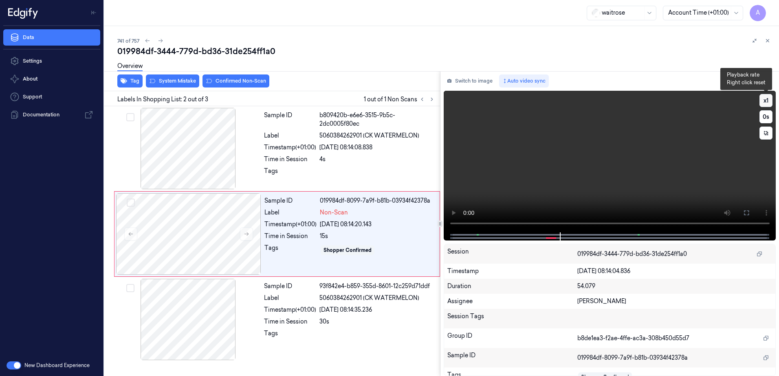
click at [762, 101] on button "x 1" at bounding box center [765, 100] width 13 height 13
click at [762, 101] on button "x 2" at bounding box center [765, 100] width 13 height 13
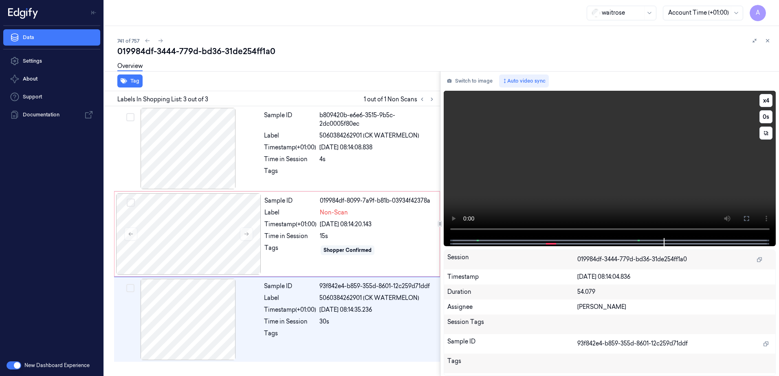
click at [552, 202] on video at bounding box center [610, 164] width 332 height 147
click at [215, 214] on div at bounding box center [188, 234] width 145 height 81
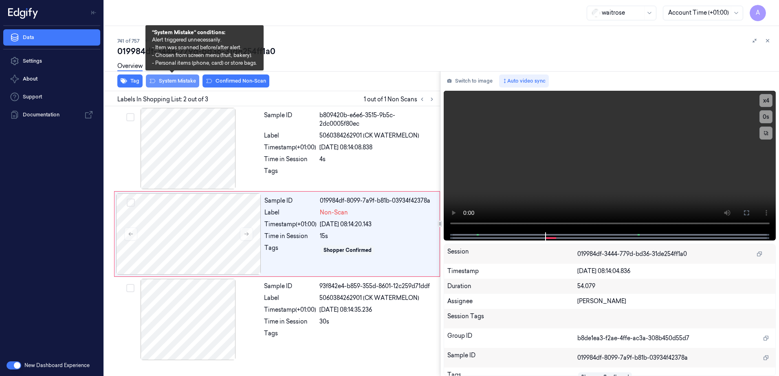
click at [180, 83] on button "System Mistake" at bounding box center [172, 81] width 53 height 13
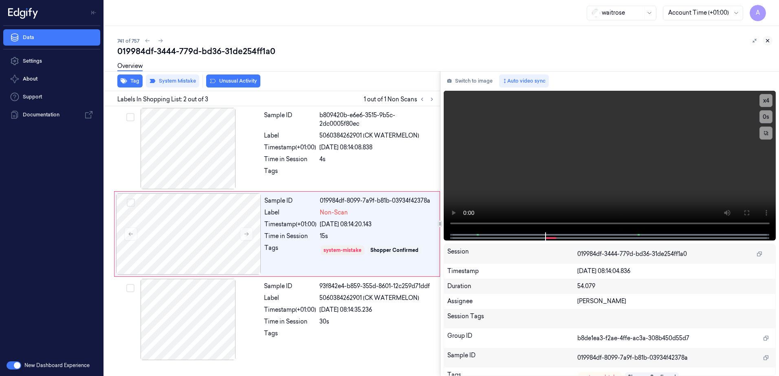
click at [772, 40] on button at bounding box center [768, 41] width 10 height 10
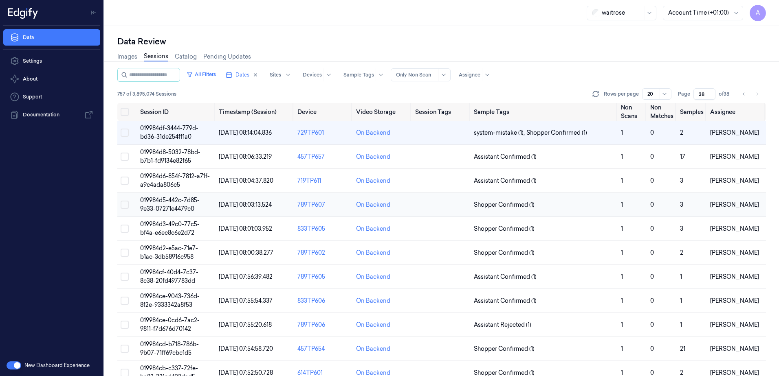
click at [181, 197] on span "019984d5-442c-7d85-9e33-07271e4479c0" at bounding box center [169, 205] width 59 height 16
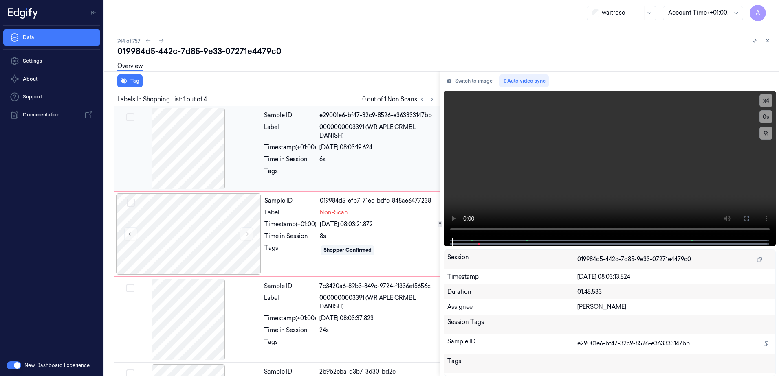
click at [310, 172] on div "Tags" at bounding box center [290, 173] width 52 height 13
click at [245, 229] on button at bounding box center [246, 234] width 13 height 13
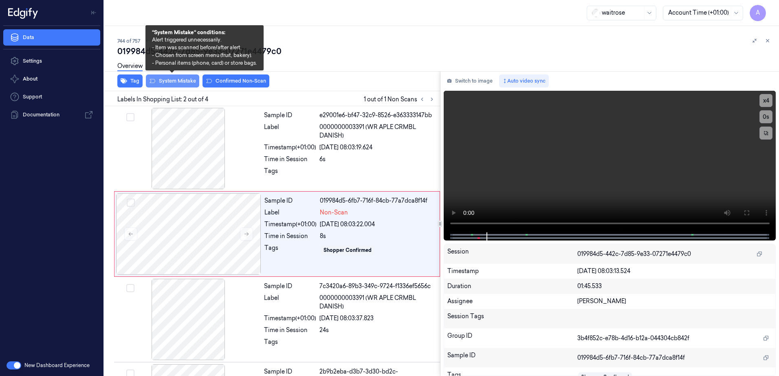
click at [176, 86] on button "System Mistake" at bounding box center [172, 81] width 53 height 13
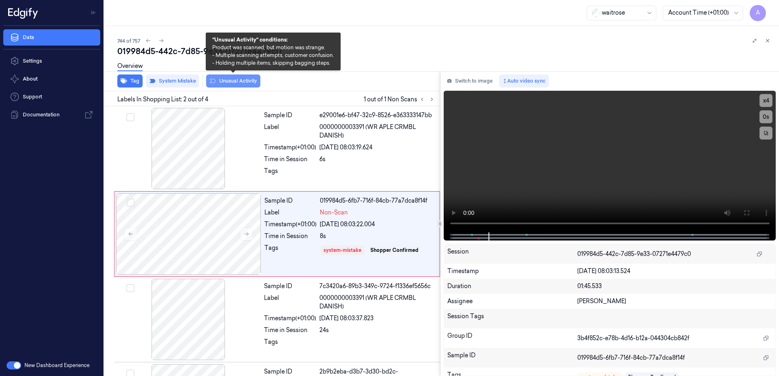
click at [221, 86] on button "Unusual Activity" at bounding box center [233, 81] width 54 height 13
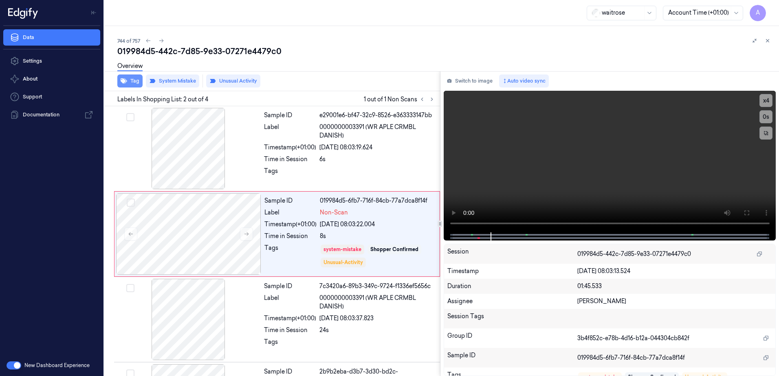
click at [130, 82] on button "Tag" at bounding box center [129, 81] width 25 height 13
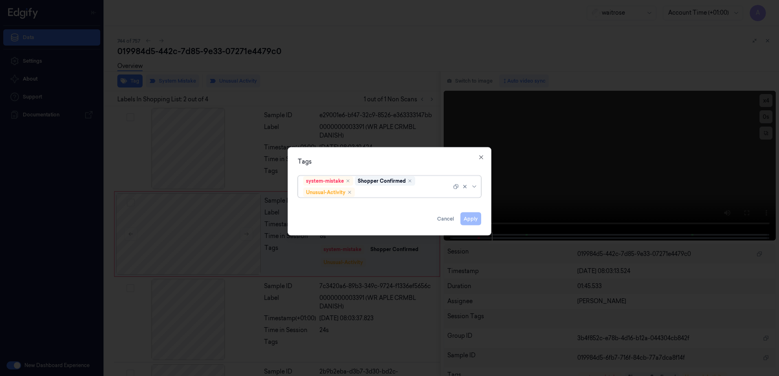
click at [368, 191] on div at bounding box center [403, 192] width 95 height 9
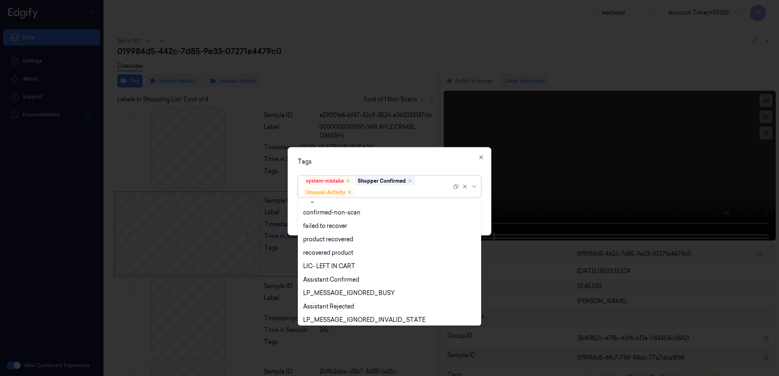
scroll to position [106, 0]
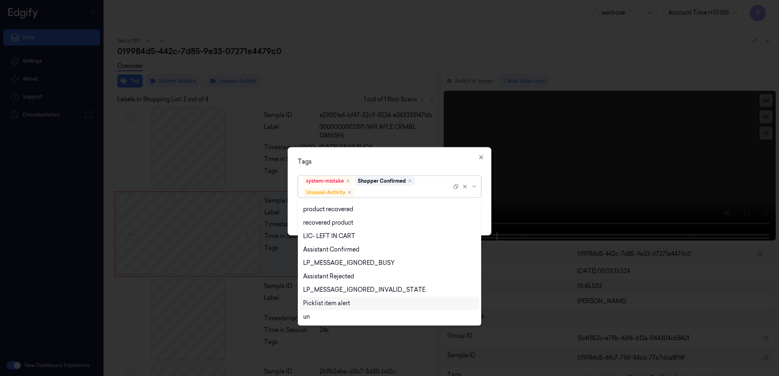
click at [330, 306] on div "Picklist item alert" at bounding box center [326, 303] width 47 height 9
drag, startPoint x: 395, startPoint y: 164, endPoint x: 420, endPoint y: 169, distance: 25.3
click at [396, 164] on div "Tags" at bounding box center [389, 162] width 183 height 9
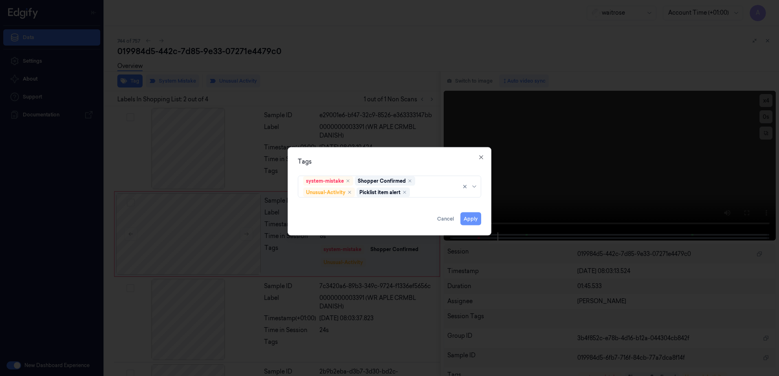
click at [464, 221] on button "Apply" at bounding box center [470, 219] width 21 height 13
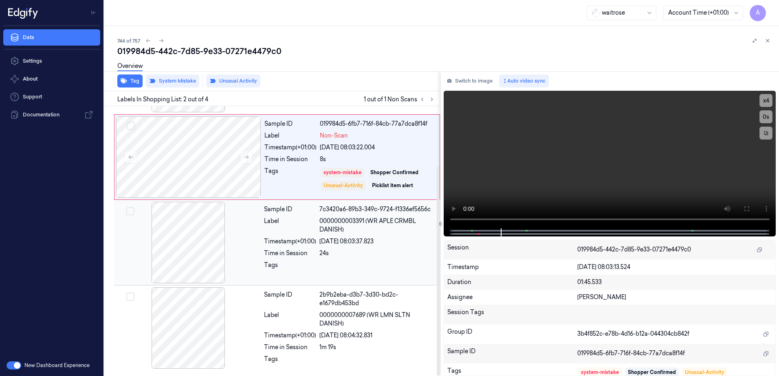
scroll to position [0, 0]
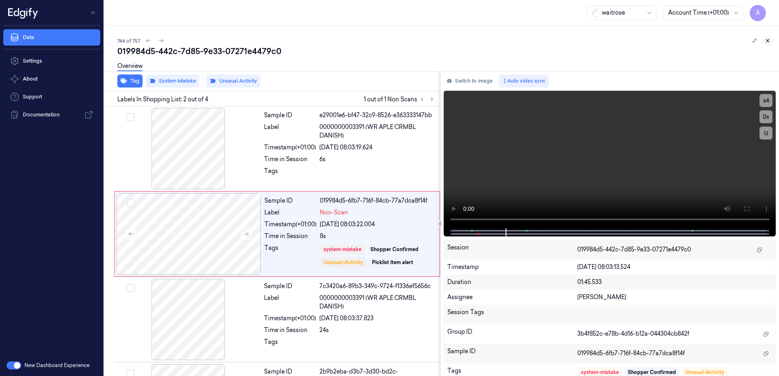
click at [765, 39] on icon at bounding box center [768, 41] width 6 height 6
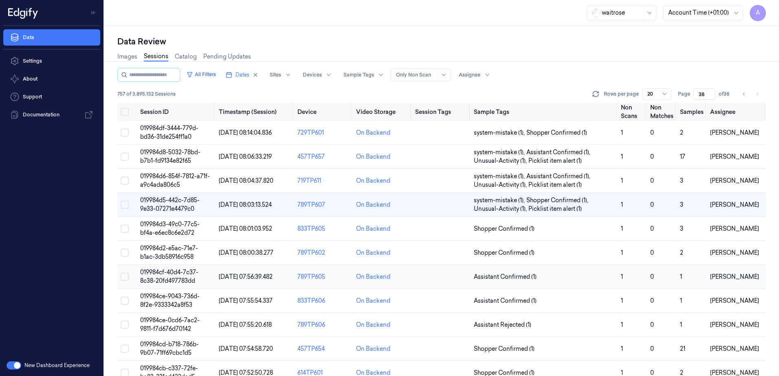
click at [161, 277] on td "019984cf-40d4-7c37-8c38-20fd497783dd" at bounding box center [176, 277] width 79 height 24
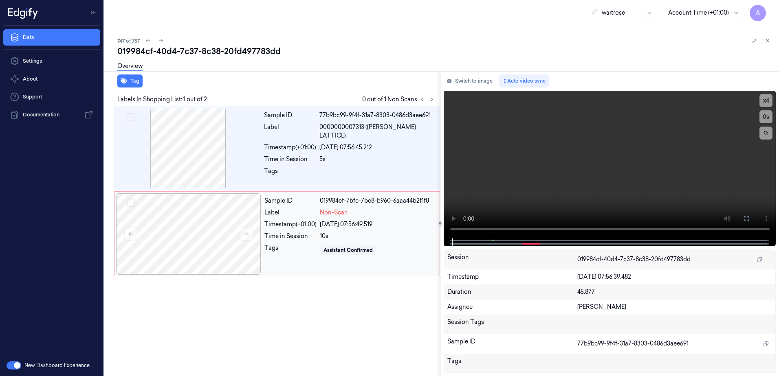
click at [336, 194] on div "Sample ID 019984cf-7bfc-7bc8-b960-6aaa44b2f1f8 Label Non-Scan Timestamp (+01:00…" at bounding box center [349, 234] width 177 height 81
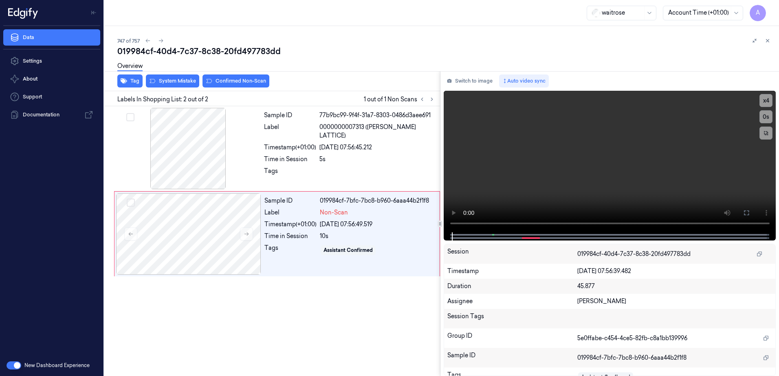
click at [348, 301] on div "Sample ID 77b9bc99-9f4f-31a7-8303-0486d3aee691 Label 0000000007313 (WR CHERRY L…" at bounding box center [270, 241] width 339 height 270
click at [247, 236] on icon at bounding box center [247, 234] width 6 height 6
click at [285, 257] on div "Sample ID 019984cf-7bfc-7bc9-a3d3-816c3d92eea6 Label Non-Scan Timestamp (+01:00…" at bounding box center [349, 234] width 177 height 81
click at [167, 88] on div "Tag System Mistake Confirmed Non-Scan" at bounding box center [270, 81] width 339 height 20
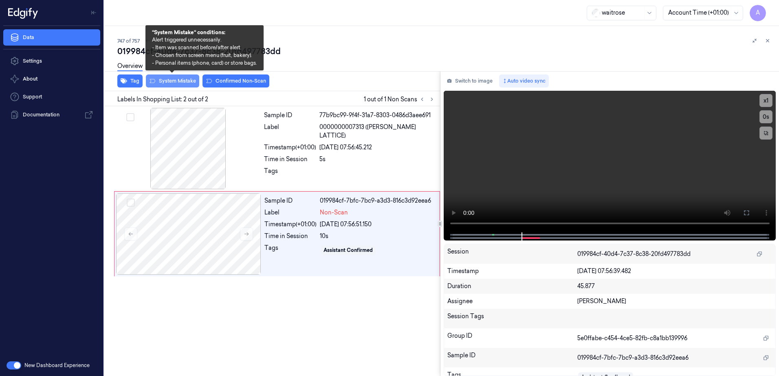
click at [170, 86] on button "System Mistake" at bounding box center [172, 81] width 53 height 13
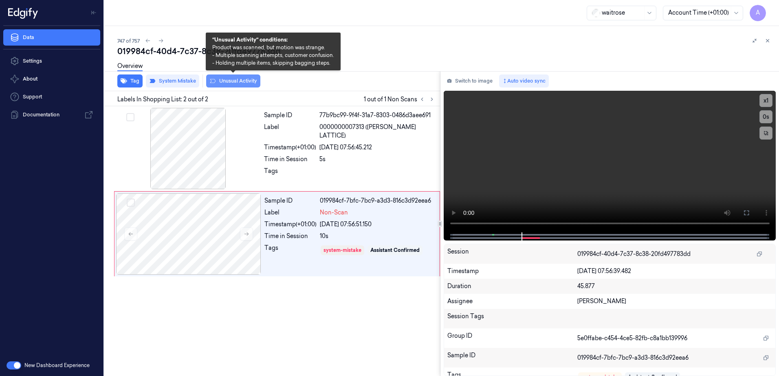
click at [222, 84] on button "Unusual Activity" at bounding box center [233, 81] width 54 height 13
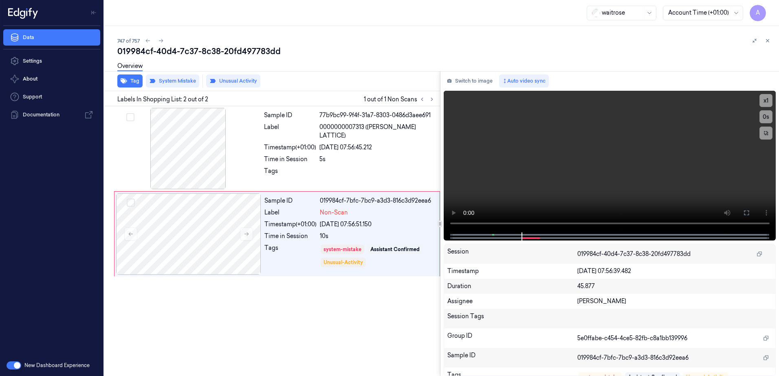
click at [134, 88] on div "Tag System Mistake Unusual Activity" at bounding box center [270, 81] width 339 height 20
click at [133, 85] on button "Tag" at bounding box center [129, 81] width 25 height 13
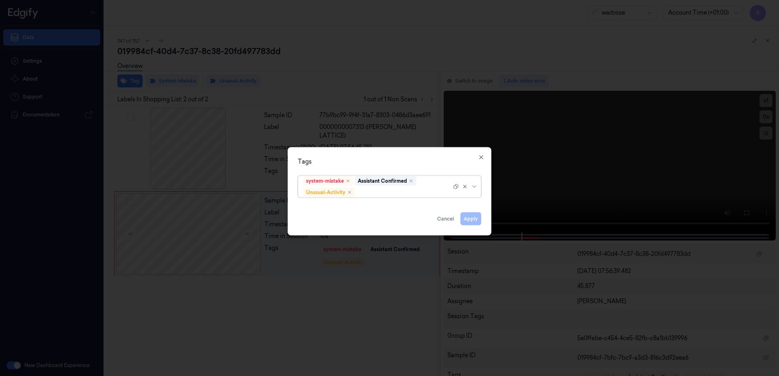
click at [376, 193] on div at bounding box center [403, 192] width 95 height 9
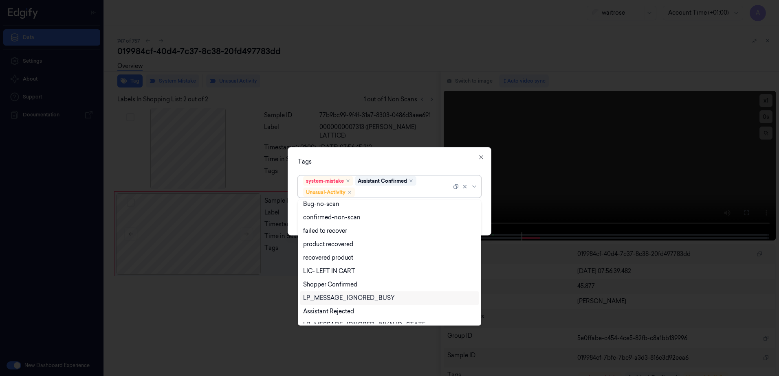
scroll to position [106, 0]
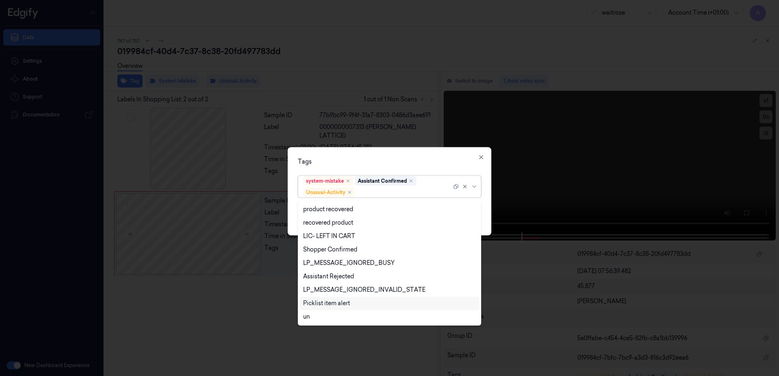
click at [339, 303] on div "Picklist item alert" at bounding box center [326, 303] width 47 height 9
click at [391, 163] on div "Tags" at bounding box center [389, 162] width 183 height 9
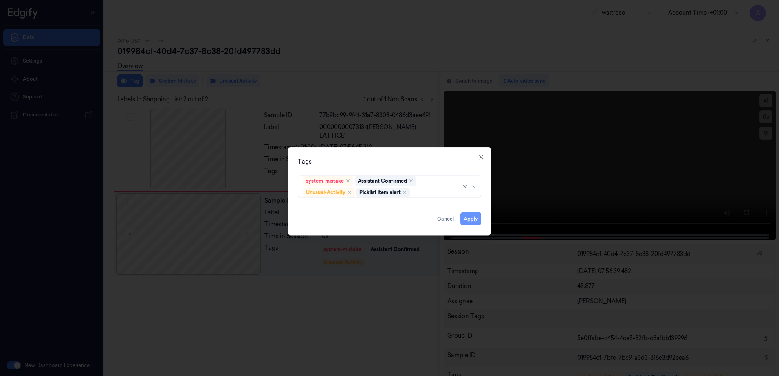
click at [470, 223] on button "Apply" at bounding box center [470, 219] width 21 height 13
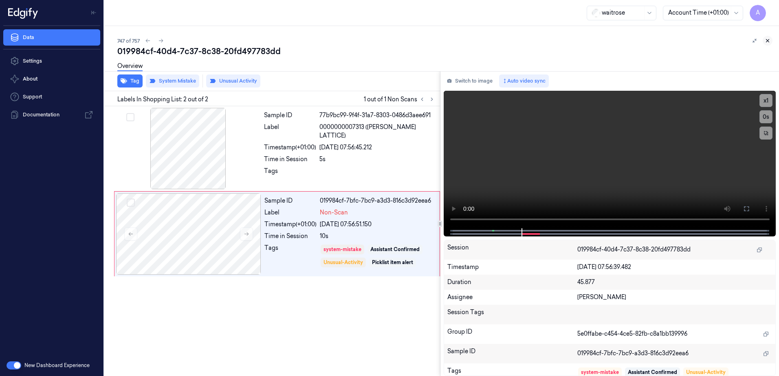
click at [770, 42] on icon at bounding box center [768, 41] width 6 height 6
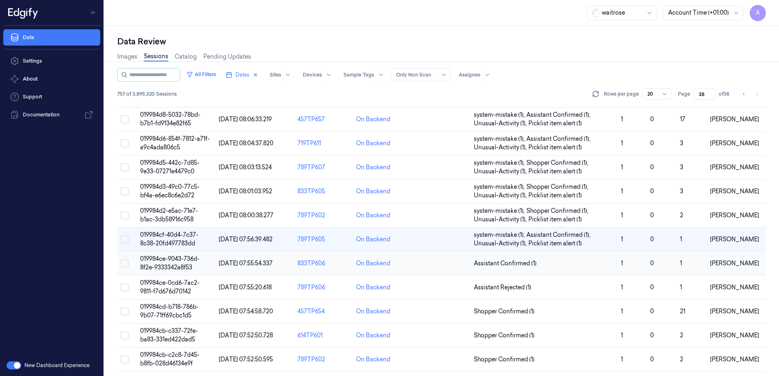
scroll to position [119, 0]
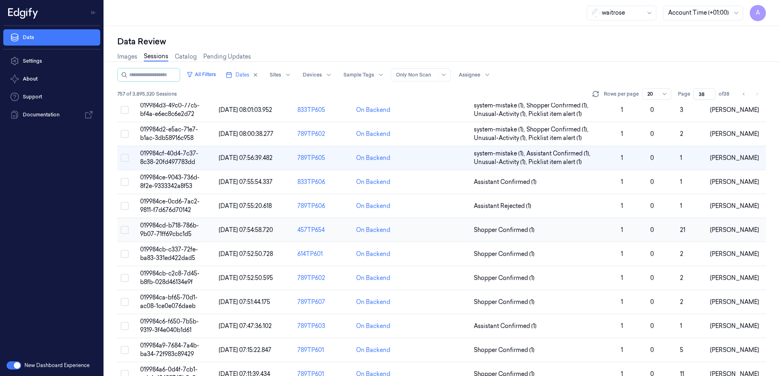
click at [164, 230] on td "019984cd-b718-786b-9b07-71ff69cbc1d5" at bounding box center [176, 230] width 79 height 24
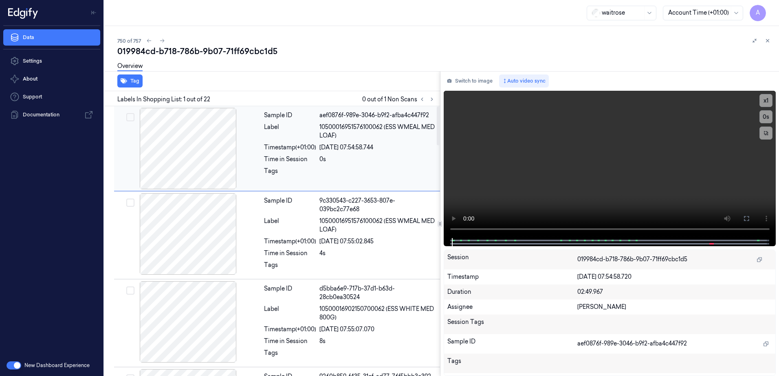
click at [349, 183] on div "Sample ID aef0876f-989e-3046-b9f2-afba4c447f92 Label 10500016951576100062 (ESS …" at bounding box center [350, 148] width 178 height 81
click at [432, 97] on icon at bounding box center [432, 100] width 6 height 6
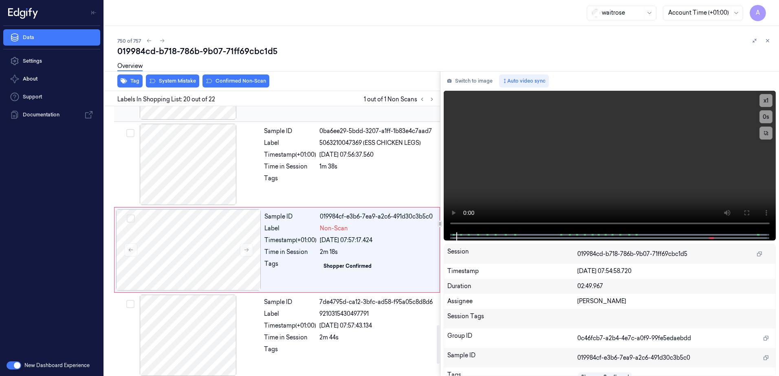
scroll to position [1533, 0]
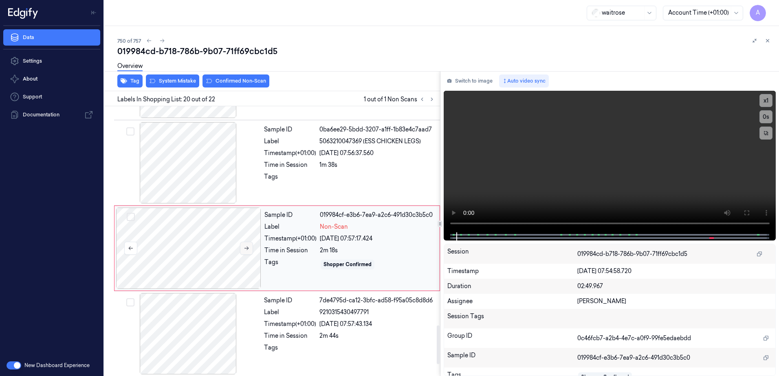
click at [248, 246] on icon at bounding box center [247, 249] width 6 height 6
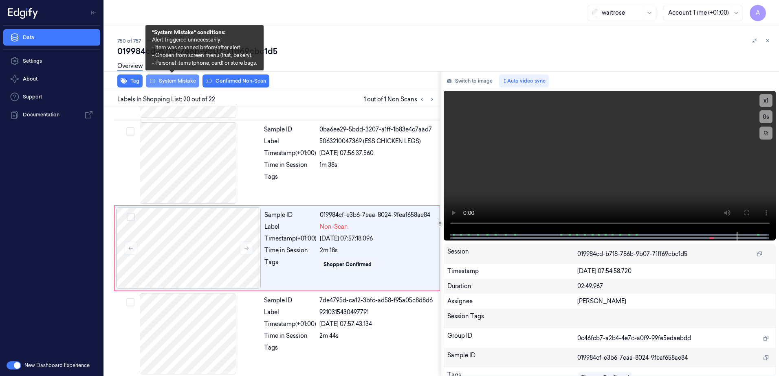
click at [167, 86] on button "System Mistake" at bounding box center [172, 81] width 53 height 13
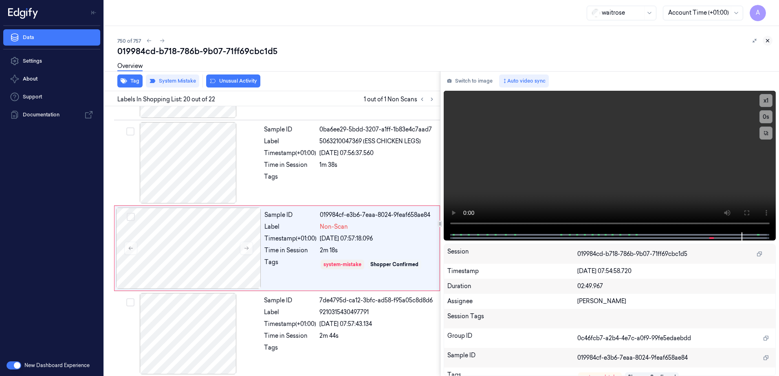
click at [770, 42] on button at bounding box center [768, 41] width 10 height 10
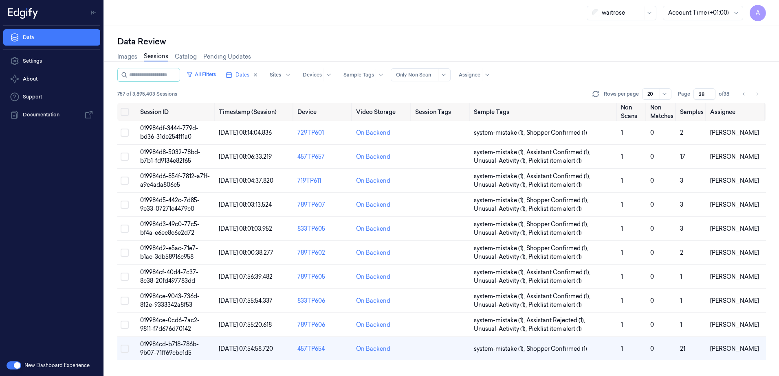
scroll to position [110, 0]
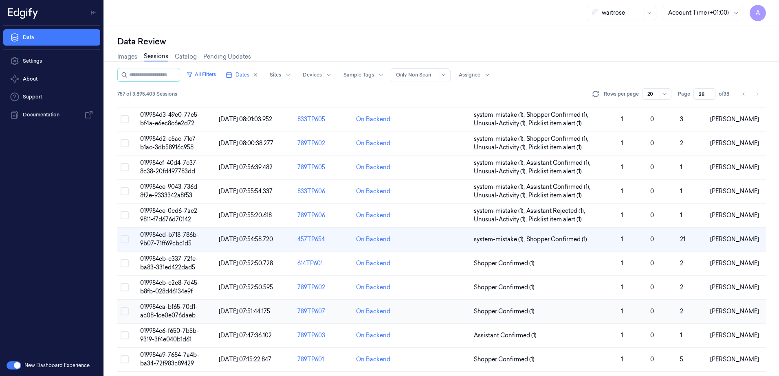
click at [174, 307] on span "019984ca-bf65-70d1-ac08-1ce0e076daeb" at bounding box center [168, 311] width 57 height 16
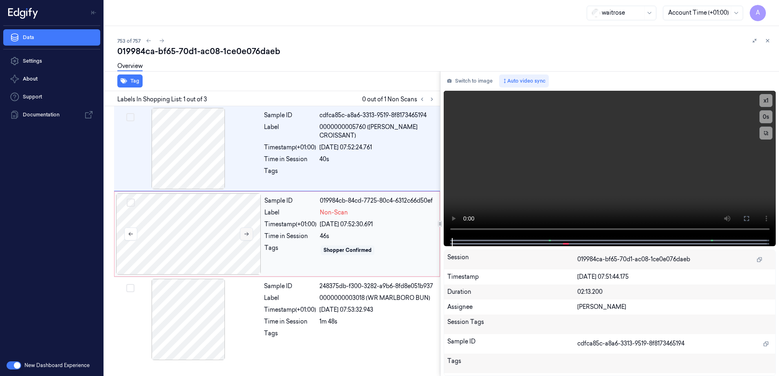
click at [249, 234] on icon at bounding box center [246, 235] width 4 height 4
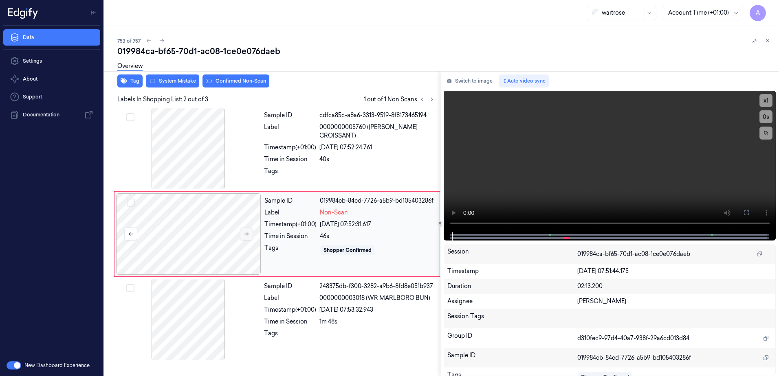
click at [249, 236] on icon at bounding box center [247, 234] width 6 height 6
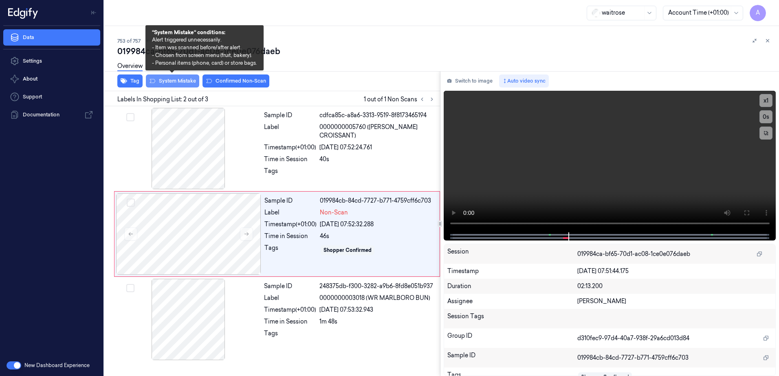
click at [174, 83] on button "System Mistake" at bounding box center [172, 81] width 53 height 13
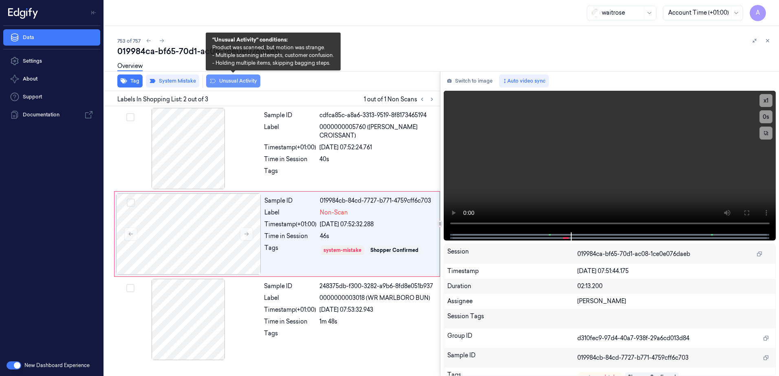
click at [222, 84] on button "Unusual Activity" at bounding box center [233, 81] width 54 height 13
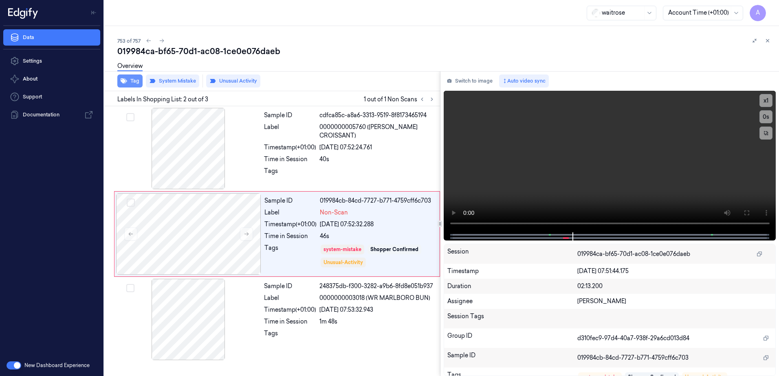
click at [131, 85] on button "Tag" at bounding box center [129, 81] width 25 height 13
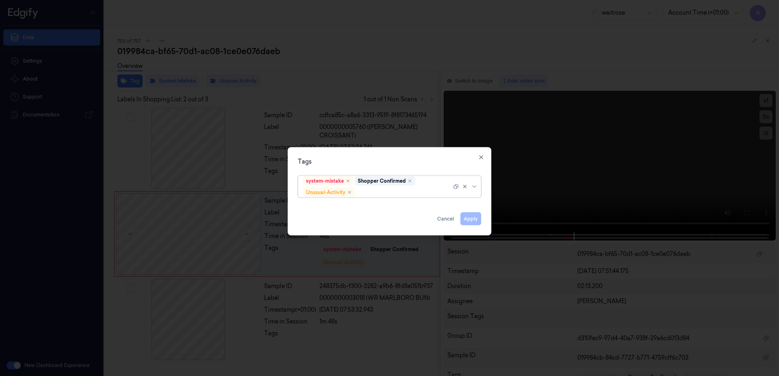
click at [365, 194] on div at bounding box center [403, 192] width 95 height 9
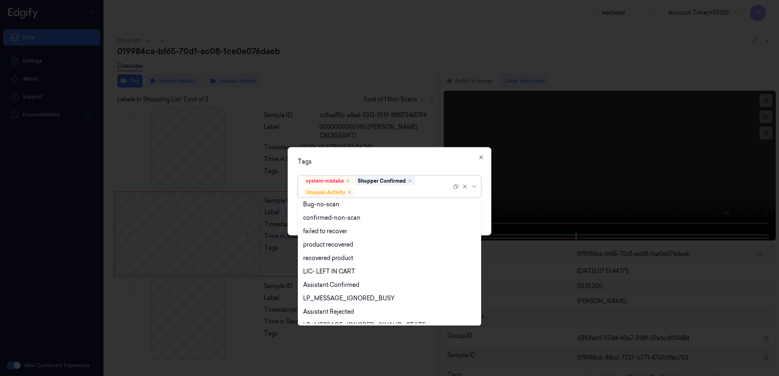
scroll to position [106, 0]
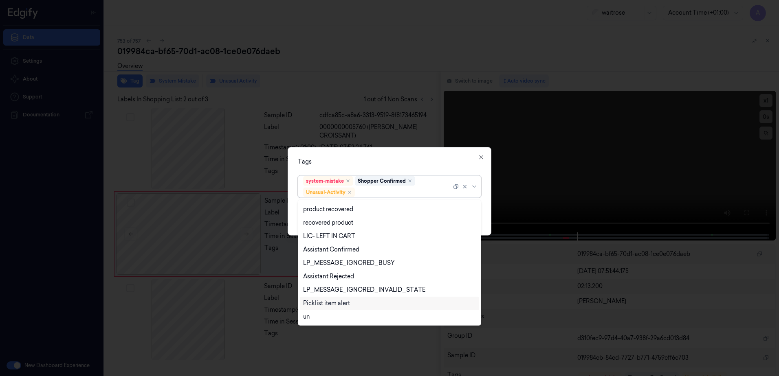
click at [343, 303] on div "Picklist item alert" at bounding box center [326, 303] width 47 height 9
click at [402, 163] on div "Tags" at bounding box center [389, 162] width 183 height 9
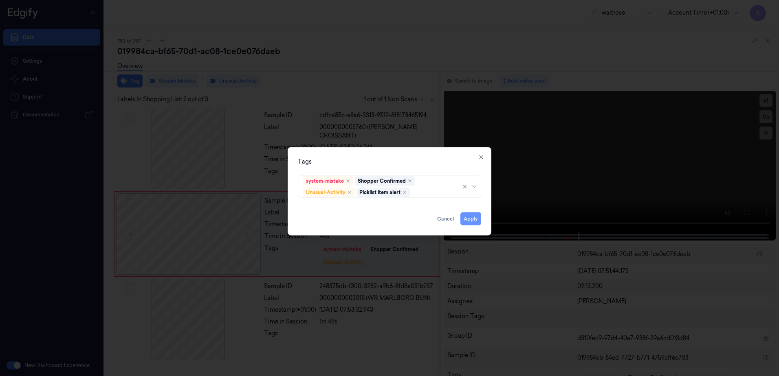
click at [468, 215] on button "Apply" at bounding box center [470, 219] width 21 height 13
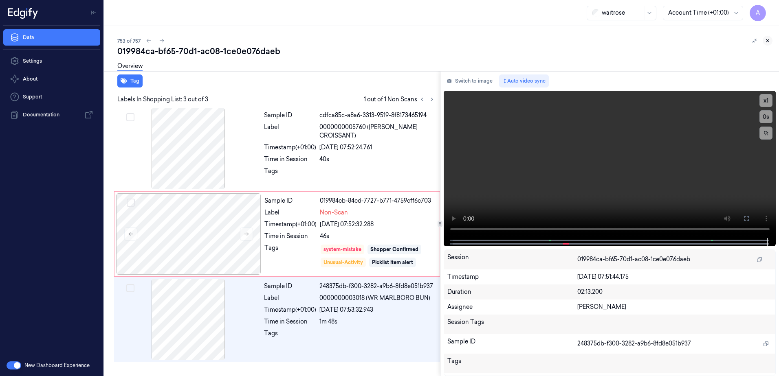
click at [765, 40] on icon at bounding box center [768, 41] width 6 height 6
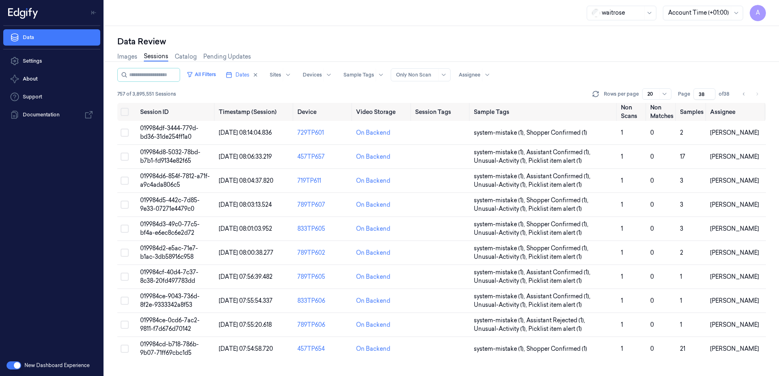
scroll to position [159, 0]
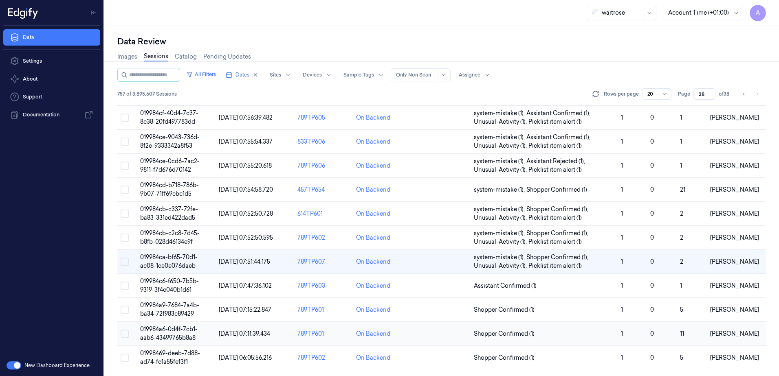
click at [163, 332] on span "019984a6-0d4f-7cb1-aab6-43499765b8a8" at bounding box center [168, 334] width 57 height 16
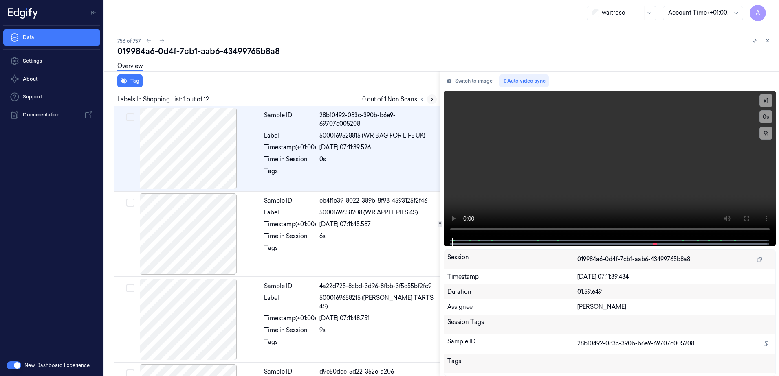
click at [433, 95] on button at bounding box center [432, 100] width 10 height 10
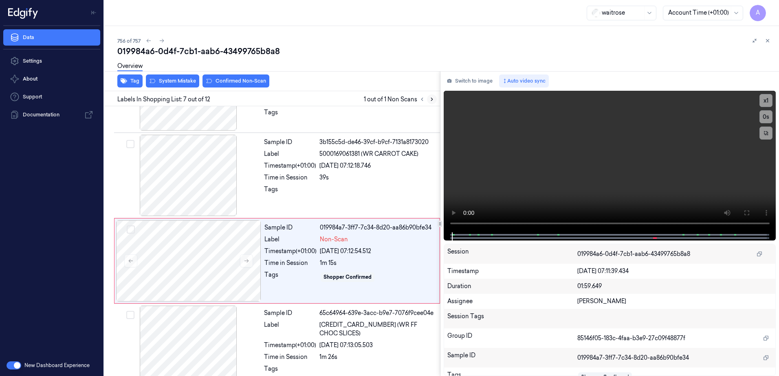
click at [431, 100] on icon at bounding box center [432, 99] width 2 height 3
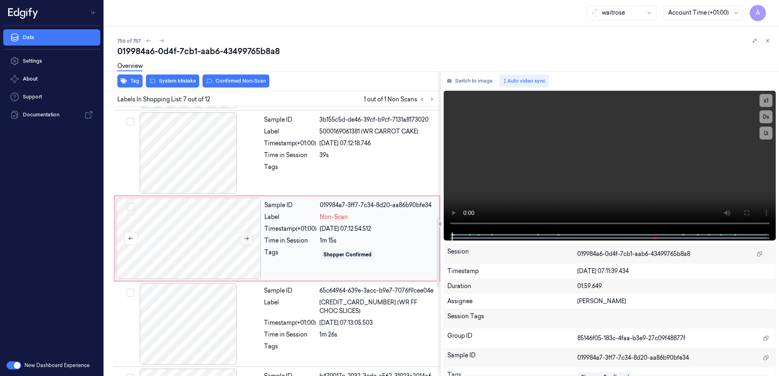
click at [242, 244] on button at bounding box center [246, 238] width 13 height 13
click at [251, 240] on button at bounding box center [246, 238] width 13 height 13
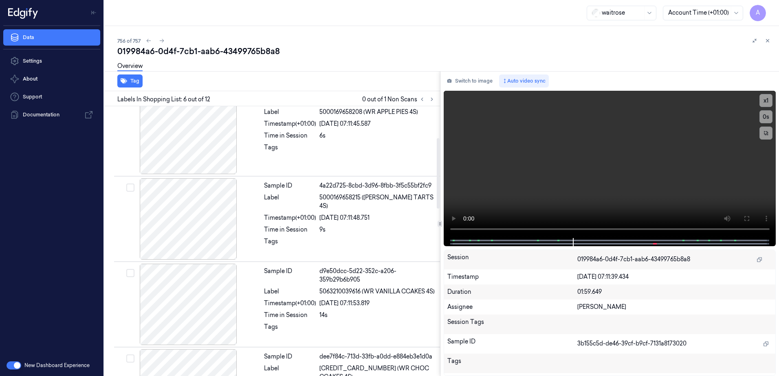
scroll to position [93, 0]
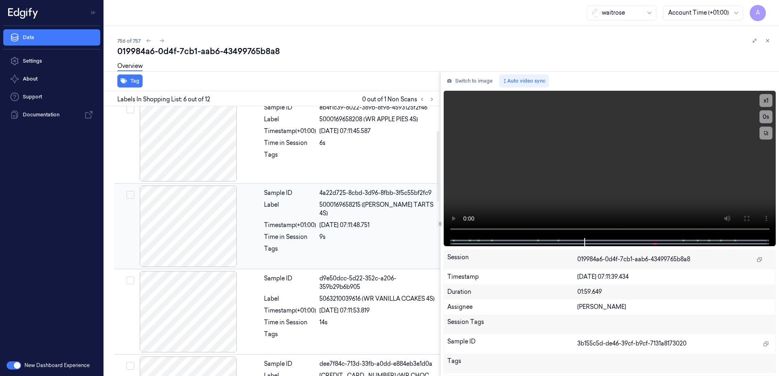
click at [379, 246] on div at bounding box center [377, 251] width 116 height 13
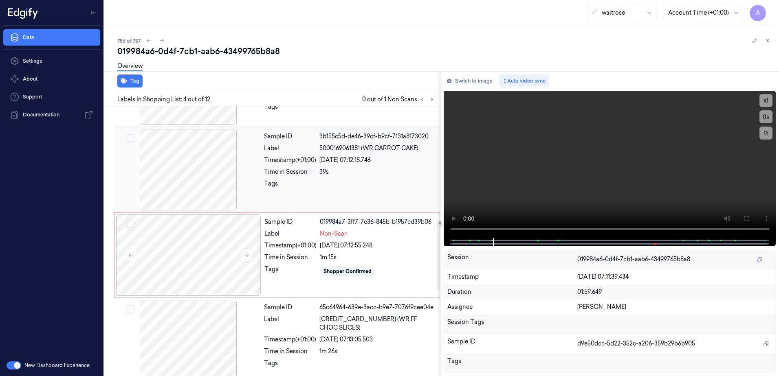
scroll to position [491, 0]
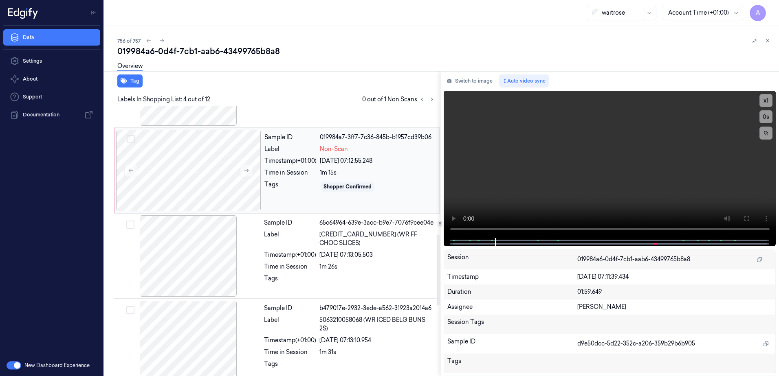
click at [344, 200] on div "Sample ID 019984a7-3ff7-7c36-845b-b1957cd39b06 Label Non-Scan Timestamp (+01:00…" at bounding box center [349, 170] width 177 height 81
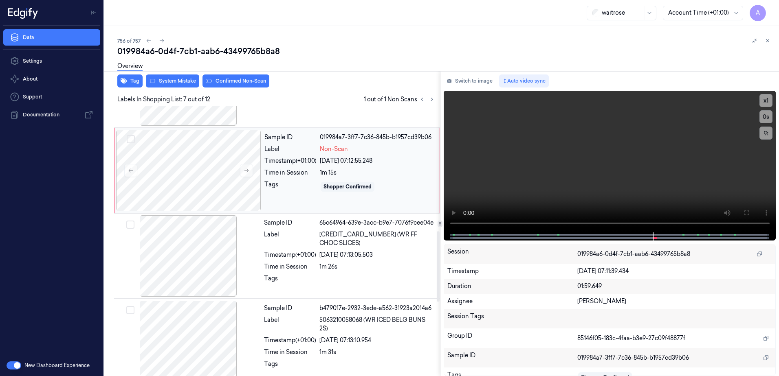
scroll to position [423, 0]
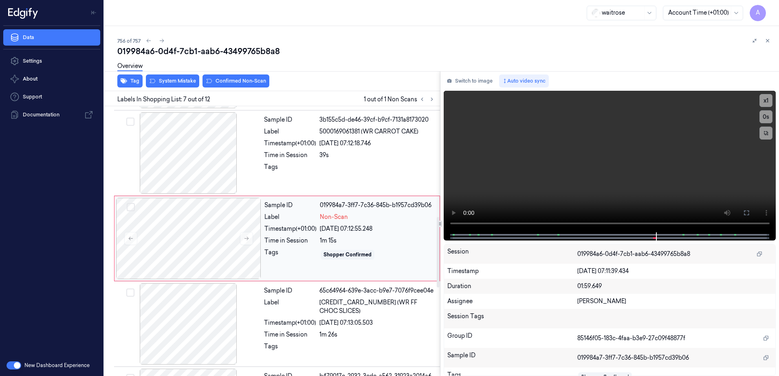
click at [310, 278] on div "Sample ID 019984a7-3ff7-7c36-845b-b1957cd39b06 Label Non-Scan Timestamp (+01:00…" at bounding box center [349, 238] width 177 height 81
drag, startPoint x: 601, startPoint y: 169, endPoint x: 597, endPoint y: 172, distance: 5.2
click at [601, 169] on video at bounding box center [610, 162] width 332 height 142
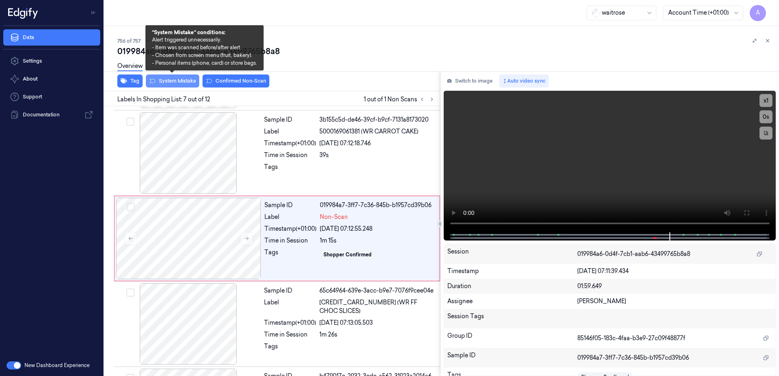
click at [165, 81] on button "System Mistake" at bounding box center [172, 81] width 53 height 13
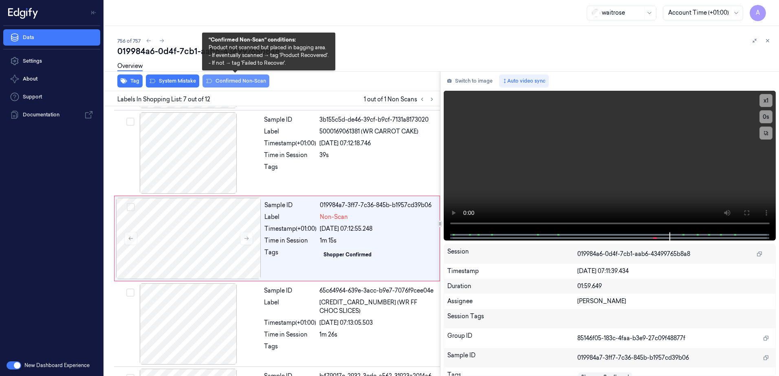
click at [226, 81] on button "Confirmed Non-Scan" at bounding box center [235, 81] width 67 height 13
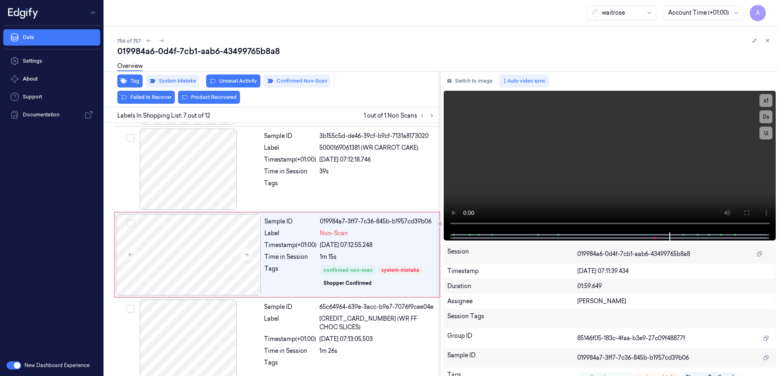
scroll to position [431, 0]
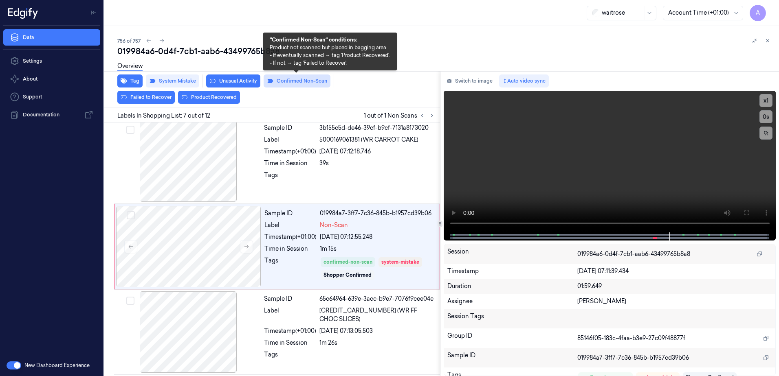
click at [294, 82] on button "Confirmed Non-Scan" at bounding box center [297, 81] width 67 height 13
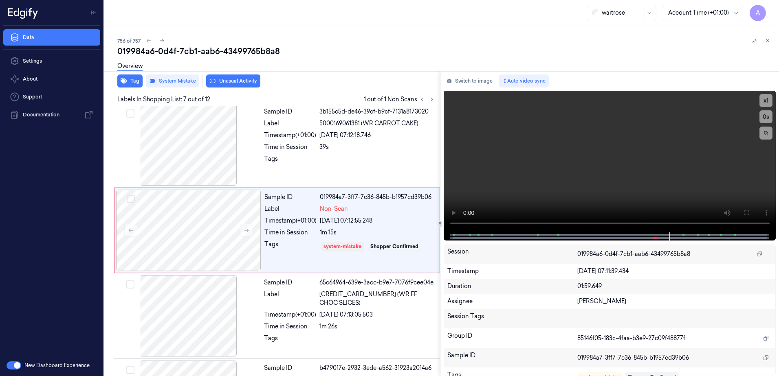
scroll to position [423, 0]
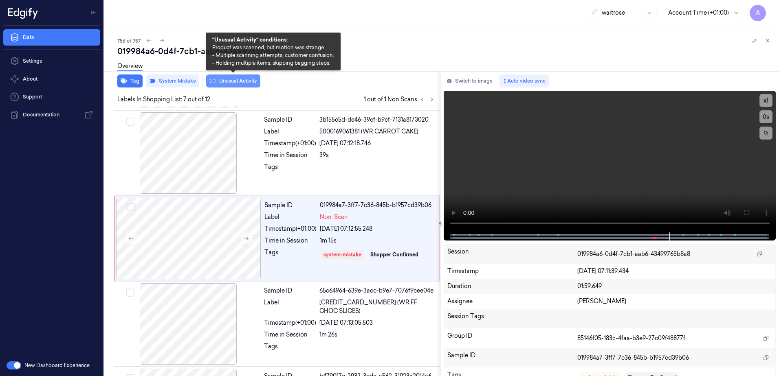
click at [231, 84] on button "Unusual Activity" at bounding box center [233, 81] width 54 height 13
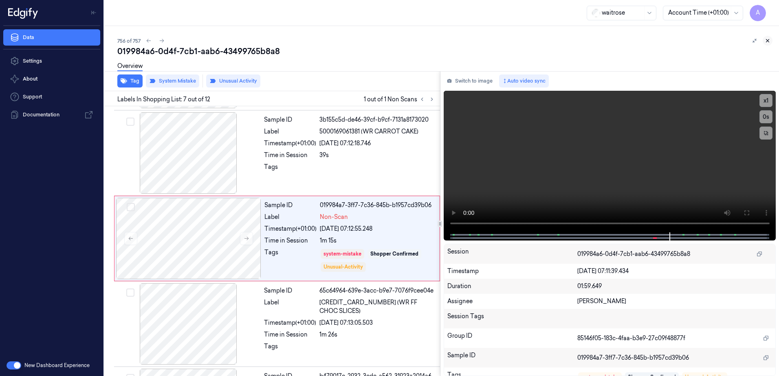
click at [770, 42] on icon at bounding box center [768, 41] width 6 height 6
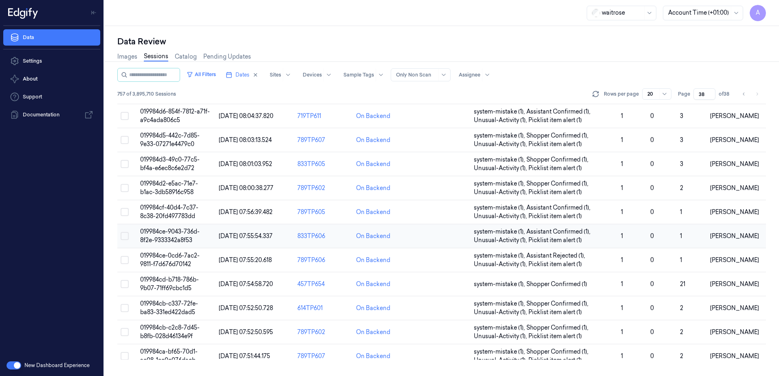
scroll to position [159, 0]
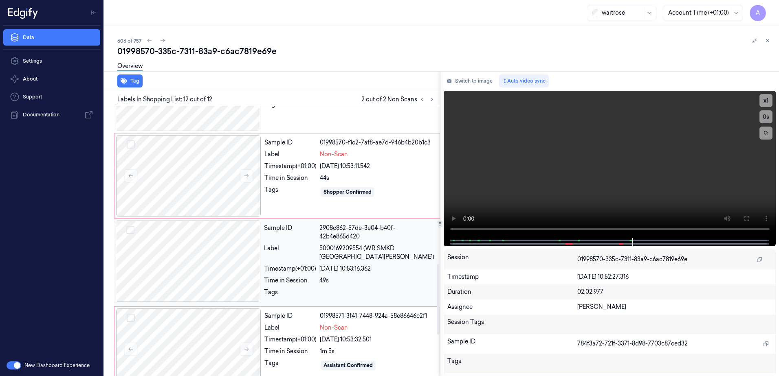
scroll to position [558, 0]
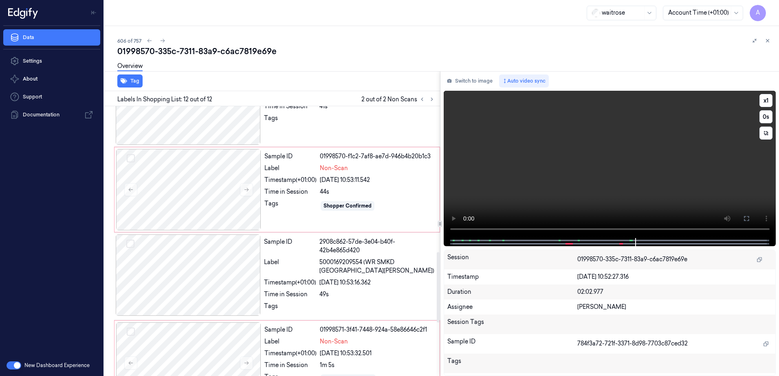
click at [546, 196] on video at bounding box center [610, 164] width 332 height 147
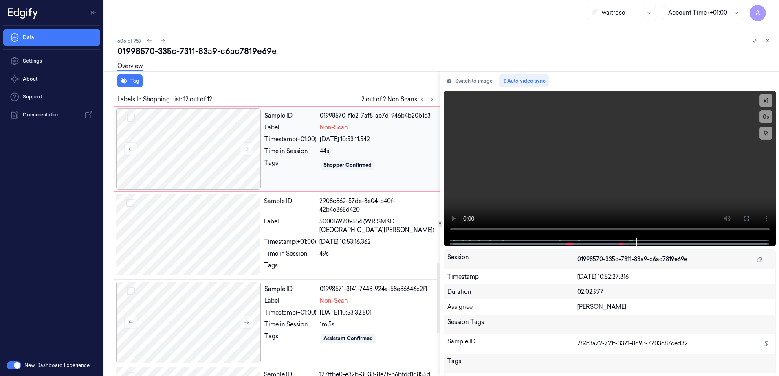
click at [380, 160] on div "Shopper Confirmed" at bounding box center [377, 165] width 115 height 13
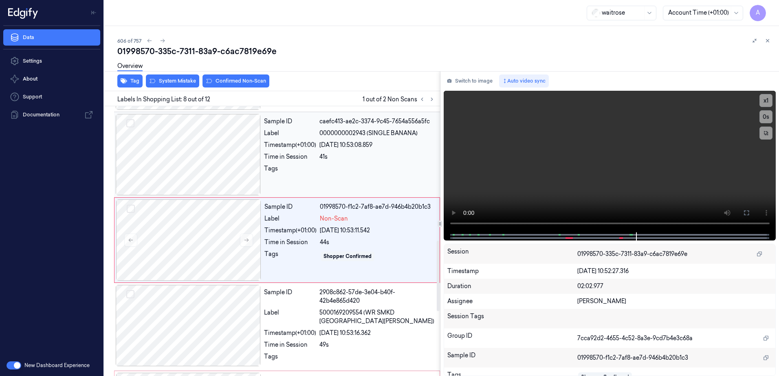
scroll to position [506, 0]
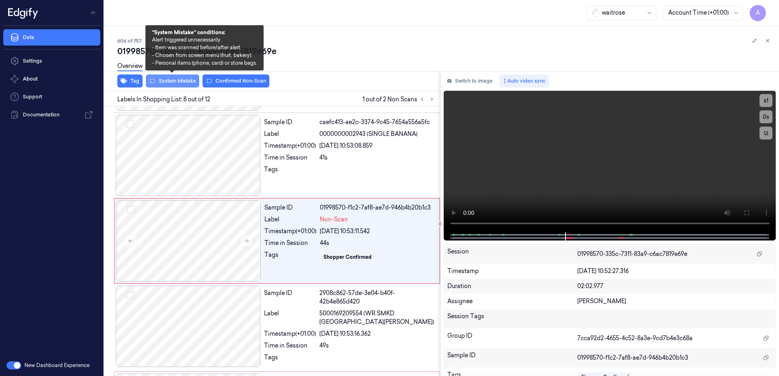
click at [167, 85] on button "System Mistake" at bounding box center [172, 81] width 53 height 13
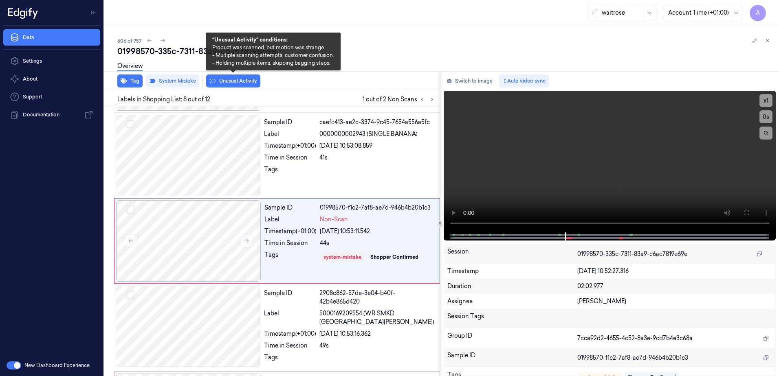
click at [221, 85] on button "Unusual Activity" at bounding box center [233, 81] width 54 height 13
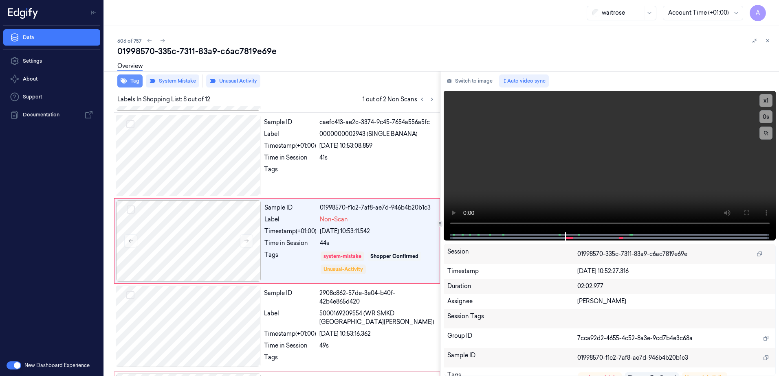
click at [134, 85] on button "Tag" at bounding box center [129, 81] width 25 height 13
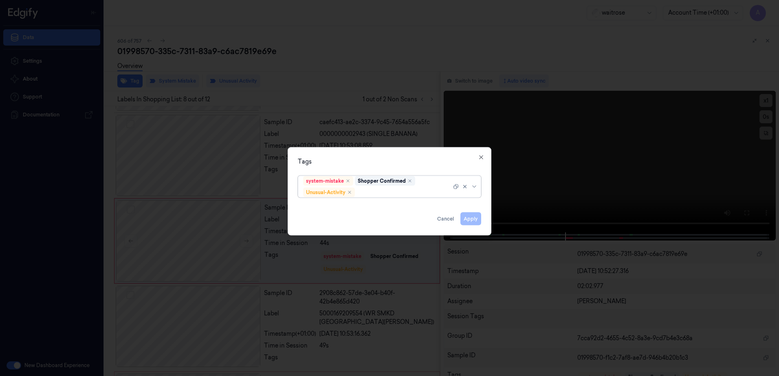
click at [378, 194] on div at bounding box center [403, 192] width 95 height 9
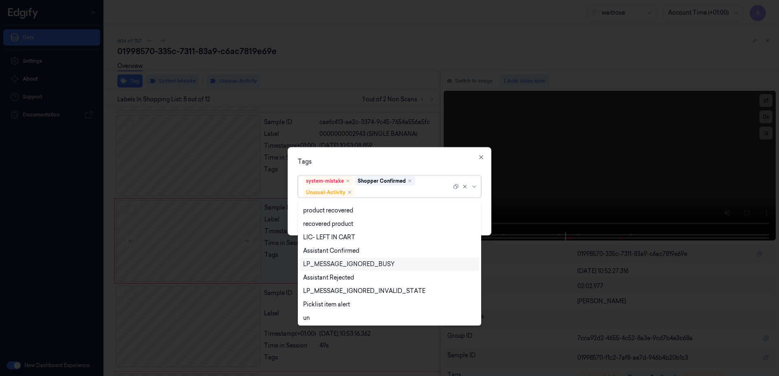
scroll to position [106, 0]
click at [346, 301] on div "Picklist item alert" at bounding box center [326, 303] width 47 height 9
click at [372, 161] on div "Tags" at bounding box center [389, 162] width 183 height 9
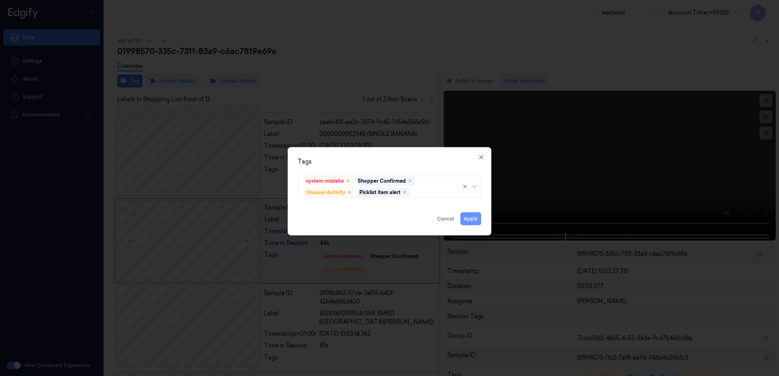
click at [466, 218] on button "Apply" at bounding box center [470, 219] width 21 height 13
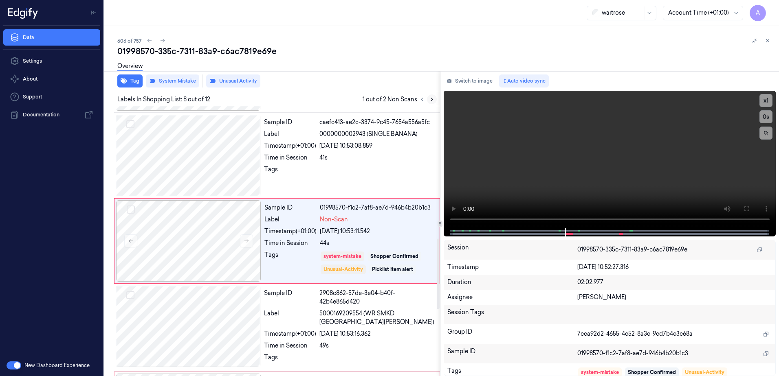
click at [429, 101] on icon at bounding box center [432, 100] width 6 height 6
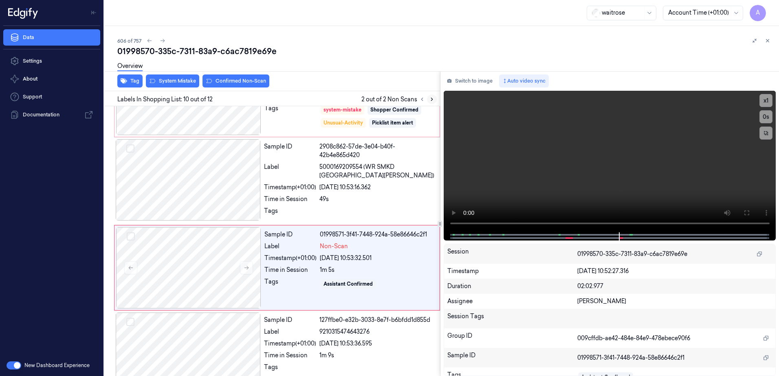
scroll to position [680, 0]
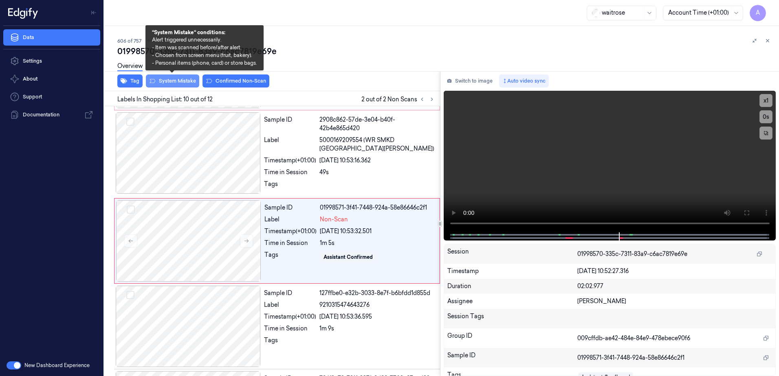
click at [171, 86] on button "System Mistake" at bounding box center [172, 81] width 53 height 13
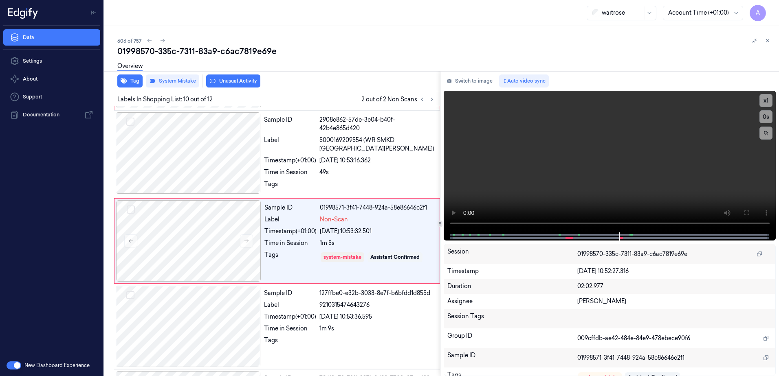
click at [225, 86] on button "Unusual Activity" at bounding box center [233, 81] width 54 height 13
click at [769, 38] on icon at bounding box center [768, 41] width 6 height 6
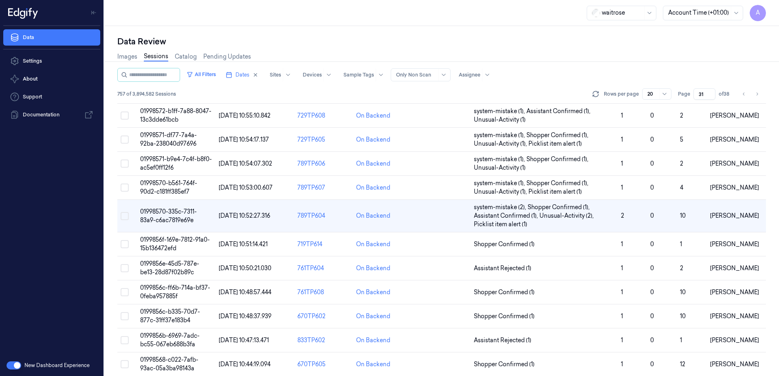
scroll to position [22, 0]
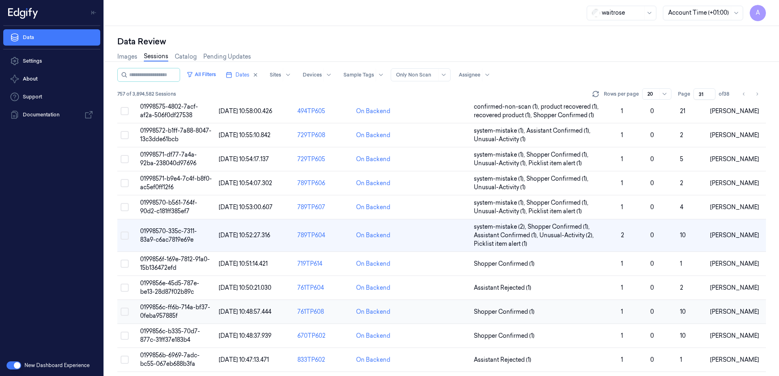
click at [160, 307] on span "0199856c-ff6b-714a-bf37-0feba957885f" at bounding box center [175, 312] width 70 height 16
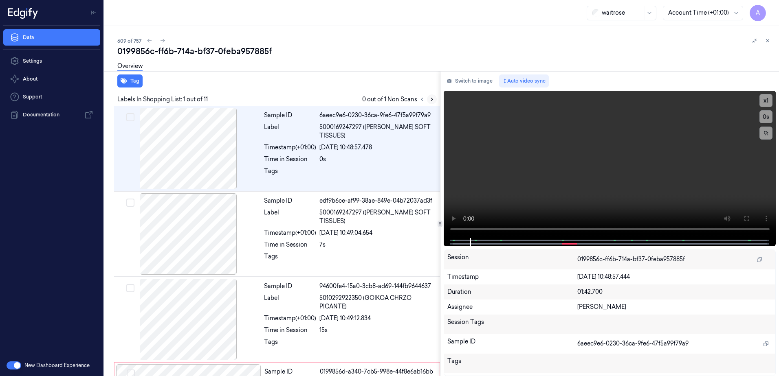
click at [428, 100] on button at bounding box center [432, 100] width 10 height 10
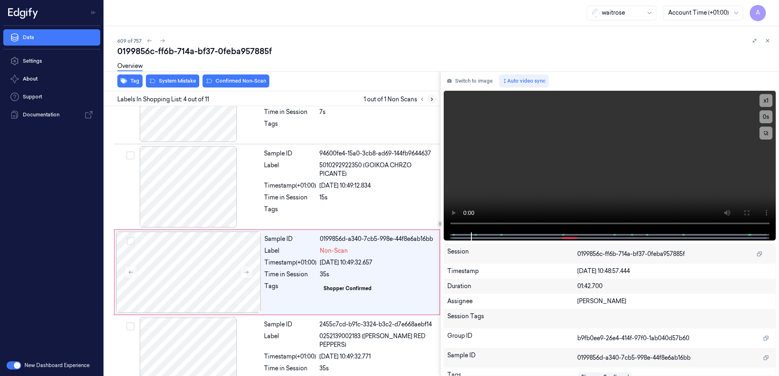
scroll to position [164, 0]
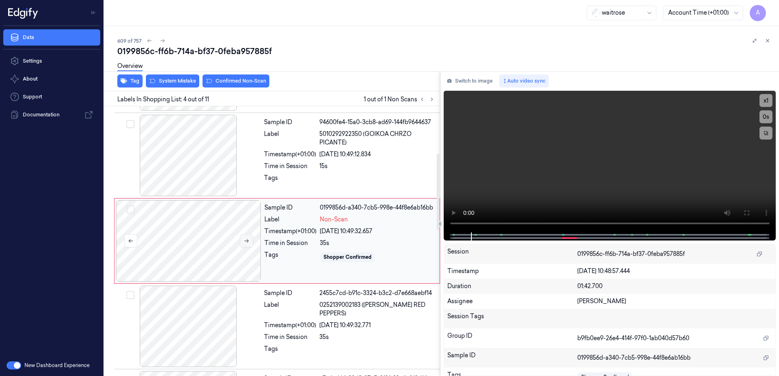
click at [248, 241] on icon at bounding box center [247, 241] width 6 height 6
click at [605, 196] on video at bounding box center [610, 162] width 332 height 142
click at [766, 103] on button "x 1" at bounding box center [765, 100] width 13 height 13
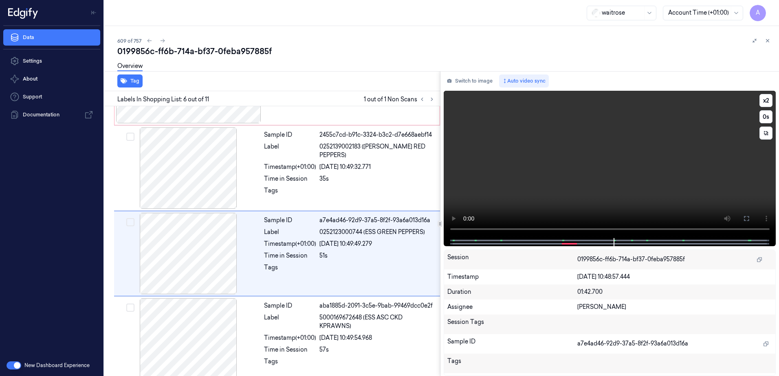
scroll to position [335, 0]
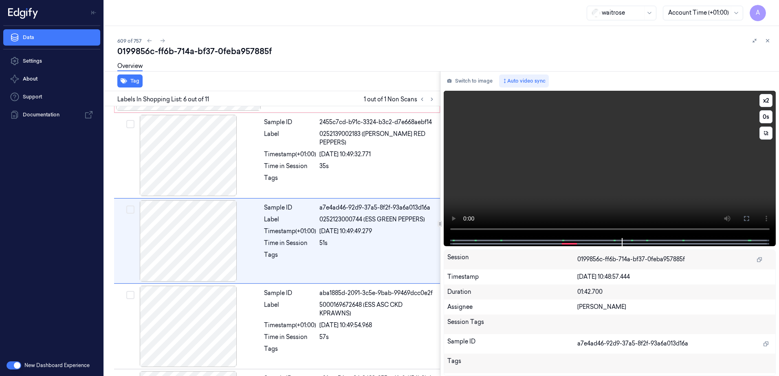
click at [586, 172] on video at bounding box center [610, 164] width 332 height 147
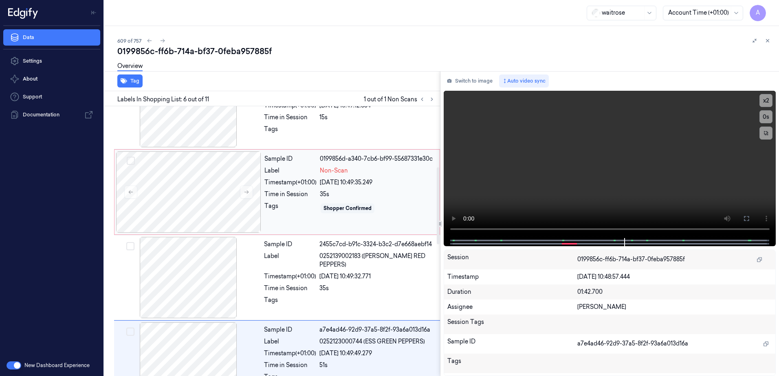
click at [308, 209] on div "Tags" at bounding box center [290, 208] width 52 height 13
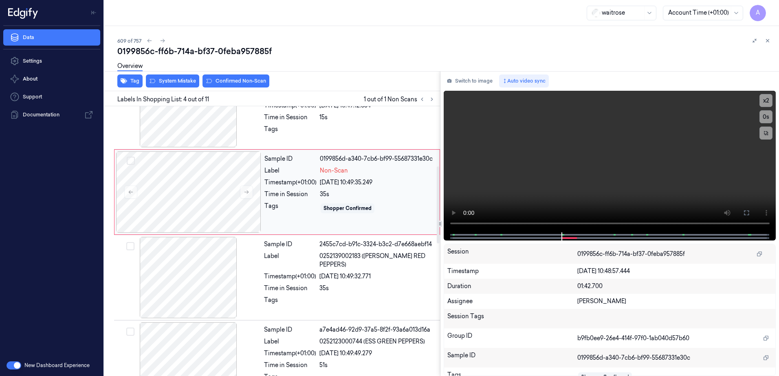
scroll to position [164, 0]
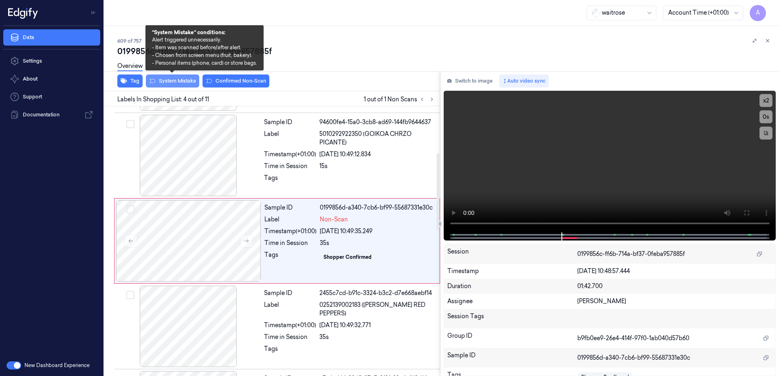
click at [161, 86] on button "System Mistake" at bounding box center [172, 81] width 53 height 13
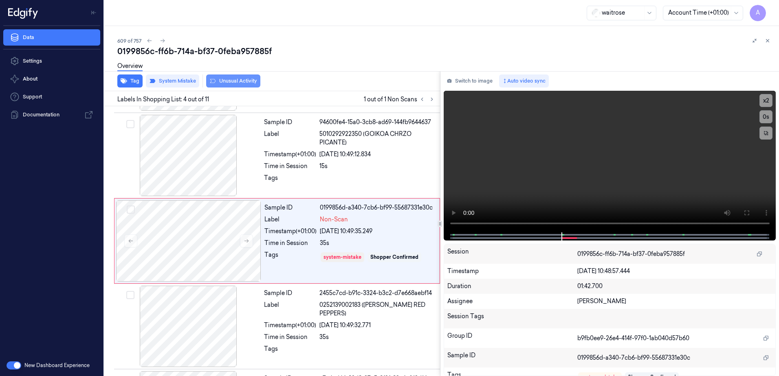
click at [228, 83] on button "Unusual Activity" at bounding box center [233, 81] width 54 height 13
click at [765, 42] on icon at bounding box center [768, 41] width 6 height 6
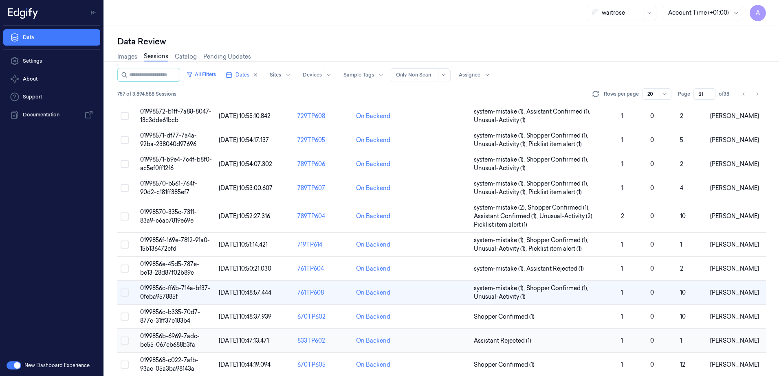
scroll to position [94, 0]
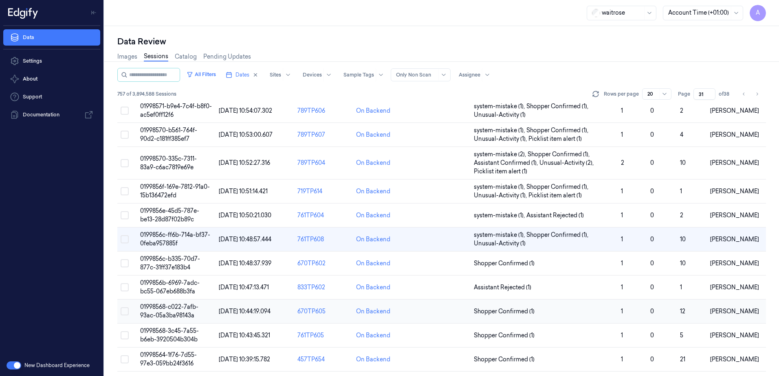
click at [164, 311] on td "01998568-c022-7afb-93ac-05a3ba98143a" at bounding box center [176, 312] width 79 height 24
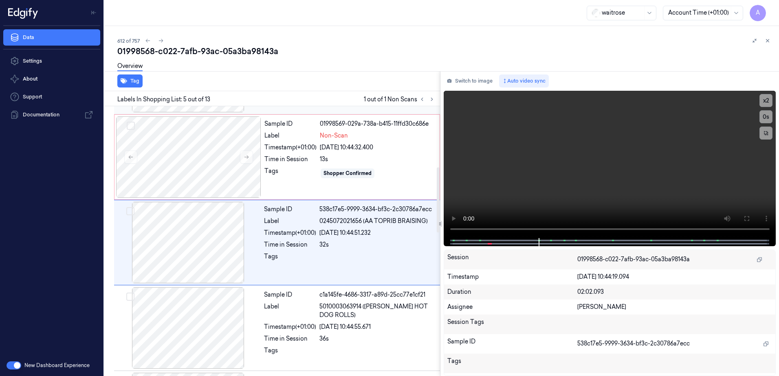
scroll to position [252, 0]
click at [524, 167] on video at bounding box center [610, 164] width 332 height 147
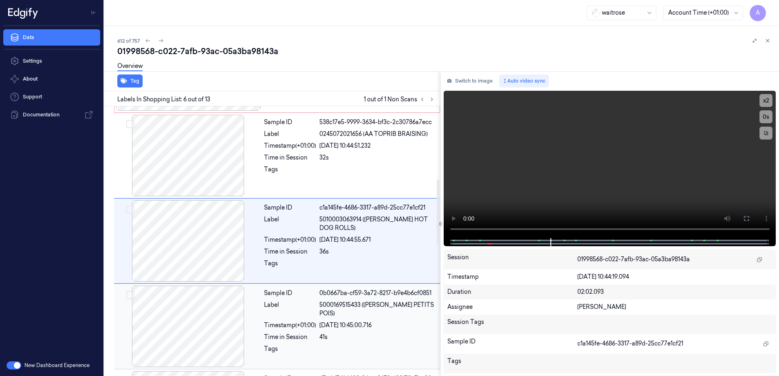
scroll to position [175, 0]
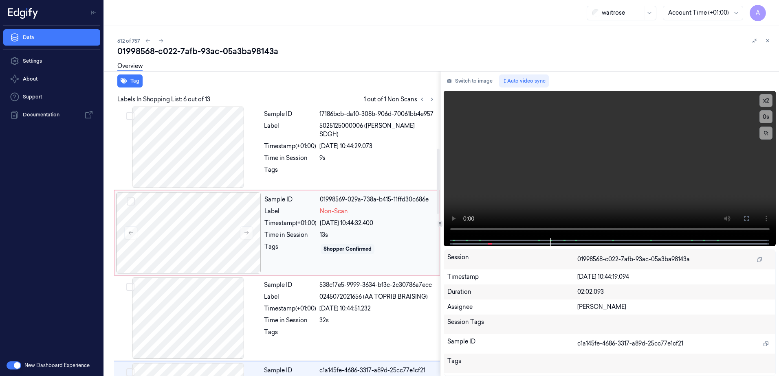
click at [394, 238] on div "13s" at bounding box center [377, 235] width 115 height 9
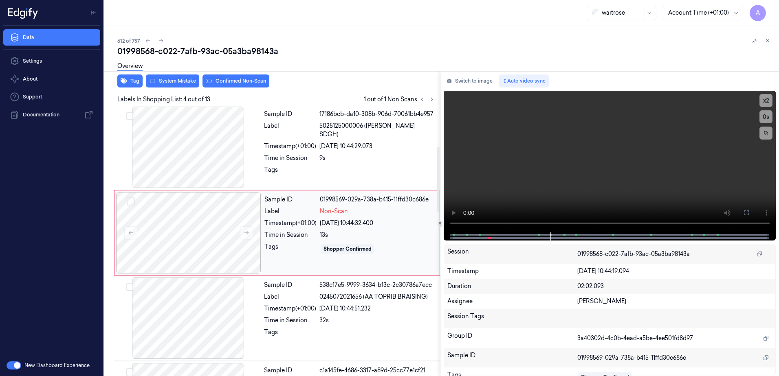
scroll to position [167, 0]
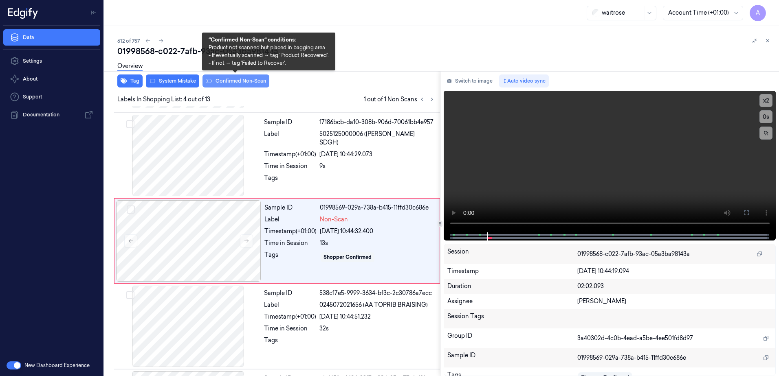
click at [229, 83] on button "Confirmed Non-Scan" at bounding box center [235, 81] width 67 height 13
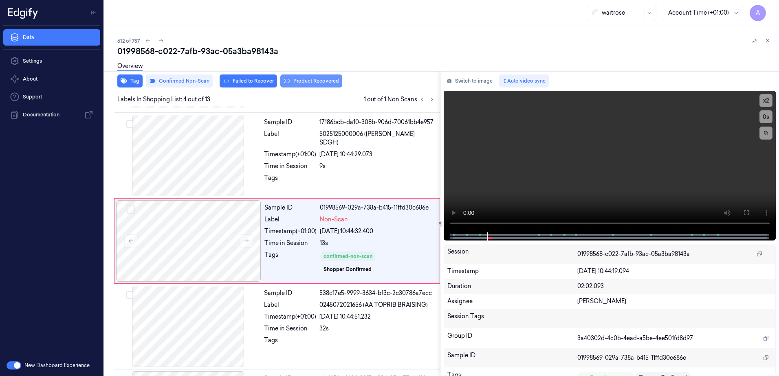
click at [315, 86] on button "Product Recovered" at bounding box center [311, 81] width 62 height 13
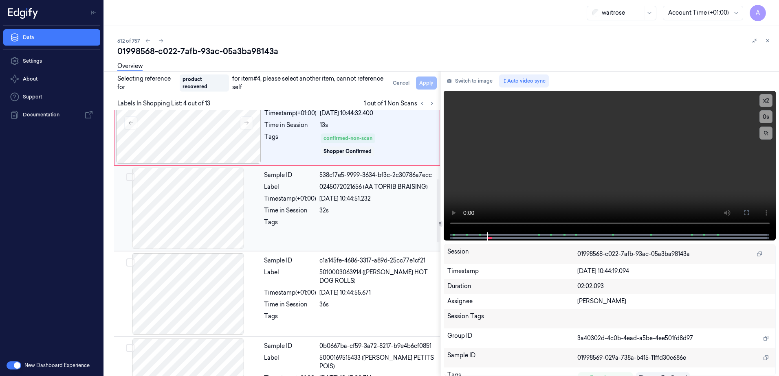
click at [396, 207] on div "32s" at bounding box center [377, 211] width 116 height 9
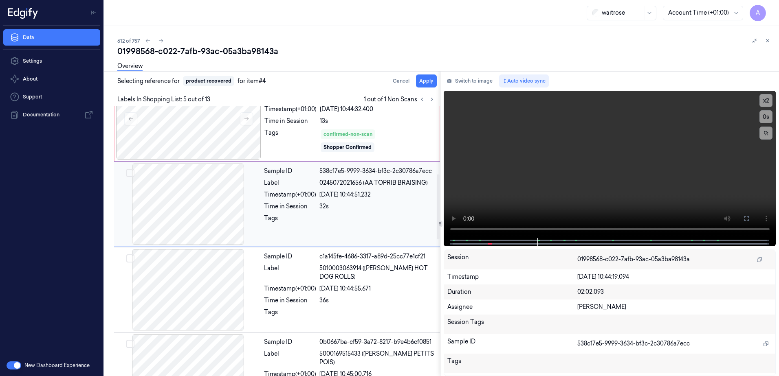
scroll to position [252, 0]
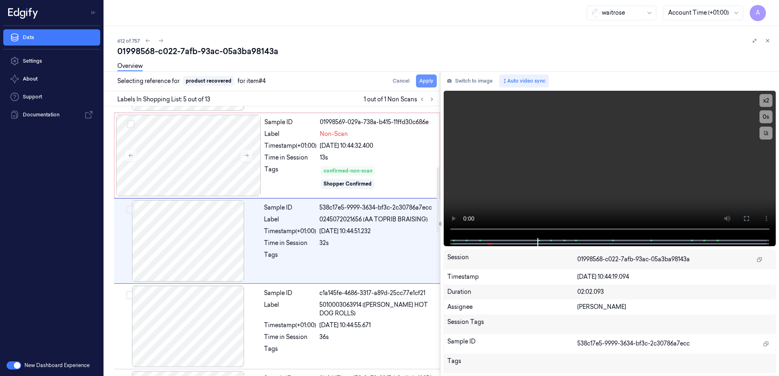
click at [429, 83] on button "Apply" at bounding box center [426, 81] width 21 height 13
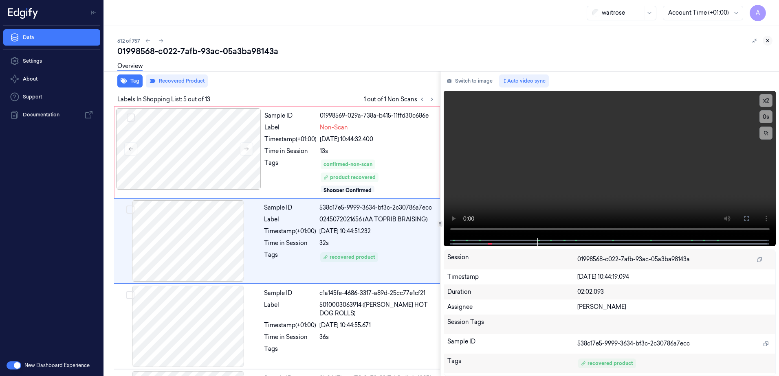
click at [770, 39] on icon at bounding box center [768, 41] width 6 height 6
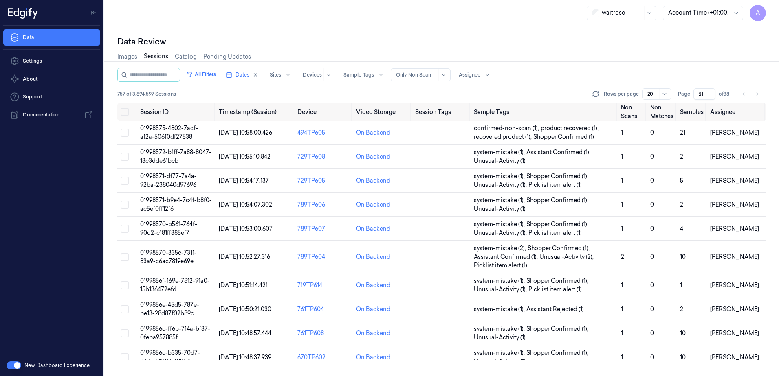
scroll to position [170, 0]
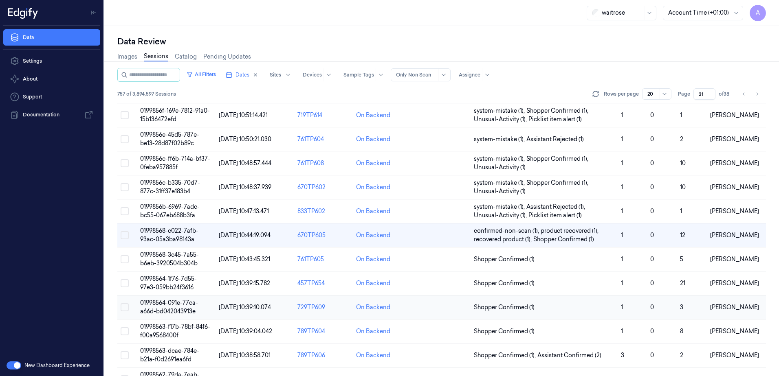
click at [157, 307] on td "01998564-091e-77ca-a66d-bd042043913e" at bounding box center [176, 308] width 79 height 24
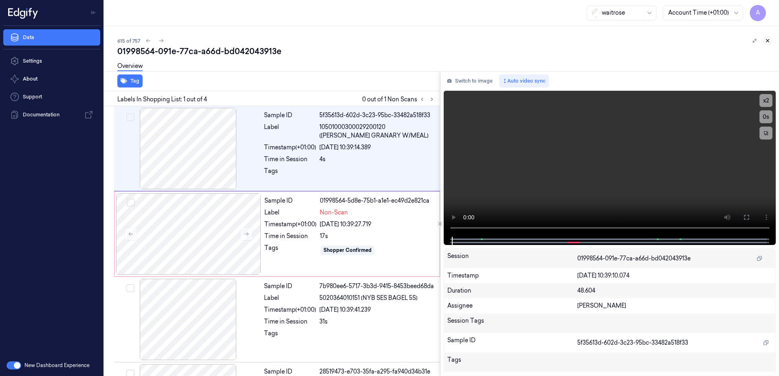
click at [767, 44] on button at bounding box center [768, 41] width 10 height 10
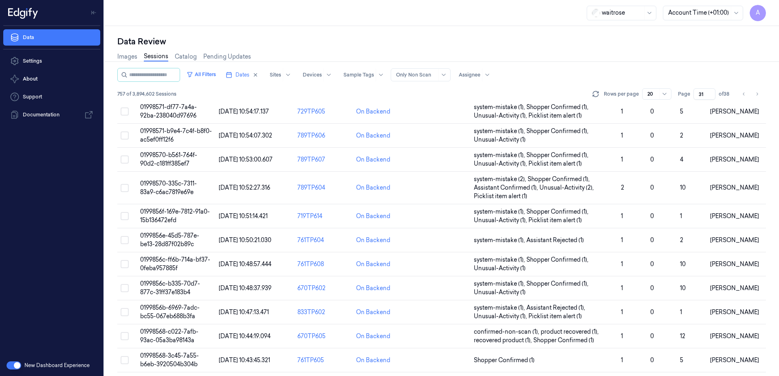
scroll to position [240, 0]
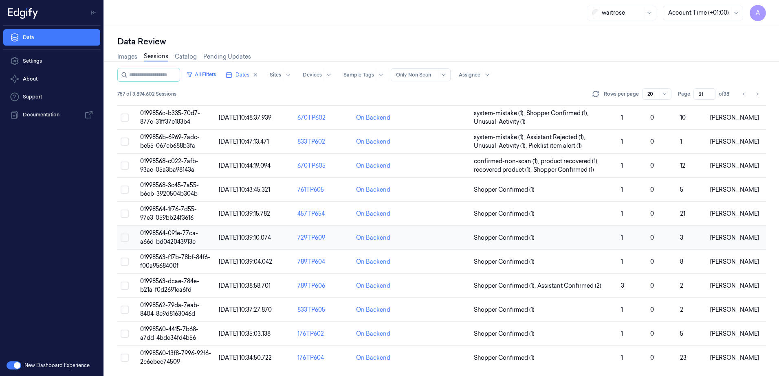
click at [171, 236] on span "01998564-091e-77ca-a66d-bd042043913e" at bounding box center [169, 238] width 58 height 16
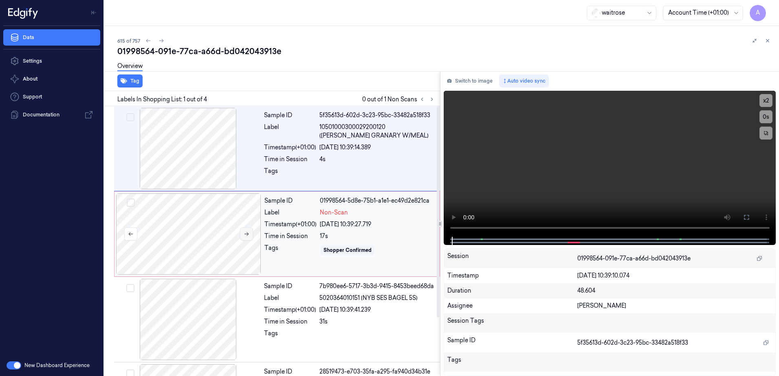
click at [248, 235] on icon at bounding box center [246, 235] width 4 height 4
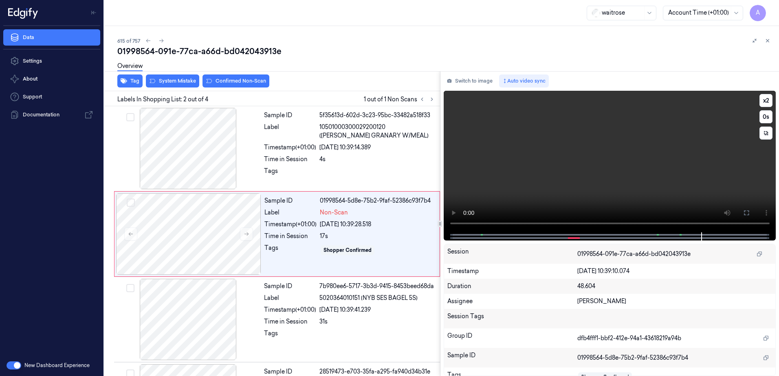
click at [538, 185] on video at bounding box center [610, 162] width 332 height 142
drag, startPoint x: 312, startPoint y: 255, endPoint x: 282, endPoint y: 204, distance: 59.1
click at [312, 255] on div "Tags" at bounding box center [290, 250] width 52 height 13
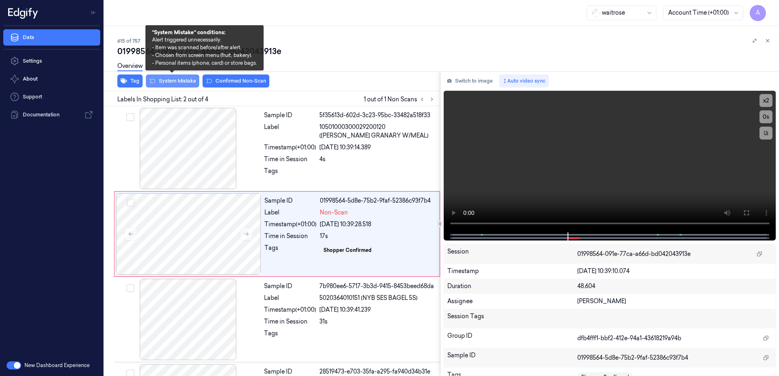
click at [166, 83] on button "System Mistake" at bounding box center [172, 81] width 53 height 13
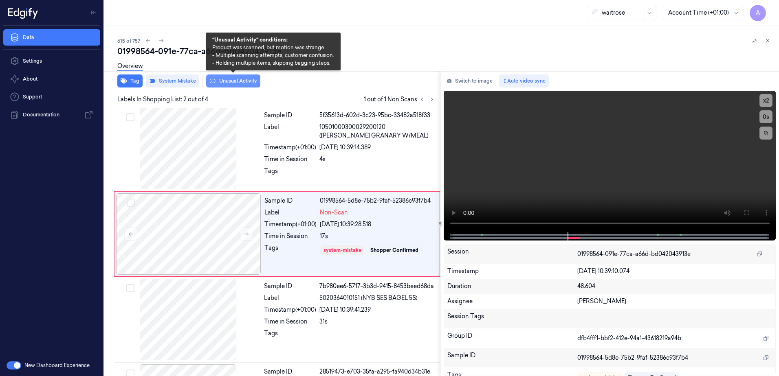
click at [231, 83] on button "Unusual Activity" at bounding box center [233, 81] width 54 height 13
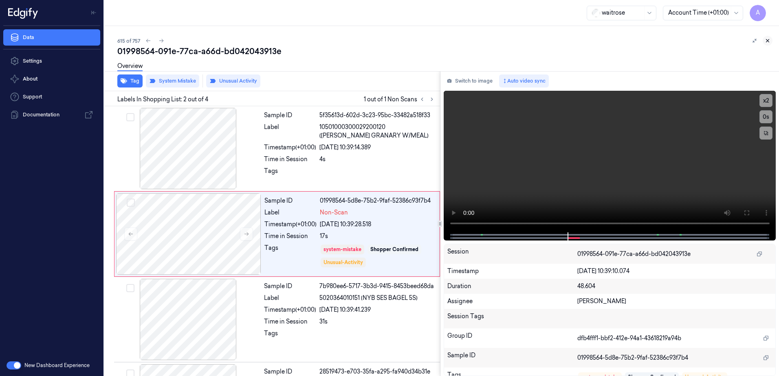
click at [769, 40] on icon at bounding box center [768, 41] width 6 height 6
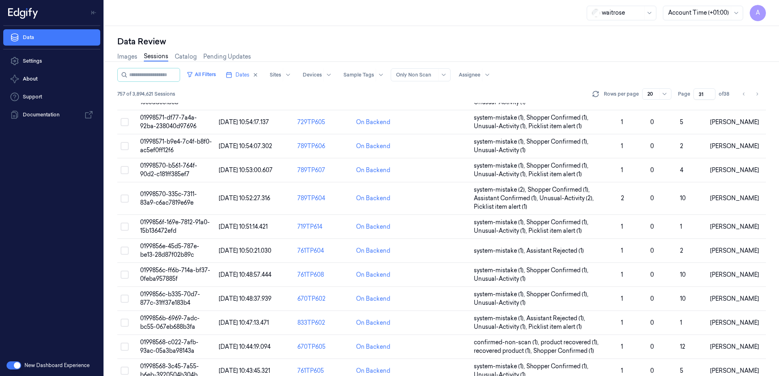
scroll to position [240, 0]
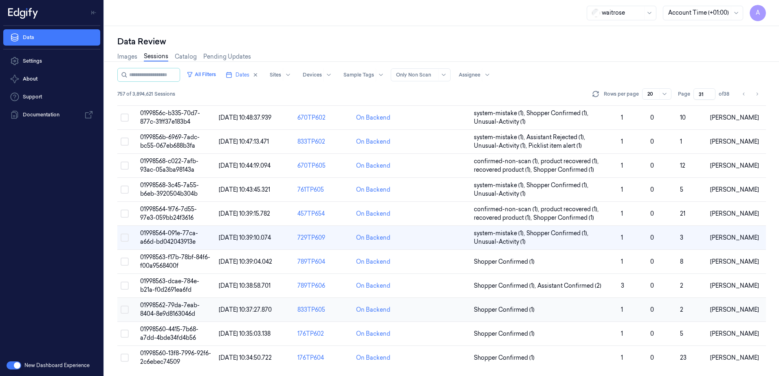
click at [172, 306] on span "01998562-79da-7eab-8404-8e9d8163046d" at bounding box center [169, 310] width 59 height 16
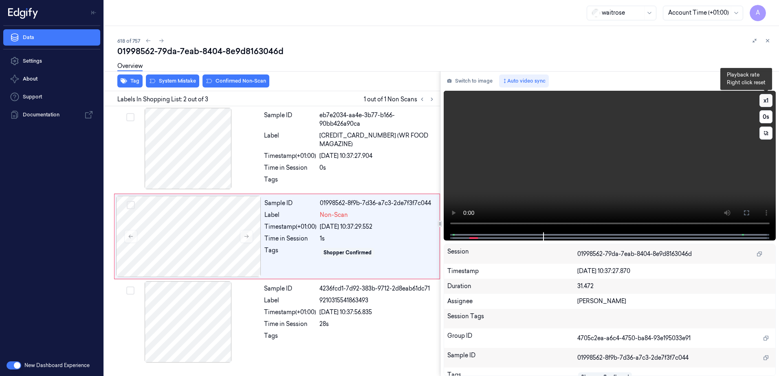
click at [765, 100] on button "x 1" at bounding box center [765, 100] width 13 height 13
click at [765, 100] on button "x 2" at bounding box center [765, 100] width 13 height 13
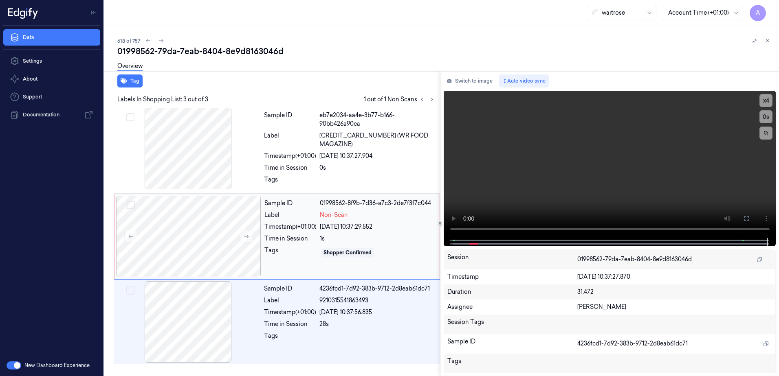
click at [299, 261] on div "Sample ID 01998562-8f9b-7d36-a7c3-2de7f3f7c044 Label Non-Scan Timestamp (+01:00…" at bounding box center [349, 236] width 177 height 81
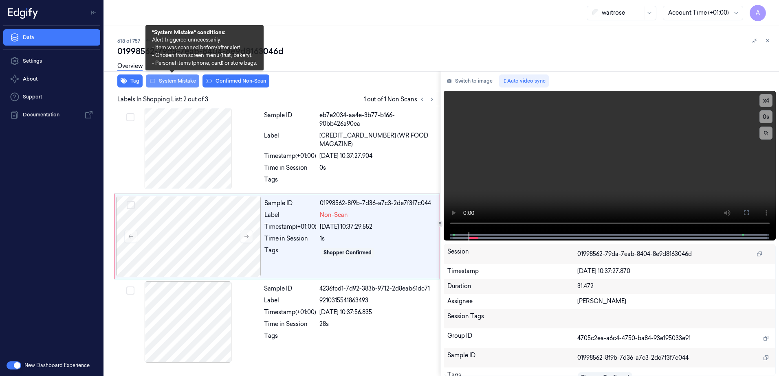
click at [171, 82] on button "System Mistake" at bounding box center [172, 81] width 53 height 13
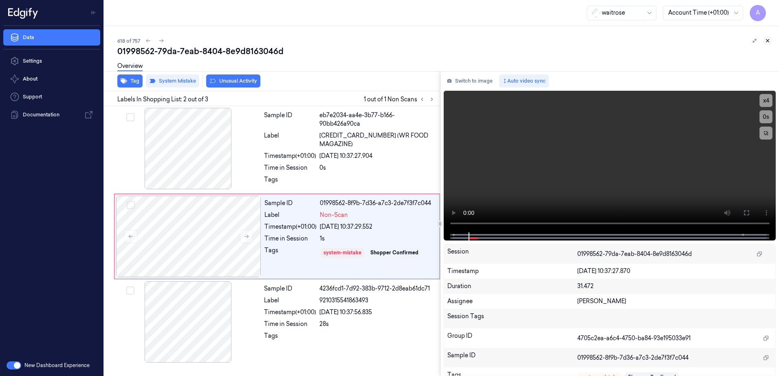
click at [767, 40] on icon at bounding box center [767, 41] width 3 height 3
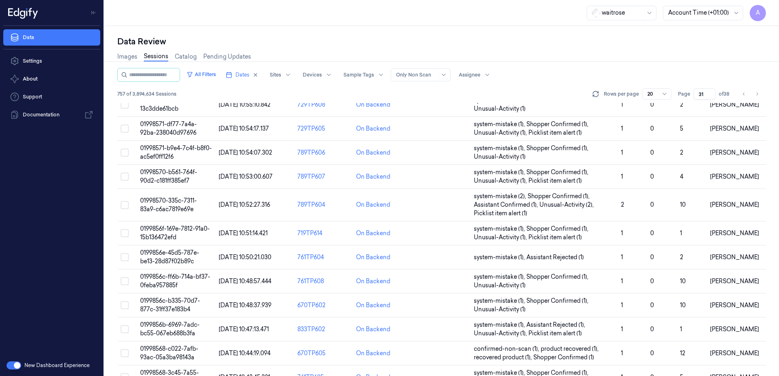
scroll to position [249, 0]
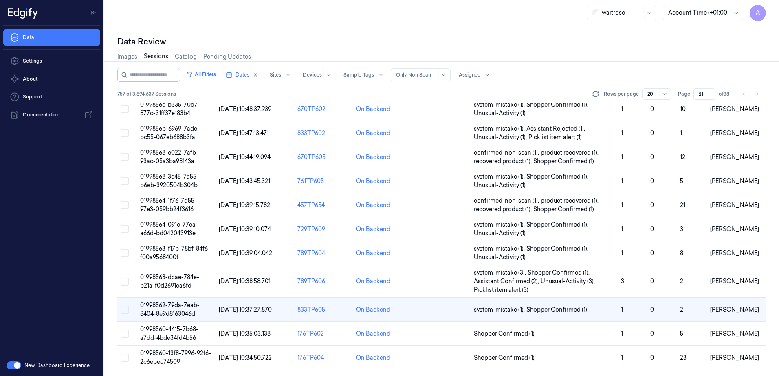
drag, startPoint x: 704, startPoint y: 92, endPoint x: 695, endPoint y: 98, distance: 10.3
click at [695, 98] on input "31" at bounding box center [704, 93] width 22 height 11
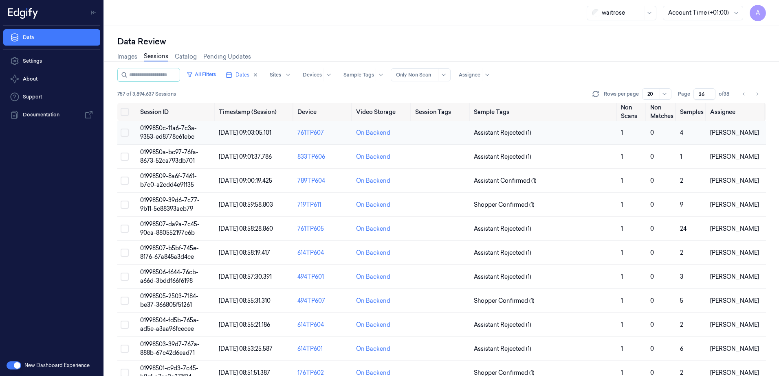
type input "36"
click at [167, 128] on span "0199850c-11a6-7c3a-9353-ed8778c61ebc" at bounding box center [168, 133] width 57 height 16
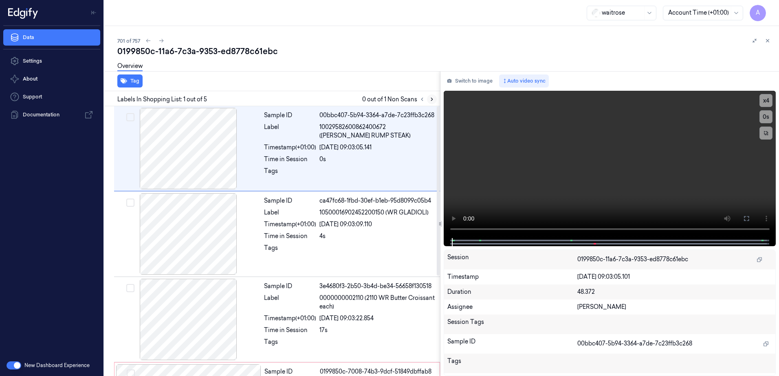
click at [431, 96] on button at bounding box center [432, 100] width 10 height 10
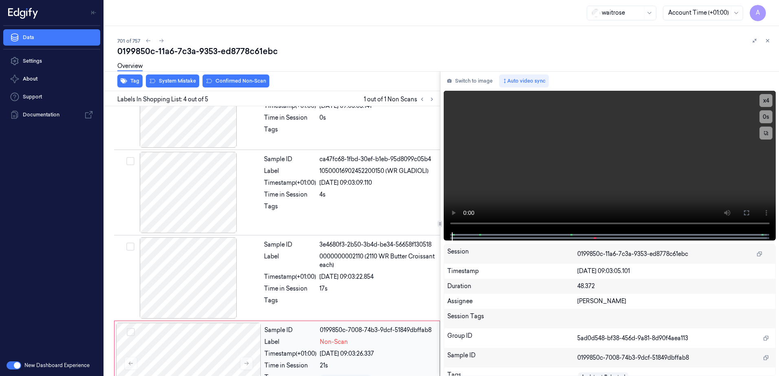
scroll to position [160, 0]
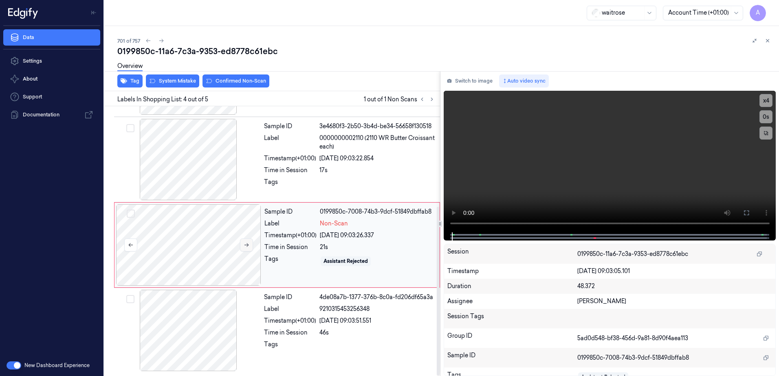
click at [245, 247] on icon at bounding box center [247, 245] width 6 height 6
click at [562, 189] on video at bounding box center [610, 162] width 332 height 142
click at [400, 255] on div "Assistant Rejected" at bounding box center [377, 261] width 115 height 13
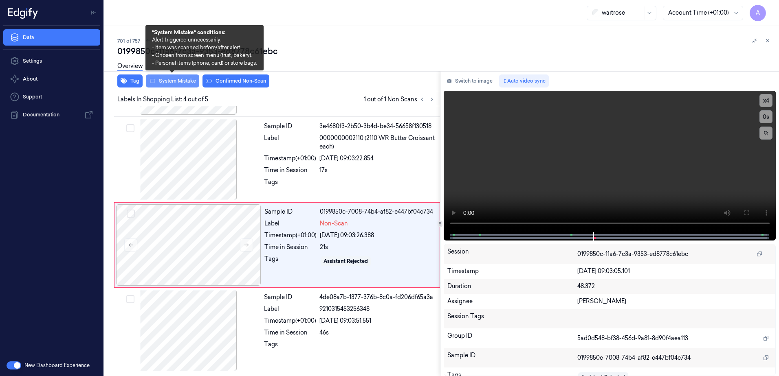
click at [173, 84] on button "System Mistake" at bounding box center [172, 81] width 53 height 13
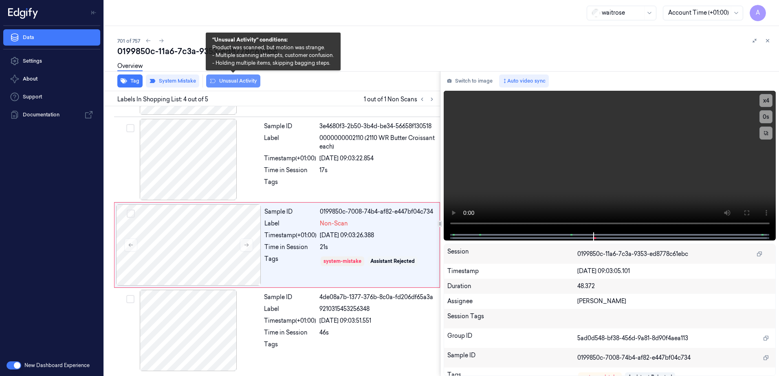
click at [225, 83] on button "Unusual Activity" at bounding box center [233, 81] width 54 height 13
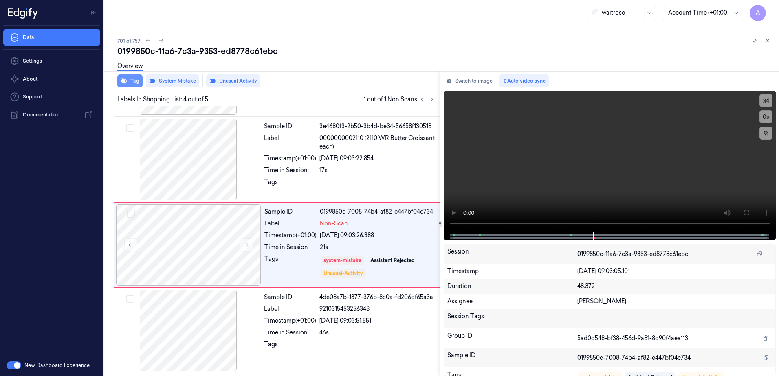
click at [126, 86] on button "Tag" at bounding box center [129, 81] width 25 height 13
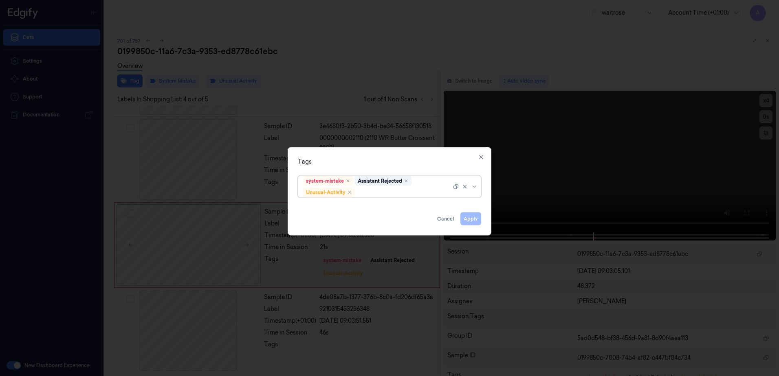
click at [371, 193] on div at bounding box center [403, 192] width 95 height 9
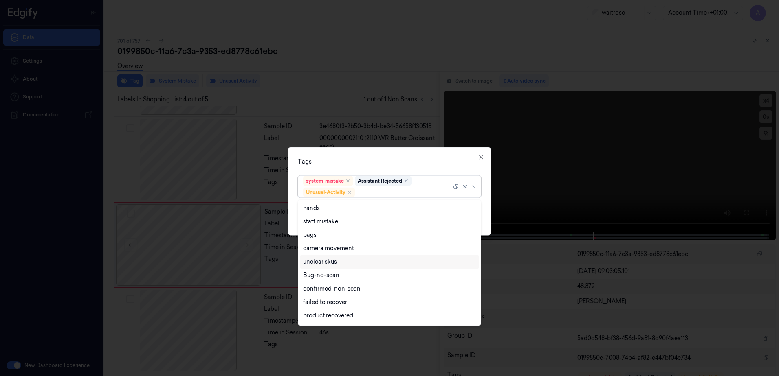
scroll to position [106, 0]
click at [339, 299] on div "Picklist item alert" at bounding box center [326, 303] width 47 height 9
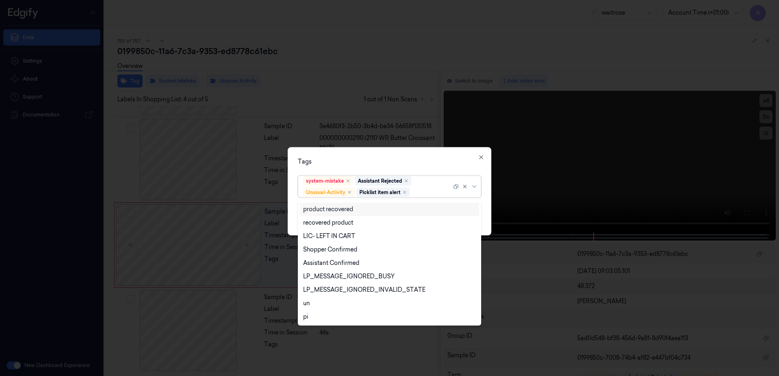
click at [391, 158] on div "Tags" at bounding box center [389, 162] width 183 height 9
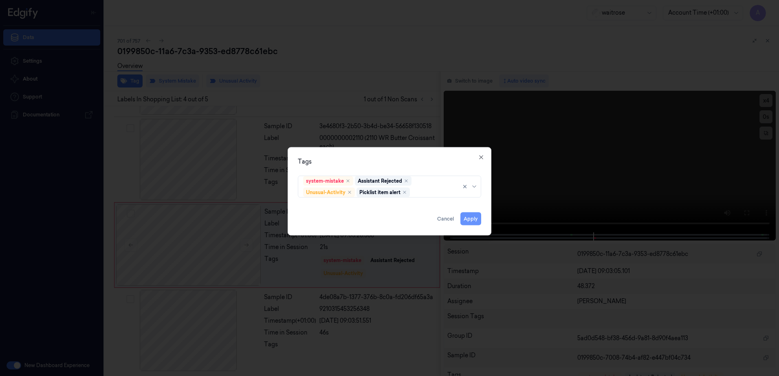
click at [467, 219] on button "Apply" at bounding box center [470, 219] width 21 height 13
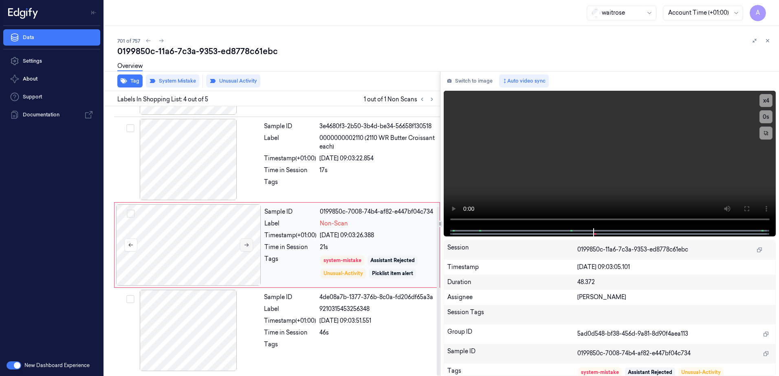
click at [248, 244] on icon at bounding box center [247, 245] width 6 height 6
click at [240, 242] on button at bounding box center [246, 245] width 13 height 13
click at [770, 41] on icon at bounding box center [768, 41] width 6 height 6
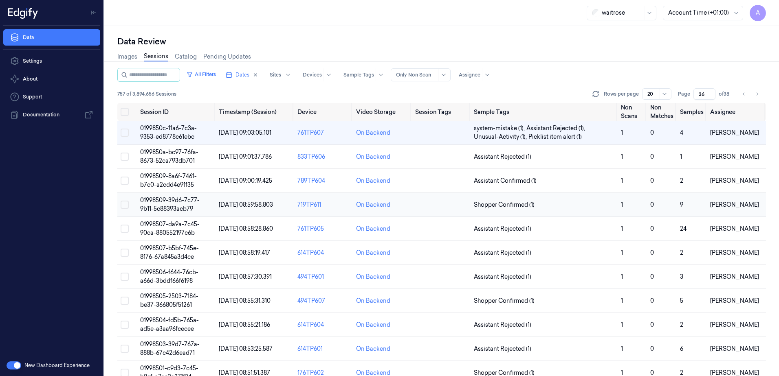
click at [171, 202] on span "01998509-39d6-7c77-9b11-5c88393acb79" at bounding box center [169, 205] width 59 height 16
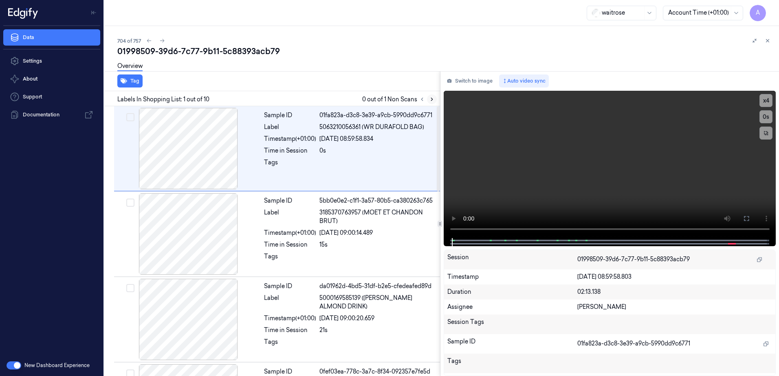
click at [430, 98] on icon at bounding box center [432, 100] width 6 height 6
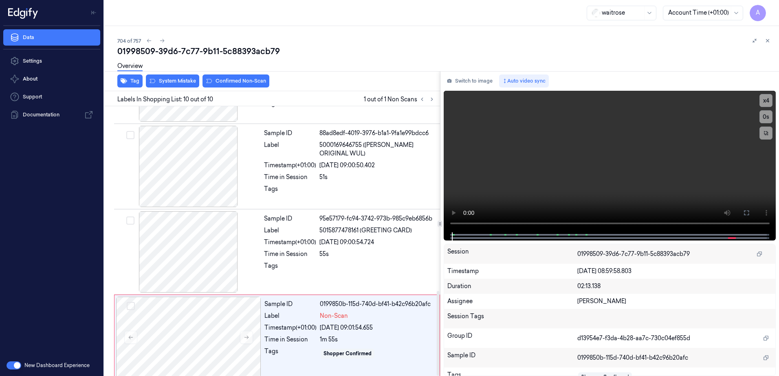
scroll to position [588, 0]
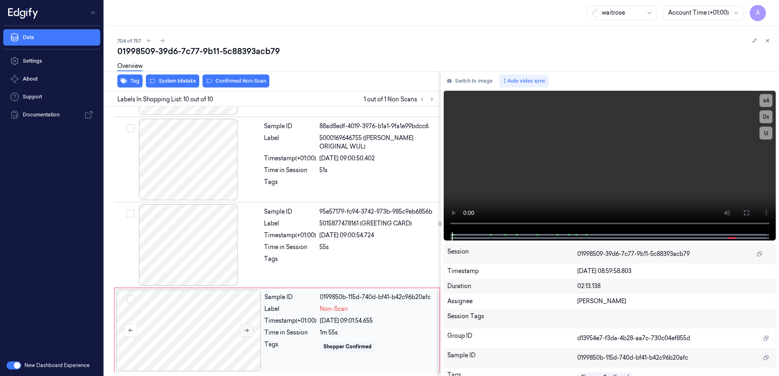
click at [243, 334] on button at bounding box center [246, 330] width 13 height 13
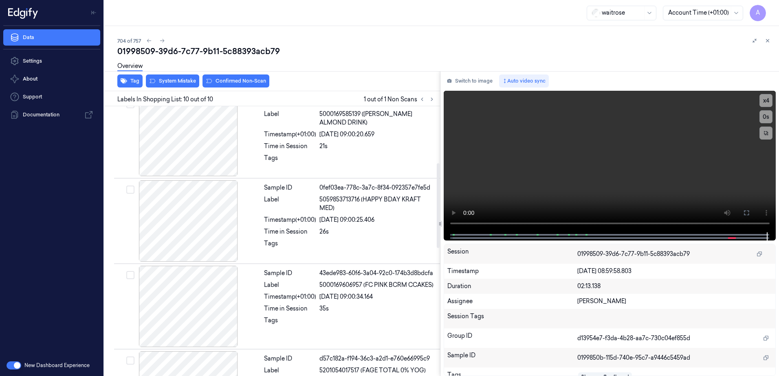
scroll to position [180, 0]
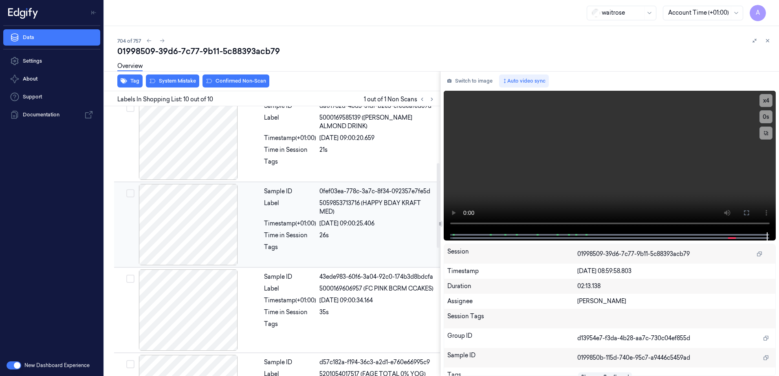
click at [403, 220] on div "26/09/2025 09:00:25.406" at bounding box center [377, 224] width 116 height 9
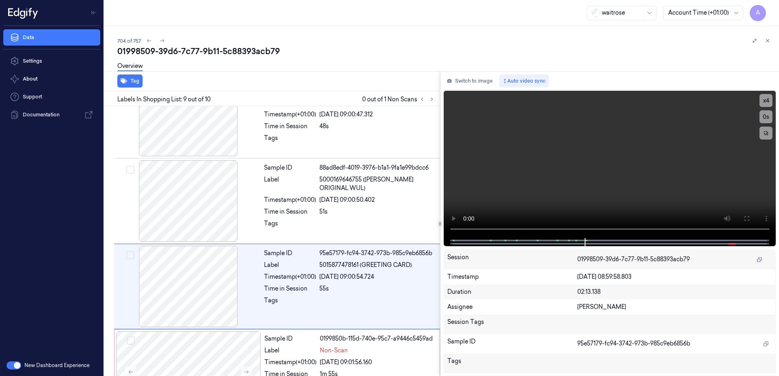
scroll to position [588, 0]
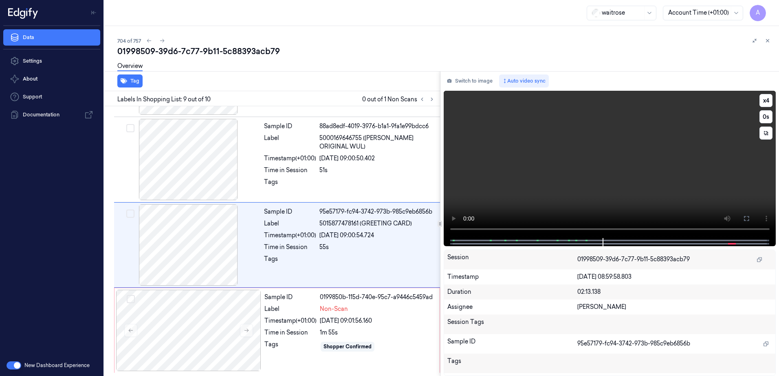
click at [540, 183] on video at bounding box center [610, 164] width 332 height 147
click at [434, 103] on button at bounding box center [432, 100] width 10 height 10
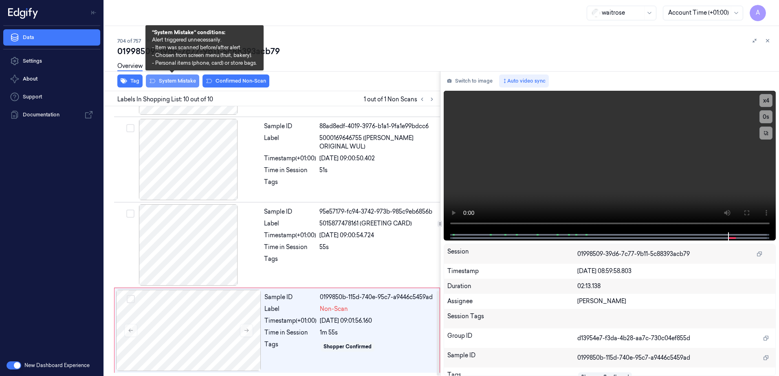
click at [168, 81] on button "System Mistake" at bounding box center [172, 81] width 53 height 13
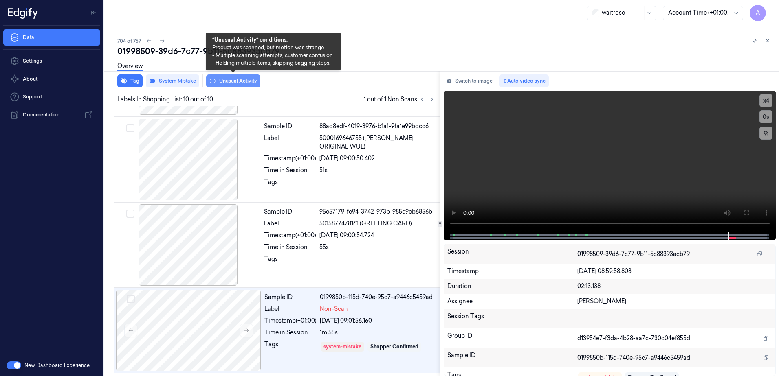
click at [227, 85] on button "Unusual Activity" at bounding box center [233, 81] width 54 height 13
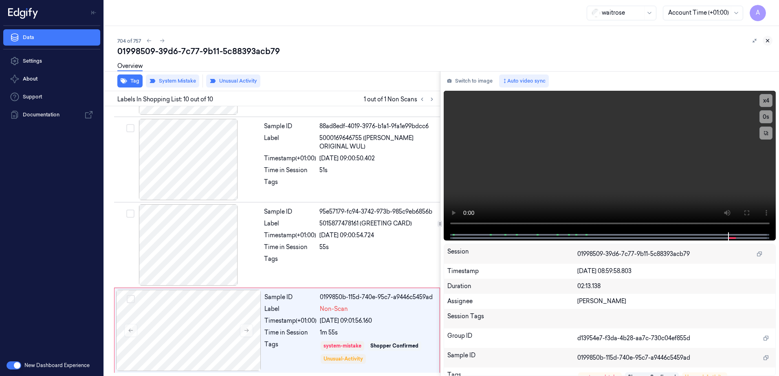
click at [769, 37] on button at bounding box center [768, 41] width 10 height 10
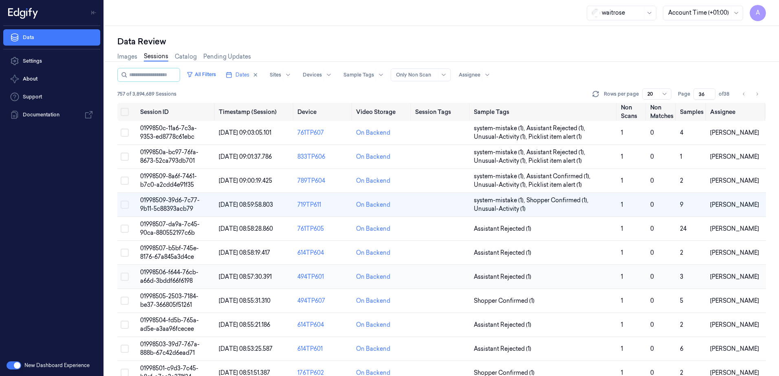
click at [166, 273] on span "01998506-f644-76cb-a66d-3bddf66f6198" at bounding box center [169, 277] width 58 height 16
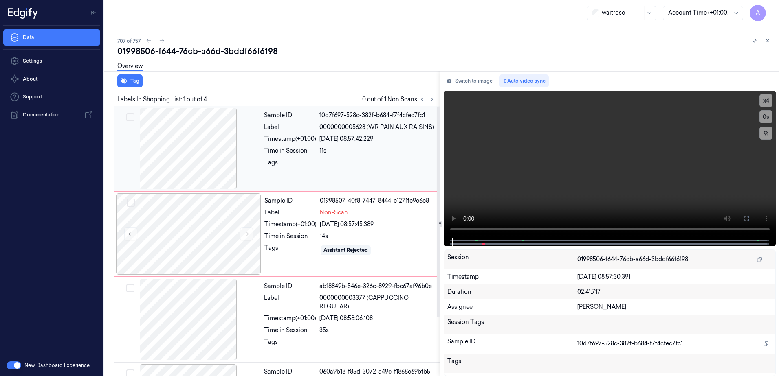
click at [306, 167] on div "Tags" at bounding box center [290, 164] width 52 height 13
click at [429, 99] on icon at bounding box center [432, 100] width 6 height 6
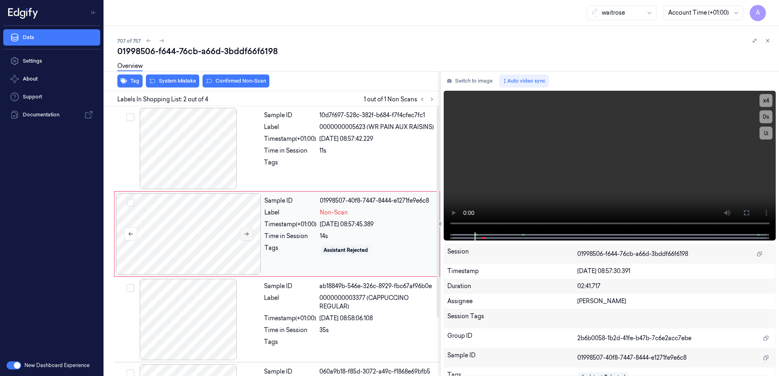
click at [244, 238] on button at bounding box center [246, 234] width 13 height 13
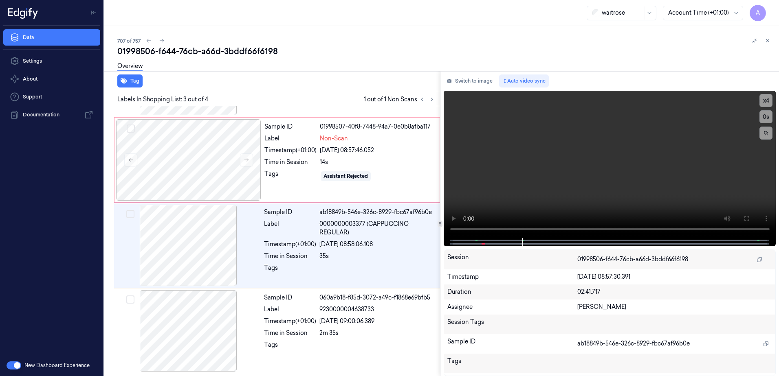
scroll to position [75, 0]
click at [611, 179] on video at bounding box center [610, 164] width 332 height 147
click at [395, 176] on div "Assistant Rejected" at bounding box center [377, 175] width 115 height 13
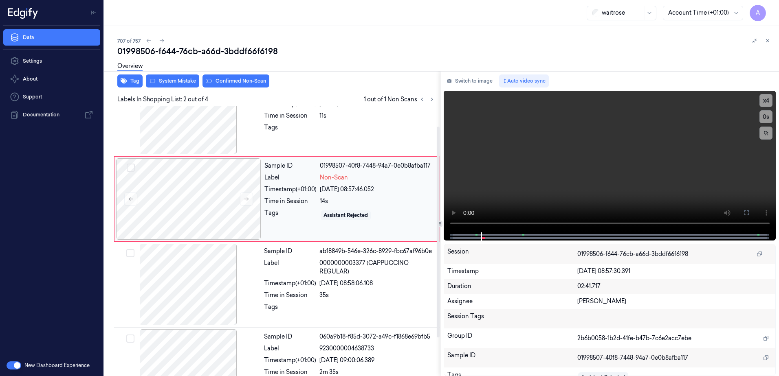
scroll to position [0, 0]
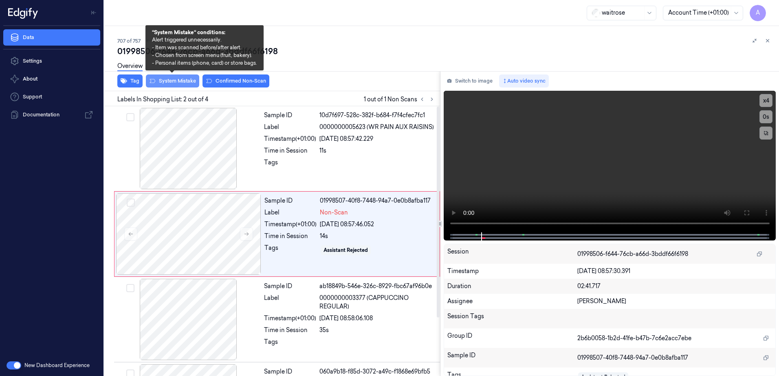
click at [172, 81] on button "System Mistake" at bounding box center [172, 81] width 53 height 13
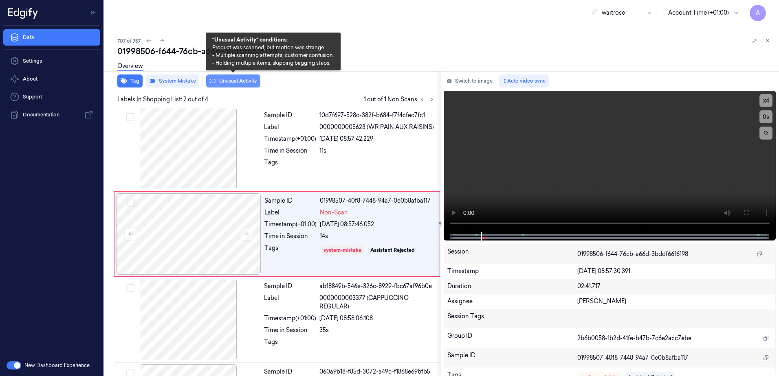
click at [229, 83] on button "Unusual Activity" at bounding box center [233, 81] width 54 height 13
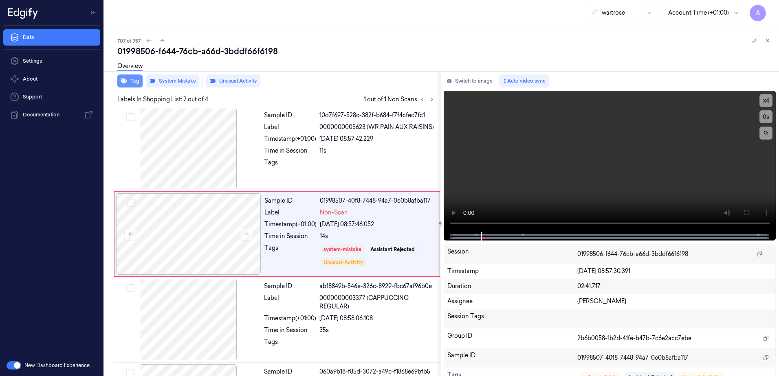
click at [129, 86] on button "Tag" at bounding box center [129, 81] width 25 height 13
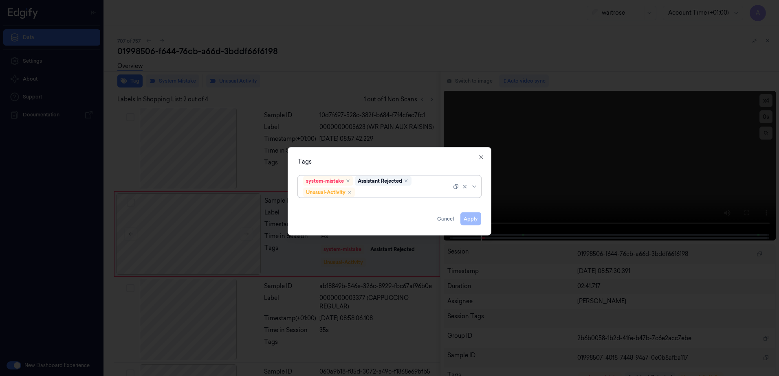
click at [380, 191] on div at bounding box center [403, 192] width 95 height 9
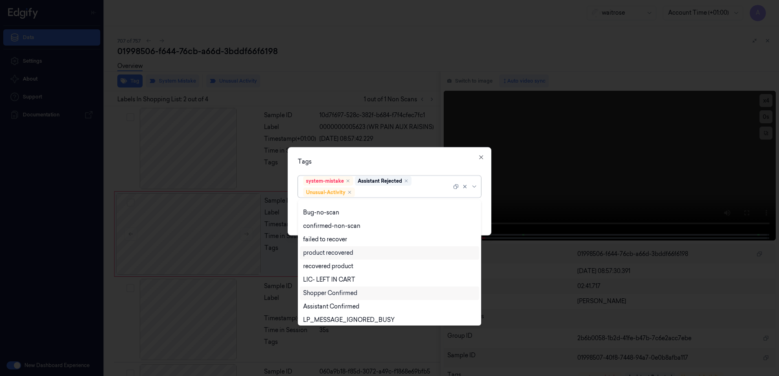
scroll to position [106, 0]
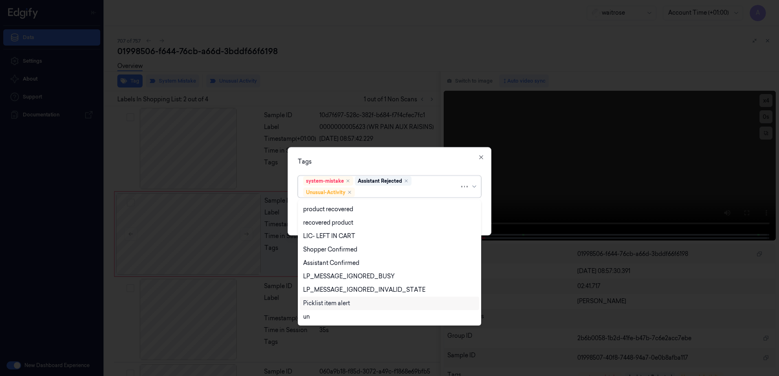
click at [335, 306] on div "Picklist item alert" at bounding box center [326, 303] width 47 height 9
click at [380, 161] on div "Tags" at bounding box center [389, 162] width 183 height 9
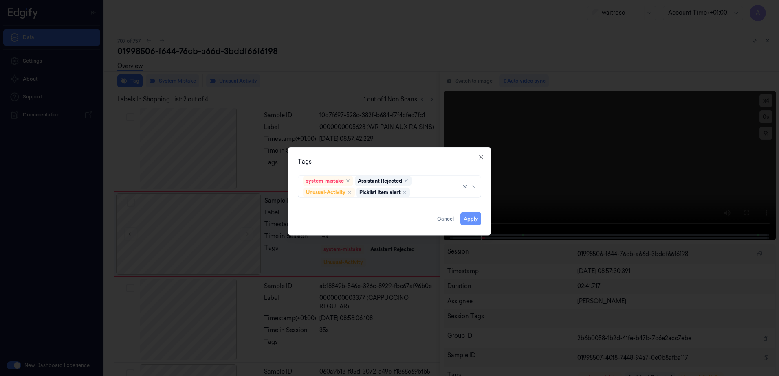
click at [470, 222] on button "Apply" at bounding box center [470, 219] width 21 height 13
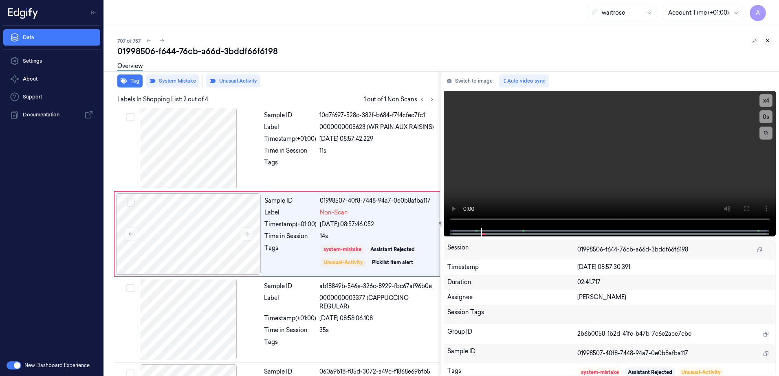
click at [765, 41] on icon at bounding box center [768, 41] width 6 height 6
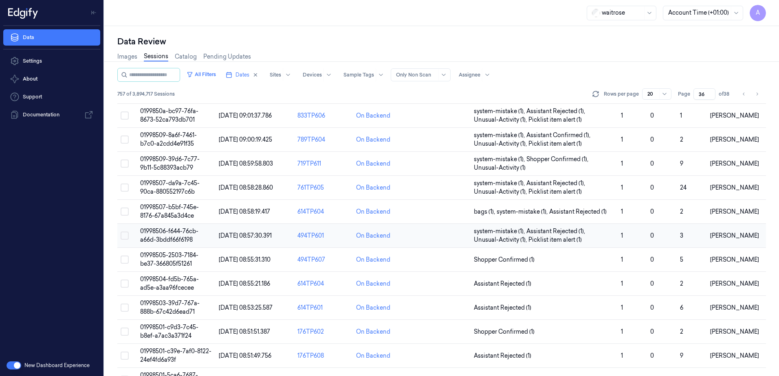
scroll to position [37, 0]
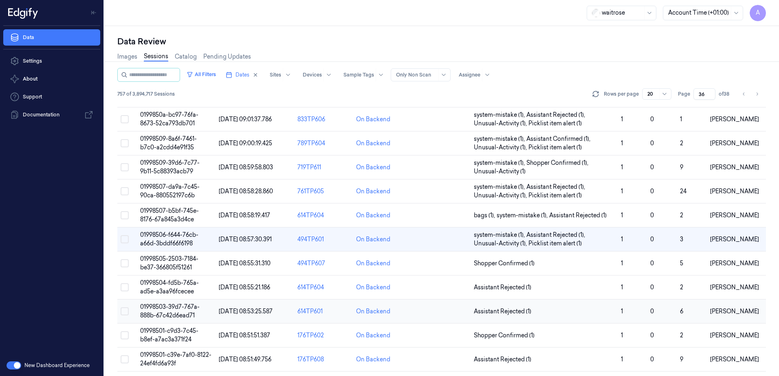
click at [173, 306] on span "01998503-39d7-767a-888b-67c42d6ead71" at bounding box center [169, 311] width 59 height 16
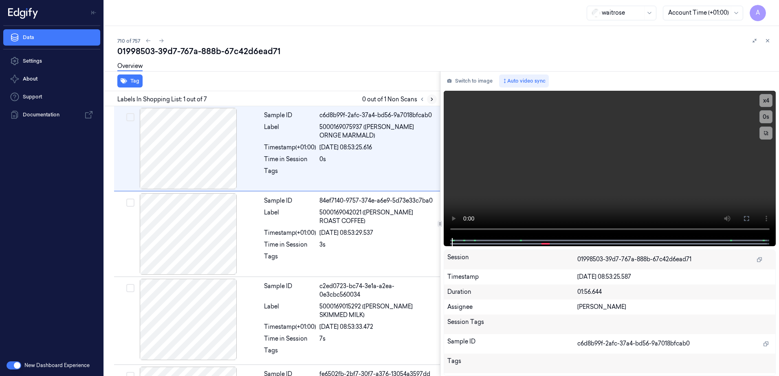
click at [429, 97] on icon at bounding box center [432, 100] width 6 height 6
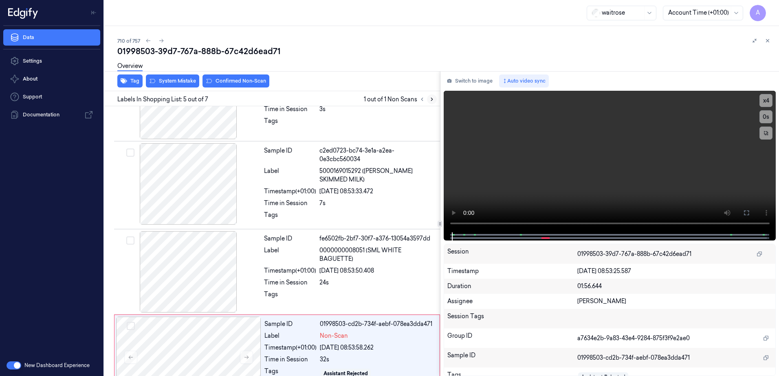
scroll to position [250, 0]
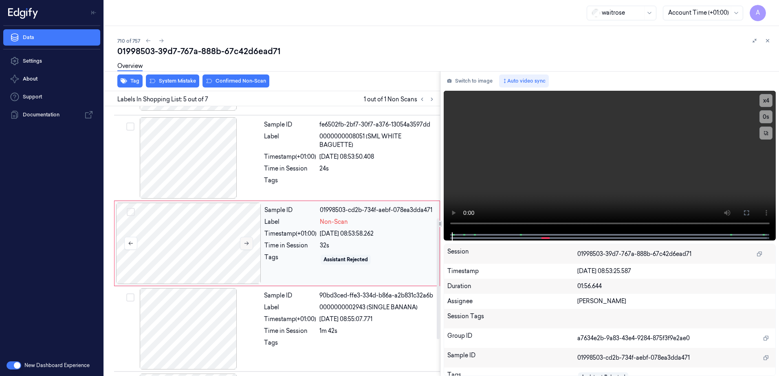
click at [241, 243] on button at bounding box center [246, 243] width 13 height 13
click at [244, 243] on icon at bounding box center [247, 244] width 6 height 6
click at [597, 178] on video at bounding box center [610, 162] width 332 height 142
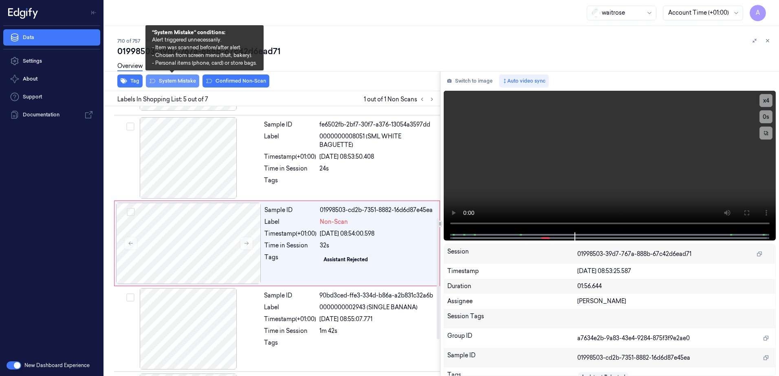
click at [172, 81] on button "System Mistake" at bounding box center [172, 81] width 53 height 13
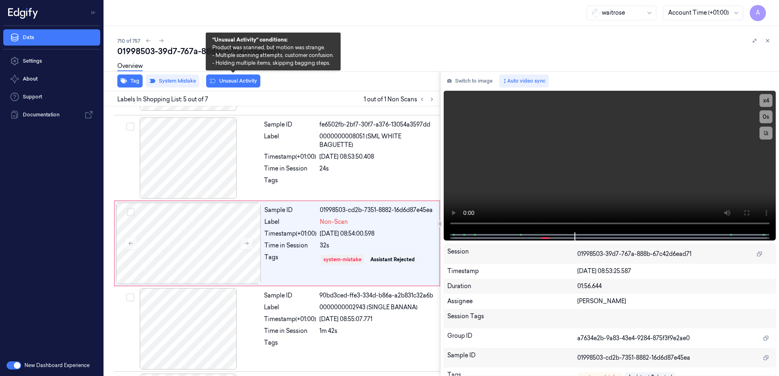
click at [225, 85] on button "Unusual Activity" at bounding box center [233, 81] width 54 height 13
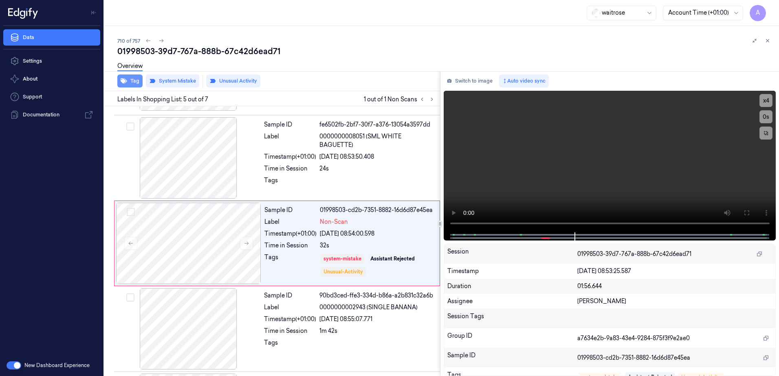
click at [131, 85] on button "Tag" at bounding box center [129, 81] width 25 height 13
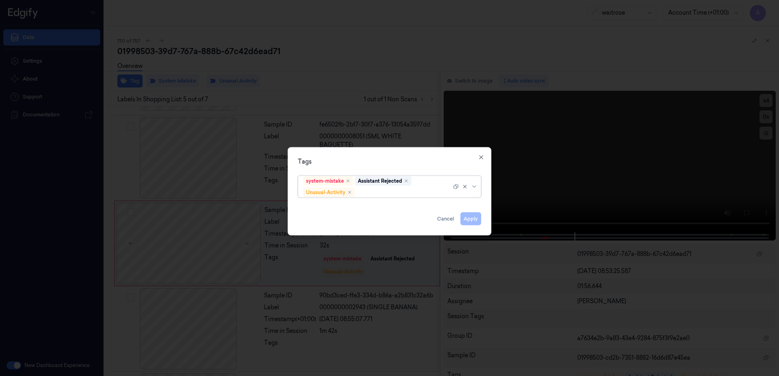
click at [367, 191] on div at bounding box center [403, 192] width 95 height 9
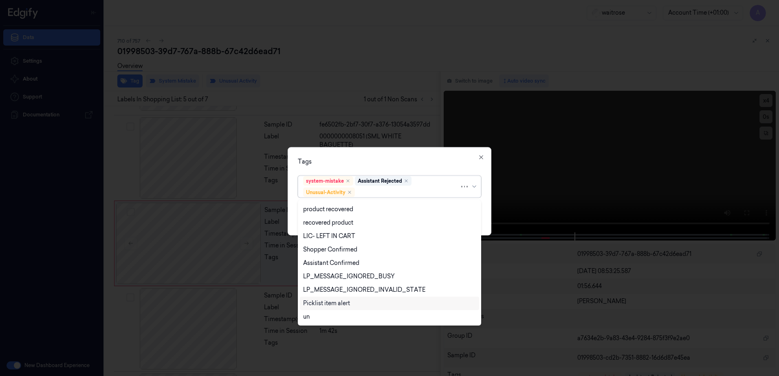
click at [336, 302] on div "Picklist item alert" at bounding box center [326, 303] width 47 height 9
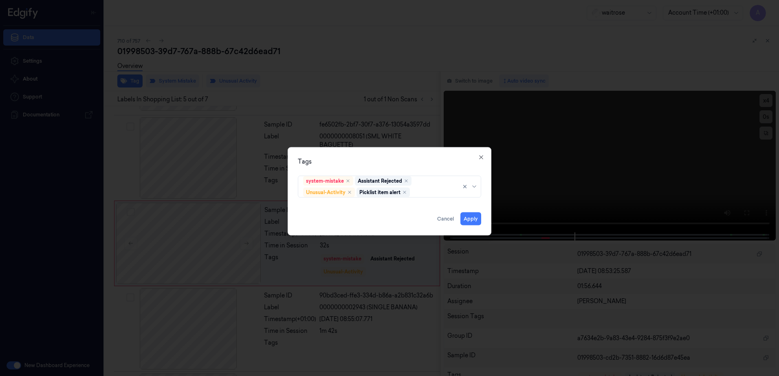
click at [412, 150] on div "Tags system-mistake Assistant Rejected Unusual-Activity Picklist item alert App…" at bounding box center [390, 191] width 204 height 88
click at [470, 222] on button "Apply" at bounding box center [470, 219] width 21 height 13
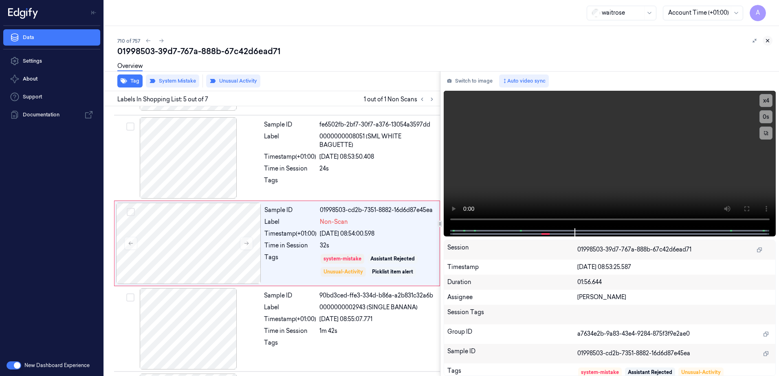
click at [765, 40] on icon at bounding box center [768, 41] width 6 height 6
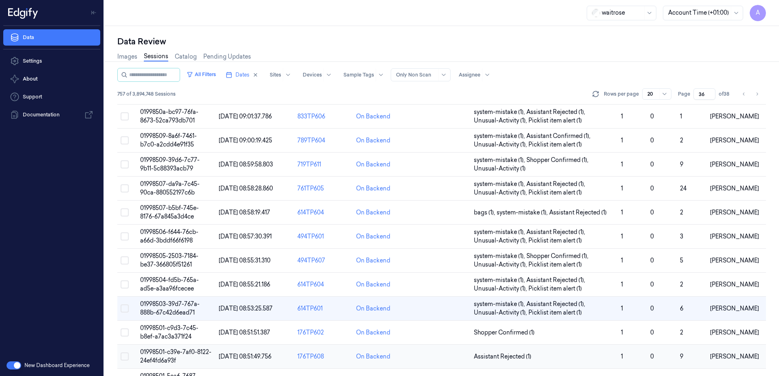
scroll to position [110, 0]
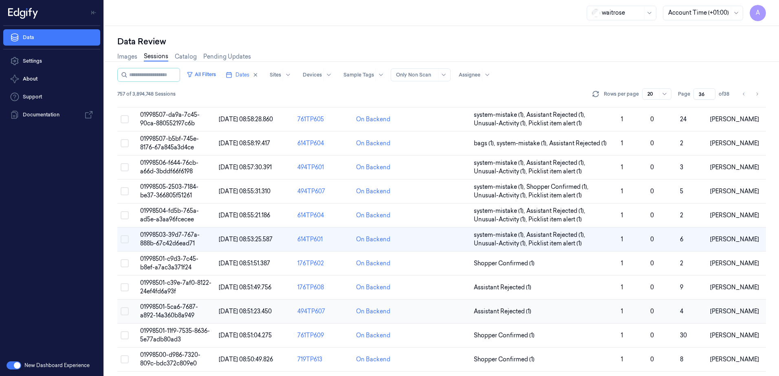
click at [163, 309] on span "01998501-5ca6-7687-a892-14a360b8a949" at bounding box center [169, 311] width 58 height 16
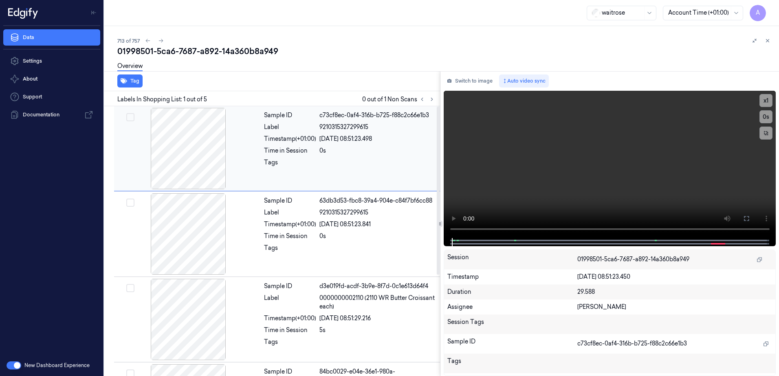
click at [280, 173] on div "Sample ID c73cf8ec-0af4-316b-b725-f88c2c66e1b3 Label 9210315327299615 Timestamp…" at bounding box center [350, 148] width 178 height 81
click at [430, 100] on icon at bounding box center [432, 100] width 6 height 6
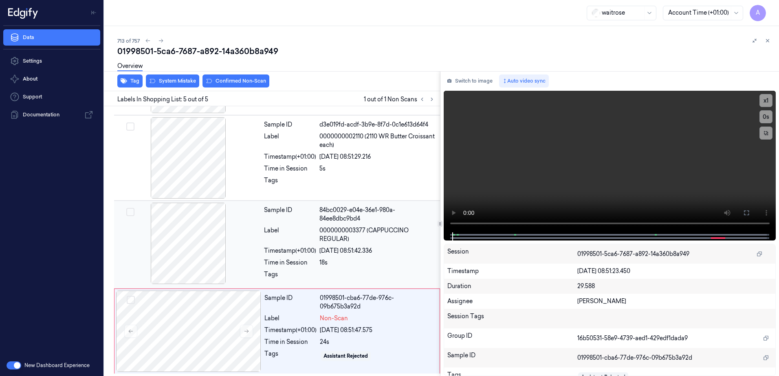
scroll to position [163, 0]
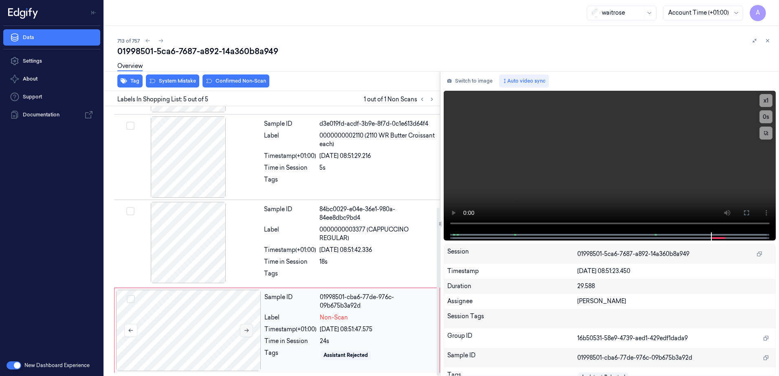
click at [242, 332] on button at bounding box center [246, 330] width 13 height 13
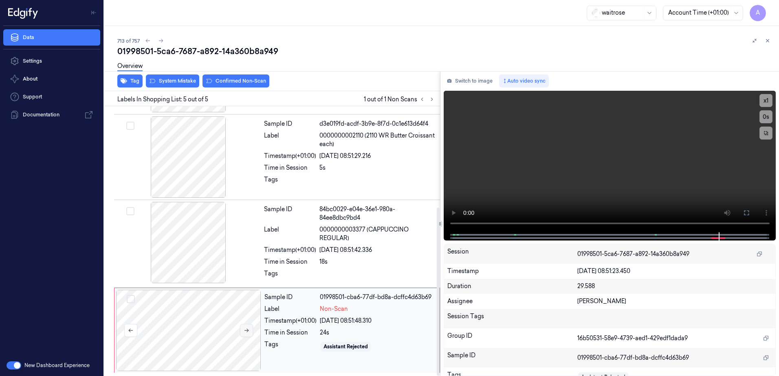
click at [241, 330] on button at bounding box center [246, 330] width 13 height 13
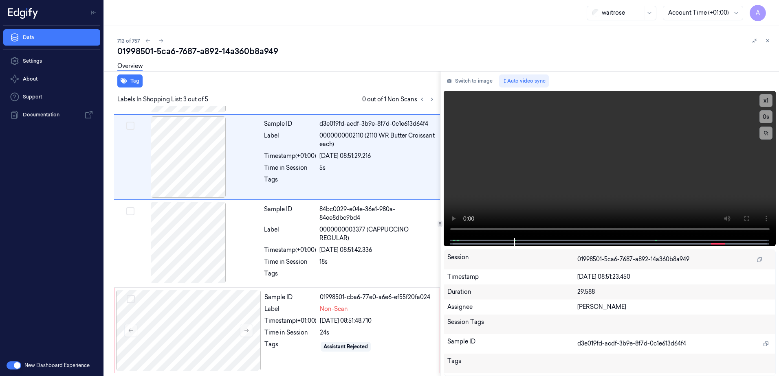
scroll to position [79, 0]
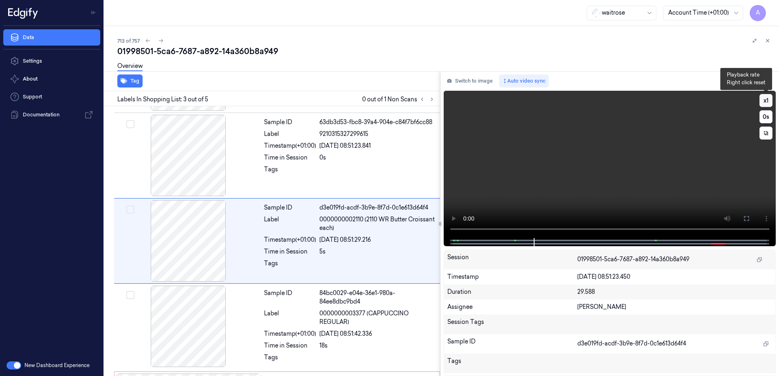
click at [765, 102] on button "x 1" at bounding box center [765, 100] width 13 height 13
click at [765, 102] on button "x 2" at bounding box center [765, 100] width 13 height 13
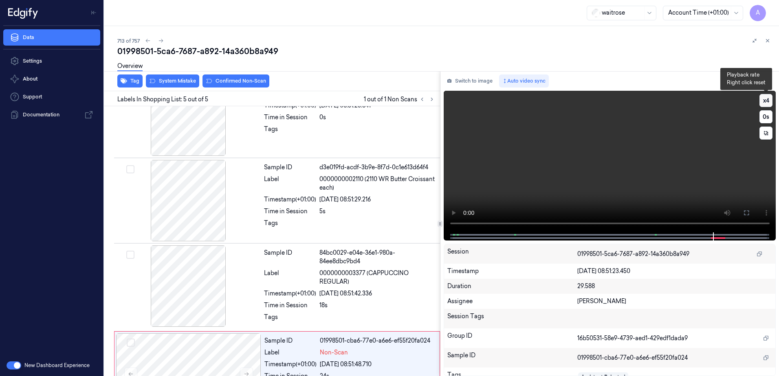
scroll to position [163, 0]
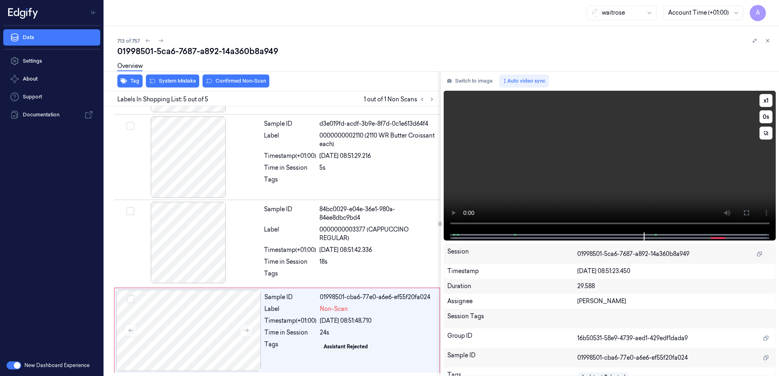
click at [645, 152] on video at bounding box center [610, 162] width 332 height 142
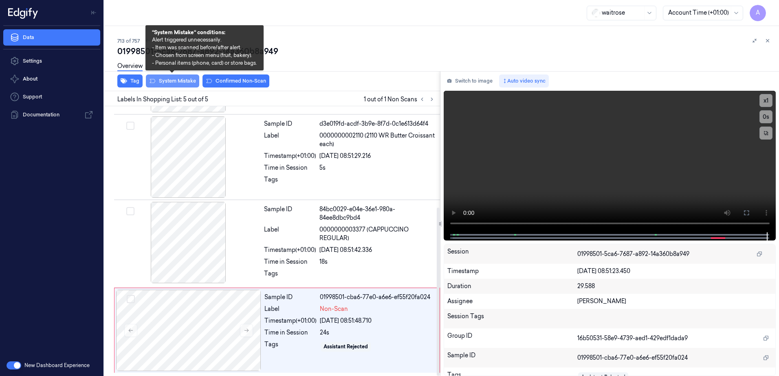
click at [178, 79] on button "System Mistake" at bounding box center [172, 81] width 53 height 13
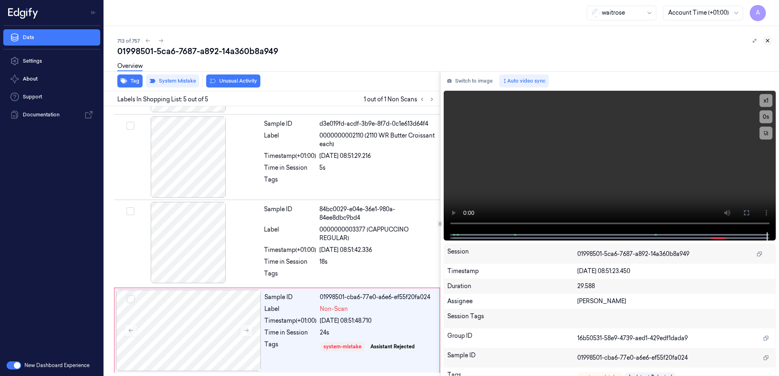
click at [769, 41] on icon at bounding box center [768, 41] width 6 height 6
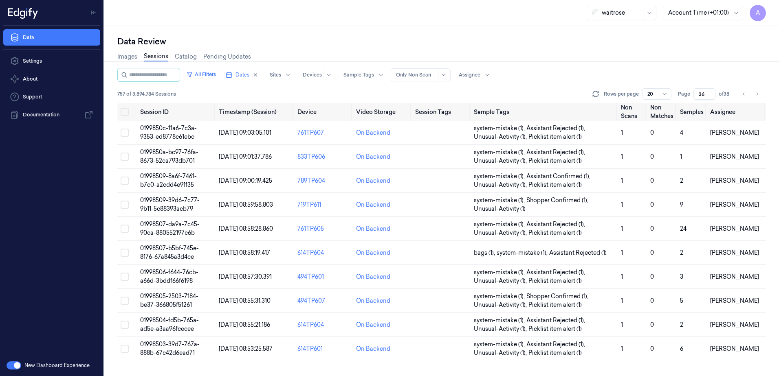
scroll to position [182, 0]
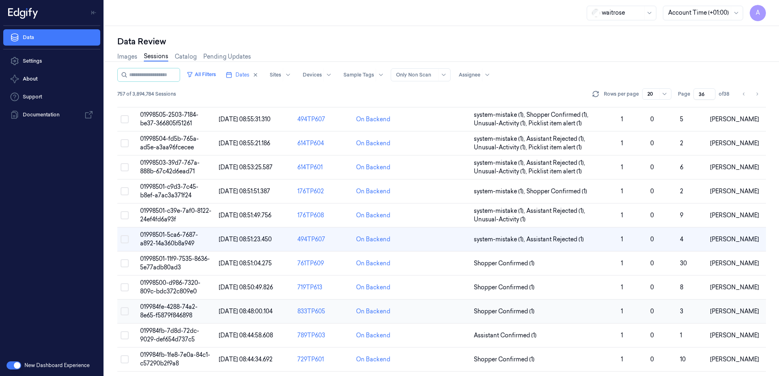
click at [169, 311] on td "019984fe-4288-74a2-8e65-f5879f846898" at bounding box center [176, 312] width 79 height 24
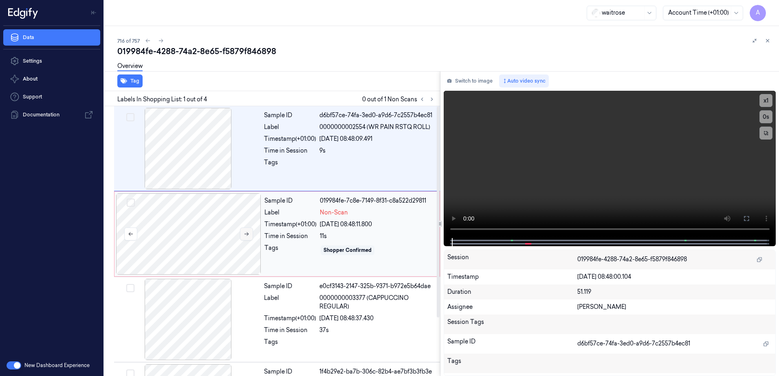
click at [240, 234] on button at bounding box center [246, 234] width 13 height 13
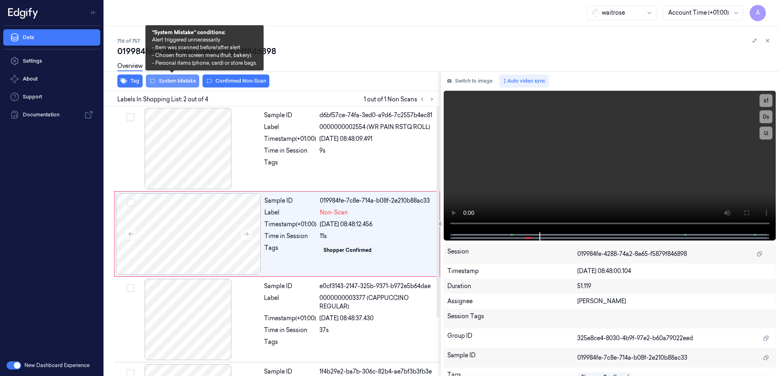
click at [167, 81] on button "System Mistake" at bounding box center [172, 81] width 53 height 13
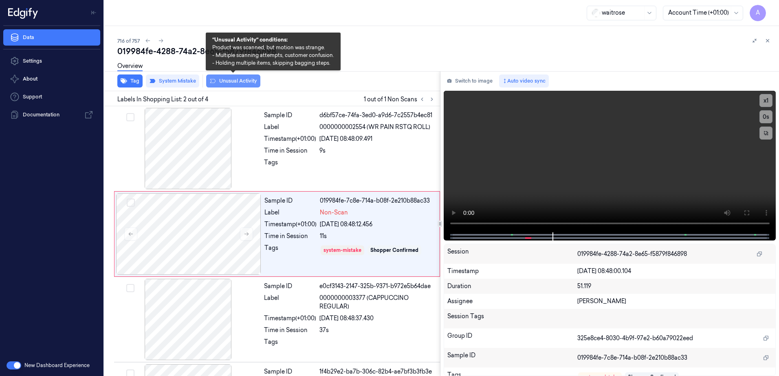
click at [229, 86] on button "Unusual Activity" at bounding box center [233, 81] width 54 height 13
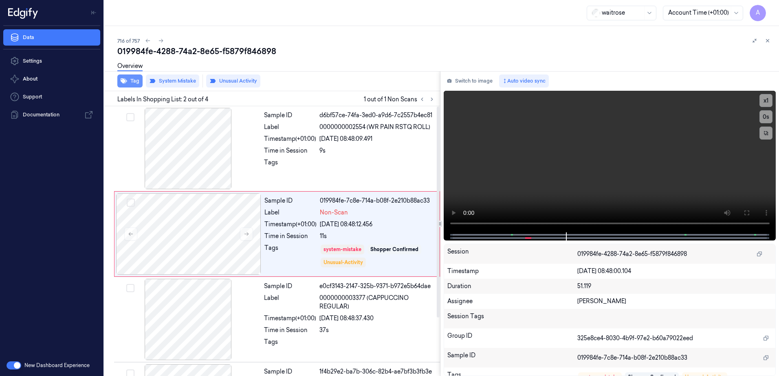
click at [132, 82] on button "Tag" at bounding box center [129, 81] width 25 height 13
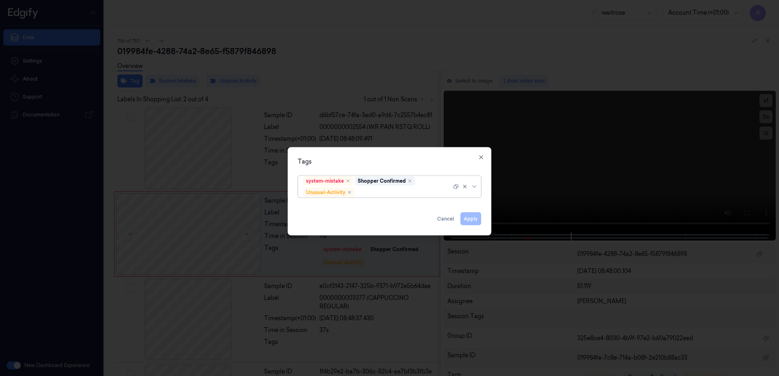
click at [385, 195] on div at bounding box center [403, 192] width 95 height 9
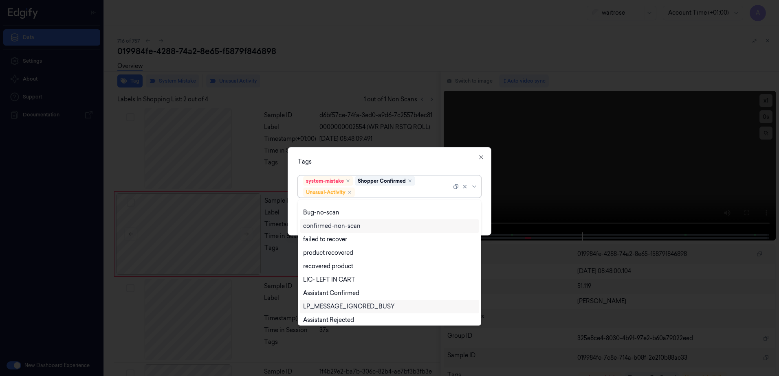
scroll to position [106, 0]
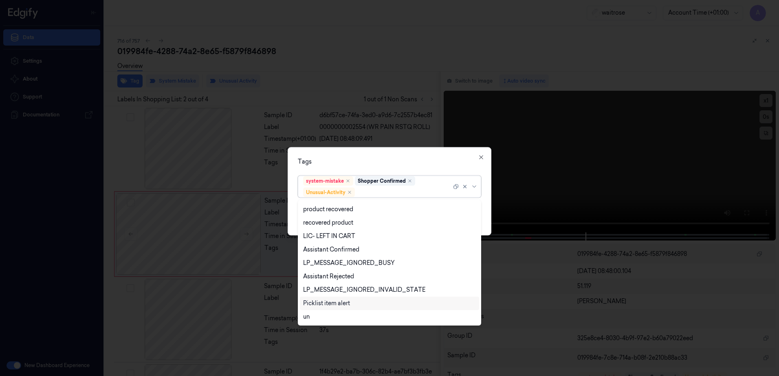
click at [332, 303] on div "Picklist item alert" at bounding box center [326, 303] width 47 height 9
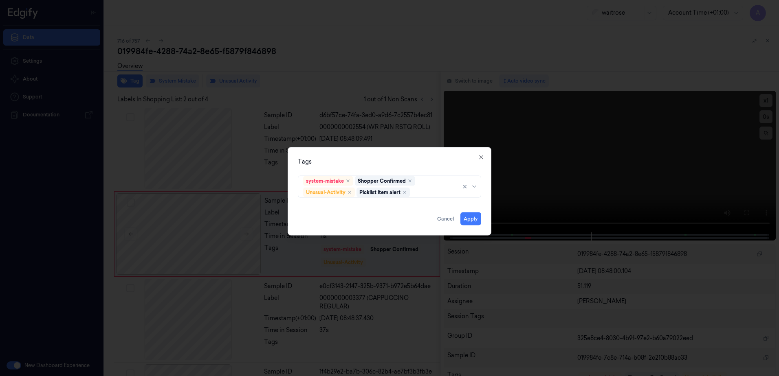
click at [440, 159] on div "Tags" at bounding box center [389, 162] width 183 height 9
click at [472, 221] on button "Apply" at bounding box center [470, 219] width 21 height 13
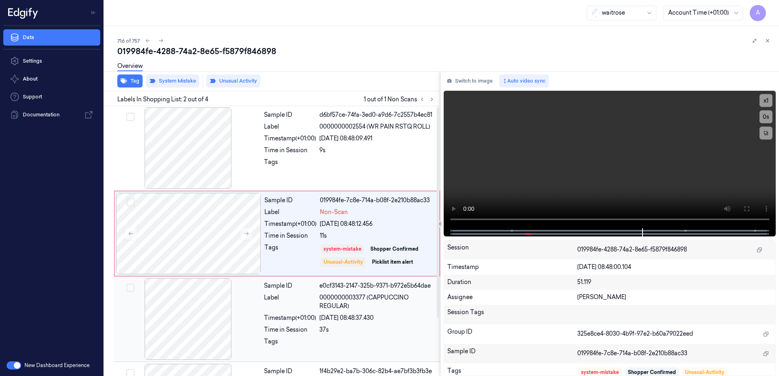
scroll to position [0, 0]
click at [769, 100] on button "x 1" at bounding box center [765, 100] width 13 height 13
click at [767, 101] on button "x 2" at bounding box center [765, 100] width 13 height 13
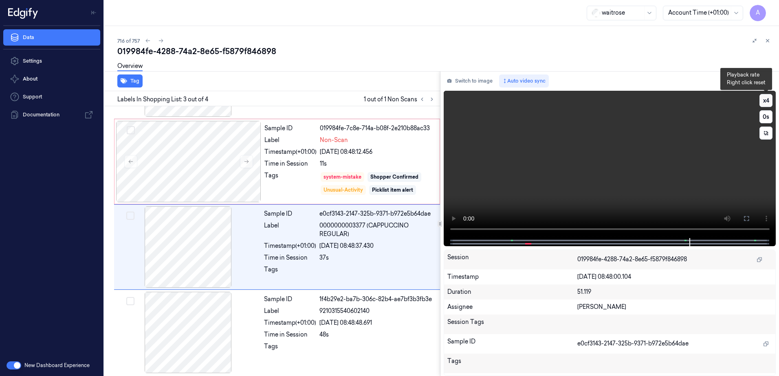
scroll to position [75, 0]
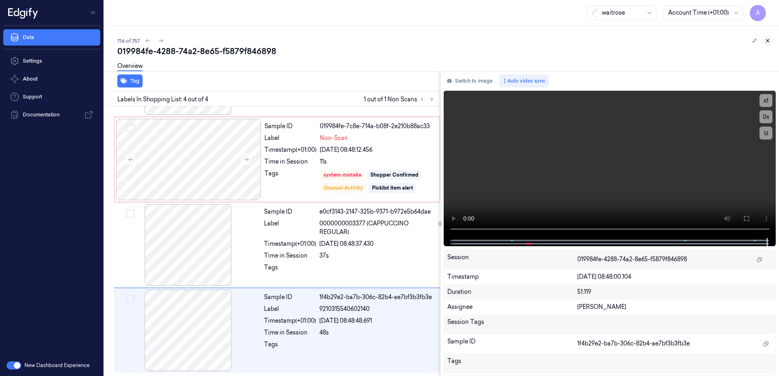
click at [765, 43] on icon at bounding box center [768, 41] width 6 height 6
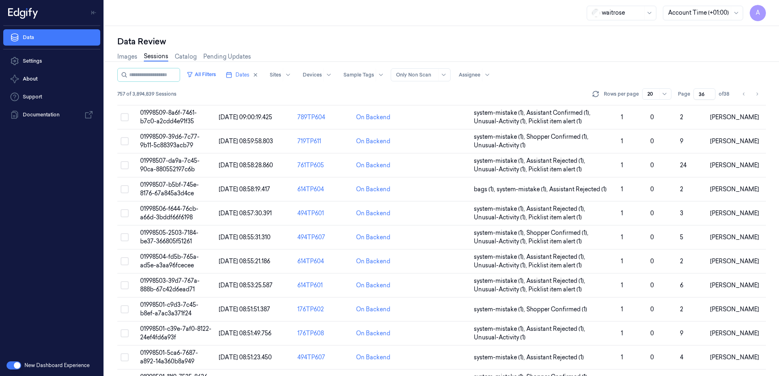
scroll to position [231, 0]
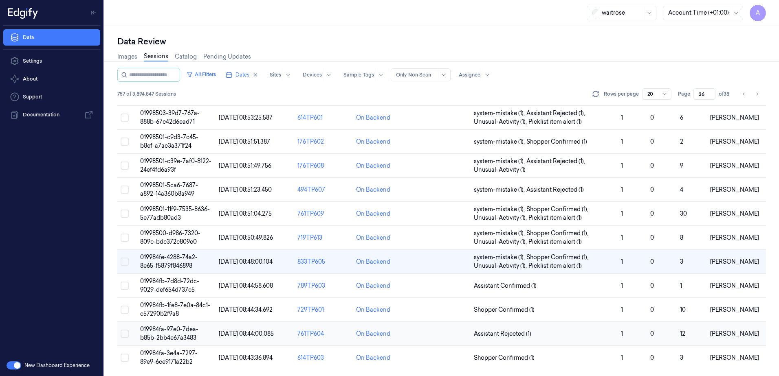
click at [162, 330] on span "019984fa-97e0-7dea-b85b-2bb4e67a3483" at bounding box center [169, 334] width 58 height 16
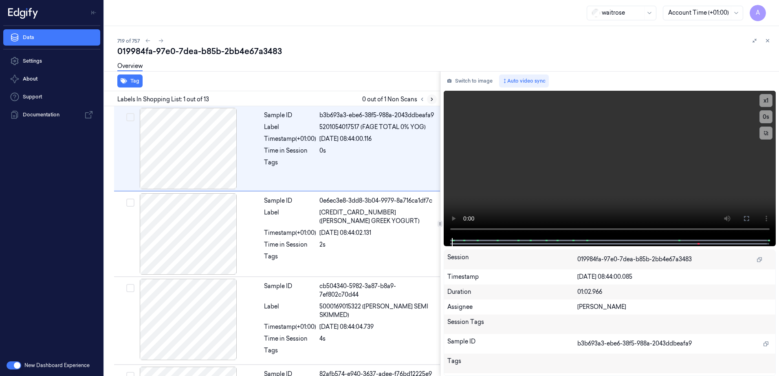
click at [432, 100] on icon at bounding box center [432, 100] width 6 height 6
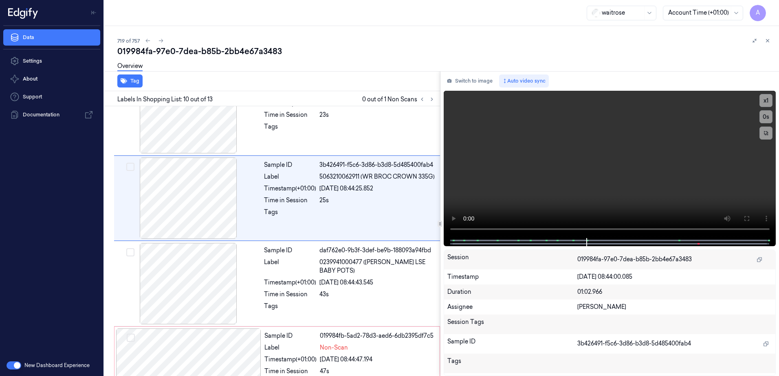
scroll to position [677, 0]
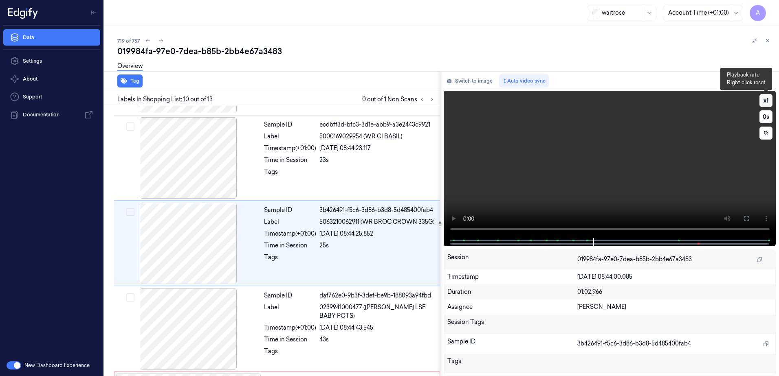
click at [768, 99] on button "x 1" at bounding box center [765, 100] width 13 height 13
click at [768, 99] on button "x 2" at bounding box center [765, 100] width 13 height 13
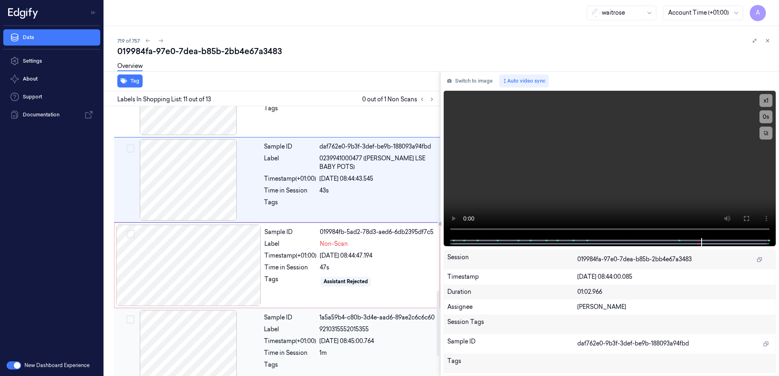
scroll to position [845, 0]
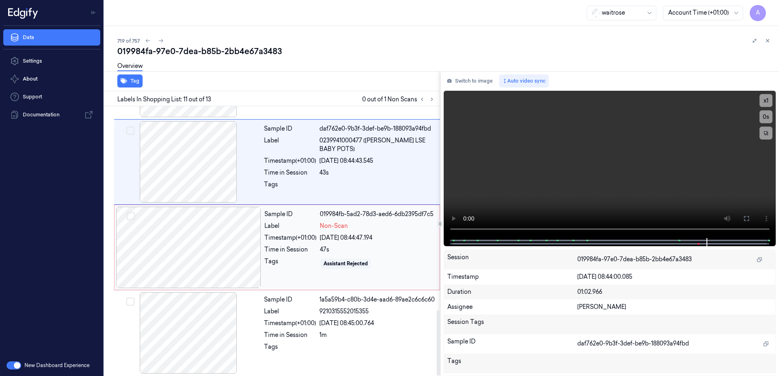
click at [413, 262] on div "Assistant Rejected" at bounding box center [377, 263] width 115 height 13
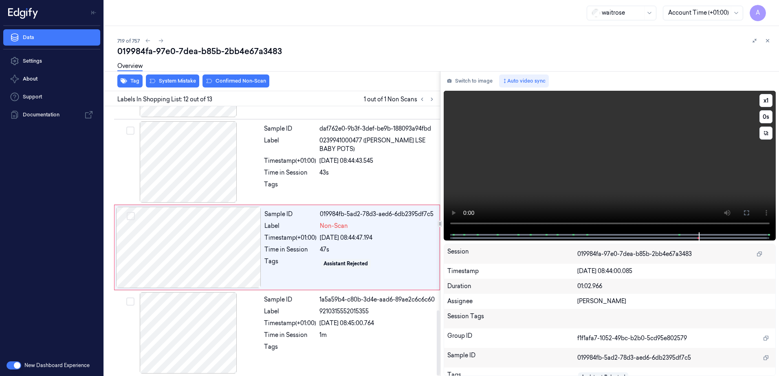
click at [576, 196] on video at bounding box center [610, 162] width 332 height 142
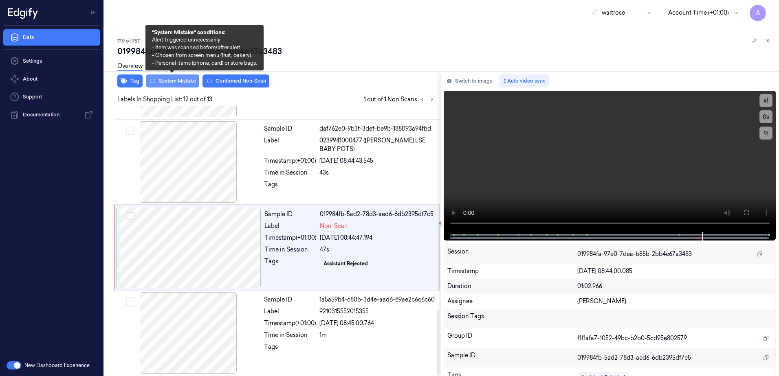
click at [178, 83] on button "System Mistake" at bounding box center [172, 81] width 53 height 13
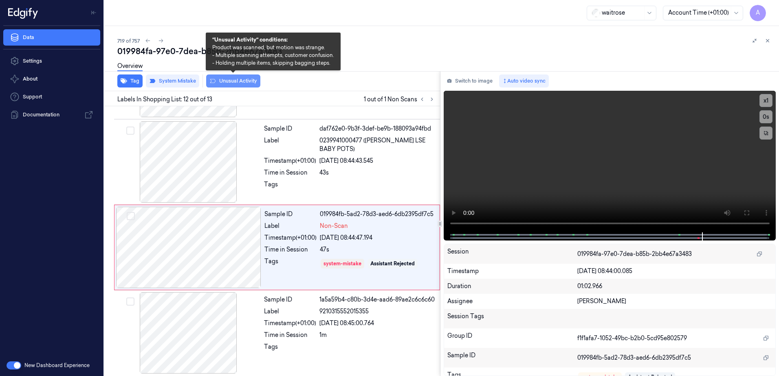
click at [223, 84] on button "Unusual Activity" at bounding box center [233, 81] width 54 height 13
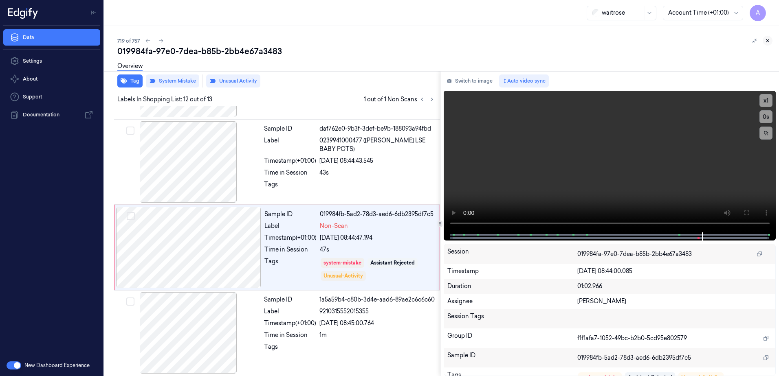
click at [767, 42] on icon at bounding box center [768, 41] width 6 height 6
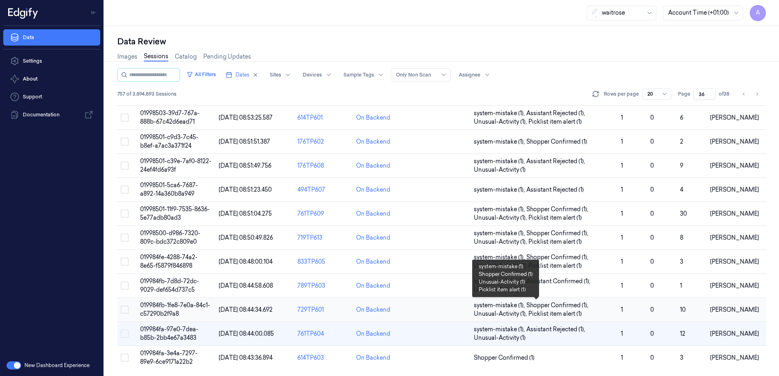
scroll to position [68, 0]
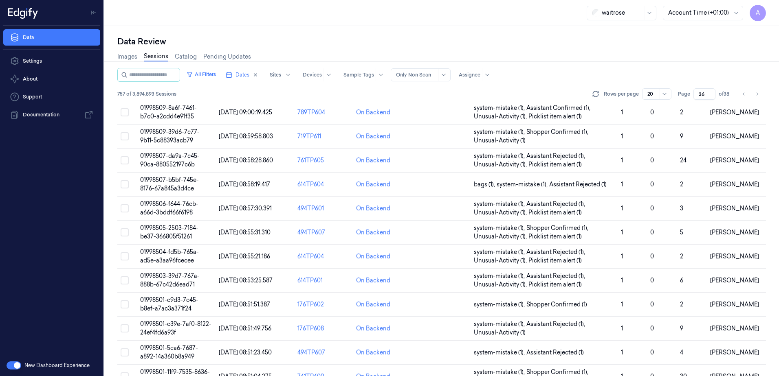
drag, startPoint x: 707, startPoint y: 92, endPoint x: 698, endPoint y: 99, distance: 11.3
click at [698, 99] on input "36" at bounding box center [704, 93] width 22 height 11
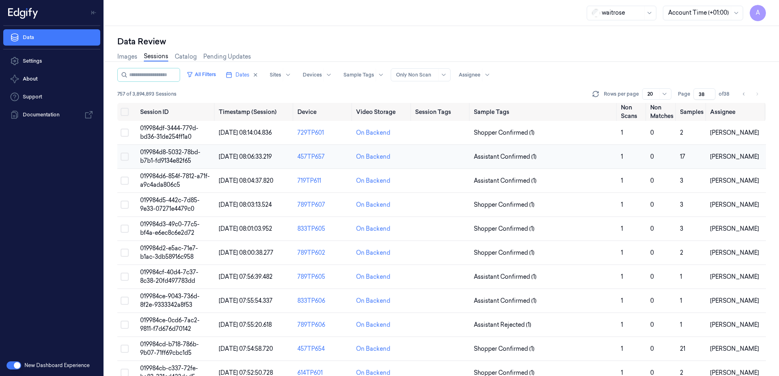
type input "38"
click at [169, 152] on span "019984d8-5032-78bd-b7b1-fd9134e82f65" at bounding box center [170, 157] width 60 height 16
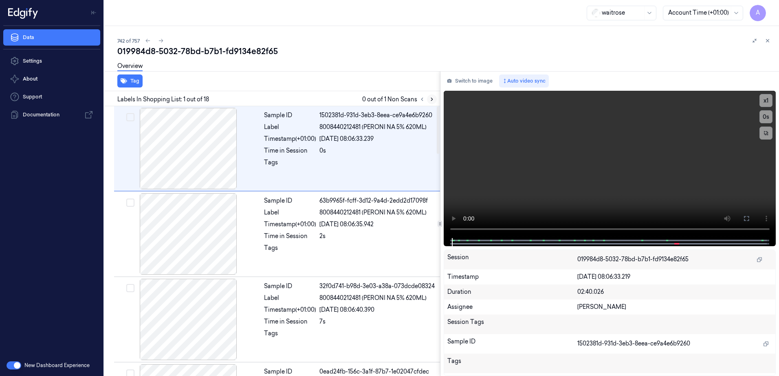
click at [429, 98] on icon at bounding box center [432, 100] width 6 height 6
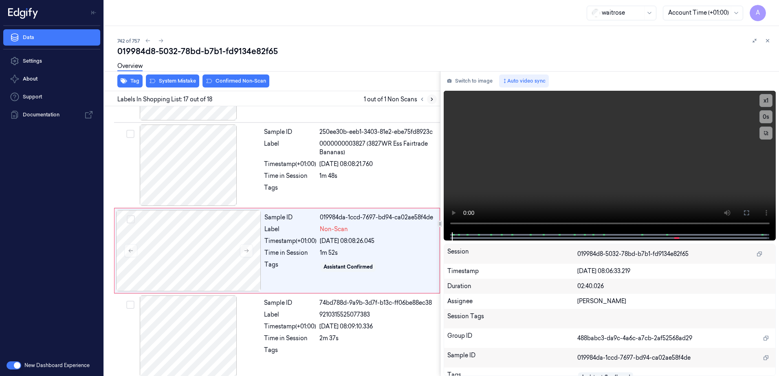
scroll to position [1272, 0]
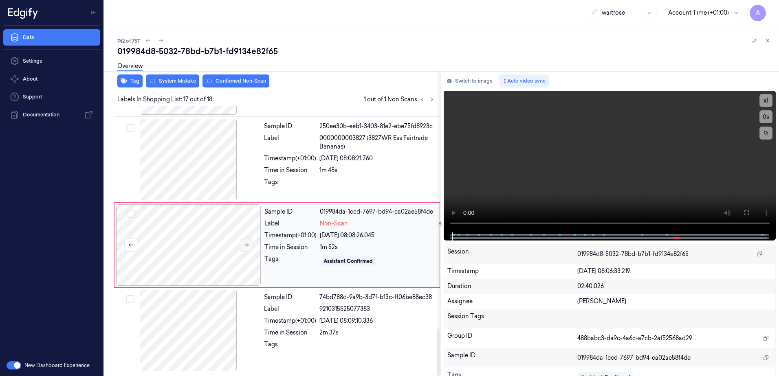
click at [240, 246] on button at bounding box center [246, 245] width 13 height 13
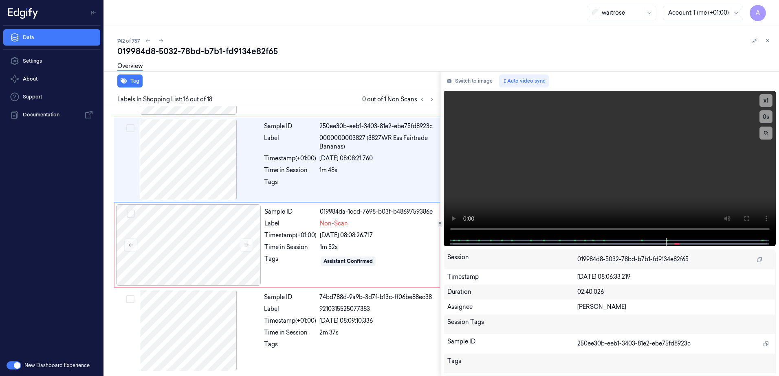
scroll to position [1191, 0]
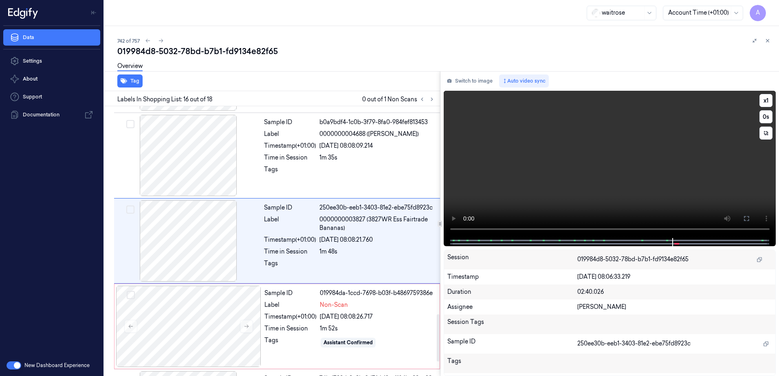
click at [591, 151] on video at bounding box center [610, 164] width 332 height 147
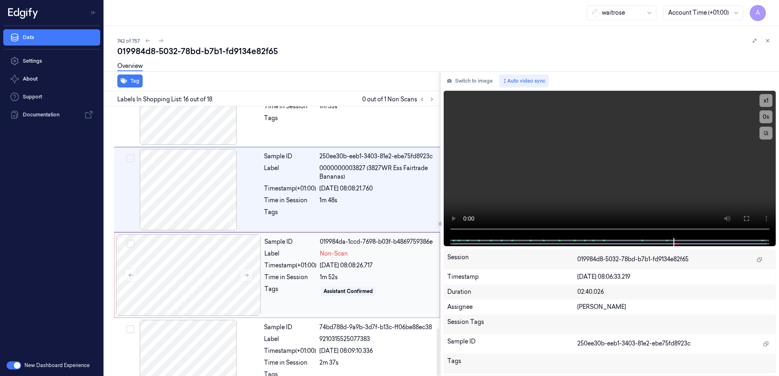
scroll to position [1272, 0]
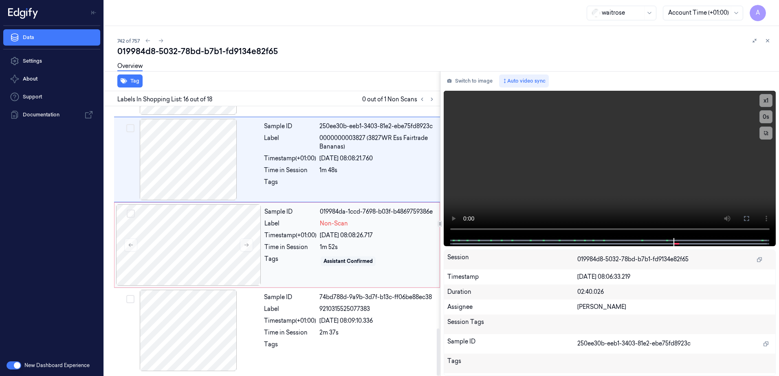
click at [306, 285] on div "Sample ID 019984da-1ccd-7698-b03f-b4869759386e Label Non-Scan Timestamp (+01:00…" at bounding box center [349, 245] width 177 height 81
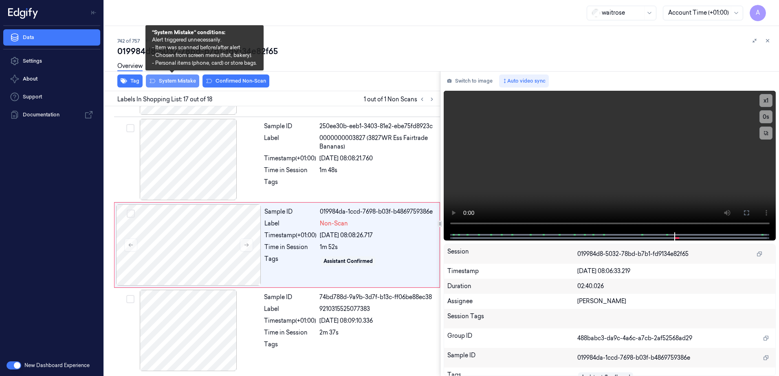
click at [172, 86] on button "System Mistake" at bounding box center [172, 81] width 53 height 13
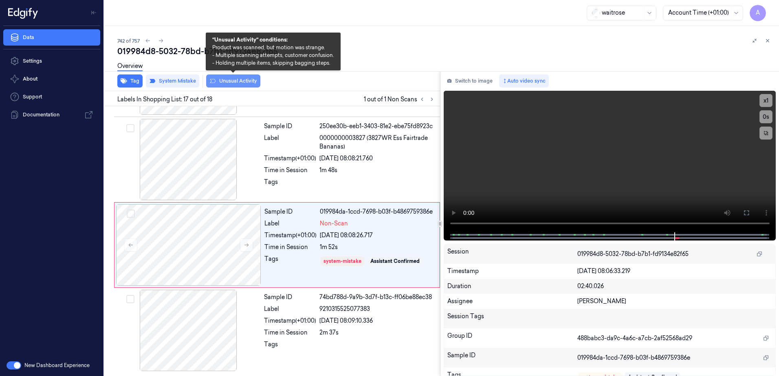
click at [224, 84] on button "Unusual Activity" at bounding box center [233, 81] width 54 height 13
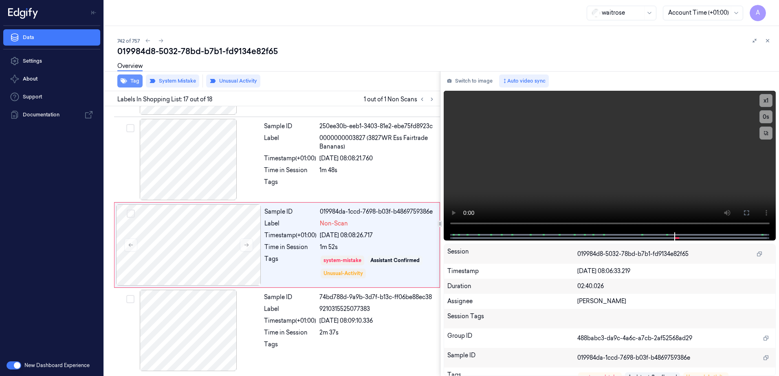
click at [129, 85] on button "Tag" at bounding box center [129, 81] width 25 height 13
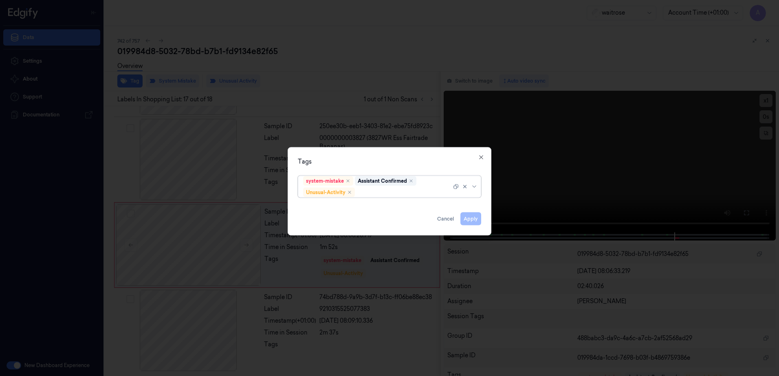
click at [379, 193] on div at bounding box center [403, 192] width 95 height 9
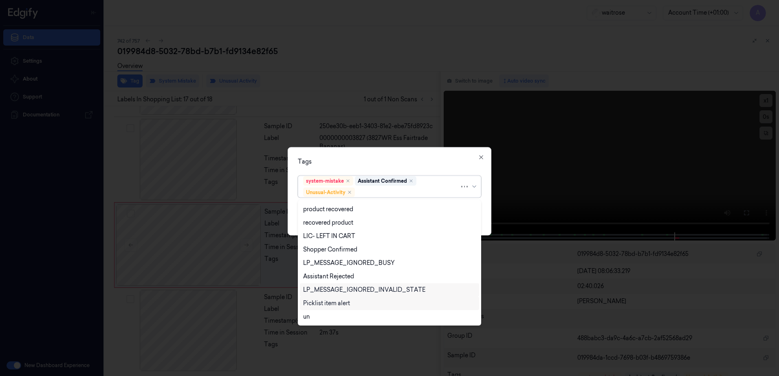
drag, startPoint x: 332, startPoint y: 303, endPoint x: 341, endPoint y: 298, distance: 10.8
click at [332, 304] on div "Picklist item alert" at bounding box center [326, 303] width 47 height 9
click at [400, 154] on div "Tags option Picklist item alert, selected. 20 results available. Use Up and Dow…" at bounding box center [390, 191] width 204 height 88
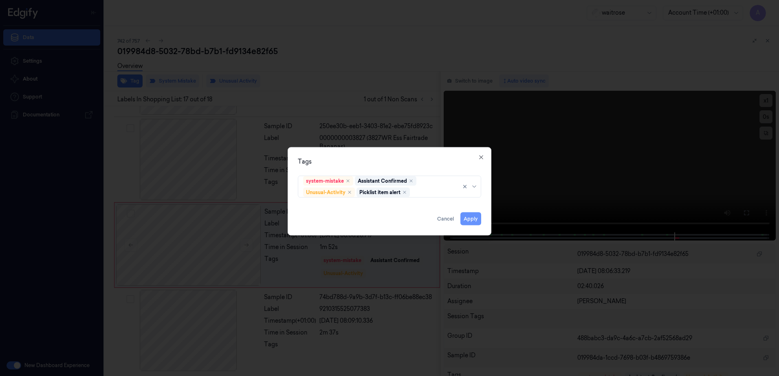
click at [468, 219] on button "Apply" at bounding box center [470, 219] width 21 height 13
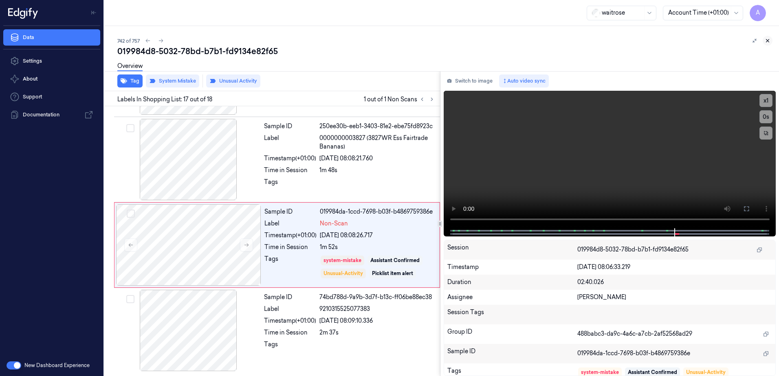
click at [765, 45] on button at bounding box center [768, 41] width 10 height 10
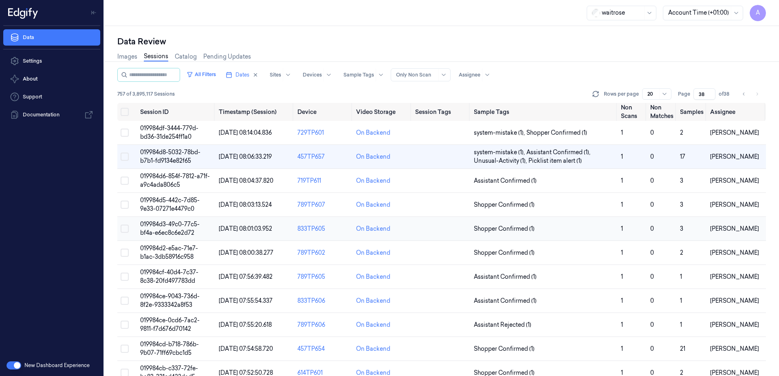
click at [176, 226] on span "019984d3-49c0-77c5-bf4a-e6ec8c6e2d72" at bounding box center [169, 229] width 59 height 16
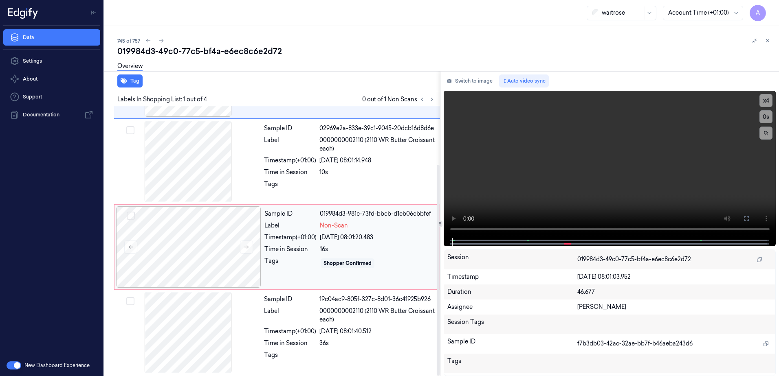
scroll to position [75, 0]
click at [243, 245] on button at bounding box center [246, 245] width 13 height 13
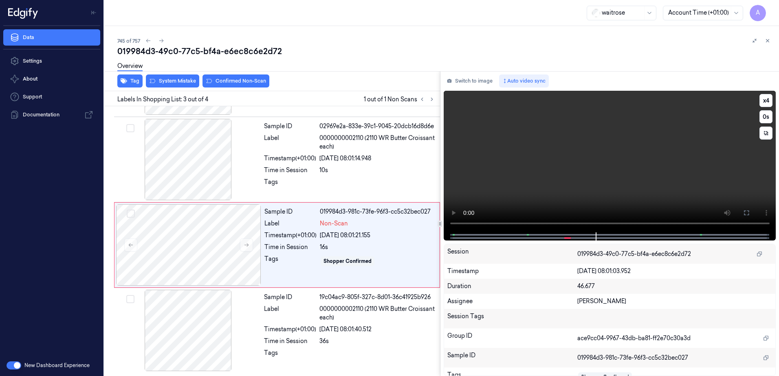
click at [592, 187] on video at bounding box center [610, 162] width 332 height 142
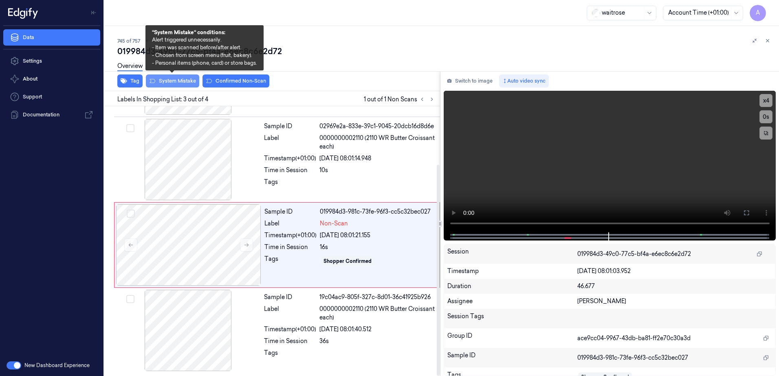
click at [172, 85] on button "System Mistake" at bounding box center [172, 81] width 53 height 13
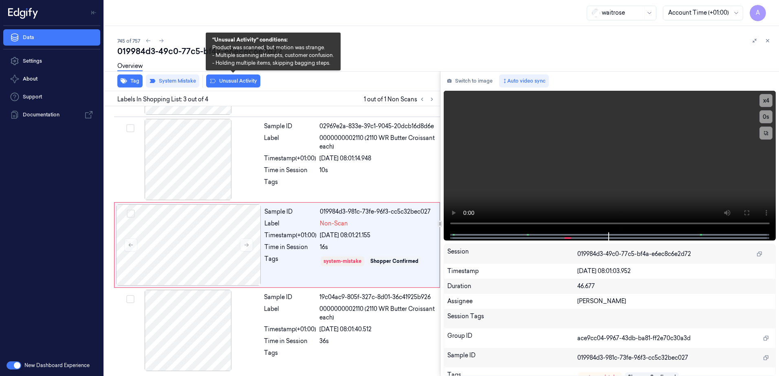
click at [225, 86] on button "Unusual Activity" at bounding box center [233, 81] width 54 height 13
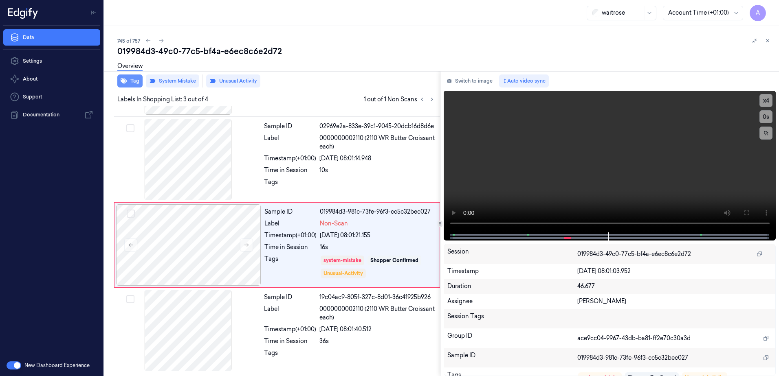
click at [125, 82] on icon "button" at bounding box center [124, 81] width 7 height 5
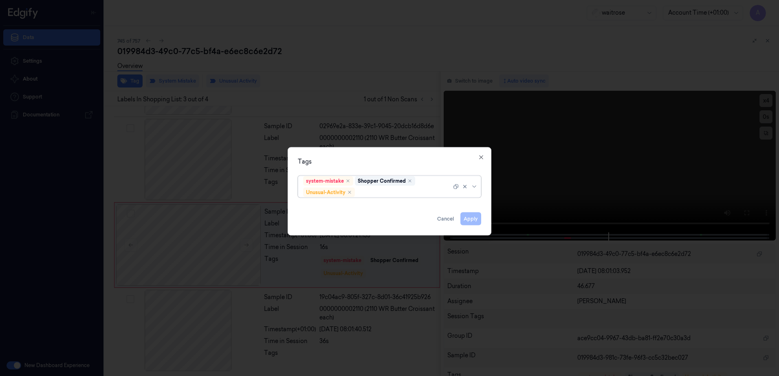
click at [374, 195] on div at bounding box center [403, 192] width 95 height 9
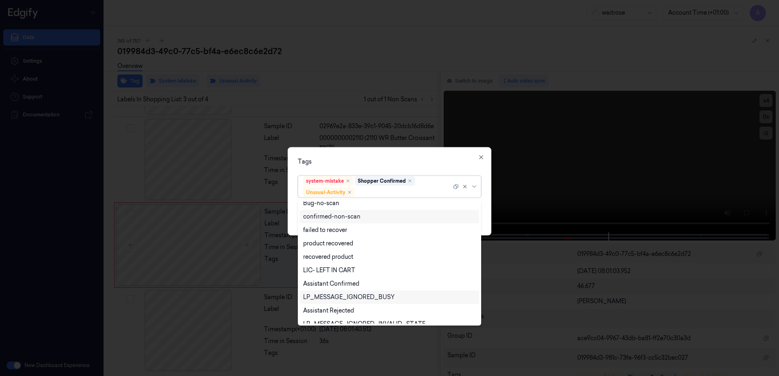
scroll to position [106, 0]
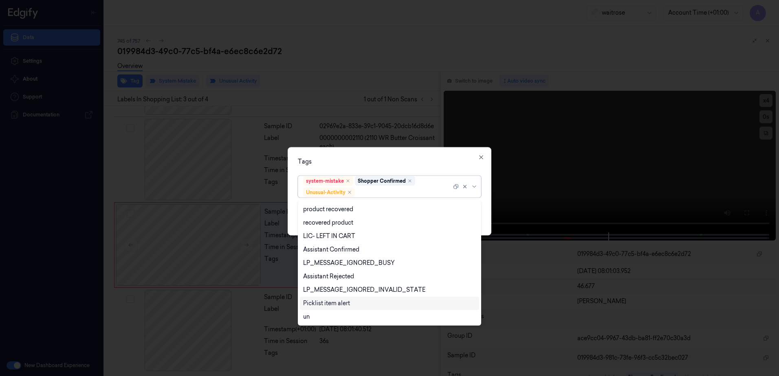
click at [335, 302] on div "Picklist item alert" at bounding box center [326, 303] width 47 height 9
click at [383, 165] on div "Tags" at bounding box center [389, 162] width 183 height 9
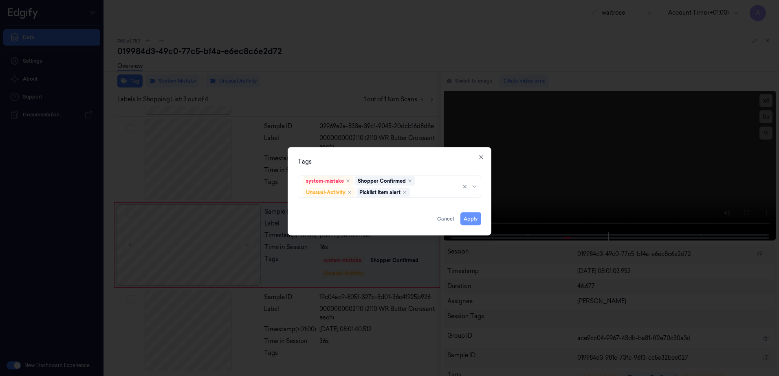
click at [466, 214] on button "Apply" at bounding box center [470, 219] width 21 height 13
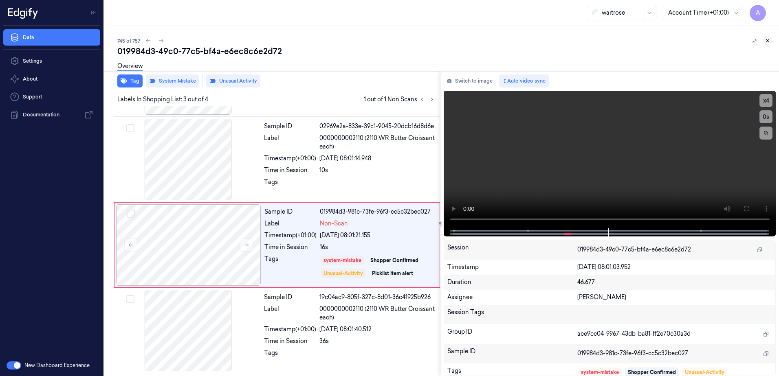
click at [765, 42] on icon at bounding box center [768, 41] width 6 height 6
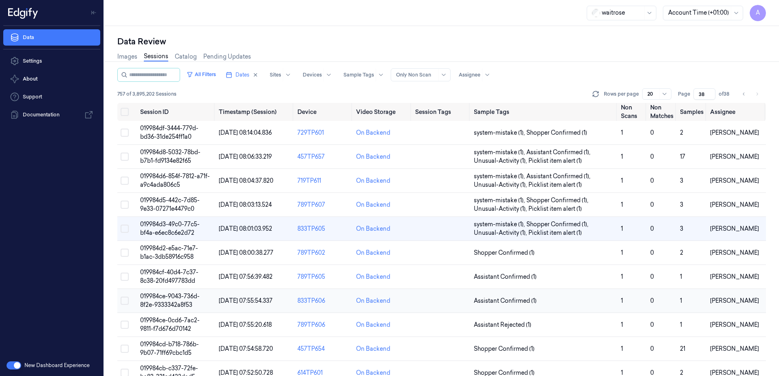
click at [163, 298] on span "019984ce-9043-736d-8f2e-9333342a8f53" at bounding box center [169, 301] width 59 height 16
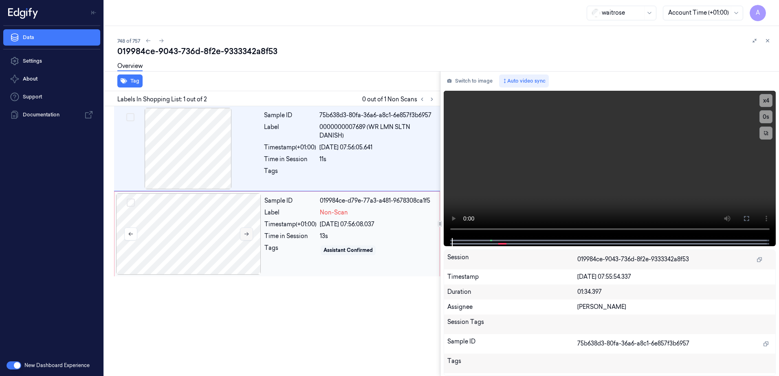
click at [246, 234] on icon at bounding box center [246, 235] width 4 height 4
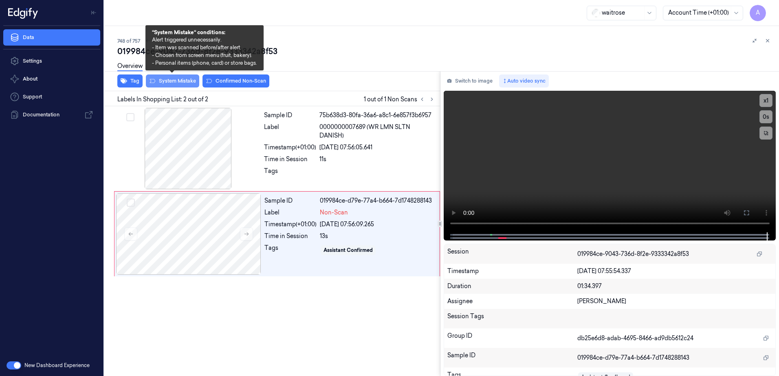
click at [176, 84] on button "System Mistake" at bounding box center [172, 81] width 53 height 13
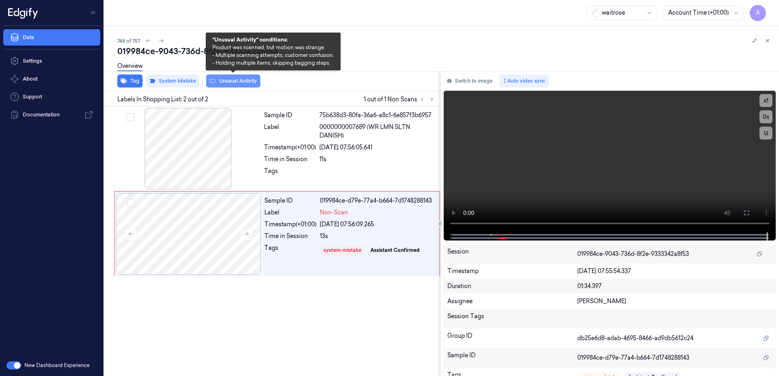
click at [217, 84] on button "Unusual Activity" at bounding box center [233, 81] width 54 height 13
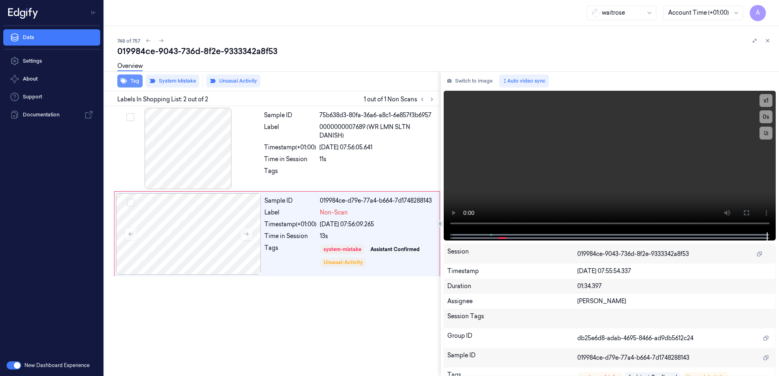
click at [138, 85] on button "Tag" at bounding box center [129, 81] width 25 height 13
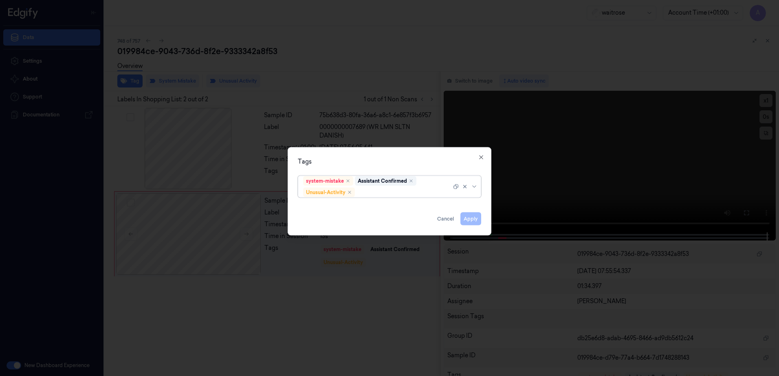
click at [374, 195] on div at bounding box center [403, 192] width 95 height 9
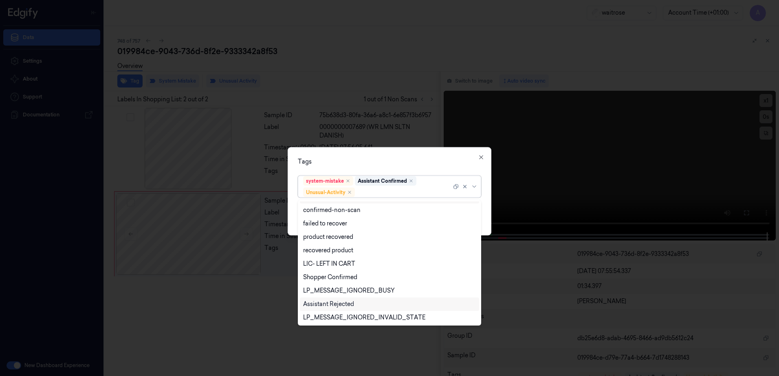
scroll to position [106, 0]
click at [335, 302] on div "Picklist item alert" at bounding box center [326, 303] width 47 height 9
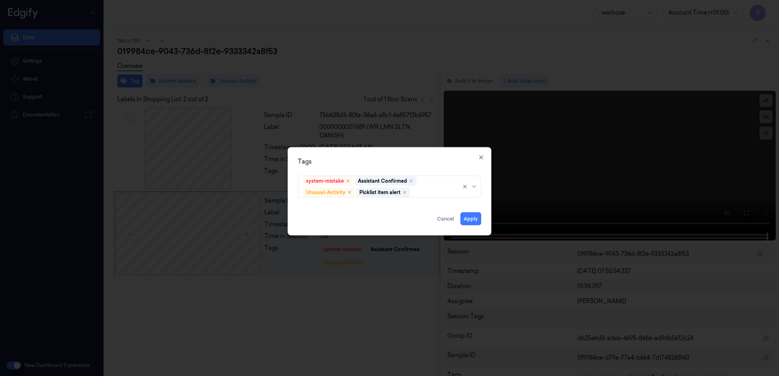
click at [382, 159] on div "Tags" at bounding box center [389, 162] width 183 height 9
click at [465, 218] on button "Apply" at bounding box center [470, 219] width 21 height 13
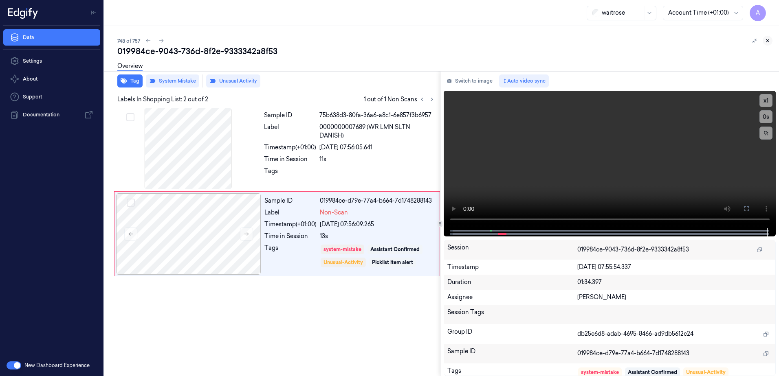
click at [768, 41] on icon at bounding box center [768, 41] width 6 height 6
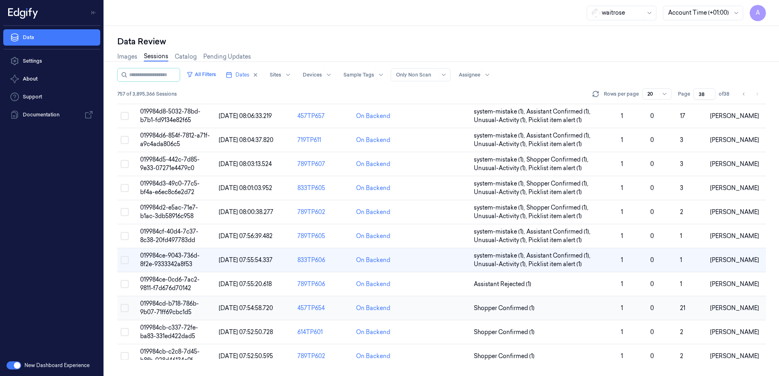
scroll to position [62, 0]
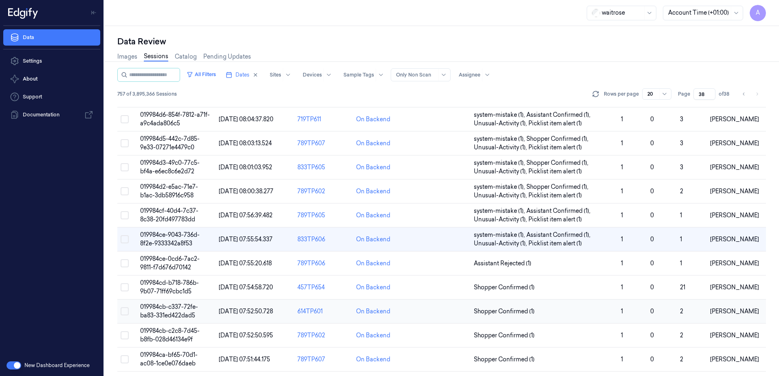
click at [169, 306] on span "019984cb-c337-72fe-ba83-331ed422dad5" at bounding box center [169, 311] width 58 height 16
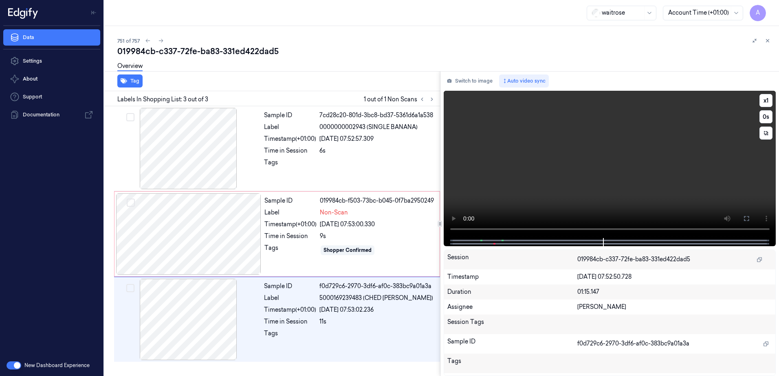
click at [537, 205] on video at bounding box center [610, 164] width 332 height 147
click at [306, 254] on div "Tags" at bounding box center [290, 250] width 52 height 13
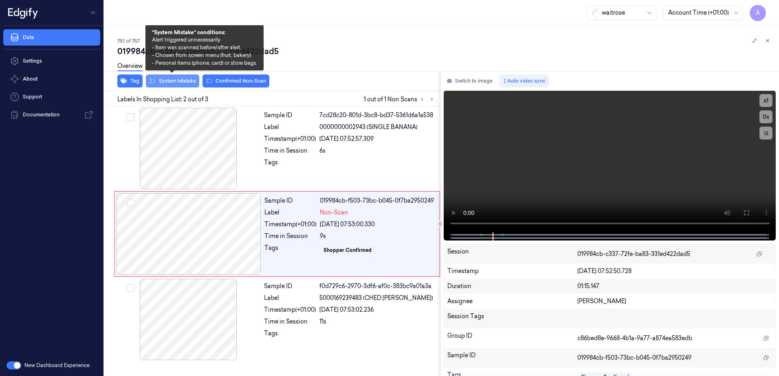
click at [180, 84] on button "System Mistake" at bounding box center [172, 81] width 53 height 13
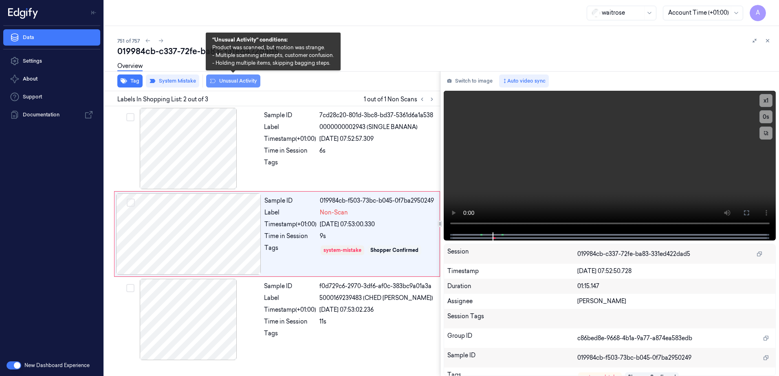
click at [233, 86] on button "Unusual Activity" at bounding box center [233, 81] width 54 height 13
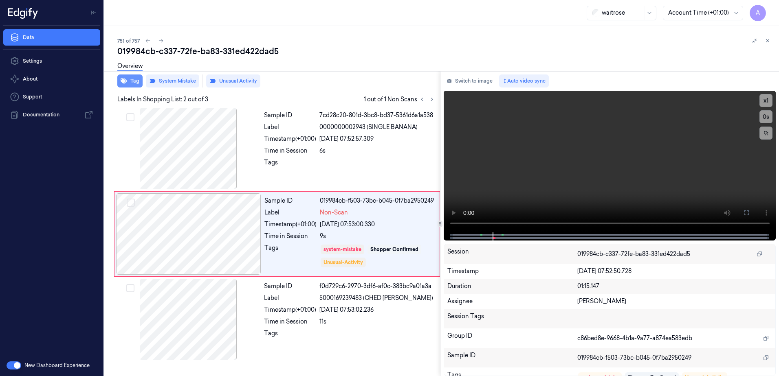
click at [129, 82] on button "Tag" at bounding box center [129, 81] width 25 height 13
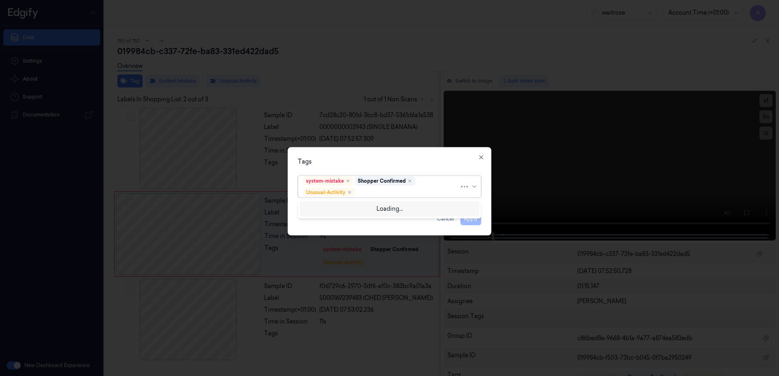
click at [373, 192] on div at bounding box center [407, 192] width 103 height 9
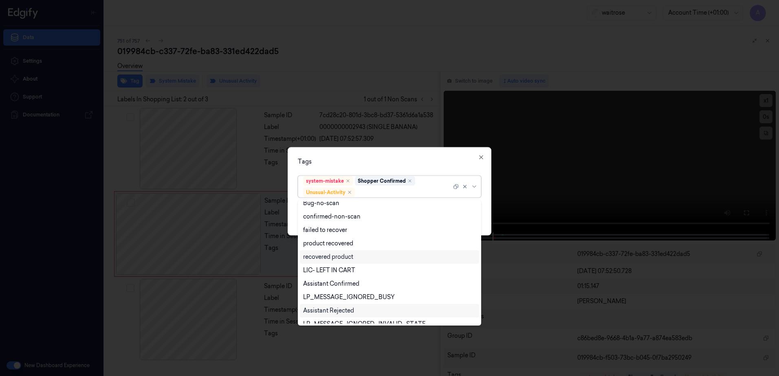
scroll to position [106, 0]
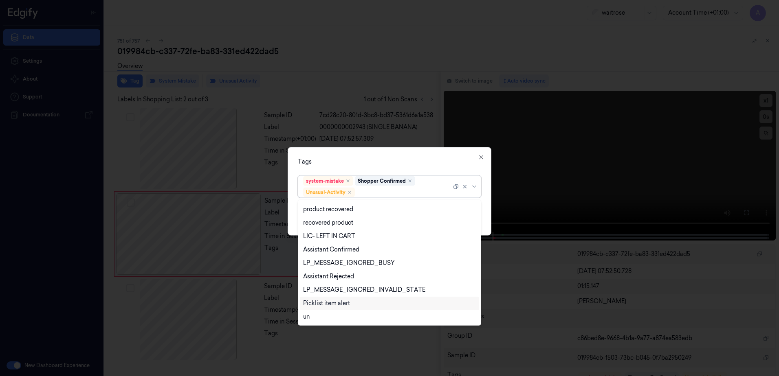
click at [326, 302] on div "Picklist item alert" at bounding box center [326, 303] width 47 height 9
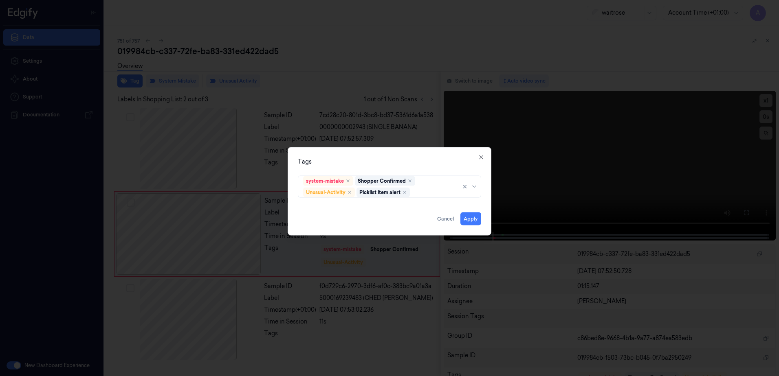
click at [433, 165] on div "Tags" at bounding box center [389, 162] width 183 height 9
click at [474, 217] on button "Apply" at bounding box center [470, 219] width 21 height 13
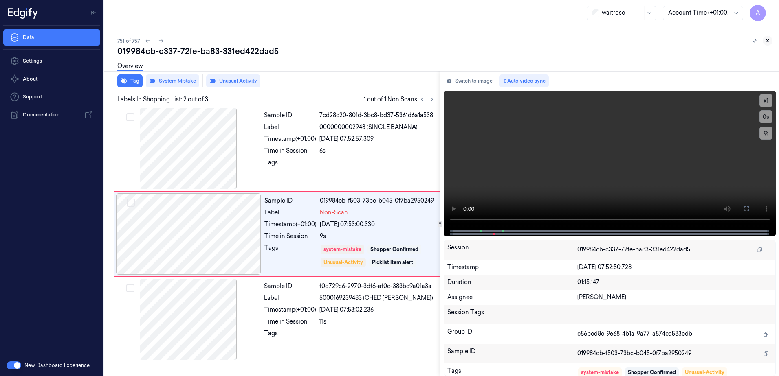
click at [769, 40] on icon at bounding box center [768, 41] width 6 height 6
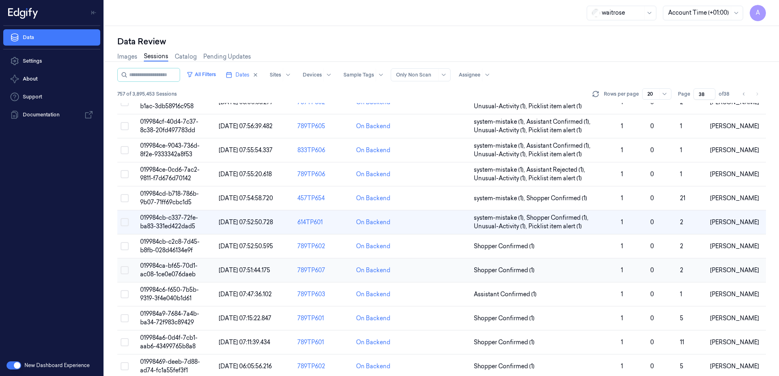
scroll to position [159, 0]
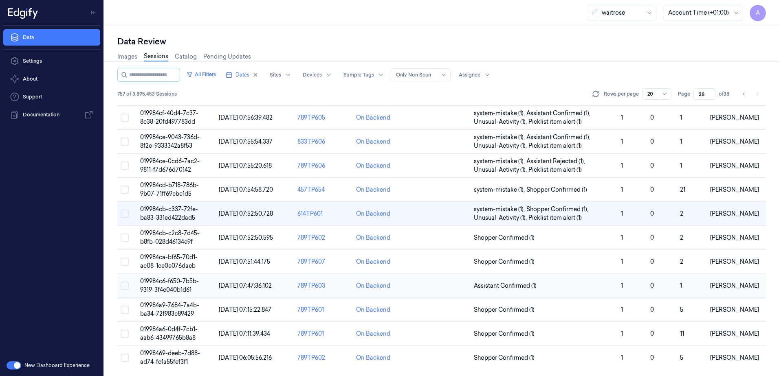
click at [166, 286] on td "019984c6-f650-7b5b-9319-3f4e040b1d61" at bounding box center [176, 286] width 79 height 24
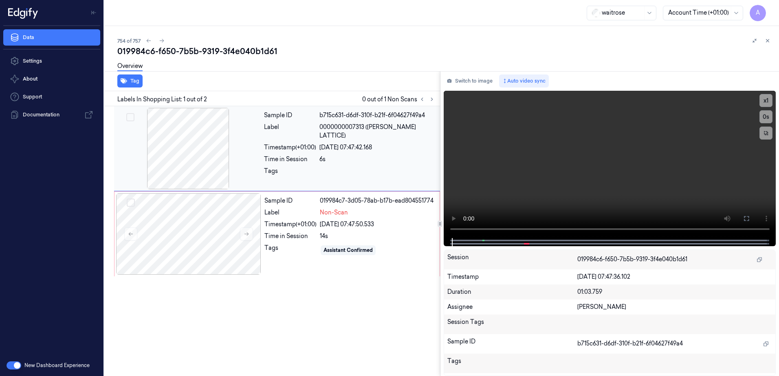
click at [334, 173] on div "Sample ID b715c631-d6df-310f-b21f-6f04627f49a4 Label 0000000007313 (WR CHERRY L…" at bounding box center [350, 148] width 178 height 81
click at [246, 231] on button at bounding box center [246, 234] width 13 height 13
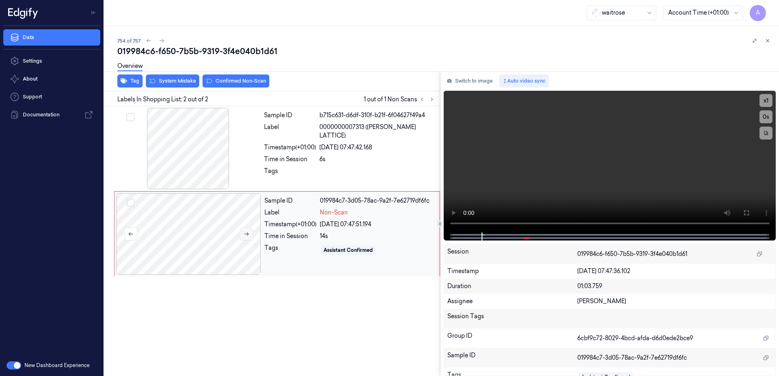
click at [246, 235] on icon at bounding box center [247, 234] width 6 height 6
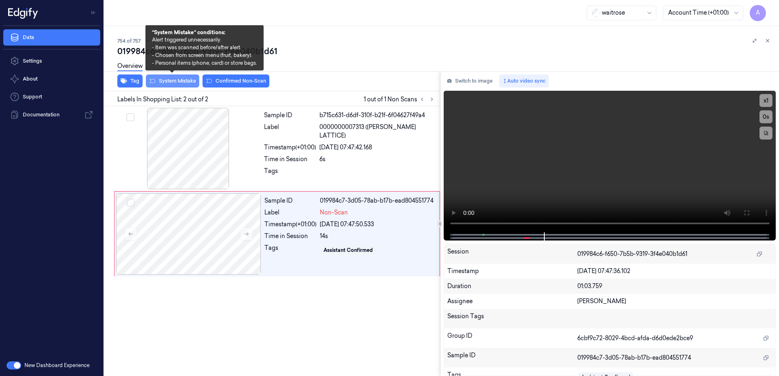
click at [174, 82] on button "System Mistake" at bounding box center [172, 81] width 53 height 13
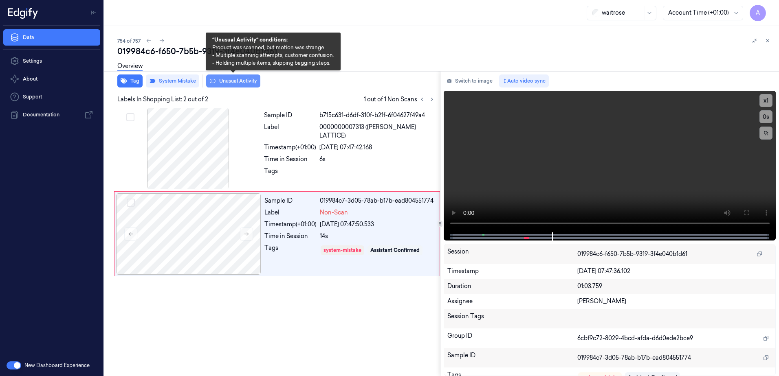
click at [217, 86] on button "Unusual Activity" at bounding box center [233, 81] width 54 height 13
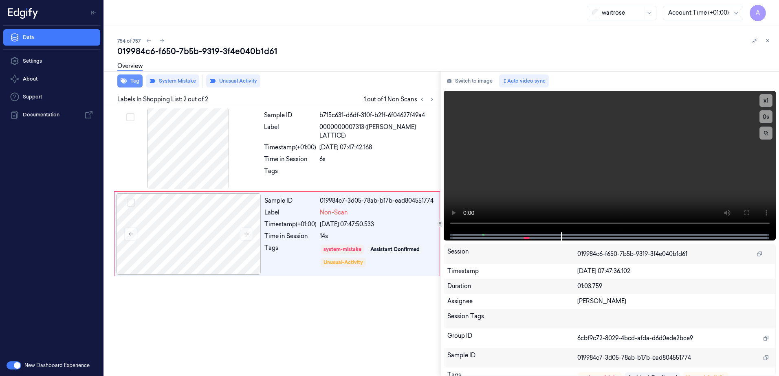
click at [125, 85] on button "Tag" at bounding box center [129, 81] width 25 height 13
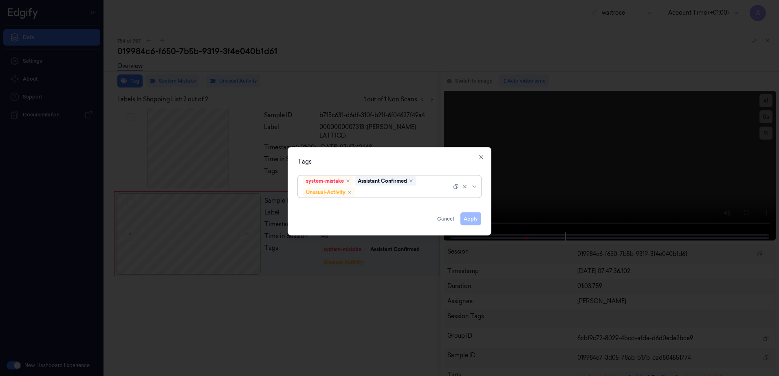
click at [379, 196] on div at bounding box center [403, 192] width 95 height 9
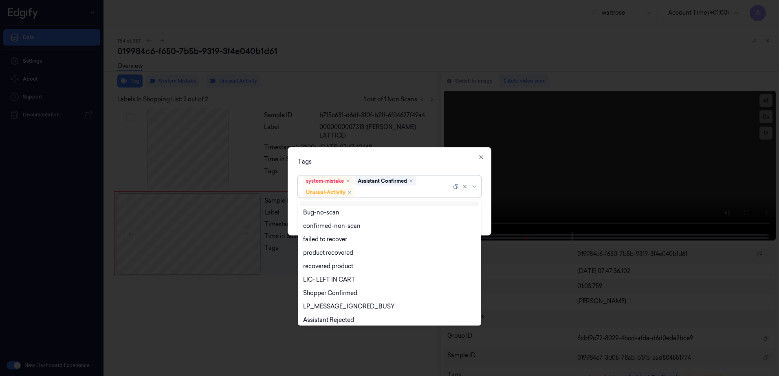
scroll to position [106, 0]
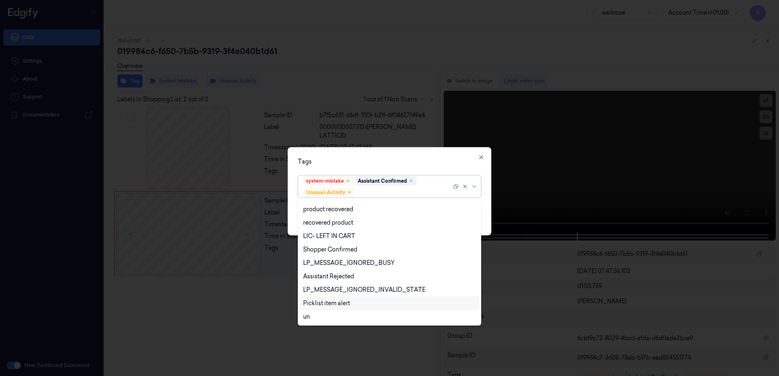
click at [330, 301] on div "Picklist item alert" at bounding box center [326, 303] width 47 height 9
click at [410, 153] on div "Tags option Picklist item alert, selected. 20 results available. Use Up and Dow…" at bounding box center [390, 191] width 204 height 88
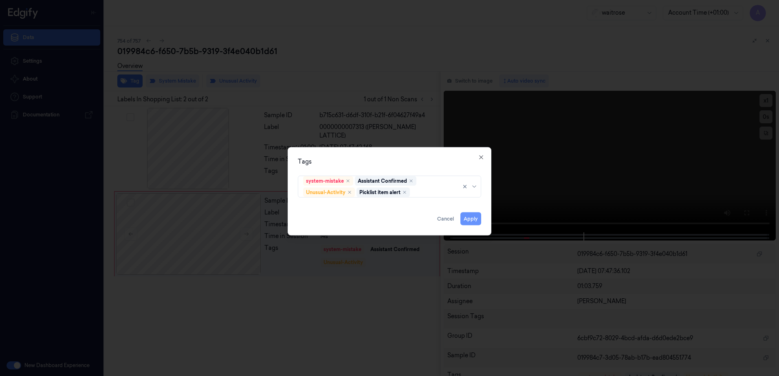
click at [466, 223] on button "Apply" at bounding box center [470, 219] width 21 height 13
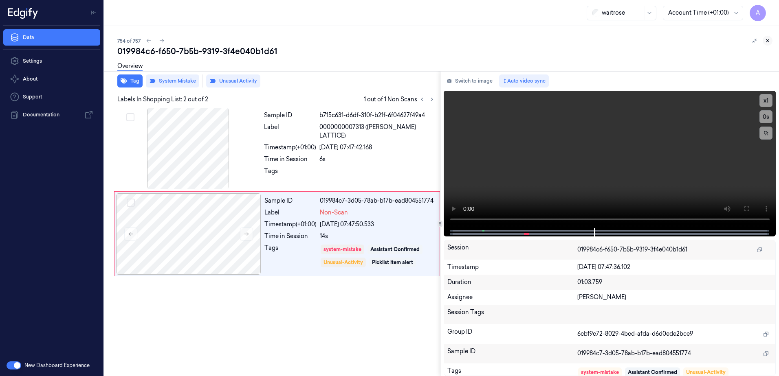
click at [770, 43] on icon at bounding box center [768, 41] width 6 height 6
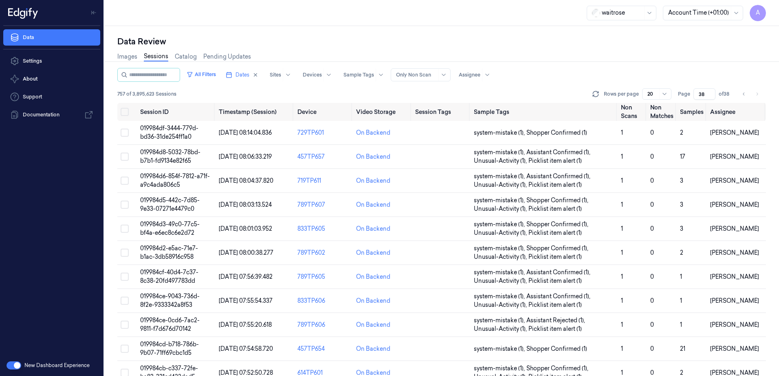
scroll to position [159, 0]
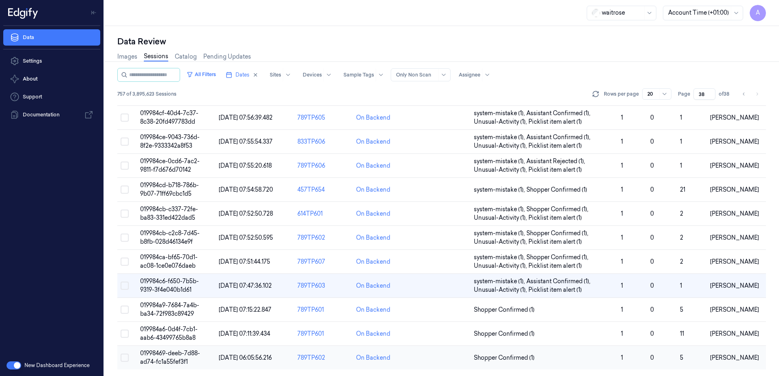
click at [164, 354] on span "01998469-deeb-7d88-ad74-fc1a55fef3f1" at bounding box center [170, 358] width 60 height 16
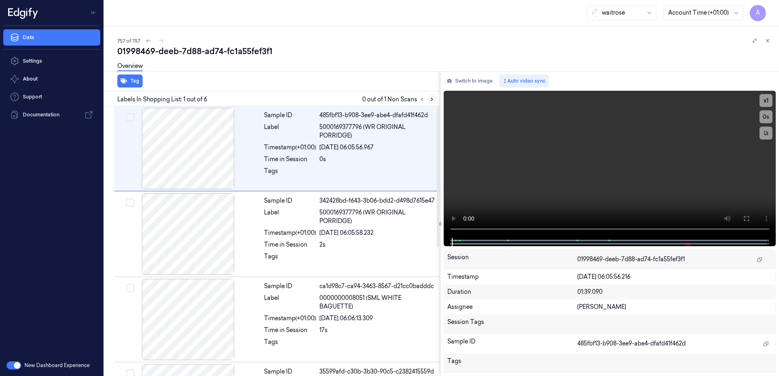
click at [431, 103] on button at bounding box center [432, 100] width 10 height 10
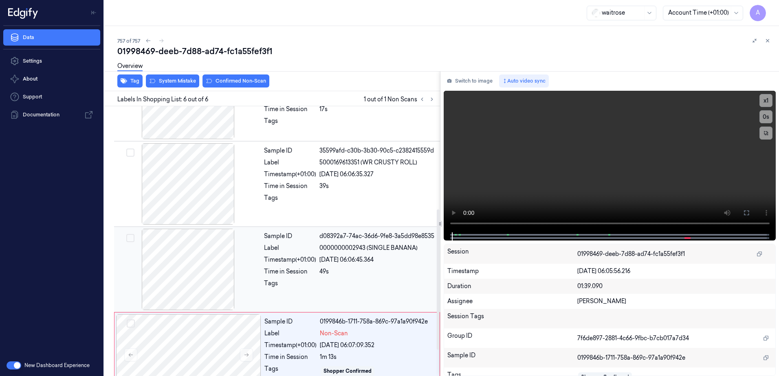
scroll to position [248, 0]
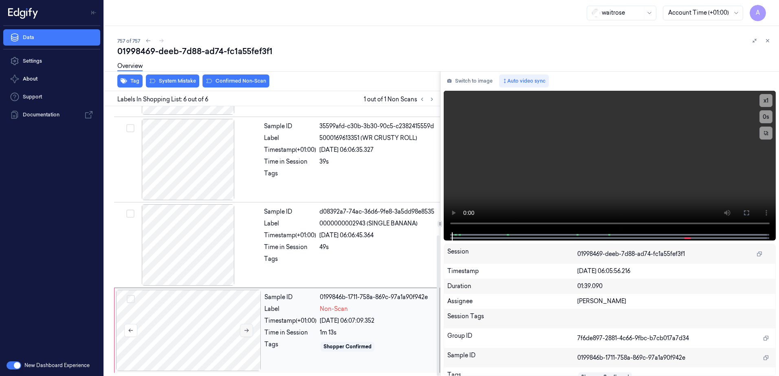
click at [246, 329] on icon at bounding box center [247, 331] width 6 height 6
click at [248, 332] on icon at bounding box center [247, 331] width 6 height 6
click at [373, 327] on div "Sample ID 0199846b-1711-758c-8e7d-9058f347fc28 Label Non-Scan Timestamp (+01:00…" at bounding box center [349, 330] width 177 height 81
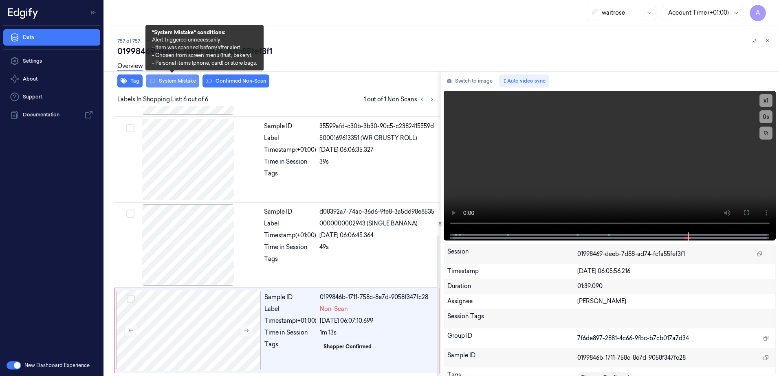
click at [172, 79] on button "System Mistake" at bounding box center [172, 81] width 53 height 13
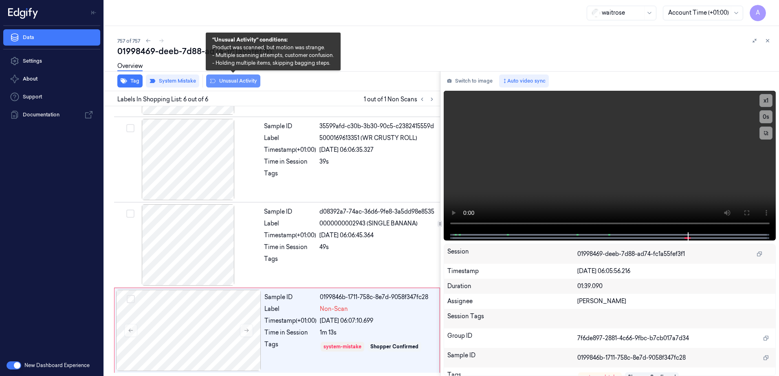
click at [221, 85] on button "Unusual Activity" at bounding box center [233, 81] width 54 height 13
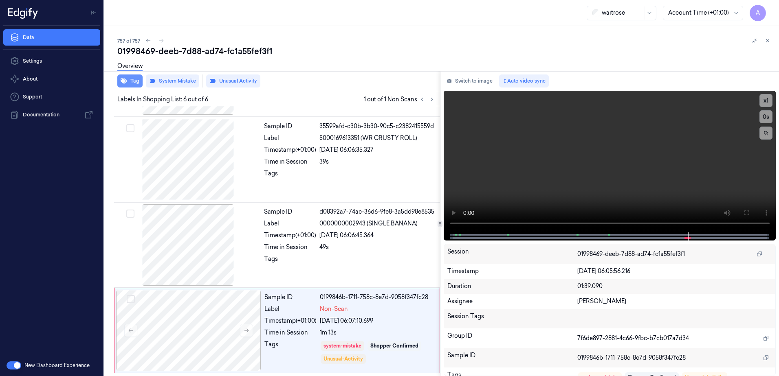
click at [132, 84] on button "Tag" at bounding box center [129, 81] width 25 height 13
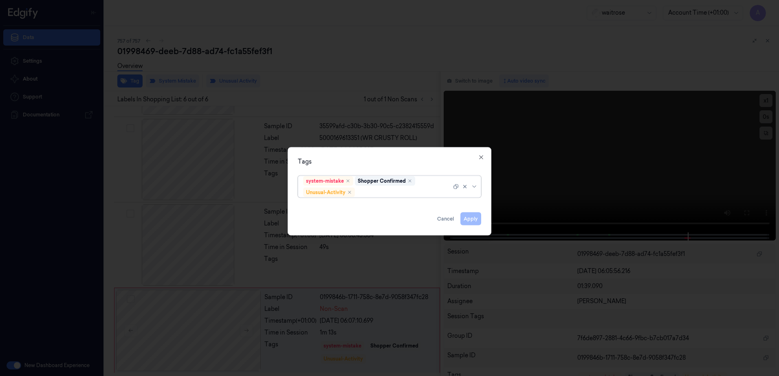
click at [372, 192] on div at bounding box center [403, 192] width 95 height 9
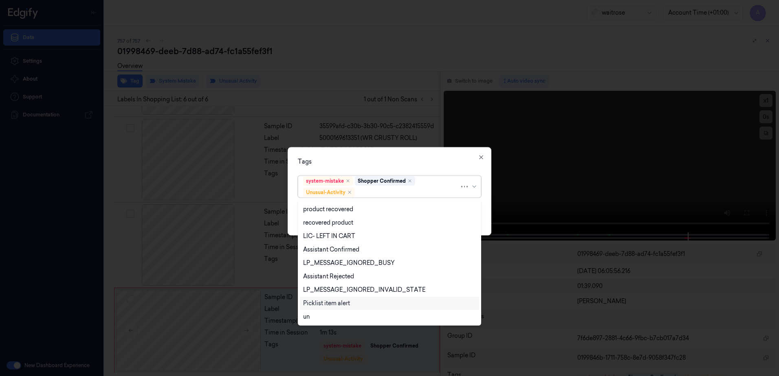
click at [331, 305] on div "Picklist item alert" at bounding box center [326, 303] width 47 height 9
click at [421, 158] on div "Tags" at bounding box center [389, 162] width 183 height 9
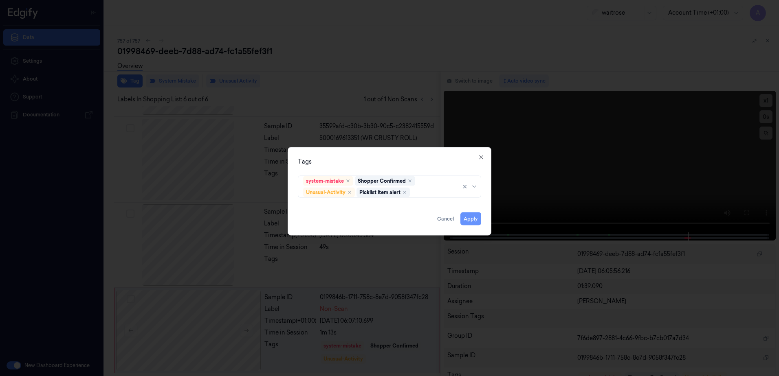
click at [471, 218] on button "Apply" at bounding box center [470, 219] width 21 height 13
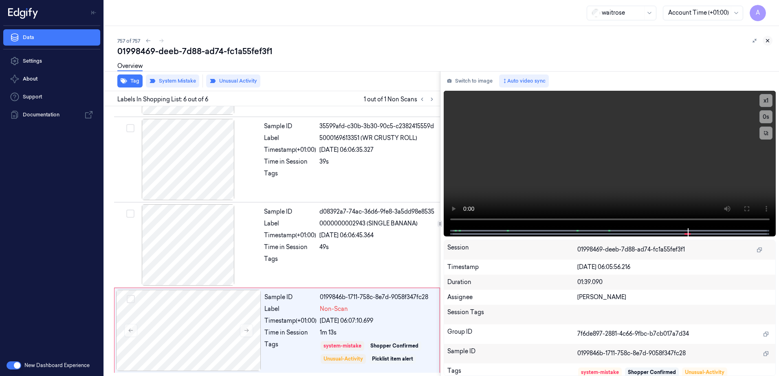
click at [769, 40] on icon at bounding box center [768, 41] width 6 height 6
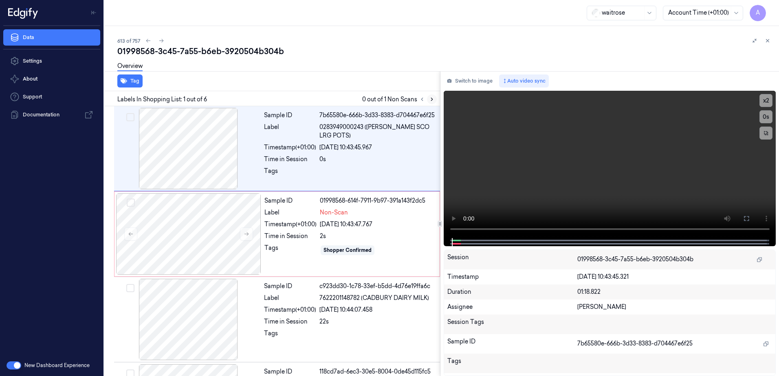
click at [428, 100] on button at bounding box center [432, 100] width 10 height 10
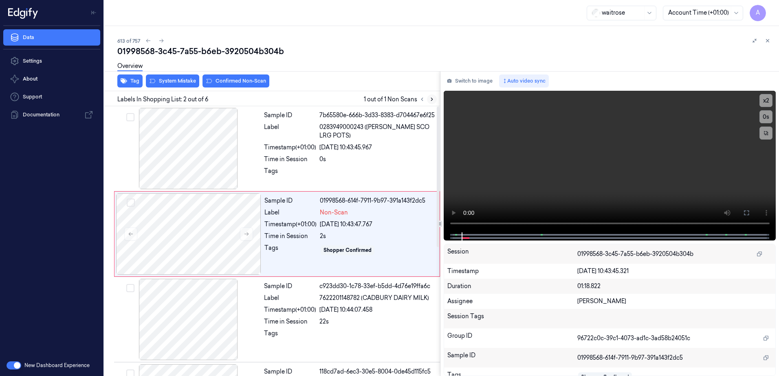
click at [432, 98] on icon at bounding box center [432, 100] width 6 height 6
click at [242, 236] on button at bounding box center [246, 234] width 13 height 13
click at [247, 235] on icon at bounding box center [247, 234] width 6 height 6
click at [247, 236] on icon at bounding box center [247, 234] width 6 height 6
click at [554, 172] on video at bounding box center [610, 162] width 332 height 142
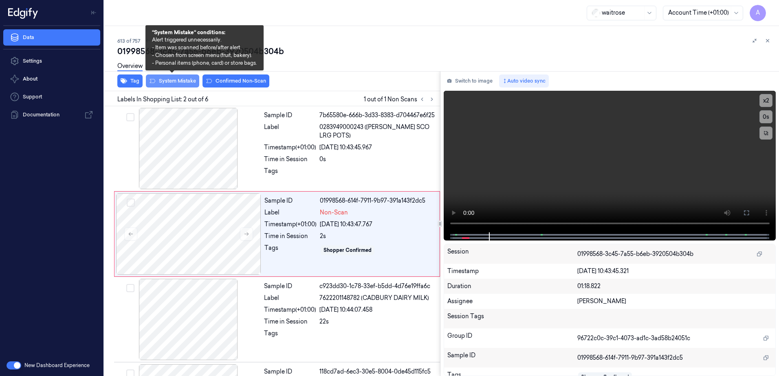
click at [170, 84] on button "System Mistake" at bounding box center [172, 81] width 53 height 13
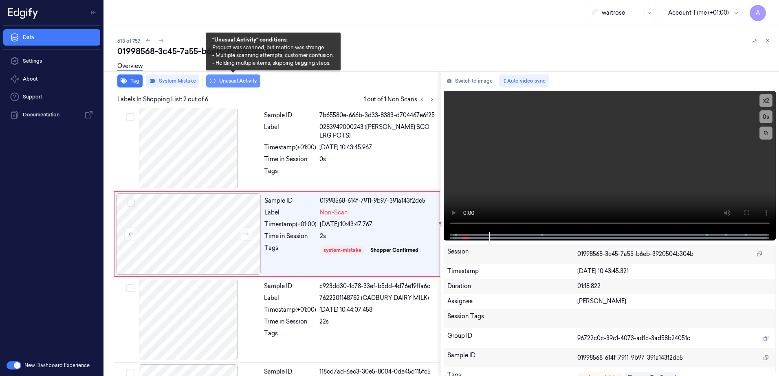
click at [235, 83] on button "Unusual Activity" at bounding box center [233, 81] width 54 height 13
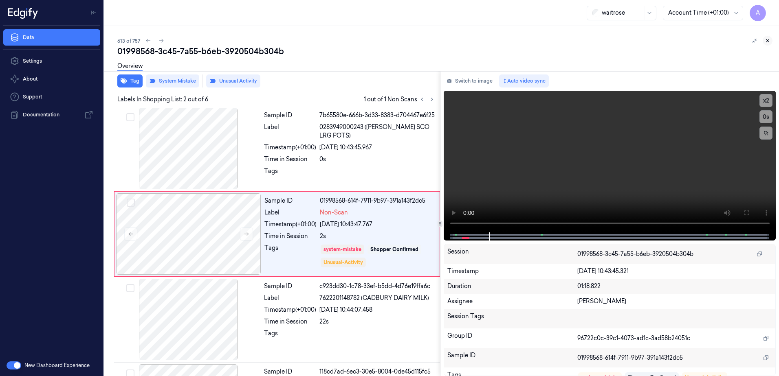
click at [765, 40] on icon at bounding box center [768, 41] width 6 height 6
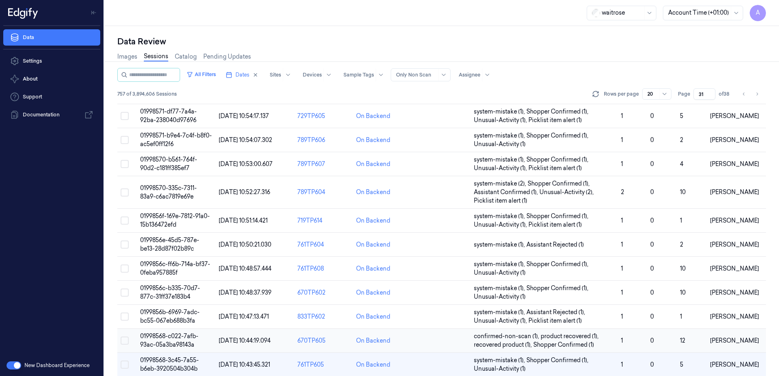
scroll to position [199, 0]
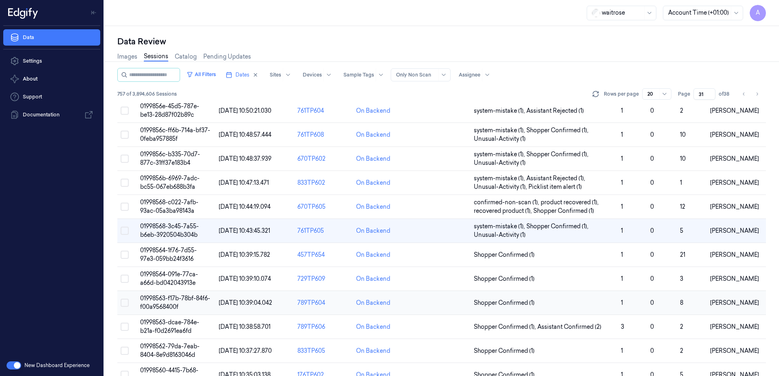
click at [168, 302] on span "01998563-f17b-78bf-84f6-f00a9568400f" at bounding box center [175, 303] width 70 height 16
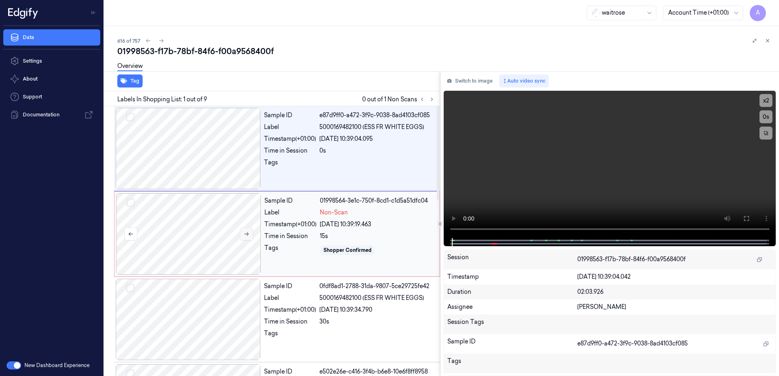
click at [249, 233] on icon at bounding box center [247, 234] width 6 height 6
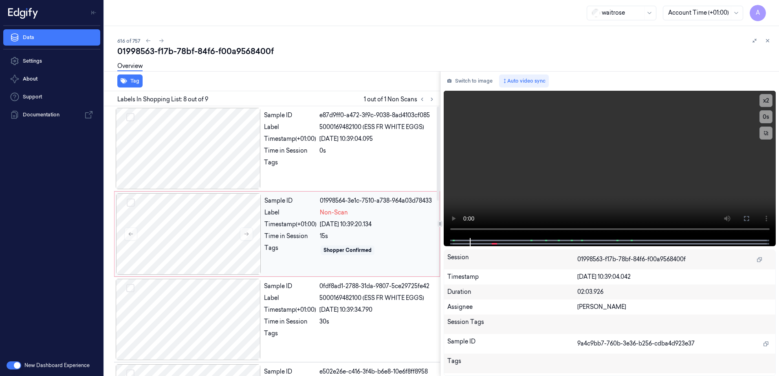
click at [407, 244] on div "Sample ID 01998564-3e1c-7510-a738-964a03d78433 Label Non-Scan Timestamp (+01:00…" at bounding box center [349, 234] width 177 height 81
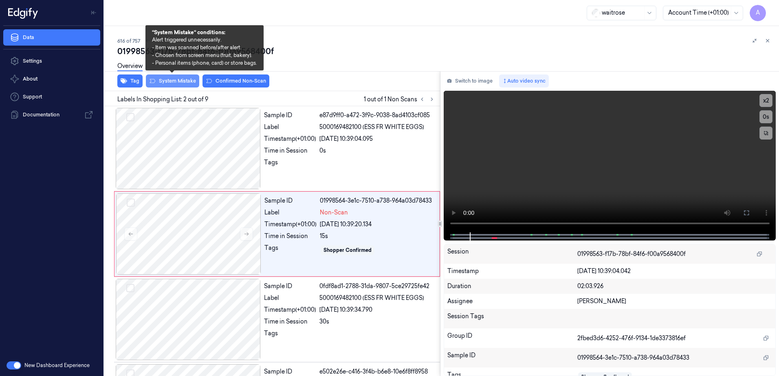
click at [178, 84] on button "System Mistake" at bounding box center [172, 81] width 53 height 13
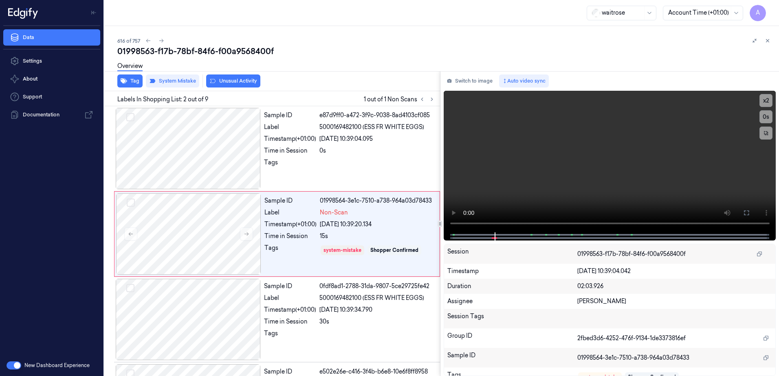
click at [234, 86] on button "Unusual Activity" at bounding box center [233, 81] width 54 height 13
click at [771, 41] on button at bounding box center [768, 41] width 10 height 10
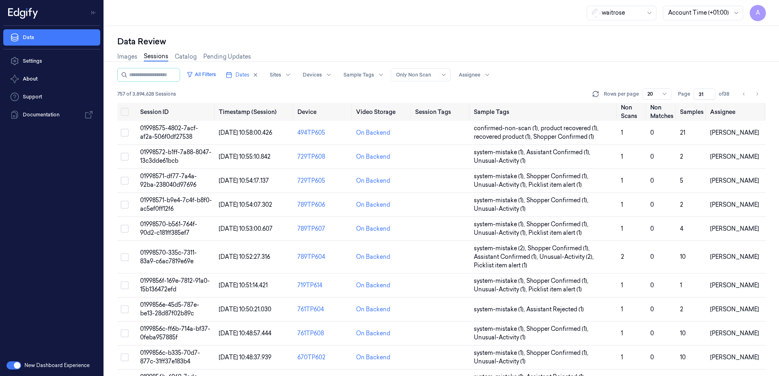
scroll to position [240, 0]
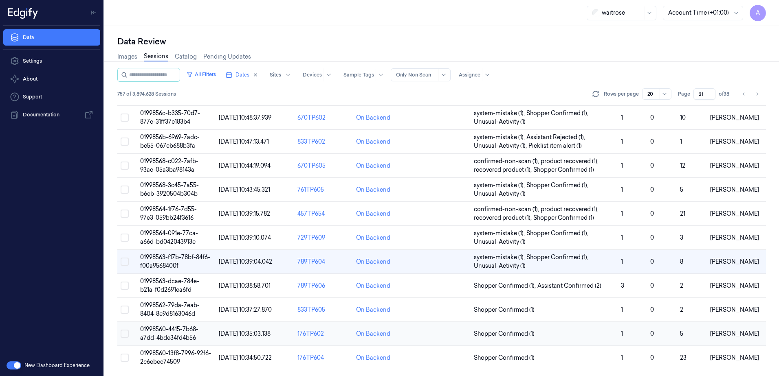
click at [159, 331] on span "01998560-4415-7b68-a7dd-4bde34fd4b56" at bounding box center [169, 334] width 58 height 16
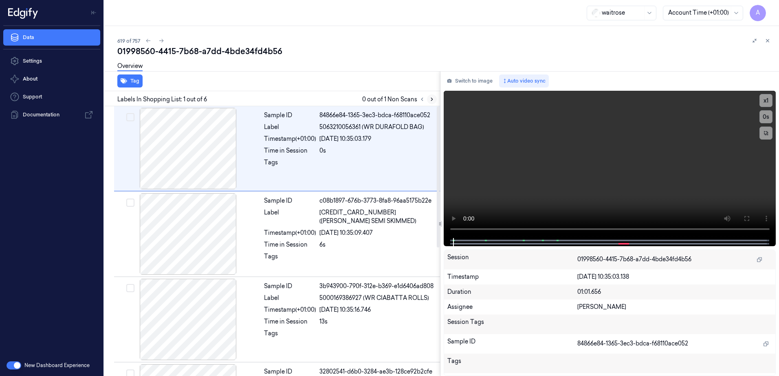
click at [431, 98] on icon at bounding box center [432, 99] width 2 height 3
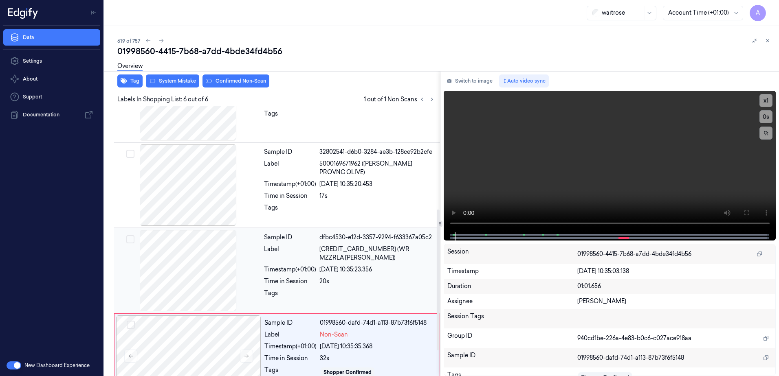
scroll to position [246, 0]
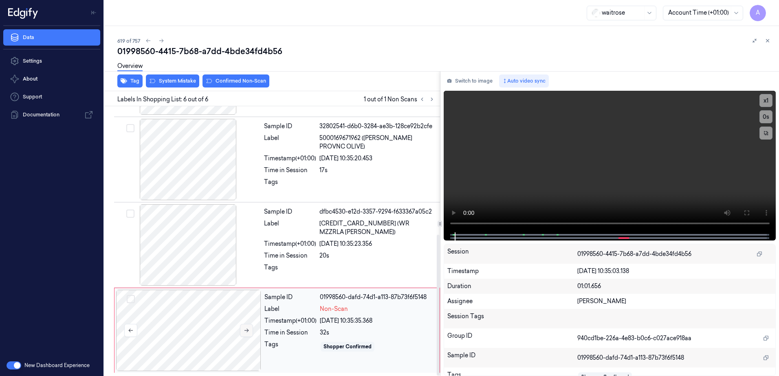
click at [249, 331] on icon at bounding box center [247, 331] width 6 height 6
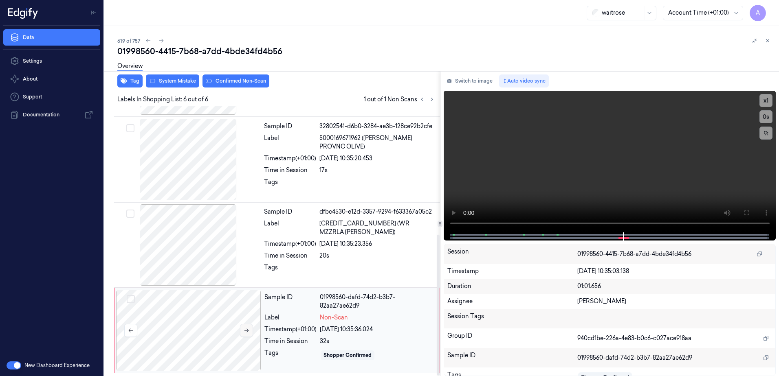
click at [245, 332] on icon at bounding box center [247, 331] width 6 height 6
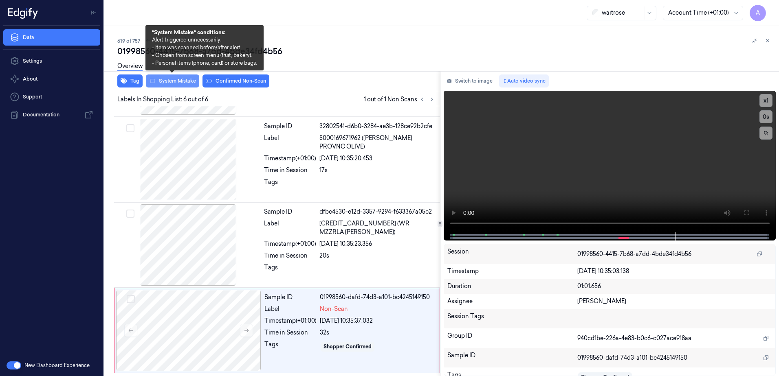
click at [169, 83] on button "System Mistake" at bounding box center [172, 81] width 53 height 13
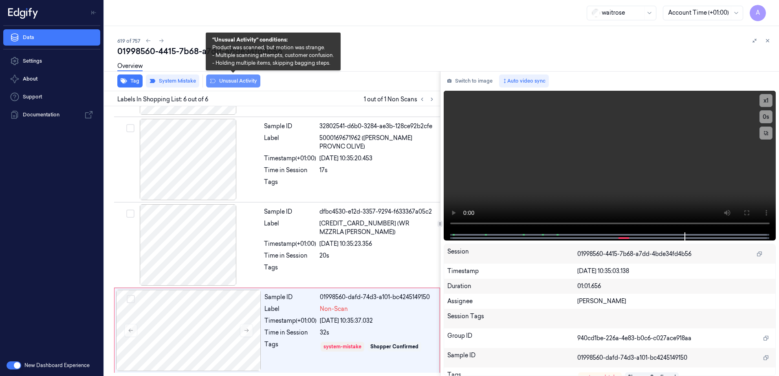
click at [232, 85] on button "Unusual Activity" at bounding box center [233, 81] width 54 height 13
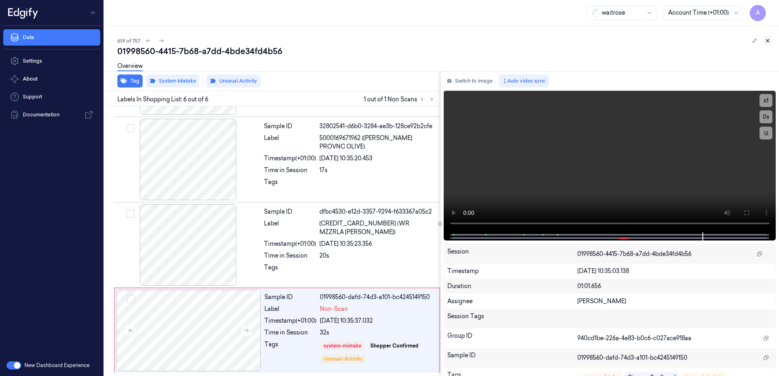
click at [769, 39] on icon at bounding box center [768, 41] width 6 height 6
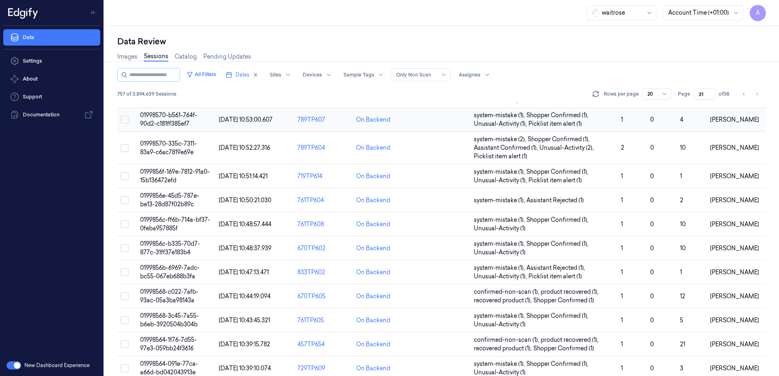
scroll to position [249, 0]
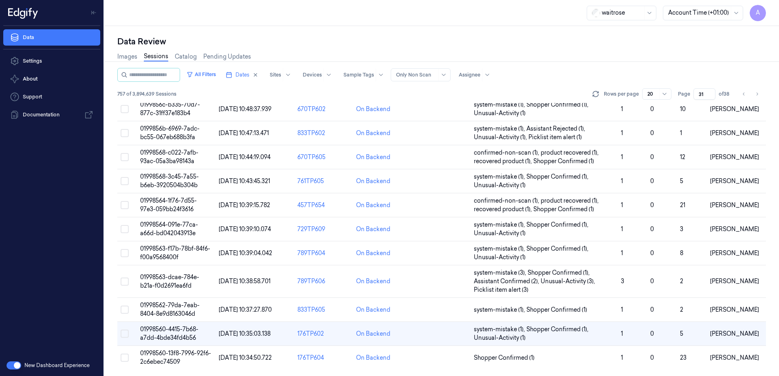
drag, startPoint x: 704, startPoint y: 95, endPoint x: 696, endPoint y: 99, distance: 8.9
click at [696, 99] on input "31" at bounding box center [704, 93] width 22 height 11
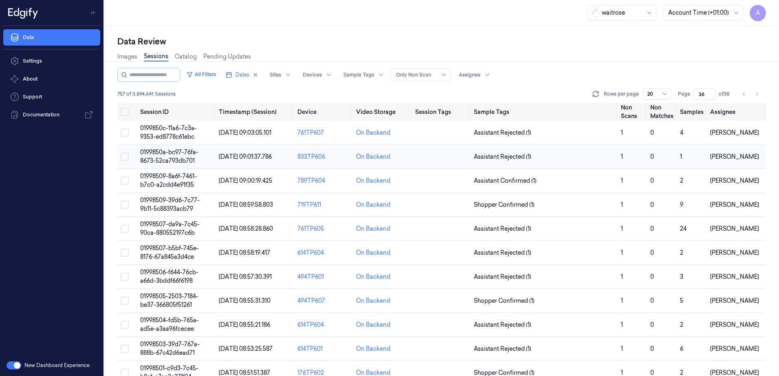
type input "36"
click at [178, 161] on span "0199850a-bc97-76fa-8673-52ca793db701" at bounding box center [169, 157] width 58 height 16
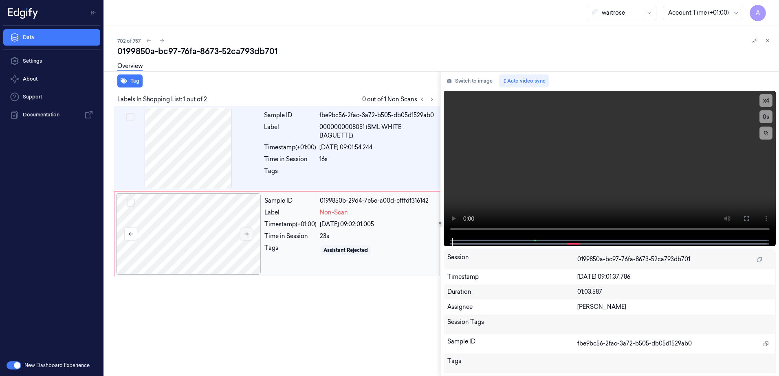
click at [251, 235] on button at bounding box center [246, 234] width 13 height 13
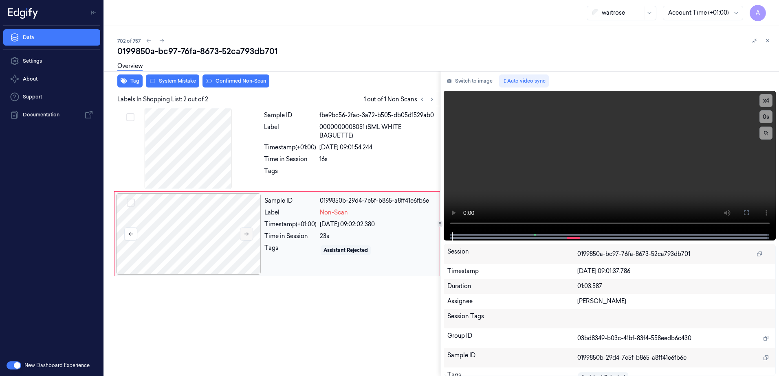
click at [242, 231] on button at bounding box center [246, 234] width 13 height 13
click at [246, 231] on button at bounding box center [246, 234] width 13 height 13
click at [570, 193] on video at bounding box center [610, 162] width 332 height 142
click at [629, 172] on video at bounding box center [610, 162] width 332 height 142
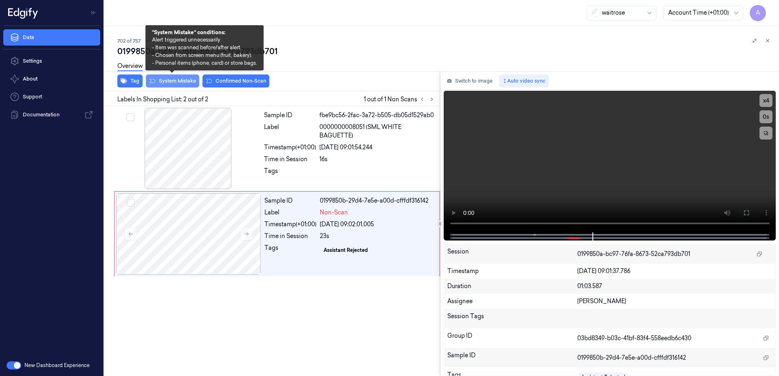
click at [169, 85] on button "System Mistake" at bounding box center [172, 81] width 53 height 13
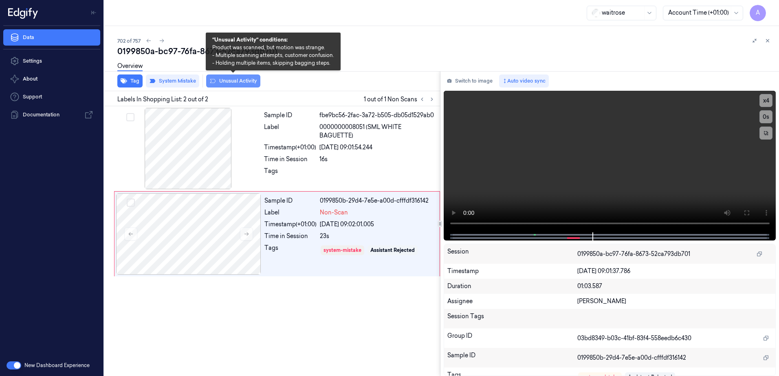
click at [221, 86] on button "Unusual Activity" at bounding box center [233, 81] width 54 height 13
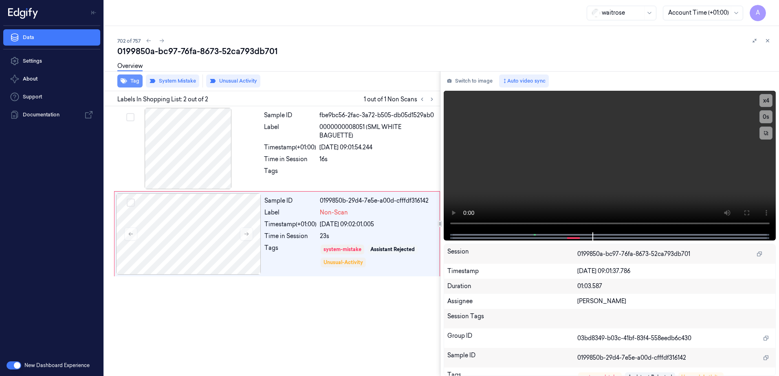
click at [128, 85] on button "Tag" at bounding box center [129, 81] width 25 height 13
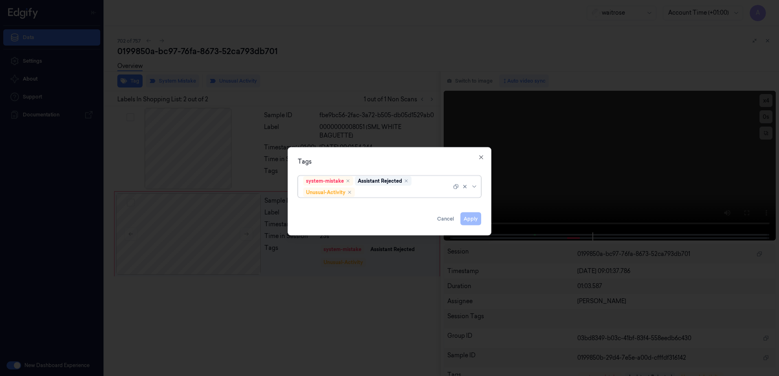
click at [370, 190] on div at bounding box center [403, 192] width 95 height 9
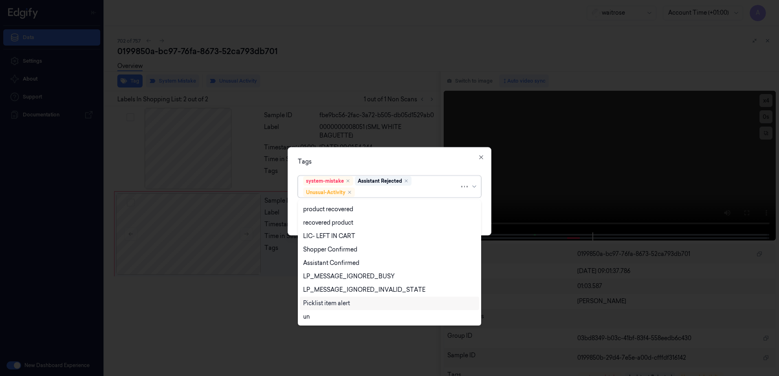
click at [327, 302] on div "Picklist item alert" at bounding box center [326, 303] width 47 height 9
click at [381, 165] on div "Tags" at bounding box center [389, 162] width 183 height 9
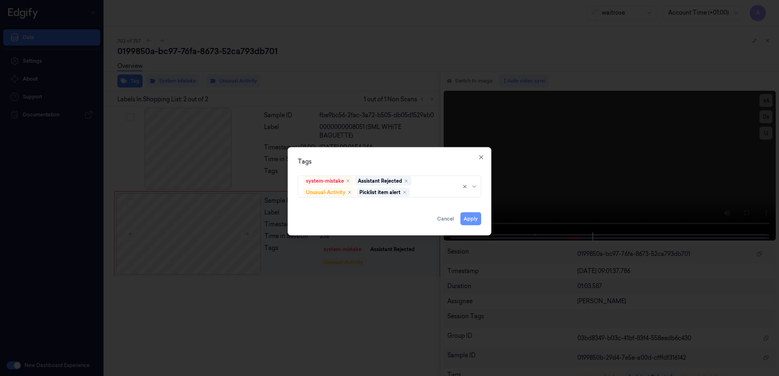
click at [474, 218] on button "Apply" at bounding box center [470, 219] width 21 height 13
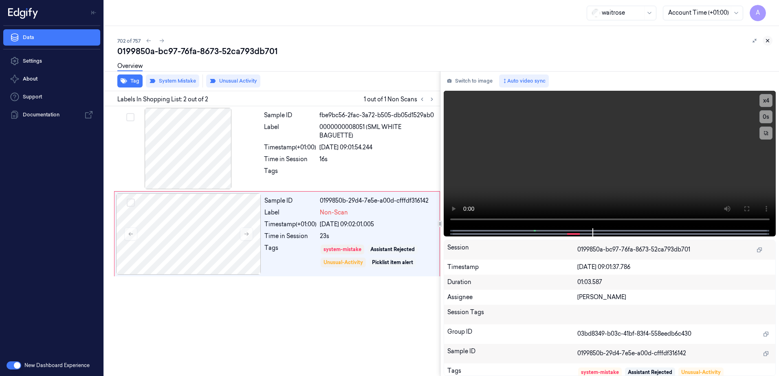
click at [770, 40] on icon at bounding box center [768, 41] width 6 height 6
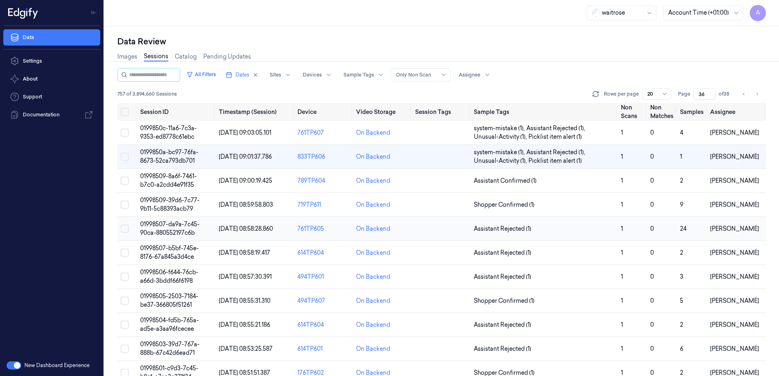
click at [176, 227] on span "01998507-da9a-7c45-90ca-880552197c6b" at bounding box center [169, 229] width 59 height 16
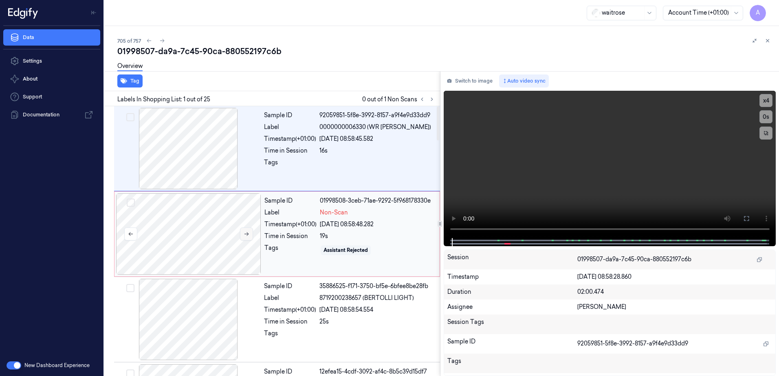
click at [240, 232] on button at bounding box center [246, 234] width 13 height 13
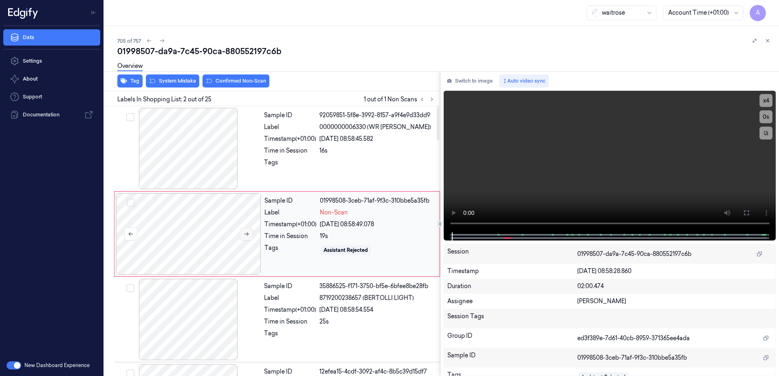
click at [251, 235] on button at bounding box center [246, 234] width 13 height 13
click at [245, 231] on icon at bounding box center [247, 234] width 6 height 6
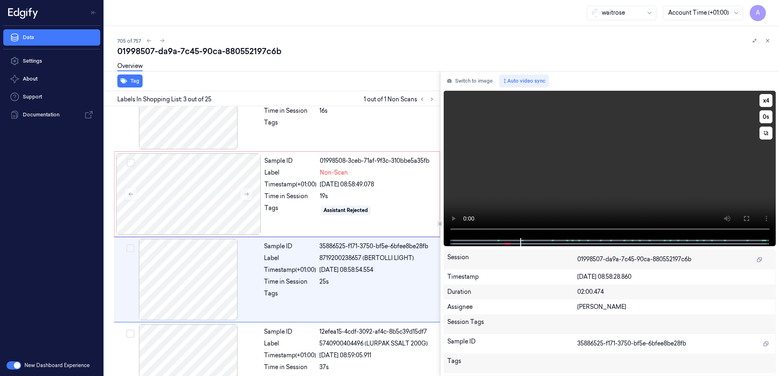
click at [577, 195] on video at bounding box center [610, 164] width 332 height 147
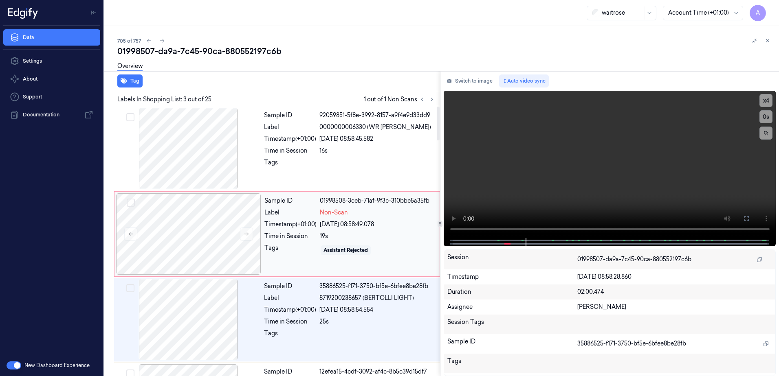
click at [387, 248] on div "Assistant Rejected" at bounding box center [377, 250] width 115 height 13
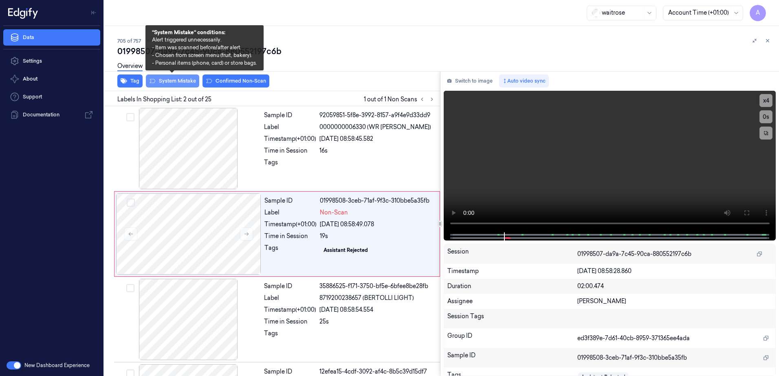
click at [175, 86] on button "System Mistake" at bounding box center [172, 81] width 53 height 13
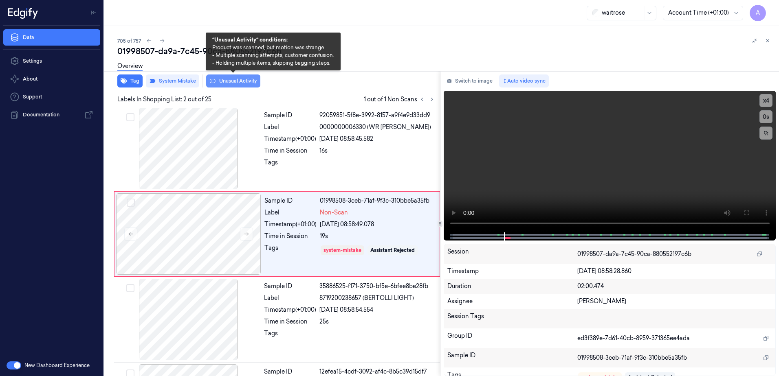
click at [233, 86] on button "Unusual Activity" at bounding box center [233, 81] width 54 height 13
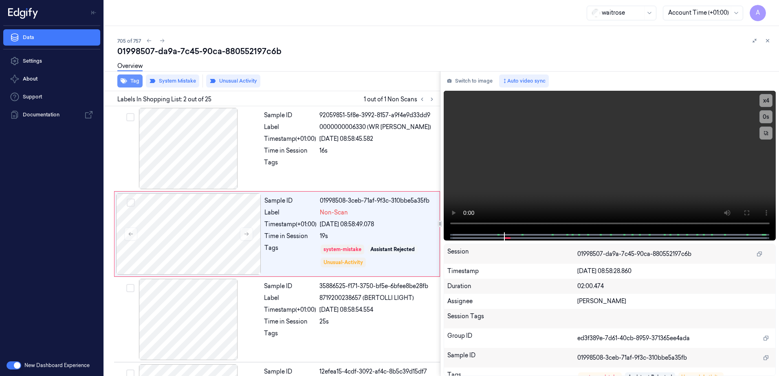
click at [132, 86] on button "Tag" at bounding box center [129, 81] width 25 height 13
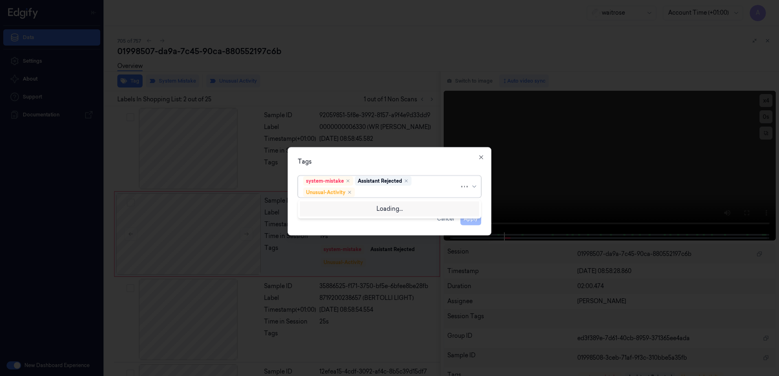
click at [377, 191] on div at bounding box center [407, 192] width 103 height 9
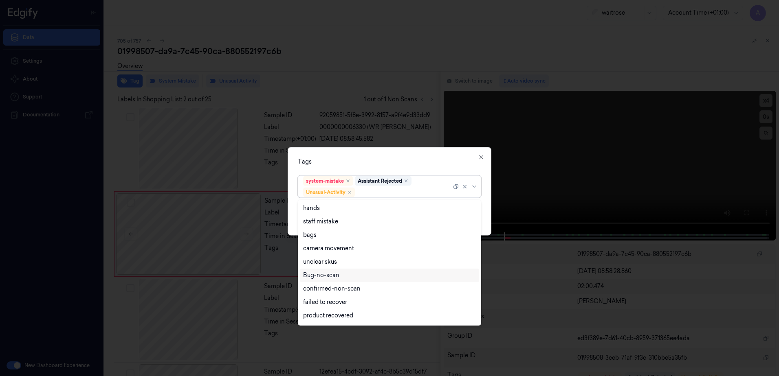
scroll to position [106, 0]
click at [342, 303] on div "Picklist item alert" at bounding box center [326, 303] width 47 height 9
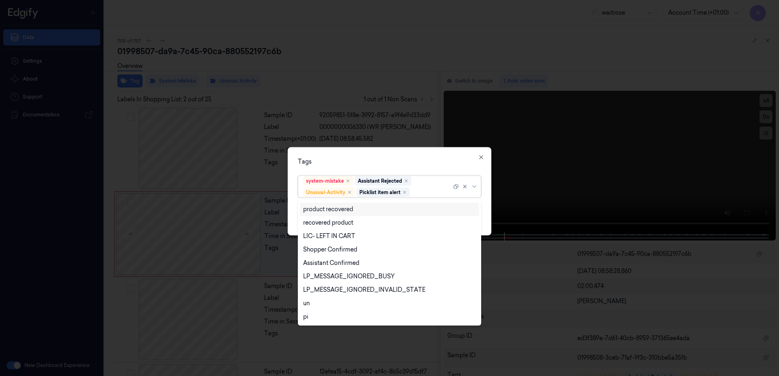
click at [420, 162] on div "Tags" at bounding box center [389, 162] width 183 height 9
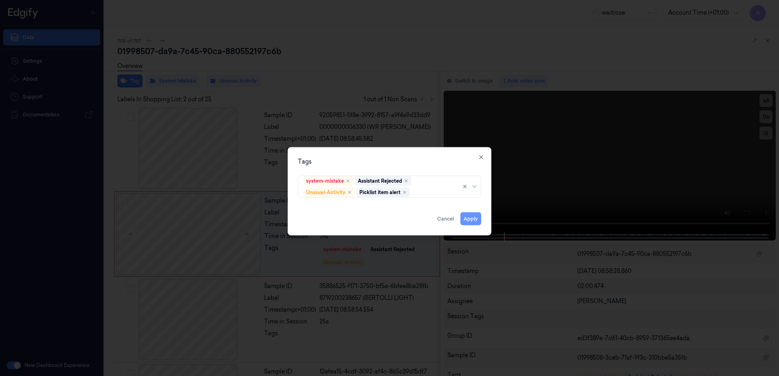
click at [469, 221] on button "Apply" at bounding box center [470, 219] width 21 height 13
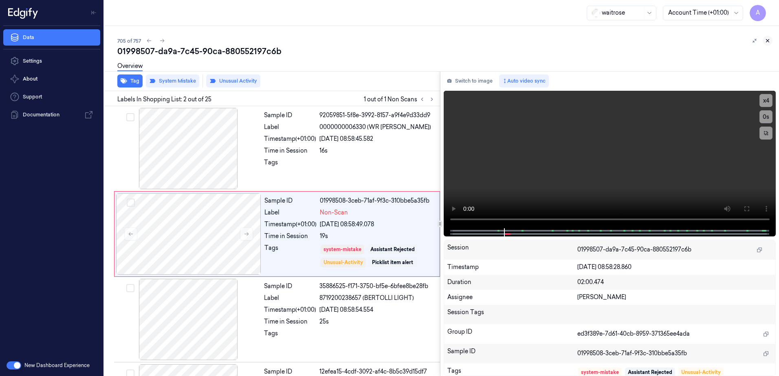
click at [768, 39] on icon at bounding box center [768, 41] width 6 height 6
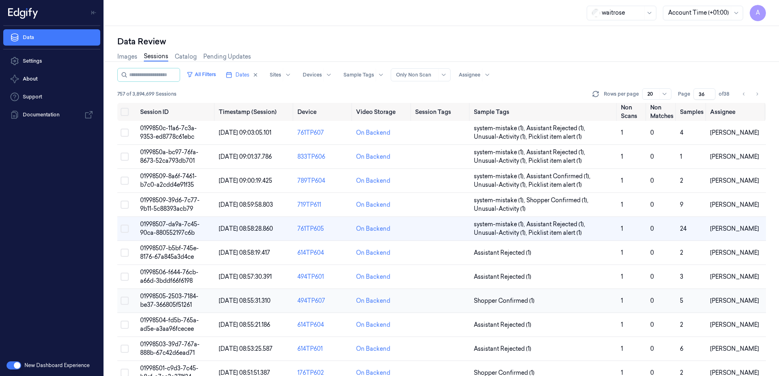
click at [166, 299] on span "01998505-2503-7184-be37-366805f51261" at bounding box center [169, 301] width 58 height 16
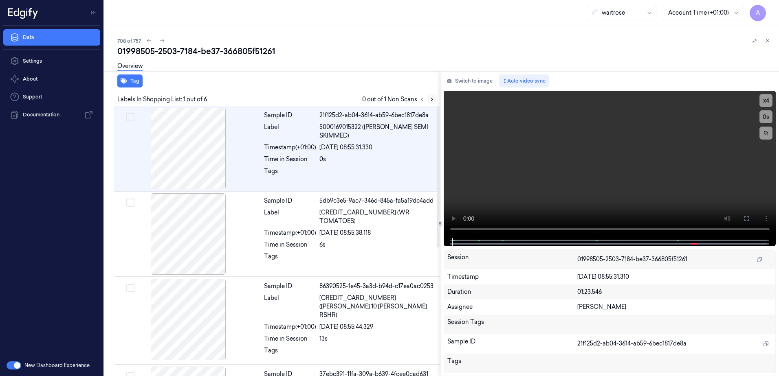
click at [430, 98] on icon at bounding box center [432, 100] width 6 height 6
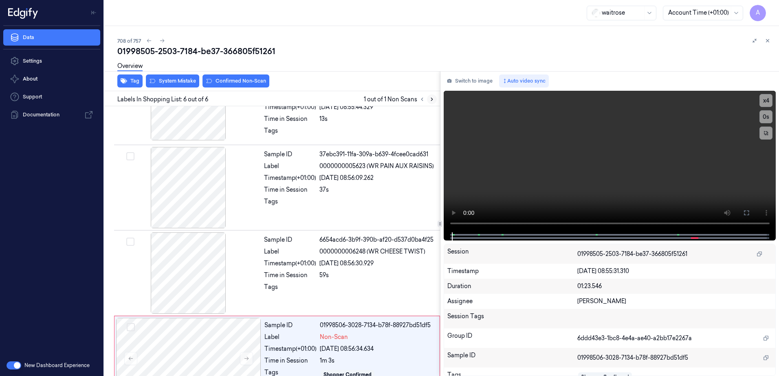
scroll to position [246, 0]
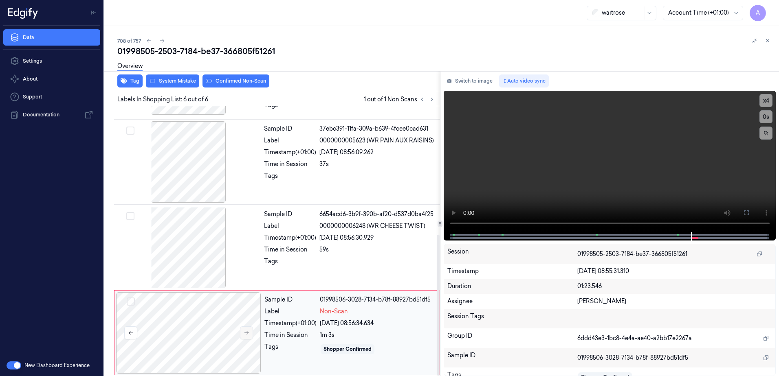
click at [249, 332] on icon at bounding box center [247, 333] width 6 height 6
click at [250, 333] on button at bounding box center [246, 333] width 13 height 13
click at [606, 190] on video at bounding box center [610, 162] width 332 height 142
click at [386, 321] on div "26/09/2025 08:56:36.055" at bounding box center [377, 323] width 115 height 9
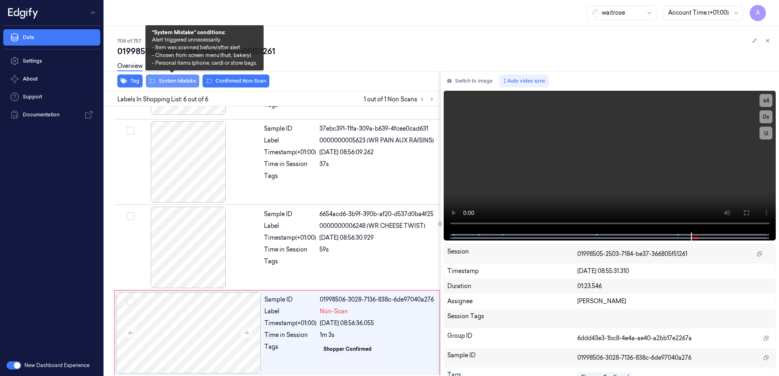
click at [172, 83] on button "System Mistake" at bounding box center [172, 81] width 53 height 13
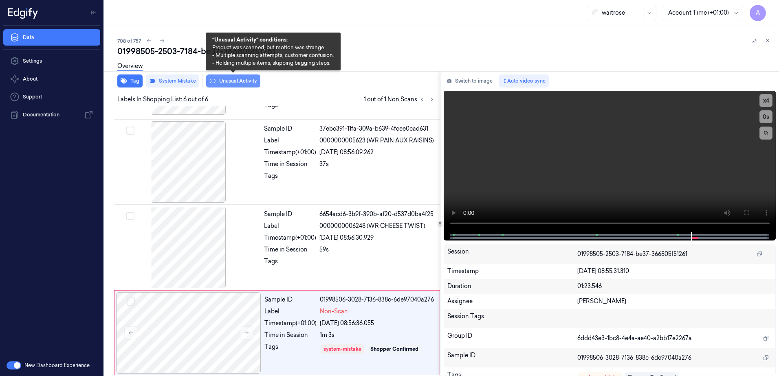
click at [225, 86] on button "Unusual Activity" at bounding box center [233, 81] width 54 height 13
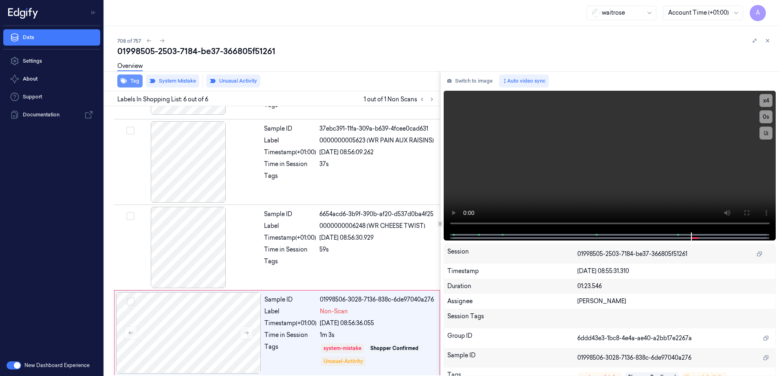
click at [132, 84] on button "Tag" at bounding box center [129, 81] width 25 height 13
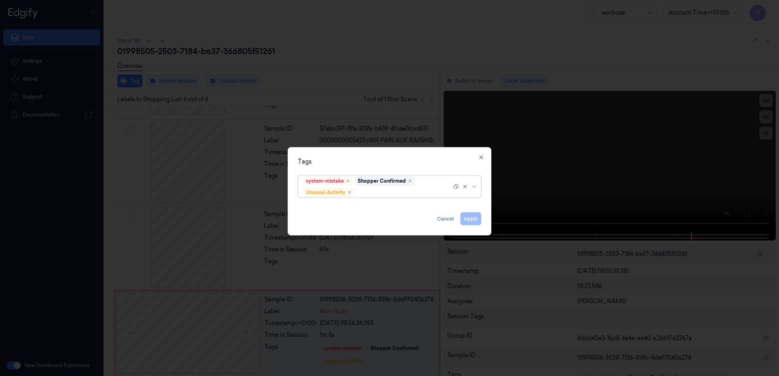
click at [380, 193] on div at bounding box center [403, 192] width 95 height 9
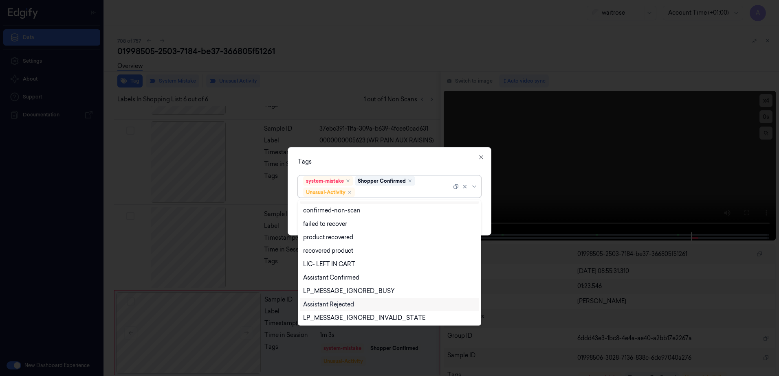
scroll to position [106, 0]
click at [340, 307] on div "Picklist item alert" at bounding box center [326, 303] width 47 height 9
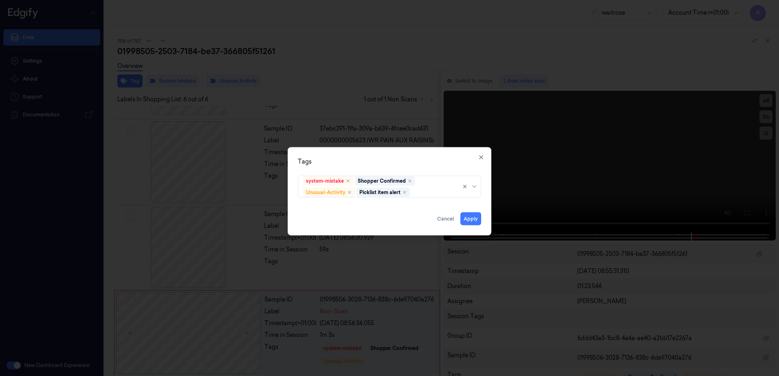
click at [390, 155] on div "Tags system-mistake Shopper Confirmed Unusual-Activity Picklist item alert Appl…" at bounding box center [390, 191] width 204 height 88
click at [465, 221] on button "Apply" at bounding box center [470, 219] width 21 height 13
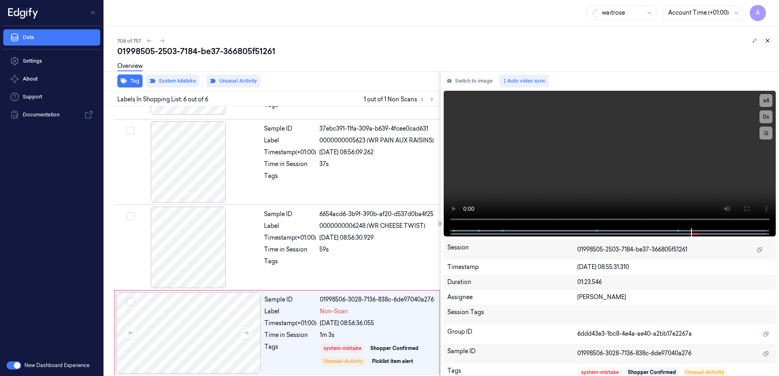
click at [767, 44] on button at bounding box center [768, 41] width 10 height 10
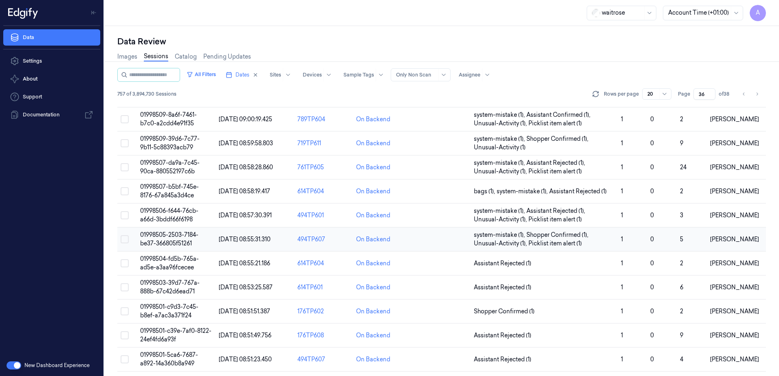
scroll to position [143, 0]
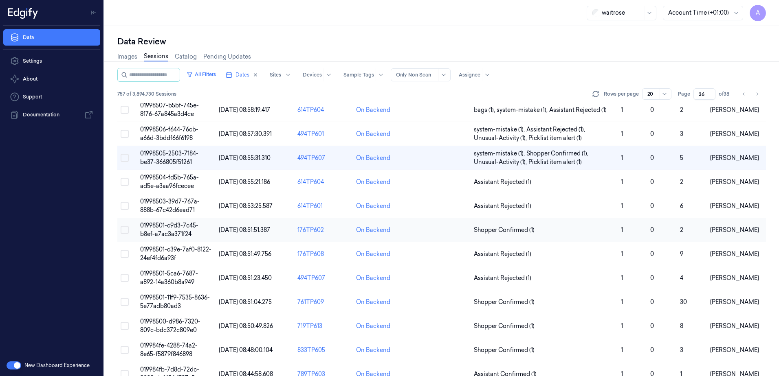
click at [165, 228] on span "01998501-c9d3-7c45-b8ef-a7ac3a371f24" at bounding box center [169, 230] width 58 height 16
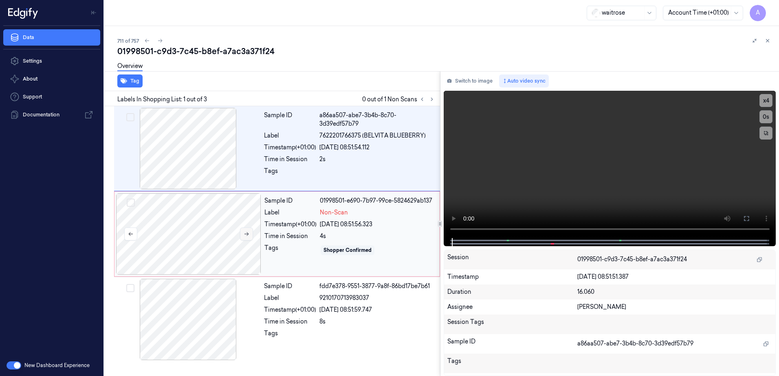
click at [240, 235] on button at bounding box center [246, 234] width 13 height 13
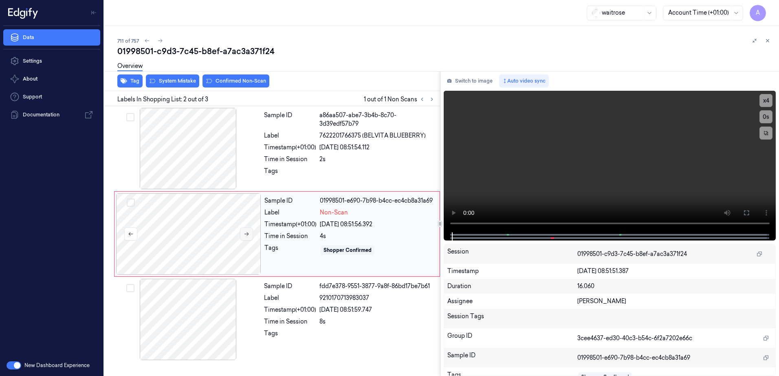
click at [246, 235] on icon at bounding box center [247, 234] width 6 height 6
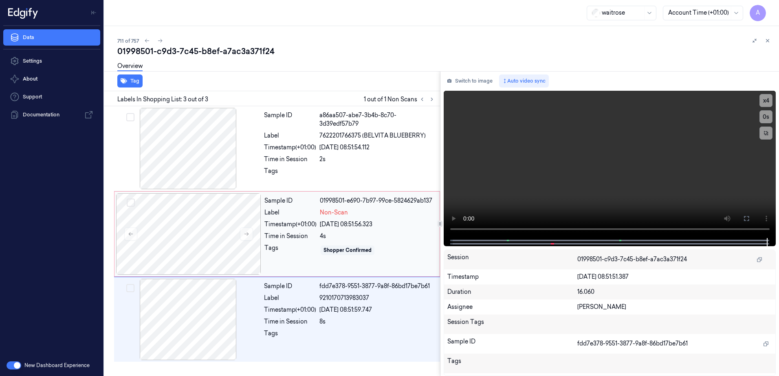
click at [305, 253] on div "Tags" at bounding box center [290, 250] width 52 height 13
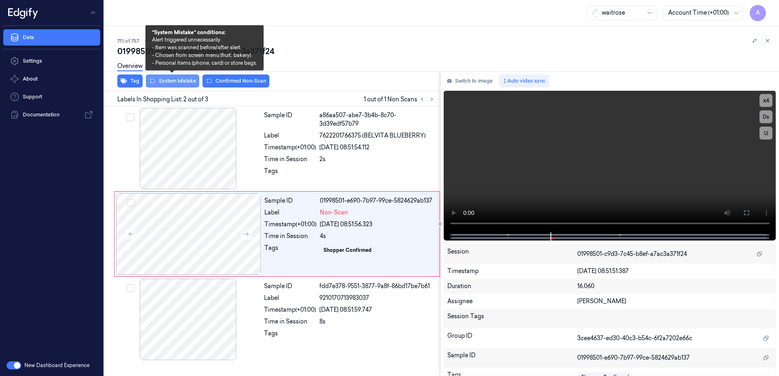
click at [174, 86] on button "System Mistake" at bounding box center [172, 81] width 53 height 13
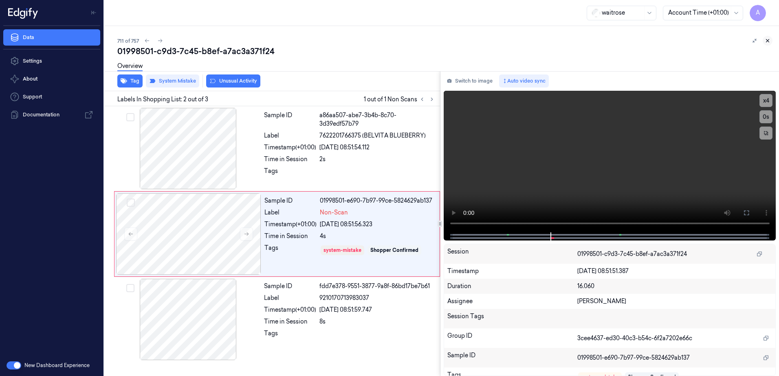
click at [768, 40] on icon at bounding box center [768, 41] width 6 height 6
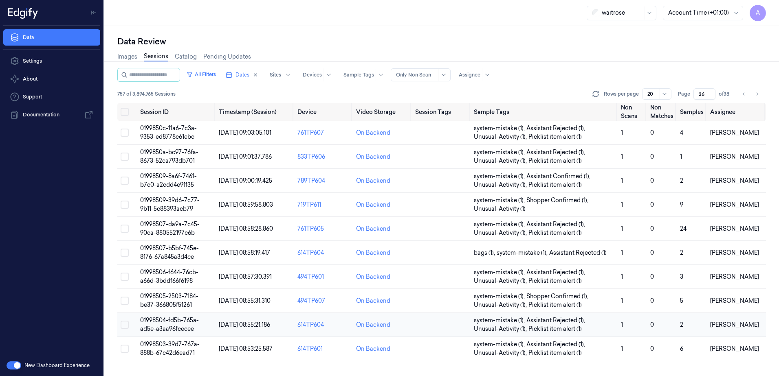
scroll to position [134, 0]
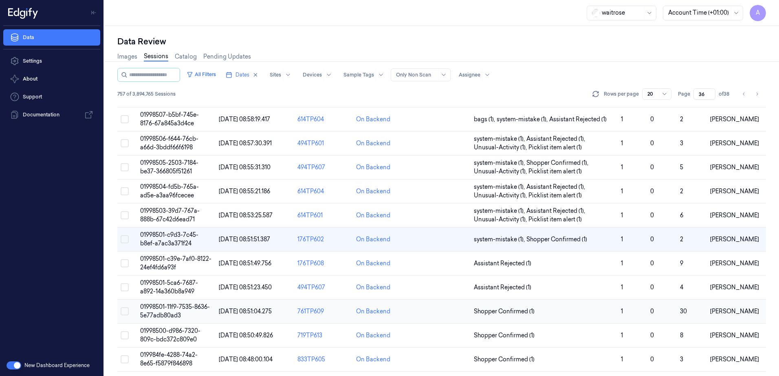
click at [164, 310] on span "01998501-11f9-7535-8636-5e77adb80ad3" at bounding box center [175, 311] width 70 height 16
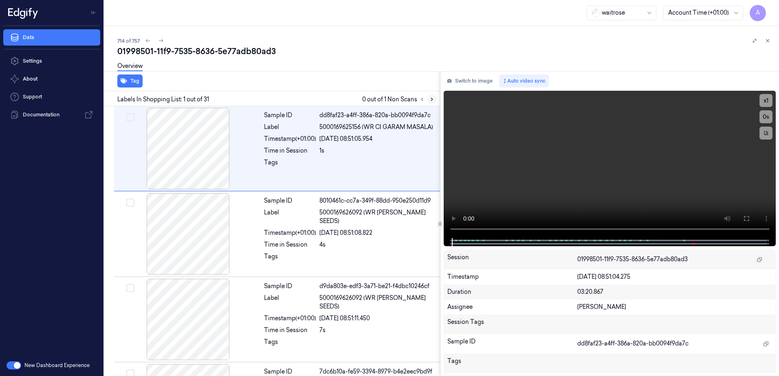
click at [429, 98] on icon at bounding box center [432, 100] width 6 height 6
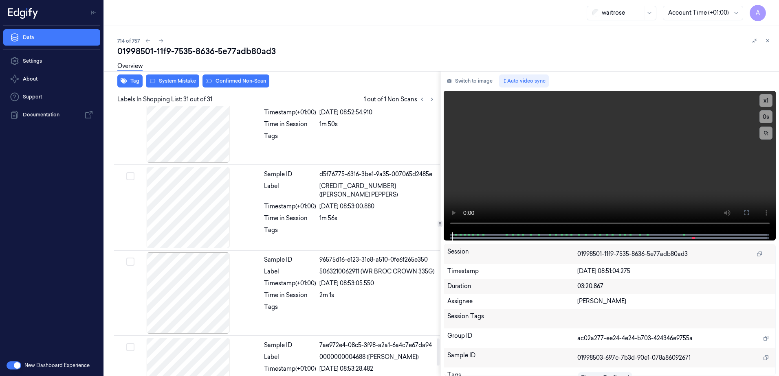
scroll to position [2384, 0]
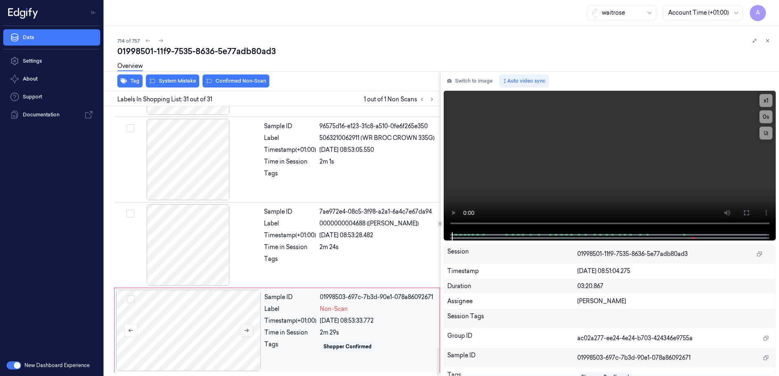
click at [247, 334] on button at bounding box center [246, 330] width 13 height 13
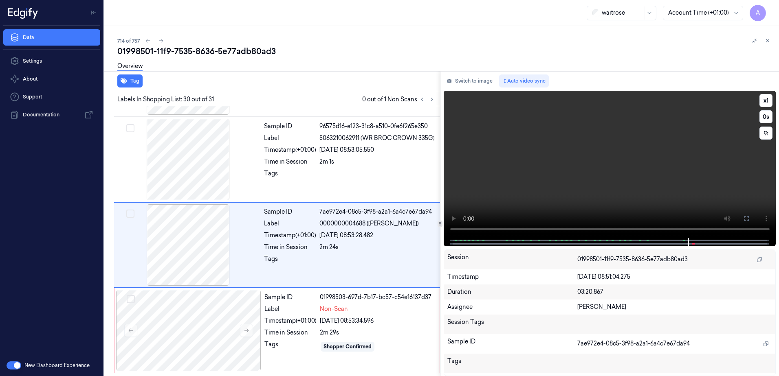
click at [585, 178] on video at bounding box center [610, 164] width 332 height 147
click at [389, 337] on div "2m 29s" at bounding box center [377, 333] width 115 height 9
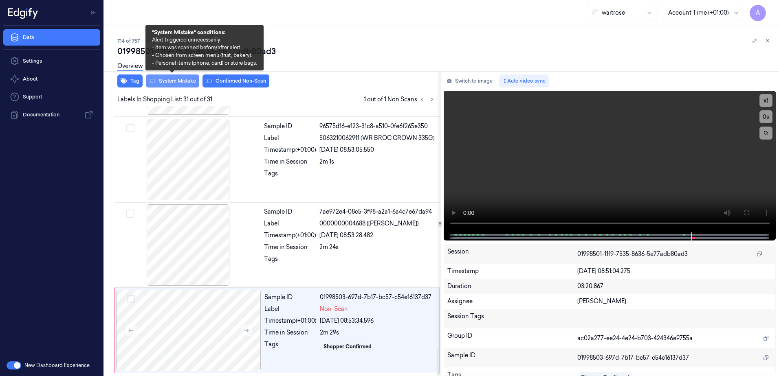
click at [171, 84] on button "System Mistake" at bounding box center [172, 81] width 53 height 13
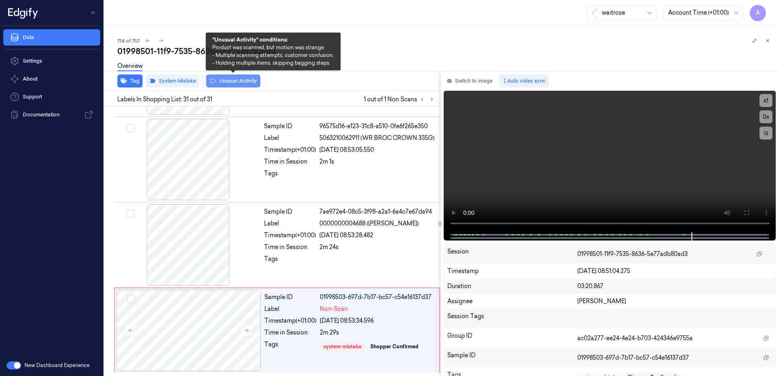
click at [224, 83] on button "Unusual Activity" at bounding box center [233, 81] width 54 height 13
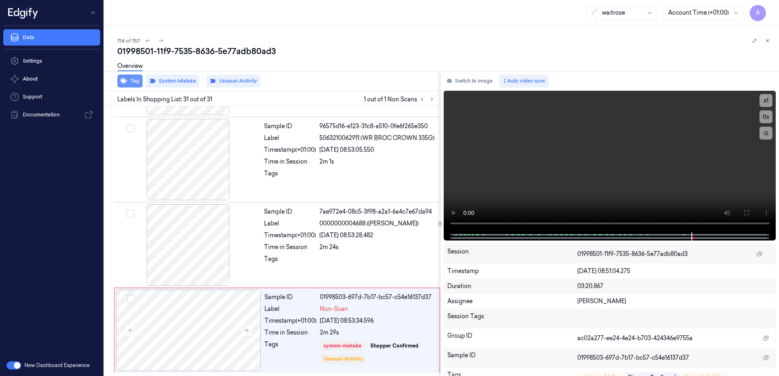
click at [132, 84] on button "Tag" at bounding box center [129, 81] width 25 height 13
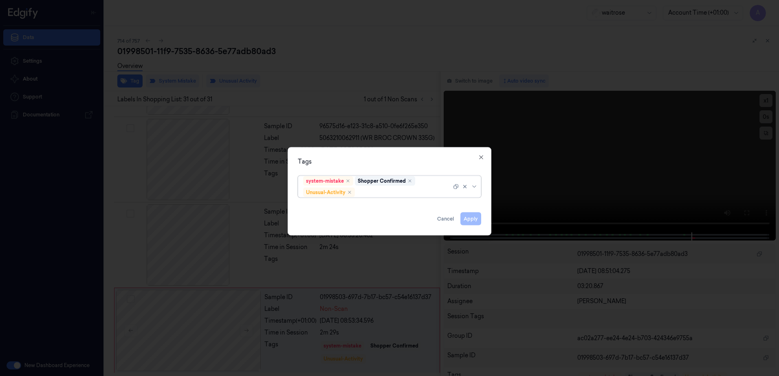
click at [378, 196] on div at bounding box center [403, 192] width 95 height 9
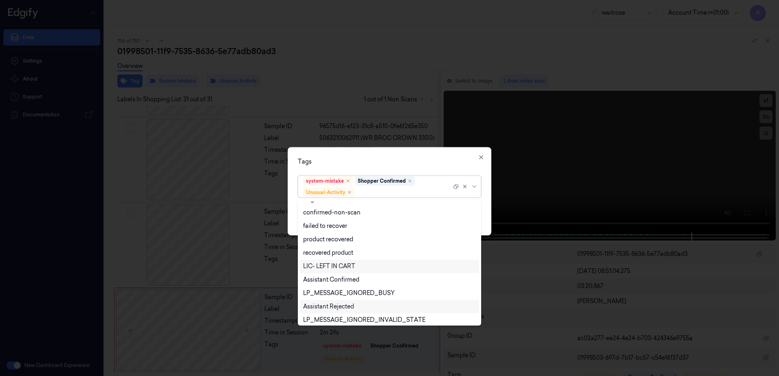
scroll to position [106, 0]
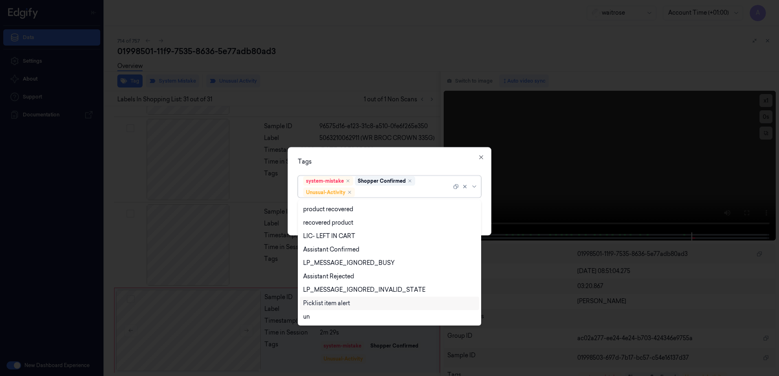
click at [342, 305] on div "Picklist item alert" at bounding box center [326, 303] width 47 height 9
click at [402, 164] on div "Tags" at bounding box center [389, 162] width 183 height 9
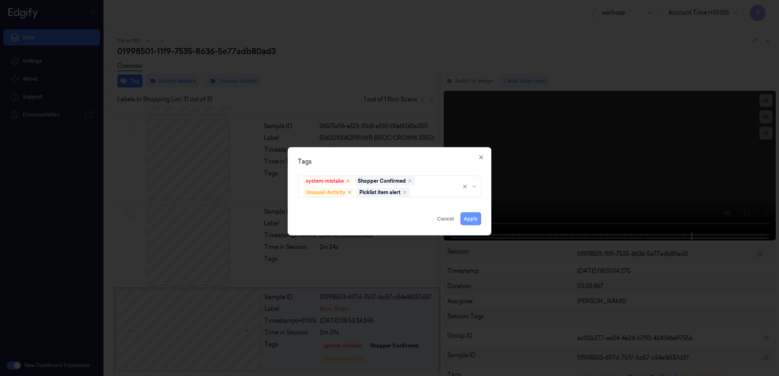
click at [467, 218] on button "Apply" at bounding box center [470, 219] width 21 height 13
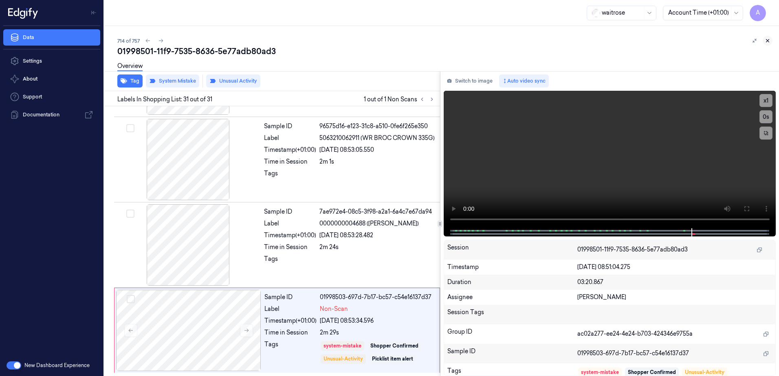
click at [765, 42] on icon at bounding box center [768, 41] width 6 height 6
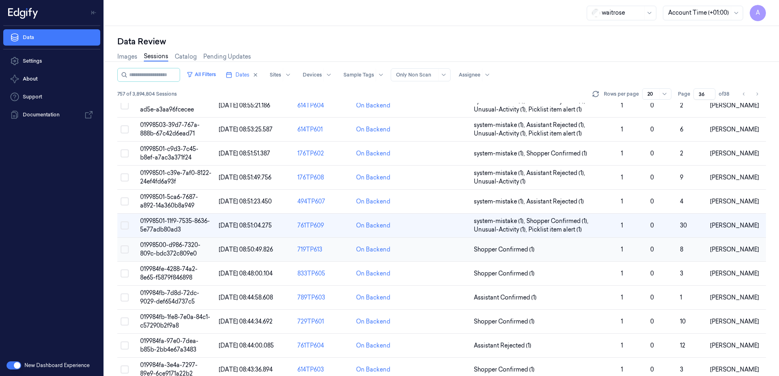
scroll to position [231, 0]
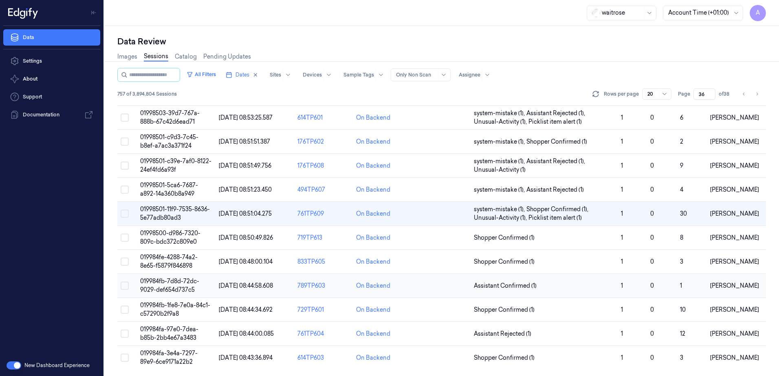
click at [168, 284] on span "019984fb-7d8d-72dc-9029-def654d737c5" at bounding box center [169, 286] width 59 height 16
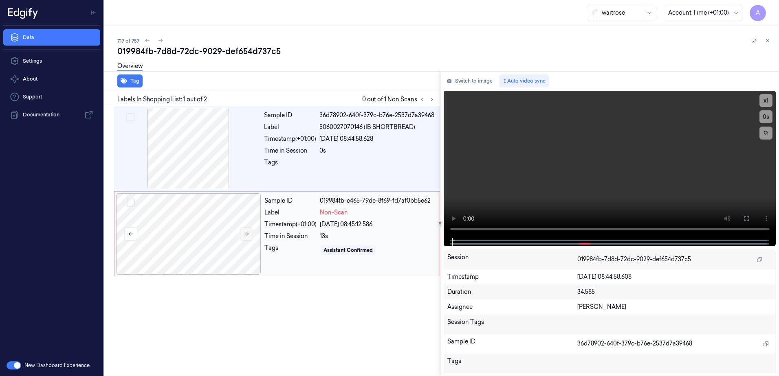
click at [246, 232] on icon at bounding box center [247, 234] width 6 height 6
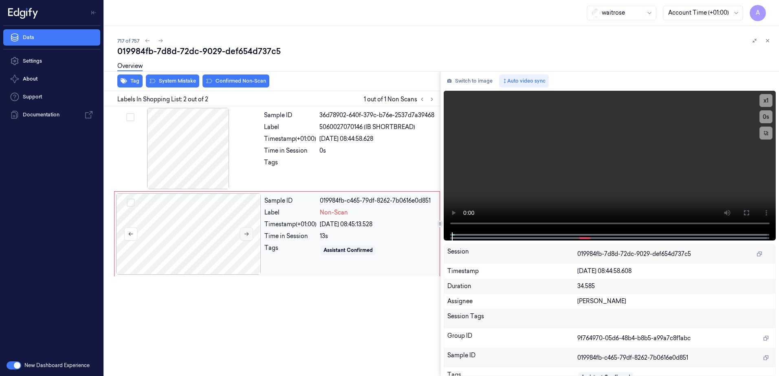
click at [249, 233] on icon at bounding box center [247, 234] width 6 height 6
click at [354, 147] on div "0s" at bounding box center [377, 151] width 116 height 9
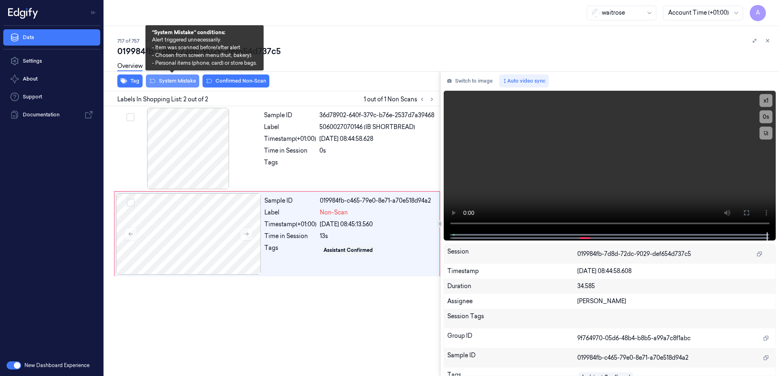
click at [172, 87] on button "System Mistake" at bounding box center [172, 81] width 53 height 13
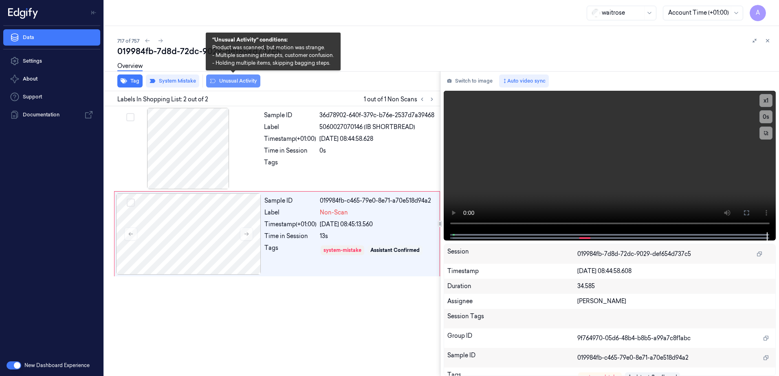
click at [237, 86] on button "Unusual Activity" at bounding box center [233, 81] width 54 height 13
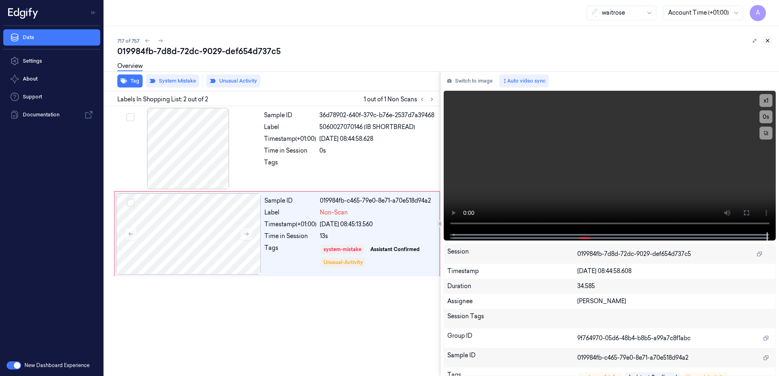
click at [764, 39] on button at bounding box center [768, 41] width 10 height 10
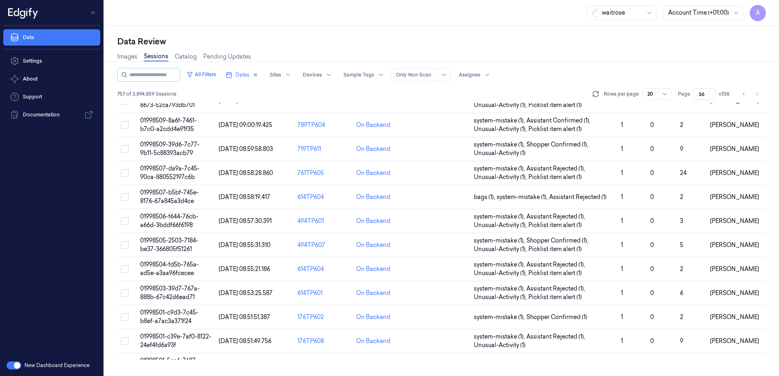
scroll to position [231, 0]
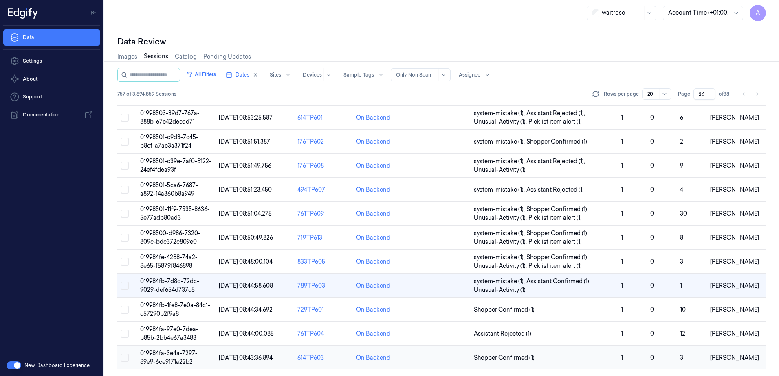
click at [158, 354] on span "019984fa-3e4a-7297-89e9-6ce9171a22b2" at bounding box center [168, 358] width 57 height 16
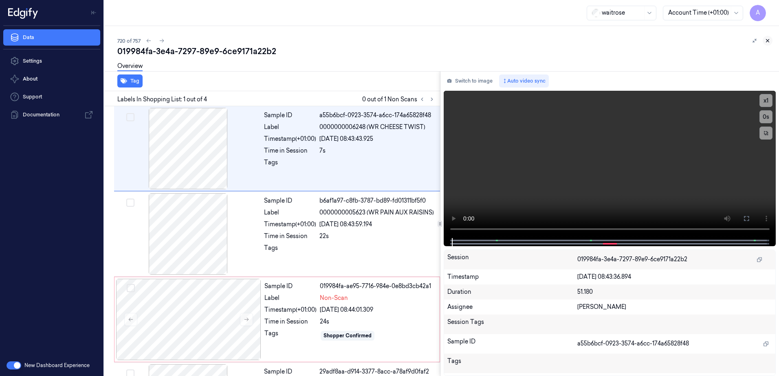
click at [769, 42] on icon at bounding box center [768, 41] width 6 height 6
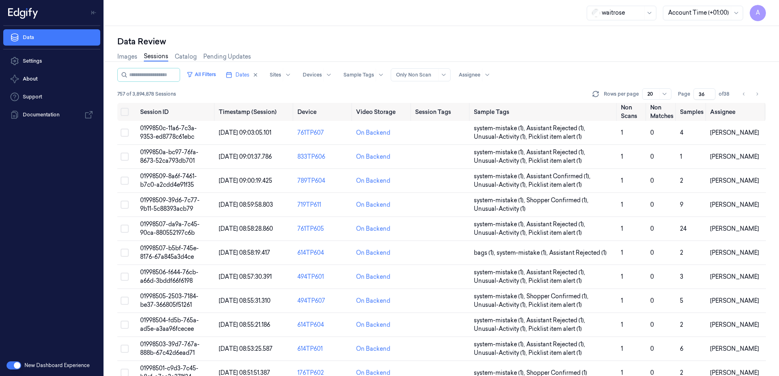
scroll to position [231, 0]
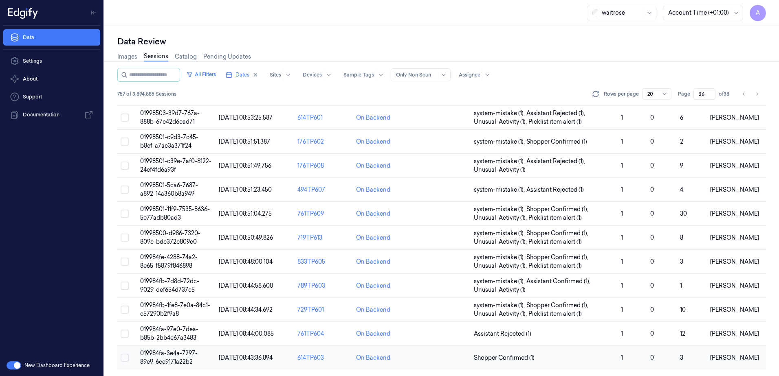
click at [182, 360] on span "019984fa-3e4a-7297-89e9-6ce9171a22b2" at bounding box center [168, 358] width 57 height 16
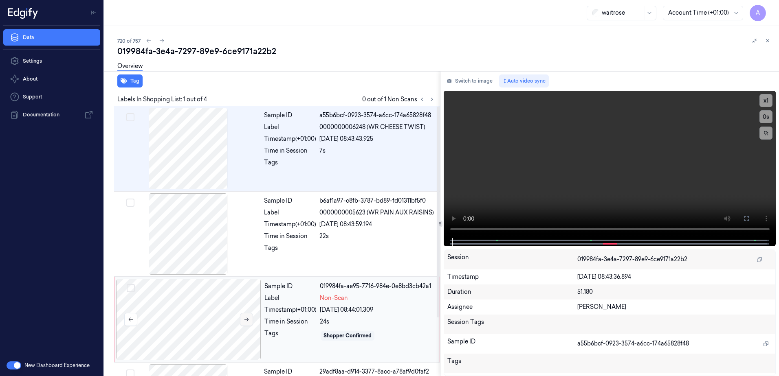
click at [248, 321] on icon at bounding box center [246, 320] width 4 height 4
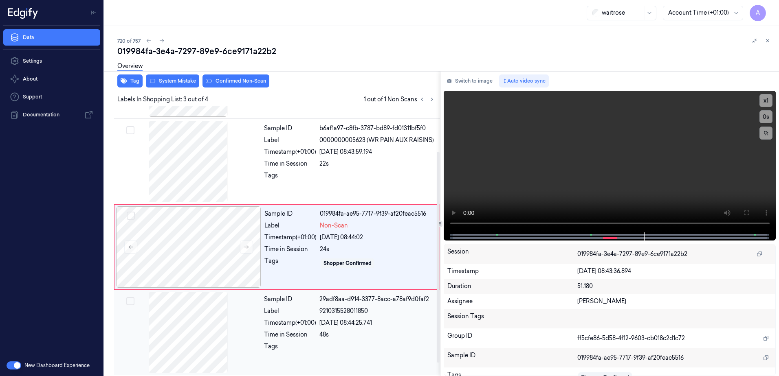
scroll to position [75, 0]
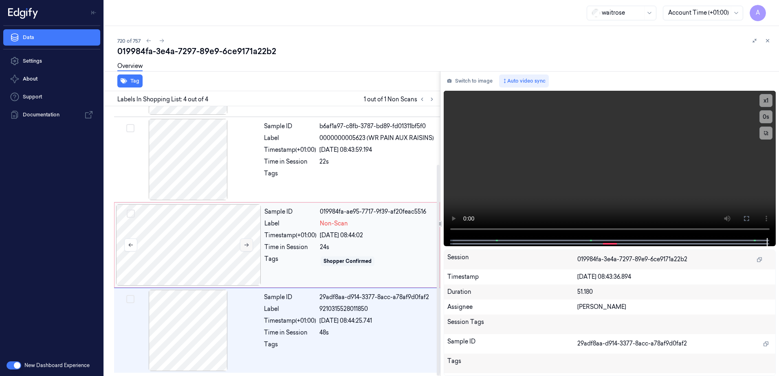
click at [245, 243] on icon at bounding box center [247, 245] width 6 height 6
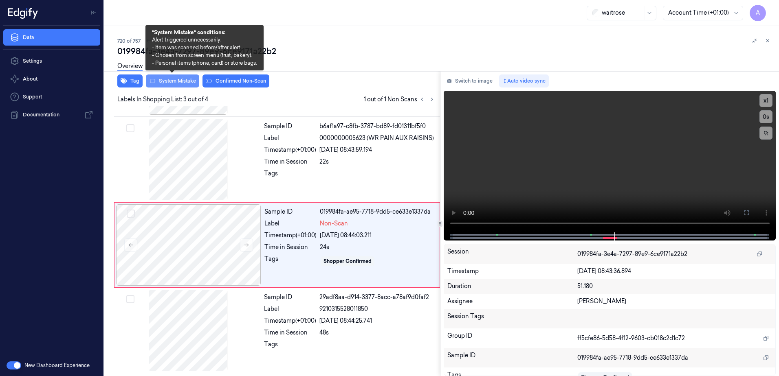
click at [165, 84] on button "System Mistake" at bounding box center [172, 81] width 53 height 13
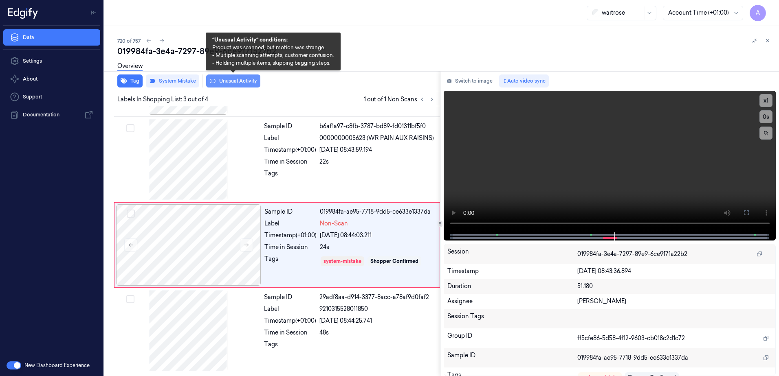
click at [238, 82] on button "Unusual Activity" at bounding box center [233, 81] width 54 height 13
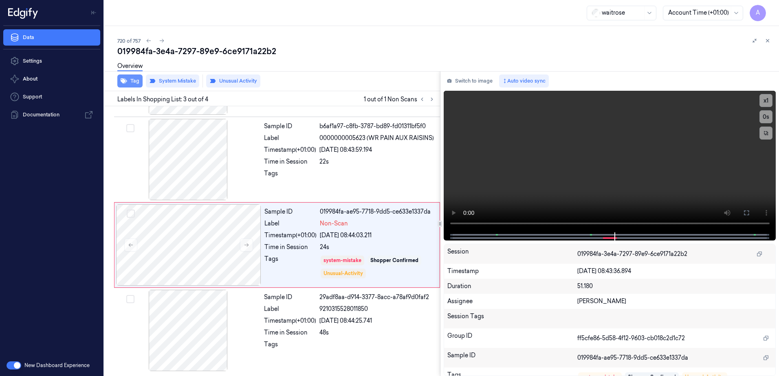
click at [130, 83] on button "Tag" at bounding box center [129, 81] width 25 height 13
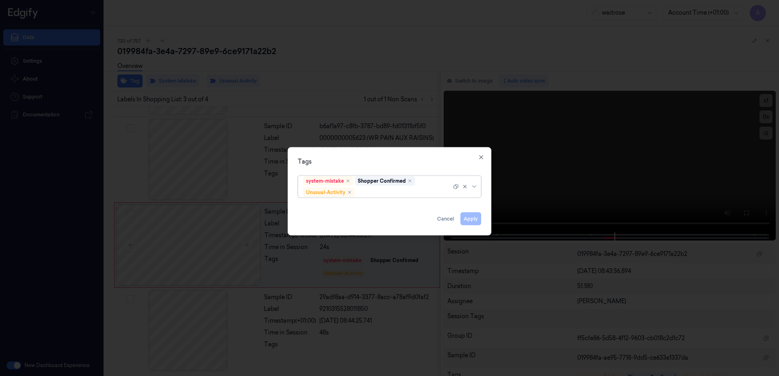
click at [376, 193] on div at bounding box center [403, 192] width 95 height 9
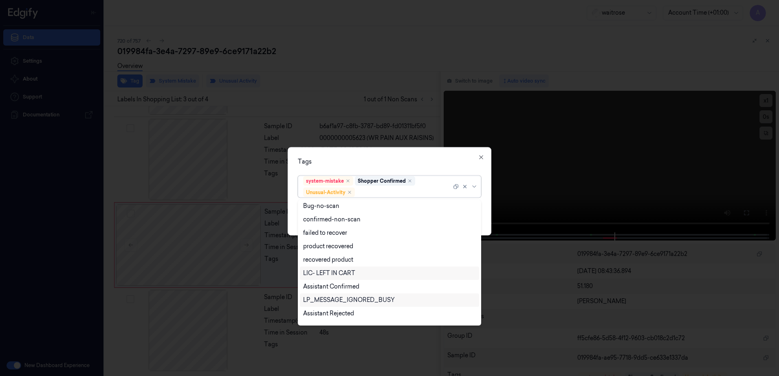
scroll to position [106, 0]
click at [336, 303] on div "Picklist item alert" at bounding box center [326, 303] width 47 height 9
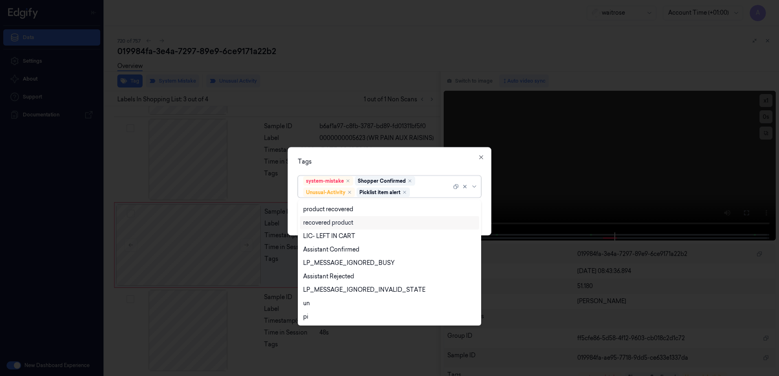
click at [411, 156] on div "Tags option Picklist item alert, selected. 20 results available. Use Up and Dow…" at bounding box center [390, 191] width 204 height 88
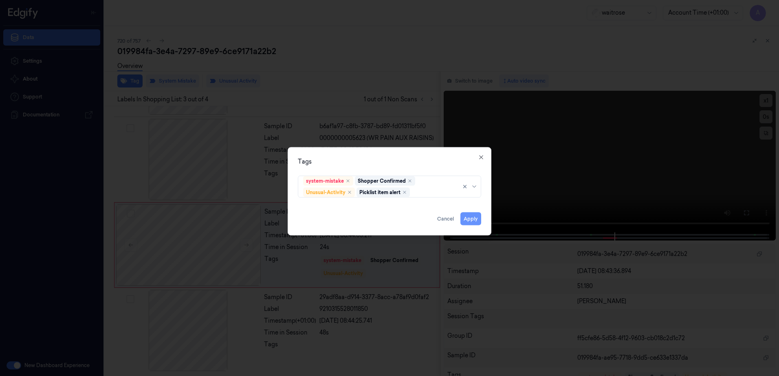
click at [468, 218] on button "Apply" at bounding box center [470, 219] width 21 height 13
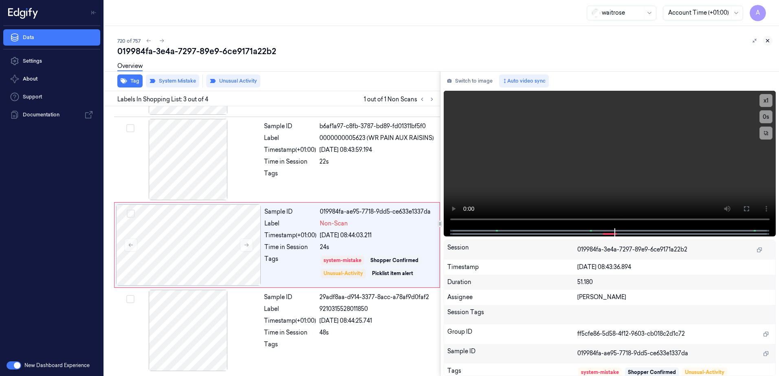
click at [765, 44] on button at bounding box center [768, 41] width 10 height 10
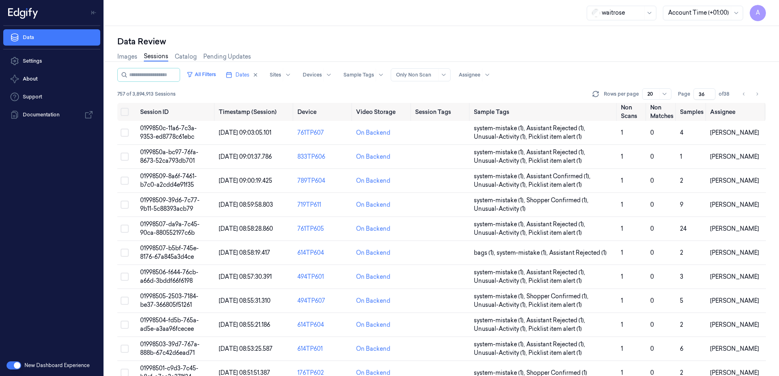
drag, startPoint x: 706, startPoint y: 93, endPoint x: 699, endPoint y: 99, distance: 9.5
click at [699, 99] on input "36" at bounding box center [704, 93] width 22 height 11
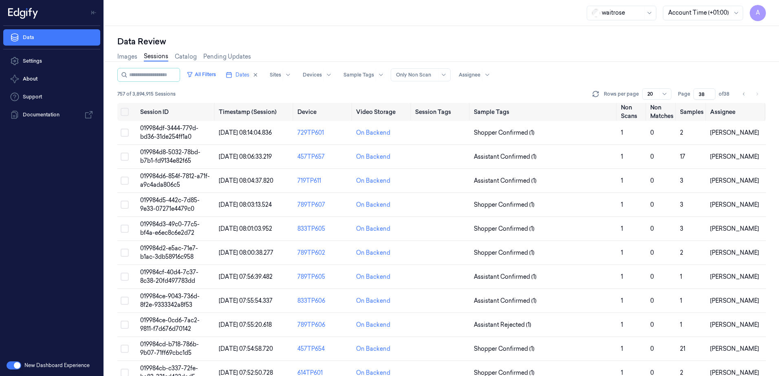
type input "38"
click at [170, 176] on span "019984d6-854f-7812-a71f-a9c4ada806c5" at bounding box center [175, 181] width 70 height 16
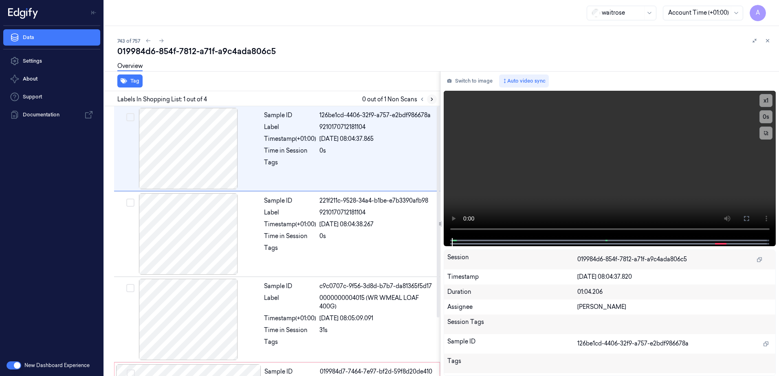
click at [431, 97] on icon at bounding box center [432, 100] width 6 height 6
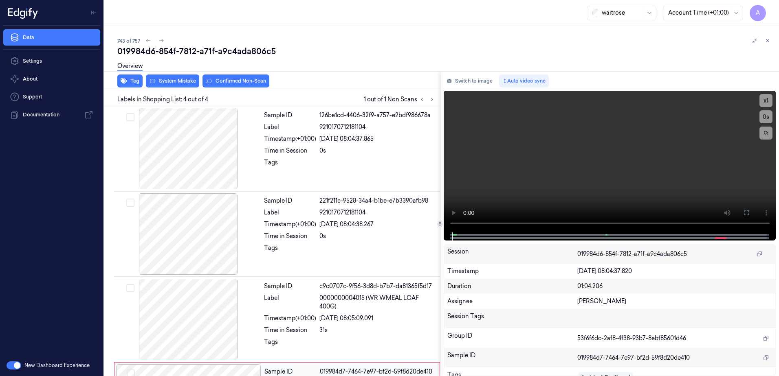
scroll to position [75, 0]
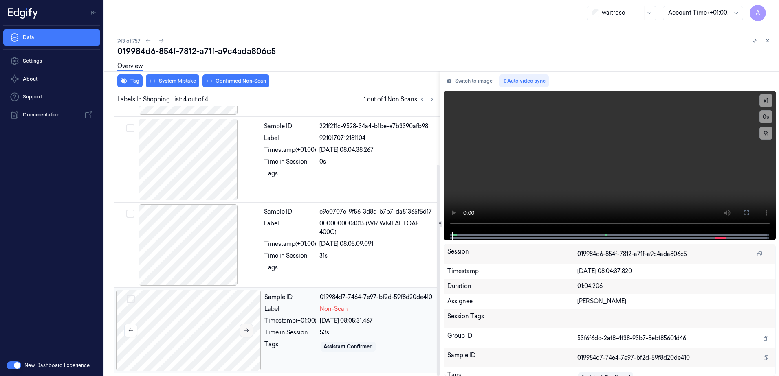
click at [249, 332] on icon at bounding box center [247, 331] width 6 height 6
click at [762, 98] on button "x 1" at bounding box center [765, 100] width 13 height 13
click at [766, 101] on button "x 2" at bounding box center [765, 100] width 13 height 13
click at [596, 135] on video at bounding box center [610, 162] width 332 height 142
click at [301, 350] on div "Tags" at bounding box center [290, 347] width 52 height 13
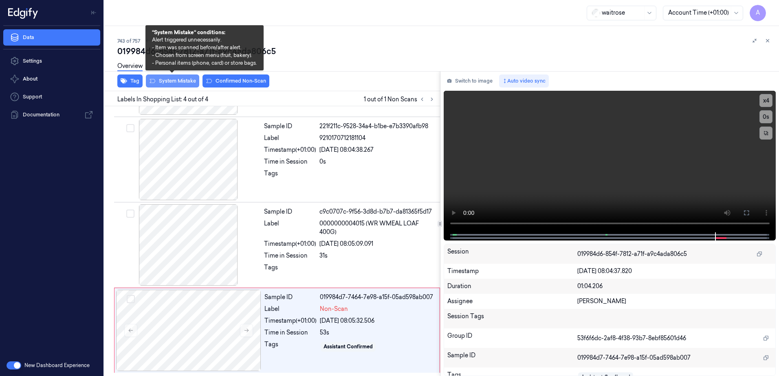
click at [167, 84] on button "System Mistake" at bounding box center [172, 81] width 53 height 13
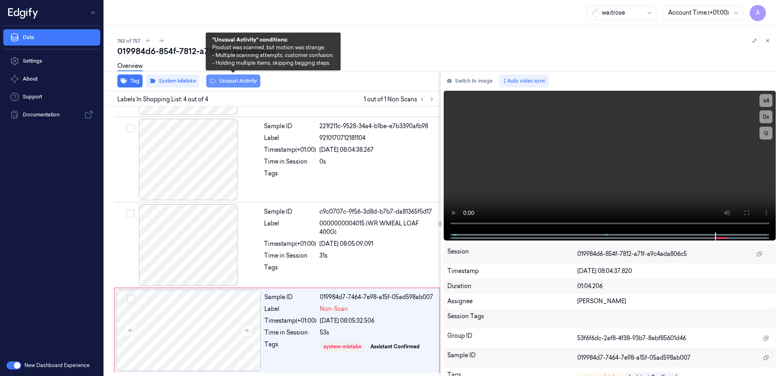
click at [228, 81] on button "Unusual Activity" at bounding box center [233, 81] width 54 height 13
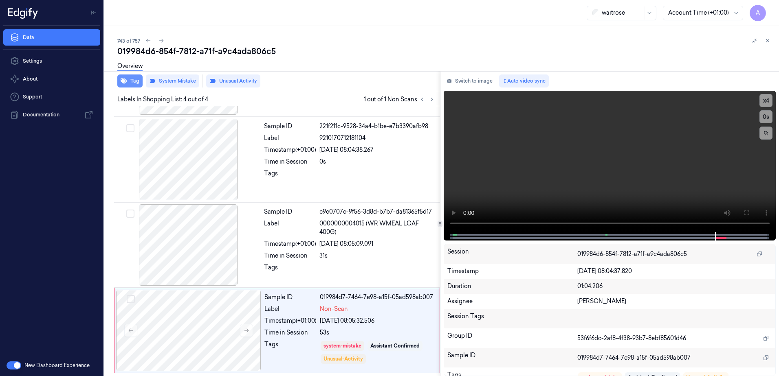
click at [132, 84] on button "Tag" at bounding box center [129, 81] width 25 height 13
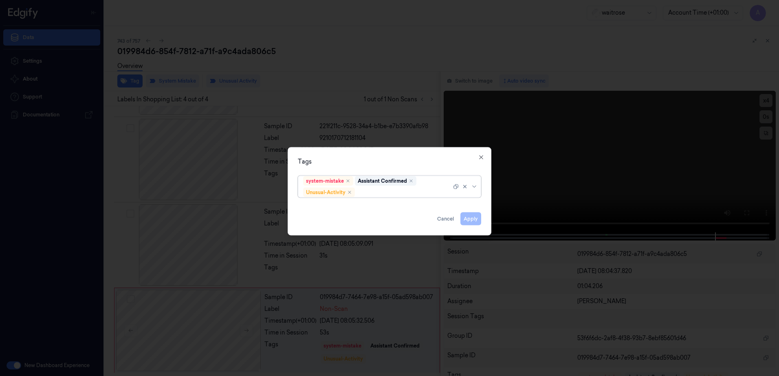
click at [374, 195] on div at bounding box center [403, 192] width 95 height 9
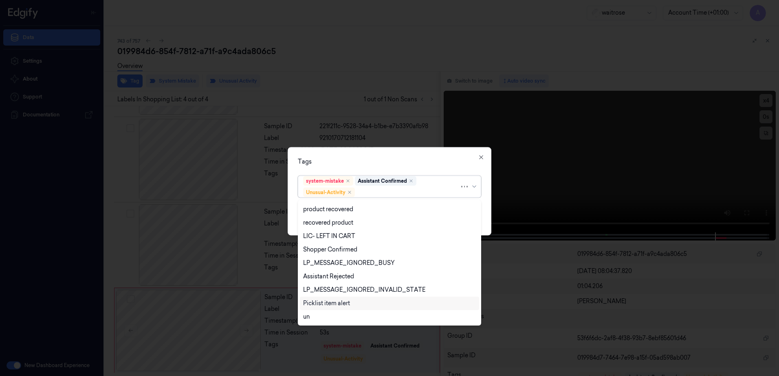
click at [326, 306] on div "Picklist item alert" at bounding box center [326, 303] width 47 height 9
click at [393, 166] on div "Tags option Picklist item alert, selected. 20 results available. Use Up and Dow…" at bounding box center [390, 191] width 204 height 88
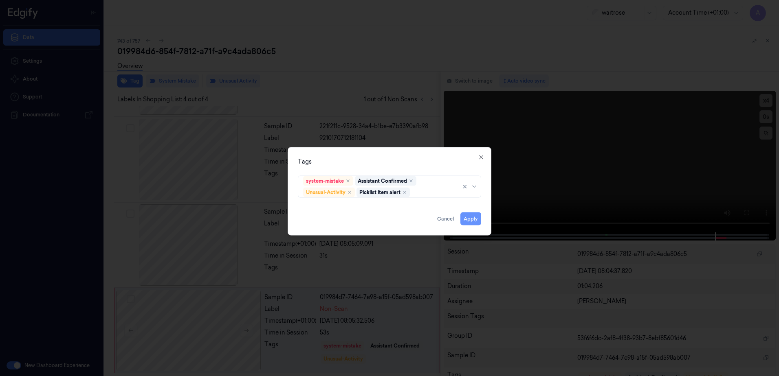
click at [468, 224] on button "Apply" at bounding box center [470, 219] width 21 height 13
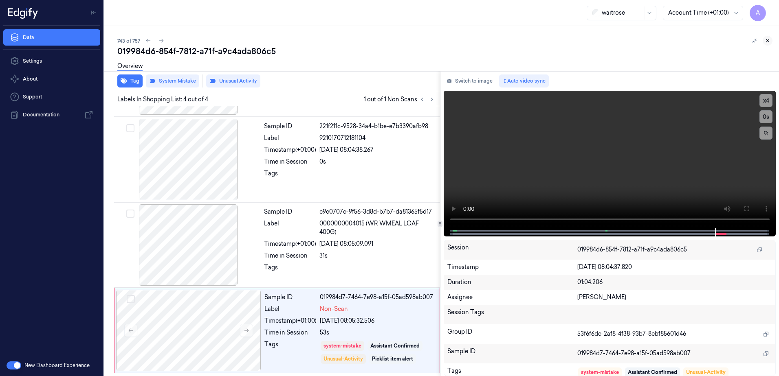
click at [767, 45] on button at bounding box center [768, 41] width 10 height 10
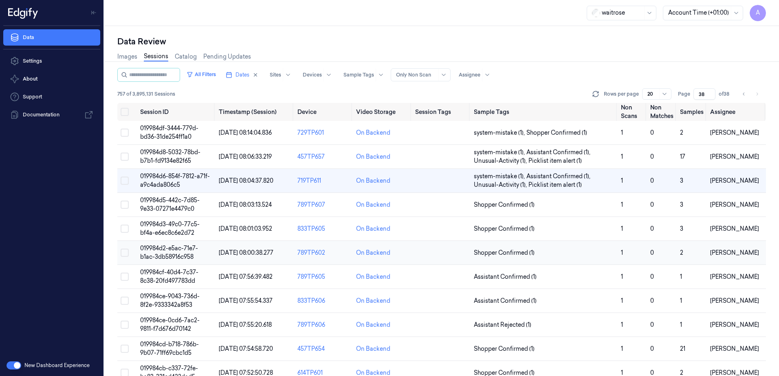
click at [172, 249] on span "019984d2-e5ac-71e7-b1ac-3db58916c958" at bounding box center [169, 253] width 58 height 16
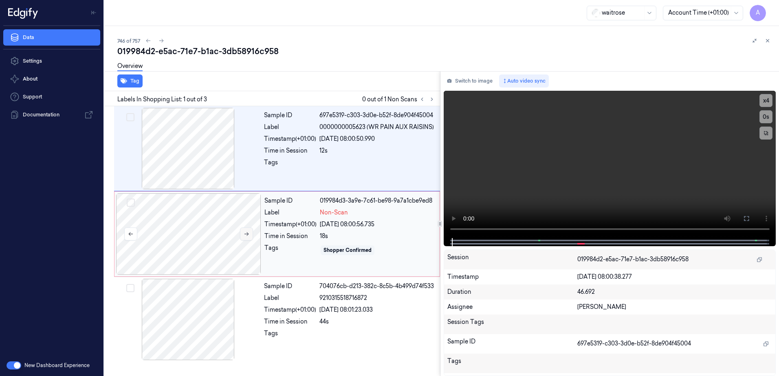
click at [245, 238] on button at bounding box center [246, 234] width 13 height 13
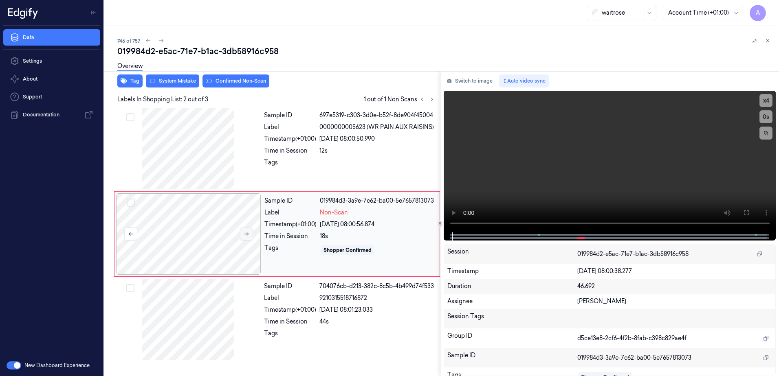
click at [242, 231] on button at bounding box center [246, 234] width 13 height 13
click at [246, 232] on icon at bounding box center [247, 234] width 6 height 6
click at [249, 233] on icon at bounding box center [247, 234] width 6 height 6
click at [245, 235] on icon at bounding box center [247, 234] width 6 height 6
click at [602, 177] on video at bounding box center [610, 162] width 332 height 142
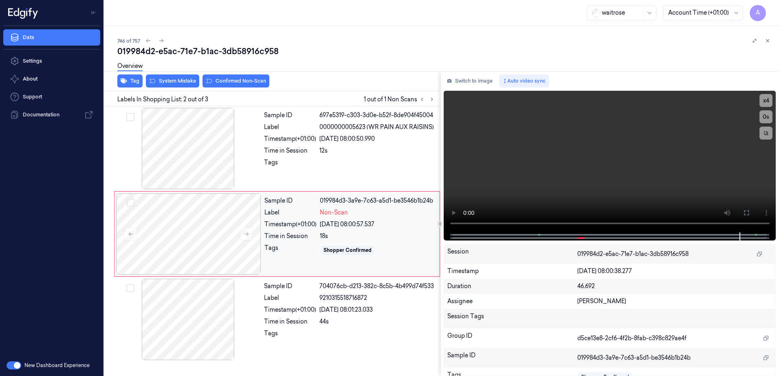
click at [364, 235] on div "18s" at bounding box center [377, 236] width 115 height 9
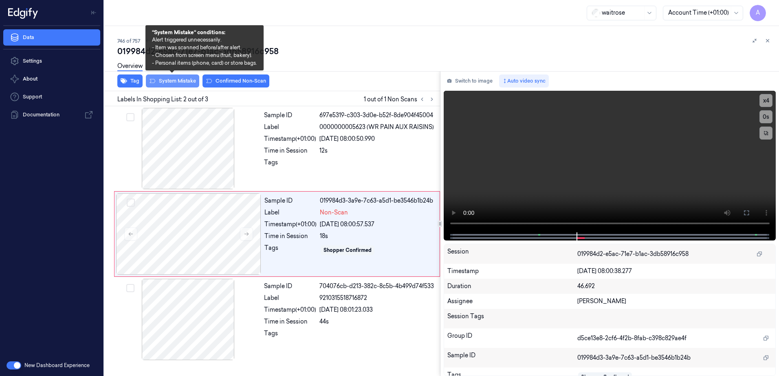
click at [168, 84] on button "System Mistake" at bounding box center [172, 81] width 53 height 13
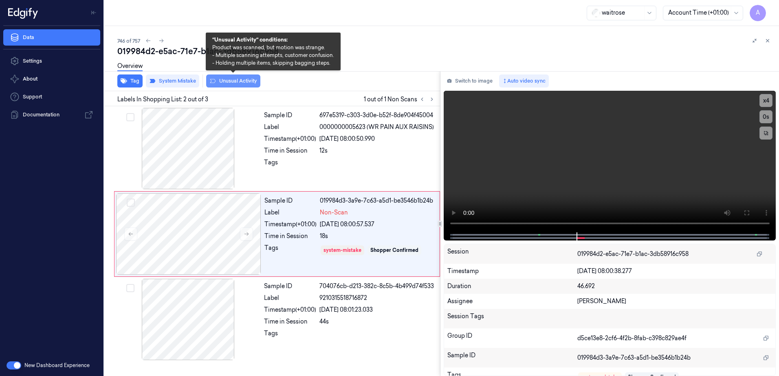
click at [226, 84] on button "Unusual Activity" at bounding box center [233, 81] width 54 height 13
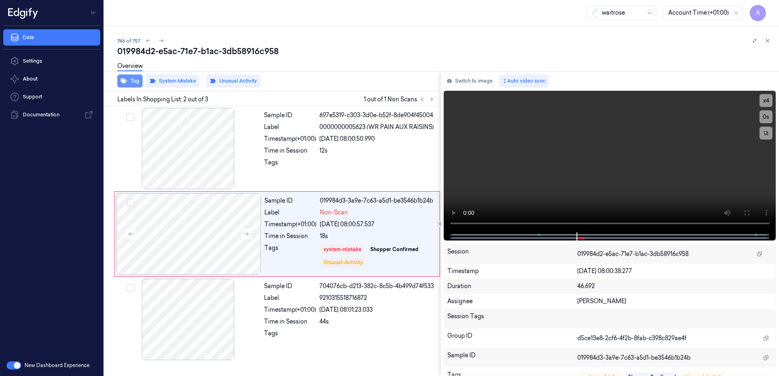
click at [135, 86] on button "Tag" at bounding box center [129, 81] width 25 height 13
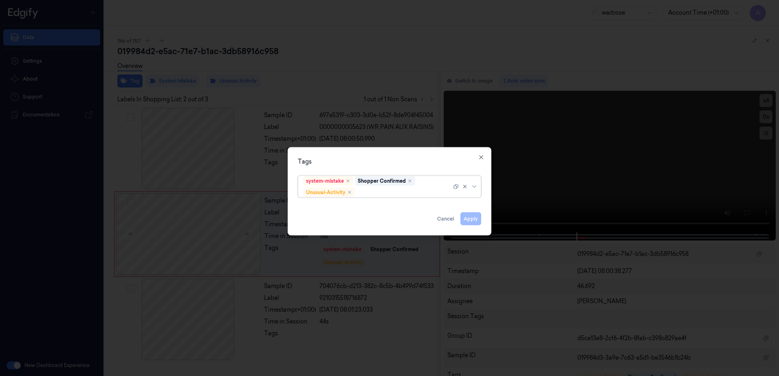
click at [372, 194] on div at bounding box center [403, 192] width 95 height 9
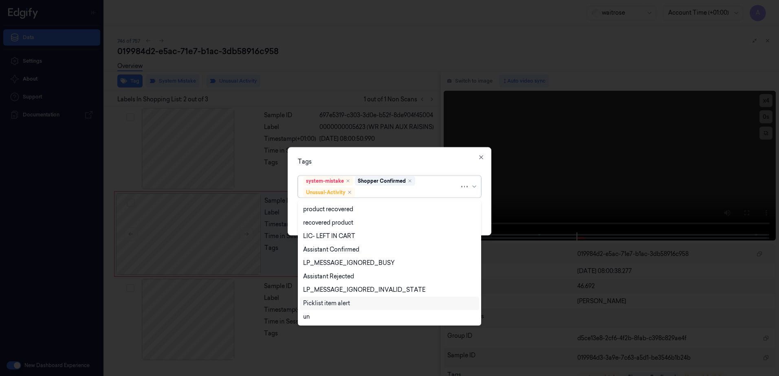
click at [344, 303] on div "Picklist item alert" at bounding box center [326, 303] width 47 height 9
click at [403, 152] on div "Tags option Picklist item alert, selected. 20 results available. Use Up and Dow…" at bounding box center [390, 191] width 204 height 88
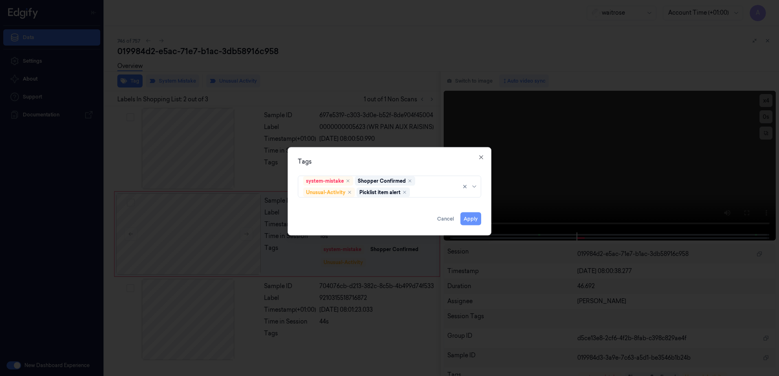
click at [469, 217] on button "Apply" at bounding box center [470, 219] width 21 height 13
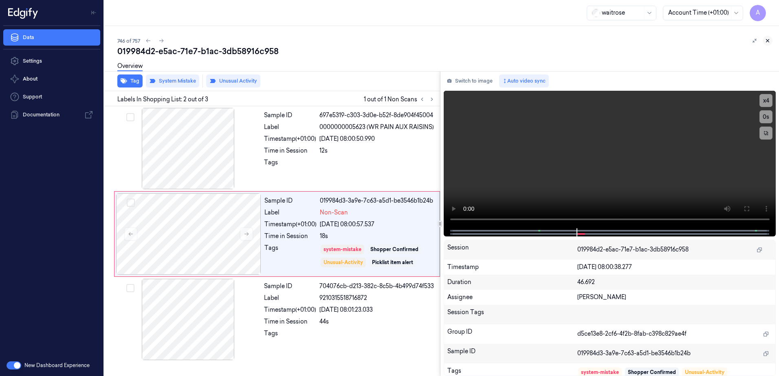
click at [766, 42] on icon at bounding box center [768, 41] width 6 height 6
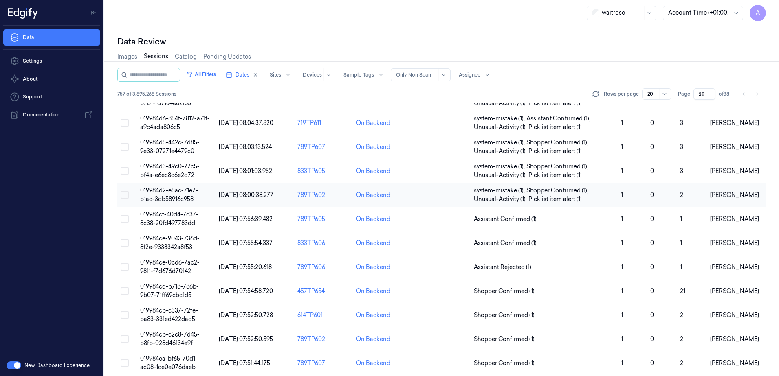
scroll to position [95, 0]
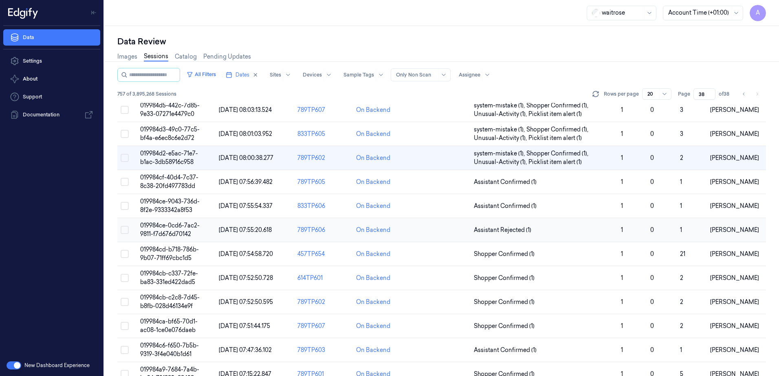
click at [174, 227] on span "019984ce-0cd6-7ac2-9811-f7d676d70142" at bounding box center [169, 230] width 59 height 16
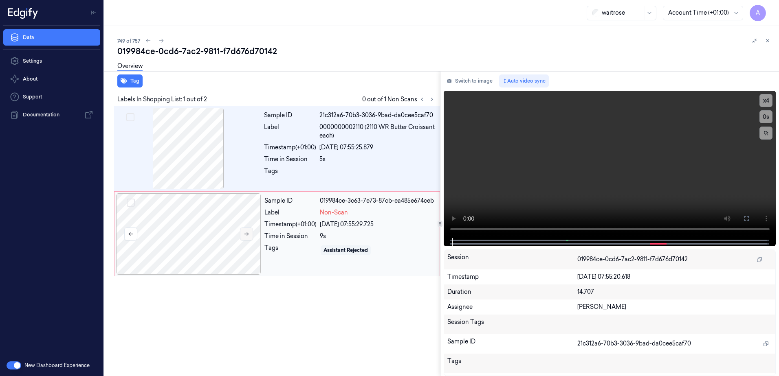
click at [242, 234] on button at bounding box center [246, 234] width 13 height 13
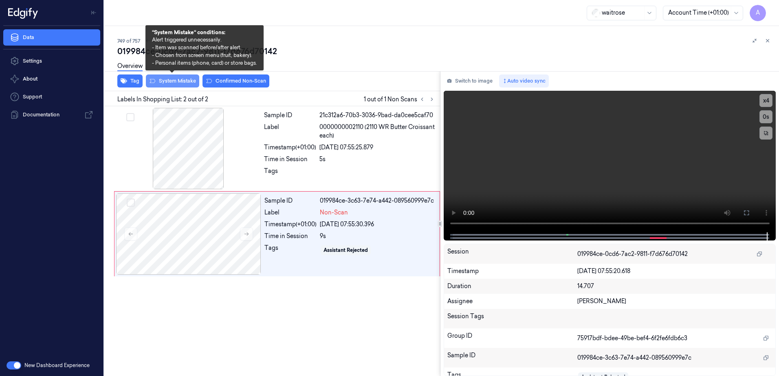
click at [169, 82] on button "System Mistake" at bounding box center [172, 81] width 53 height 13
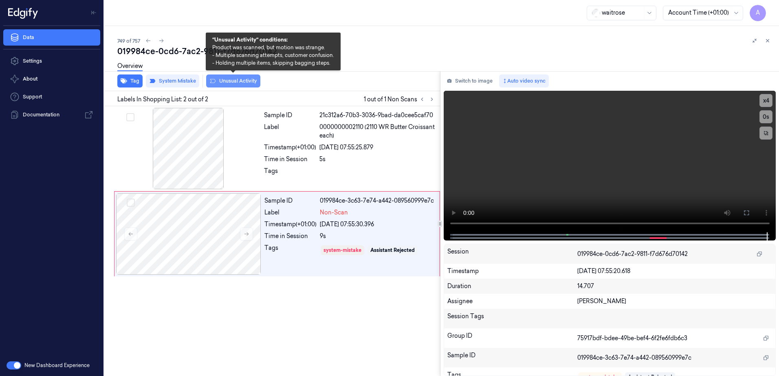
click at [220, 86] on button "Unusual Activity" at bounding box center [233, 81] width 54 height 13
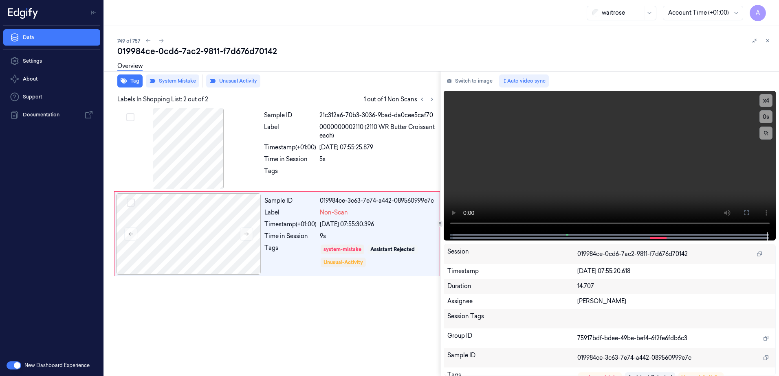
click at [140, 88] on div "Tag System Mistake Unusual Activity" at bounding box center [270, 81] width 339 height 20
click at [139, 86] on button "Tag" at bounding box center [129, 81] width 25 height 13
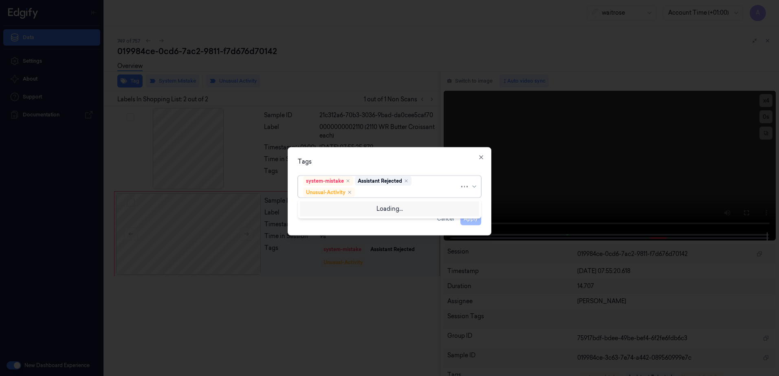
click at [389, 193] on div at bounding box center [407, 192] width 103 height 9
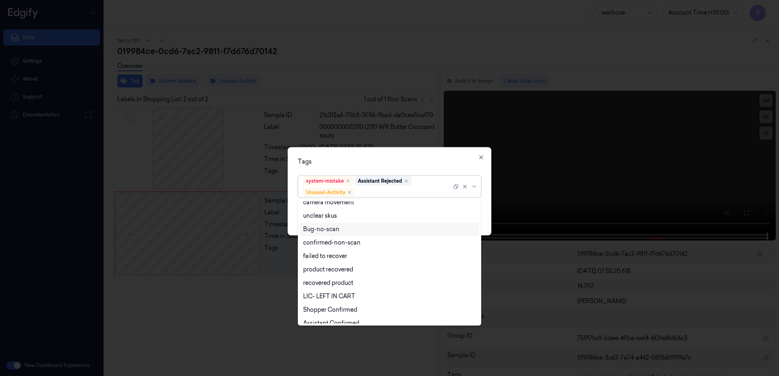
scroll to position [106, 0]
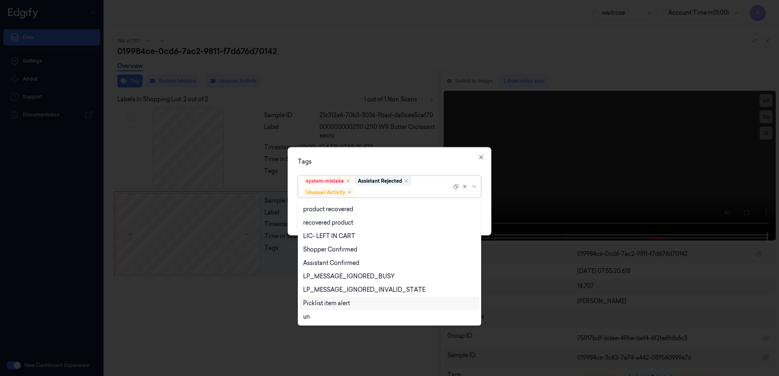
click at [333, 301] on div "Picklist item alert" at bounding box center [326, 303] width 47 height 9
click at [383, 167] on div "Tags option Picklist item alert, selected. 20 results available. Use Up and Dow…" at bounding box center [390, 191] width 204 height 88
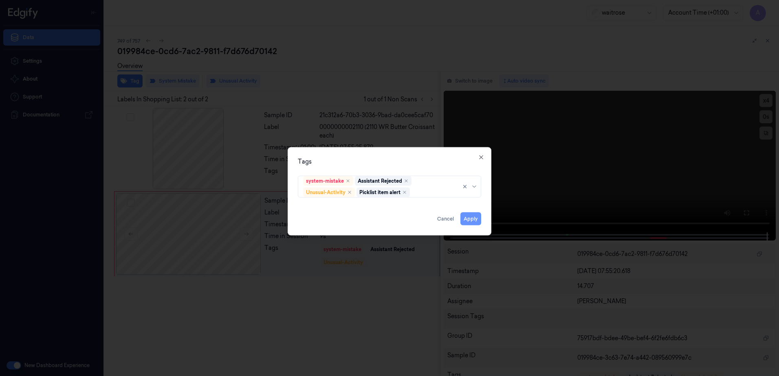
click at [467, 220] on button "Apply" at bounding box center [470, 219] width 21 height 13
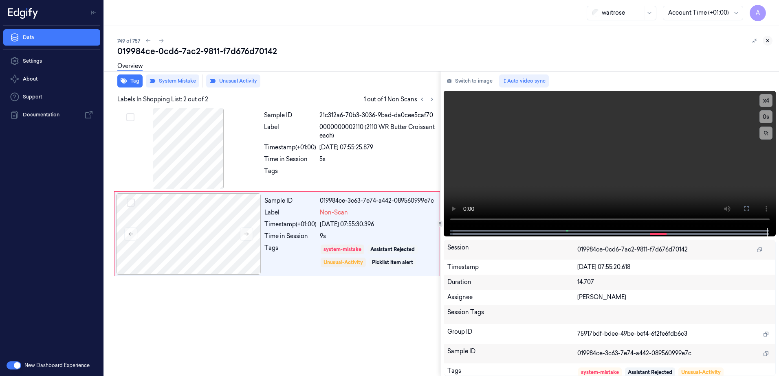
click at [769, 43] on icon at bounding box center [768, 41] width 6 height 6
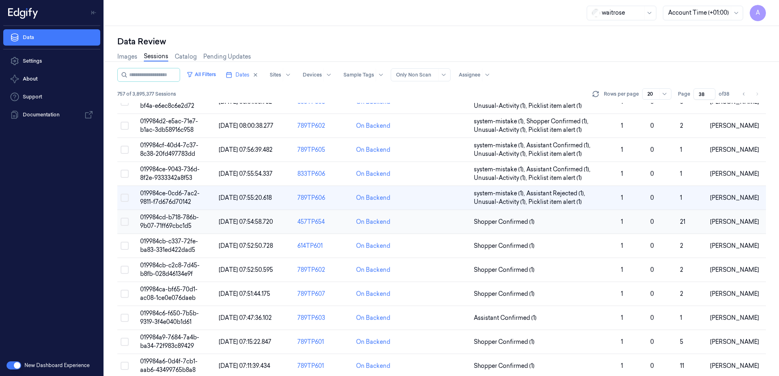
scroll to position [78, 0]
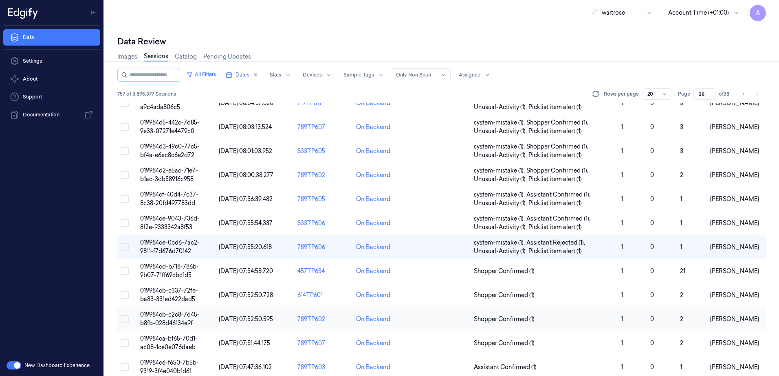
click at [160, 318] on span "019984cb-c2c8-7d45-b8fb-028d46134e9f" at bounding box center [169, 319] width 59 height 16
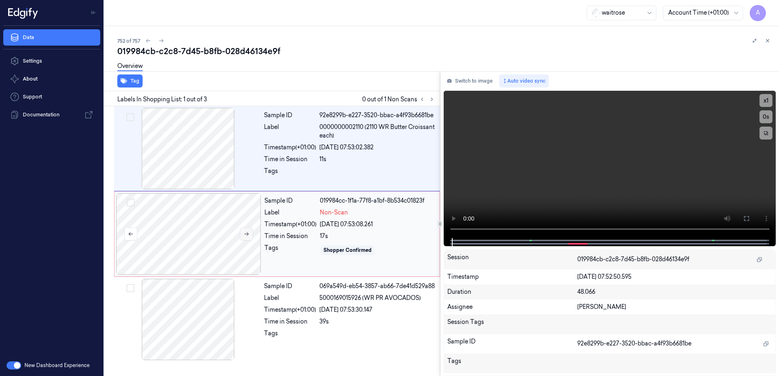
click at [250, 237] on button at bounding box center [246, 234] width 13 height 13
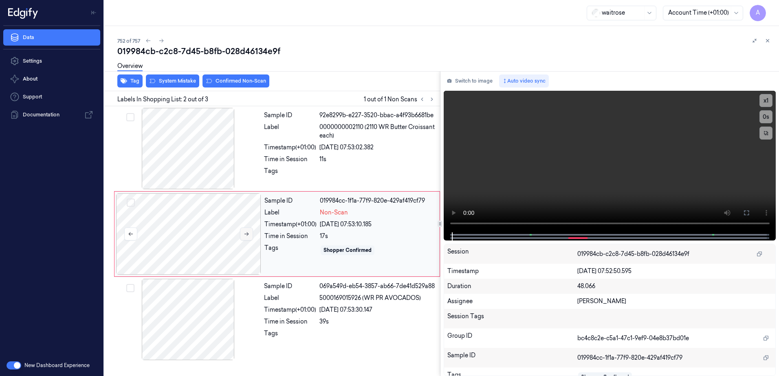
click at [248, 235] on icon at bounding box center [247, 234] width 6 height 6
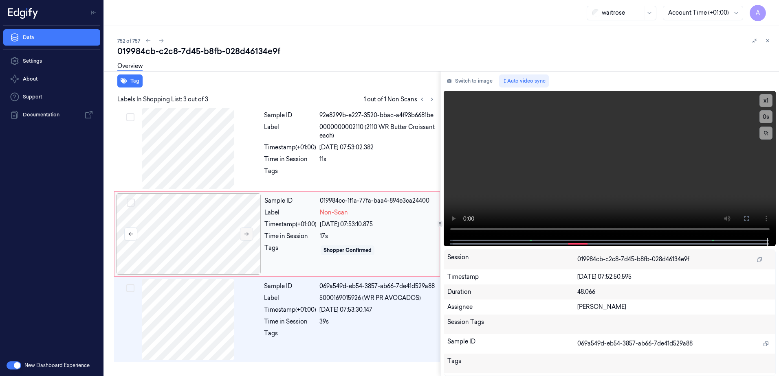
click at [247, 235] on icon at bounding box center [247, 234] width 6 height 6
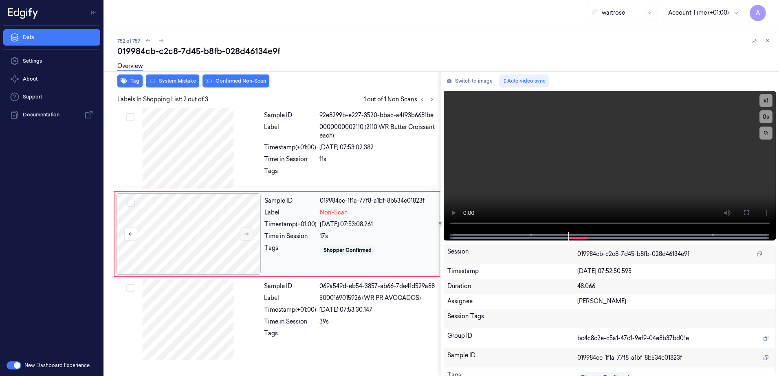
click at [249, 234] on button at bounding box center [246, 234] width 13 height 13
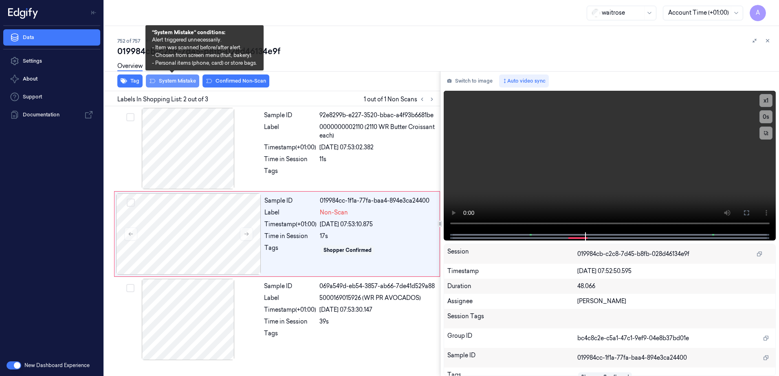
click at [170, 84] on button "System Mistake" at bounding box center [172, 81] width 53 height 13
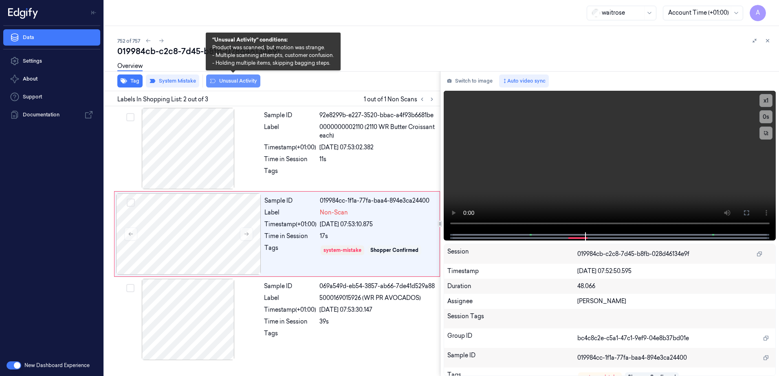
click at [218, 86] on button "Unusual Activity" at bounding box center [233, 81] width 54 height 13
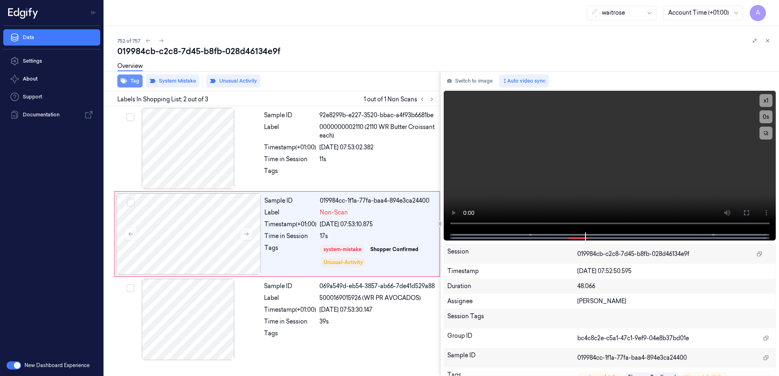
click at [131, 83] on button "Tag" at bounding box center [129, 81] width 25 height 13
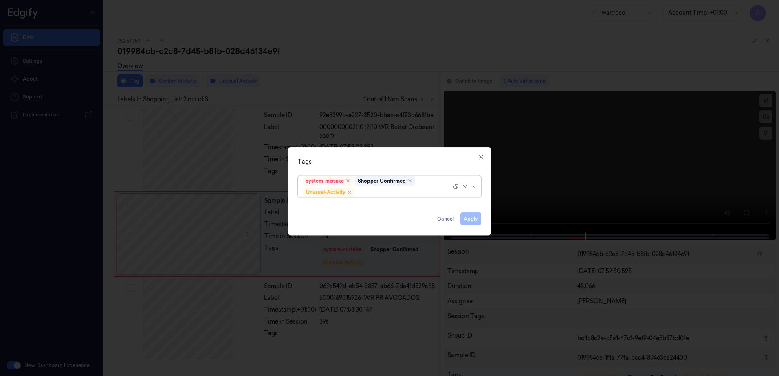
click at [387, 191] on div at bounding box center [403, 192] width 95 height 9
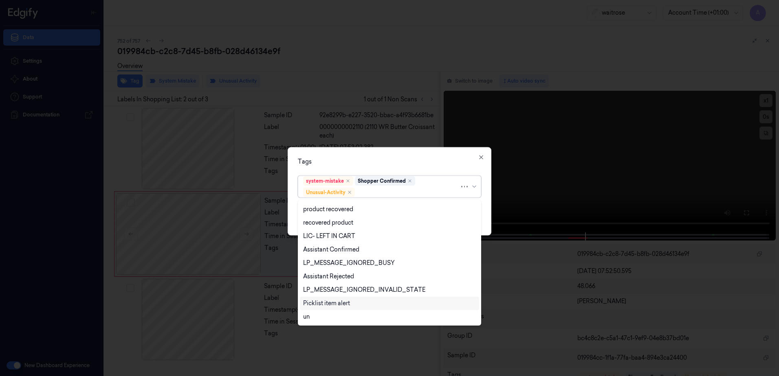
click at [334, 302] on div "Picklist item alert" at bounding box center [326, 303] width 47 height 9
click at [403, 164] on div "Tags" at bounding box center [389, 162] width 183 height 9
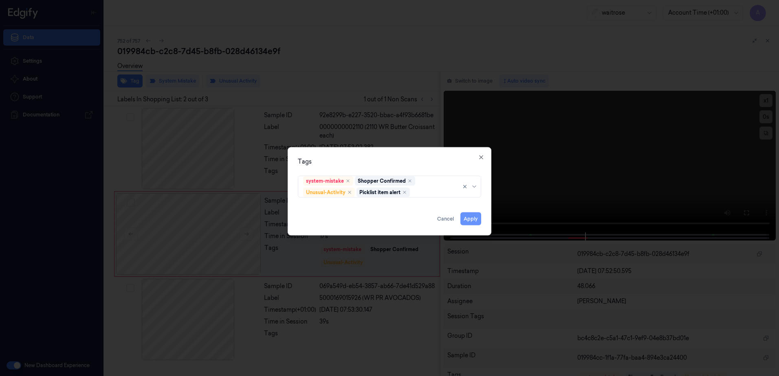
click at [472, 219] on button "Apply" at bounding box center [470, 219] width 21 height 13
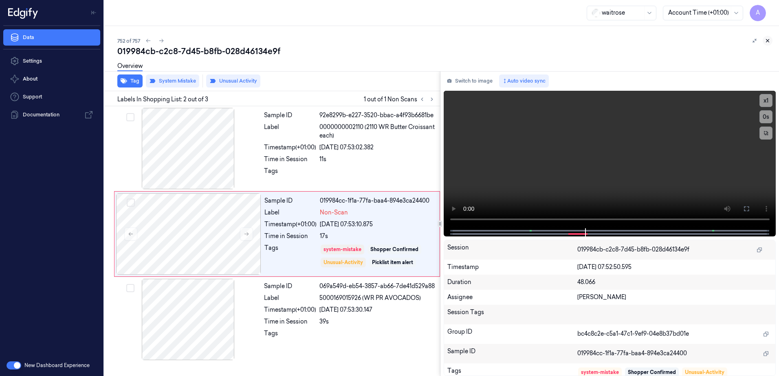
click at [770, 39] on icon at bounding box center [768, 41] width 6 height 6
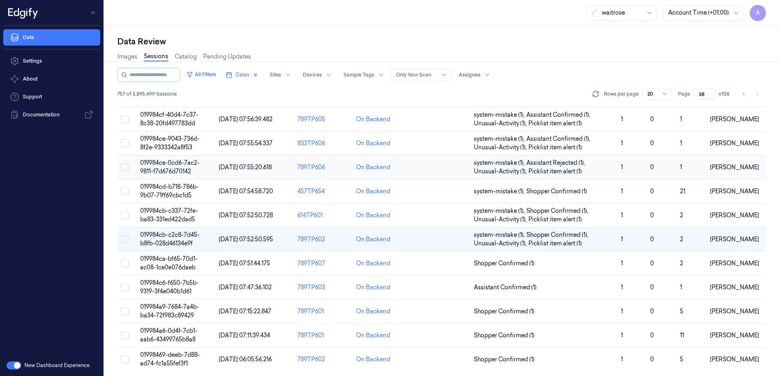
scroll to position [159, 0]
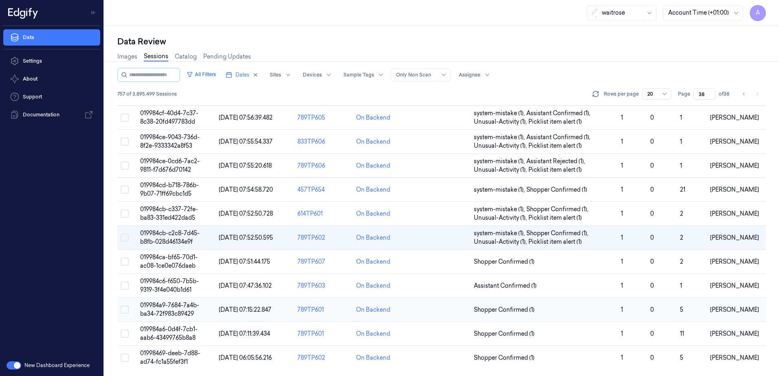
click at [167, 310] on td "019984a9-7684-7a4b-ba34-72f983c89429" at bounding box center [176, 310] width 79 height 24
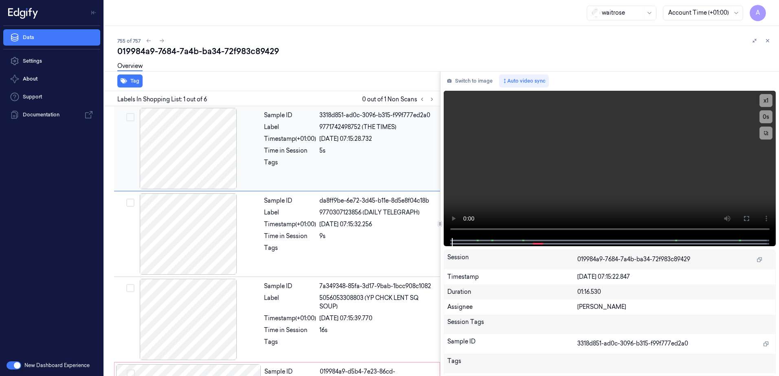
click at [280, 158] on div "Sample ID 3318d851-ad0c-3096-b315-f99f777ed2a0 Label 9771742498752 (THE TIMES) …" at bounding box center [350, 148] width 178 height 81
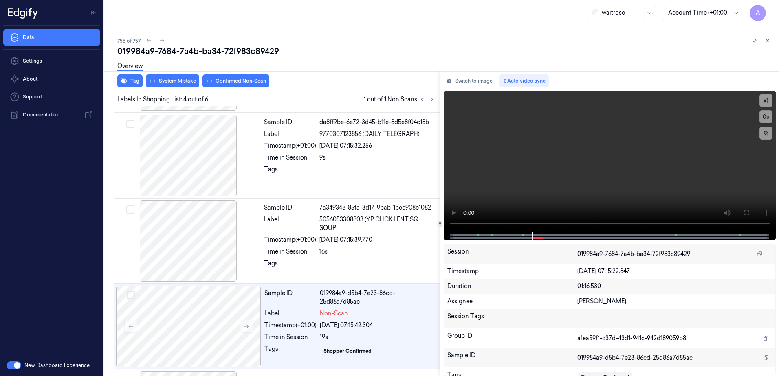
scroll to position [164, 0]
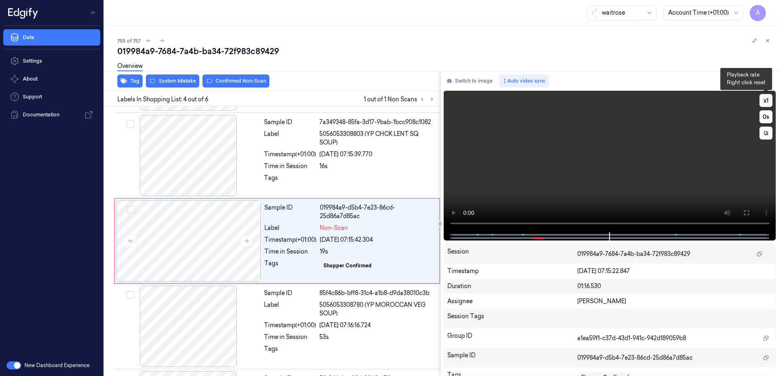
click at [767, 102] on button "x 1" at bounding box center [765, 100] width 13 height 13
click at [768, 101] on button "x 2" at bounding box center [765, 100] width 13 height 13
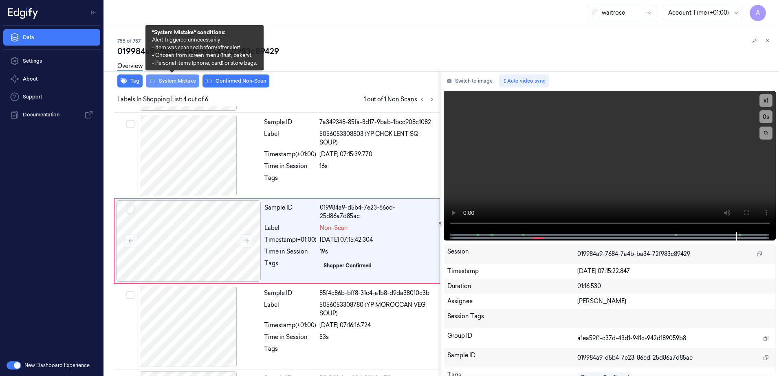
click at [171, 86] on button "System Mistake" at bounding box center [172, 81] width 53 height 13
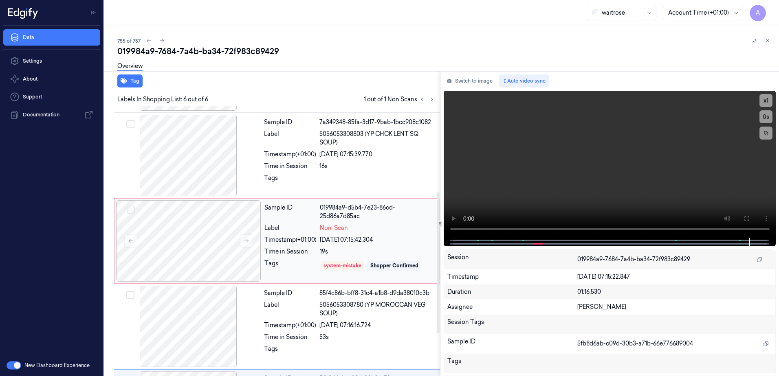
click at [309, 244] on div "Sample ID 019984a9-d5b4-7e23-86cd-25d86a7d85ac Label Non-Scan Timestamp (+01:00…" at bounding box center [349, 240] width 177 height 81
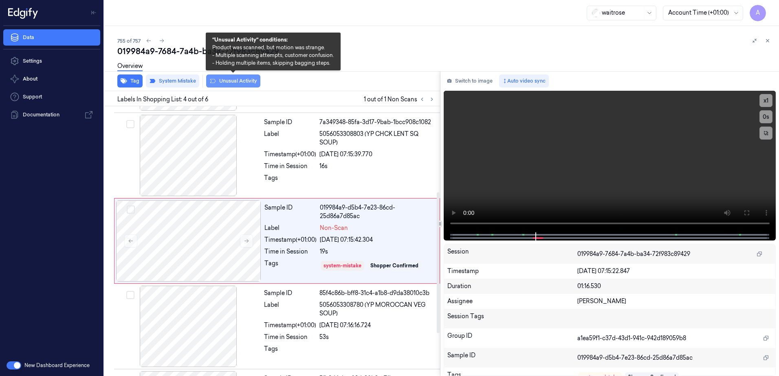
click at [222, 84] on button "Unusual Activity" at bounding box center [233, 81] width 54 height 13
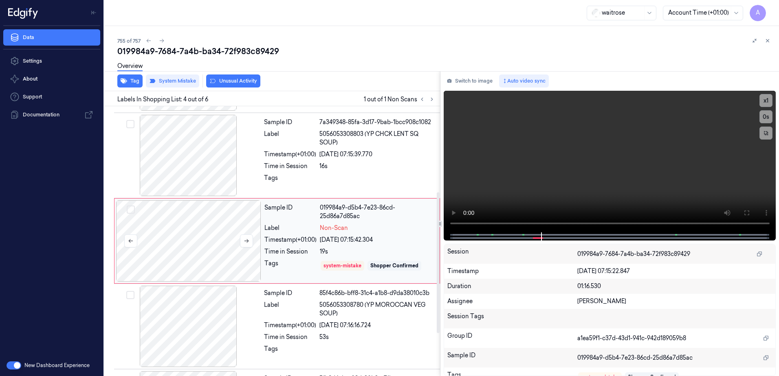
scroll to position [167, 0]
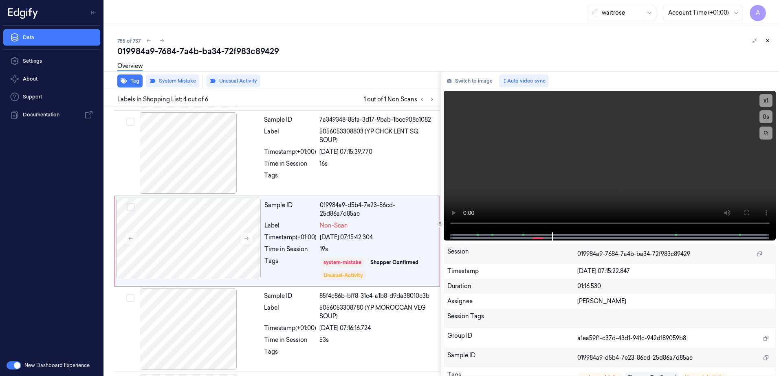
click at [765, 37] on button at bounding box center [768, 41] width 10 height 10
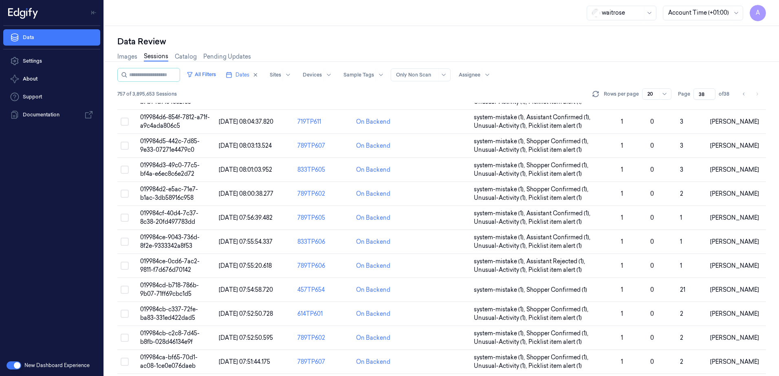
scroll to position [159, 0]
